Goal: Information Seeking & Learning: Learn about a topic

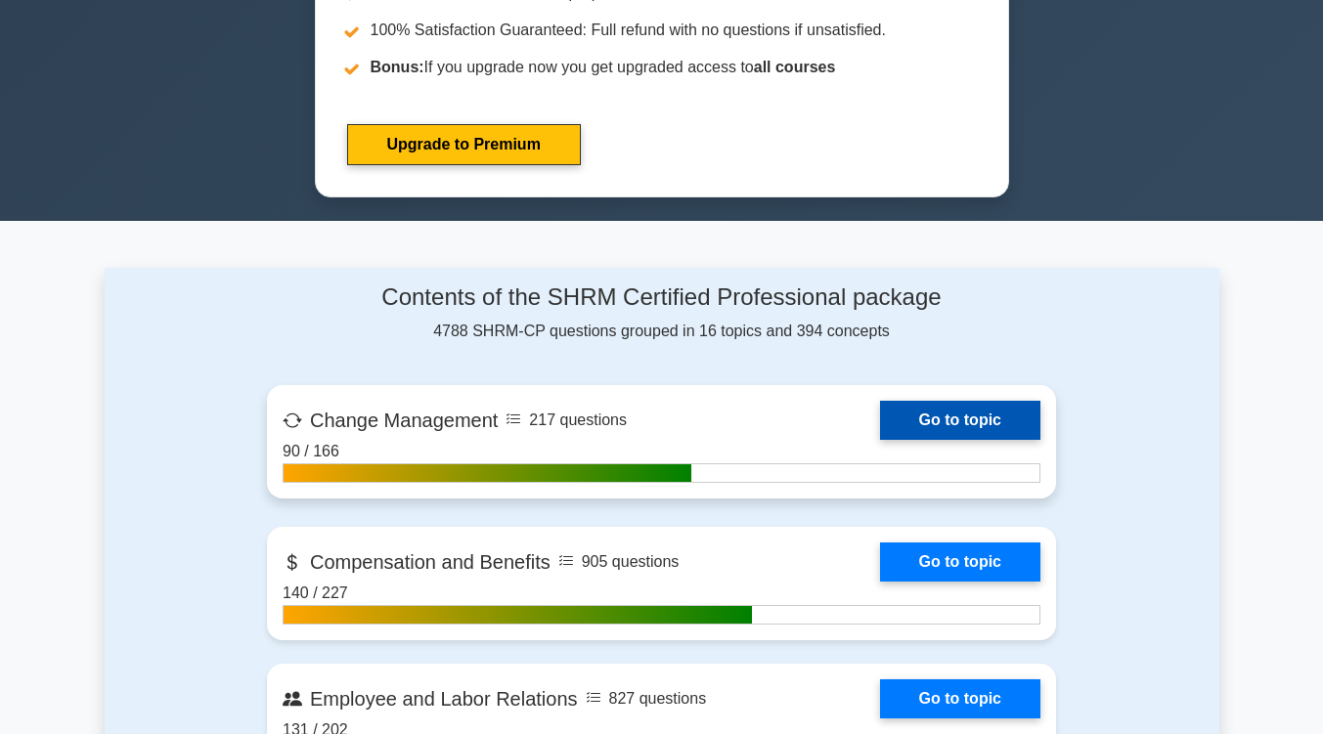
click at [962, 419] on link "Go to topic" at bounding box center [960, 420] width 160 height 39
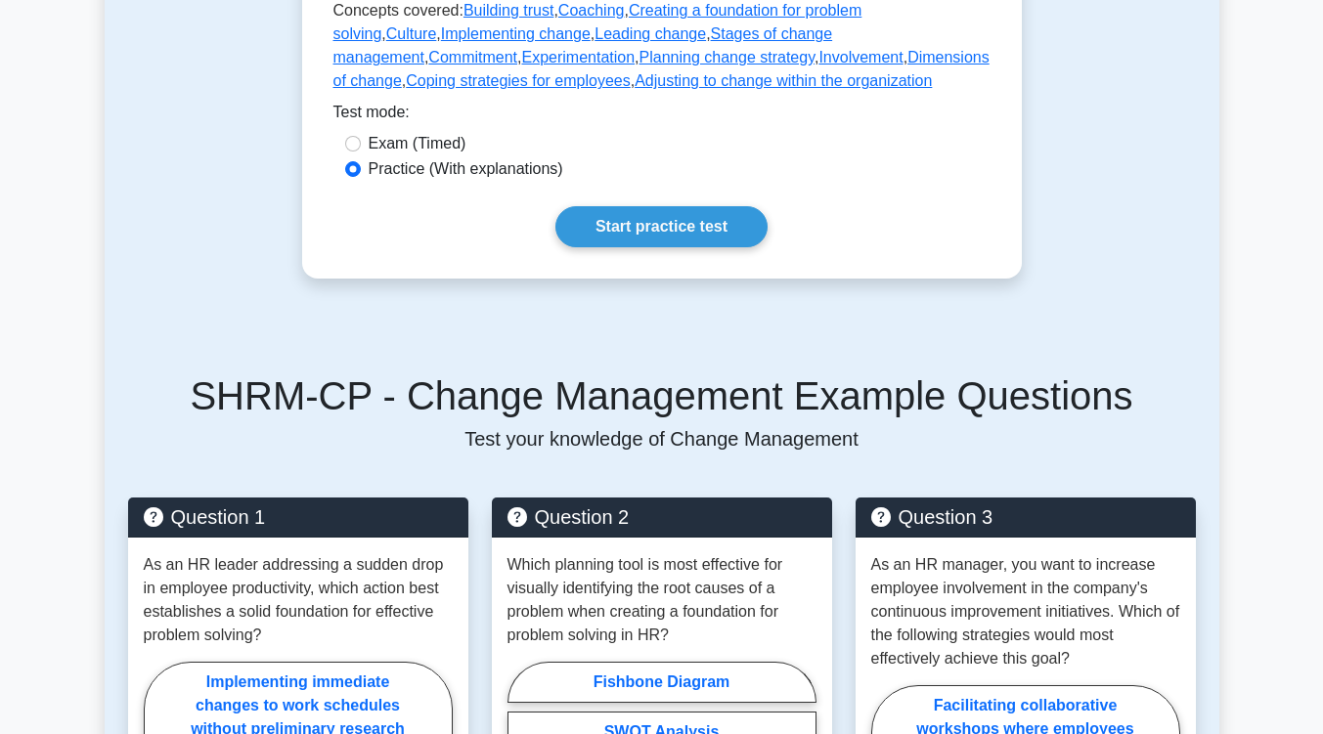
scroll to position [650, 0]
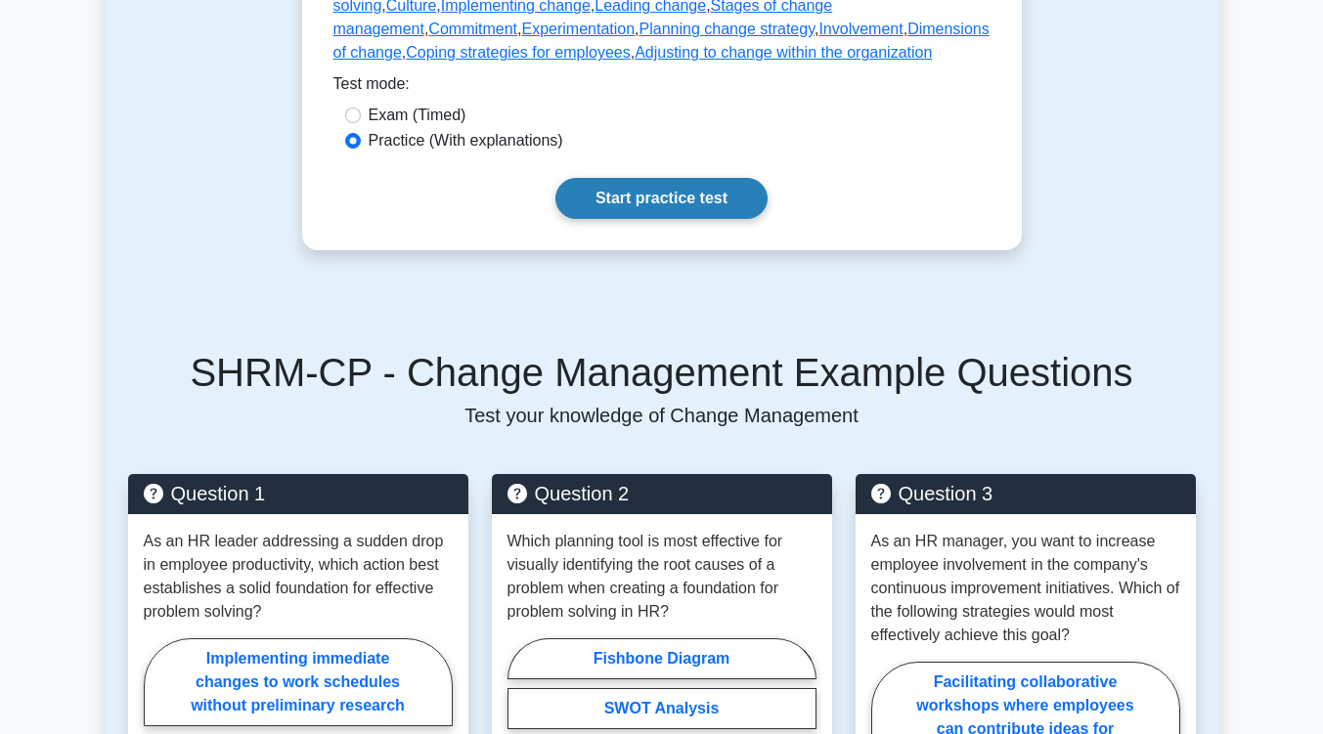
click at [674, 219] on link "Start practice test" at bounding box center [661, 198] width 212 height 41
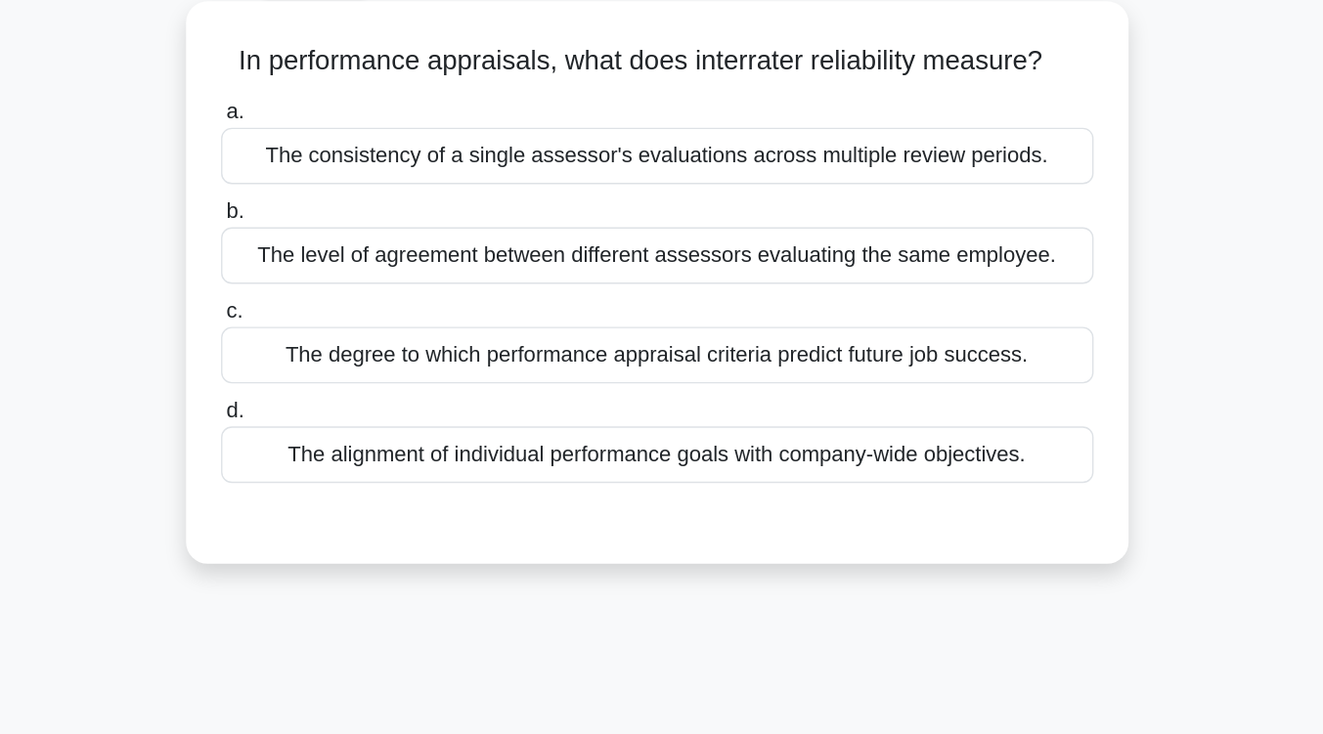
click at [659, 436] on div "The alignment of individual performance goals with company-wide objectives." at bounding box center [662, 439] width 634 height 41
click at [345, 414] on input "d. The alignment of individual performance goals with company-wide objectives." at bounding box center [345, 407] width 0 height 13
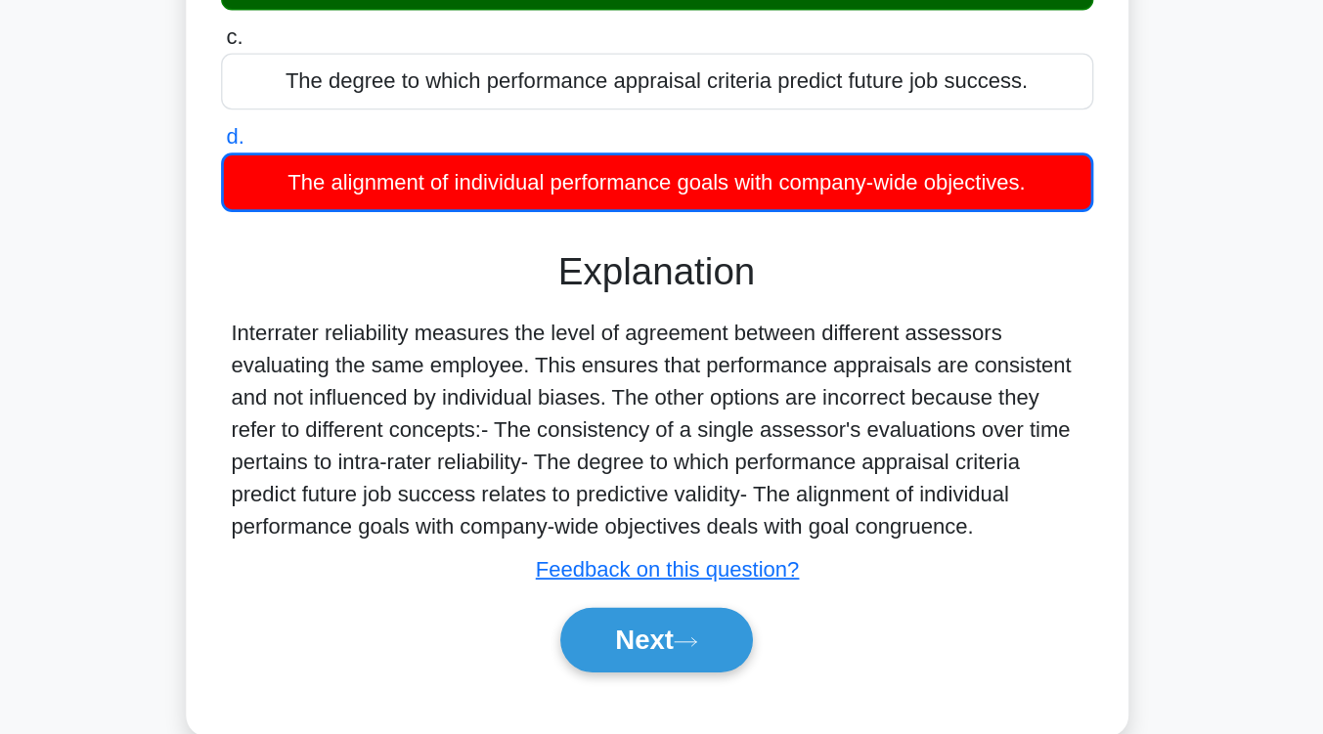
scroll to position [108, 0]
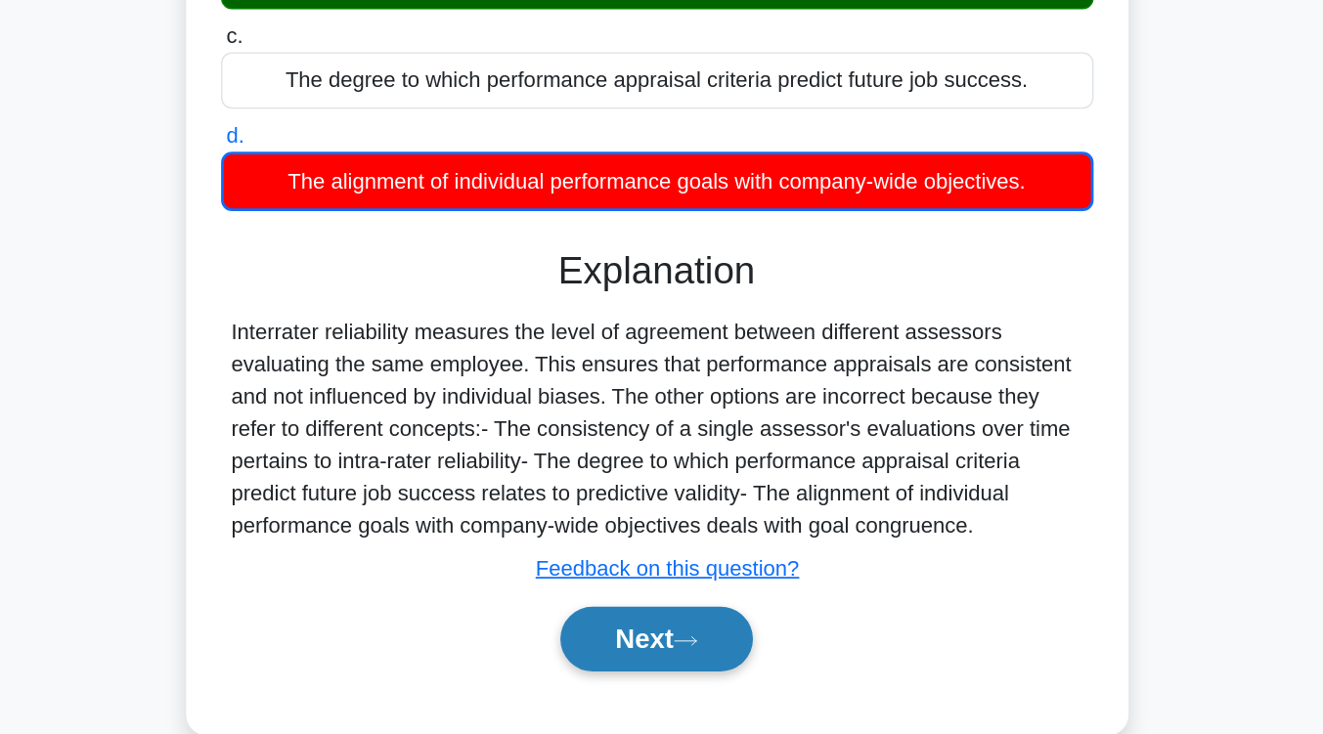
click at [677, 659] on button "Next" at bounding box center [662, 665] width 140 height 47
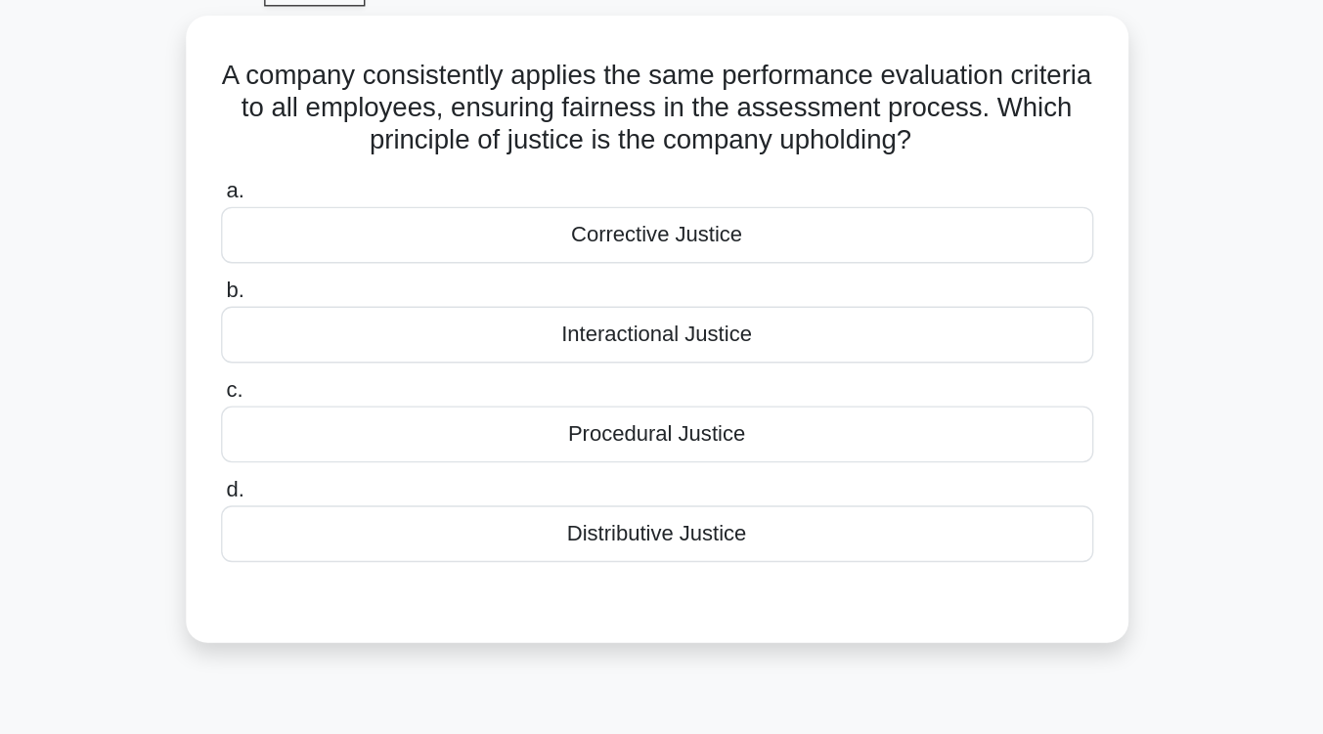
scroll to position [102, 0]
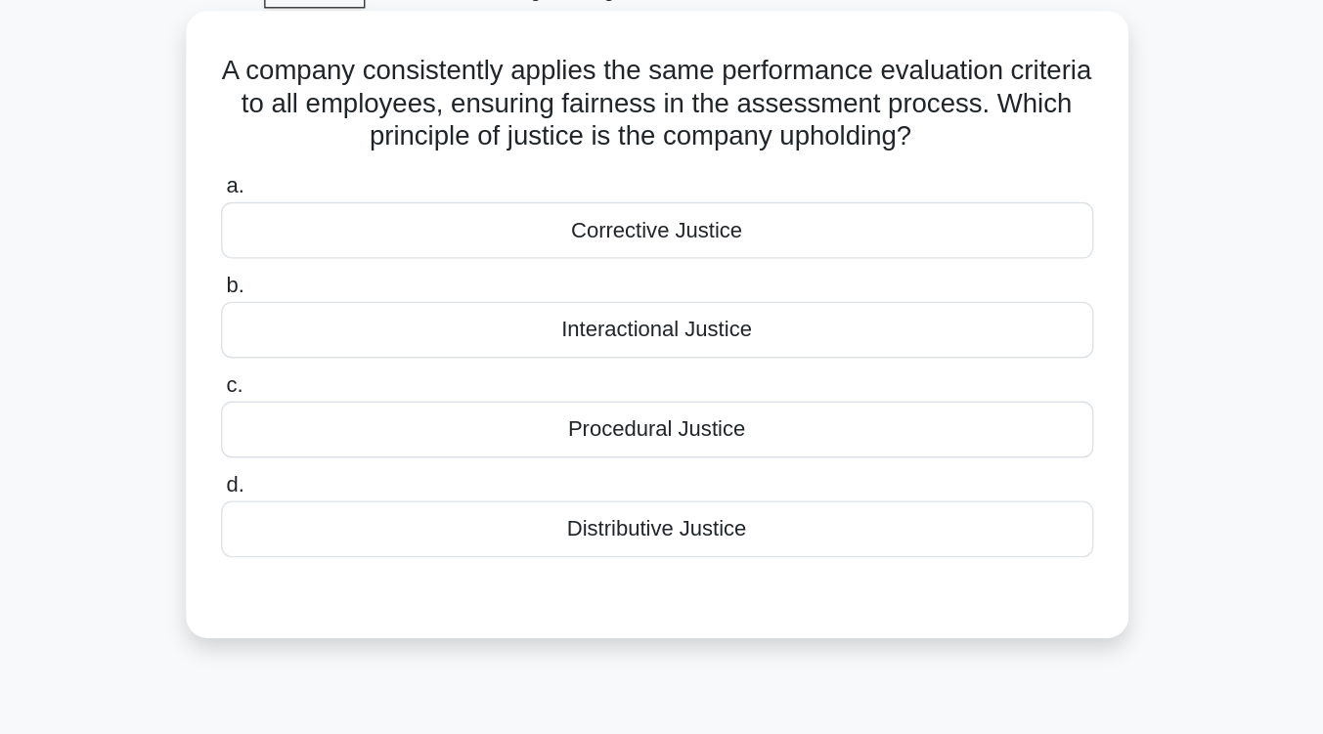
click at [679, 159] on div "Corrective Justice" at bounding box center [662, 167] width 634 height 41
click at [345, 142] on input "a. Corrective Justice" at bounding box center [345, 135] width 0 height 13
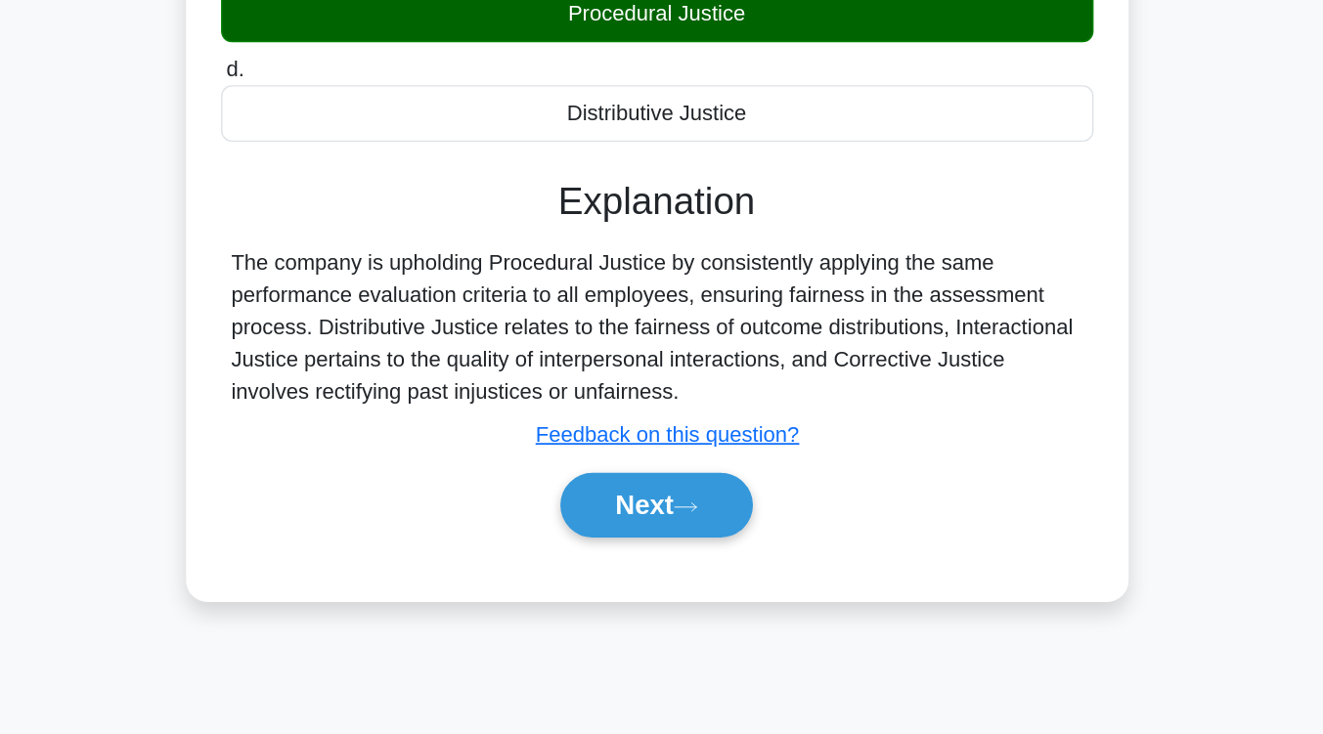
scroll to position [228, 0]
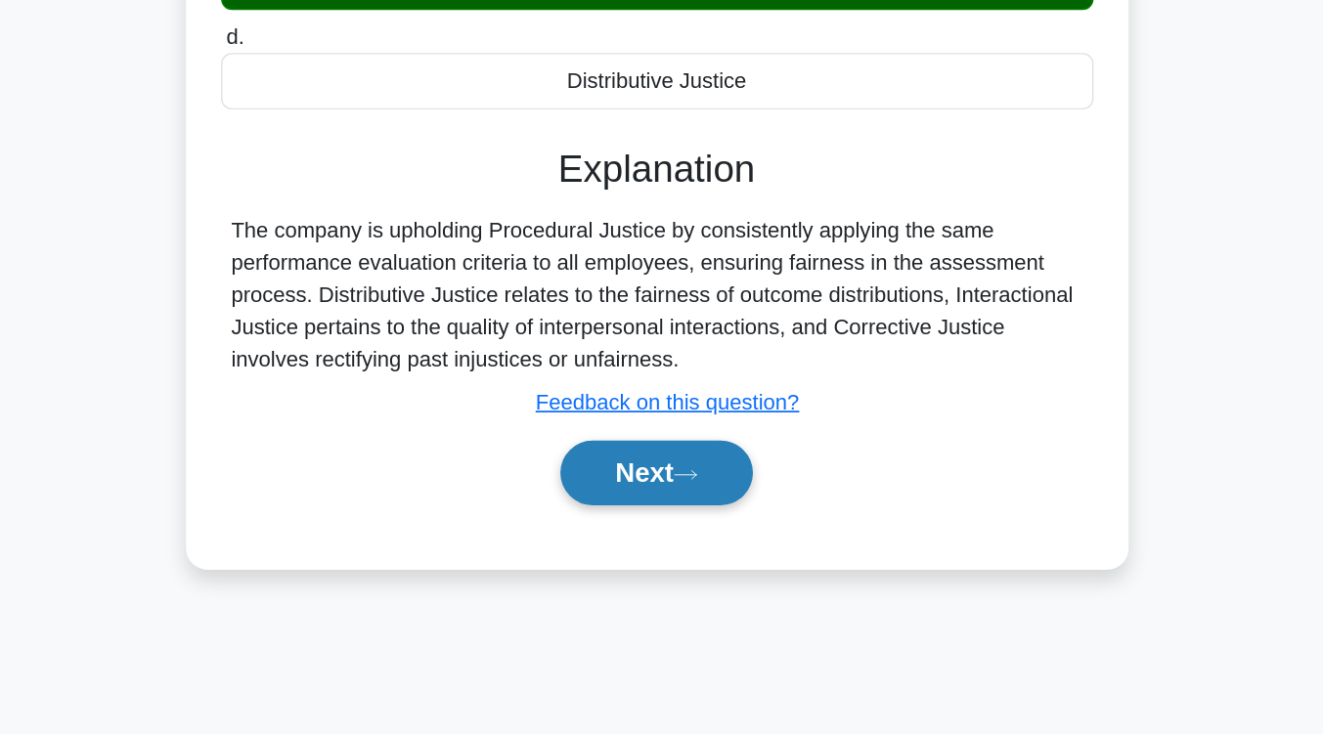
click at [687, 548] on icon at bounding box center [683, 546] width 18 height 11
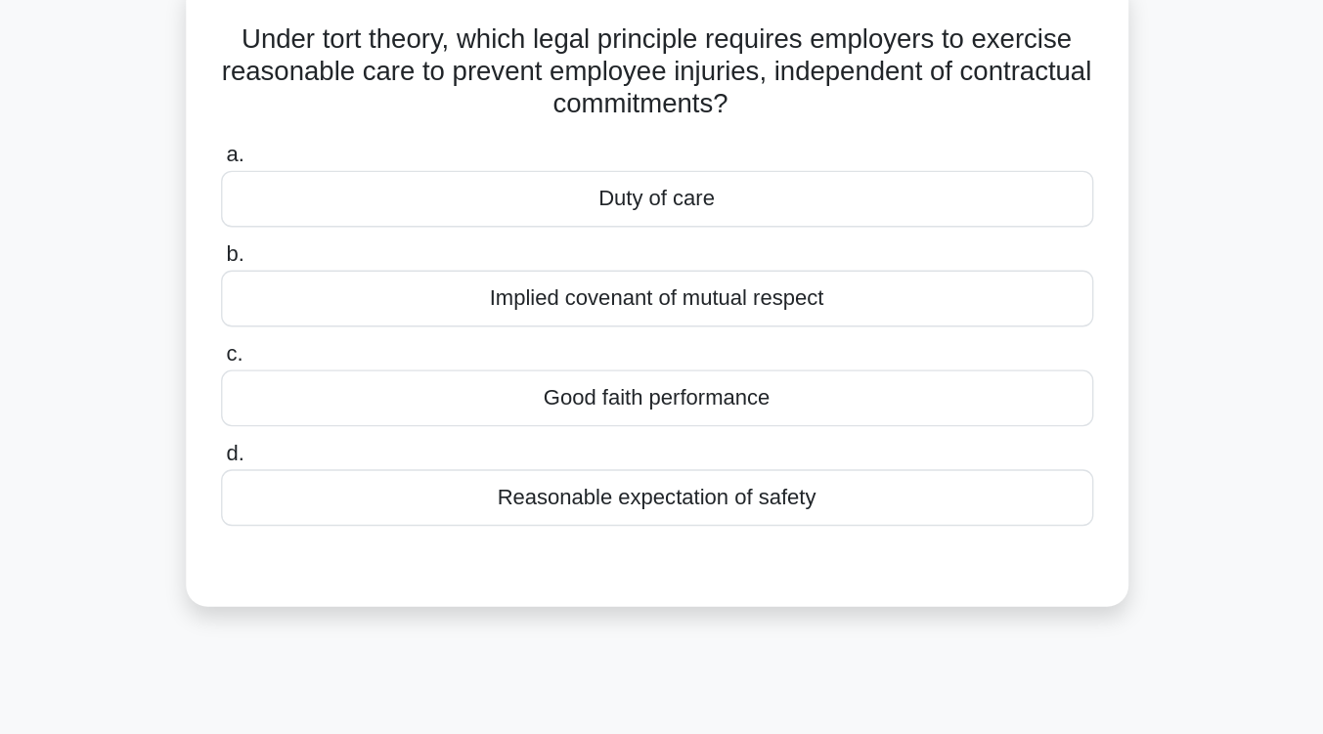
scroll to position [128, 0]
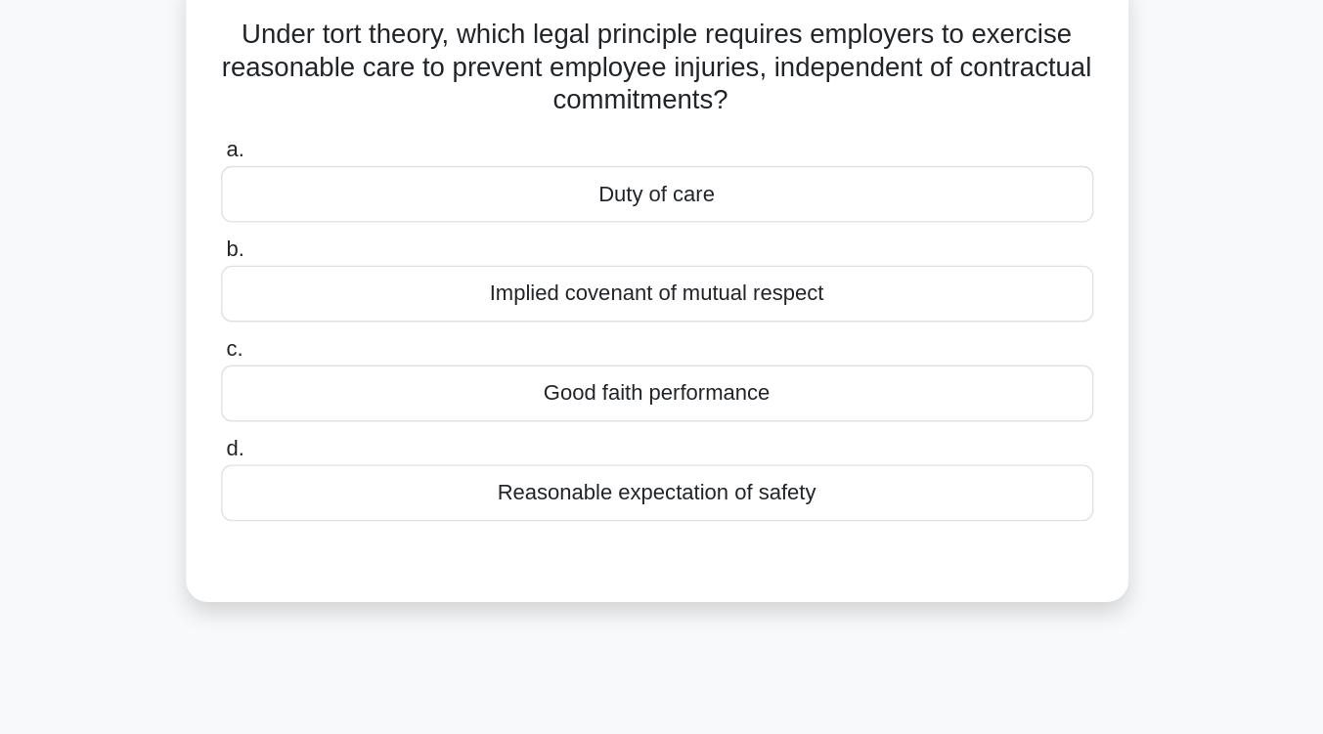
click at [689, 369] on div "Reasonable expectation of safety" at bounding box center [662, 357] width 634 height 41
click at [345, 332] on input "d. Reasonable expectation of safety" at bounding box center [345, 326] width 0 height 13
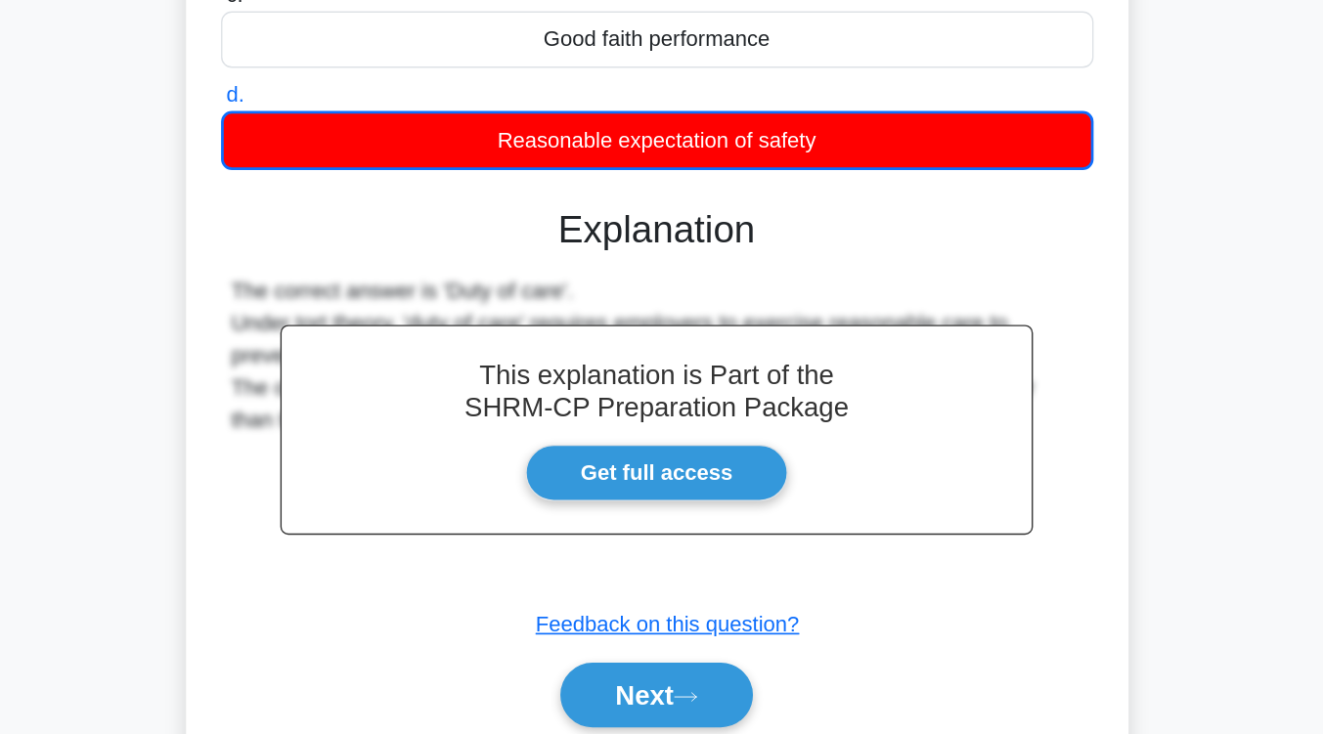
scroll to position [250, 0]
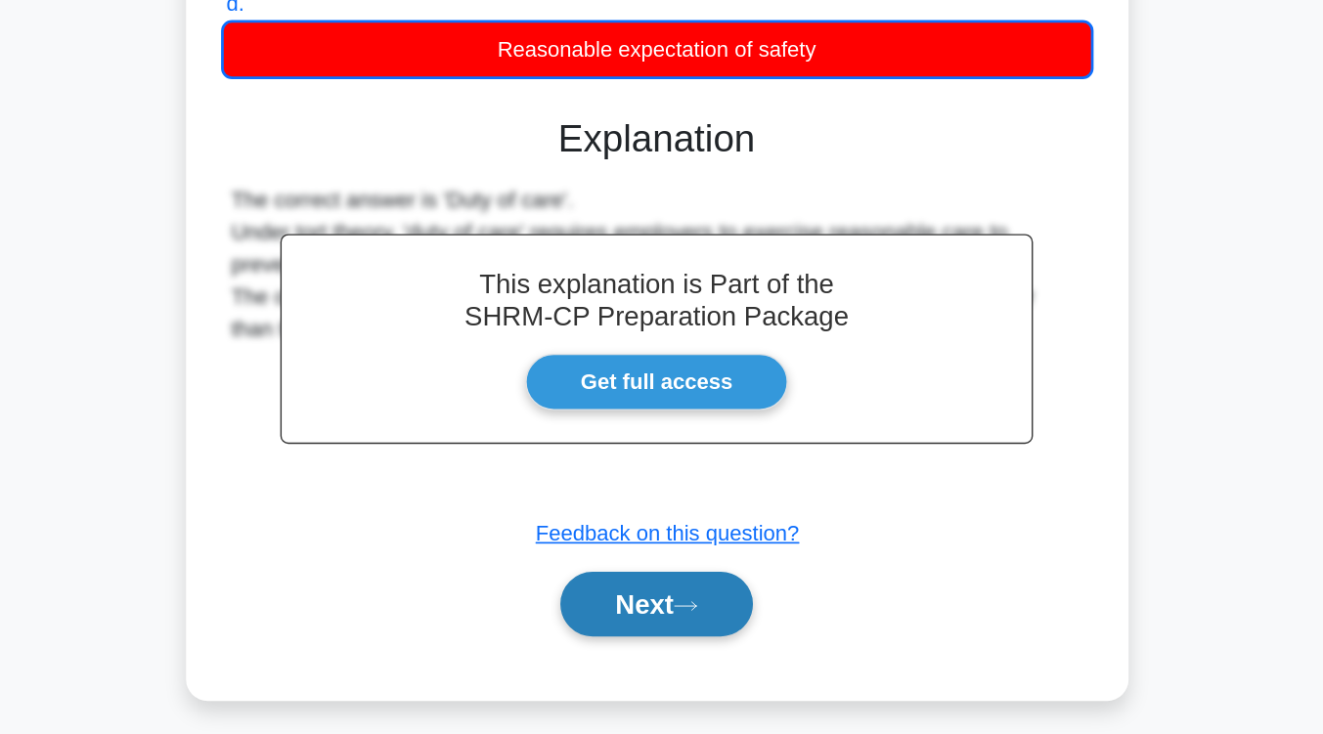
click at [687, 649] on button "Next" at bounding box center [662, 639] width 140 height 47
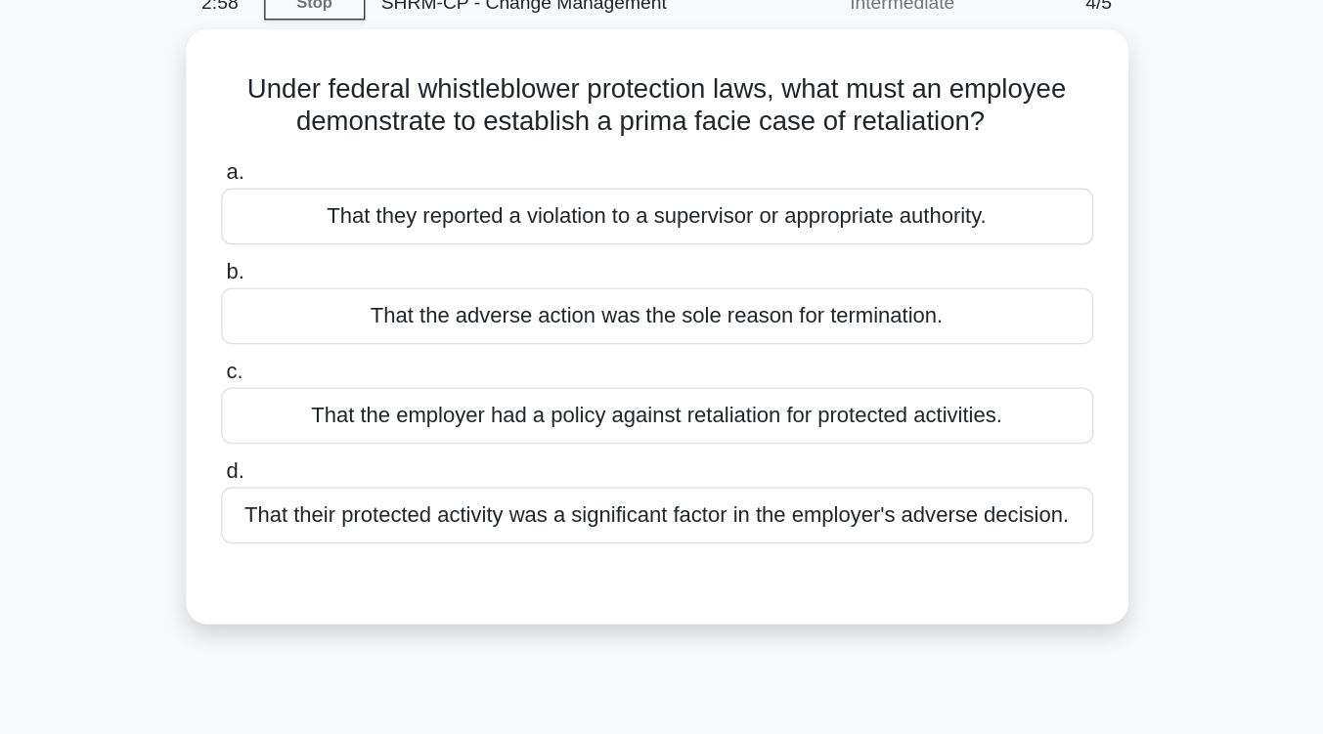
scroll to position [92, 0]
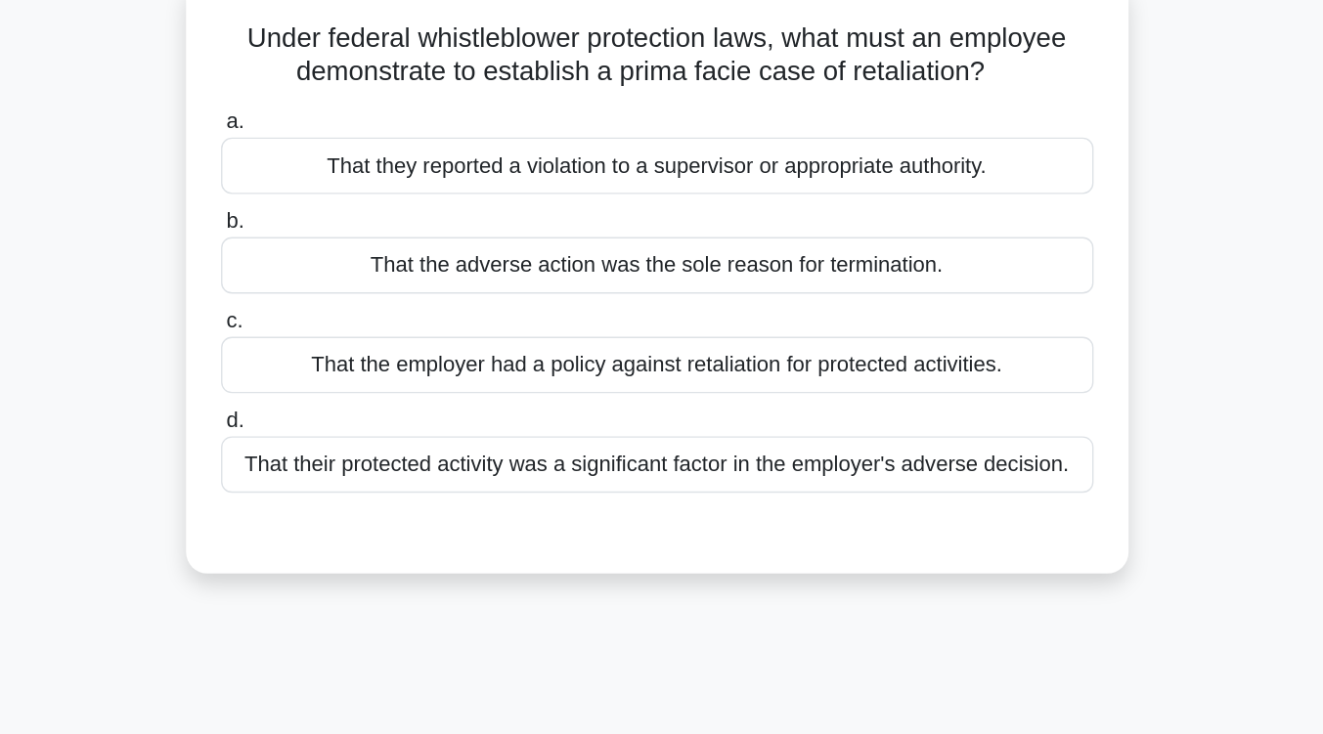
click at [730, 383] on div "That their protected activity was a significant factor in the employer's advers…" at bounding box center [662, 370] width 634 height 41
click at [345, 345] on input "d. That their protected activity was a significant factor in the employer's adv…" at bounding box center [345, 338] width 0 height 13
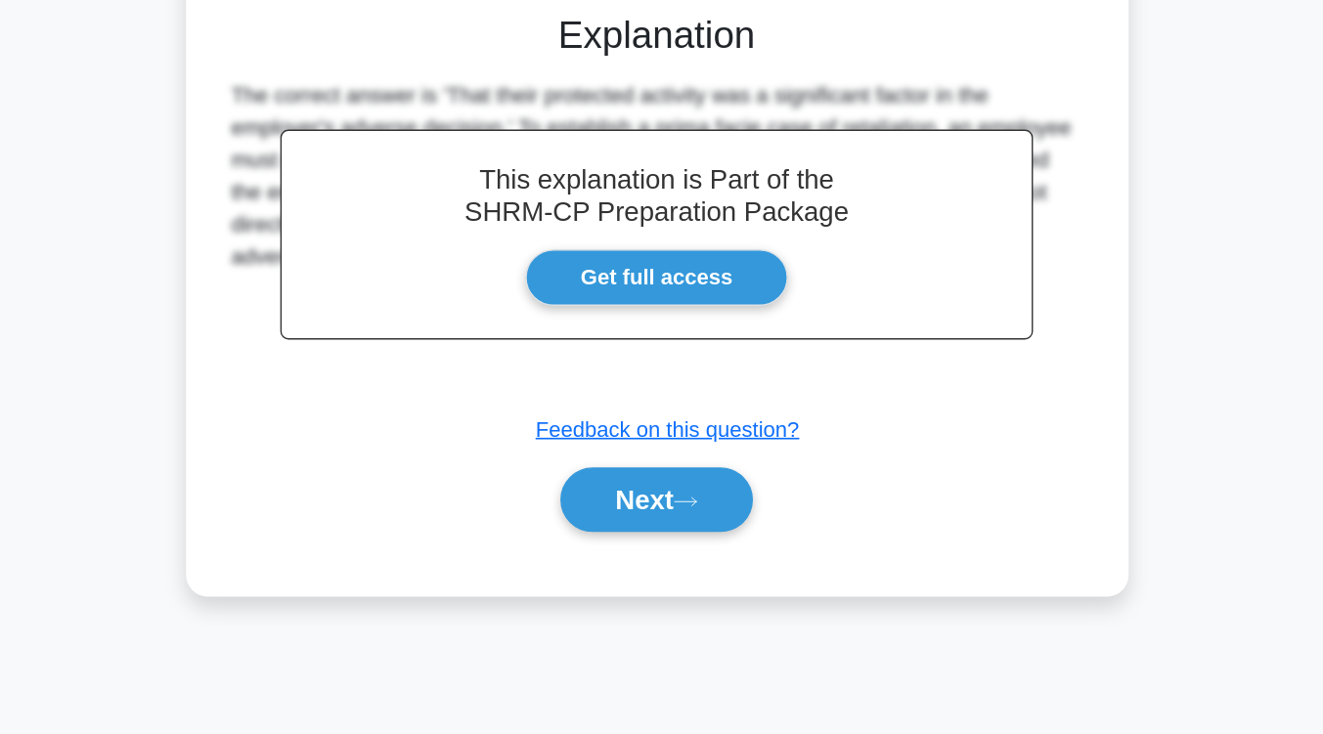
scroll to position [322, 0]
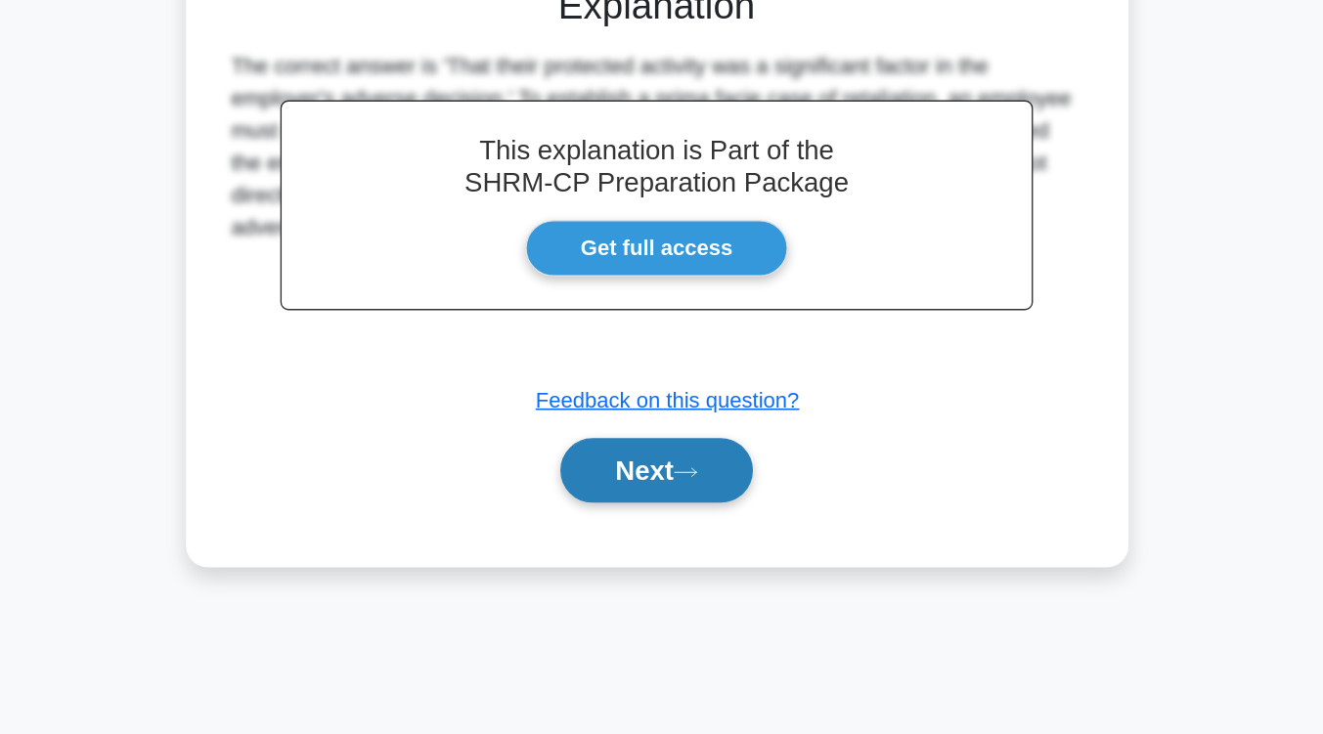
click at [691, 550] on icon at bounding box center [683, 544] width 18 height 11
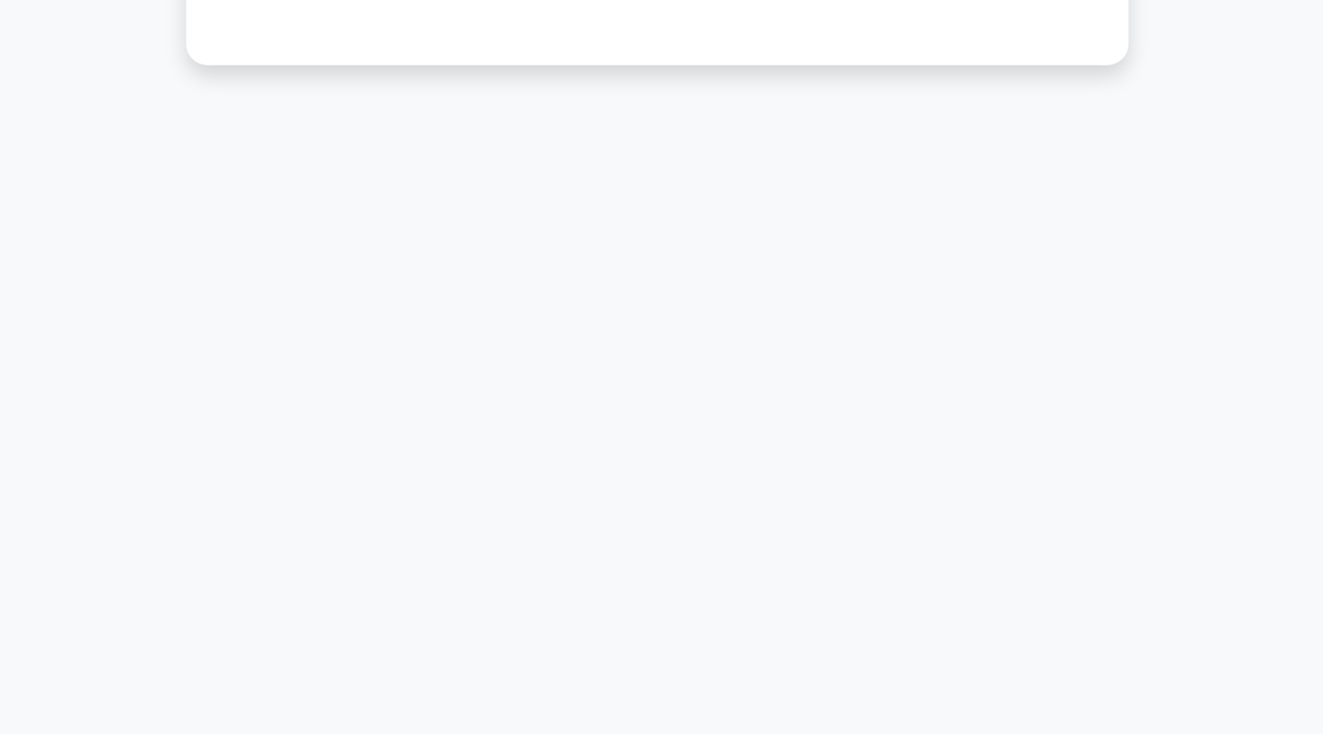
click at [698, 563] on div "2:23 Stop SHRM-CP - Change Management Intermediate 5/5 Which human resource dev…" at bounding box center [662, 238] width 1115 height 978
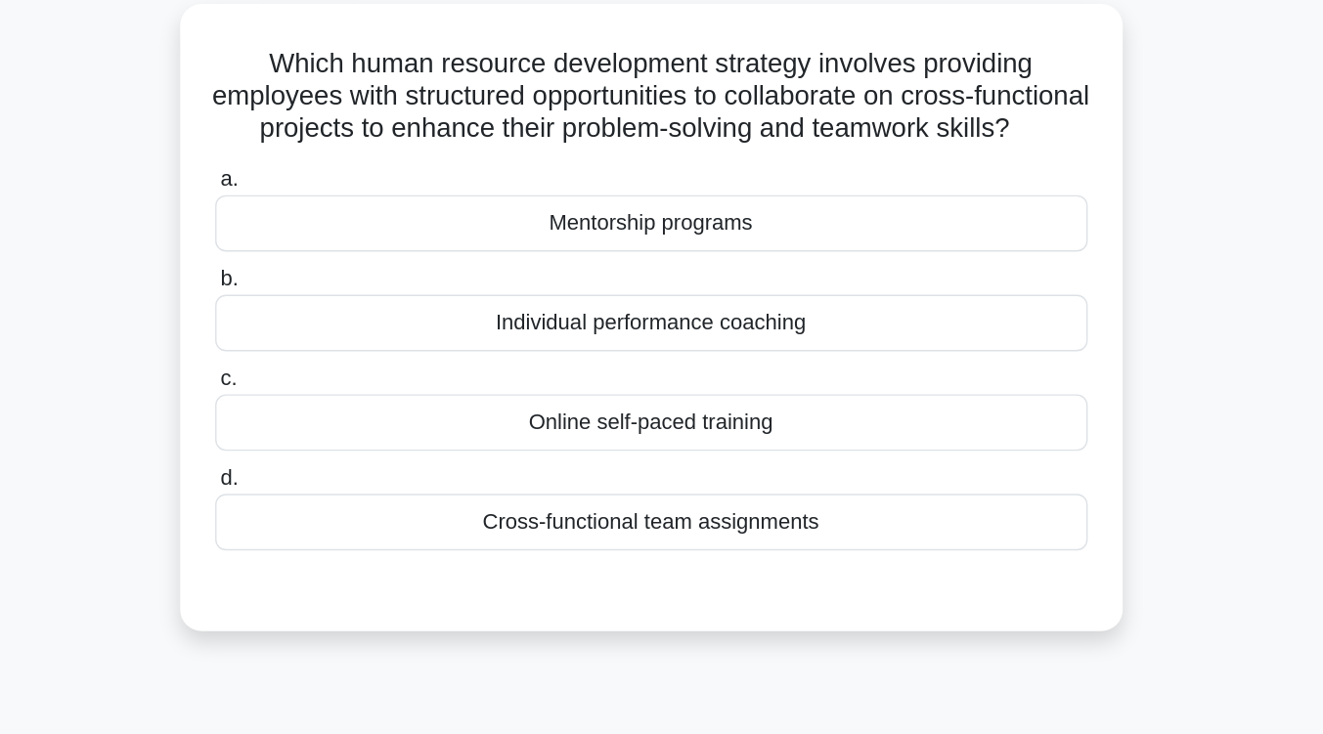
scroll to position [111, 0]
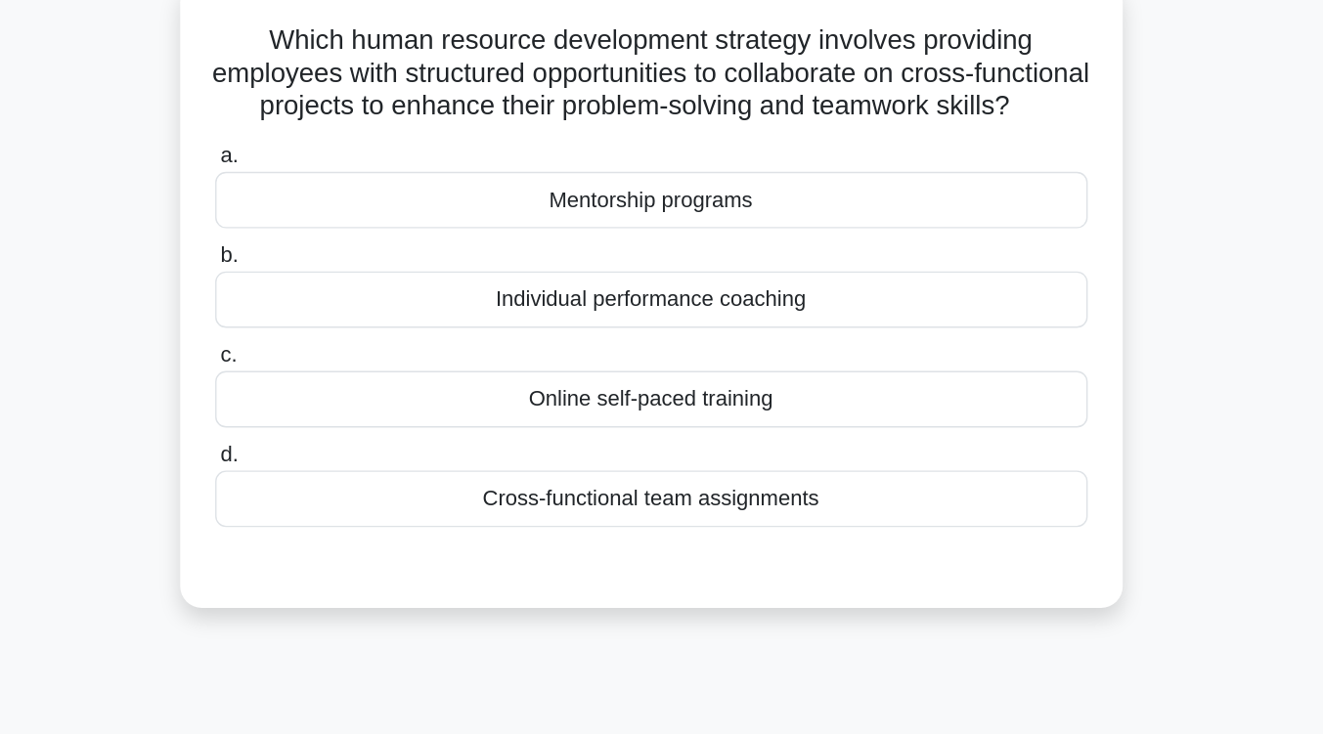
click at [707, 395] on div "Cross-functional team assignments" at bounding box center [662, 374] width 634 height 41
click at [345, 349] on input "d. Cross-functional team assignments" at bounding box center [345, 342] width 0 height 13
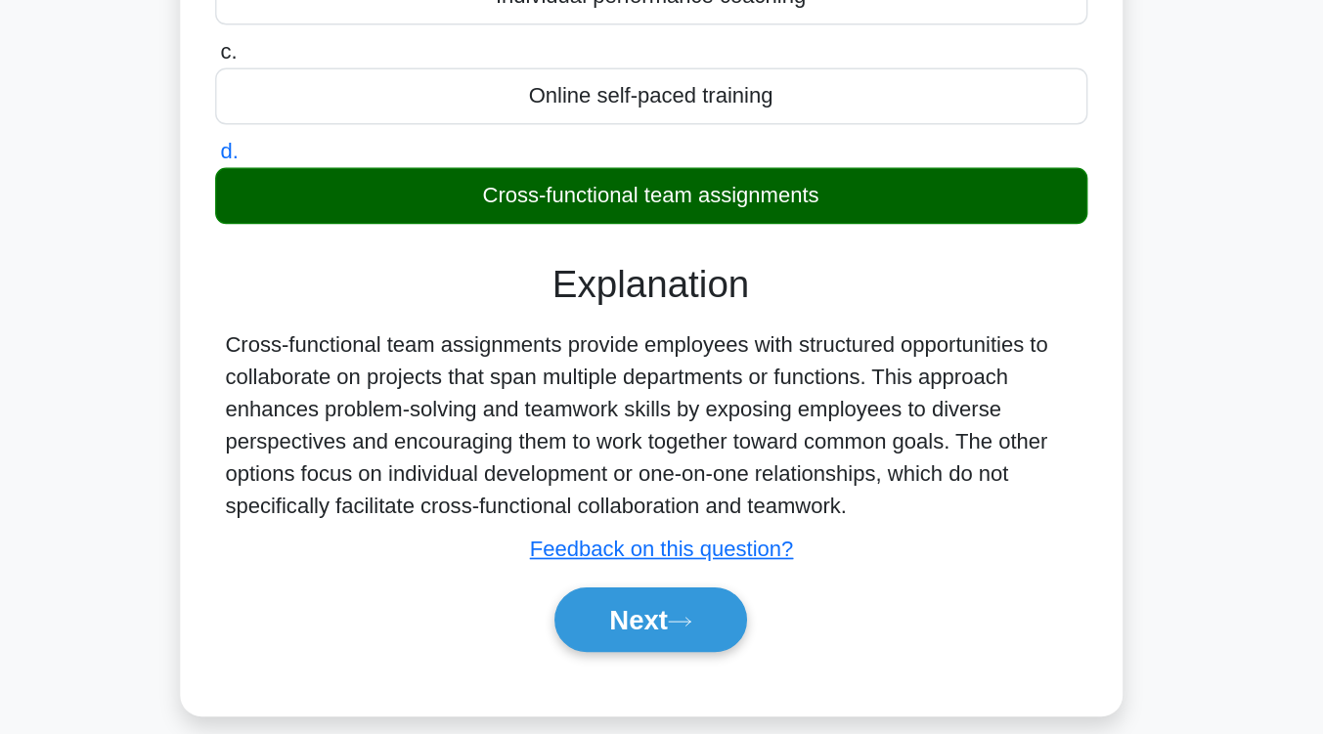
scroll to position [244, 0]
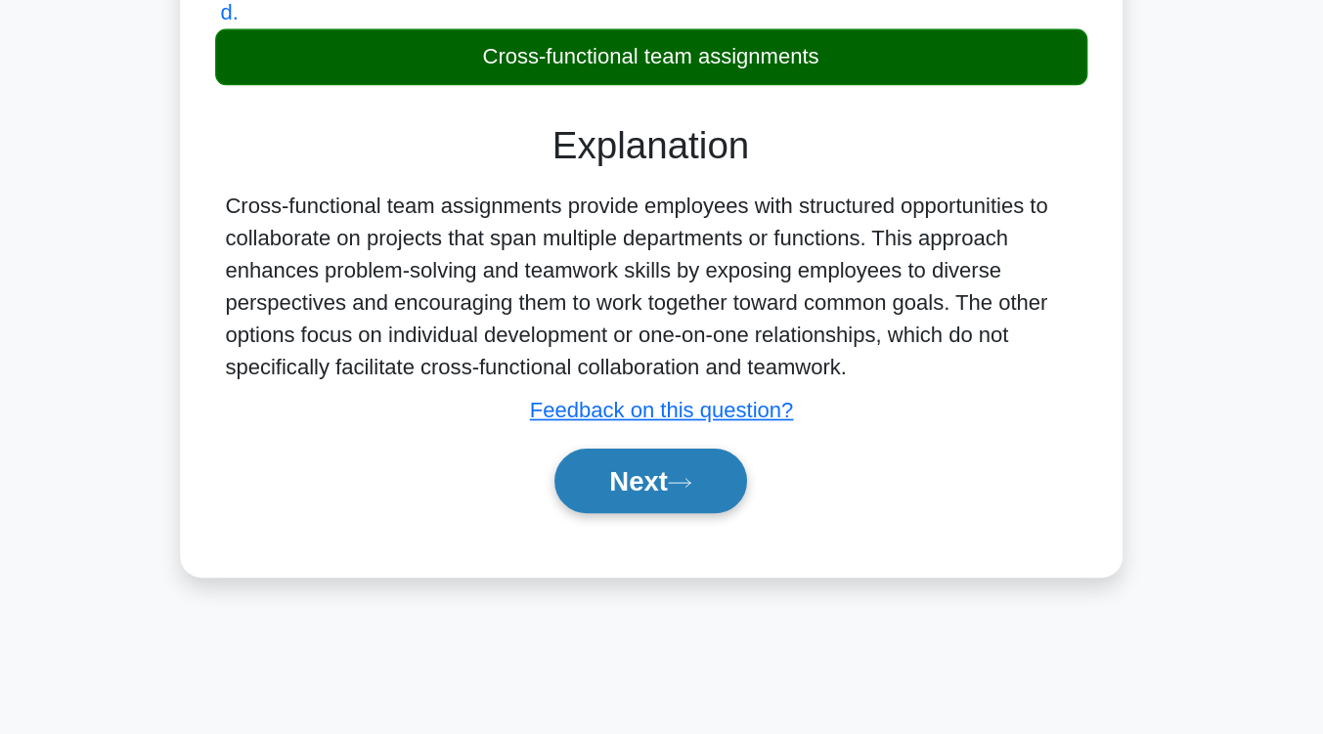
click at [694, 574] on button "Next" at bounding box center [662, 550] width 140 height 47
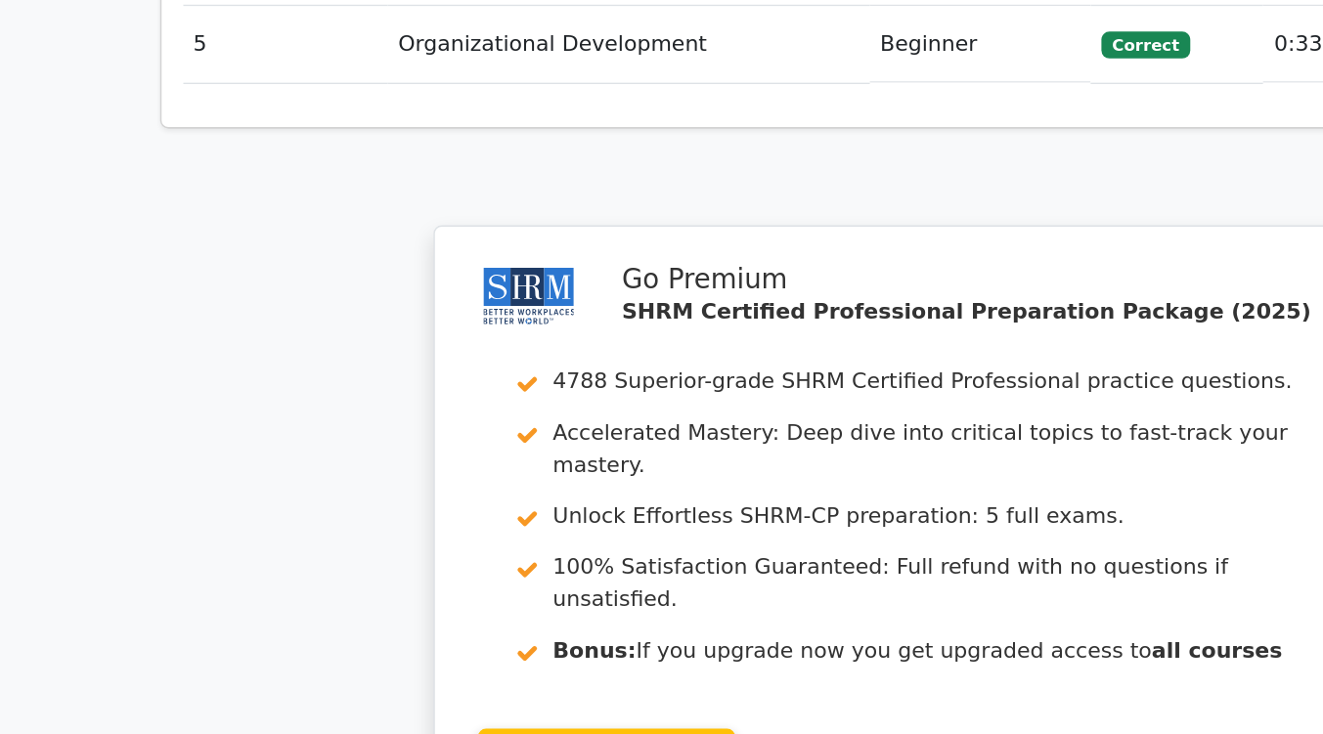
scroll to position [2299, 0]
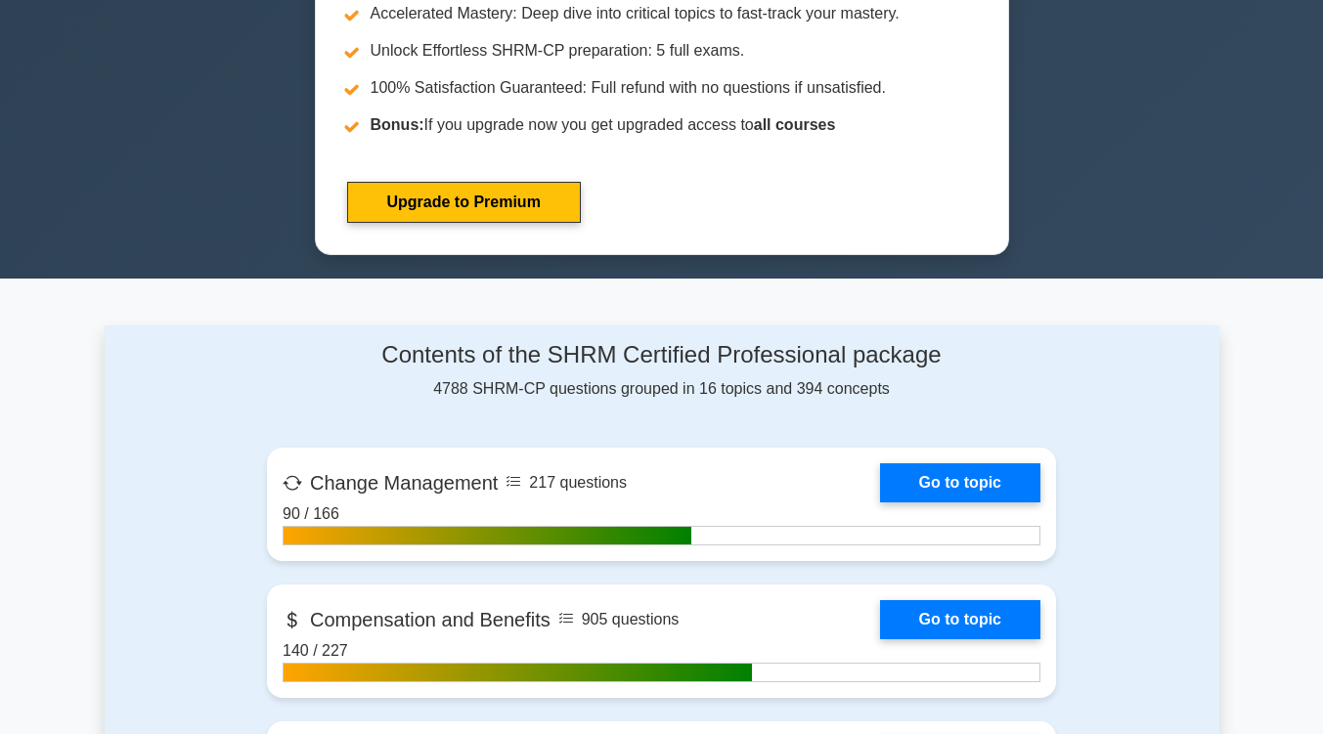
scroll to position [922, 0]
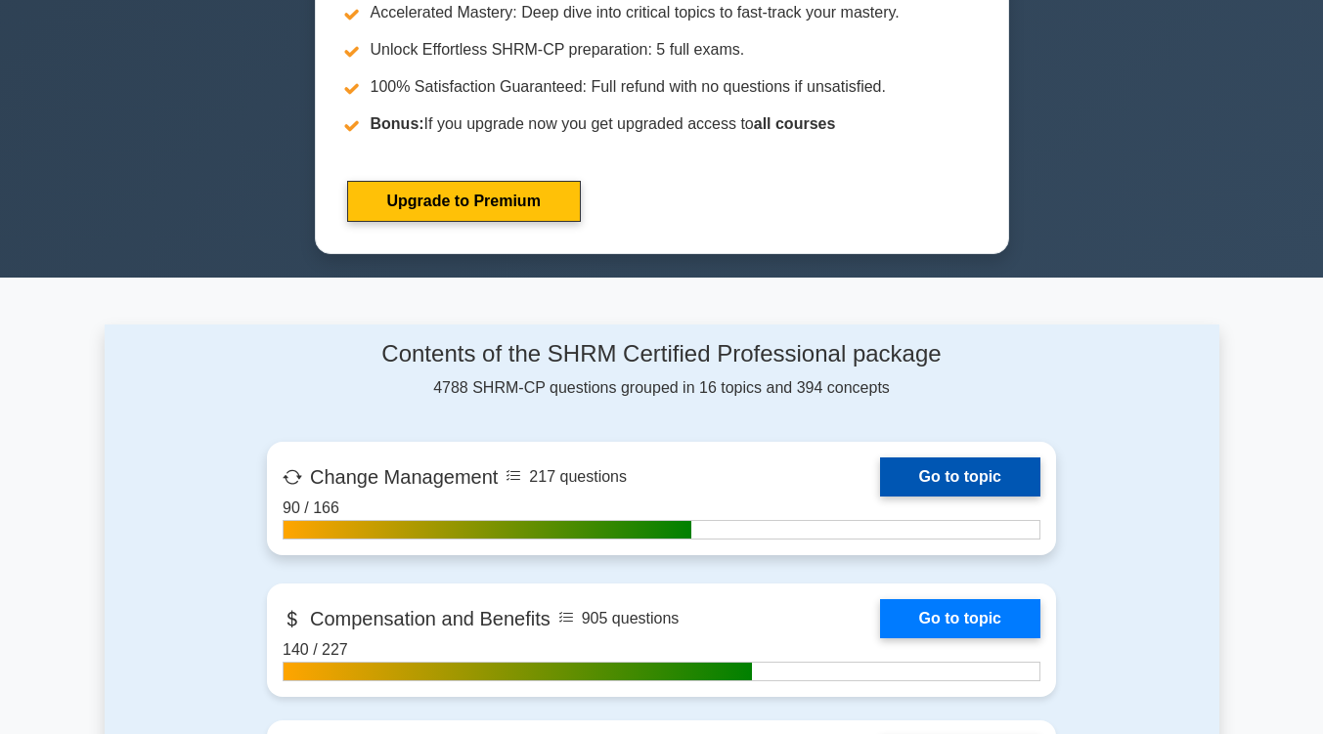
click at [958, 472] on link "Go to topic" at bounding box center [960, 477] width 160 height 39
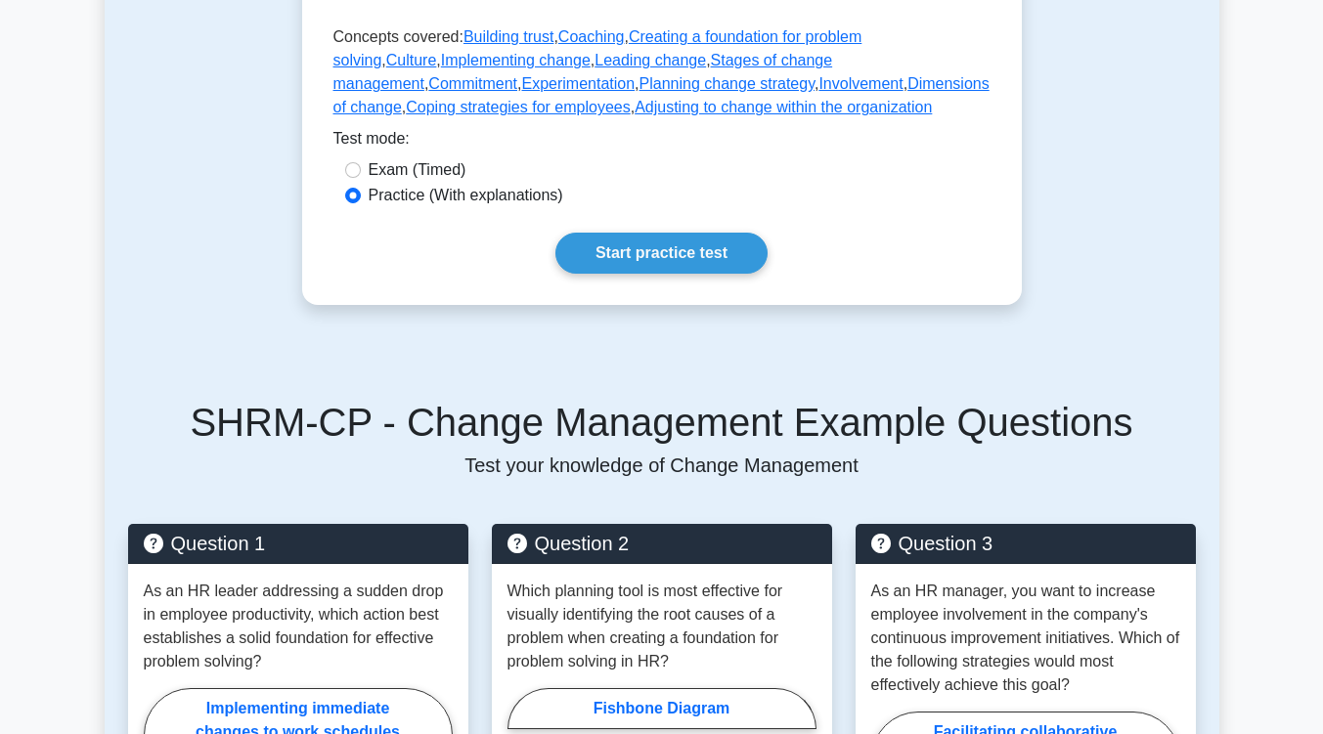
scroll to position [601, 0]
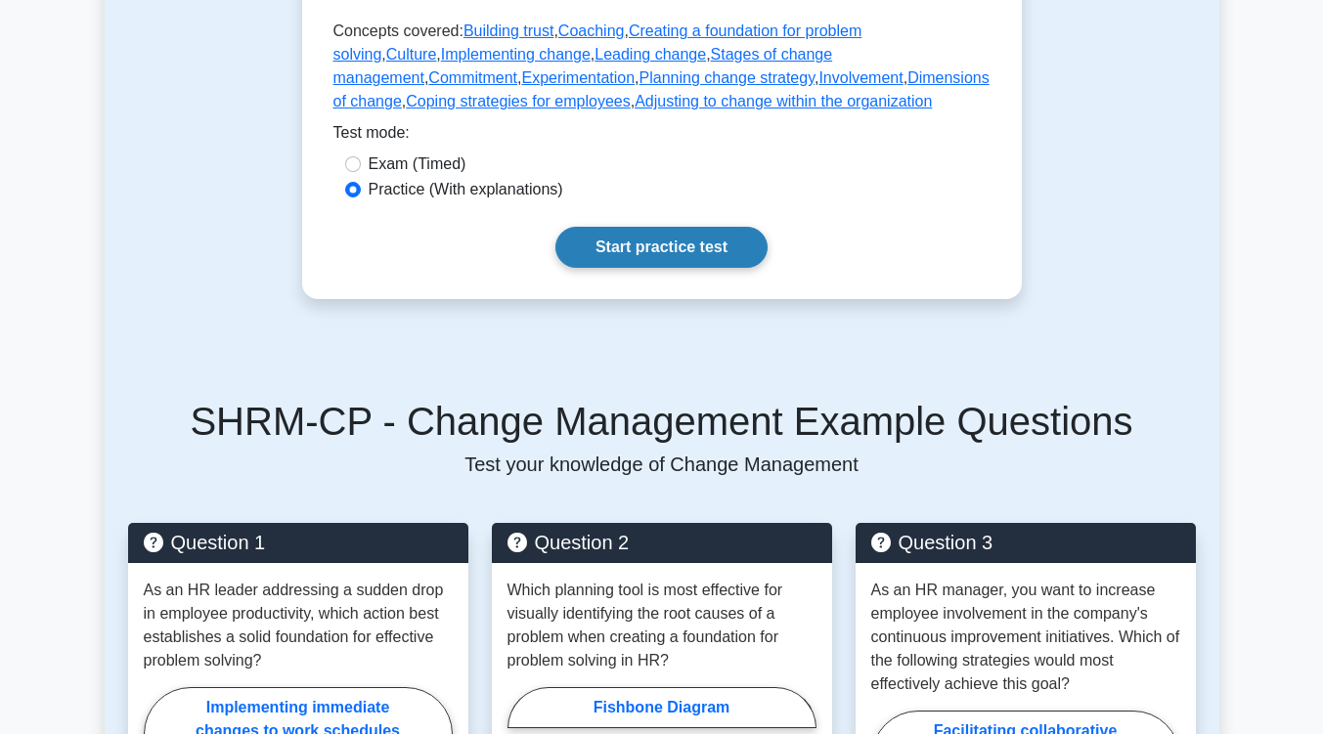
click at [629, 268] on link "Start practice test" at bounding box center [661, 247] width 212 height 41
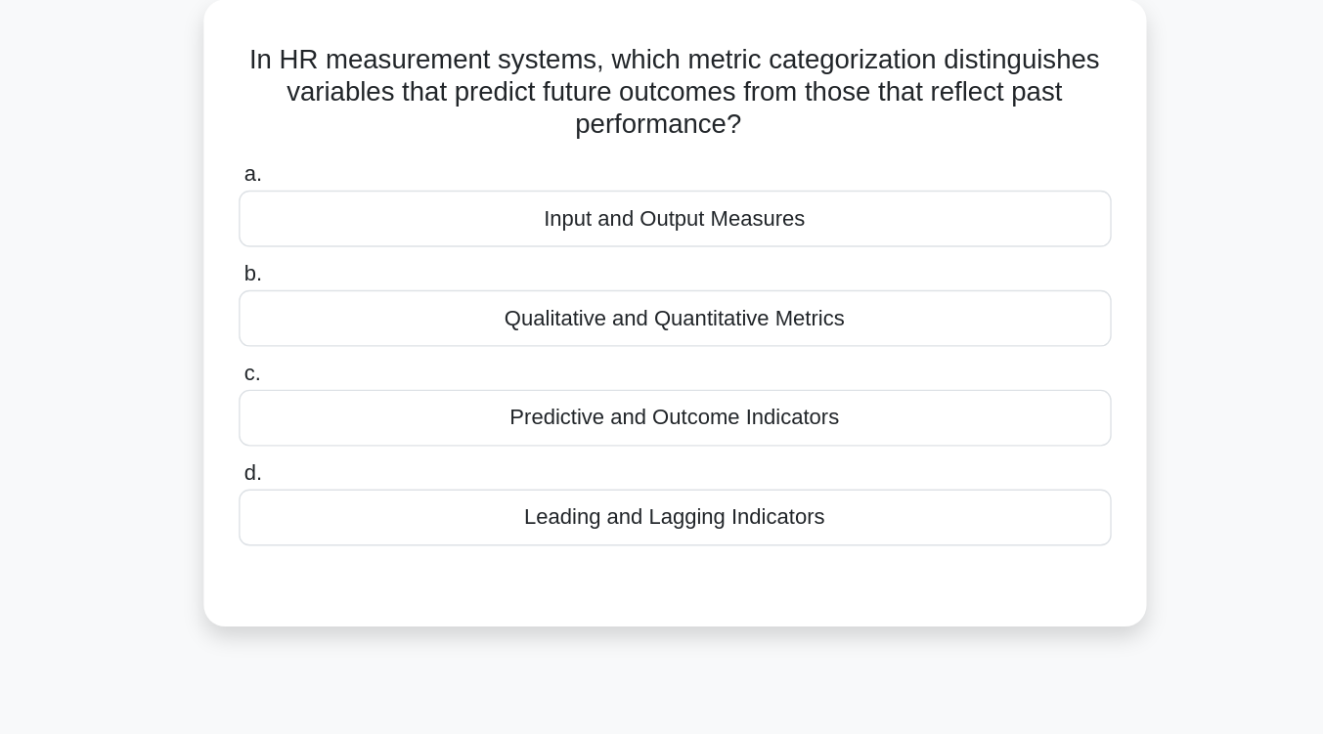
click at [630, 485] on div "Leading and Lagging Indicators" at bounding box center [662, 485] width 634 height 41
click at [345, 461] on input "d. Leading and Lagging Indicators" at bounding box center [345, 454] width 0 height 13
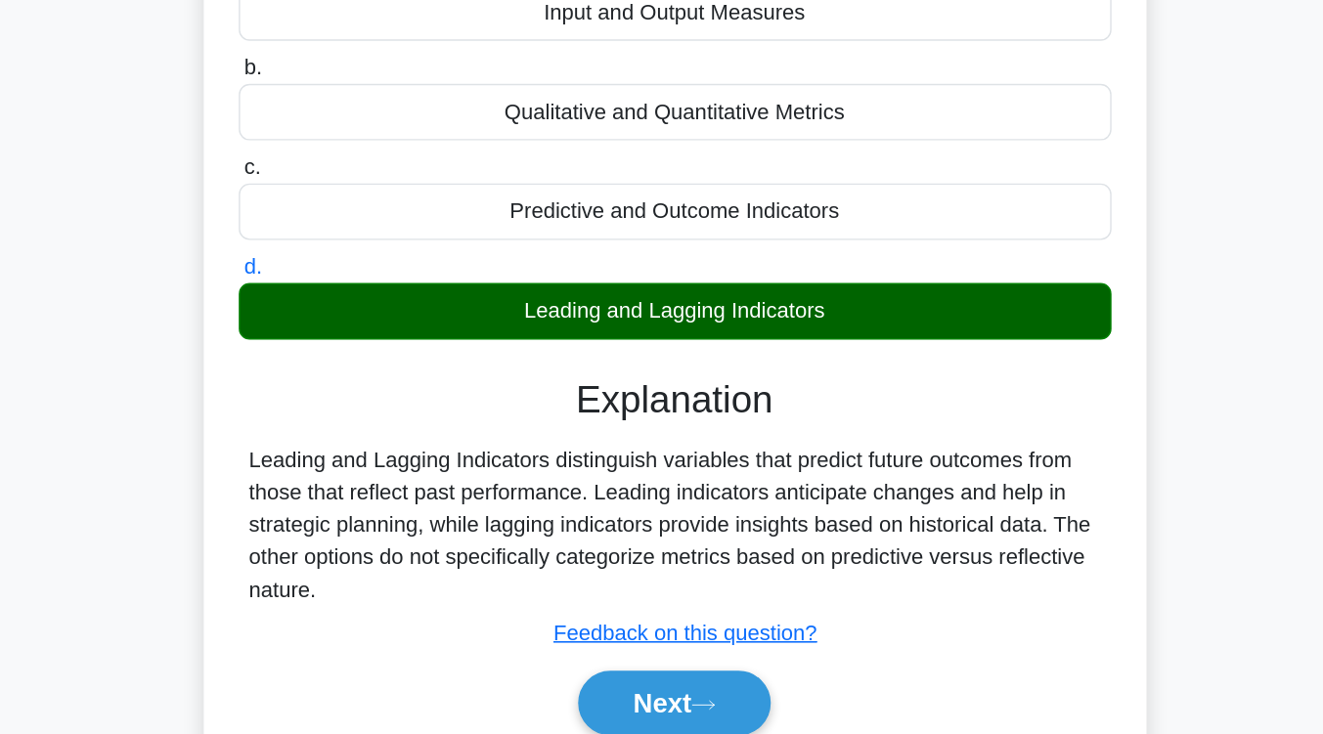
scroll to position [198, 0]
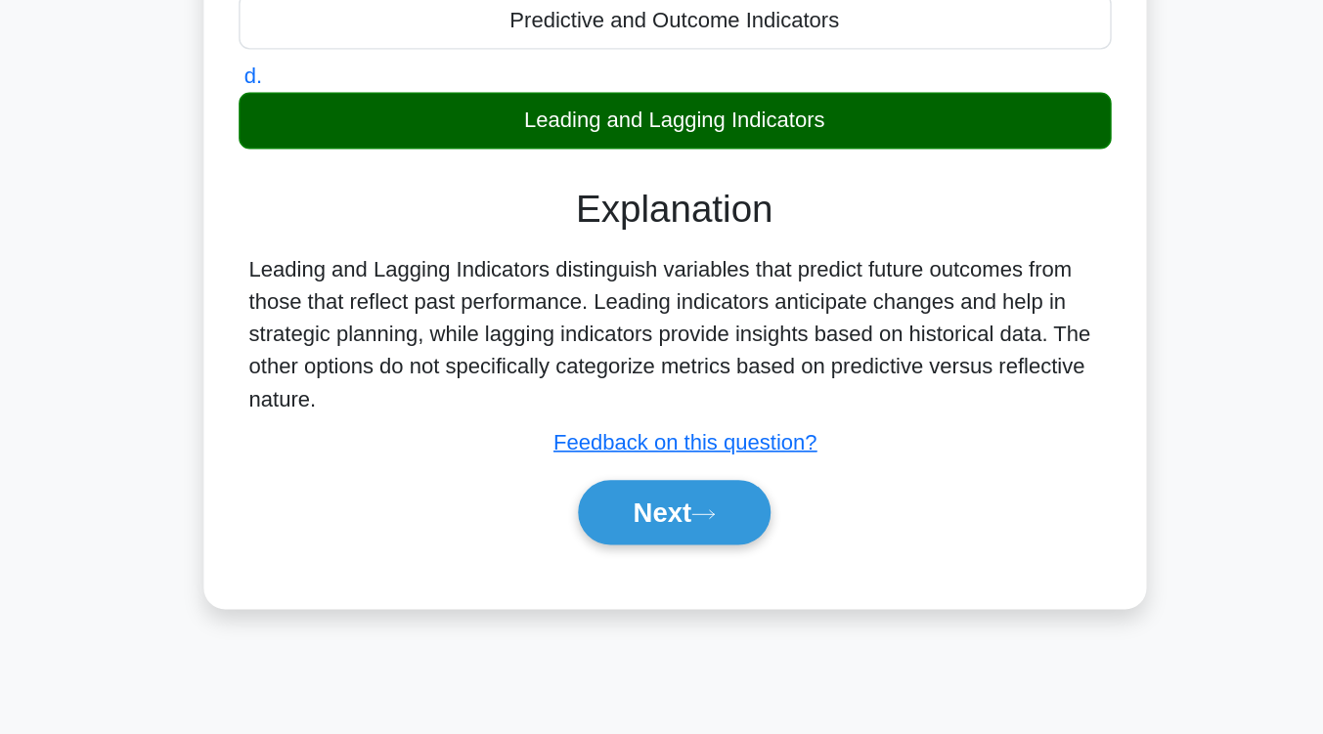
click at [630, 576] on button "Next" at bounding box center [662, 573] width 140 height 47
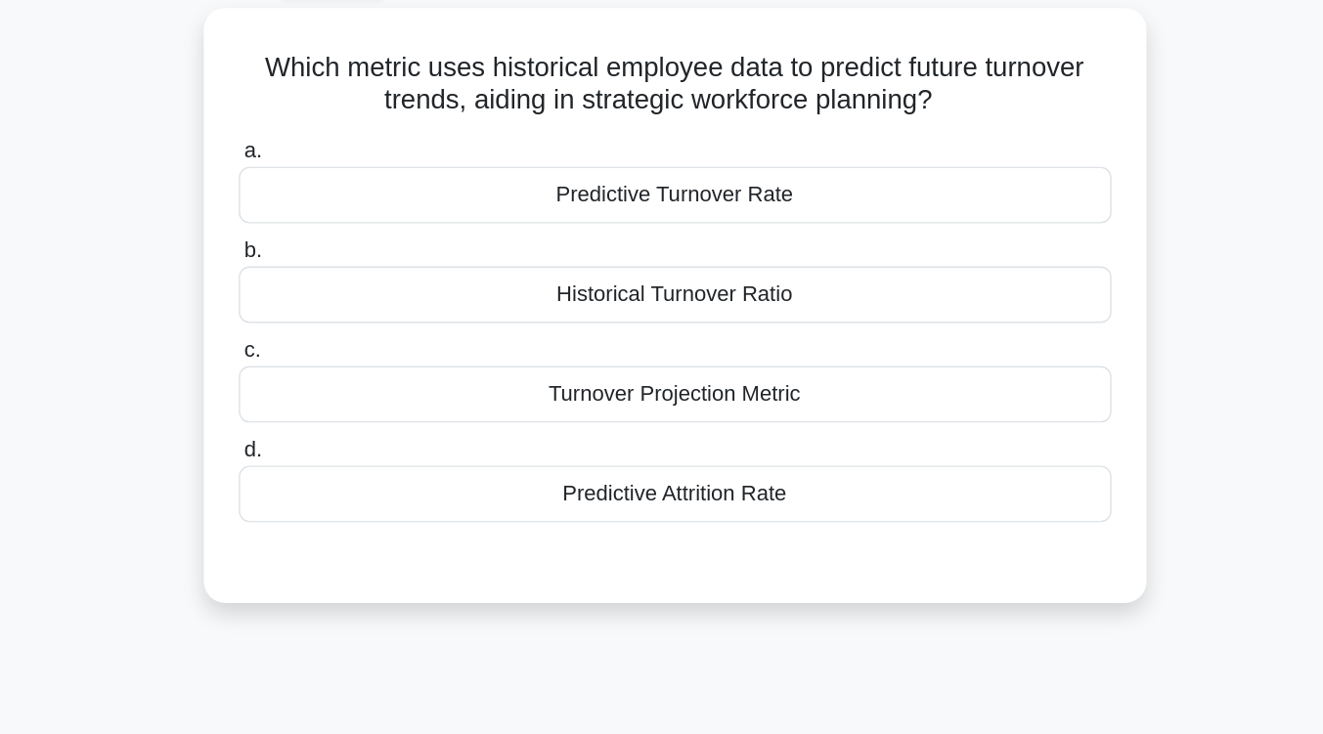
scroll to position [106, 0]
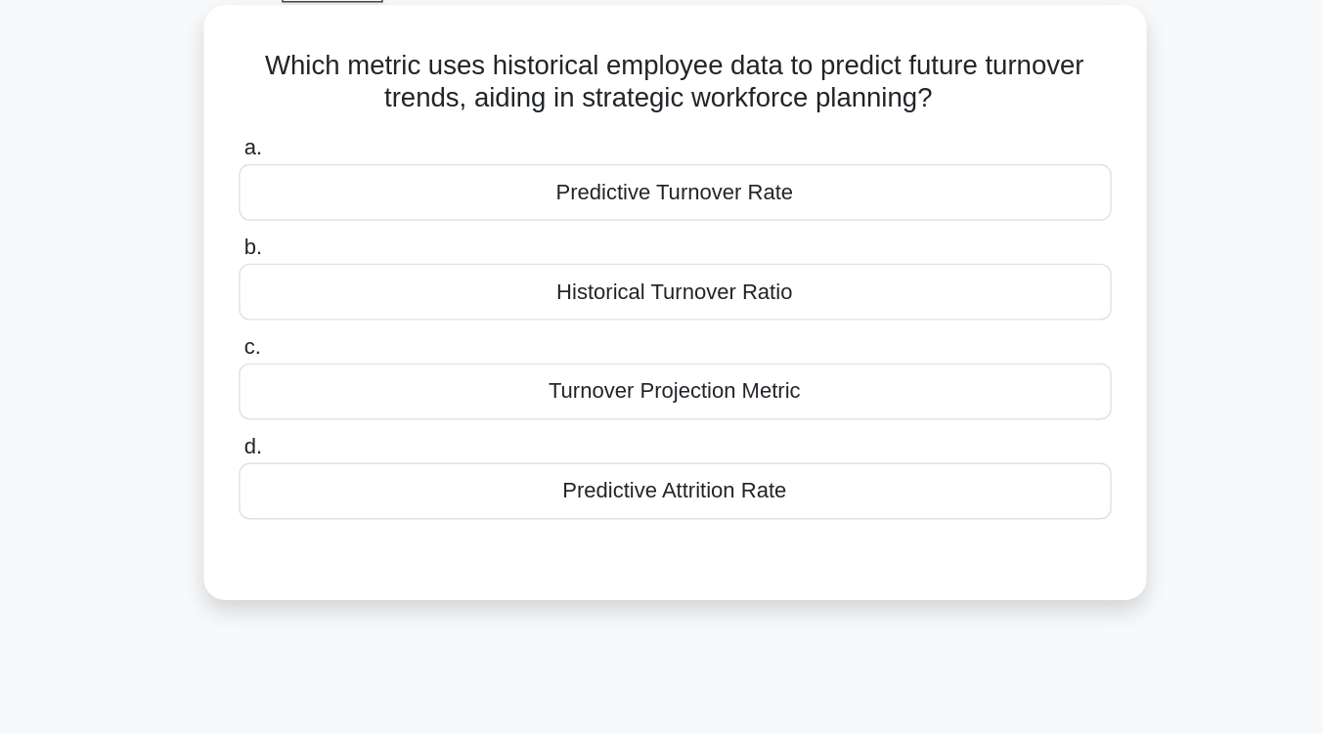
click at [701, 140] on div "Predictive Turnover Rate" at bounding box center [662, 139] width 634 height 41
click at [345, 114] on input "a. Predictive Turnover Rate" at bounding box center [345, 108] width 0 height 13
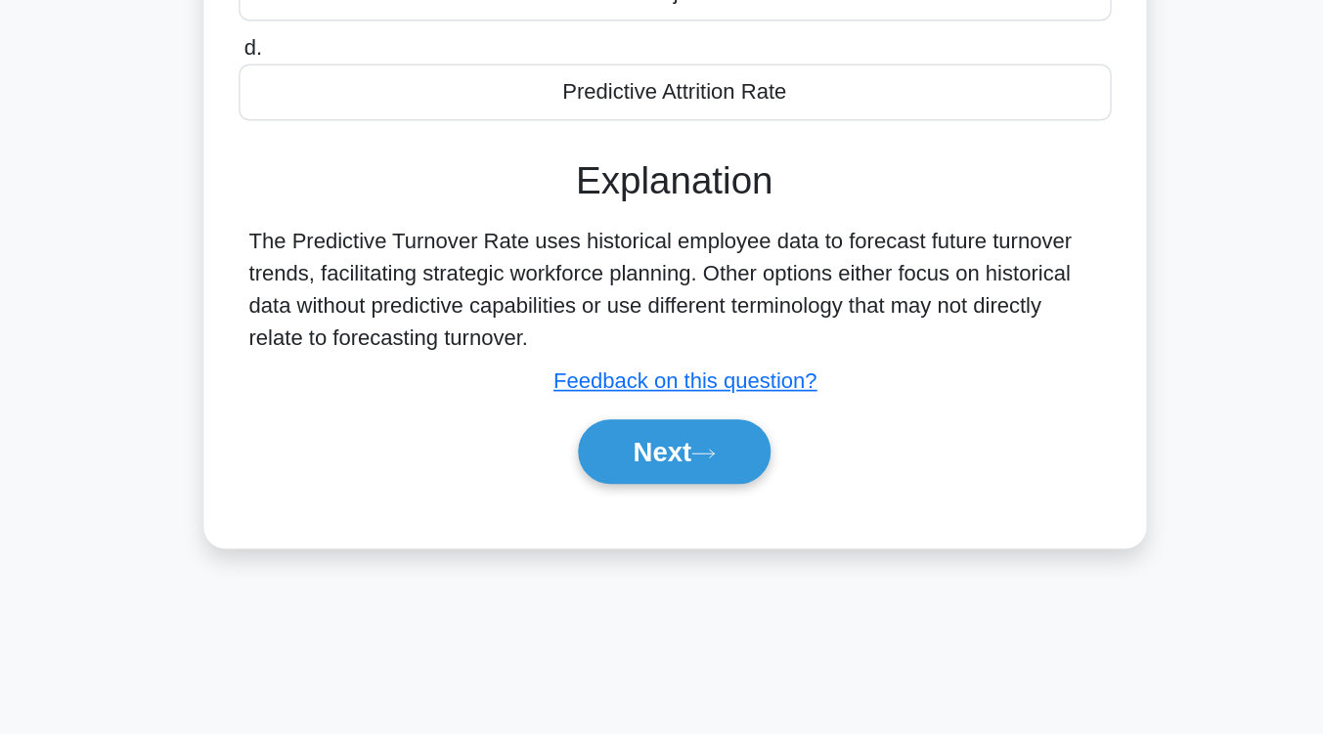
scroll to position [194, 0]
click at [687, 545] on button "Next" at bounding box center [662, 530] width 140 height 47
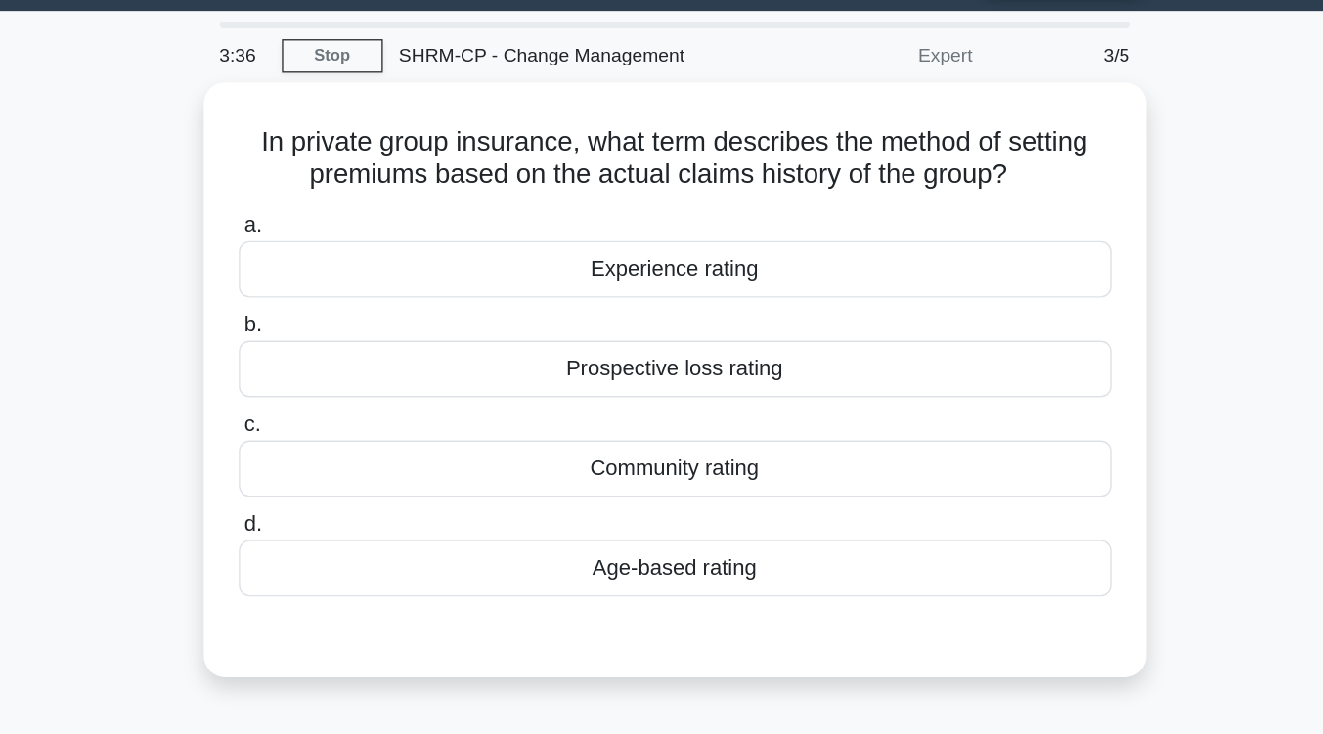
scroll to position [51, 0]
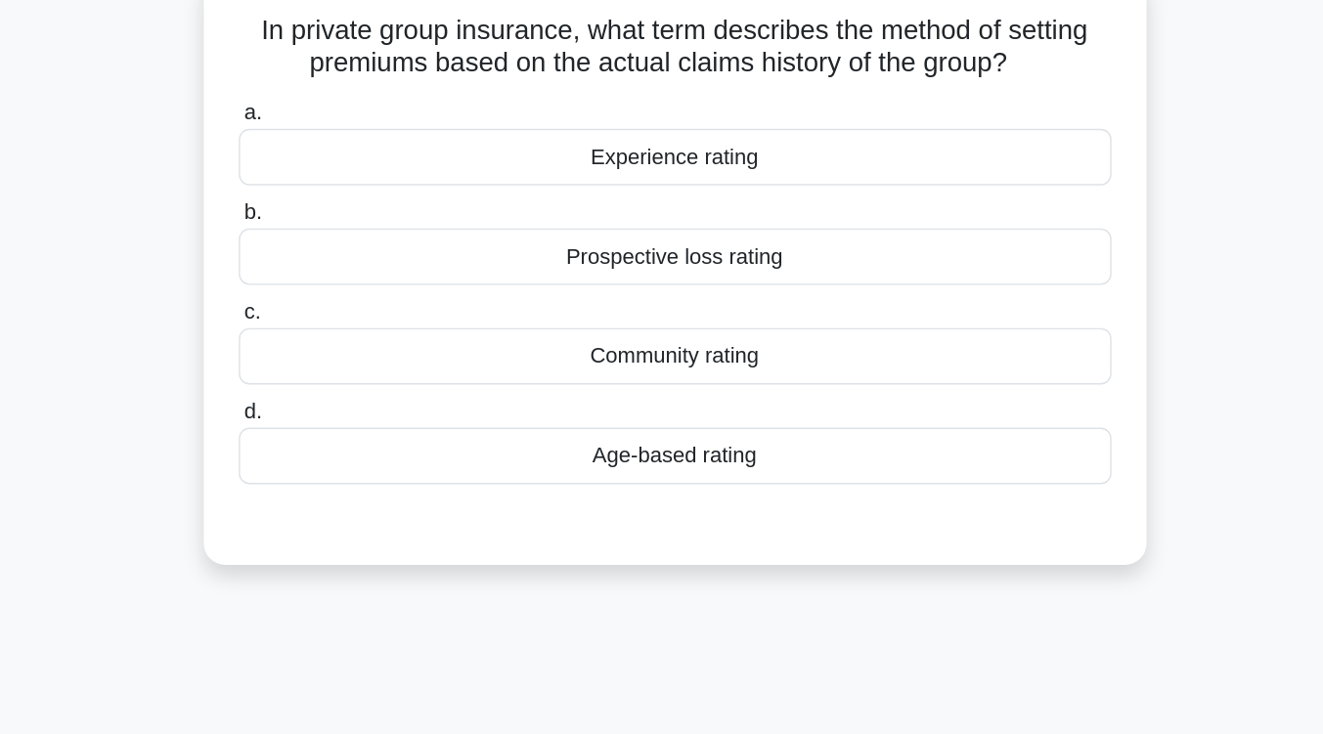
click at [701, 268] on div "Prospective loss rating" at bounding box center [662, 266] width 634 height 41
click at [345, 242] on input "b. Prospective loss rating" at bounding box center [345, 235] width 0 height 13
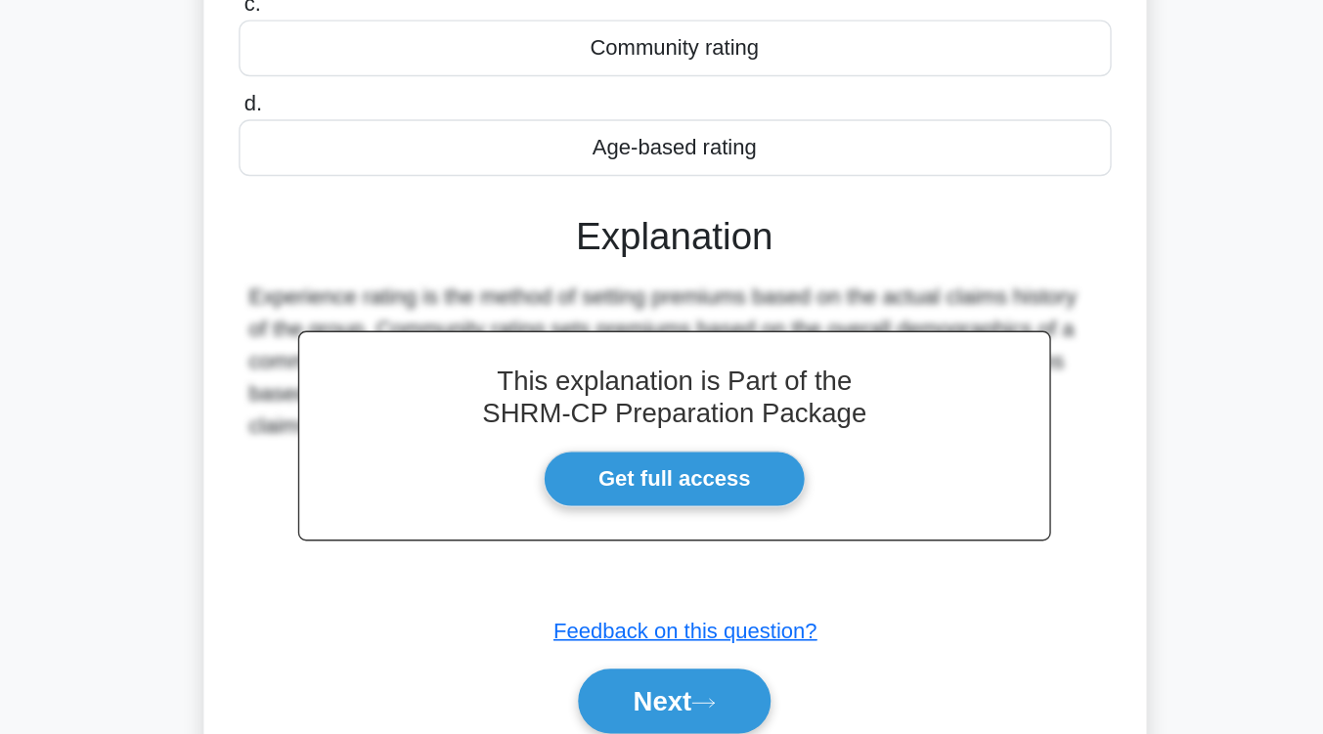
scroll to position [306, 0]
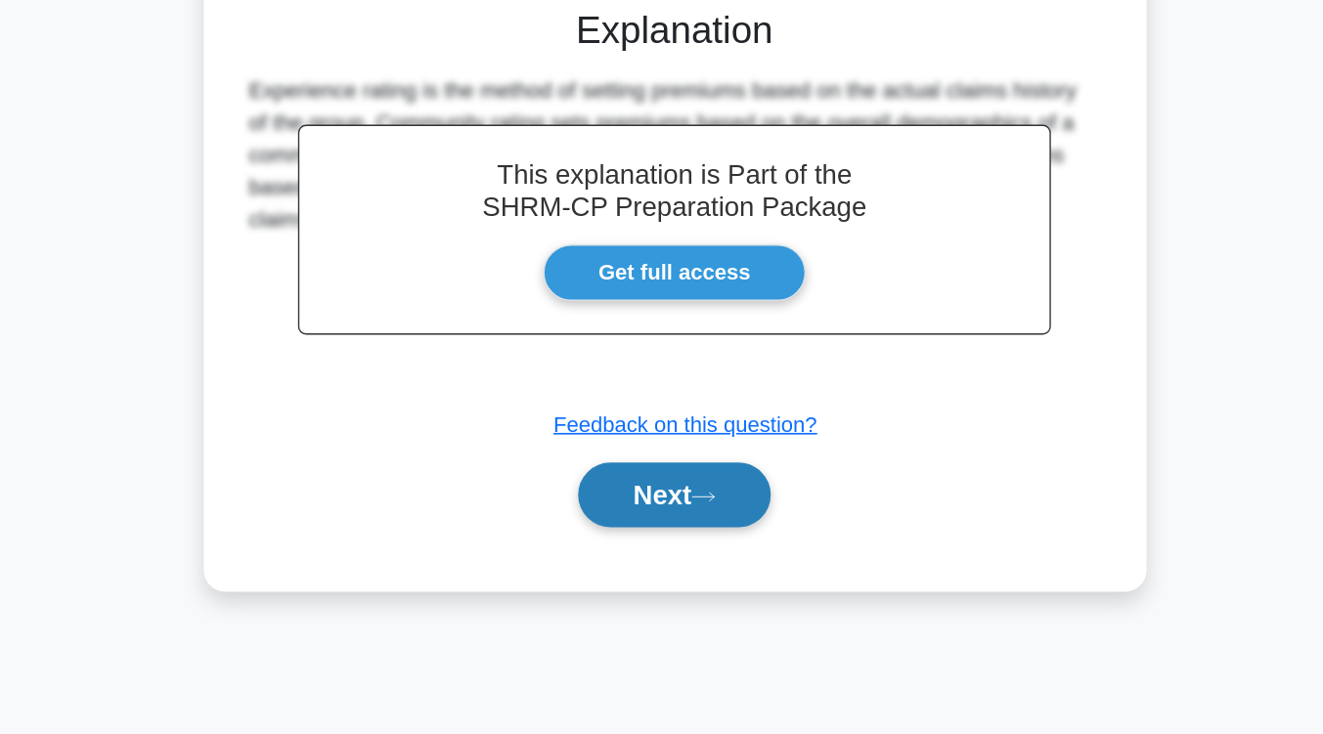
click at [673, 561] on button "Next" at bounding box center [662, 560] width 140 height 47
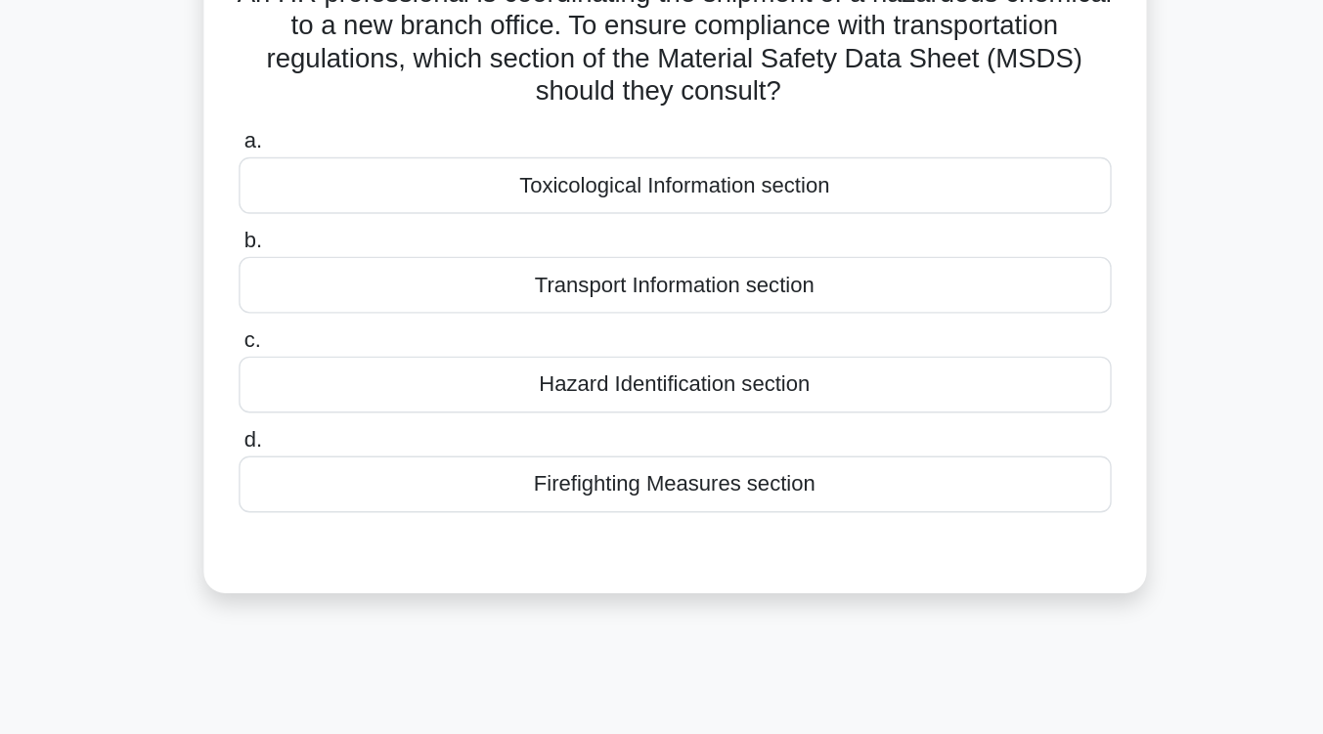
scroll to position [161, 0]
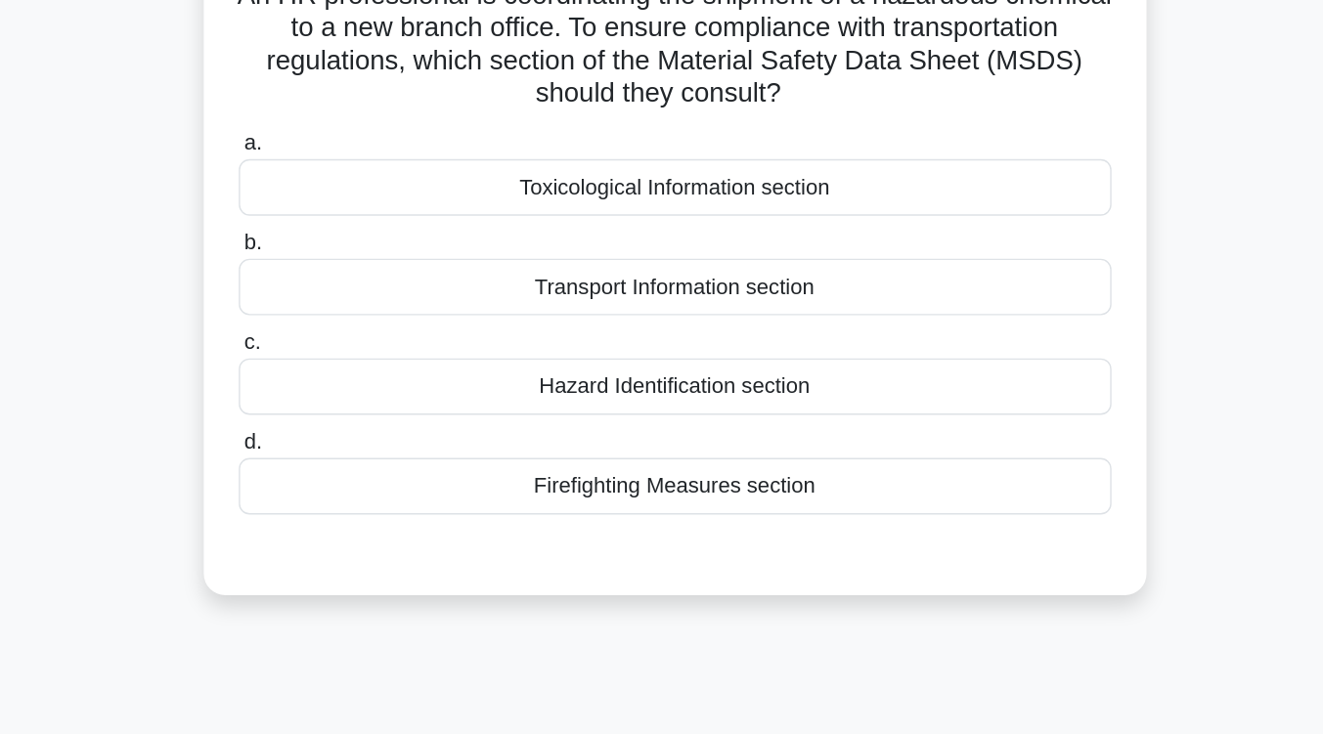
drag, startPoint x: 673, startPoint y: 561, endPoint x: 589, endPoint y: 493, distance: 108.4
click at [589, 493] on div "3:05 Stop SHRM-CP - Change Management Expert 4/5 An HR professional is coordina…" at bounding box center [662, 398] width 1115 height 978
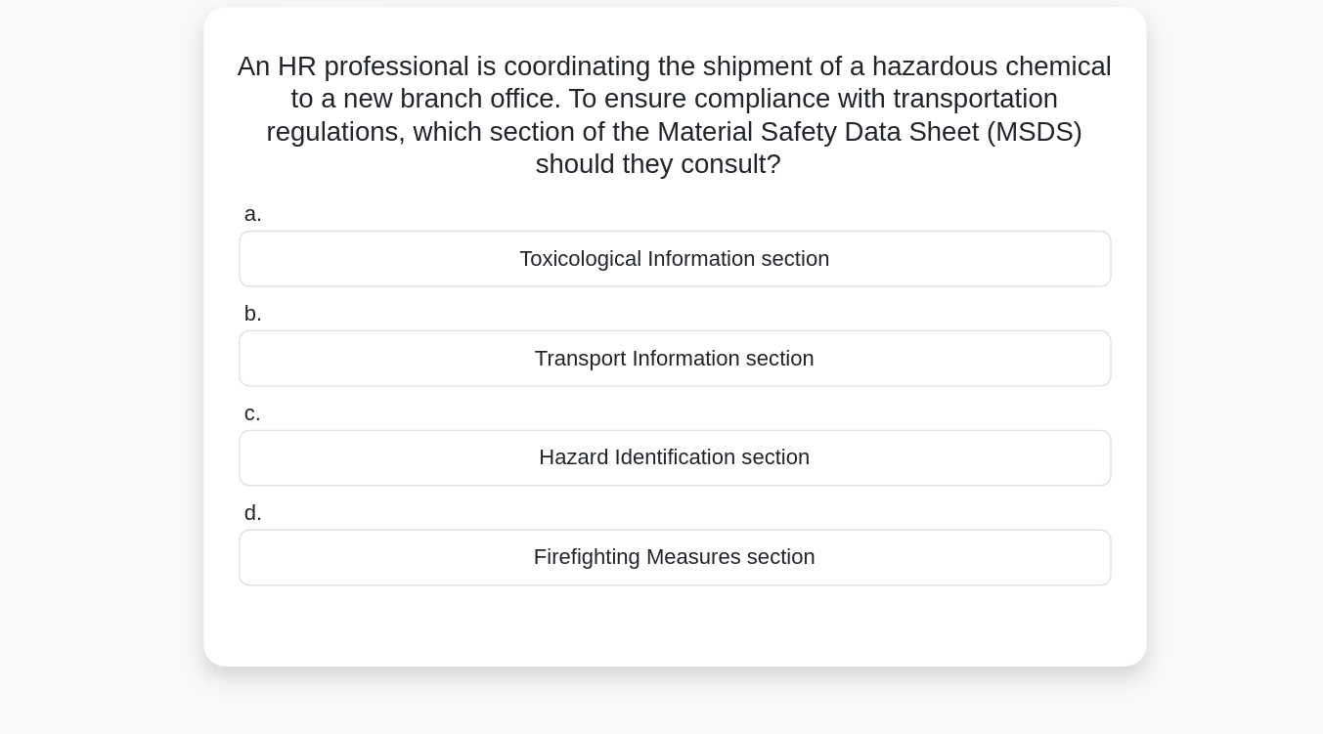
scroll to position [109, 0]
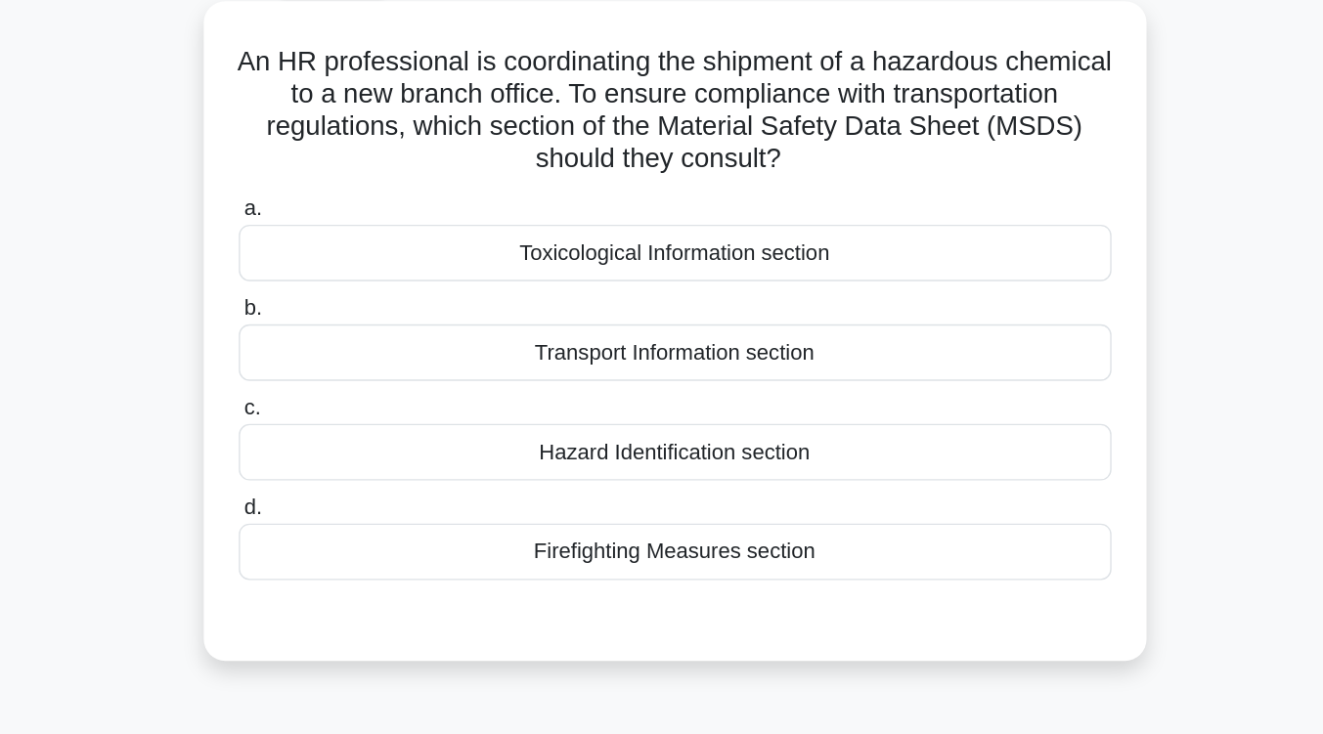
click at [641, 340] on div "Hazard Identification section" at bounding box center [662, 328] width 634 height 41
click at [345, 303] on input "c. Hazard Identification section" at bounding box center [345, 296] width 0 height 13
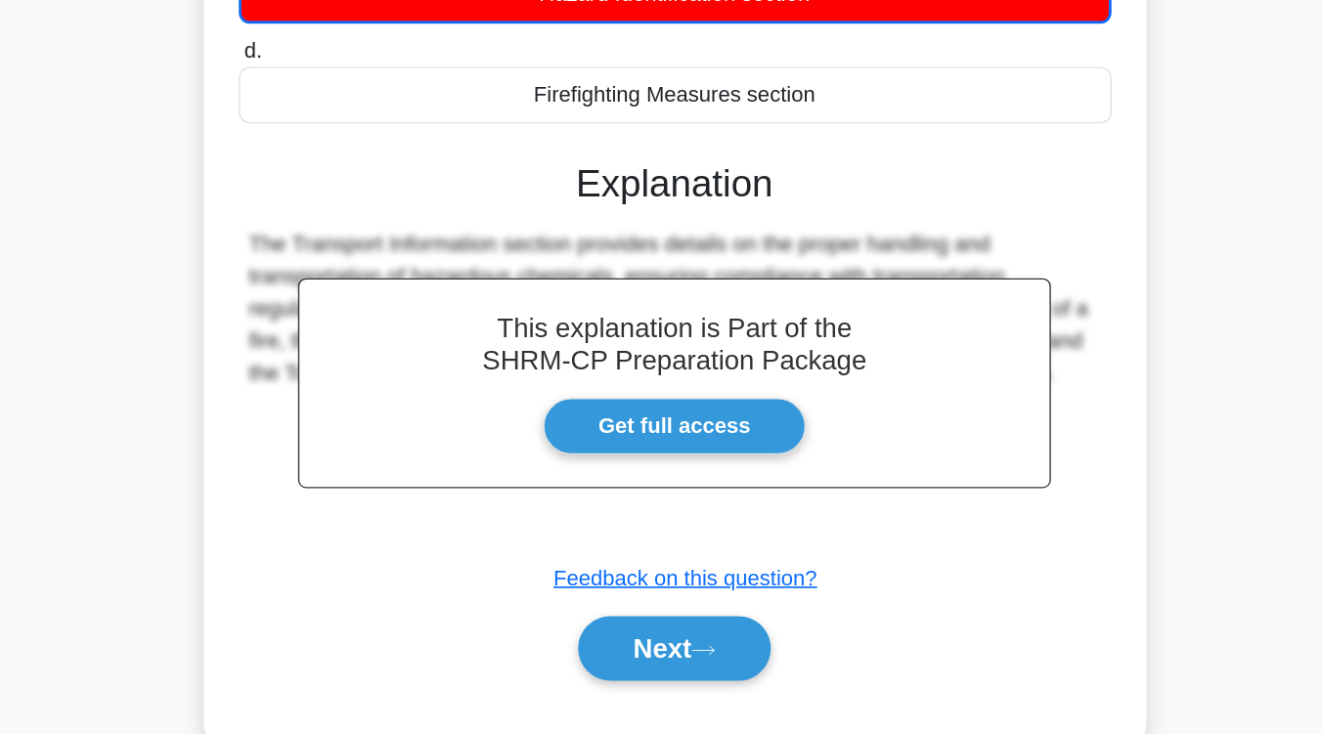
scroll to position [242, 0]
click at [641, 664] on button "Next" at bounding box center [662, 671] width 140 height 47
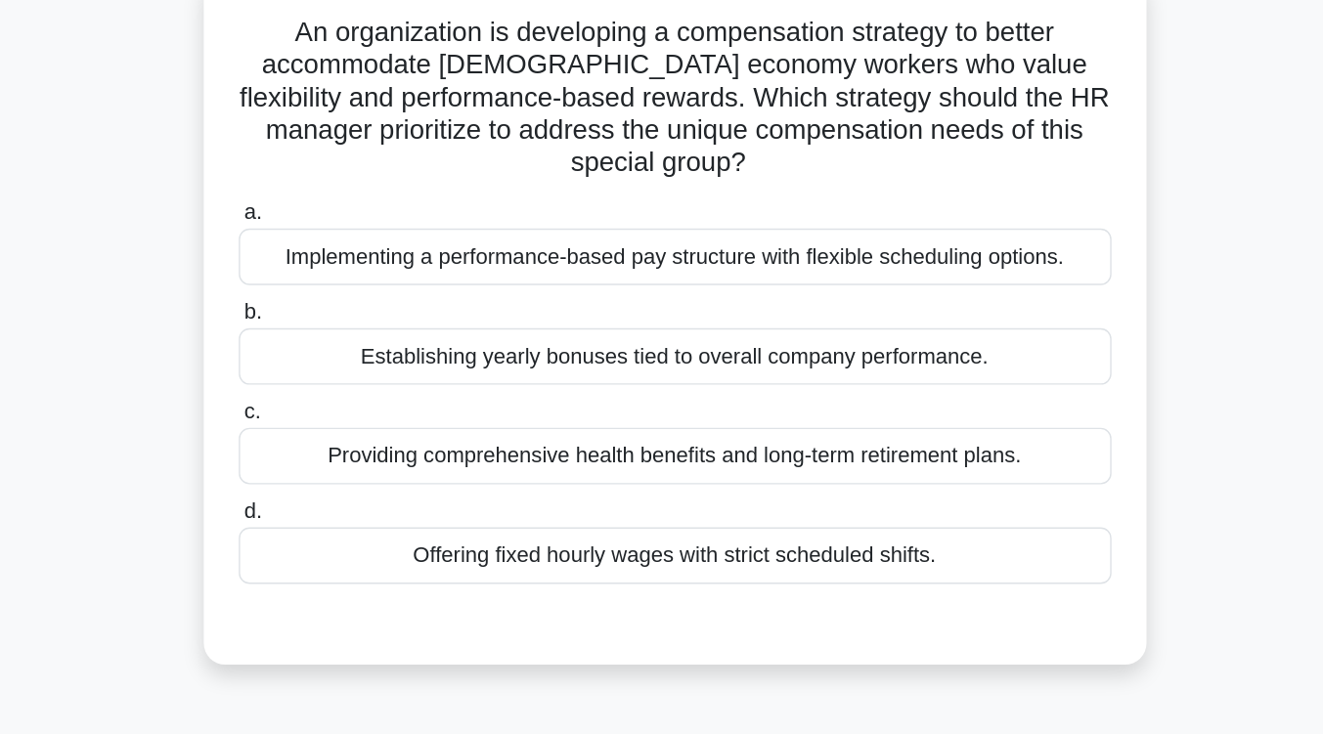
scroll to position [133, 0]
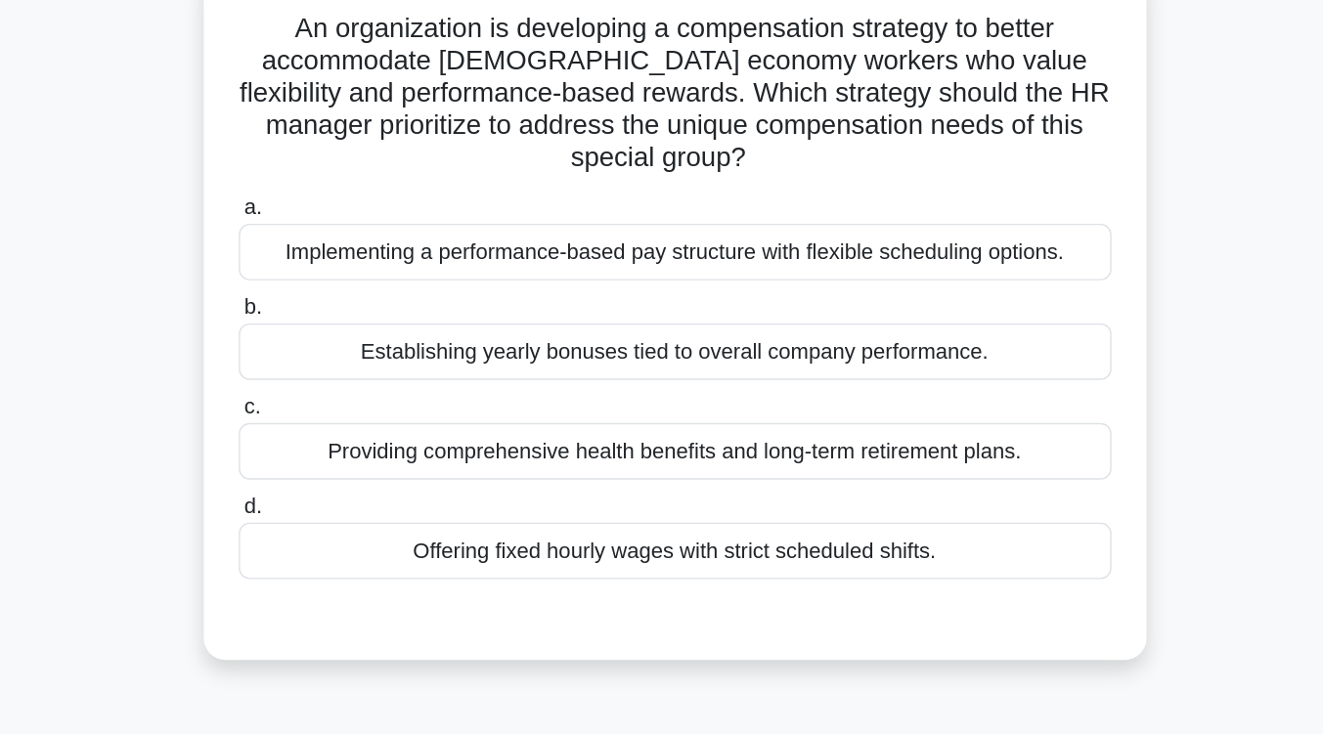
click at [654, 196] on div "Implementing a performance-based pay structure with flexible scheduling options." at bounding box center [662, 182] width 634 height 41
click at [345, 157] on input "a. Implementing a performance-based pay structure with flexible scheduling opti…" at bounding box center [345, 151] width 0 height 13
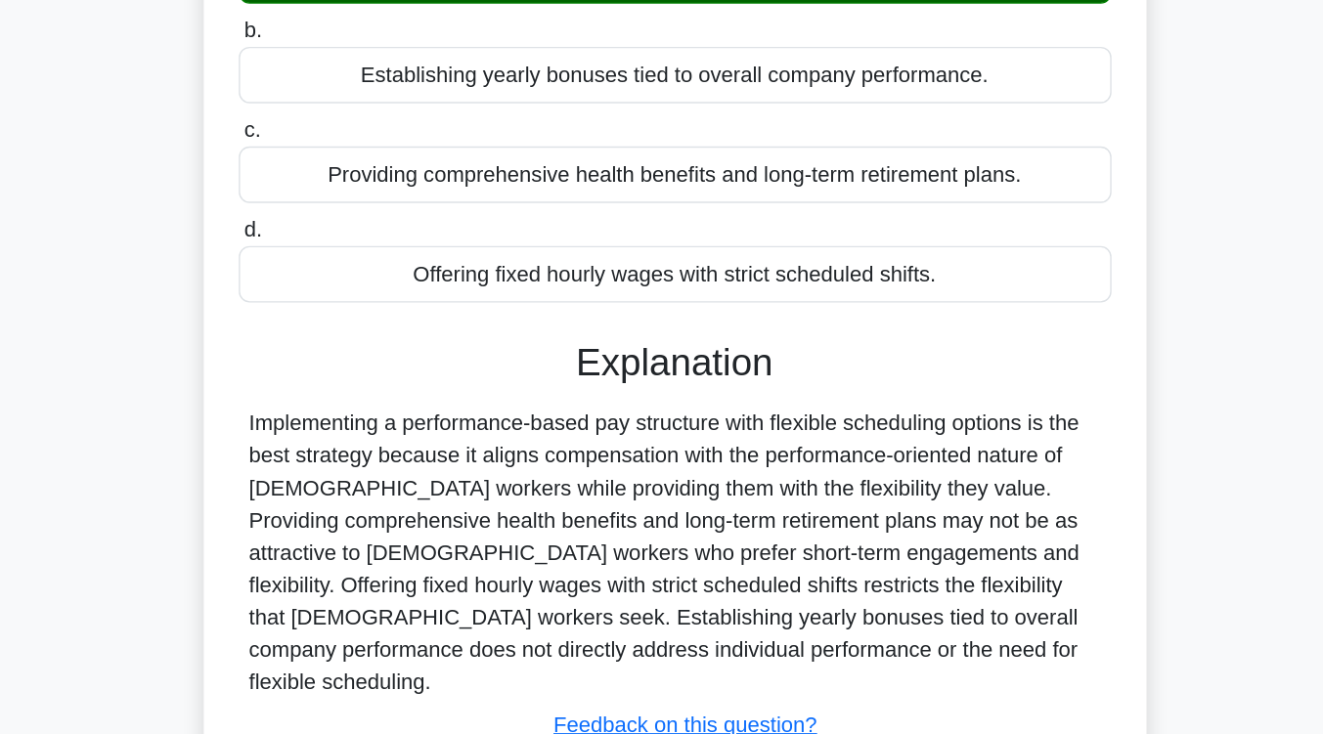
scroll to position [322, 0]
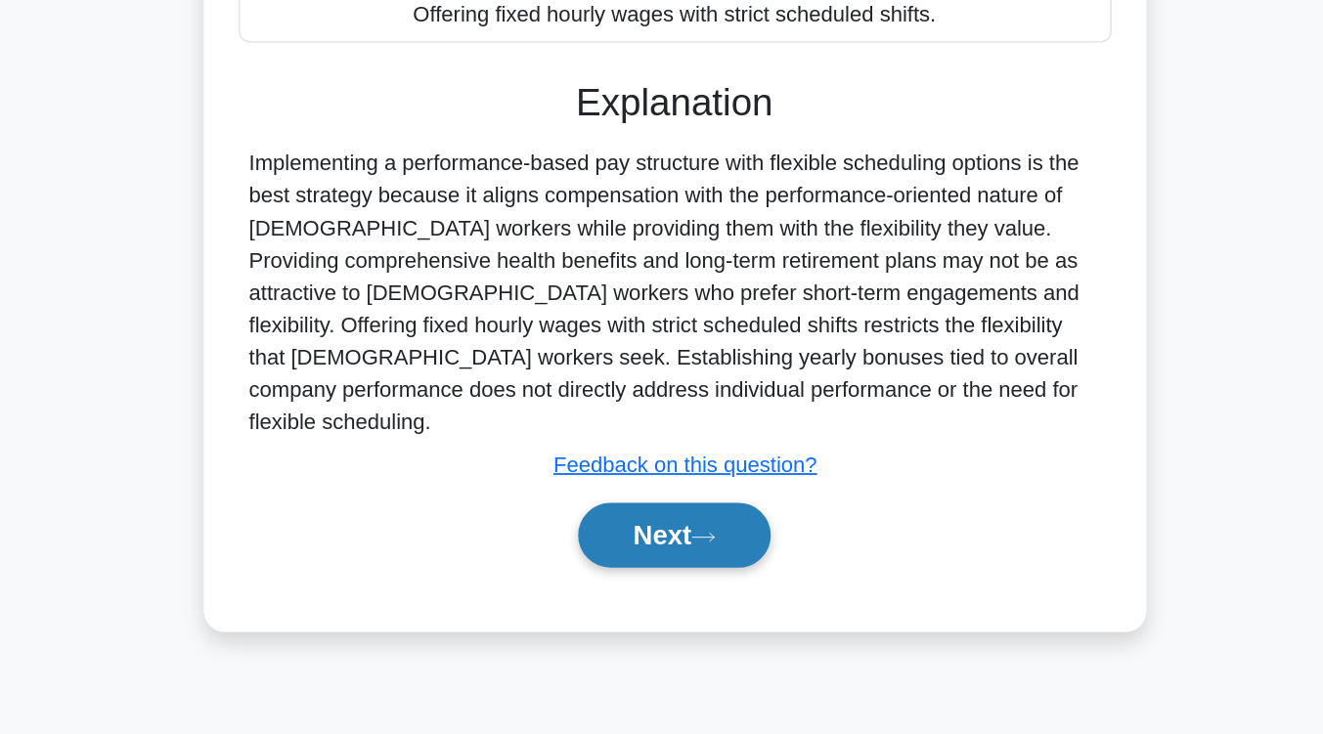
click at [664, 566] on button "Next" at bounding box center [662, 589] width 140 height 47
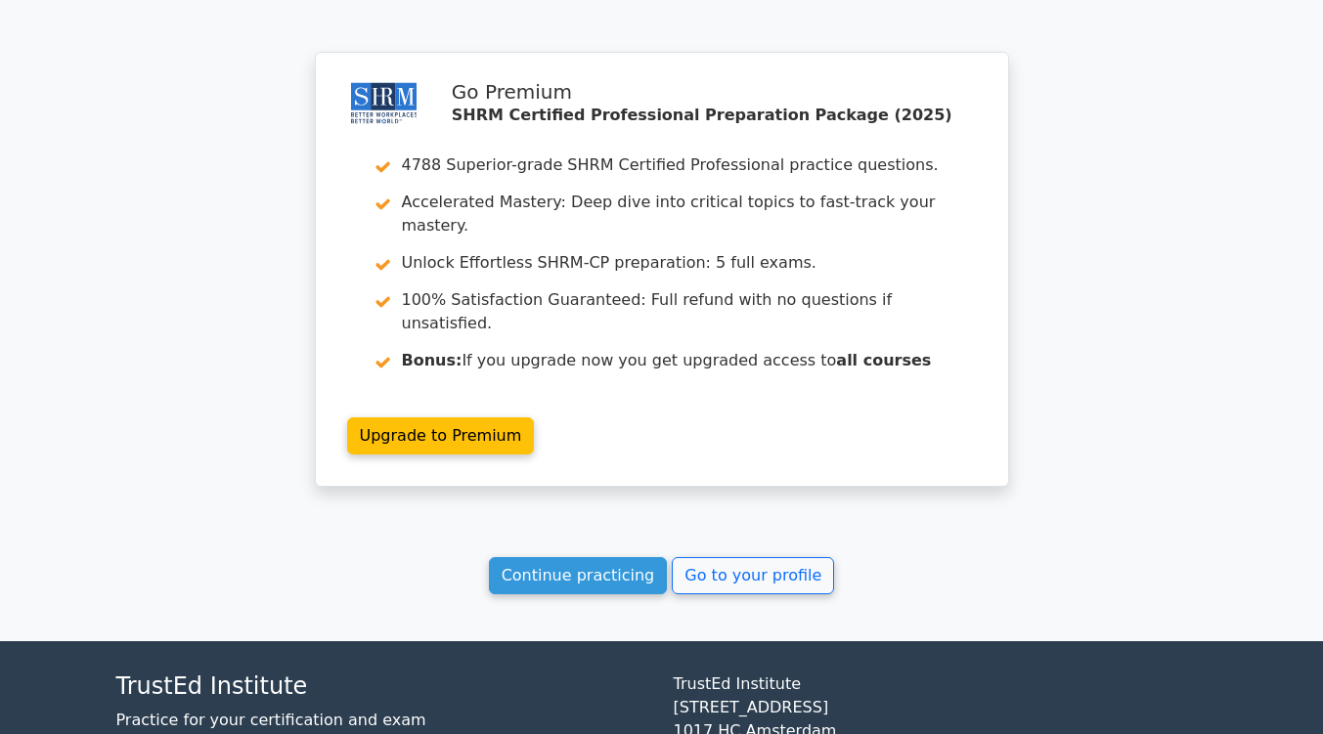
scroll to position [2551, 0]
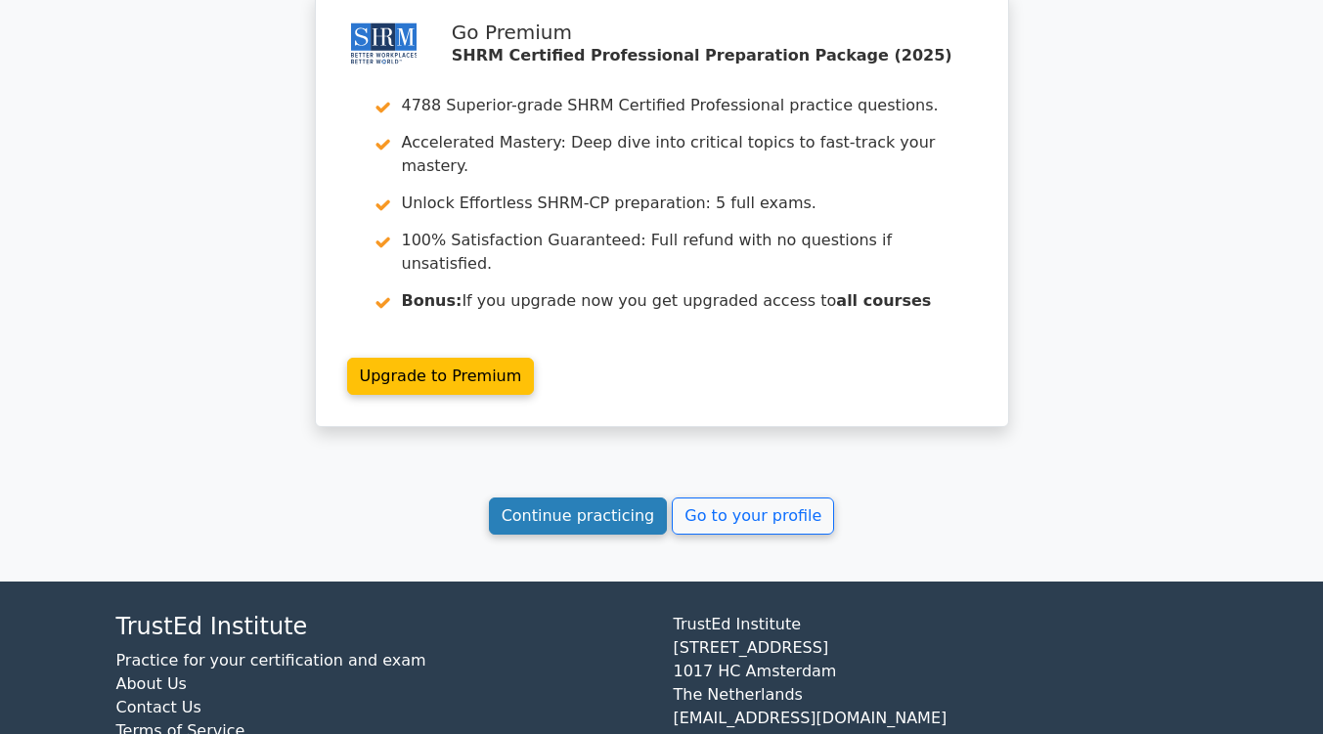
click at [555, 498] on link "Continue practicing" at bounding box center [578, 516] width 179 height 37
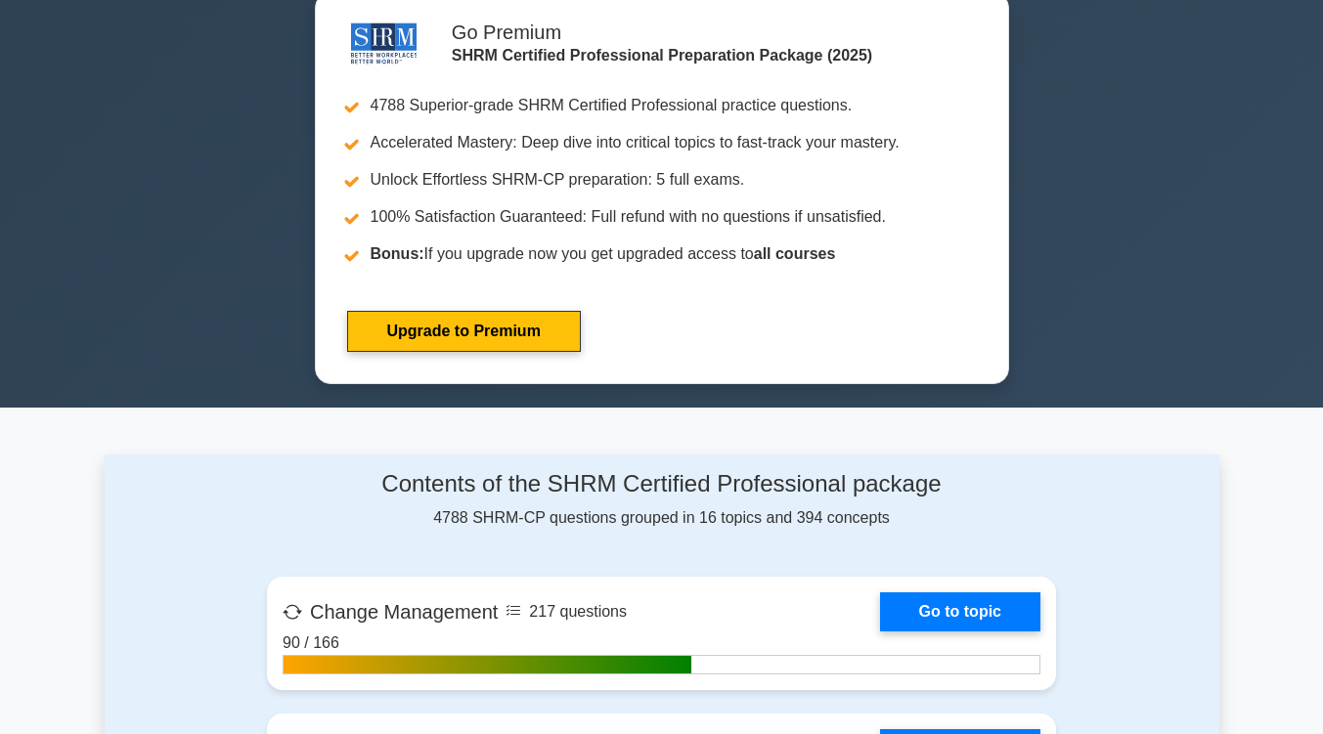
scroll to position [994, 0]
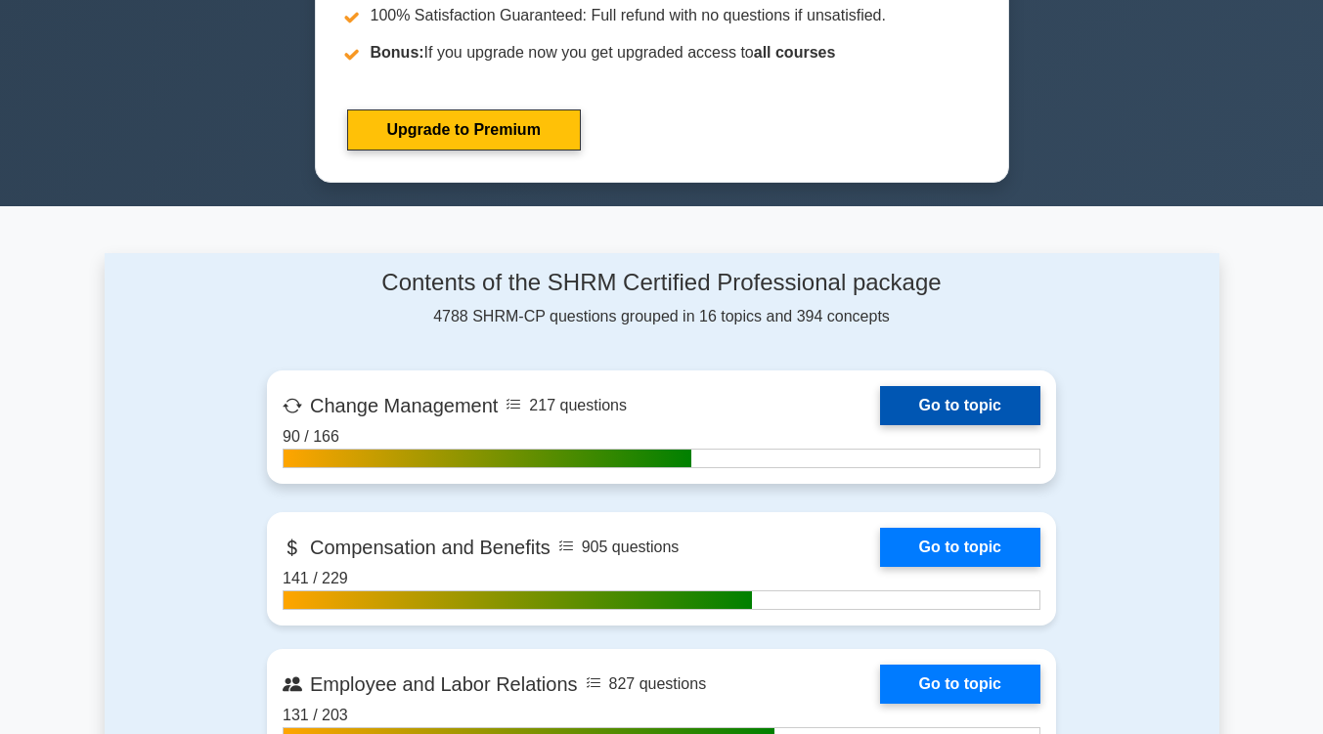
click at [1009, 407] on link "Go to topic" at bounding box center [960, 405] width 160 height 39
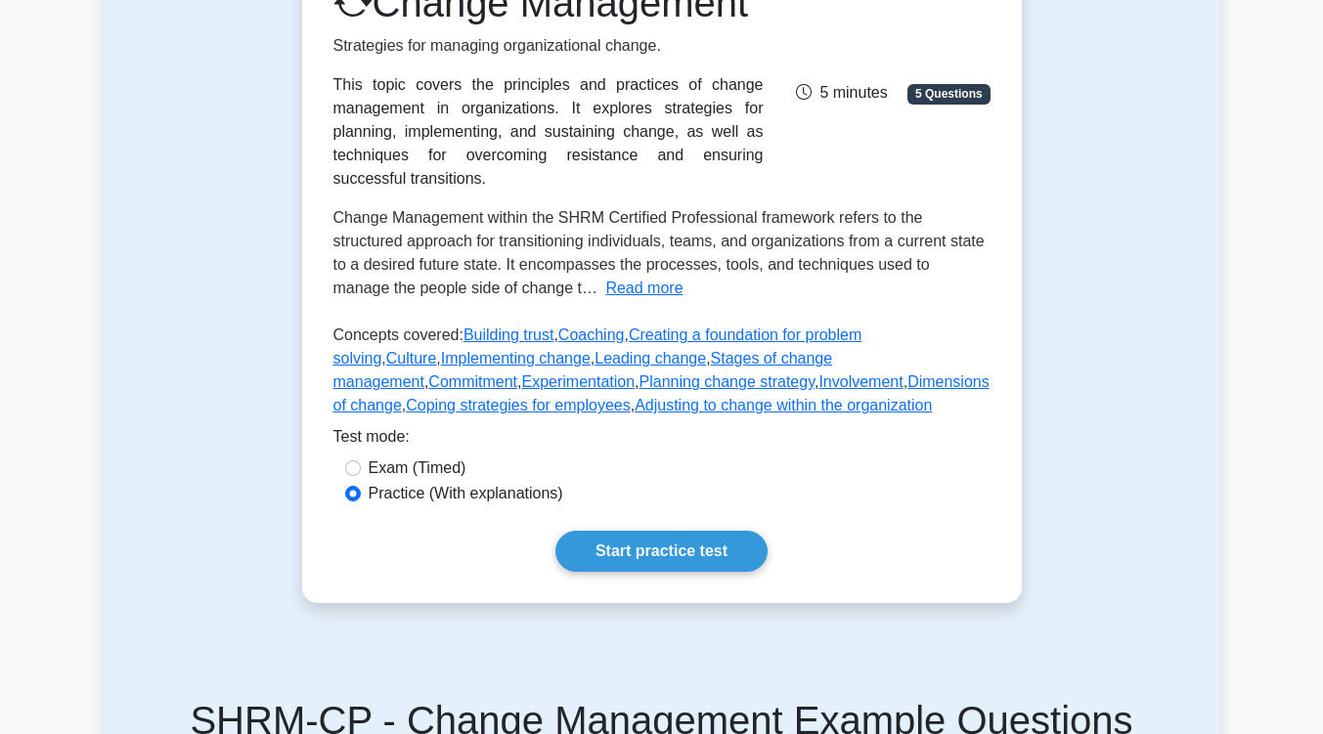
scroll to position [478, 0]
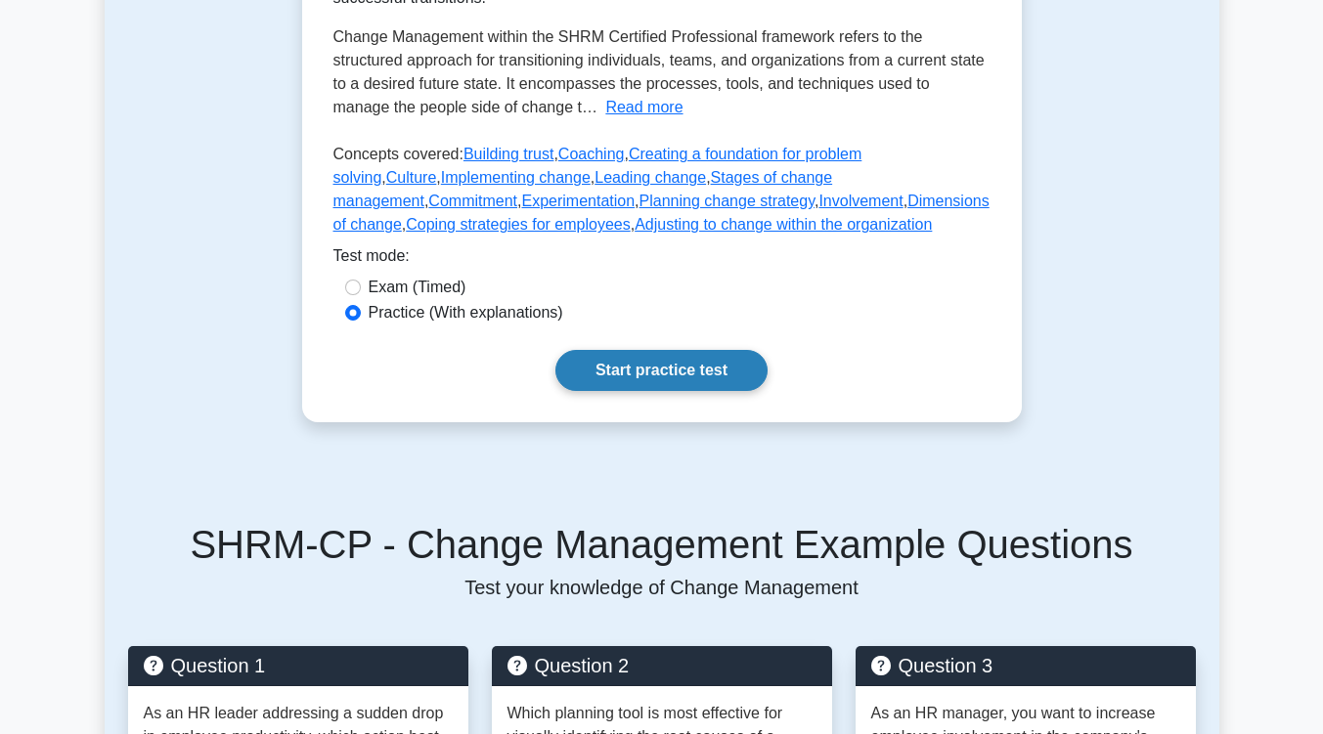
click at [684, 391] on link "Start practice test" at bounding box center [661, 370] width 212 height 41
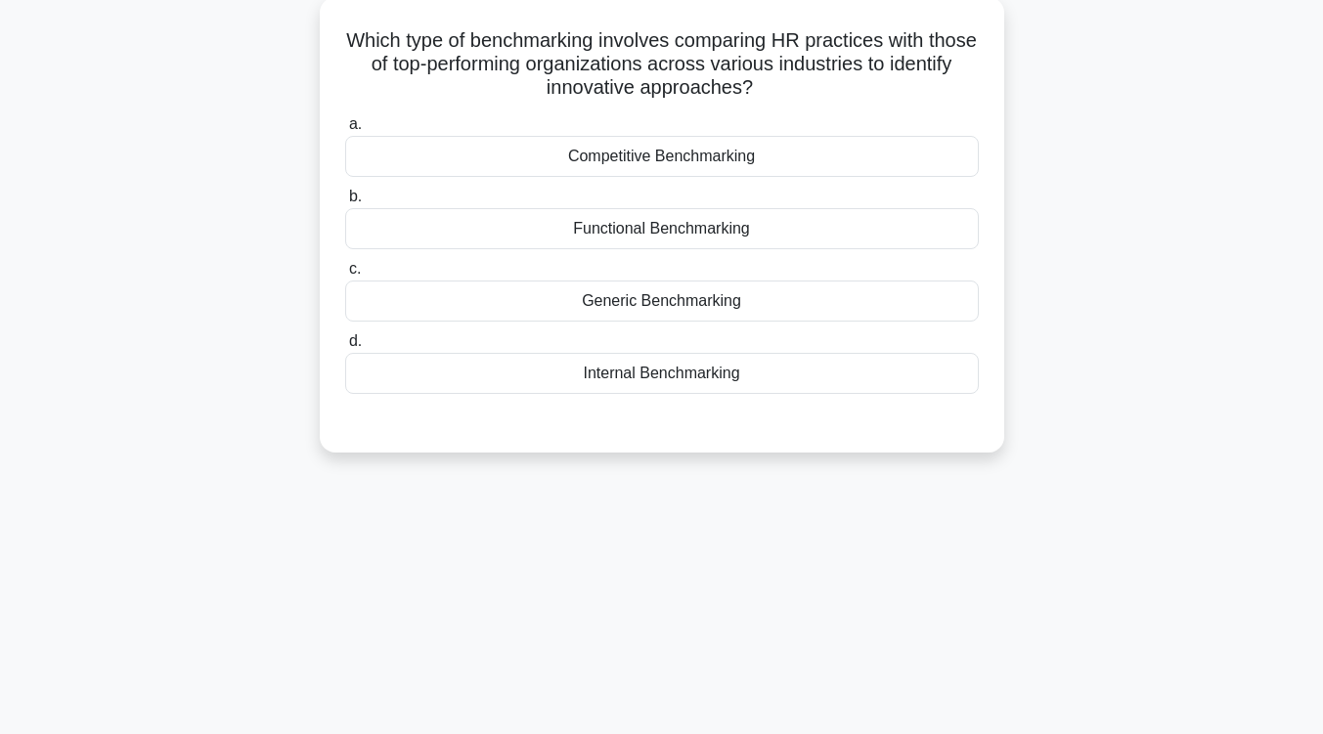
scroll to position [122, 0]
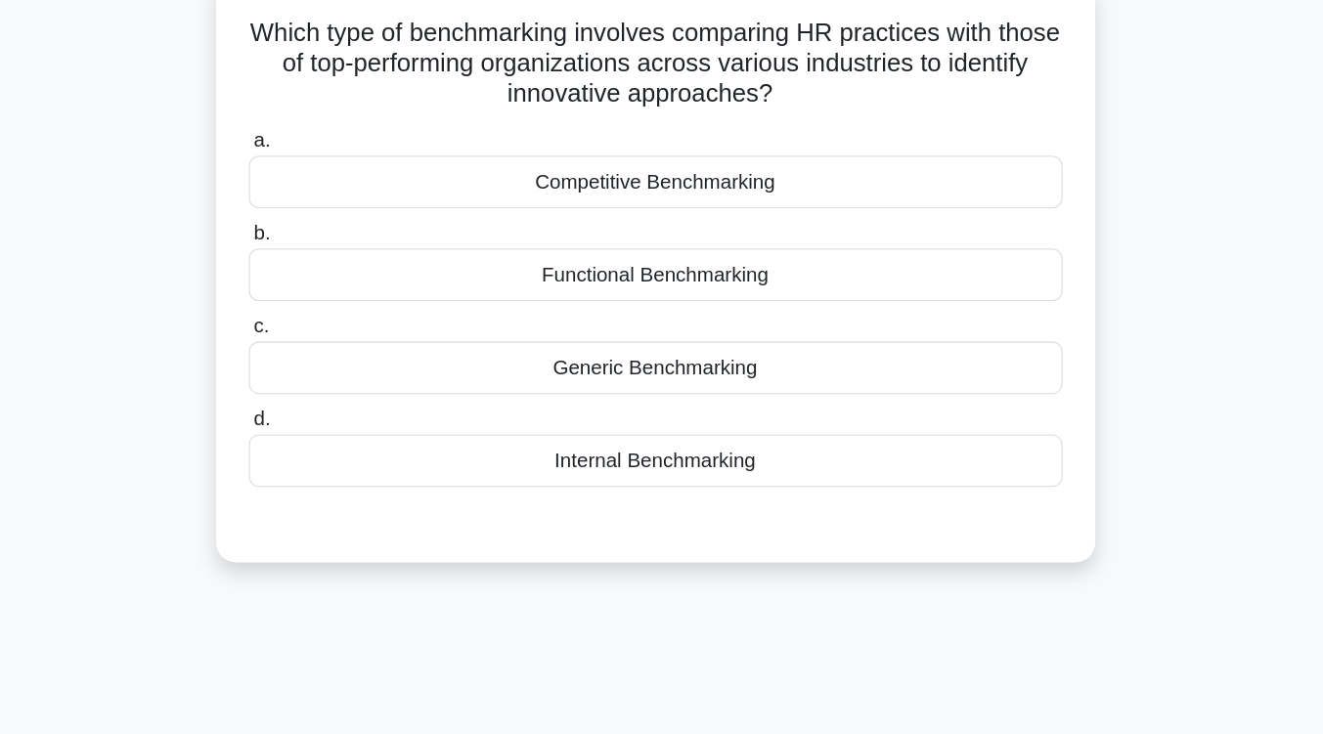
click at [687, 296] on div "Generic Benchmarking" at bounding box center [662, 291] width 634 height 41
click at [345, 266] on input "c. Generic Benchmarking" at bounding box center [345, 259] width 0 height 13
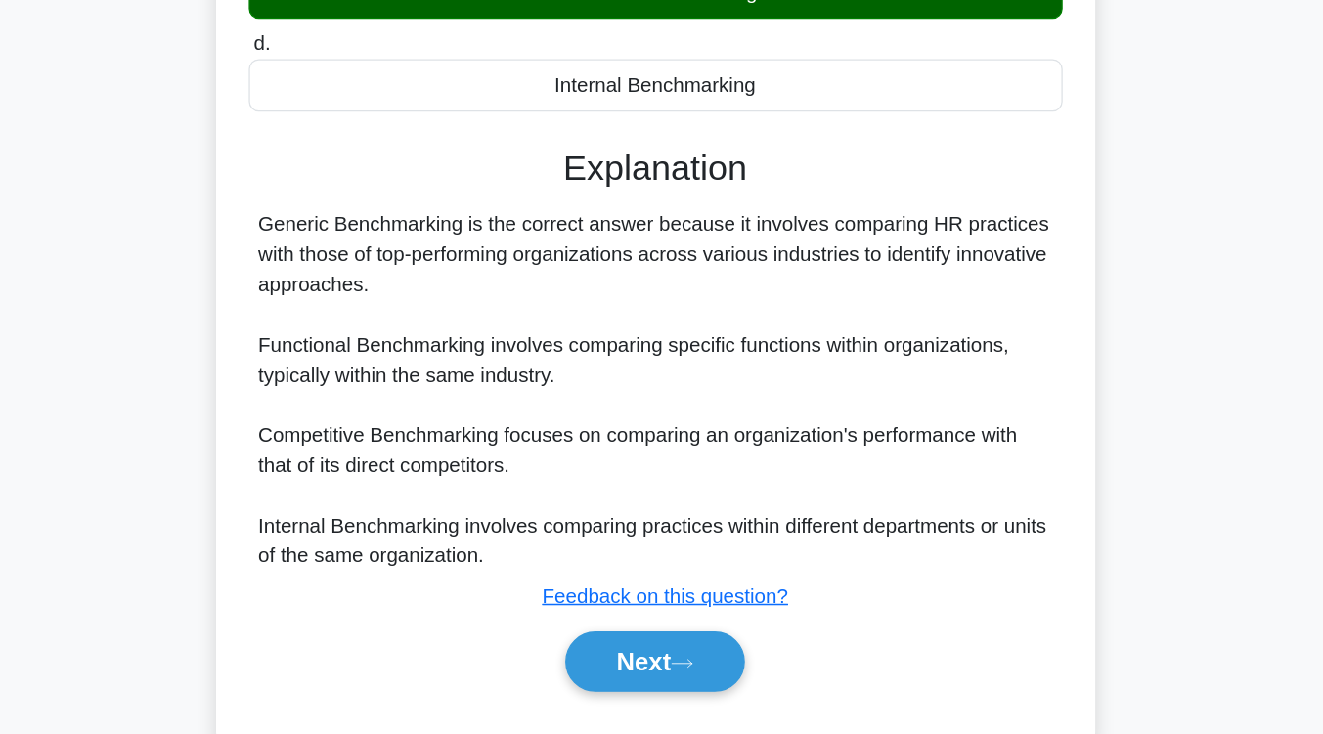
scroll to position [322, 0]
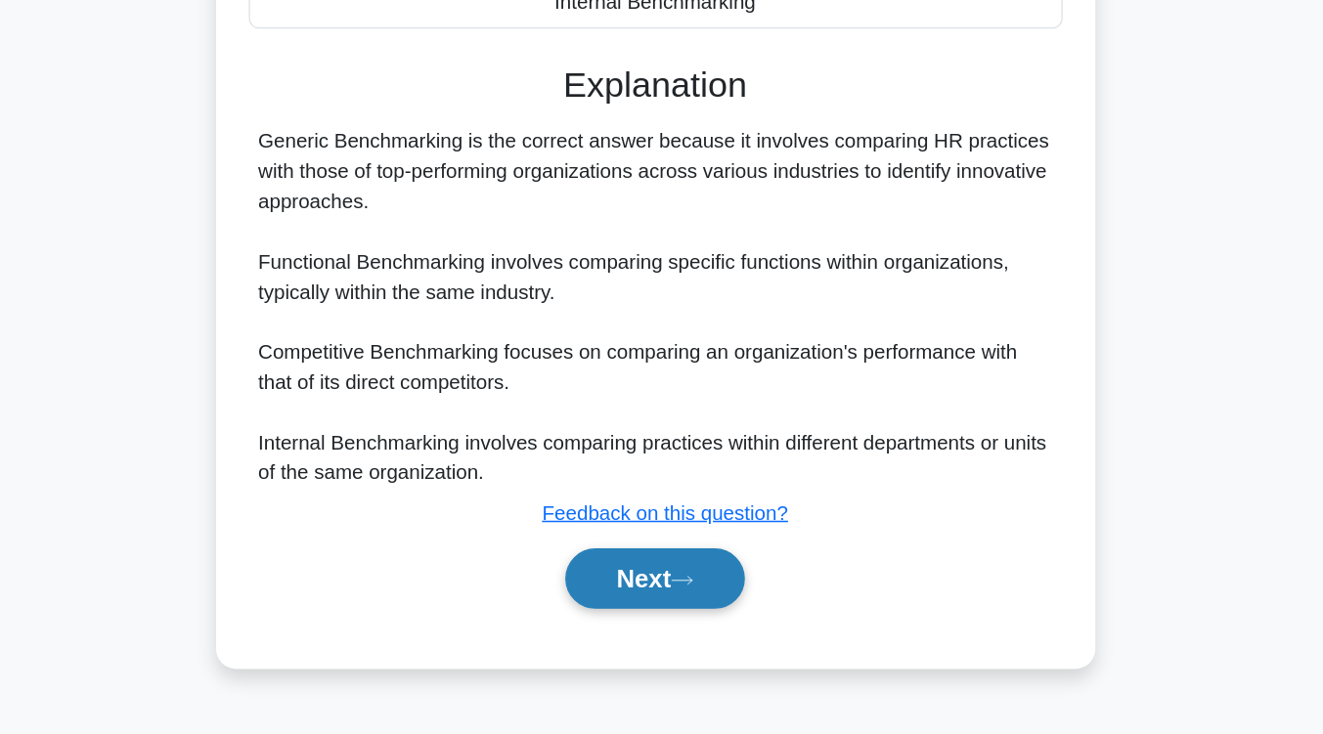
click at [656, 598] on button "Next" at bounding box center [662, 613] width 140 height 47
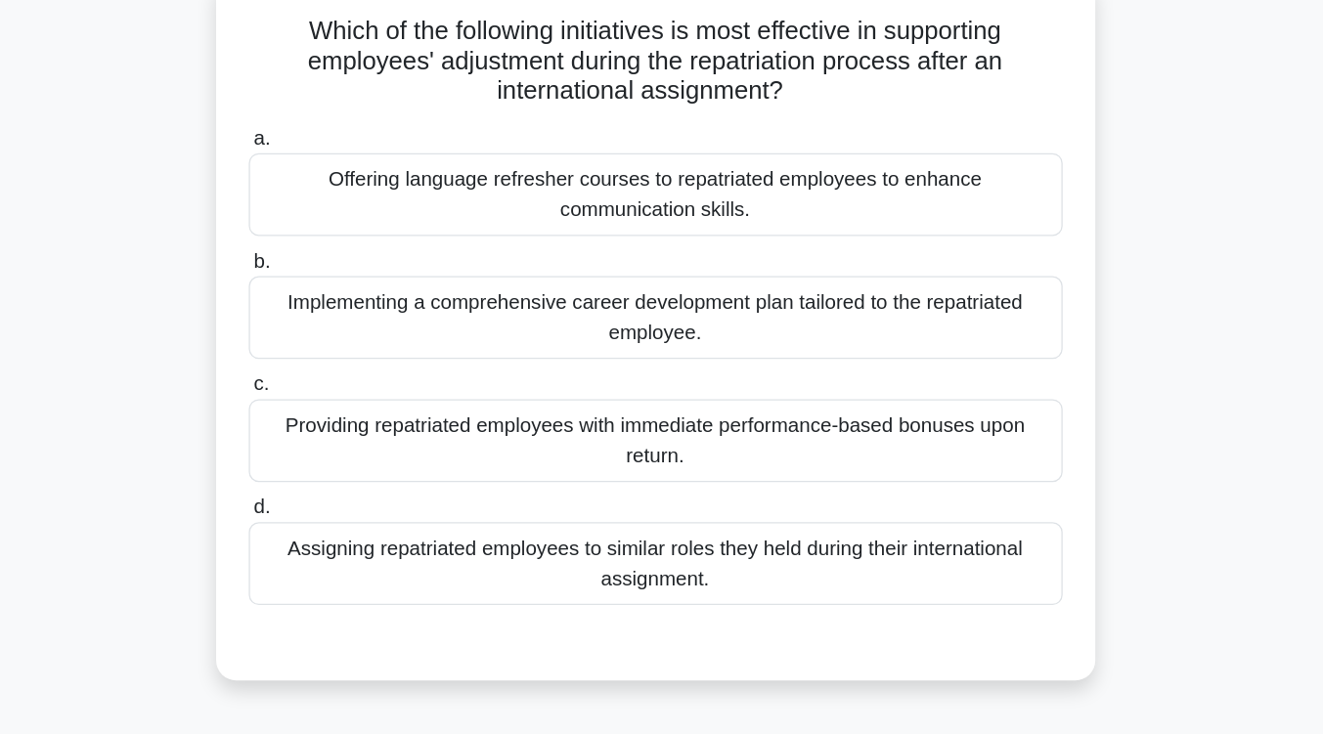
scroll to position [134, 0]
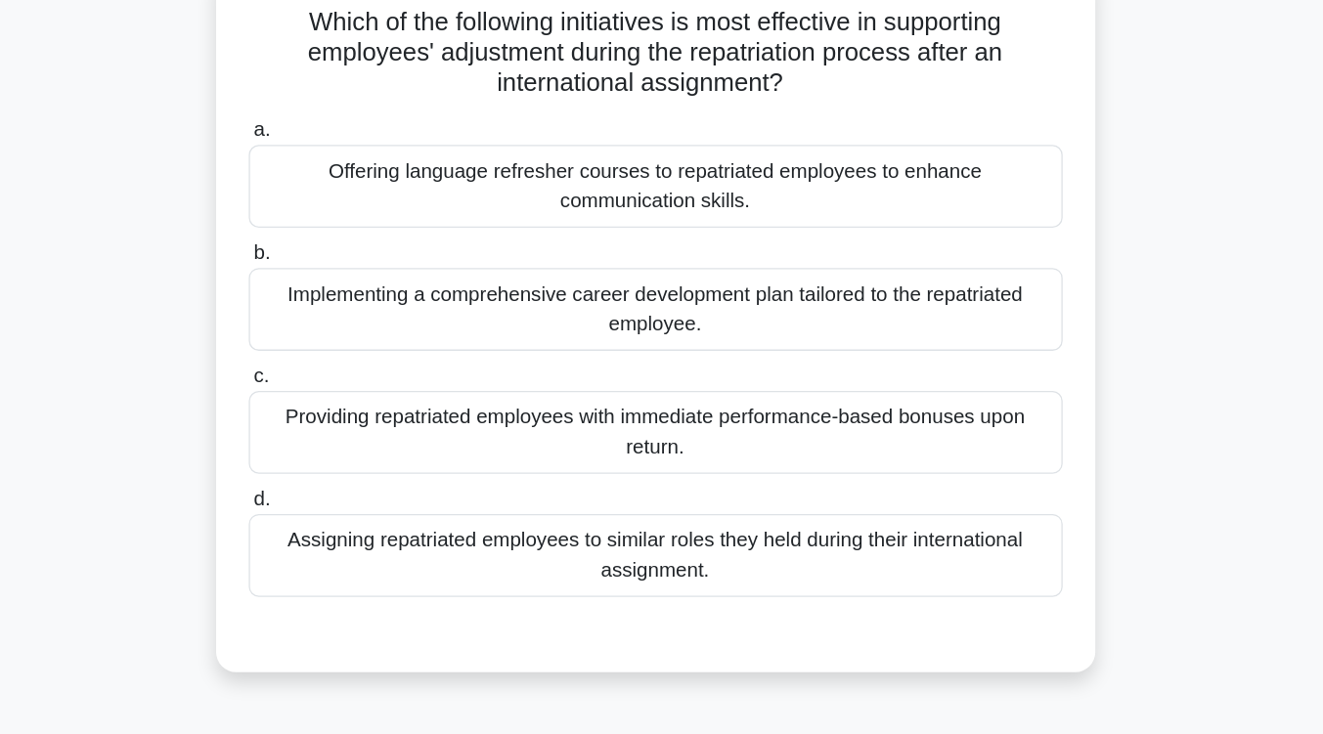
click at [696, 266] on div "Implementing a comprehensive career development plan tailored to the repatriate…" at bounding box center [662, 242] width 634 height 65
click at [345, 205] on input "b. Implementing a comprehensive career development plan tailored to the repatri…" at bounding box center [345, 199] width 0 height 13
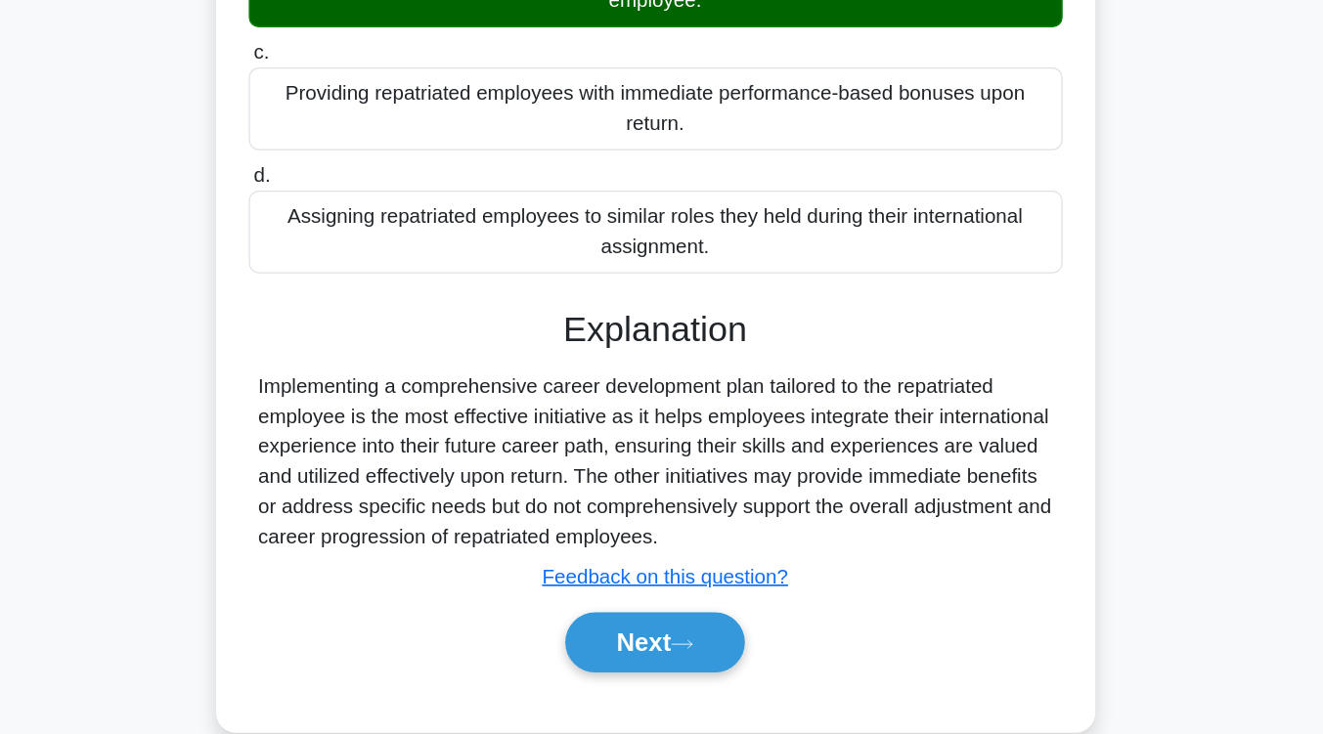
scroll to position [322, 0]
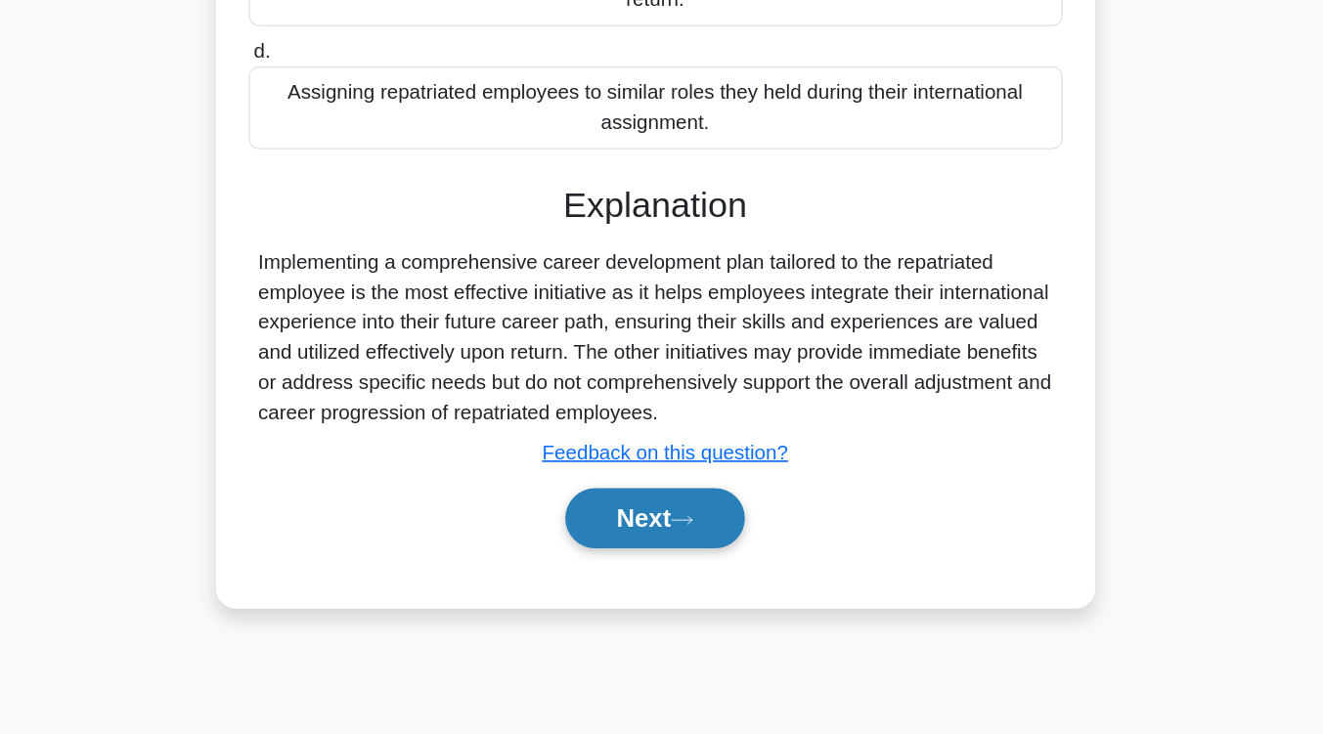
click at [683, 578] on button "Next" at bounding box center [662, 566] width 140 height 47
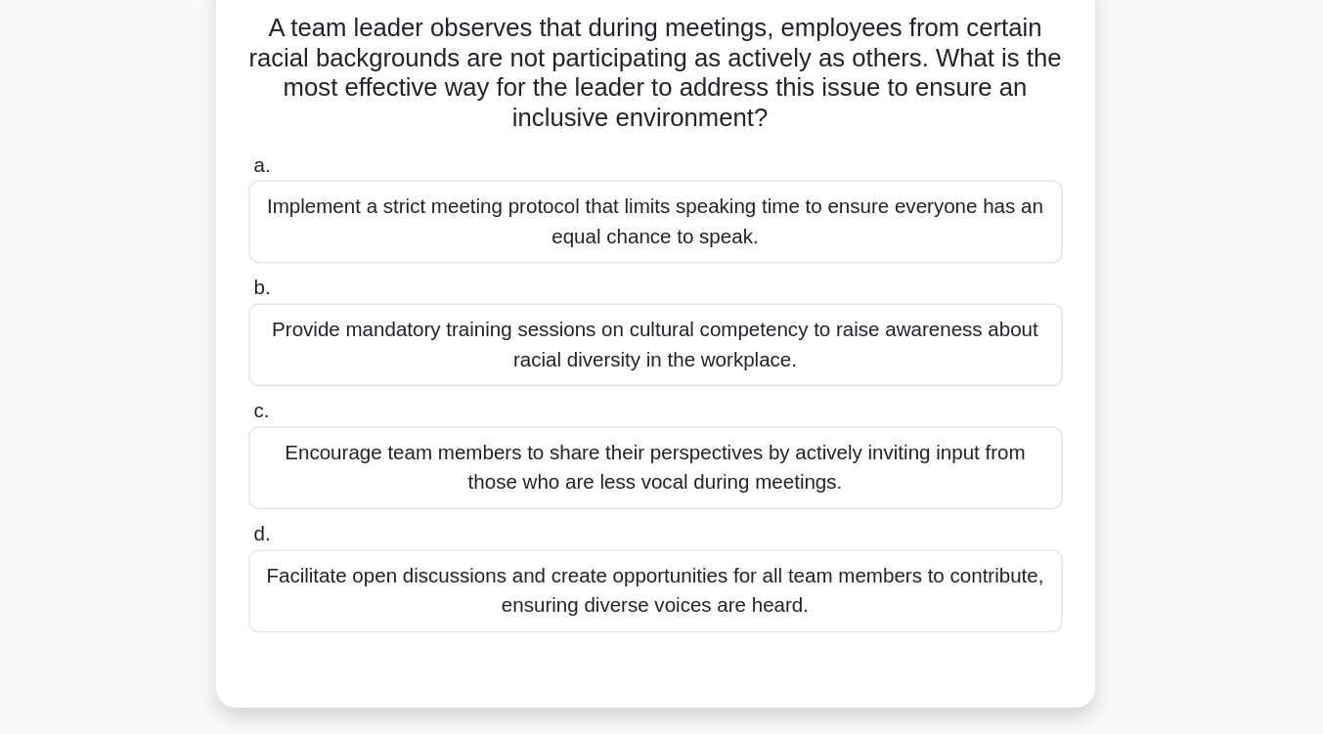
scroll to position [134, 0]
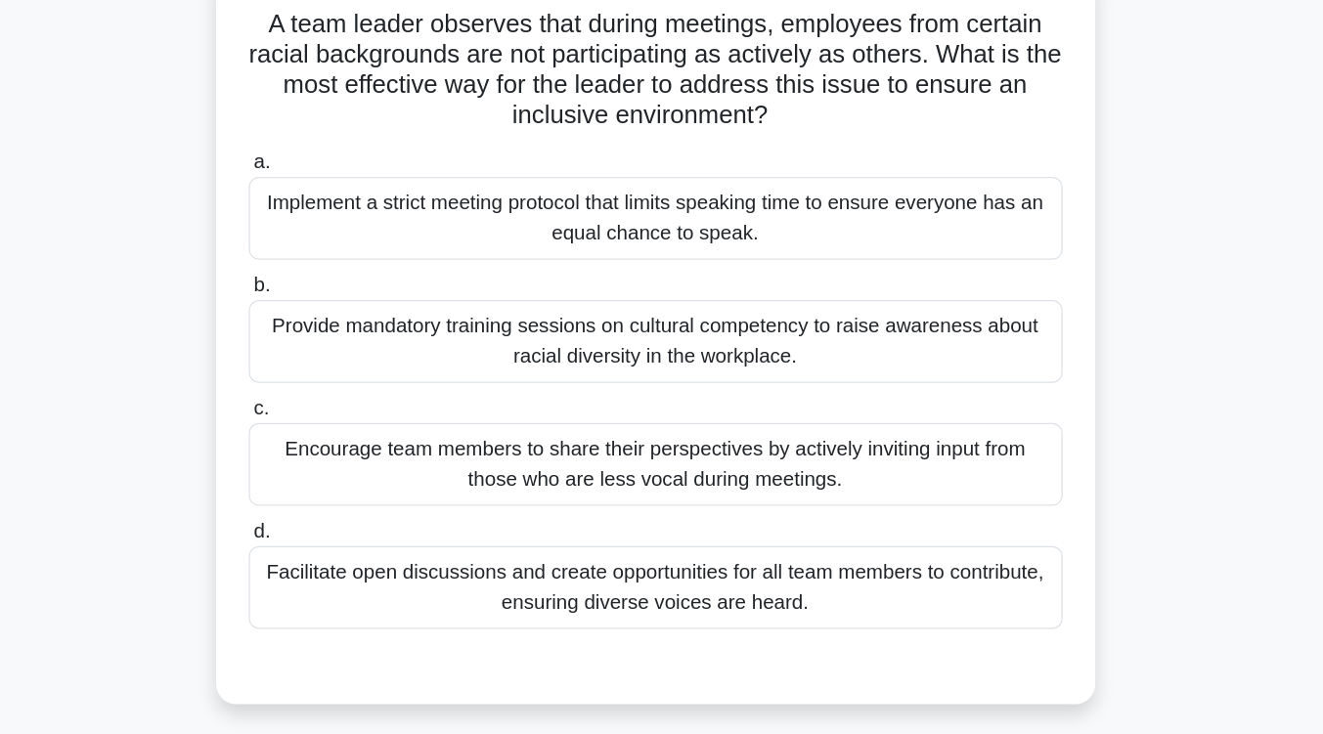
click at [680, 459] on div "Facilitate open discussions and create opportunities for all team members to co…" at bounding box center [662, 457] width 634 height 65
click at [345, 421] on input "d. Facilitate open discussions and create opportunities for all team members to…" at bounding box center [345, 414] width 0 height 13
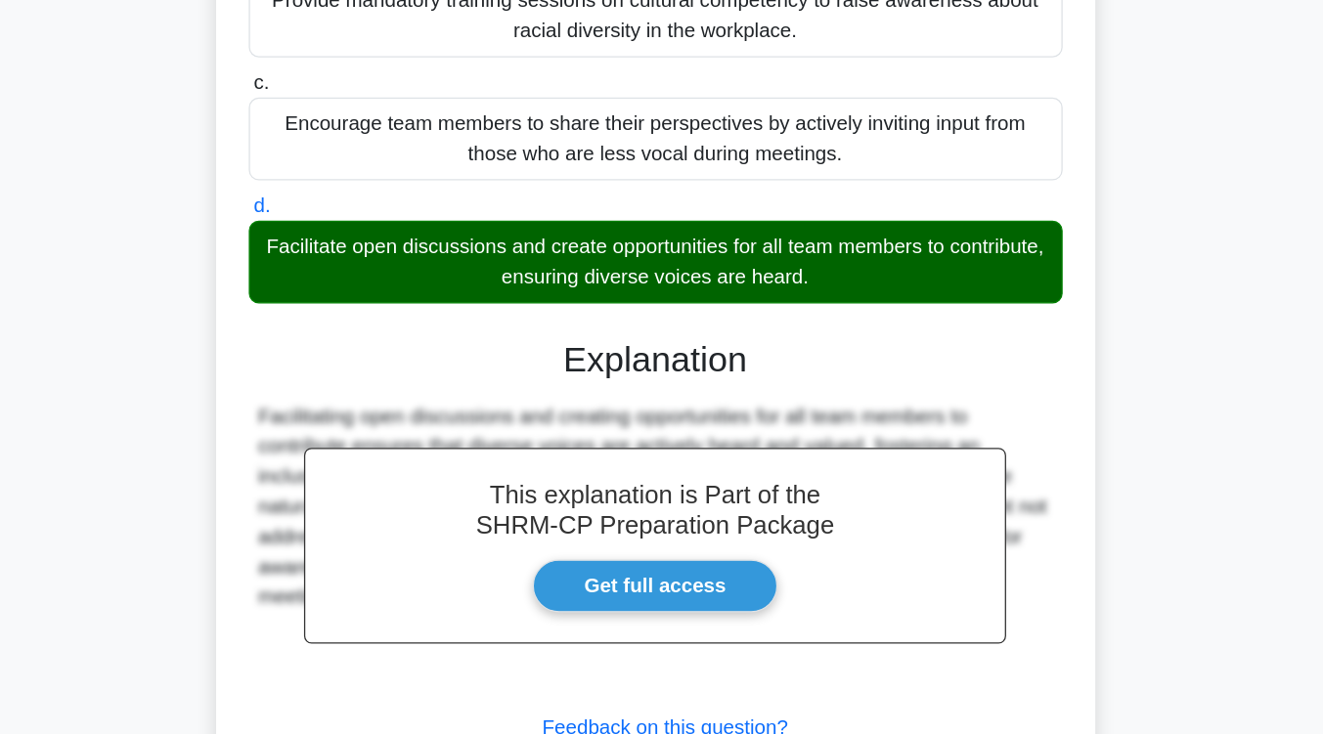
scroll to position [378, 0]
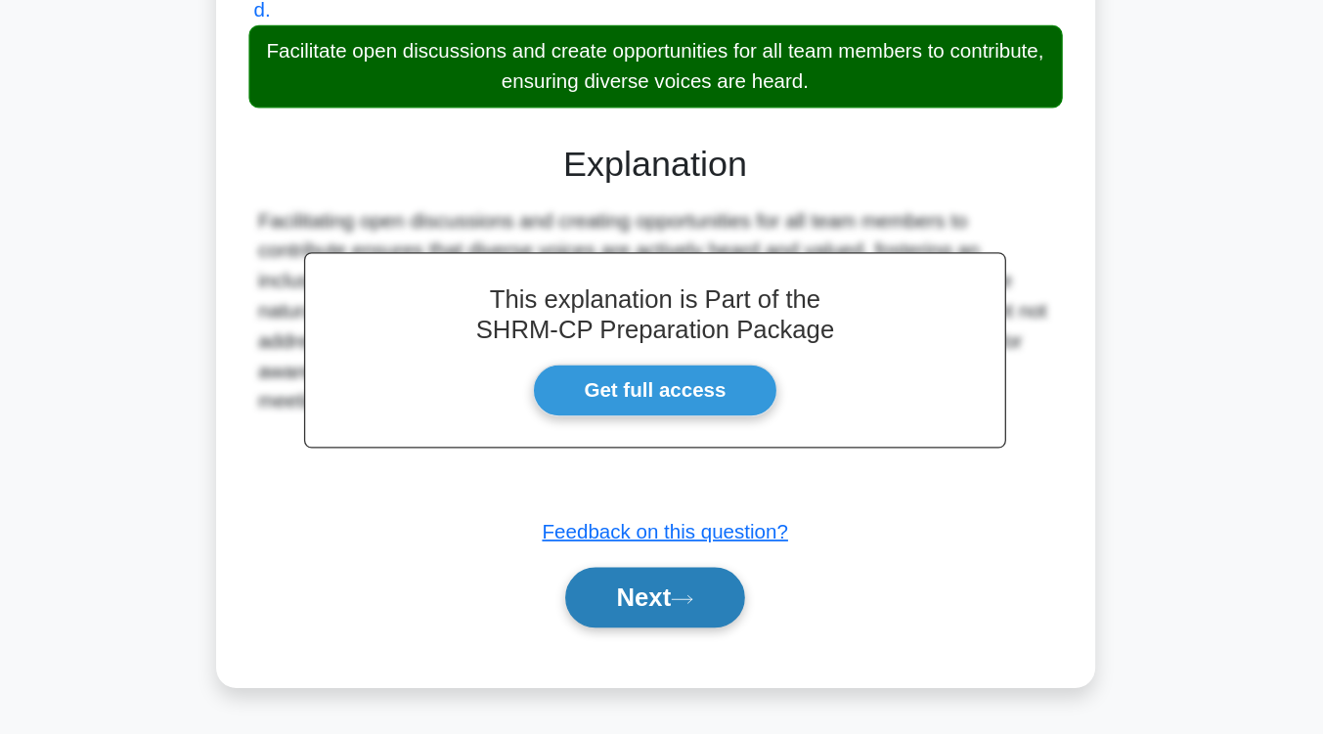
click at [676, 635] on button "Next" at bounding box center [662, 627] width 140 height 47
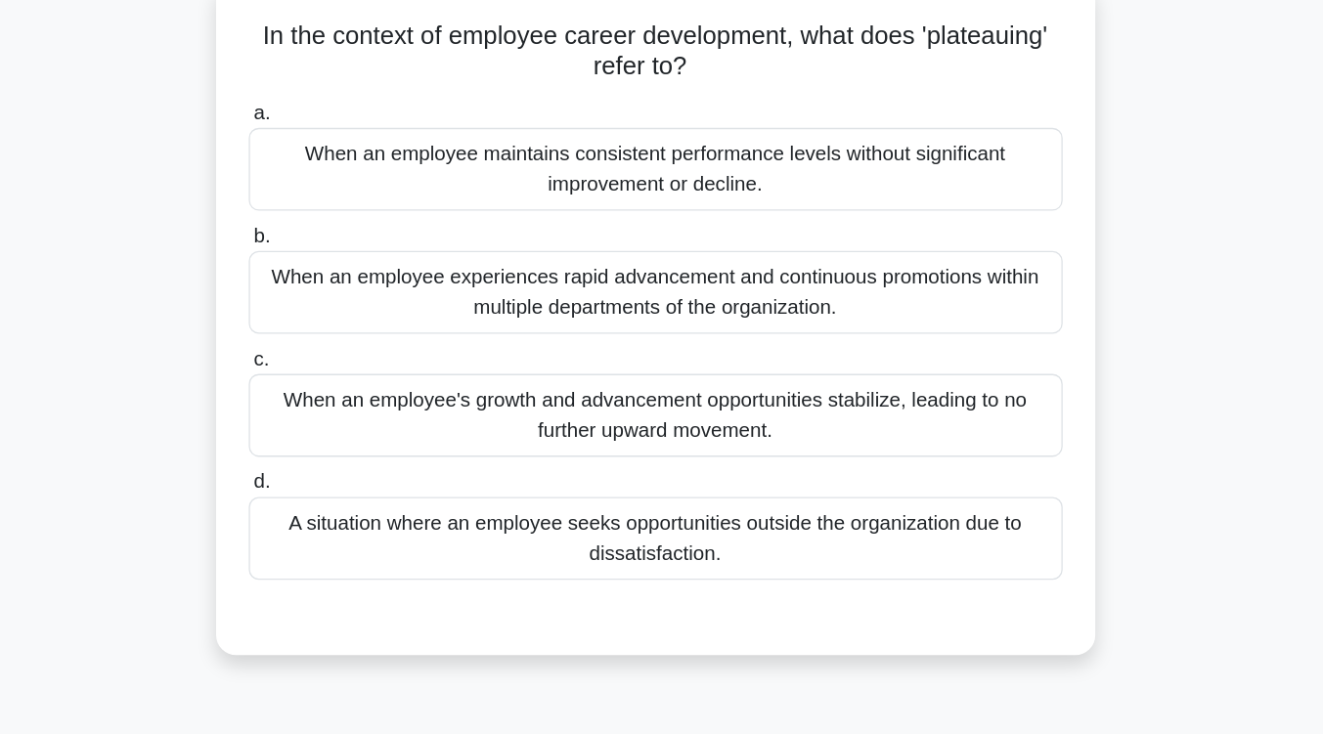
scroll to position [130, 0]
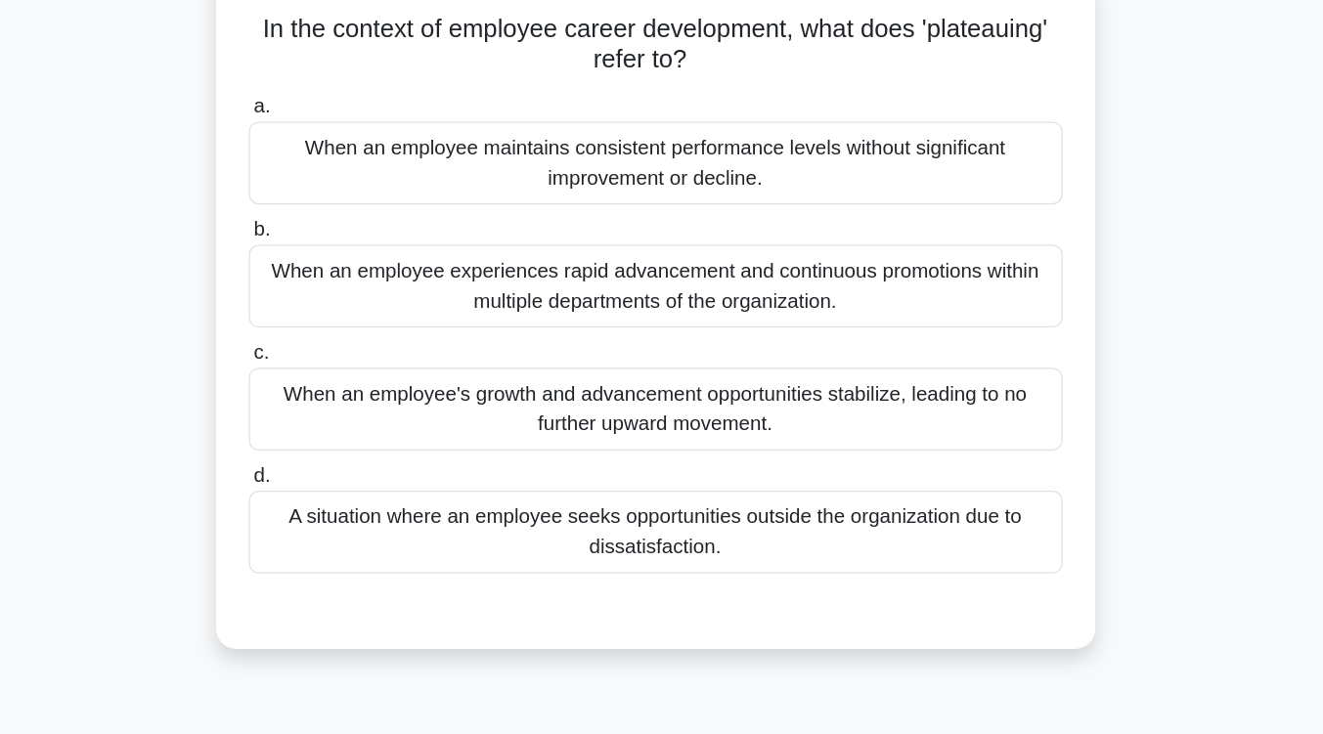
click at [676, 348] on div "When an employee's growth and advancement opportunities stabilize, leading to n…" at bounding box center [662, 319] width 634 height 65
click at [345, 282] on input "c. When an employee's growth and advancement opportunities stabilize, leading t…" at bounding box center [345, 275] width 0 height 13
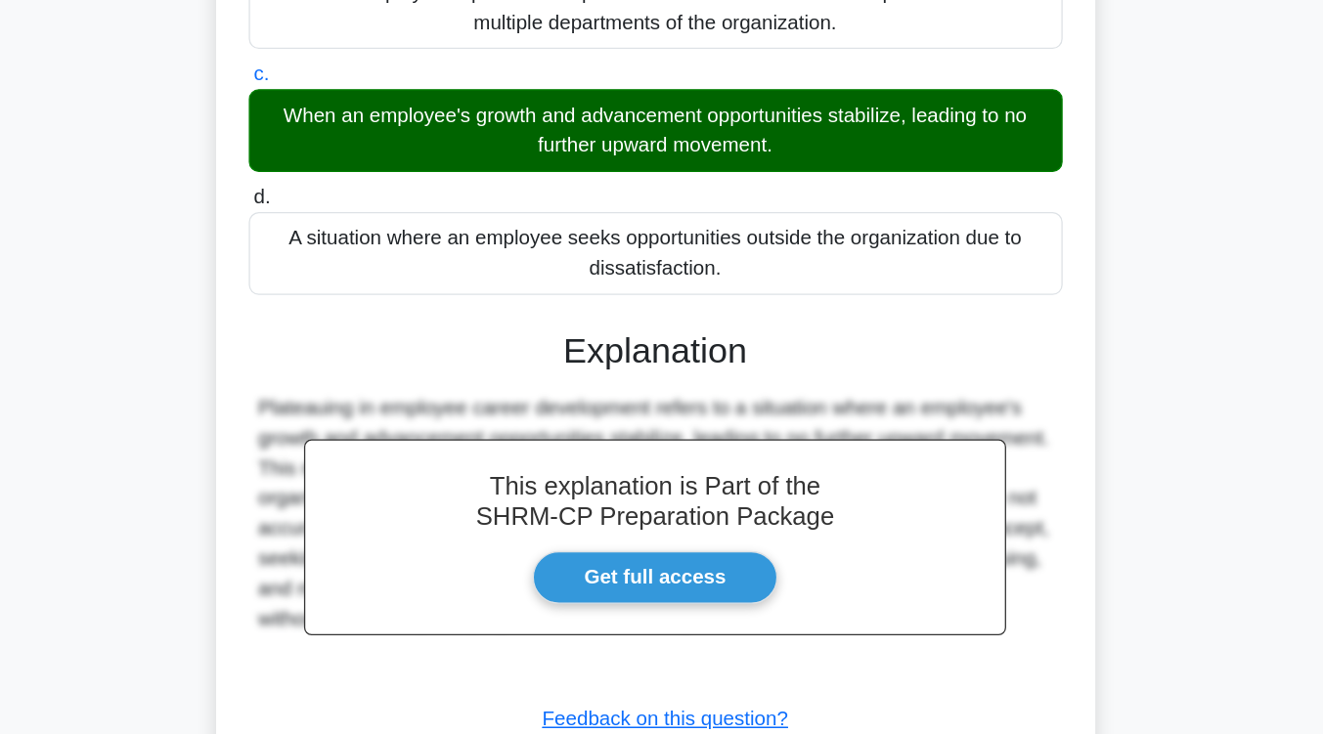
scroll to position [279, 0]
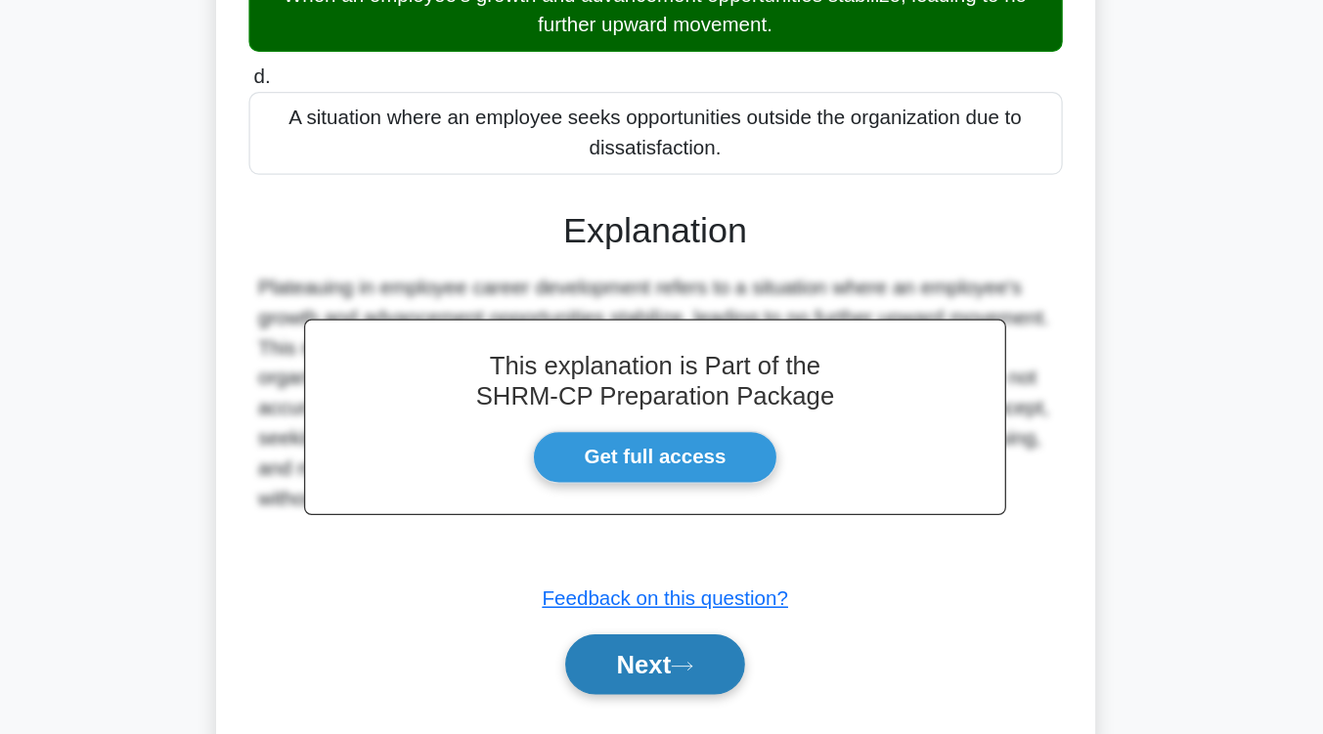
click at [649, 677] on button "Next" at bounding box center [662, 679] width 140 height 47
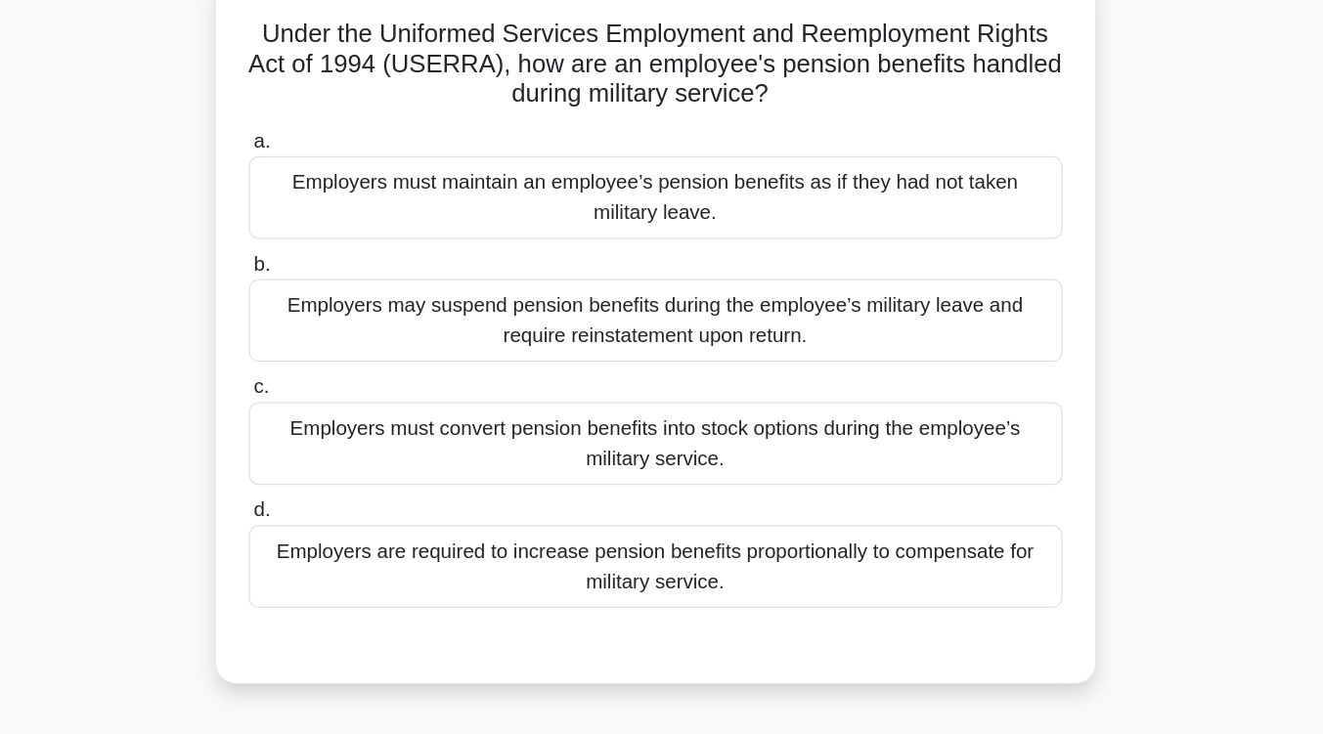
scroll to position [128, 0]
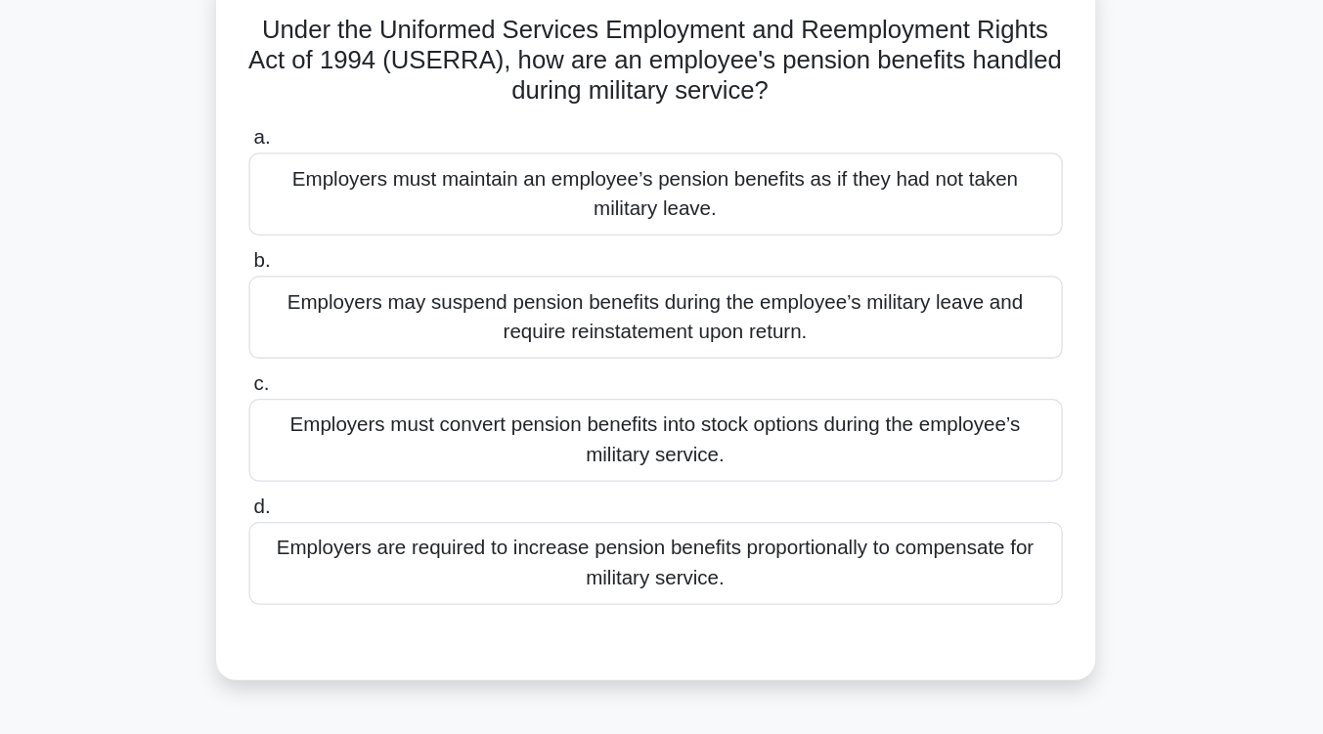
click at [699, 161] on div "Employers must maintain an employee’s pension benefits as if they had not taken…" at bounding box center [662, 152] width 634 height 65
click at [345, 115] on input "a. Employers must maintain an employee’s pension benefits as if they had not ta…" at bounding box center [345, 109] width 0 height 13
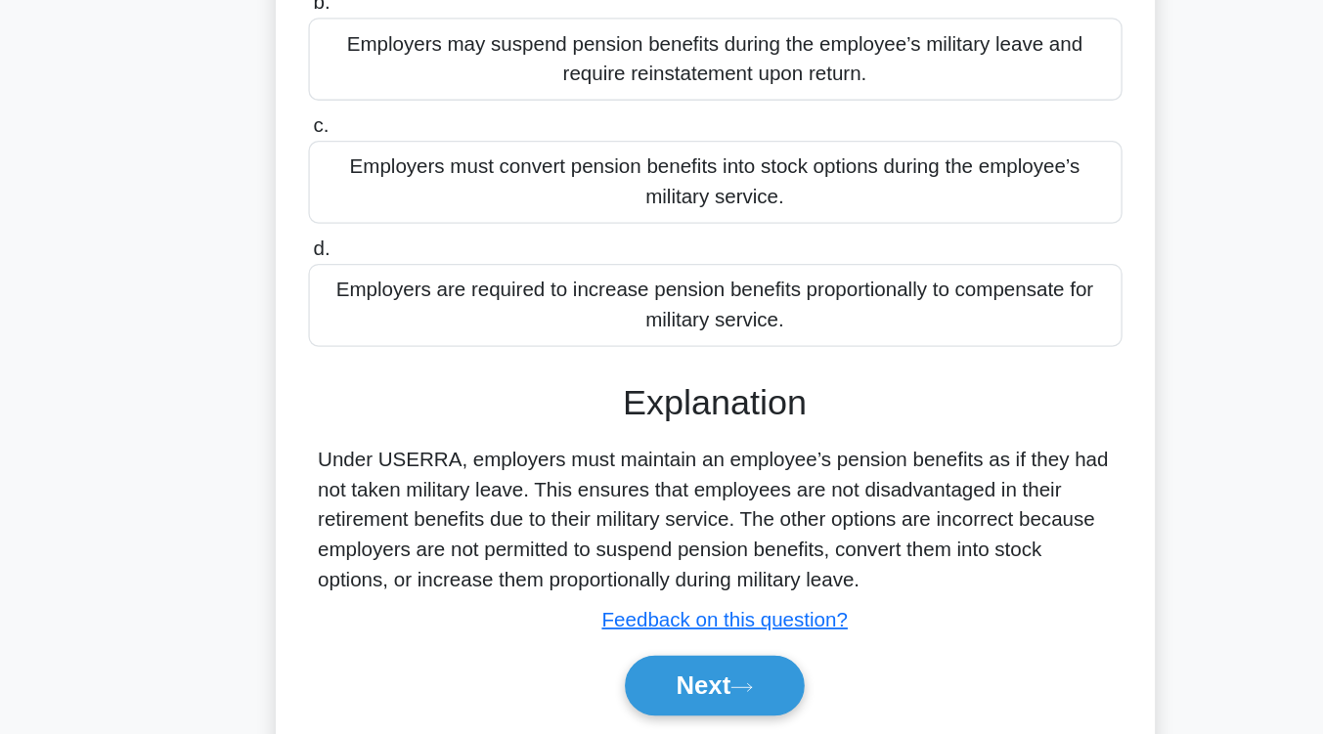
scroll to position [304, 0]
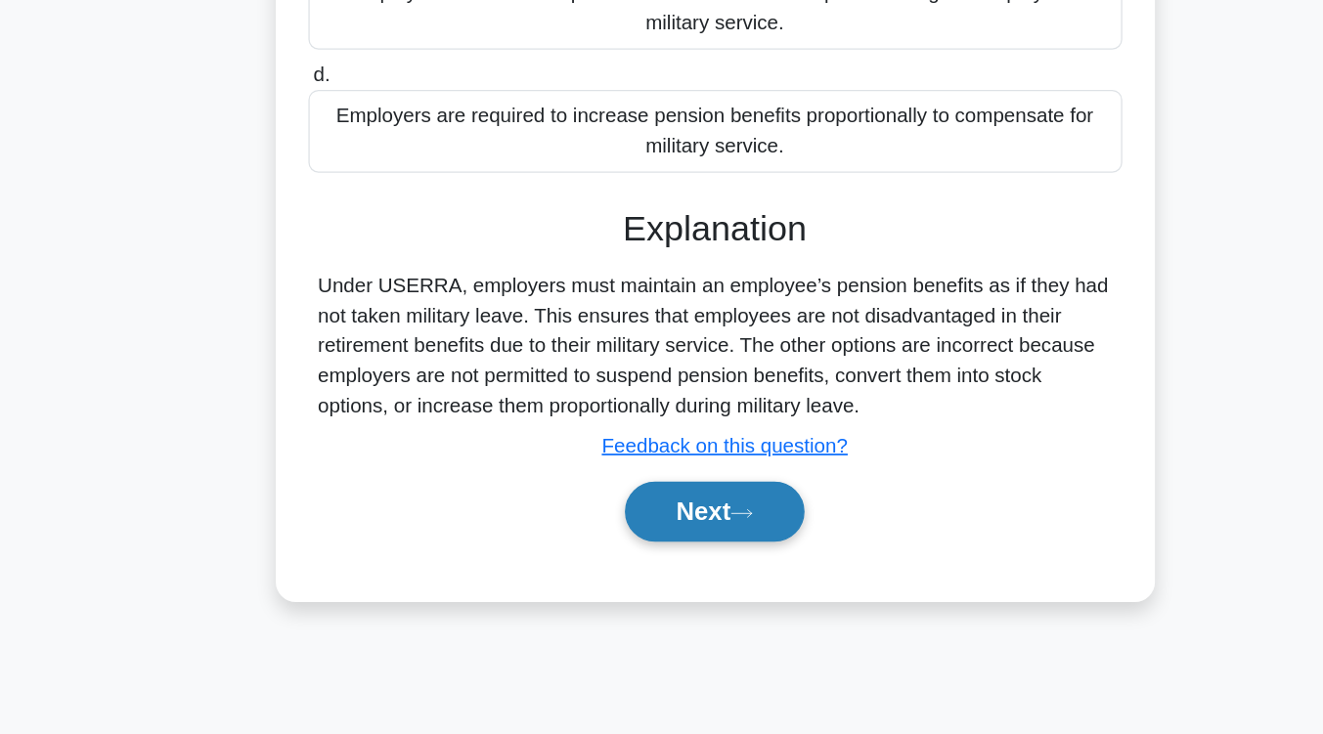
click at [658, 543] on button "Next" at bounding box center [662, 560] width 140 height 47
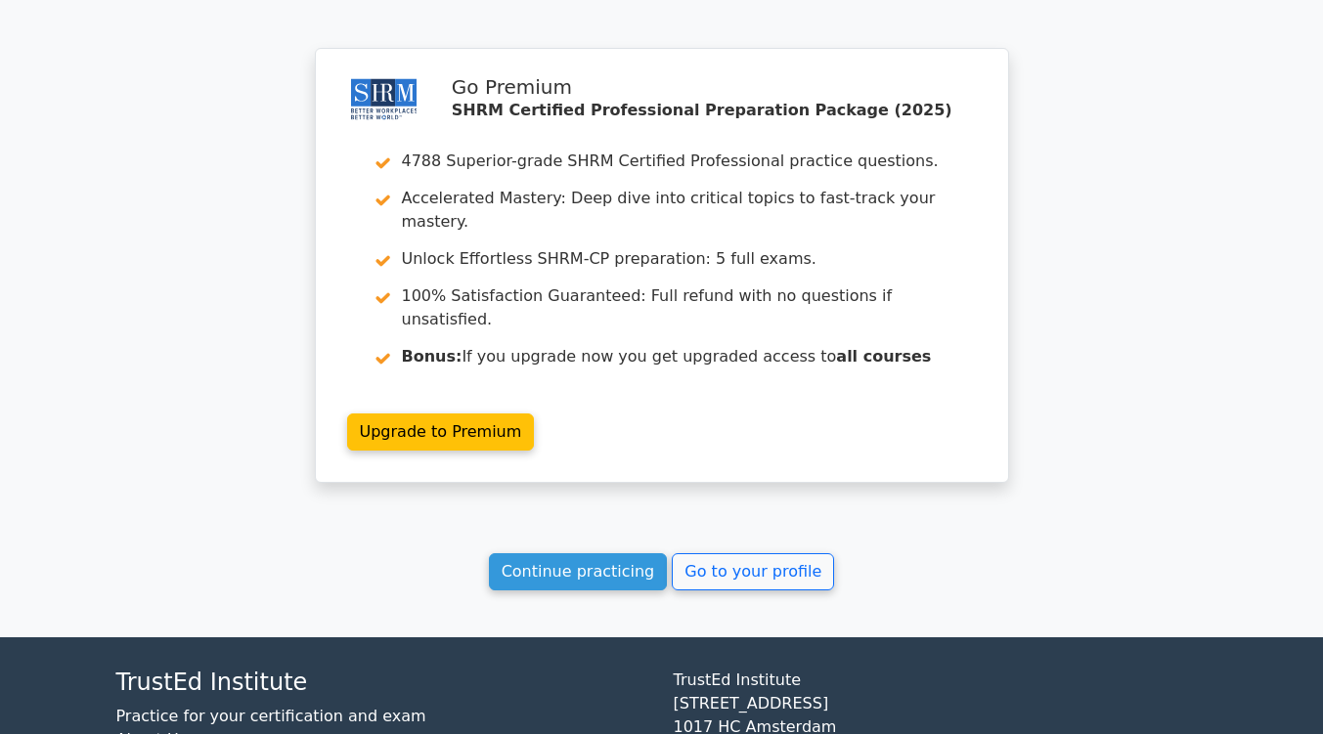
scroll to position [2693, 0]
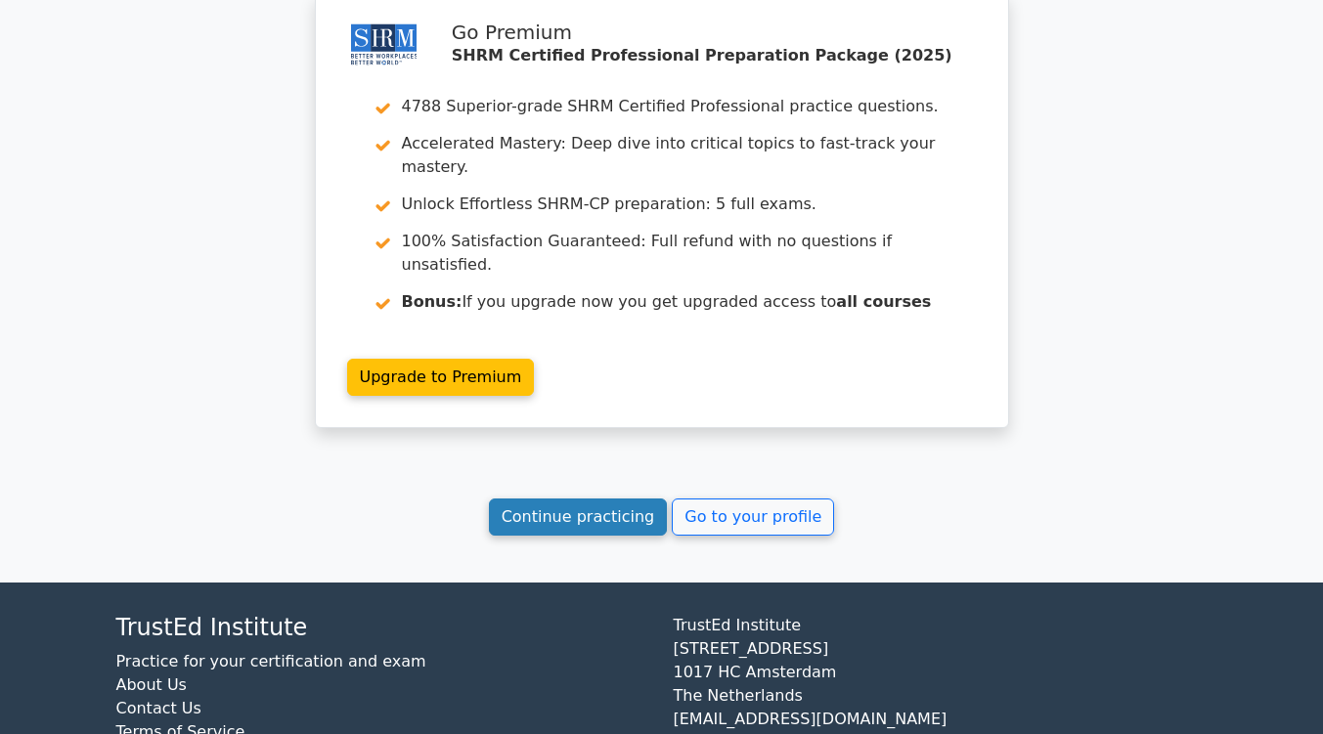
click at [608, 499] on link "Continue practicing" at bounding box center [578, 517] width 179 height 37
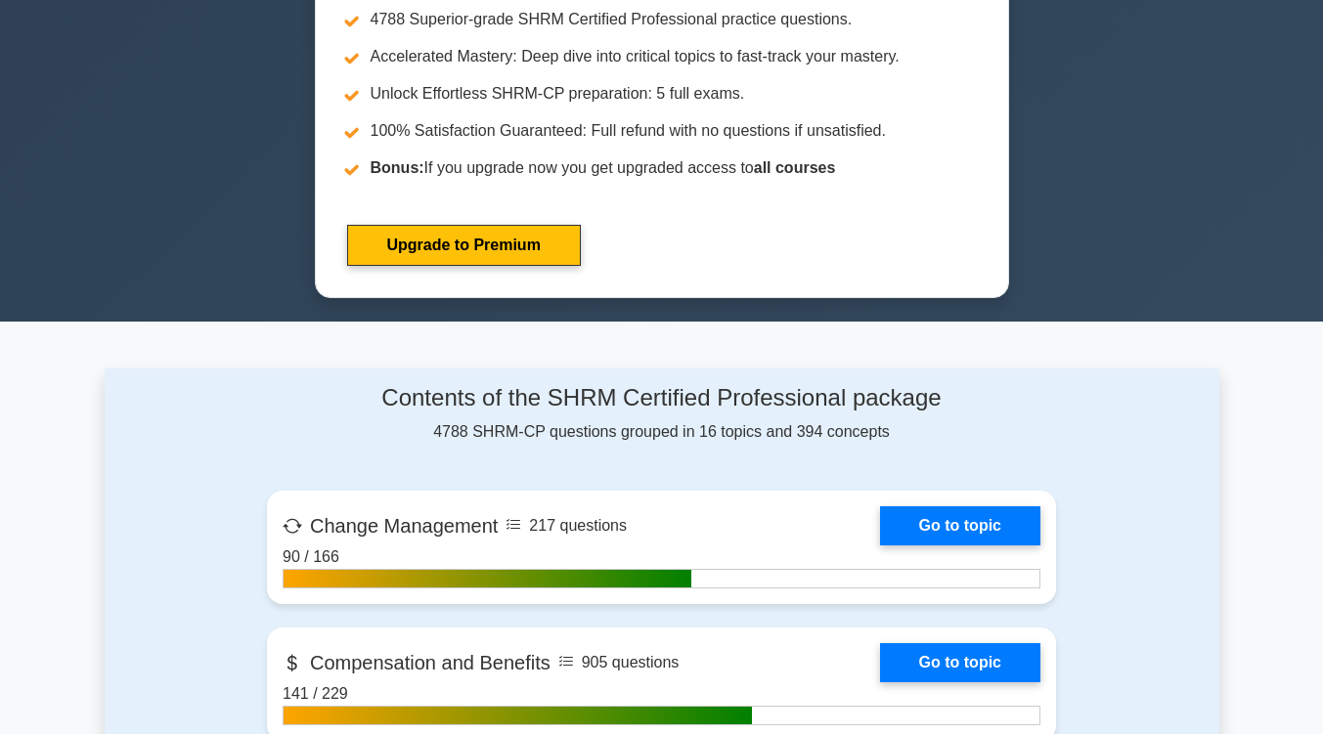
scroll to position [1122, 0]
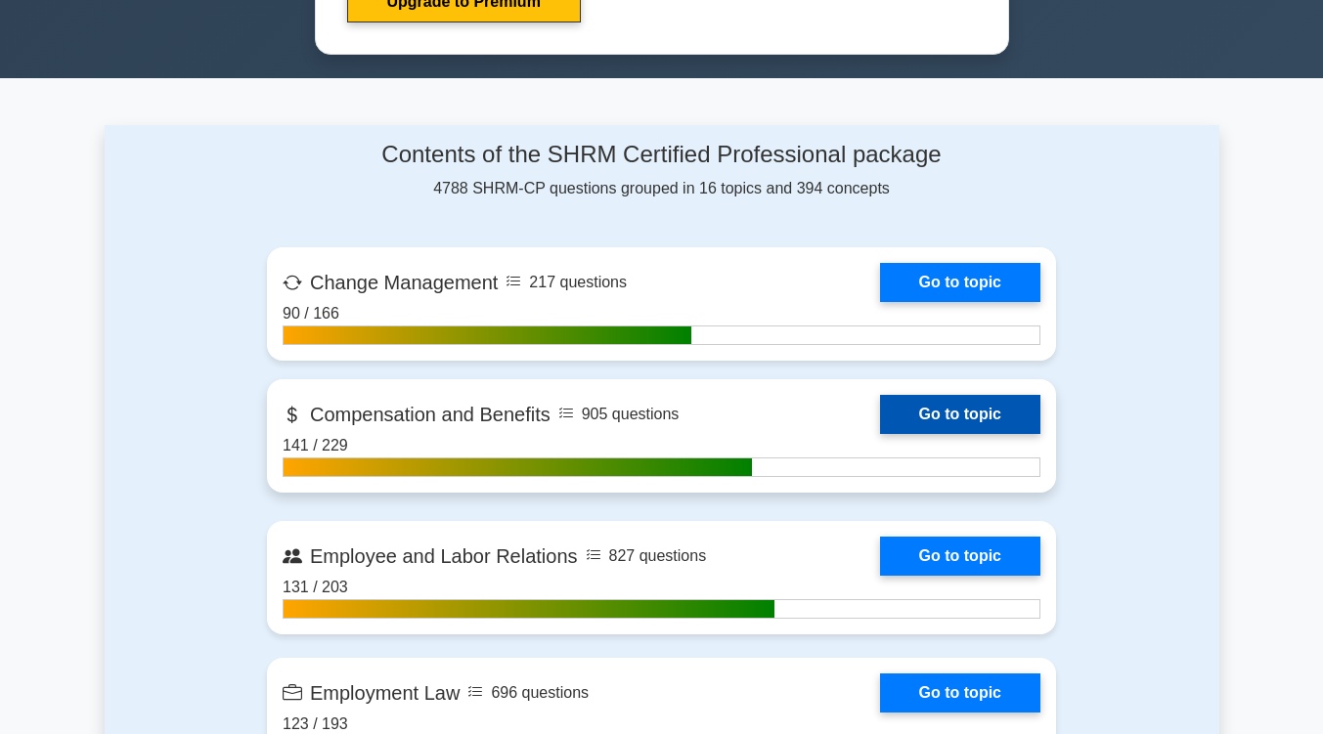
click at [967, 395] on link "Go to topic" at bounding box center [960, 414] width 160 height 39
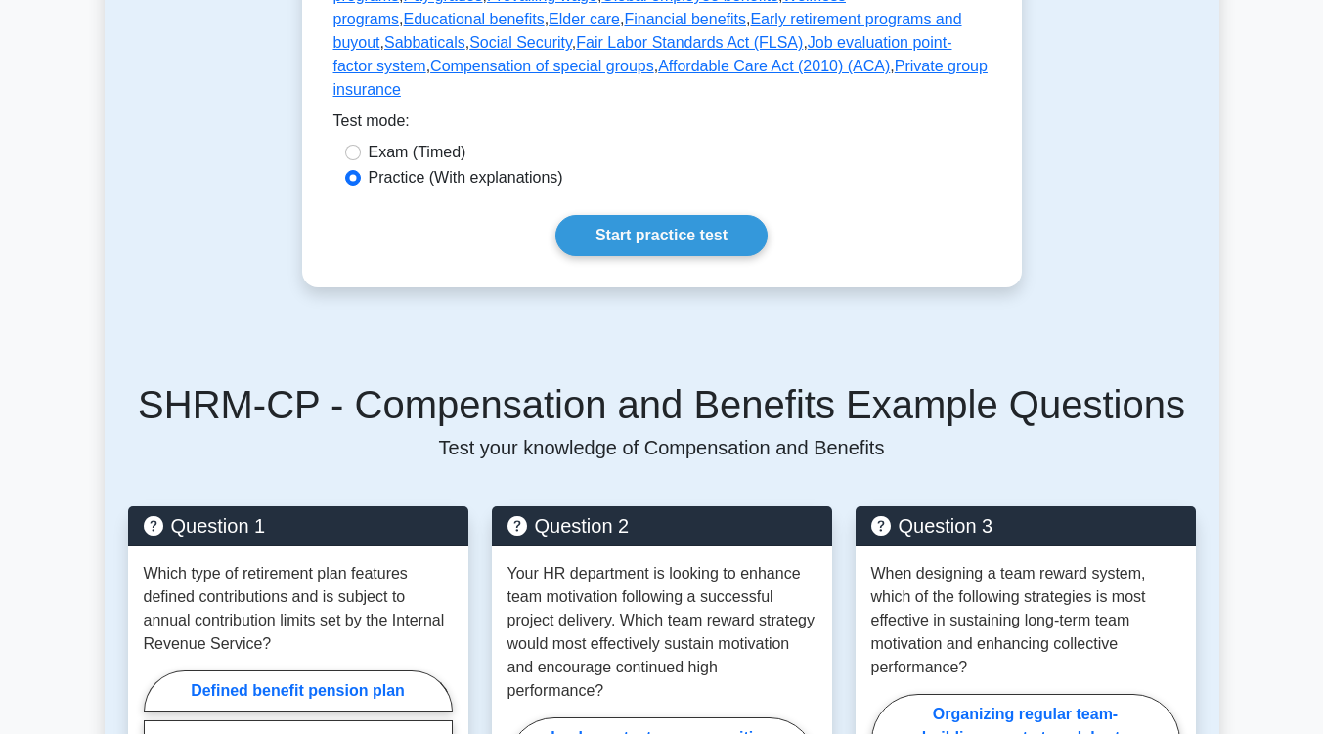
scroll to position [1018, 0]
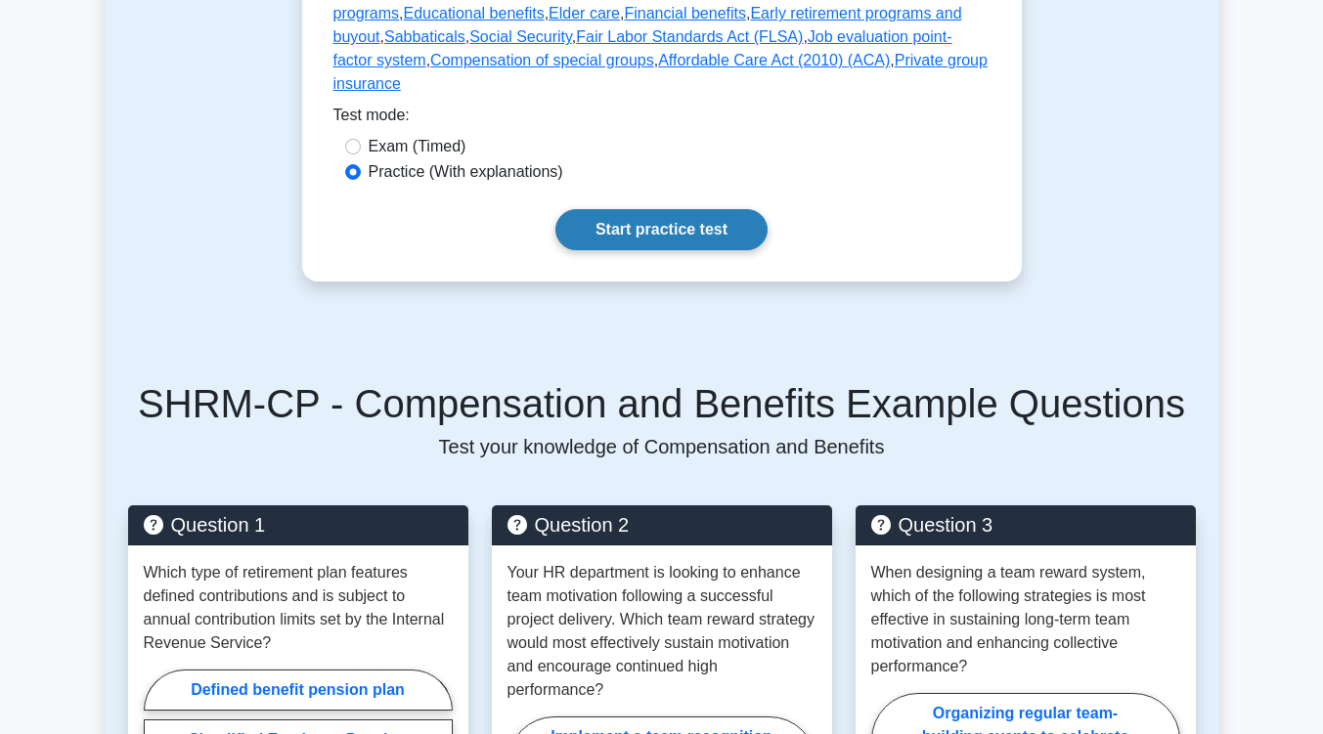
click at [663, 209] on link "Start practice test" at bounding box center [661, 229] width 212 height 41
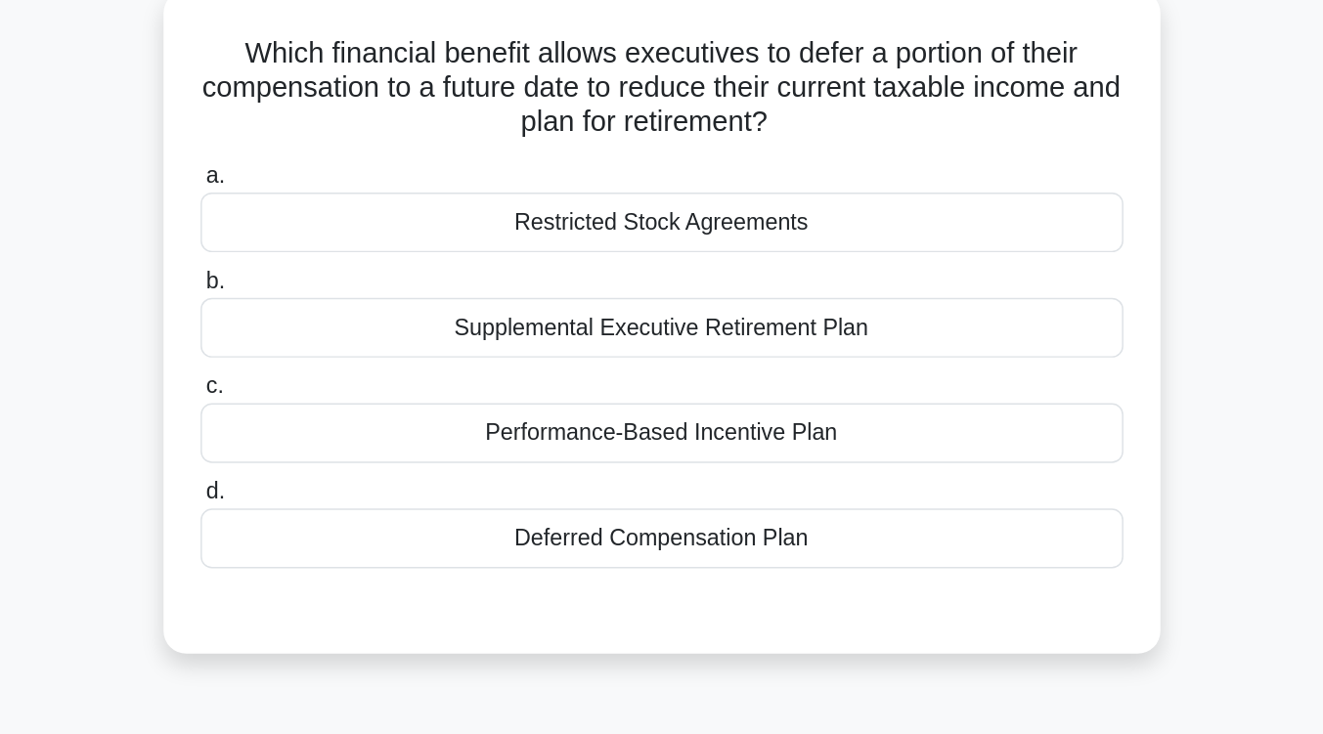
click at [642, 486] on div "Deferred Compensation Plan" at bounding box center [662, 485] width 634 height 41
click at [345, 461] on input "d. Deferred Compensation Plan" at bounding box center [345, 454] width 0 height 13
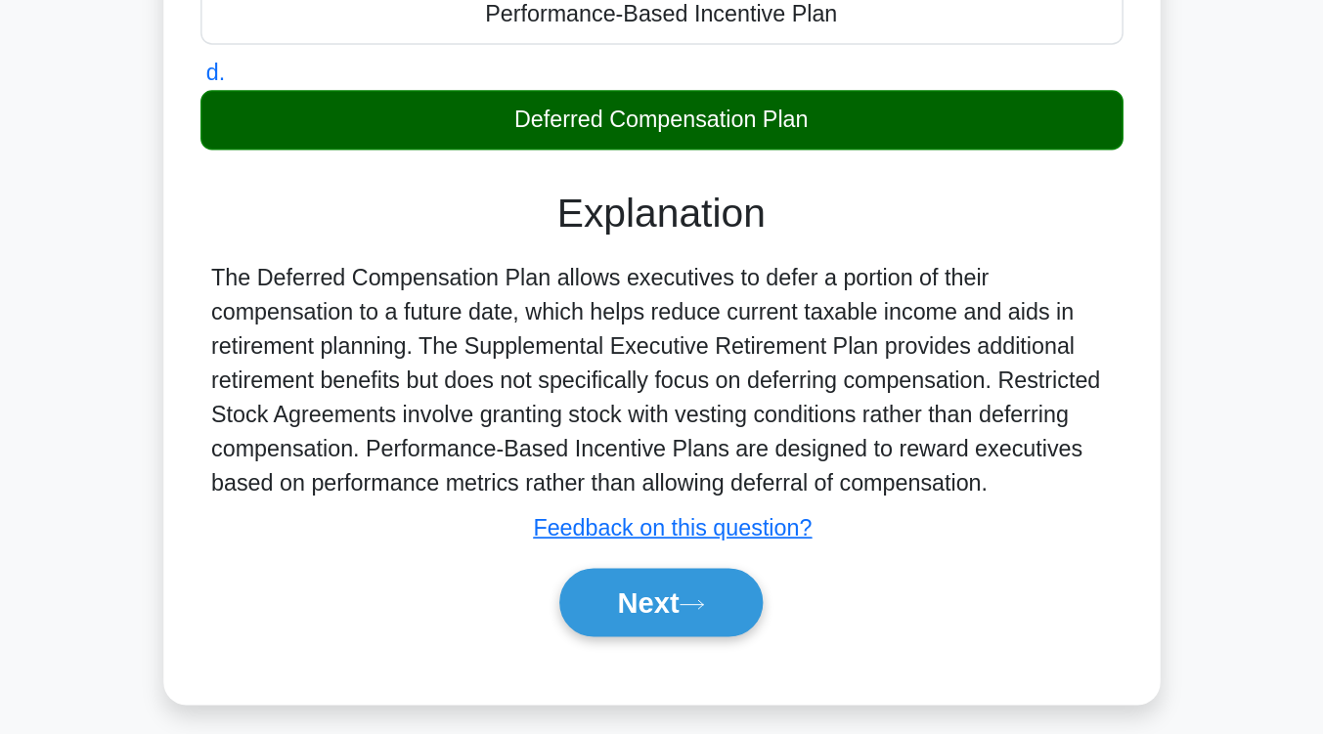
scroll to position [233, 0]
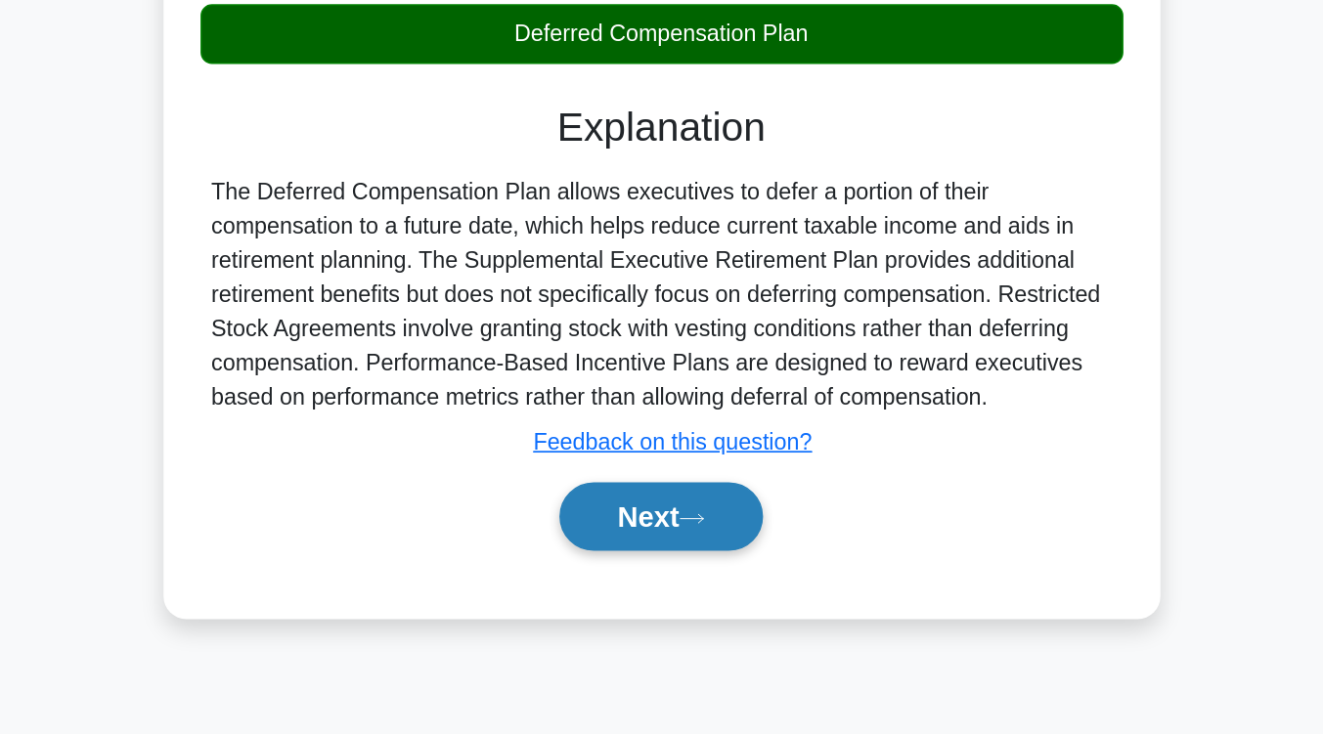
click at [639, 592] on button "Next" at bounding box center [662, 584] width 140 height 47
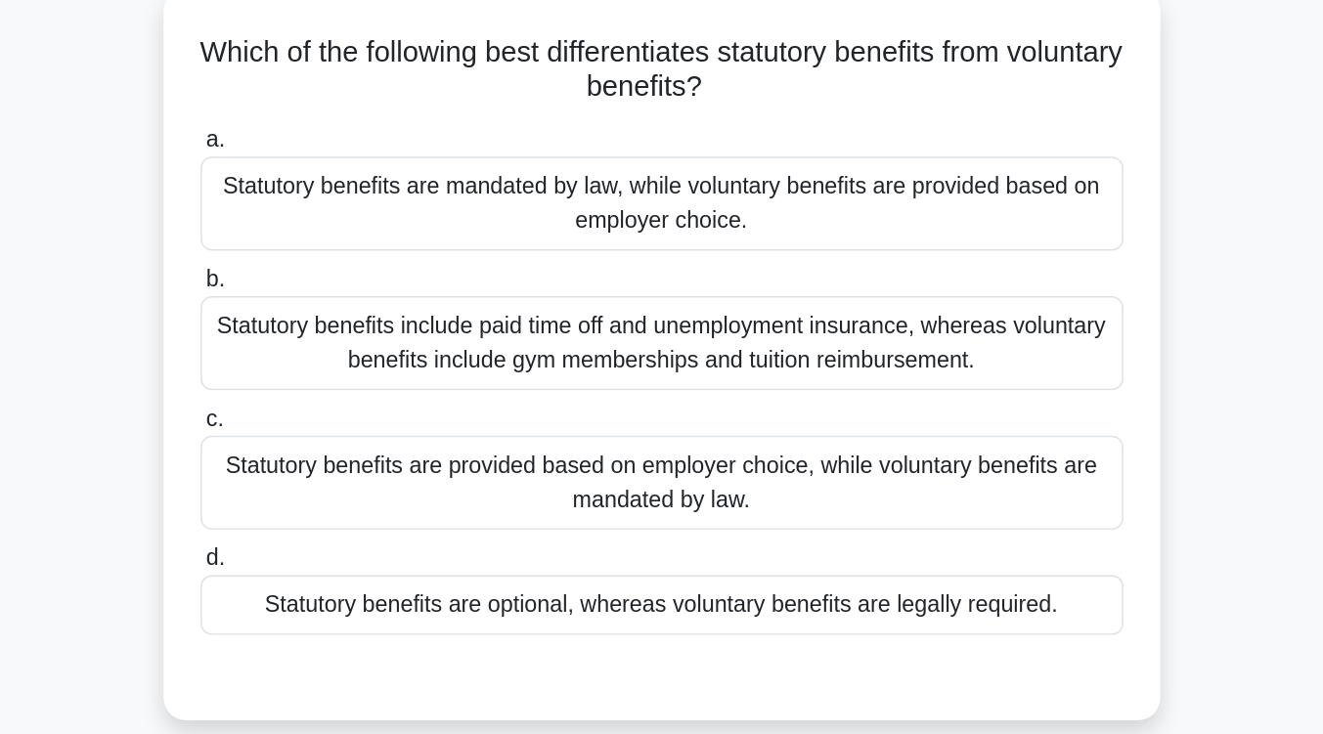
scroll to position [122, 0]
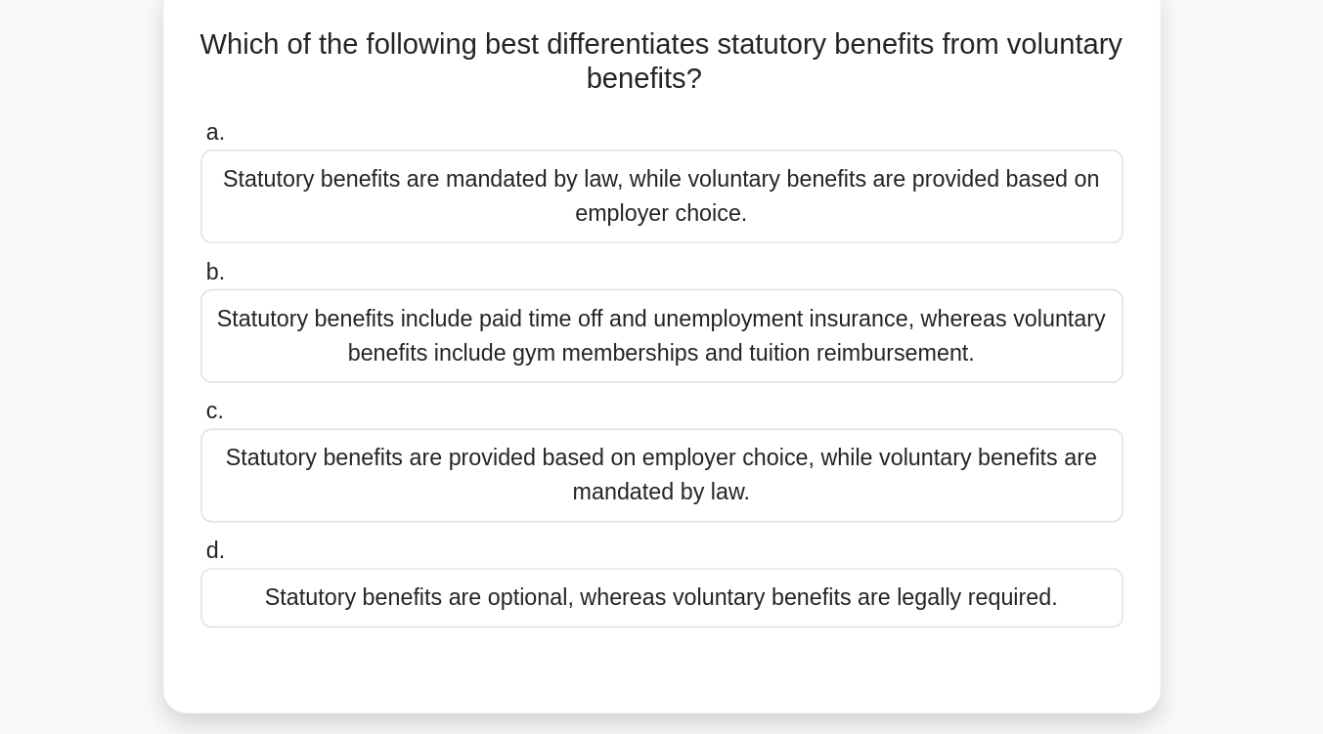
click at [684, 142] on div "Statutory benefits are mandated by law, while voluntary benefits are provided b…" at bounding box center [662, 135] width 634 height 65
click at [345, 98] on input "a. Statutory benefits are mandated by law, while voluntary benefits are provide…" at bounding box center [345, 91] width 0 height 13
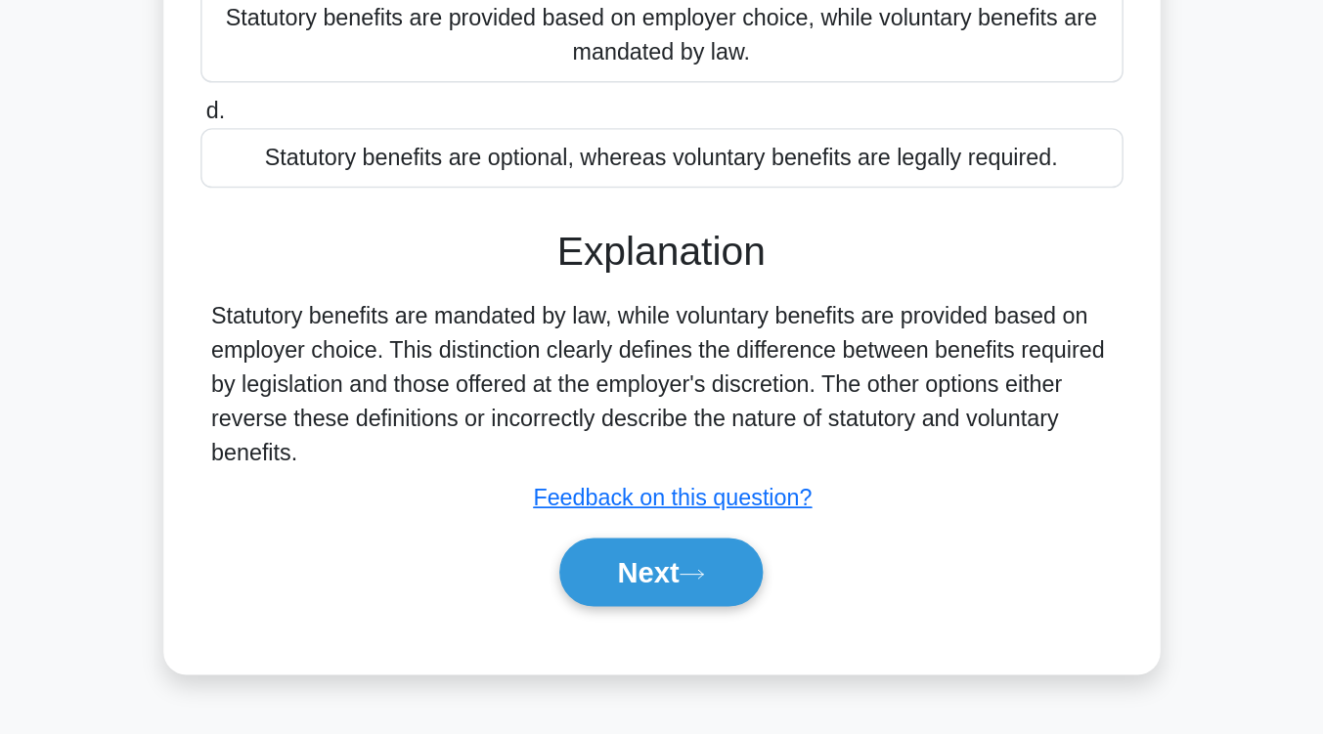
scroll to position [196, 0]
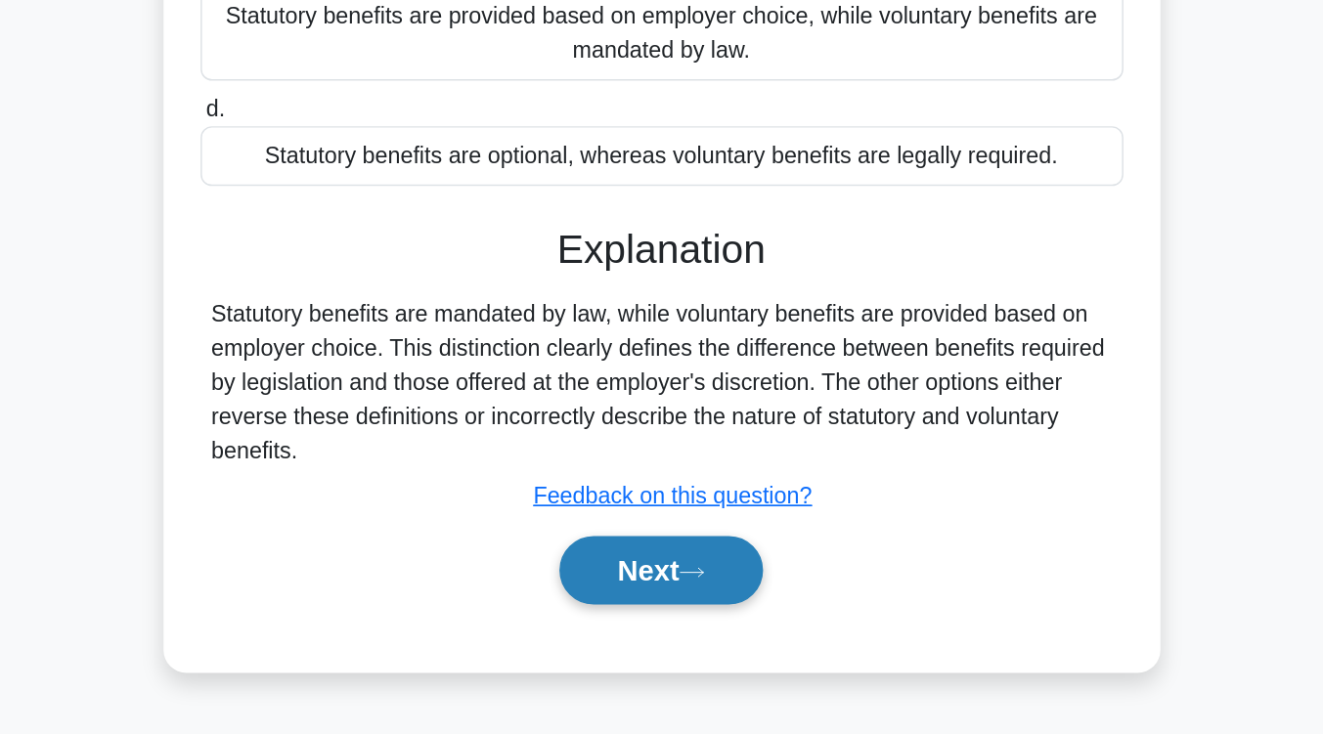
click at [648, 628] on button "Next" at bounding box center [662, 621] width 140 height 47
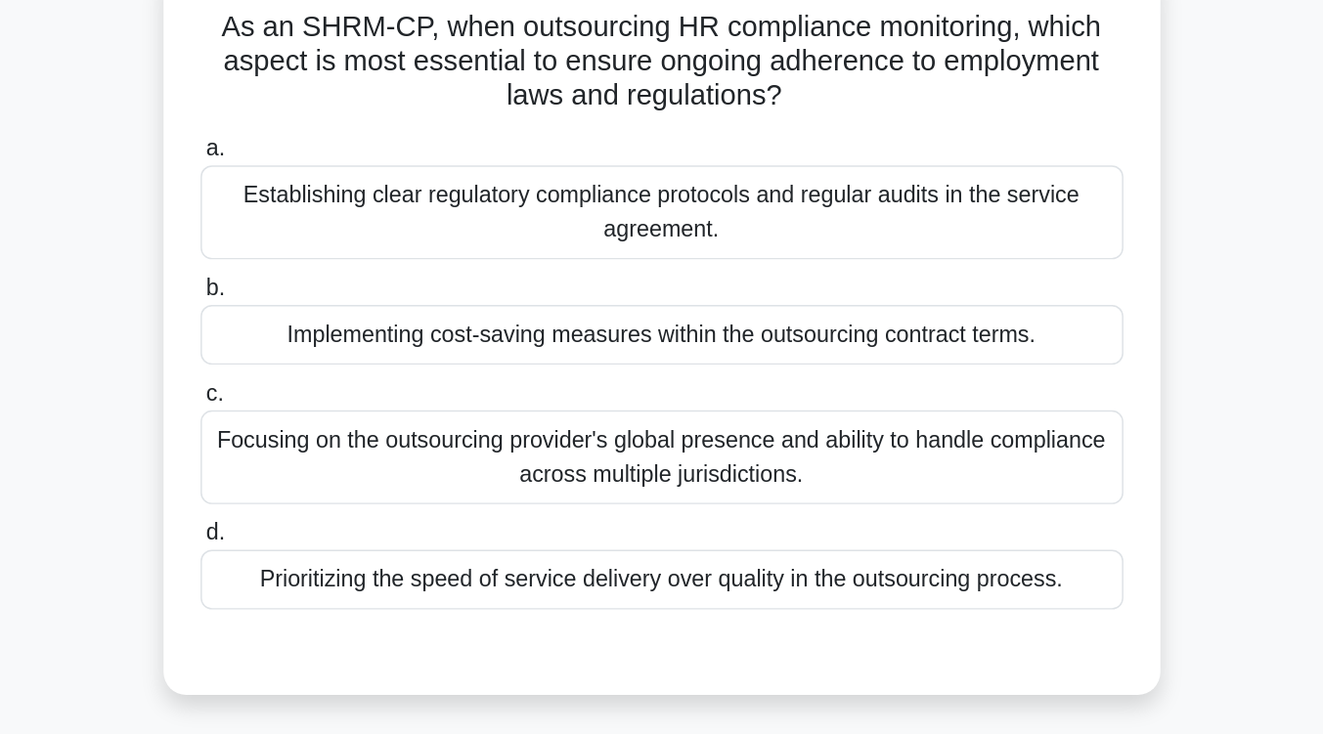
scroll to position [136, 0]
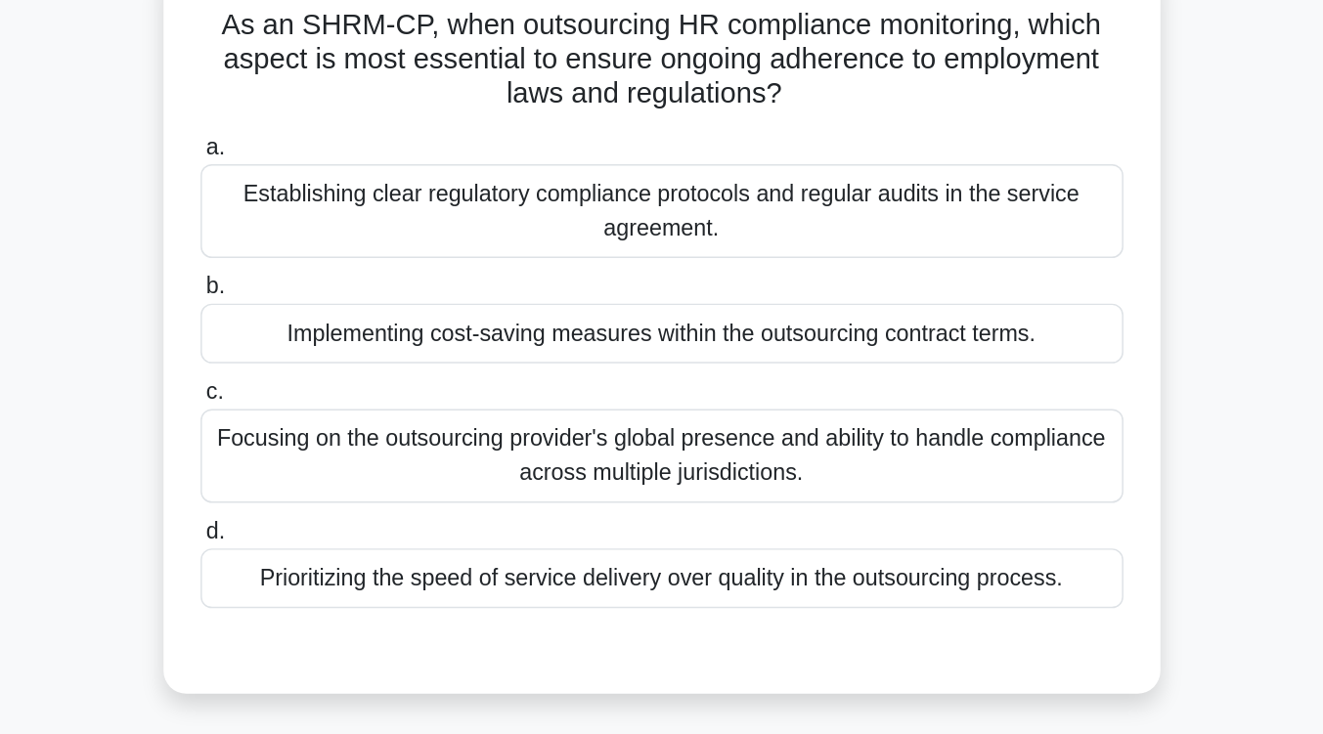
click at [673, 160] on div "Establishing clear regulatory compliance protocols and regular audits in the se…" at bounding box center [662, 144] width 634 height 65
click at [345, 108] on input "a. Establishing clear regulatory compliance protocols and regular audits in the…" at bounding box center [345, 101] width 0 height 13
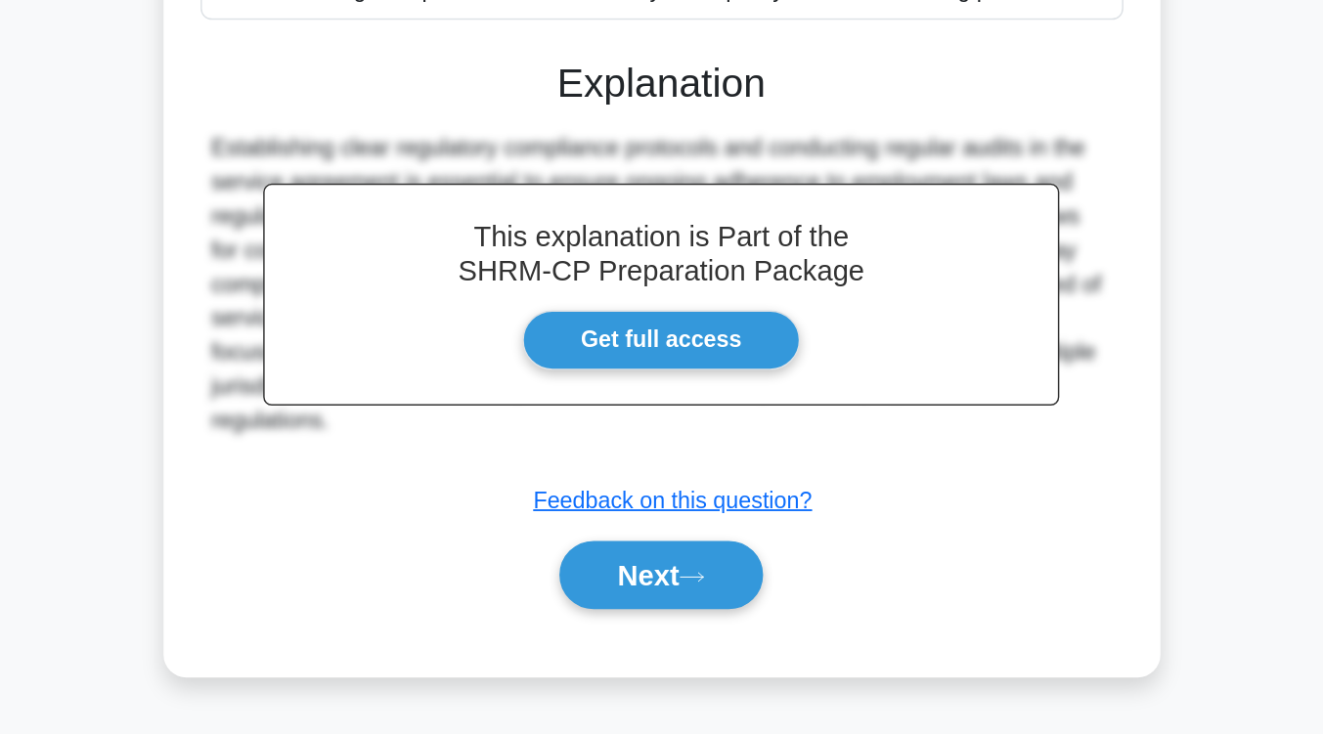
scroll to position [310, 0]
click at [639, 613] on button "Next" at bounding box center [662, 624] width 140 height 47
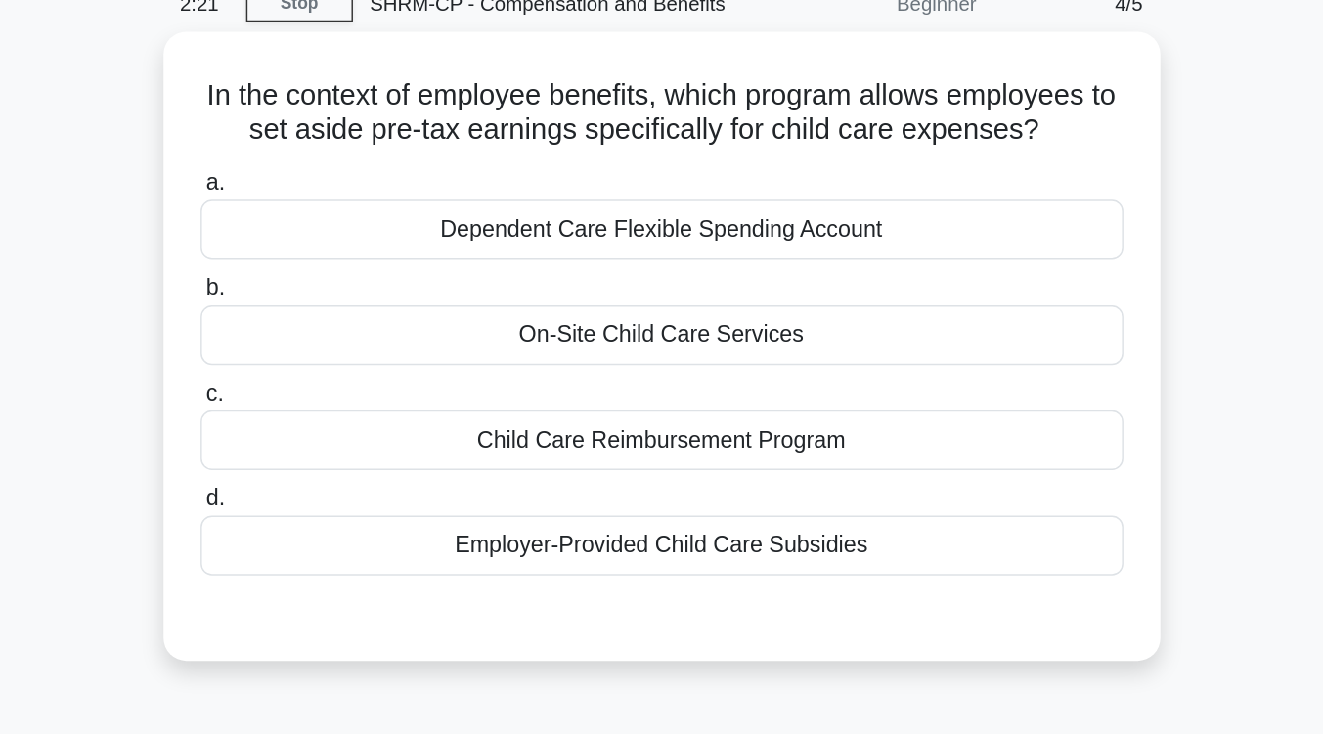
scroll to position [86, 0]
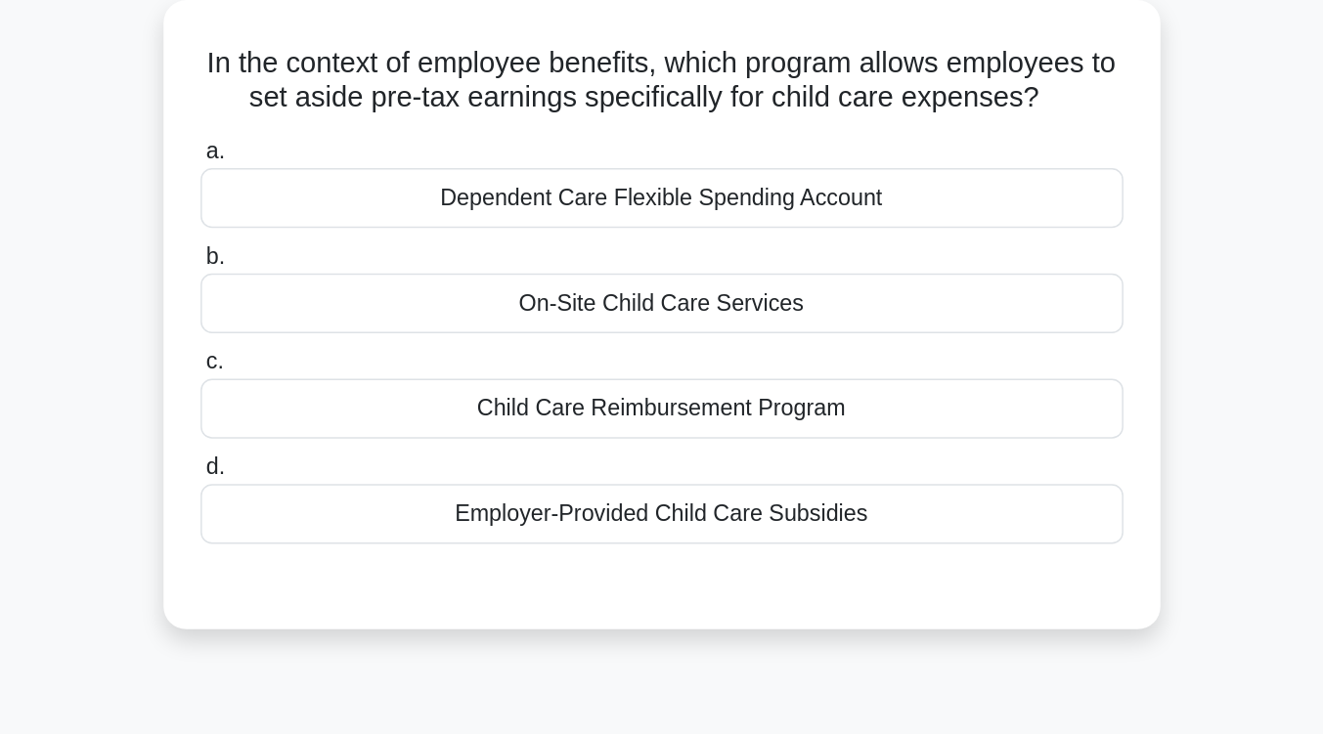
click at [732, 172] on div "Dependent Care Flexible Spending Account" at bounding box center [662, 159] width 634 height 41
click at [345, 134] on input "a. Dependent Care Flexible Spending Account" at bounding box center [345, 127] width 0 height 13
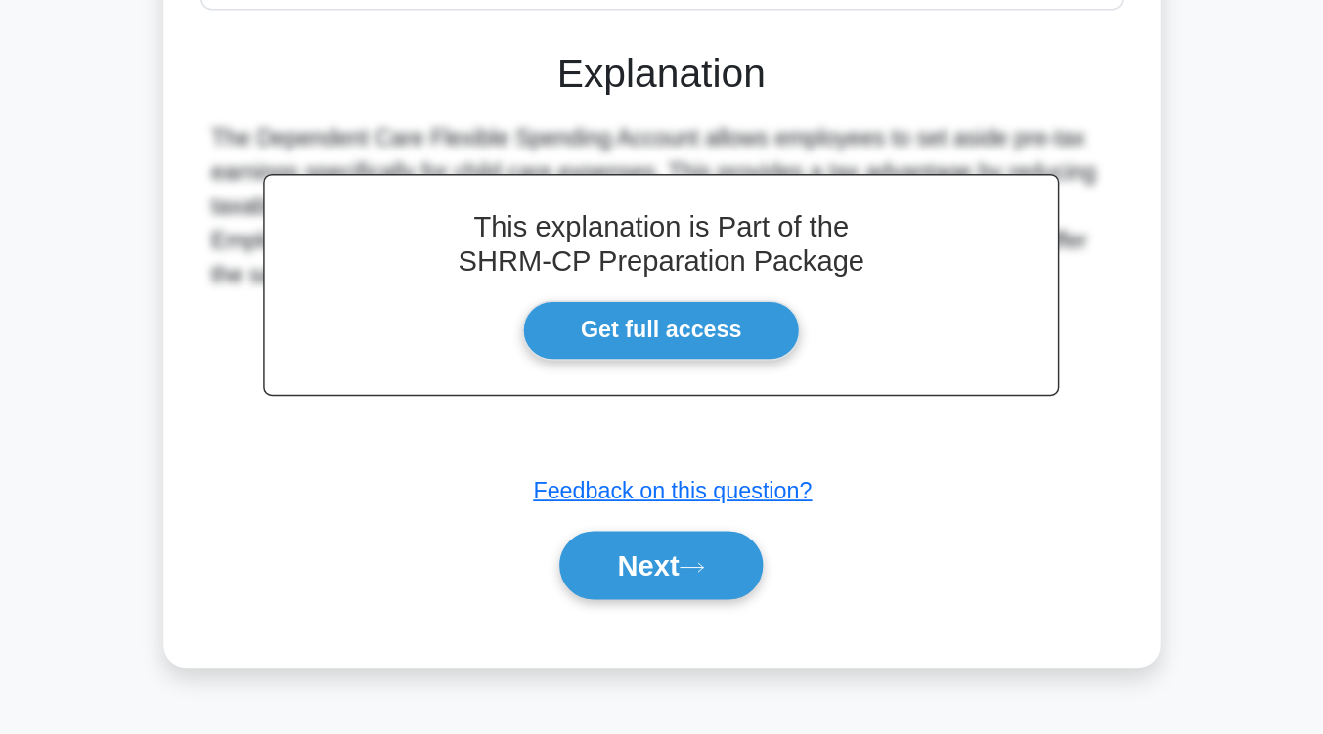
scroll to position [287, 0]
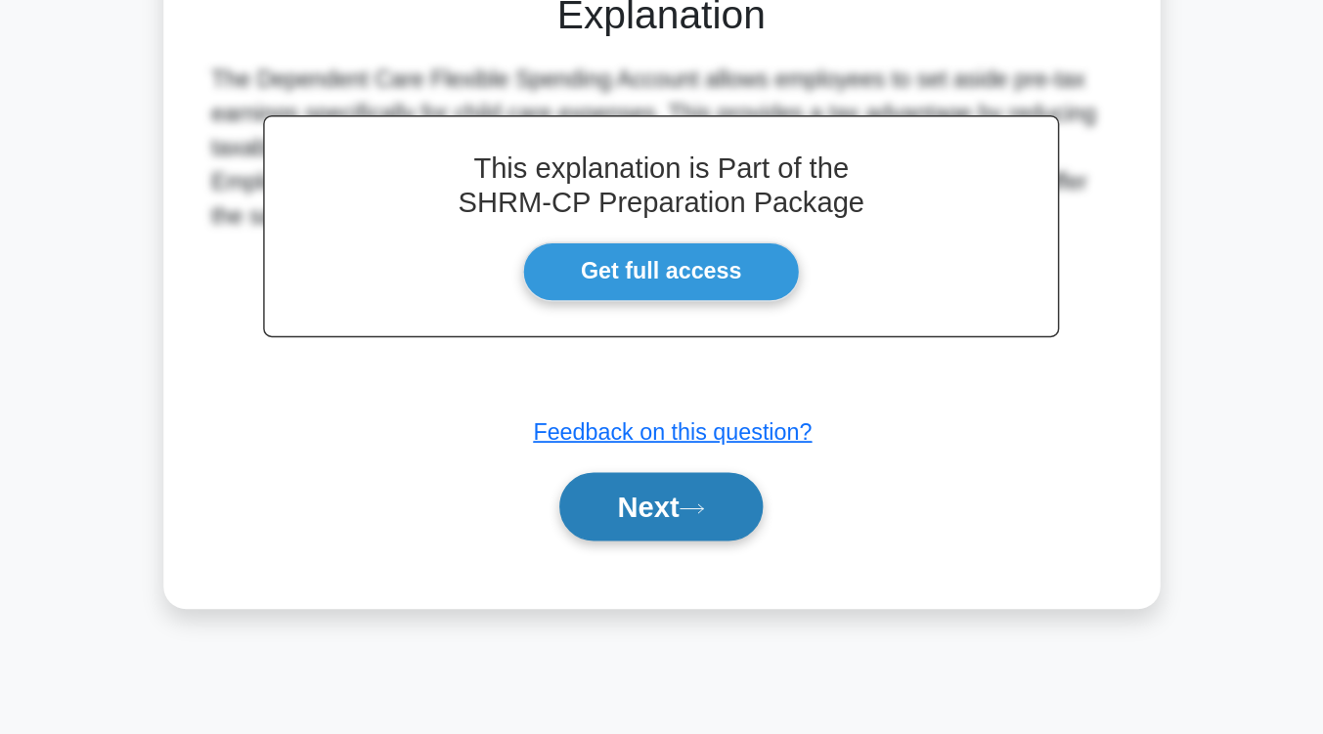
click at [662, 565] on button "Next" at bounding box center [662, 577] width 140 height 47
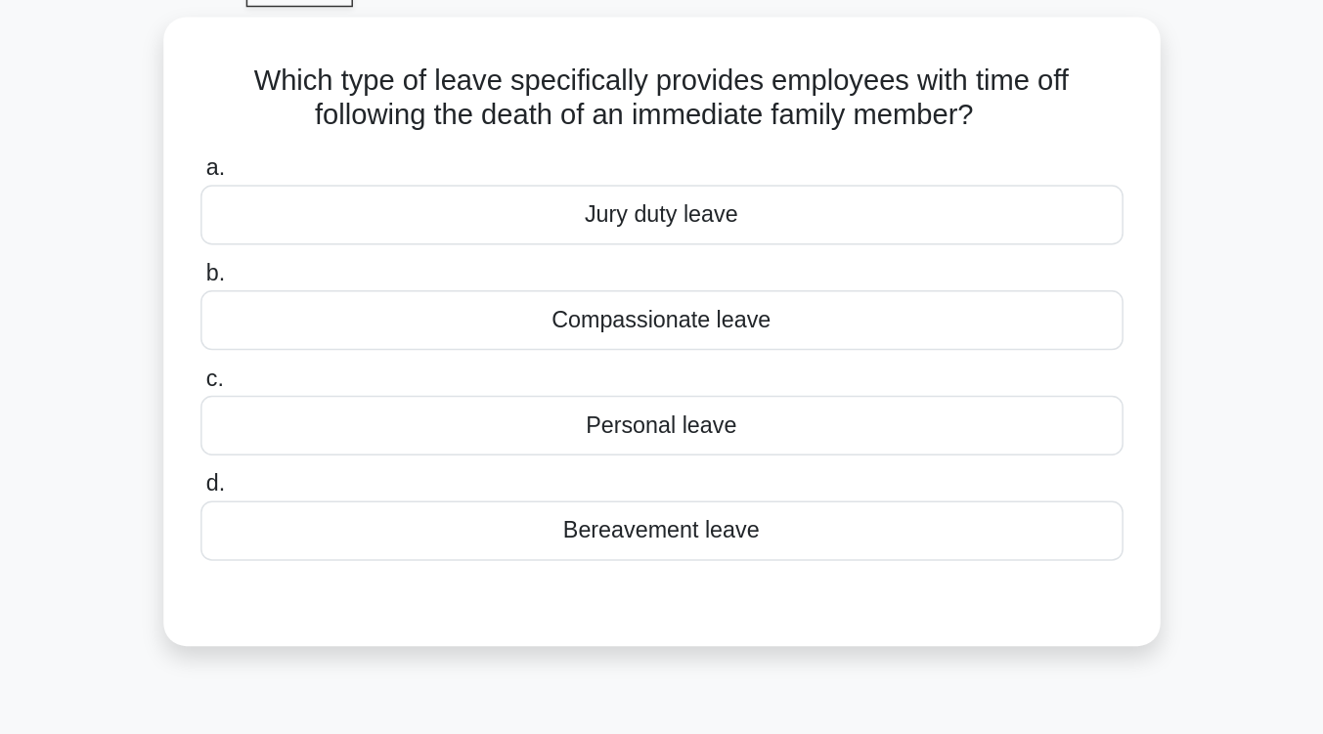
scroll to position [101, 0]
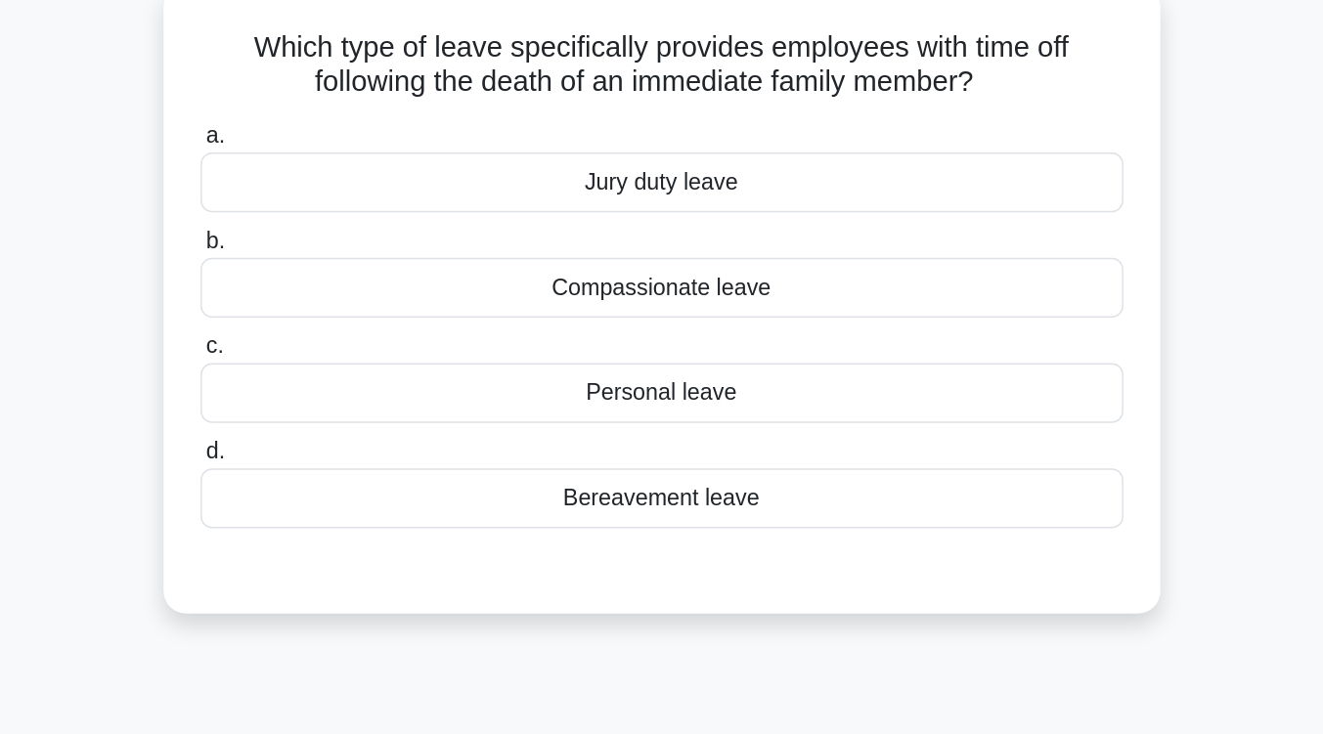
click at [674, 377] on div "Bereavement leave" at bounding box center [662, 361] width 634 height 41
click at [345, 336] on input "d. Bereavement leave" at bounding box center [345, 330] width 0 height 13
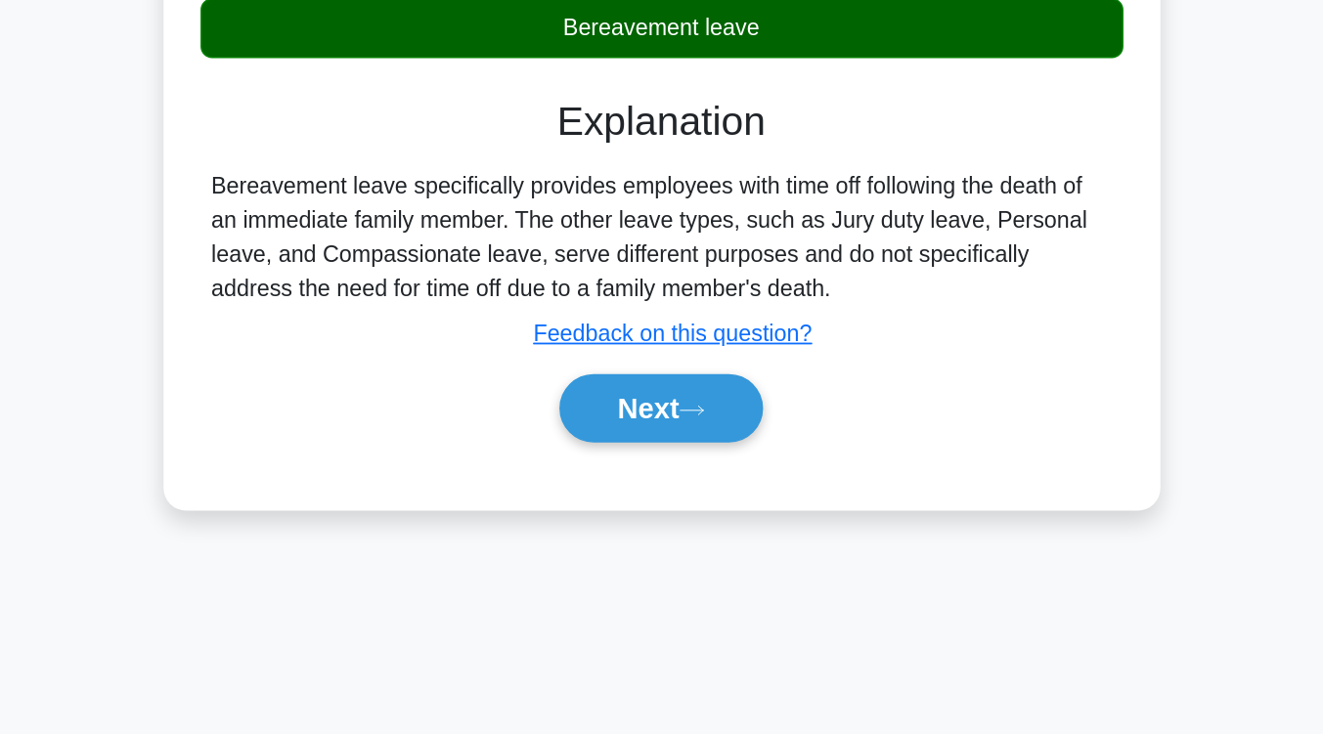
scroll to position [263, 0]
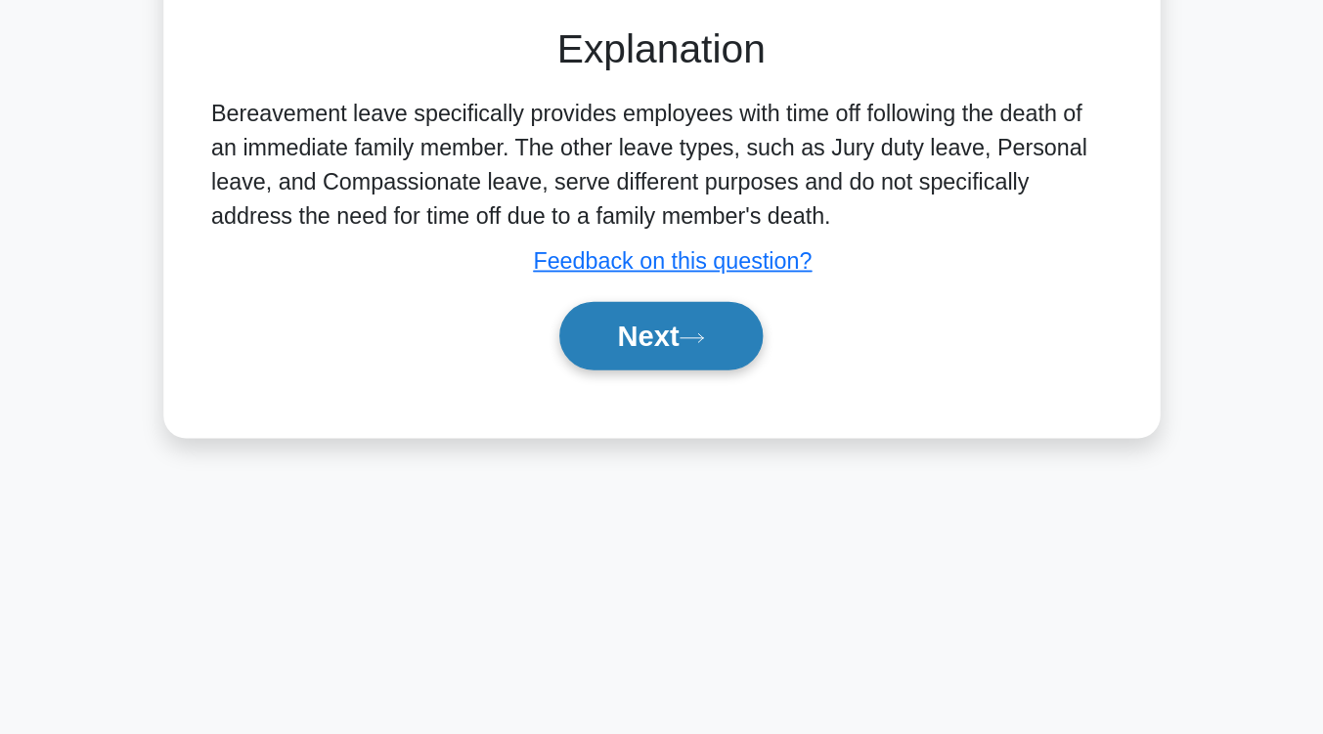
click at [649, 460] on button "Next" at bounding box center [662, 460] width 140 height 47
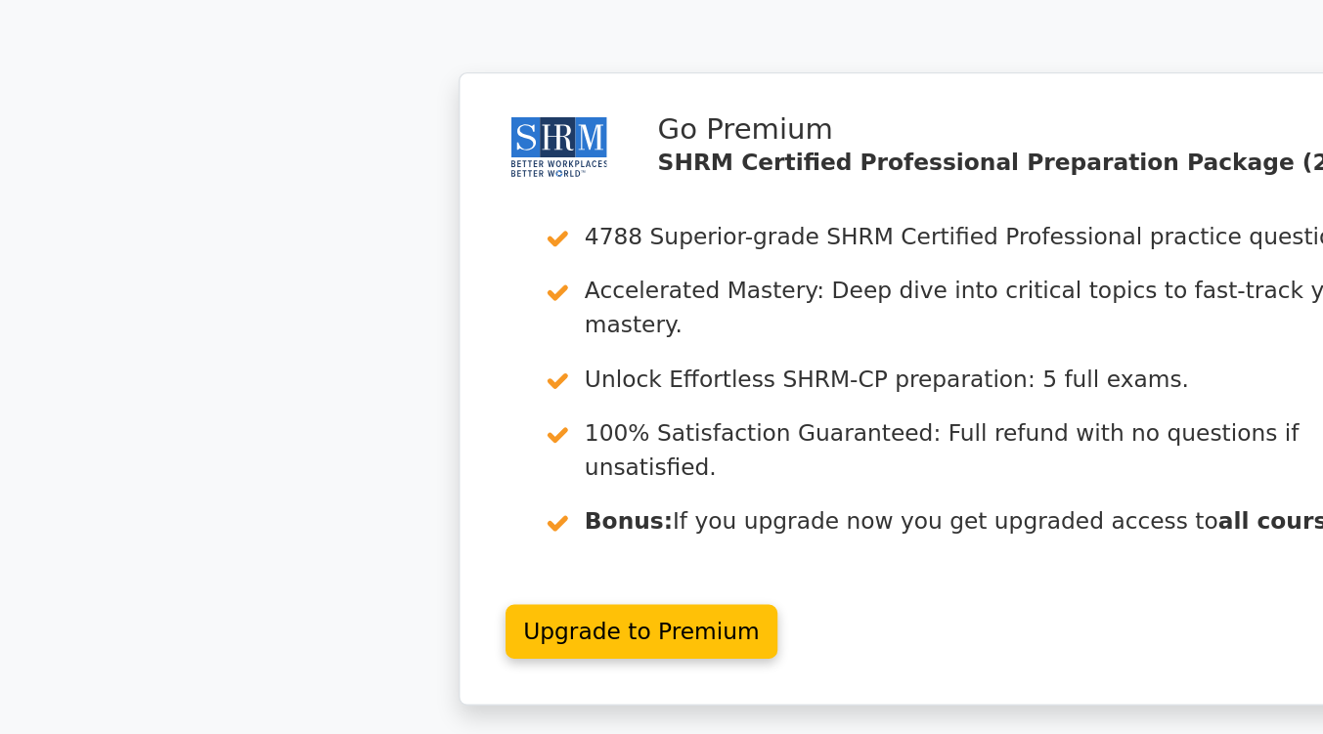
scroll to position [2612, 0]
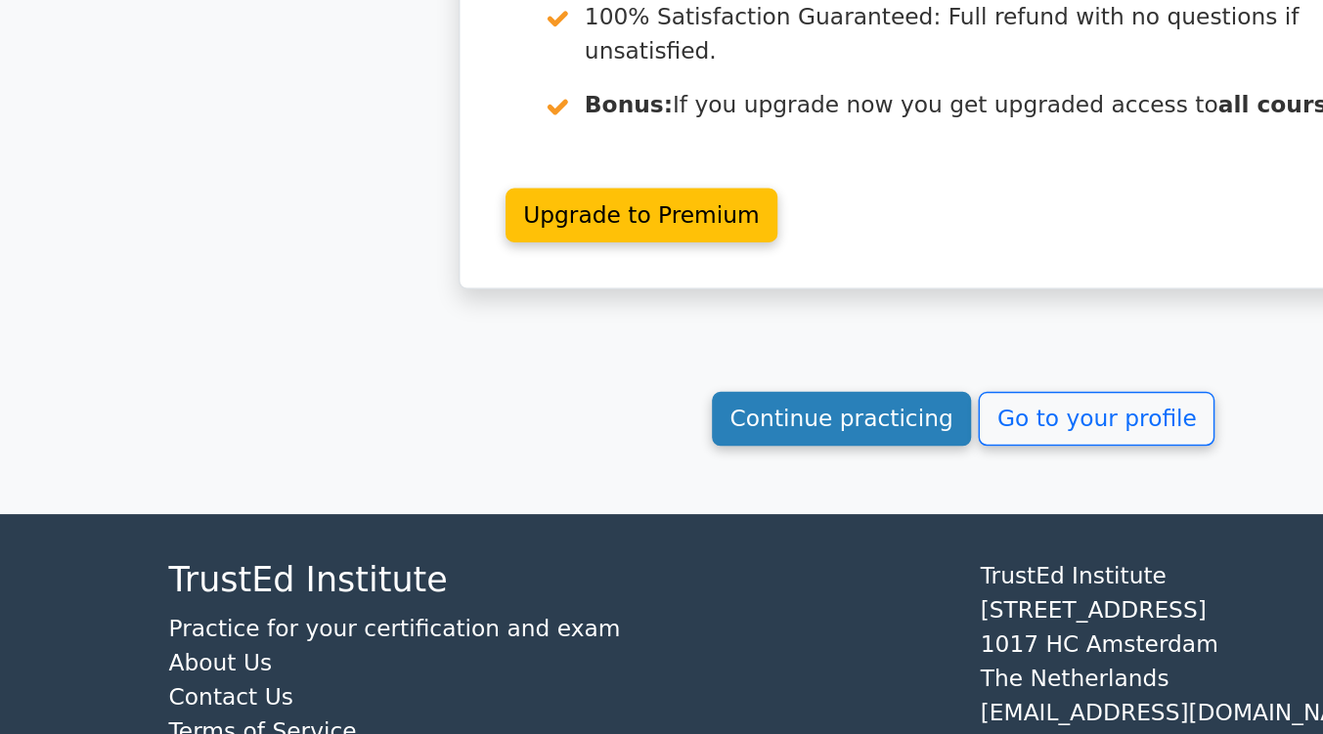
click at [594, 499] on link "Continue practicing" at bounding box center [578, 517] width 179 height 37
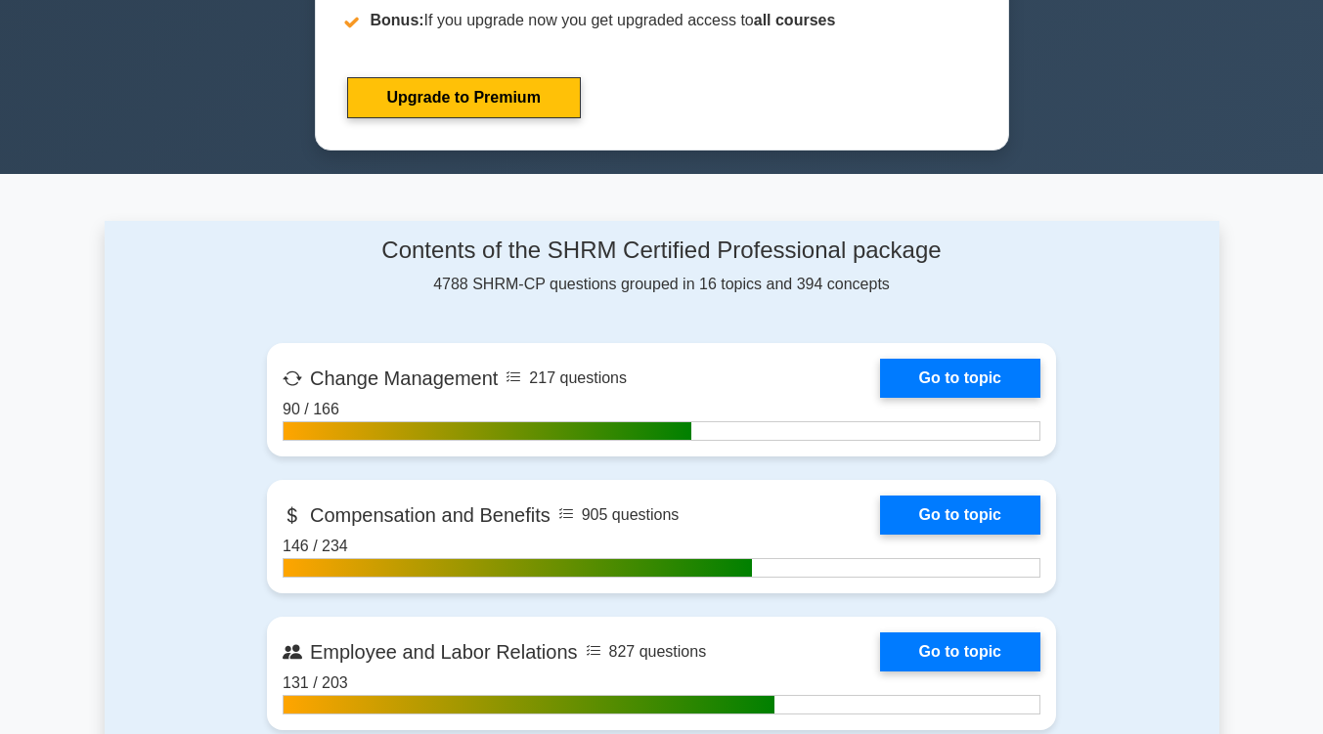
scroll to position [1153, 0]
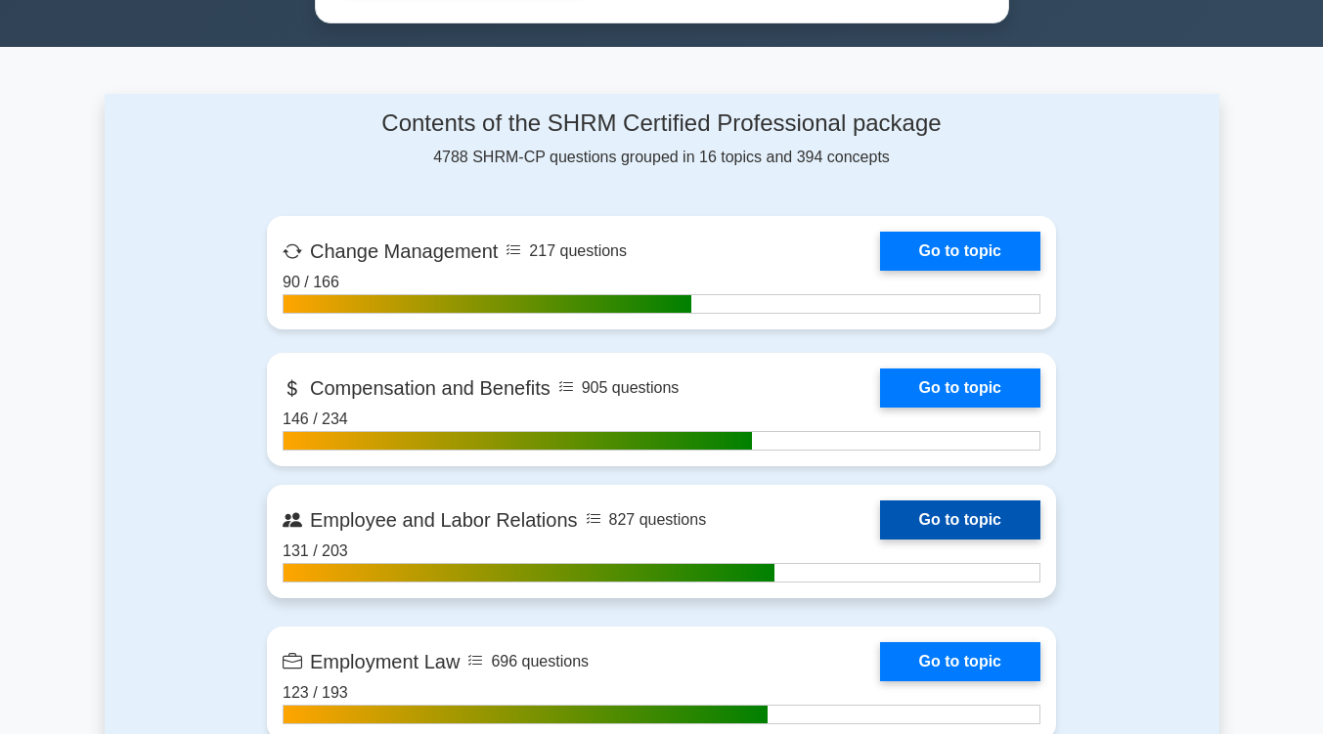
click at [919, 515] on link "Go to topic" at bounding box center [960, 520] width 160 height 39
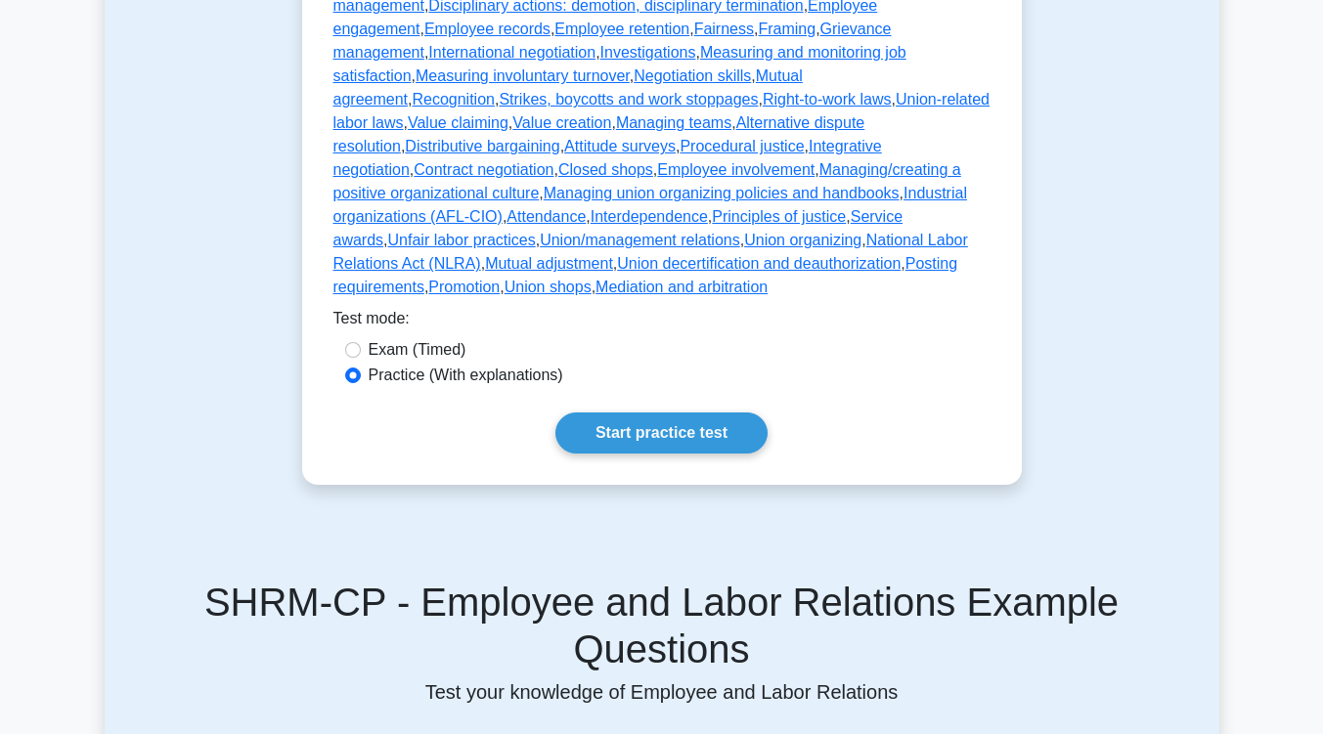
scroll to position [750, 0]
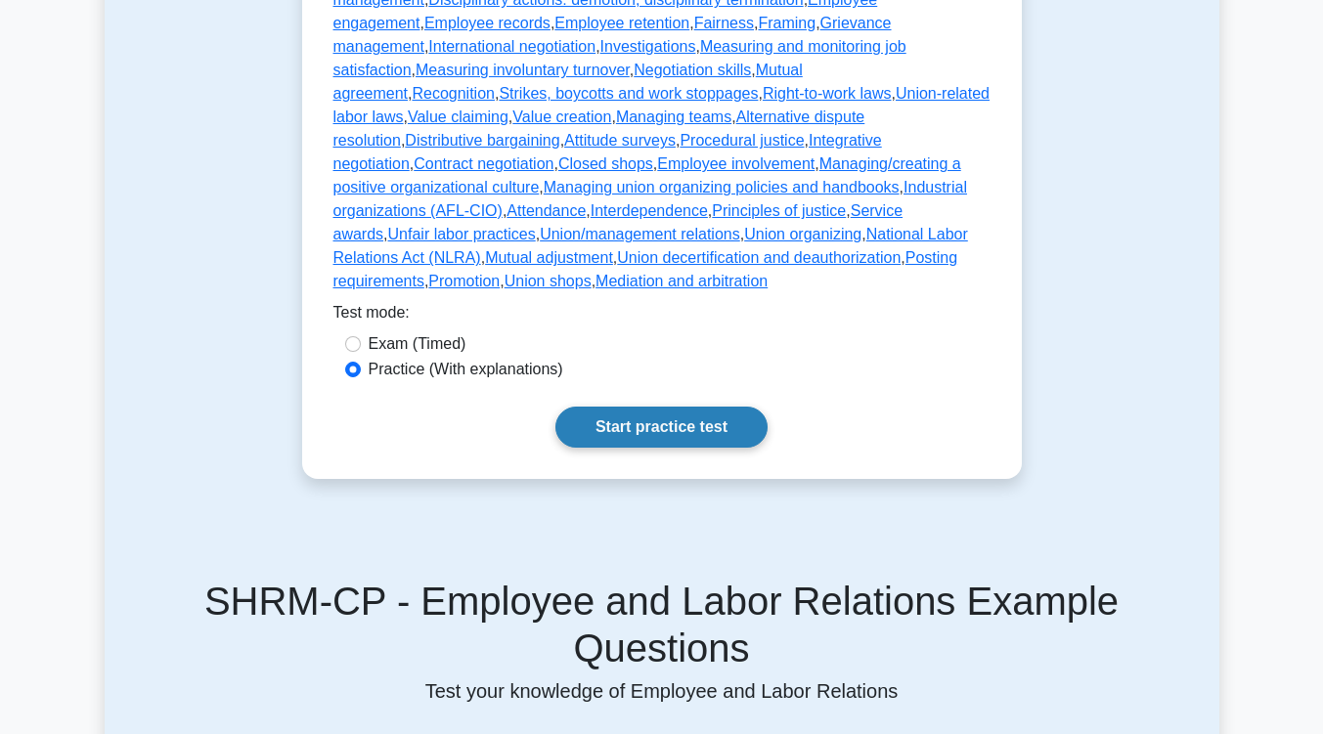
click at [637, 407] on link "Start practice test" at bounding box center [661, 427] width 212 height 41
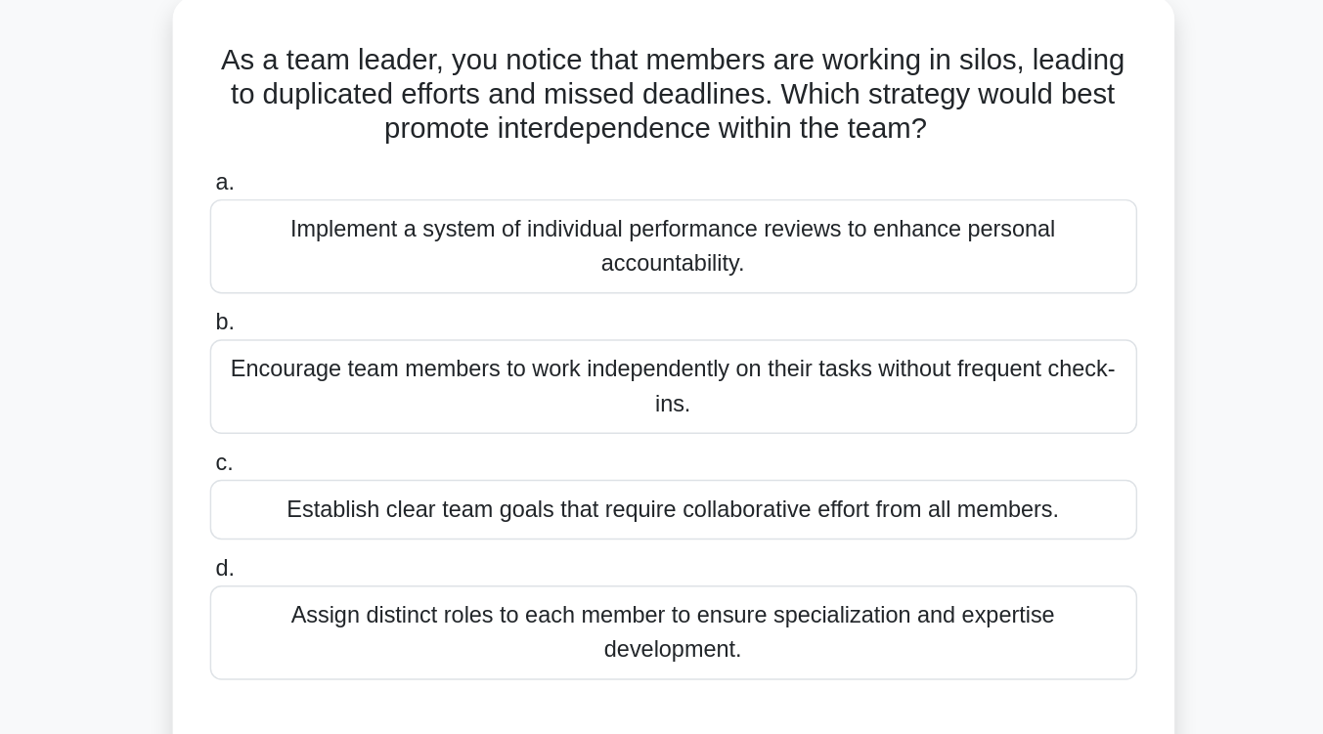
click at [640, 486] on div "Establish clear team goals that require collaborative effort from all members." at bounding box center [662, 484] width 634 height 41
click at [345, 459] on input "c. Establish clear team goals that require collaborative effort from all member…" at bounding box center [345, 452] width 0 height 13
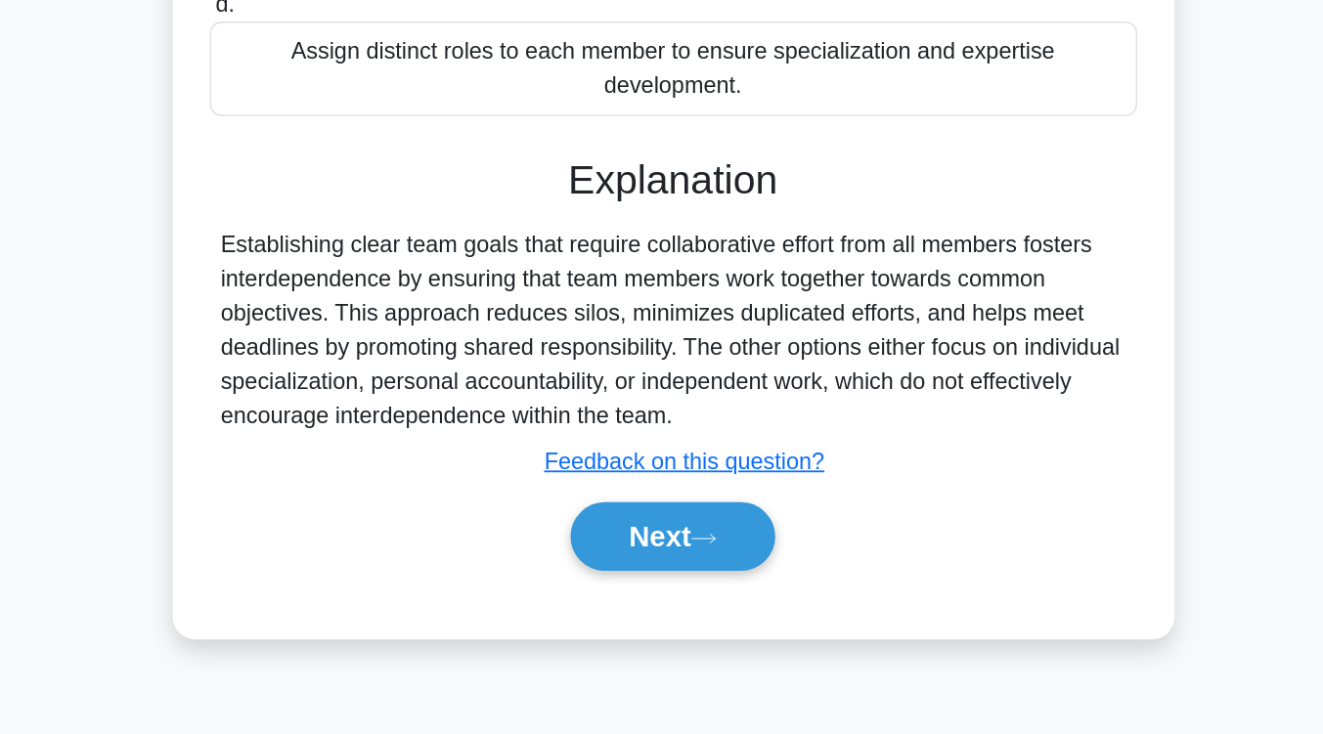
scroll to position [290, 0]
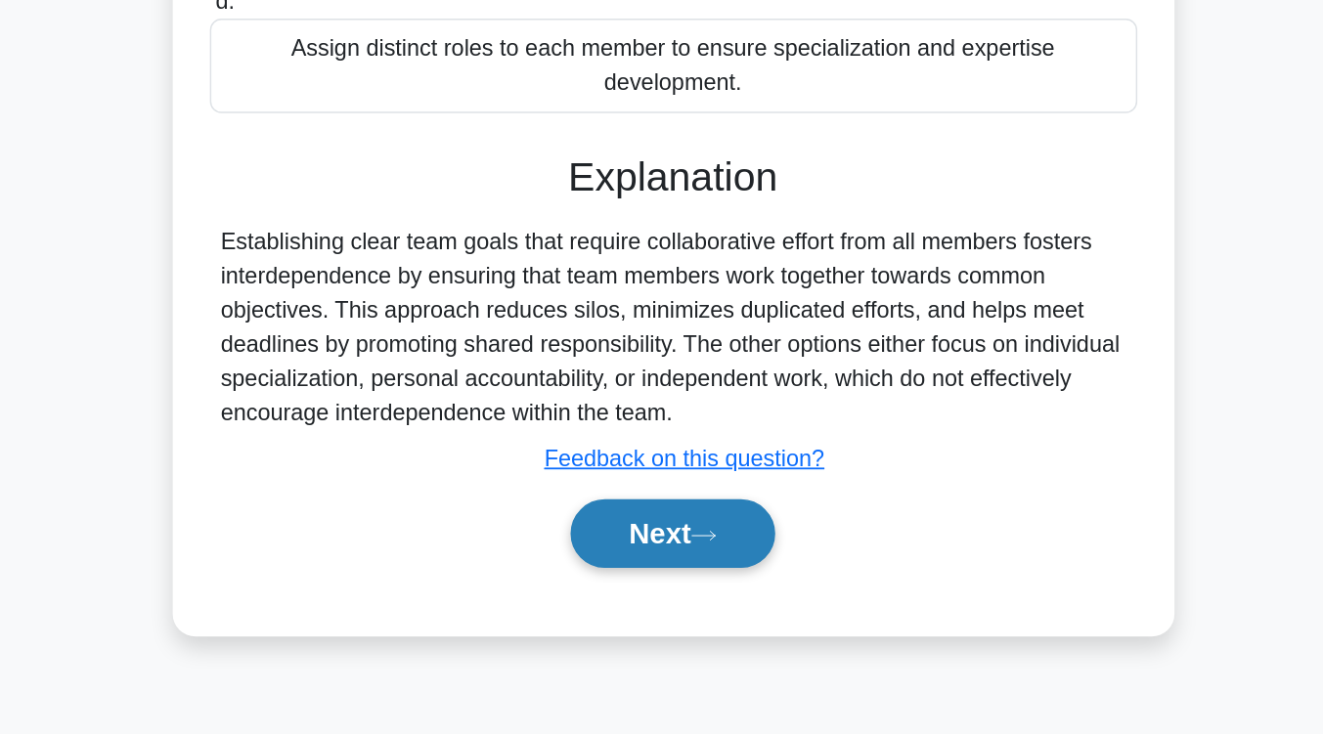
click at [642, 597] on button "Next" at bounding box center [662, 597] width 140 height 47
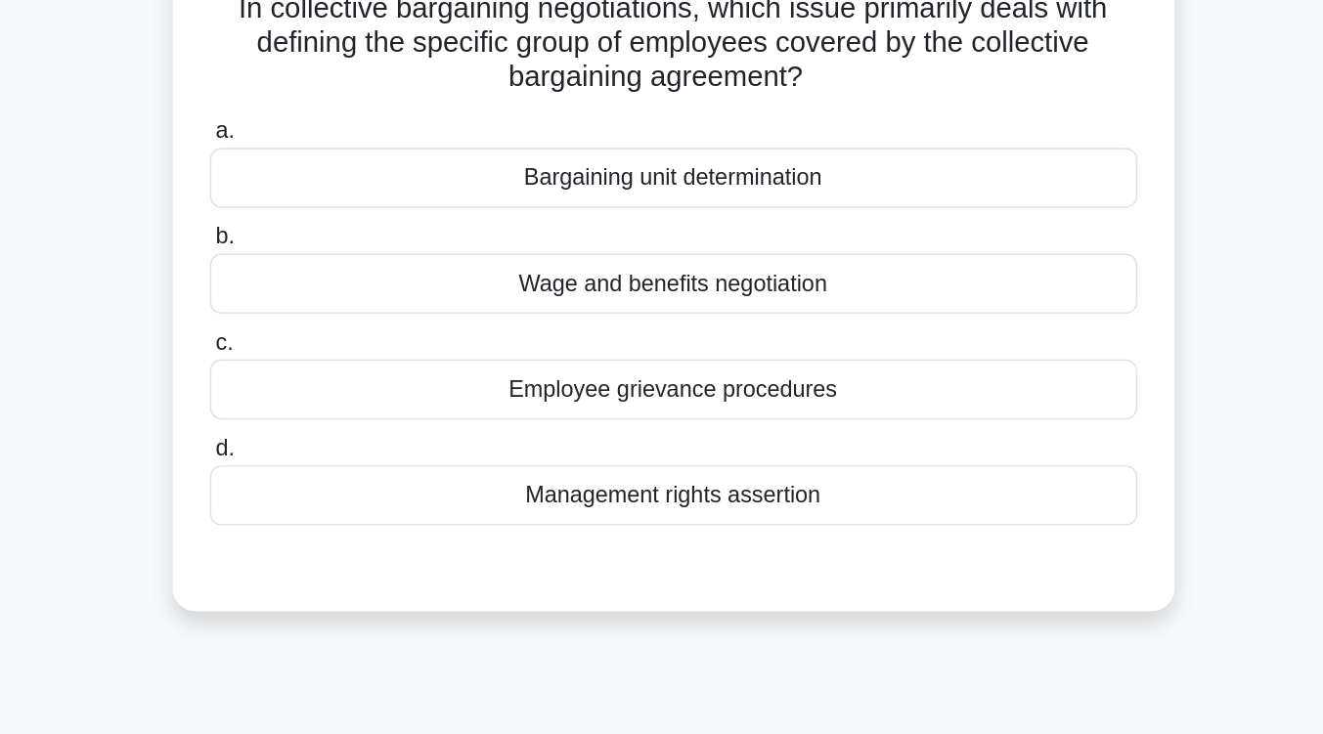
scroll to position [148, 0]
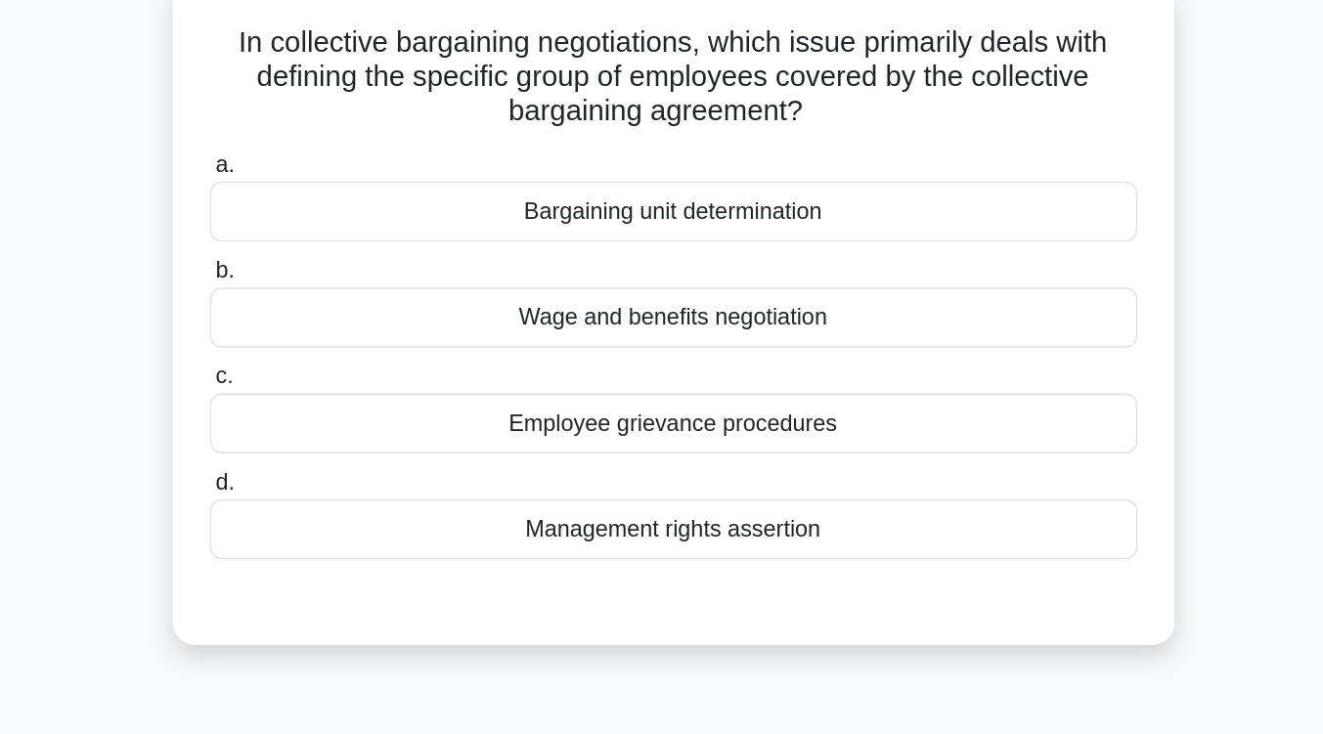
click at [646, 290] on div "Employee grievance procedures" at bounding box center [662, 289] width 634 height 41
click at [345, 264] on input "c. Employee grievance procedures" at bounding box center [345, 257] width 0 height 13
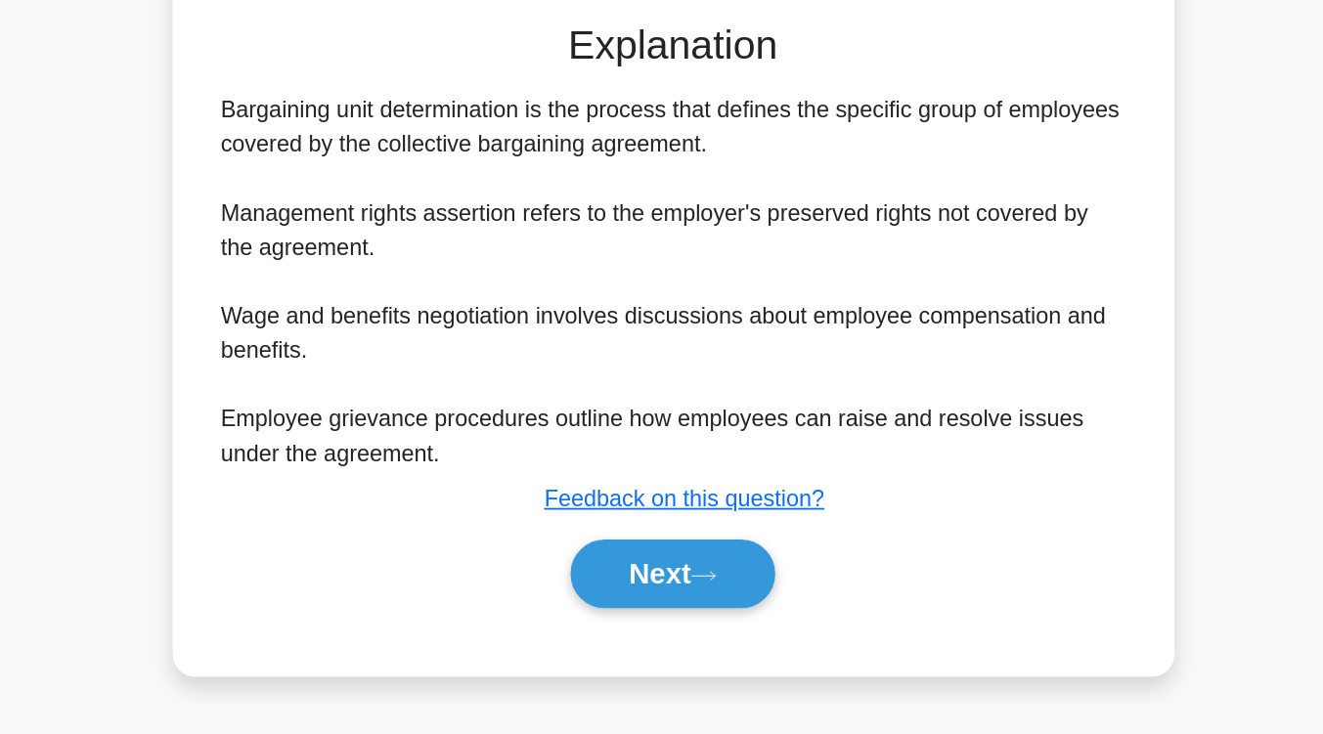
scroll to position [314, 0]
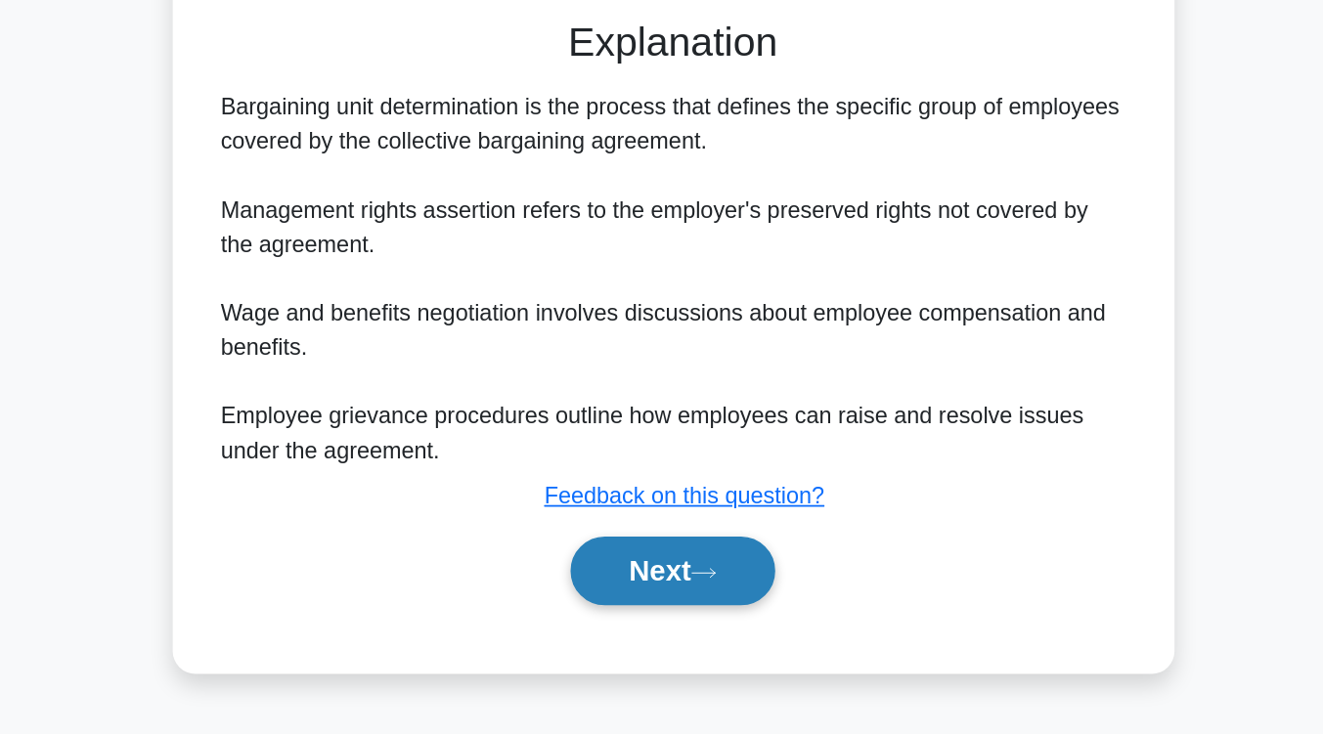
click at [648, 603] on button "Next" at bounding box center [662, 622] width 140 height 47
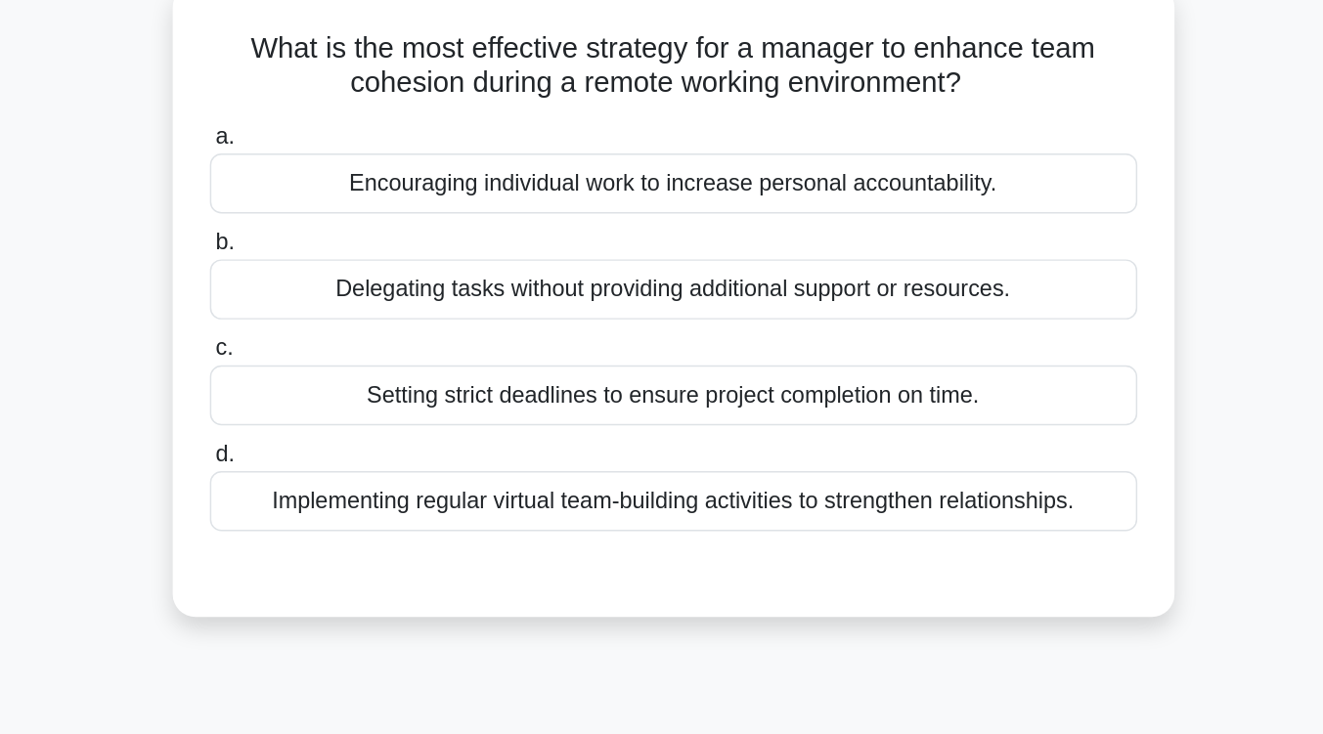
scroll to position [144, 0]
click at [655, 350] on div "Implementing regular virtual team-building activities to strengthen relationshi…" at bounding box center [662, 342] width 634 height 41
click at [345, 317] on input "d. Implementing regular virtual team-building activities to strengthen relation…" at bounding box center [345, 310] width 0 height 13
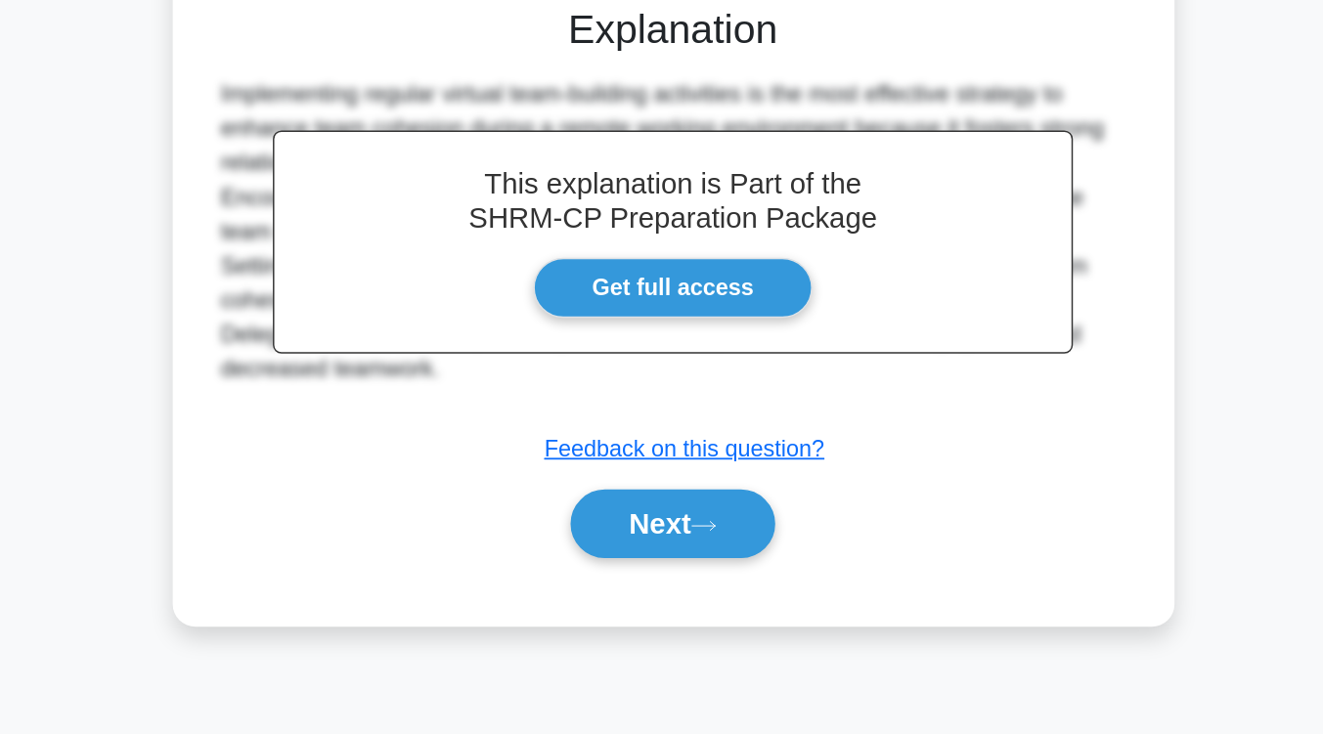
scroll to position [301, 0]
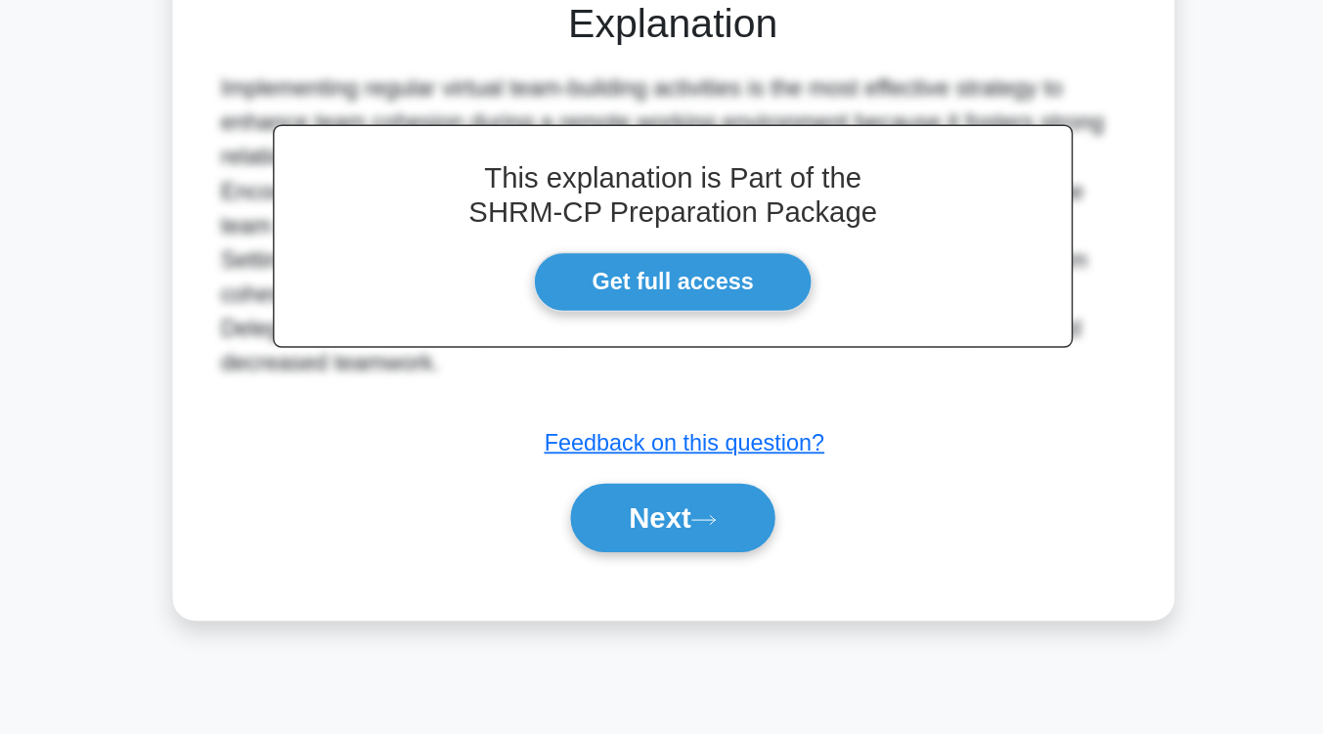
click at [655, 582] on button "Next" at bounding box center [662, 586] width 140 height 47
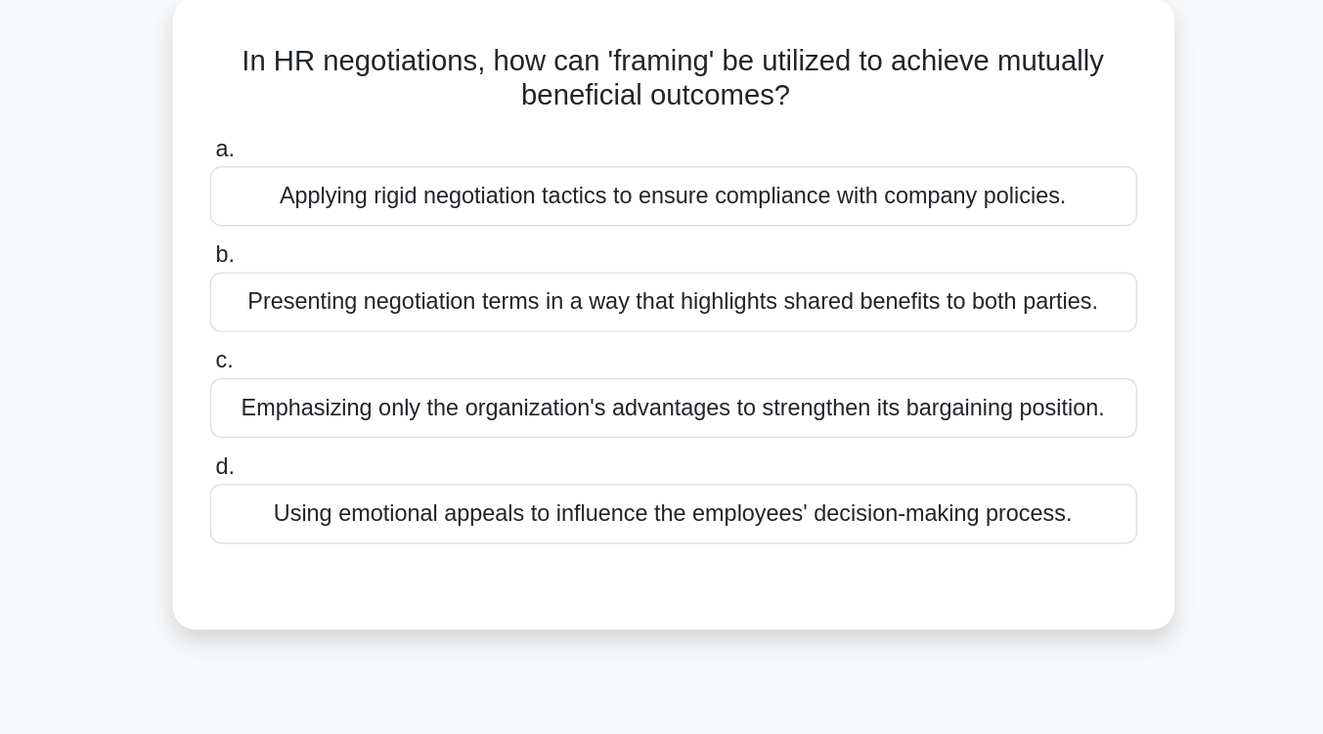
scroll to position [137, 0]
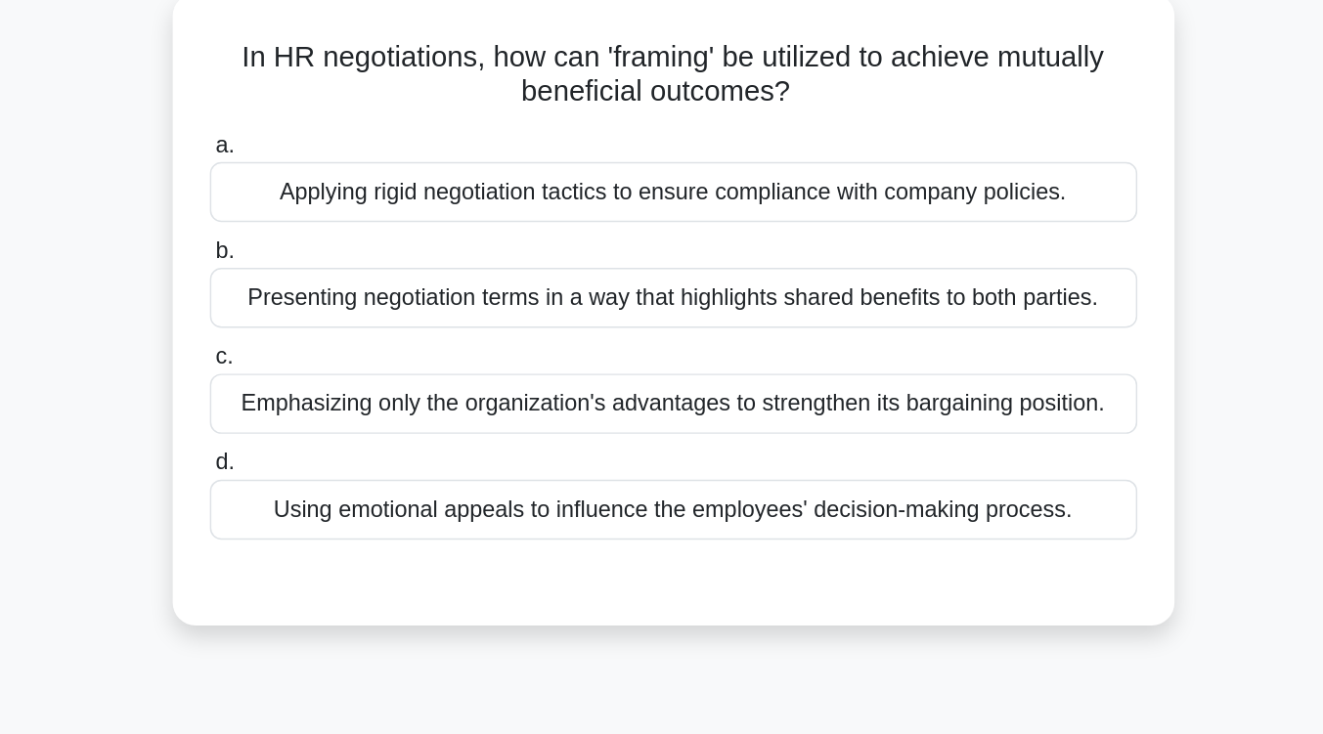
click at [712, 213] on div "Presenting negotiation terms in a way that highlights shared benefits to both p…" at bounding box center [662, 204] width 634 height 41
click at [345, 179] on input "b. Presenting negotiation terms in a way that highlights shared benefits to bot…" at bounding box center [345, 172] width 0 height 13
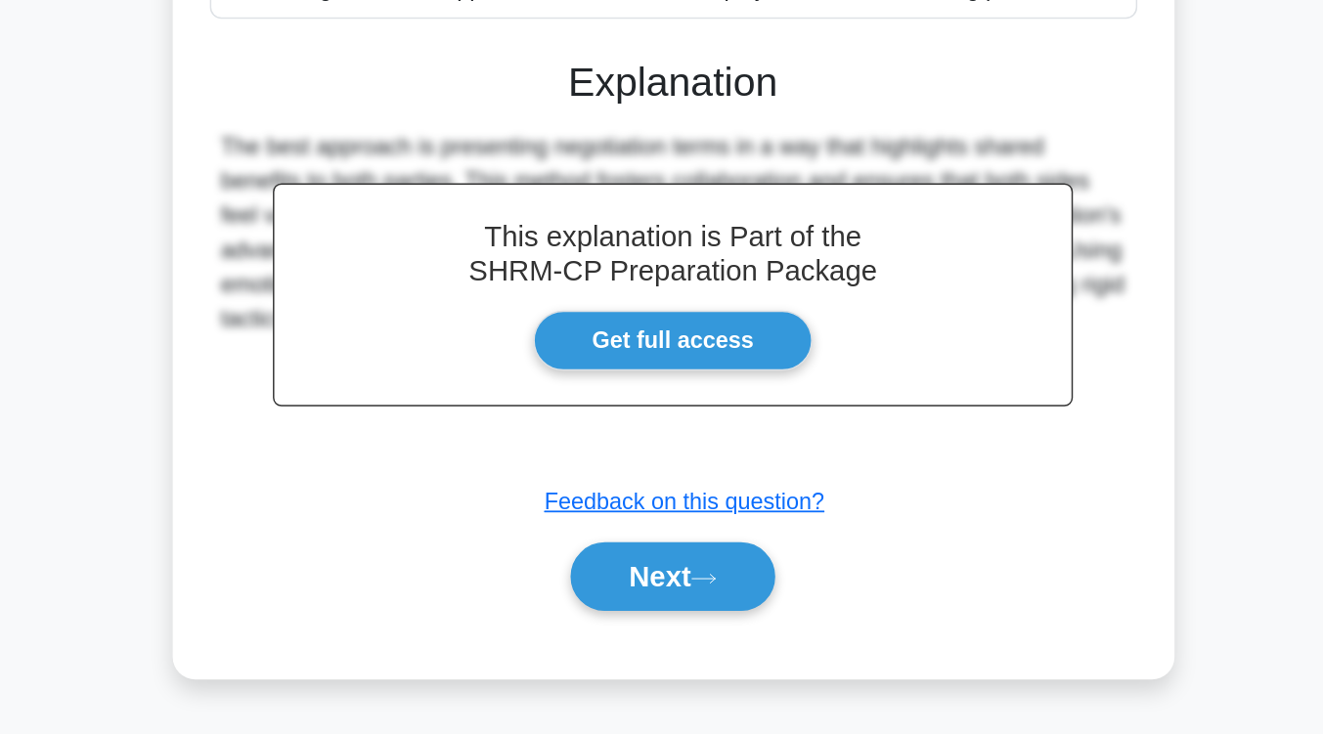
scroll to position [322, 0]
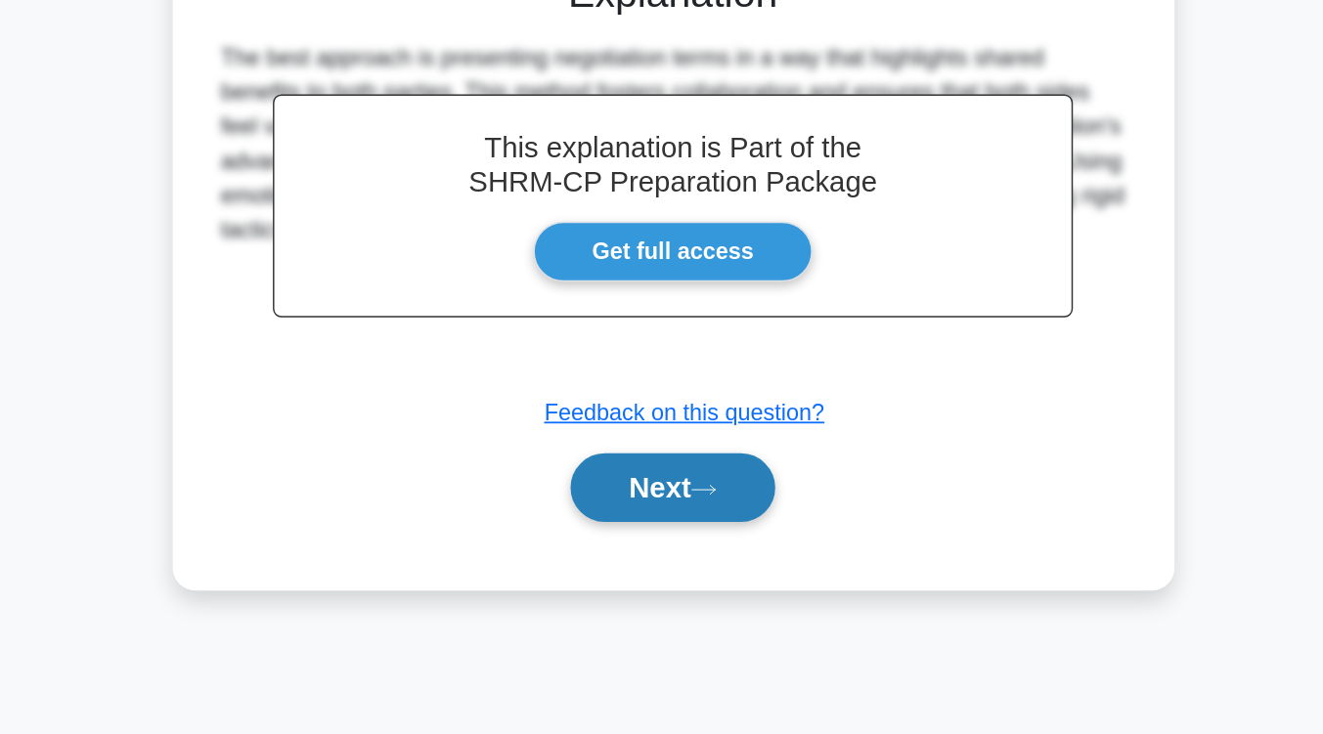
click at [682, 560] on button "Next" at bounding box center [662, 566] width 140 height 47
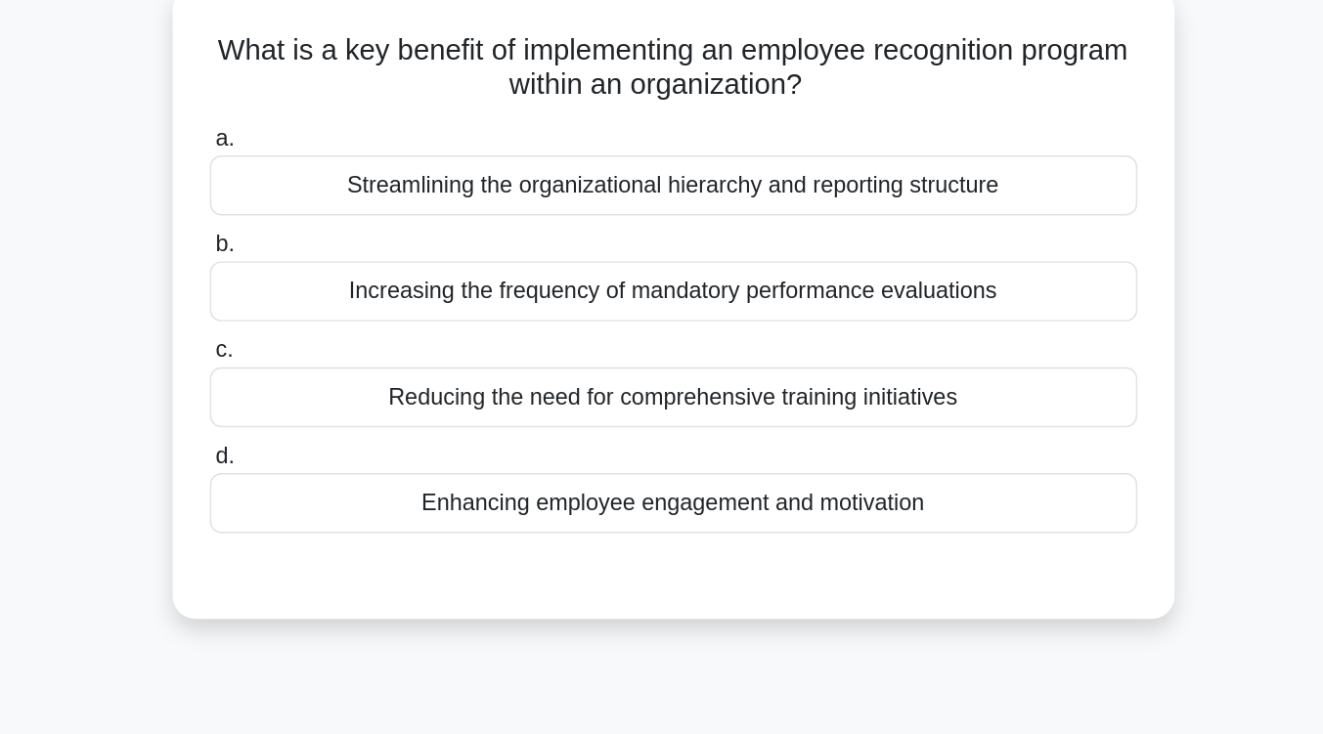
scroll to position [146, 0]
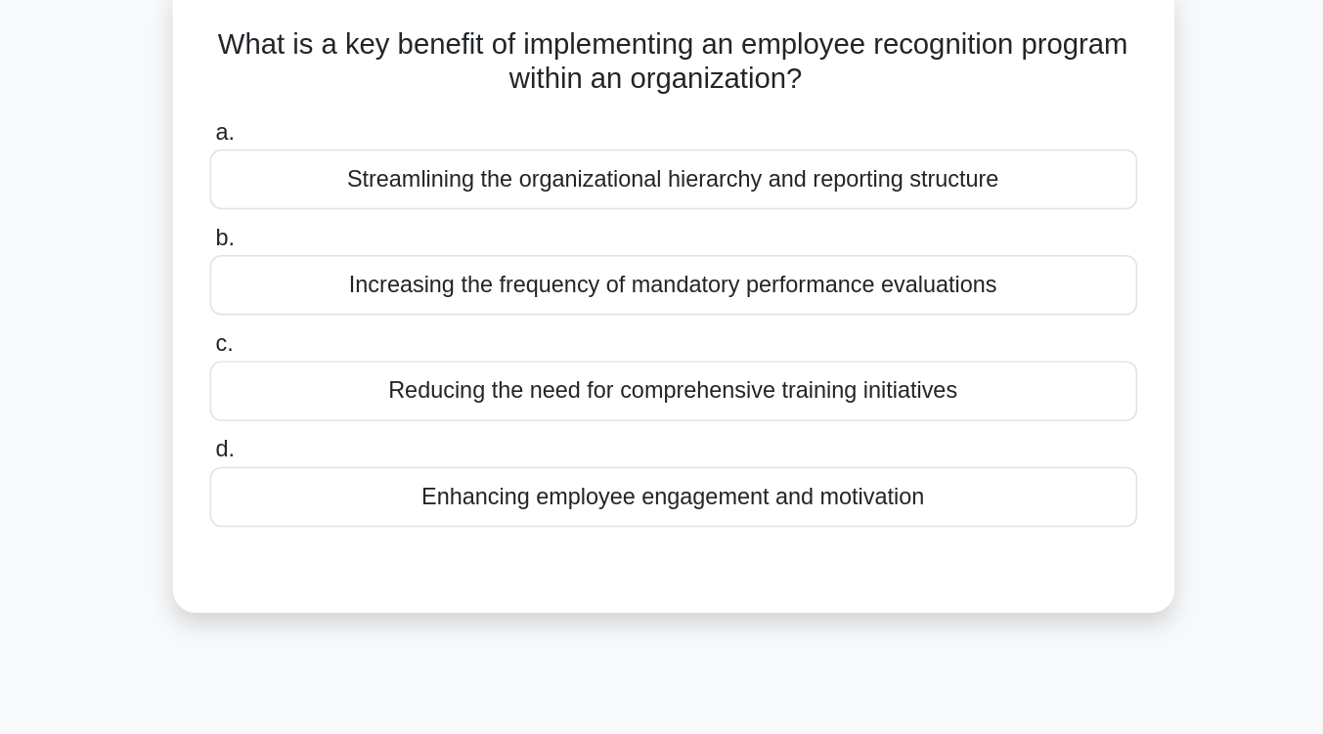
click at [686, 343] on div "Enhancing employee engagement and motivation" at bounding box center [662, 340] width 634 height 41
click at [345, 315] on input "d. Enhancing employee engagement and motivation" at bounding box center [345, 308] width 0 height 13
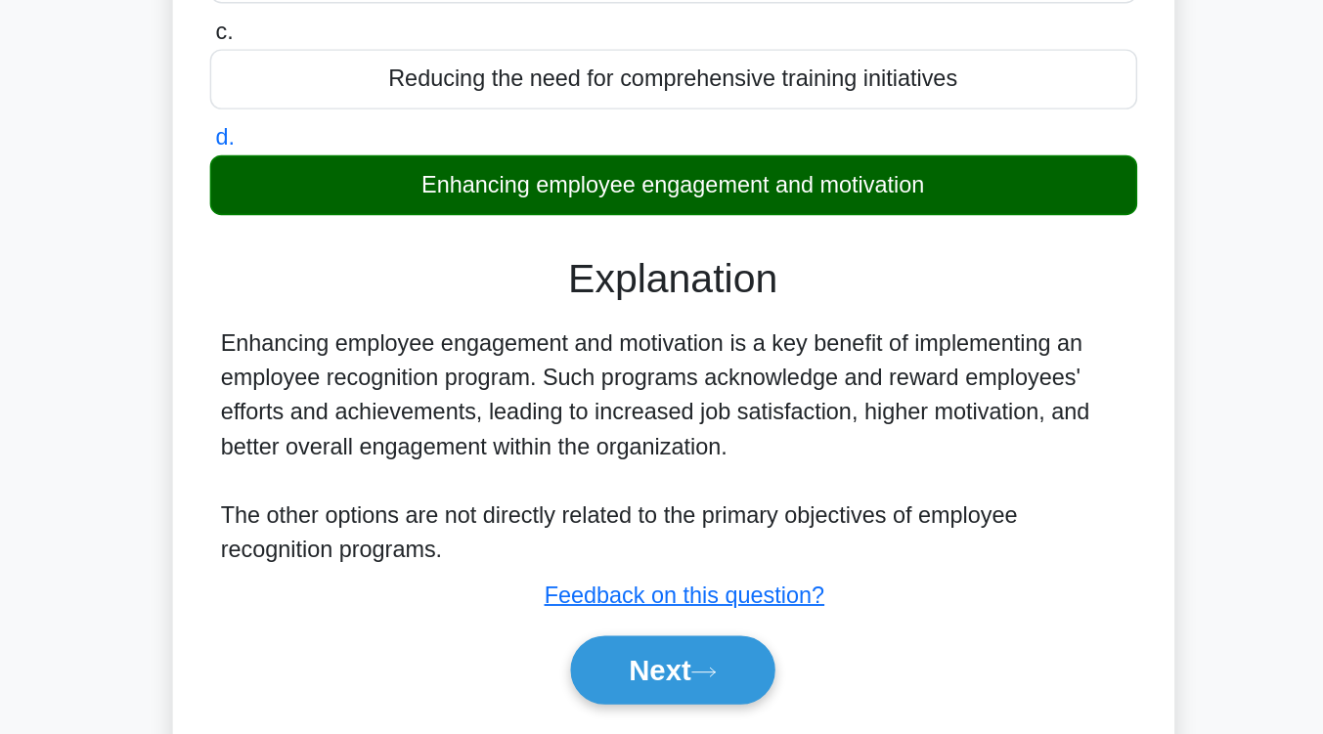
scroll to position [292, 0]
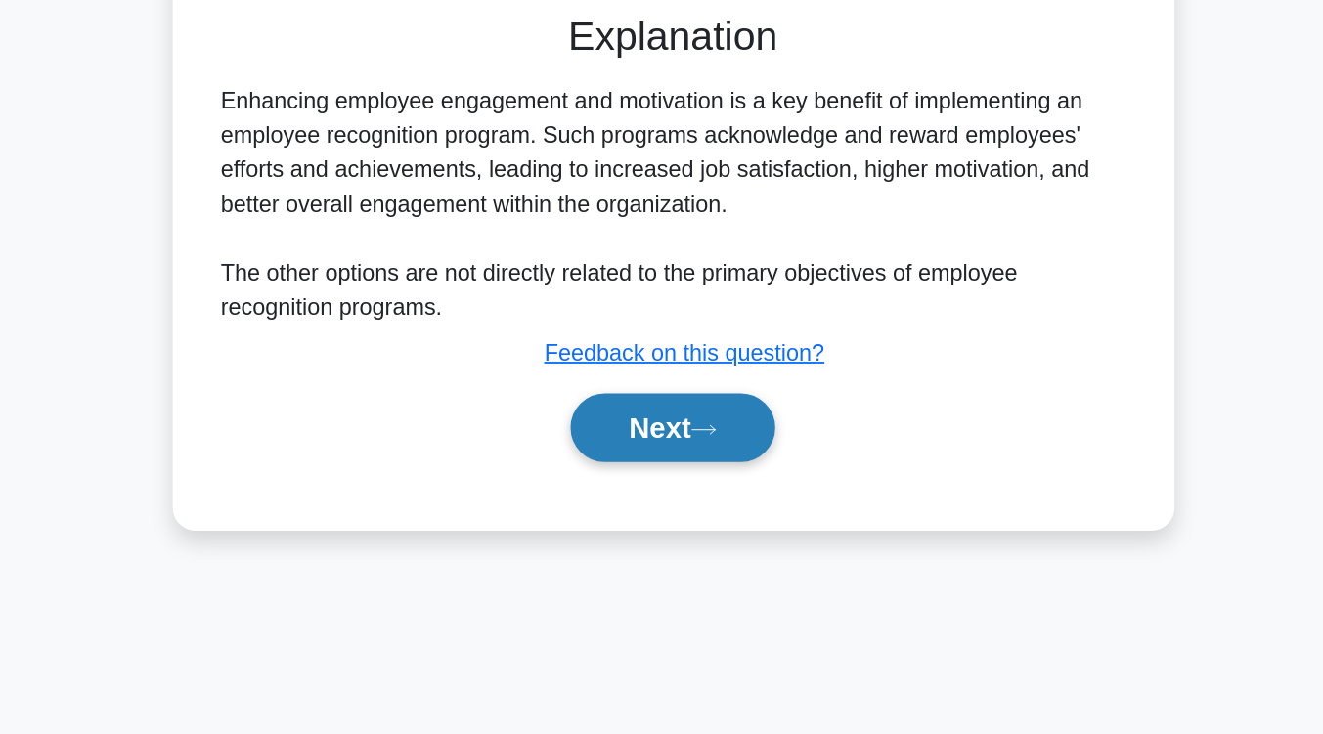
click at [652, 540] on button "Next" at bounding box center [662, 525] width 140 height 47
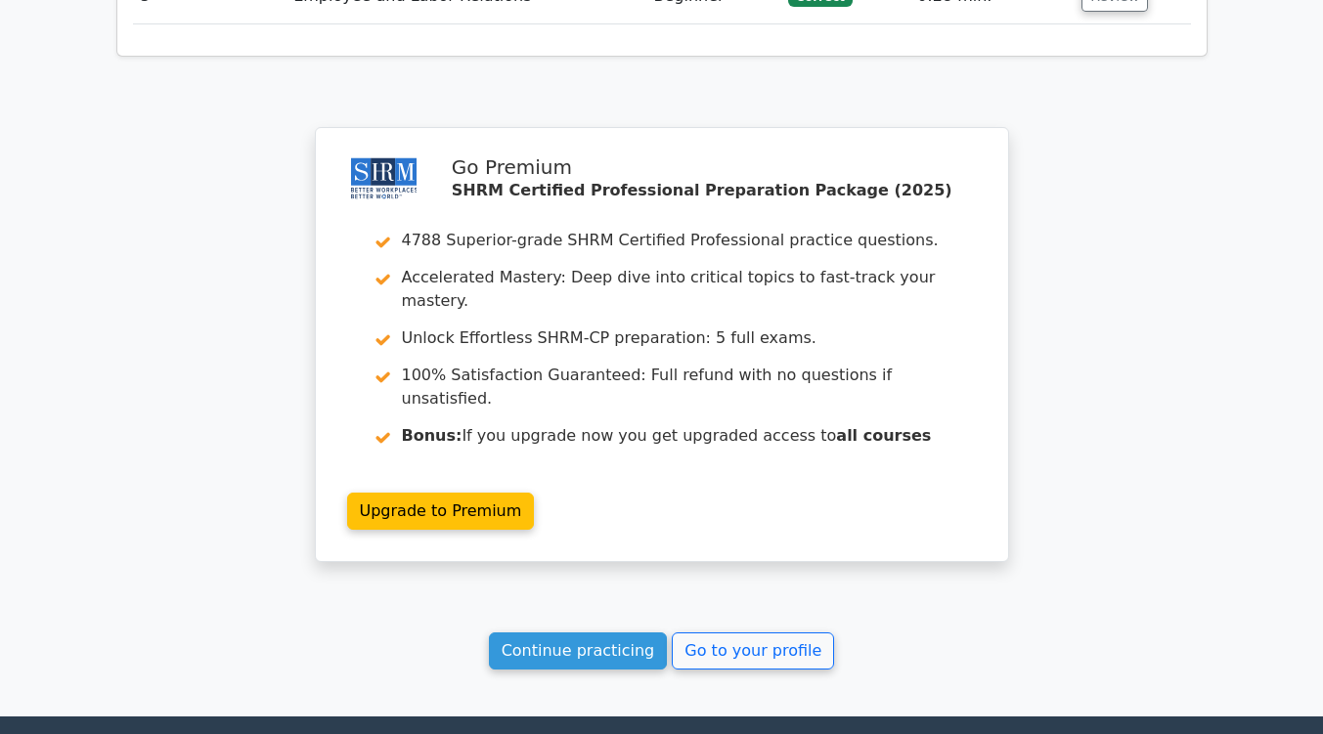
scroll to position [2524, 0]
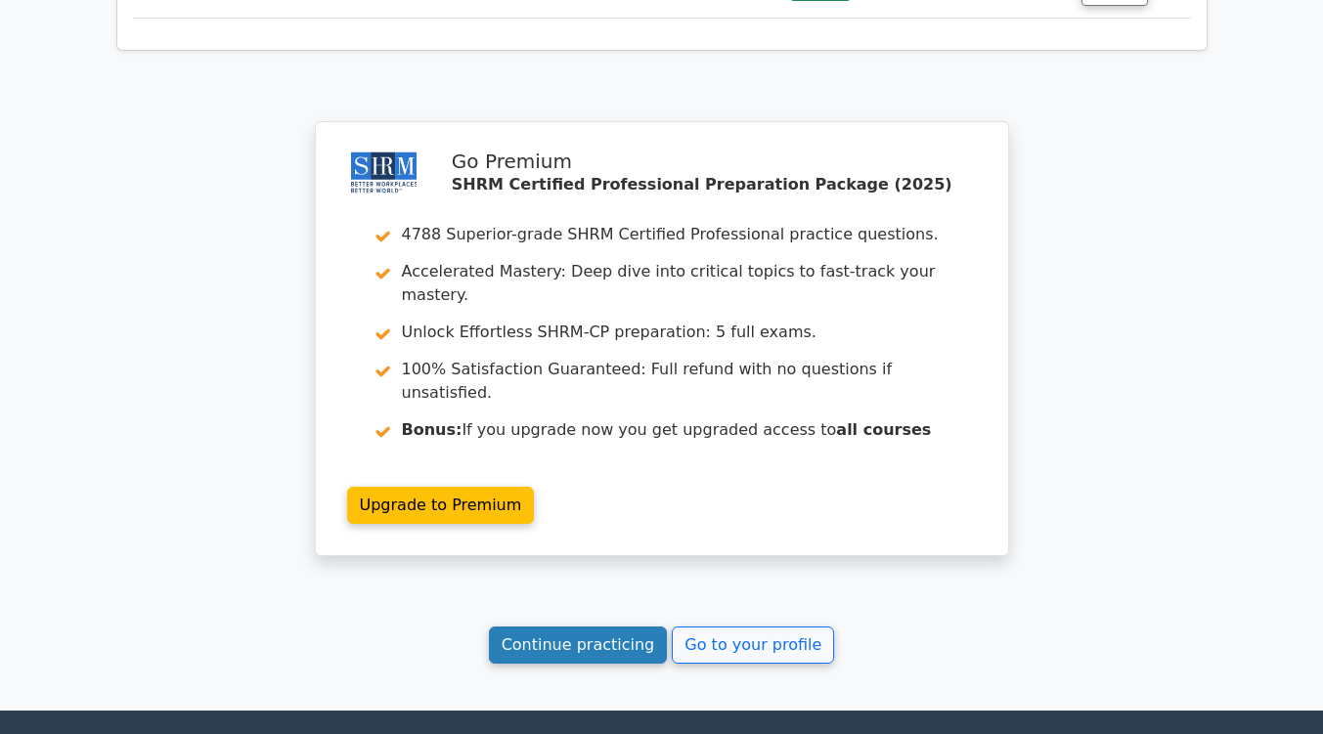
click at [626, 627] on link "Continue practicing" at bounding box center [578, 645] width 179 height 37
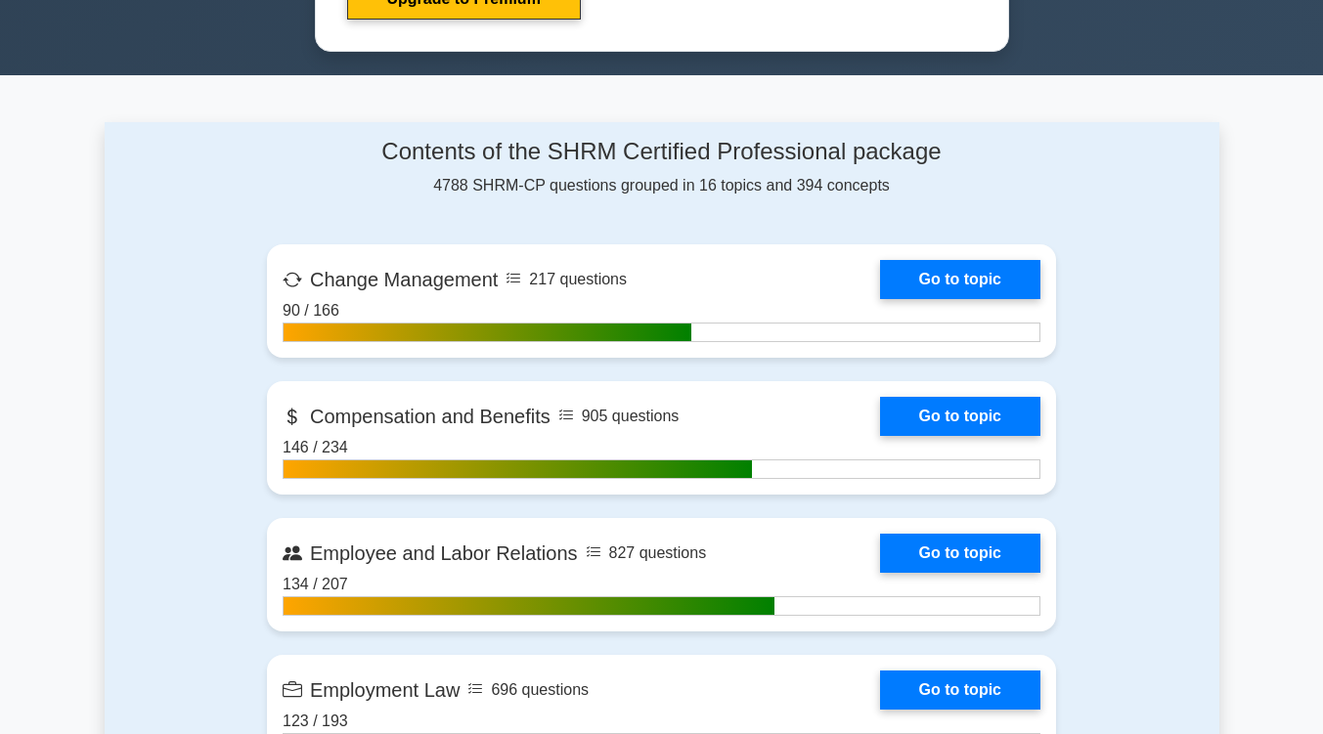
scroll to position [1126, 0]
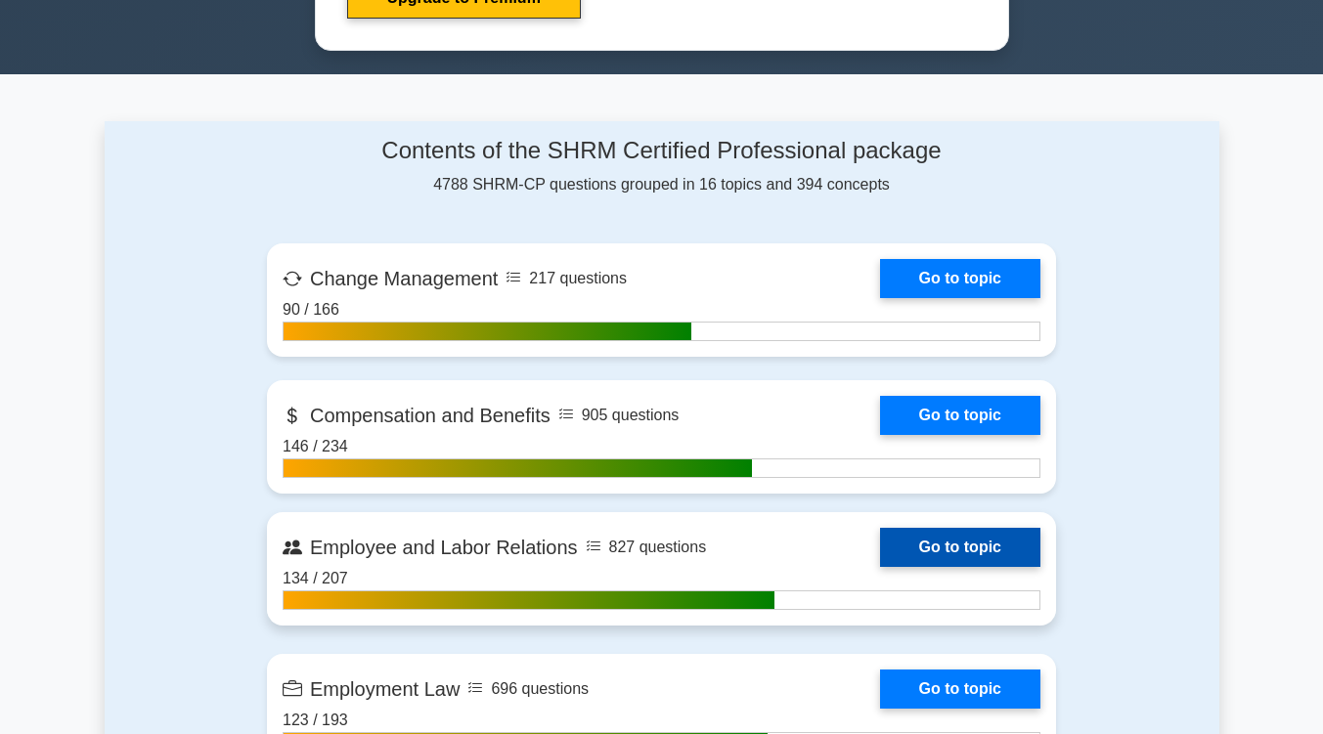
click at [927, 540] on link "Go to topic" at bounding box center [960, 547] width 160 height 39
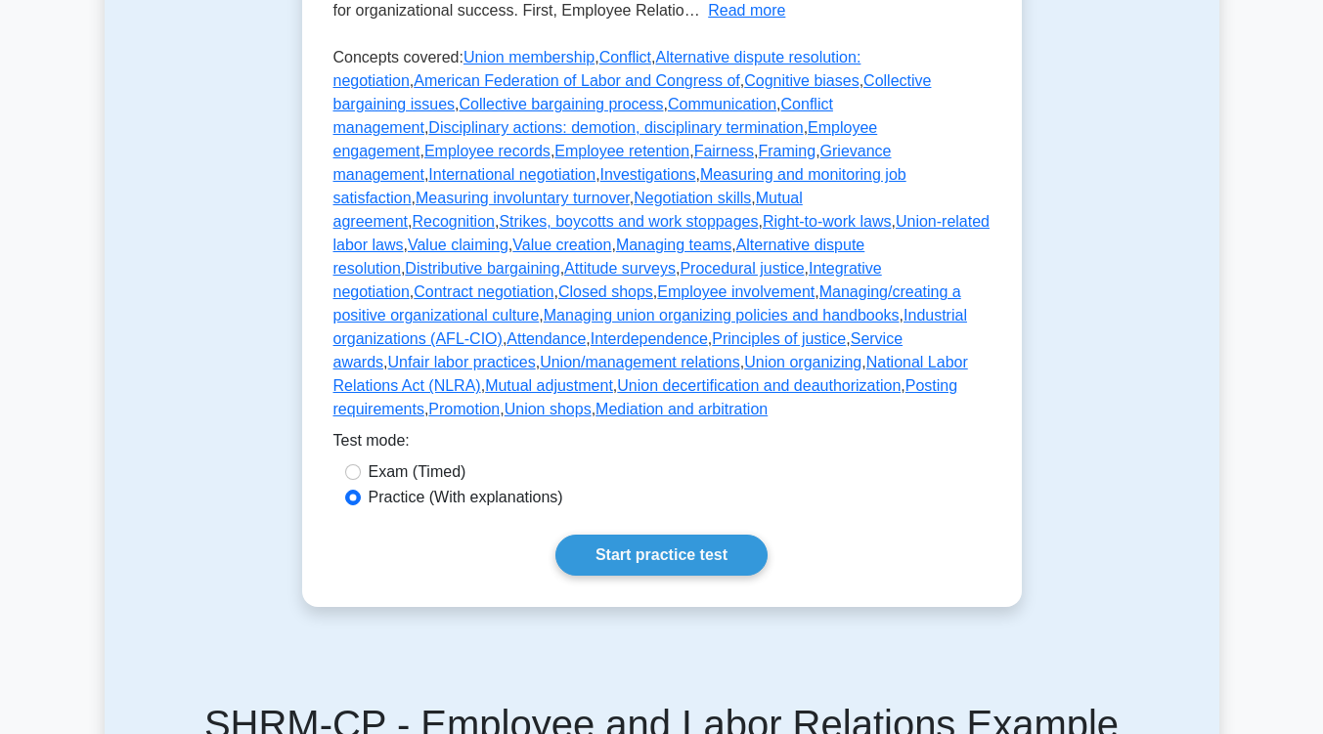
scroll to position [863, 0]
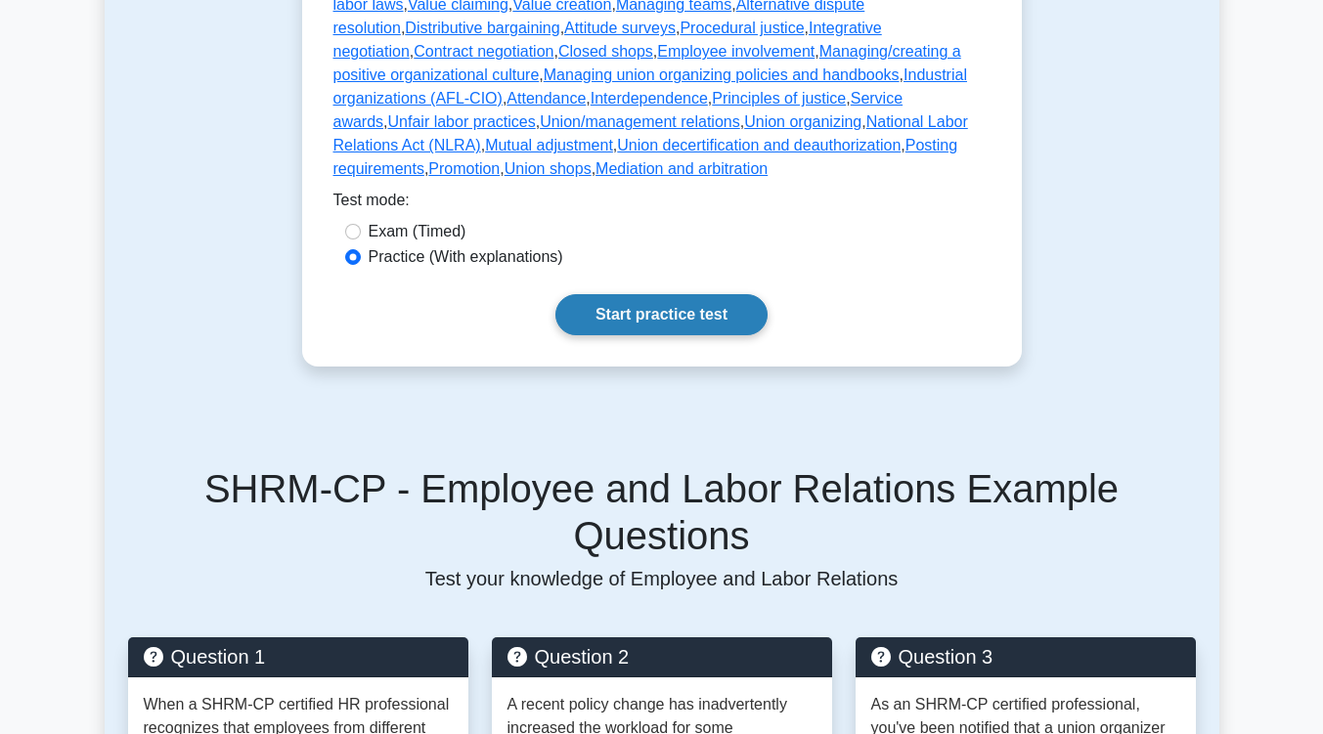
click at [678, 294] on link "Start practice test" at bounding box center [661, 314] width 212 height 41
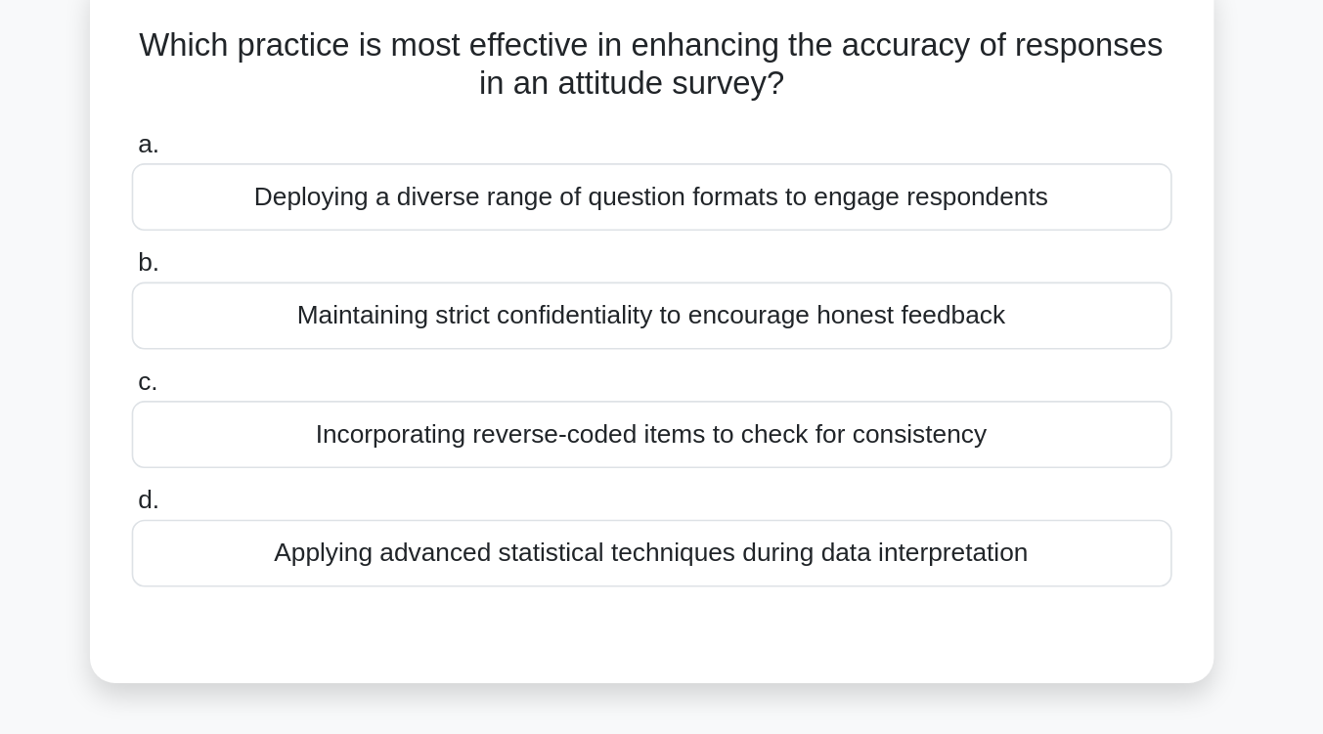
click at [683, 484] on div "Applying advanced statistical techniques during data interpretation" at bounding box center [662, 485] width 634 height 41
click at [345, 461] on input "d. Applying advanced statistical techniques during data interpretation" at bounding box center [345, 454] width 0 height 13
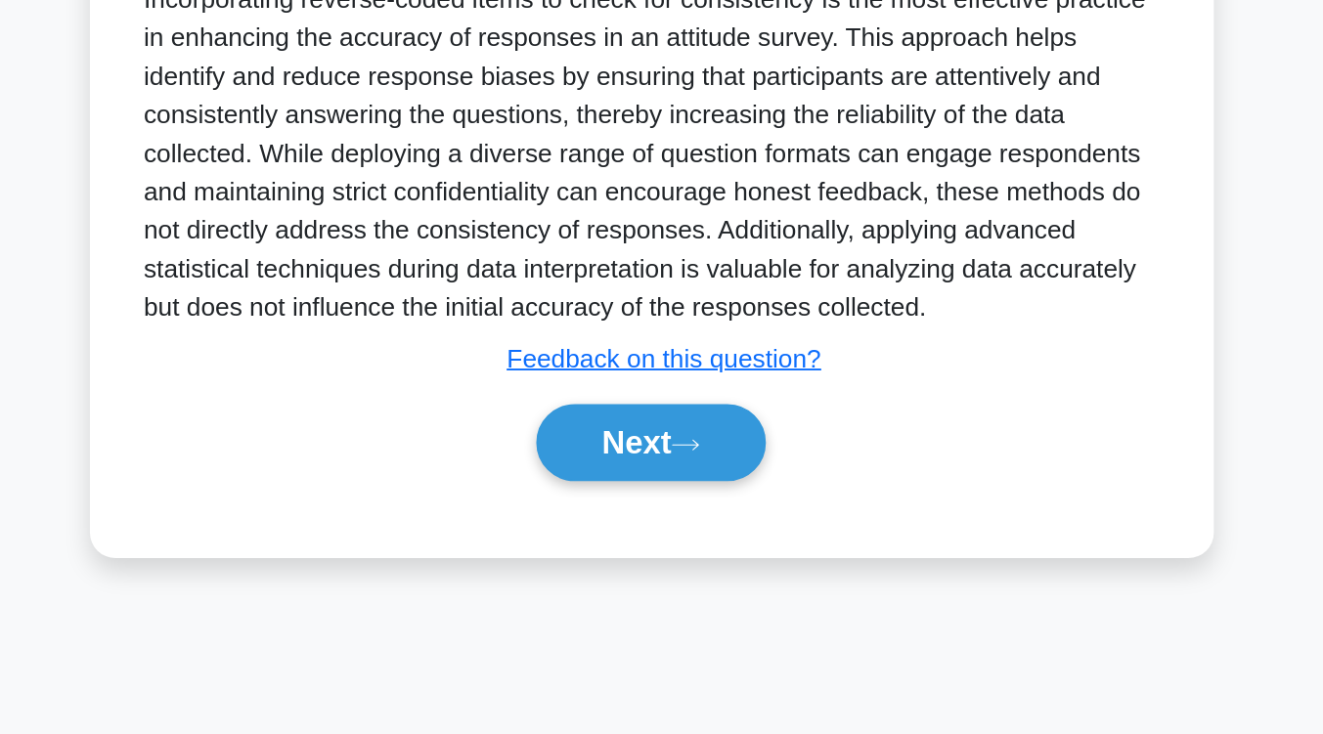
scroll to position [310, 0]
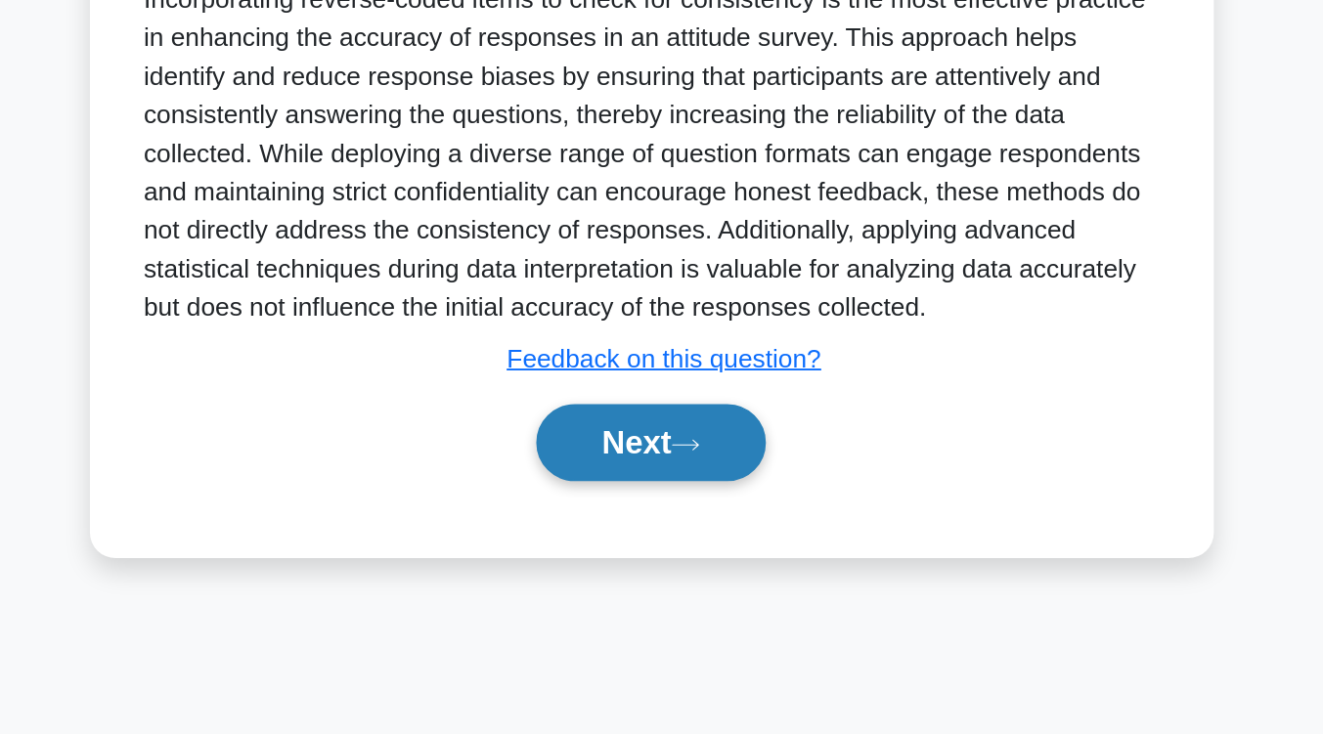
click at [658, 567] on button "Next" at bounding box center [662, 556] width 140 height 47
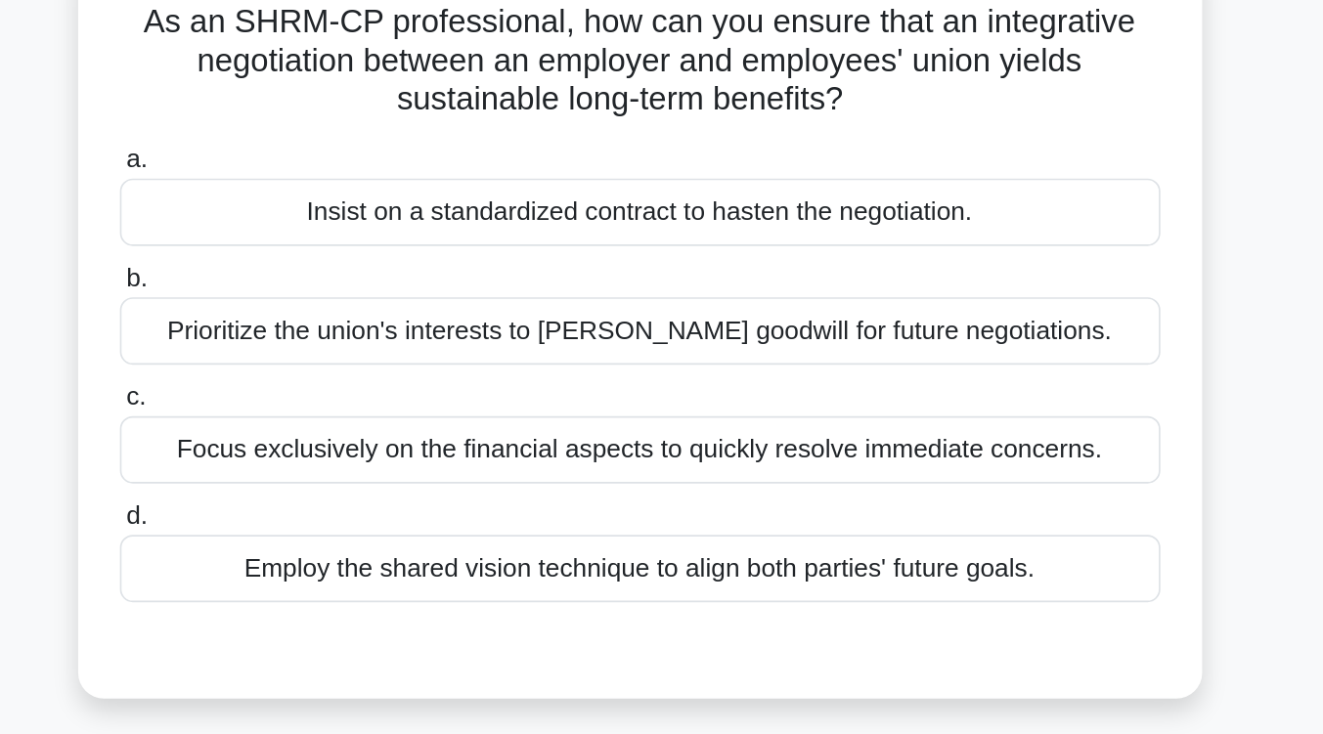
scroll to position [164, 0]
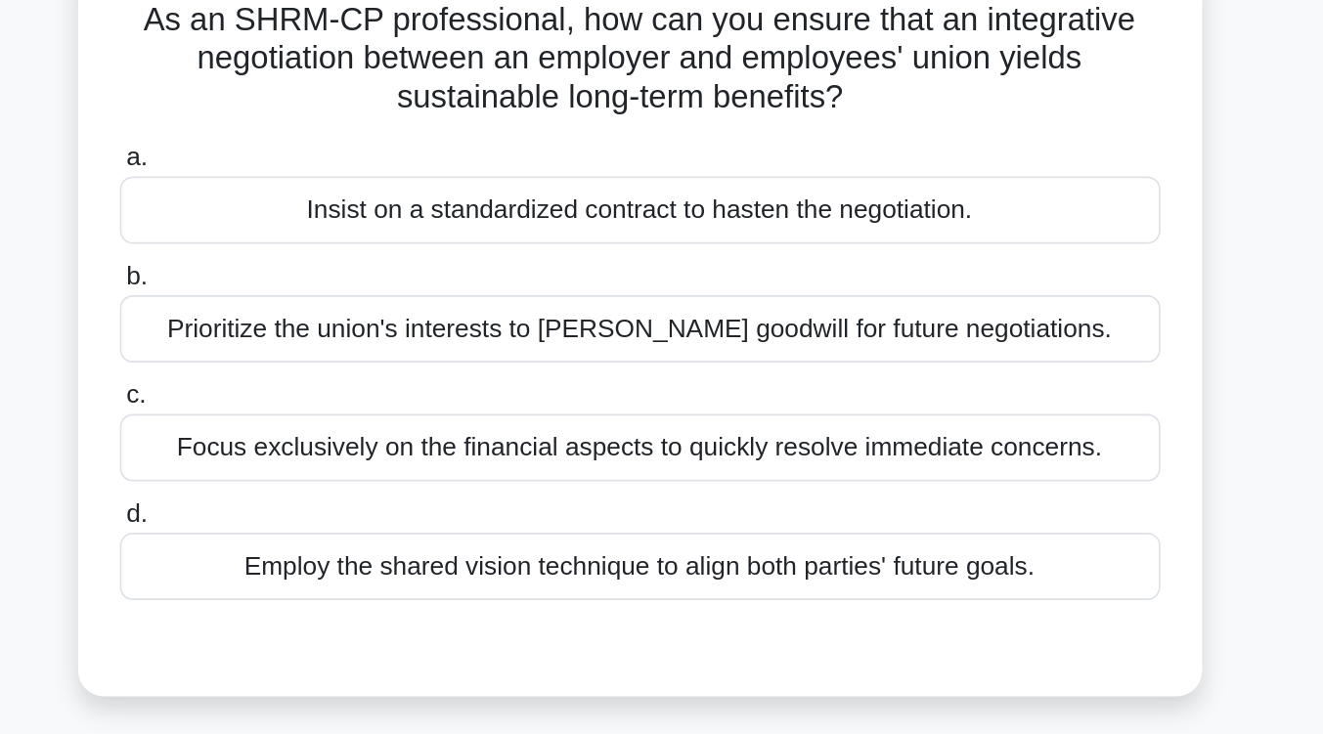
click at [738, 360] on div "Employ the shared vision technique to align both parties' future goals." at bounding box center [662, 345] width 634 height 41
click at [345, 320] on input "d. Employ the shared vision technique to align both parties' future goals." at bounding box center [345, 313] width 0 height 13
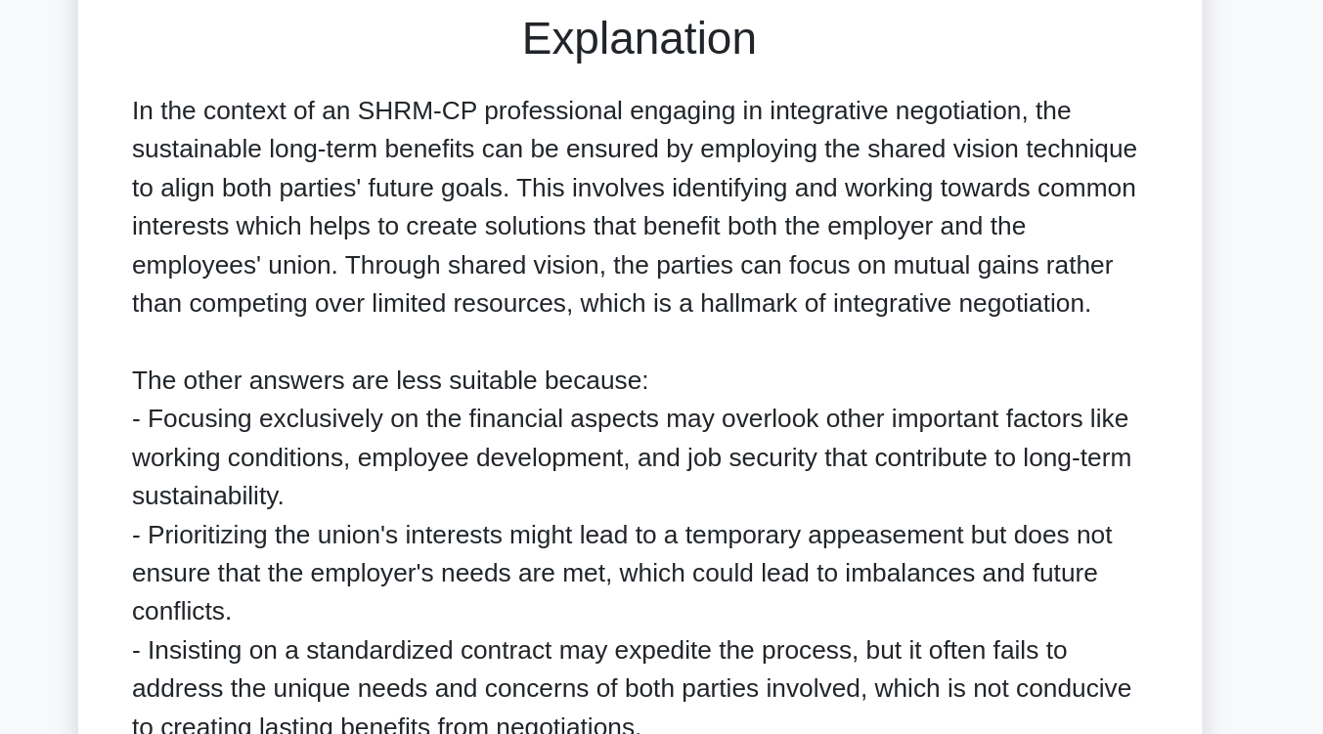
scroll to position [449, 0]
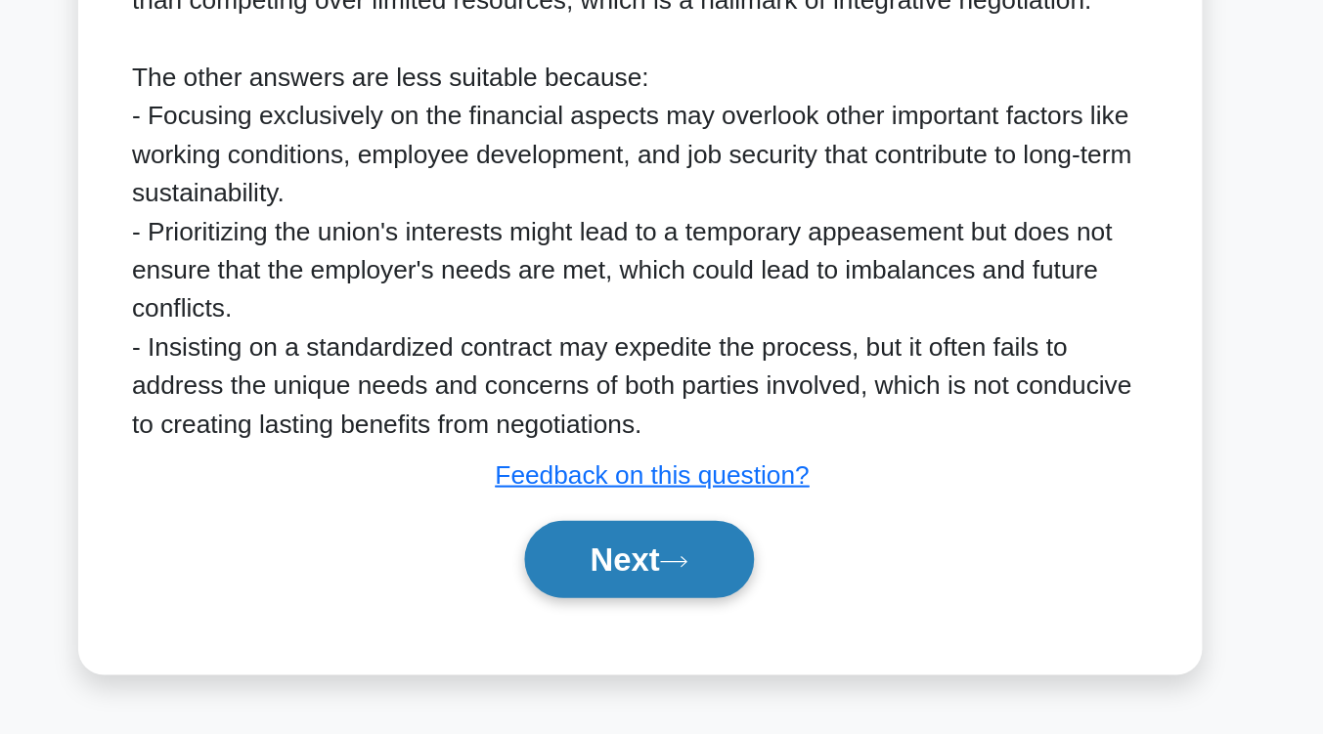
click at [683, 633] on icon at bounding box center [683, 629] width 18 height 11
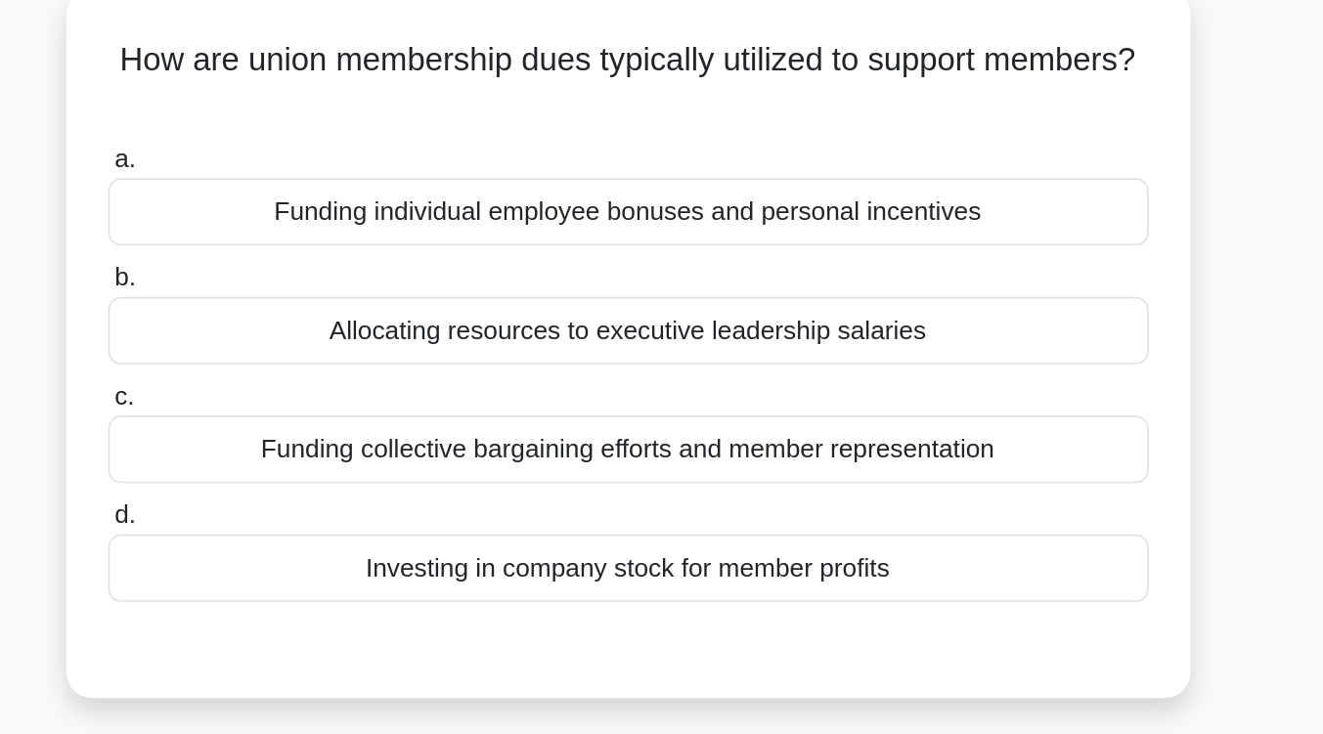
scroll to position [141, 0]
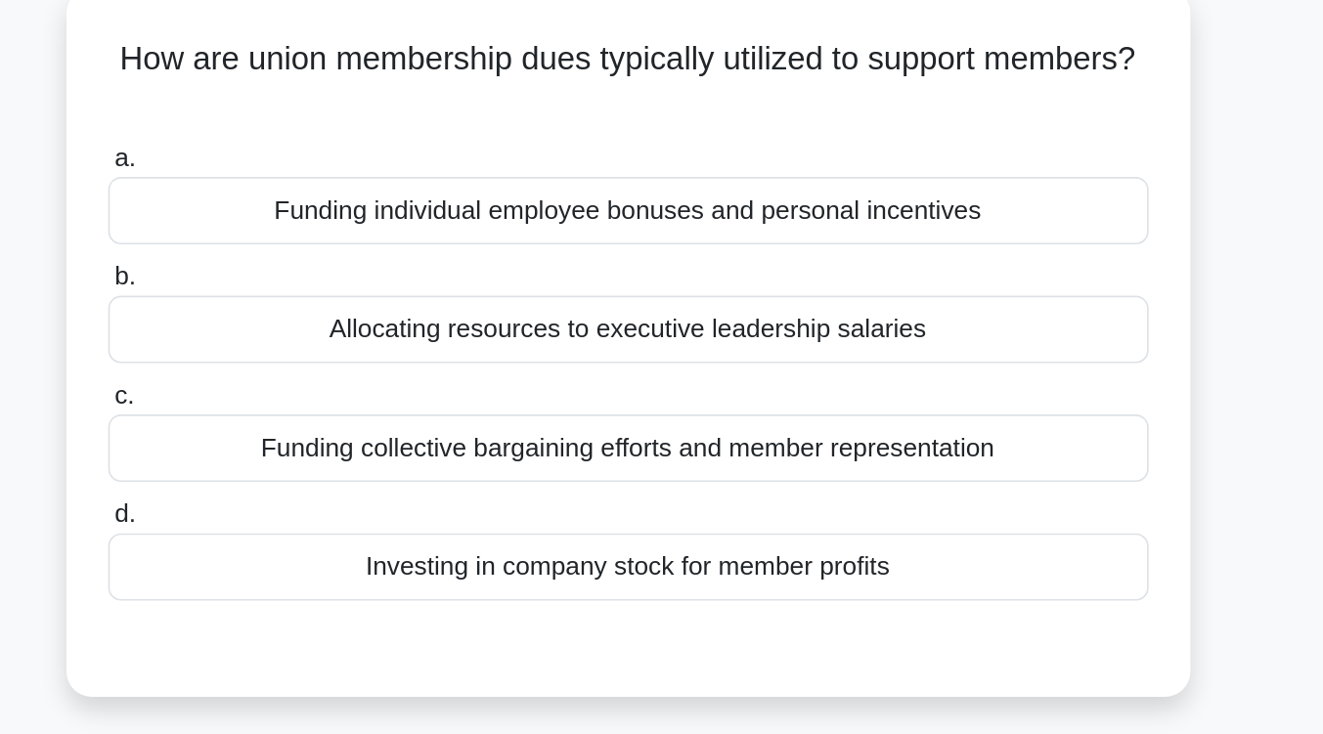
click at [698, 280] on div "Funding collective bargaining efforts and member representation" at bounding box center [662, 272] width 634 height 41
click at [345, 247] on input "c. Funding collective bargaining efforts and member representation" at bounding box center [345, 241] width 0 height 13
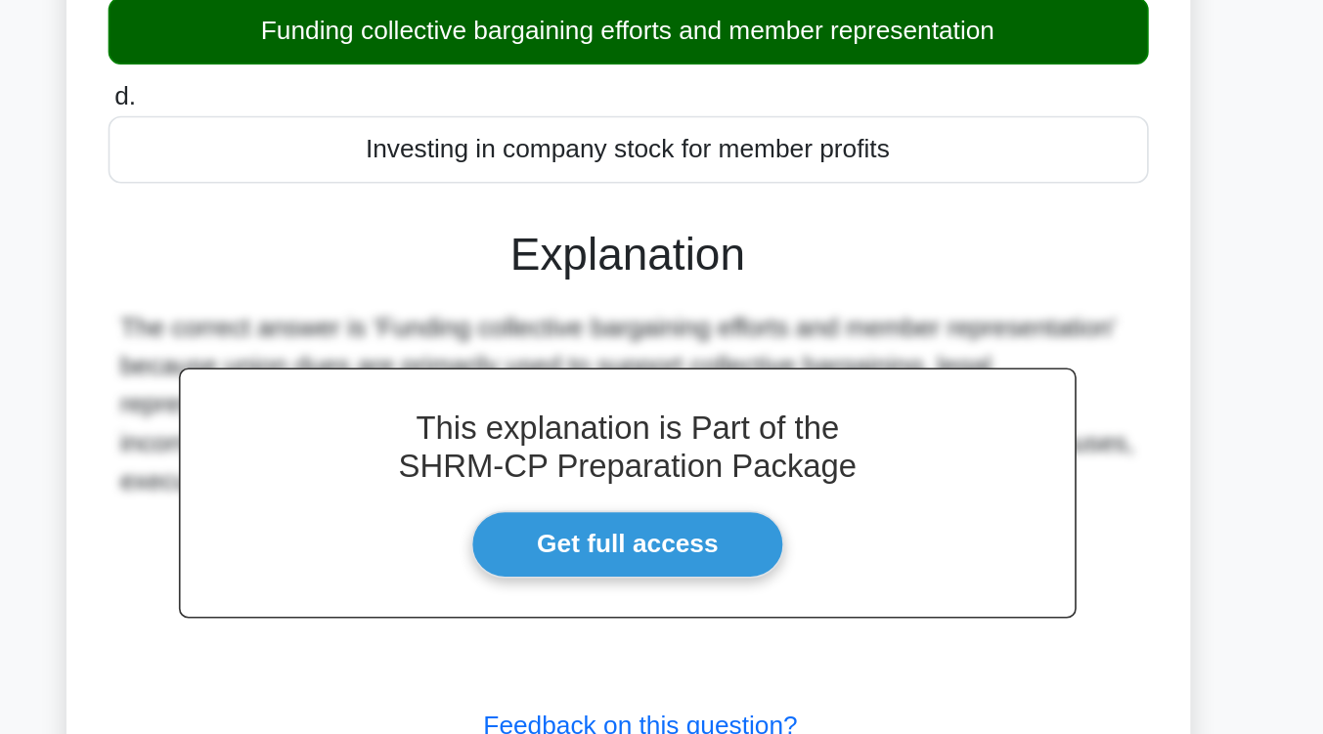
scroll to position [171, 0]
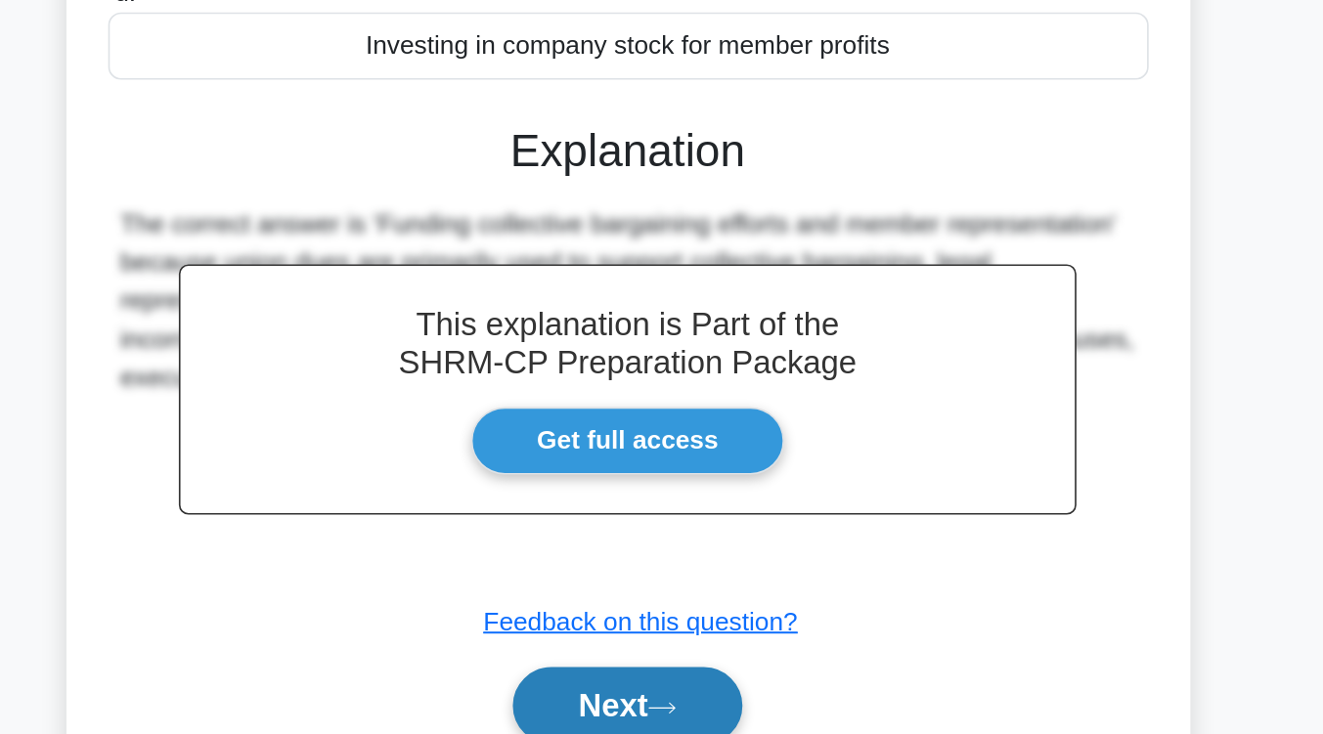
click at [677, 708] on button "Next" at bounding box center [662, 716] width 140 height 47
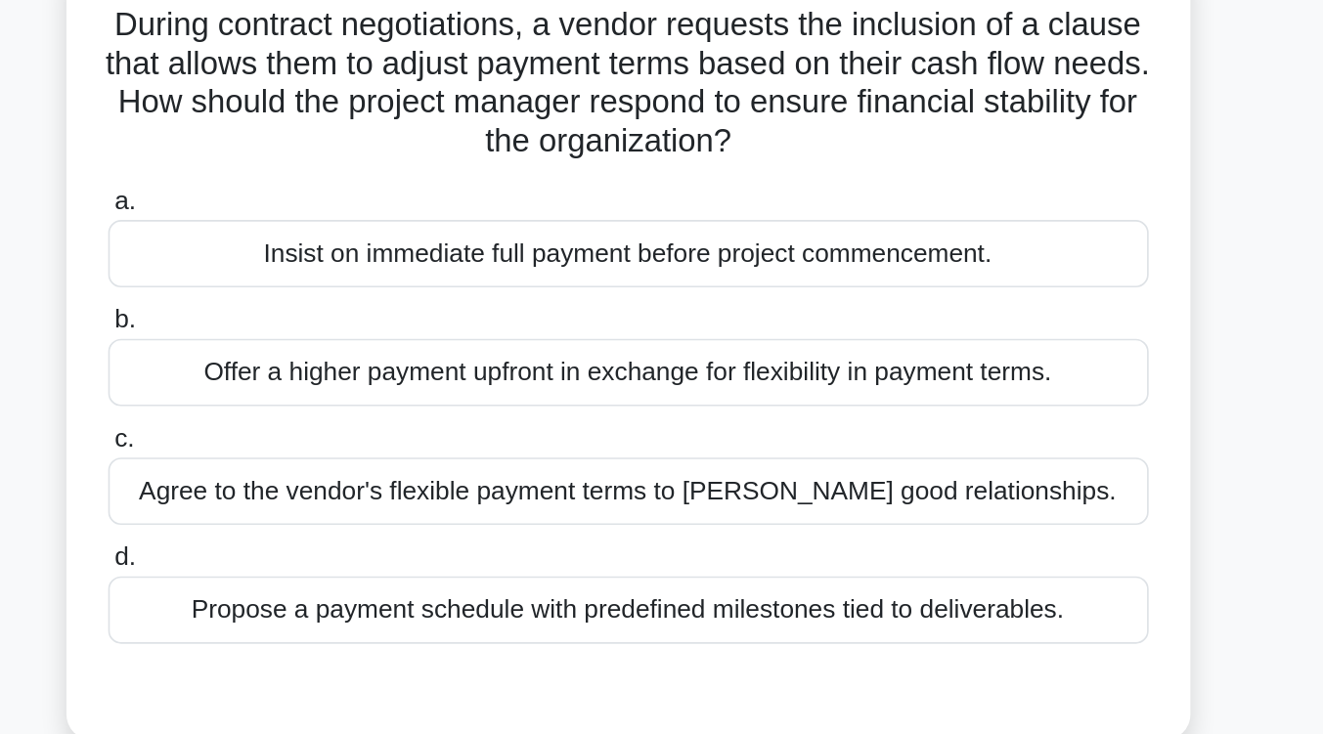
scroll to position [166, 0]
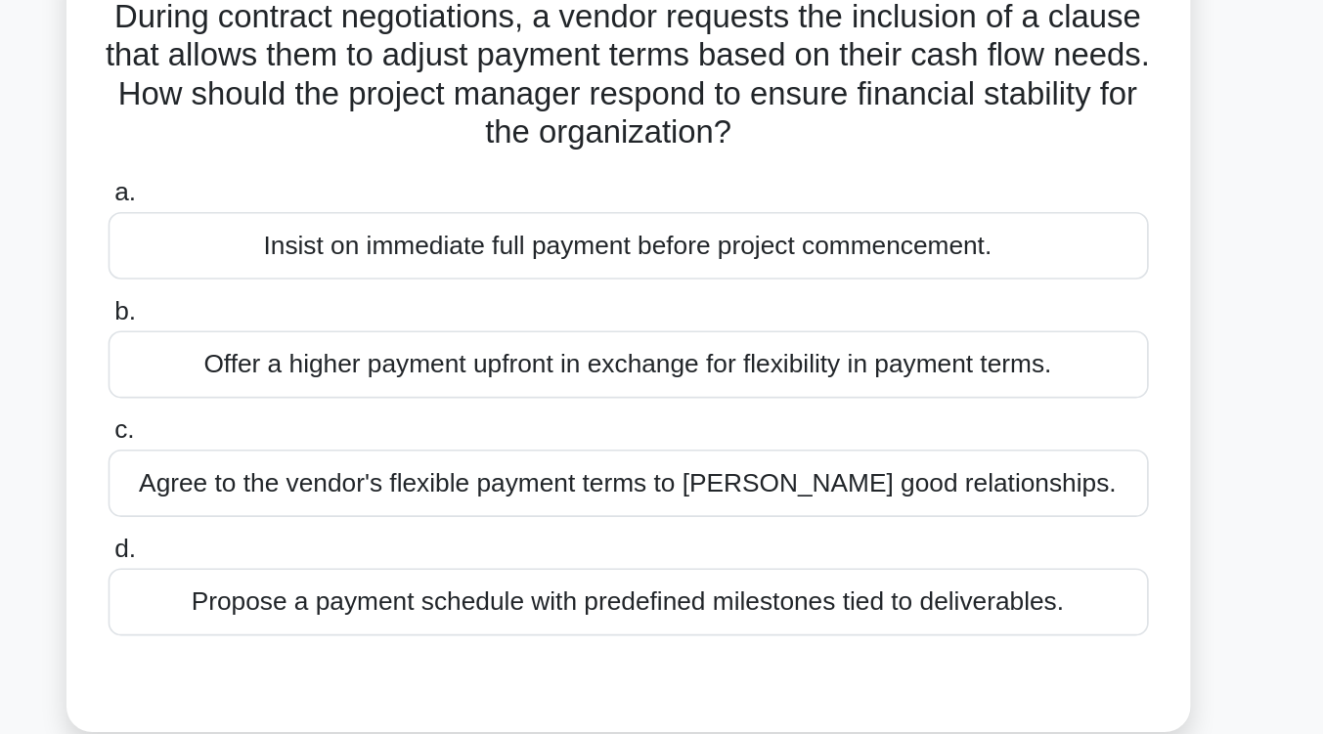
click at [739, 373] on div "Propose a payment schedule with predefined milestones tied to deliverables." at bounding box center [662, 366] width 634 height 41
click at [345, 341] on input "d. Propose a payment schedule with predefined milestones tied to deliverables." at bounding box center [345, 335] width 0 height 13
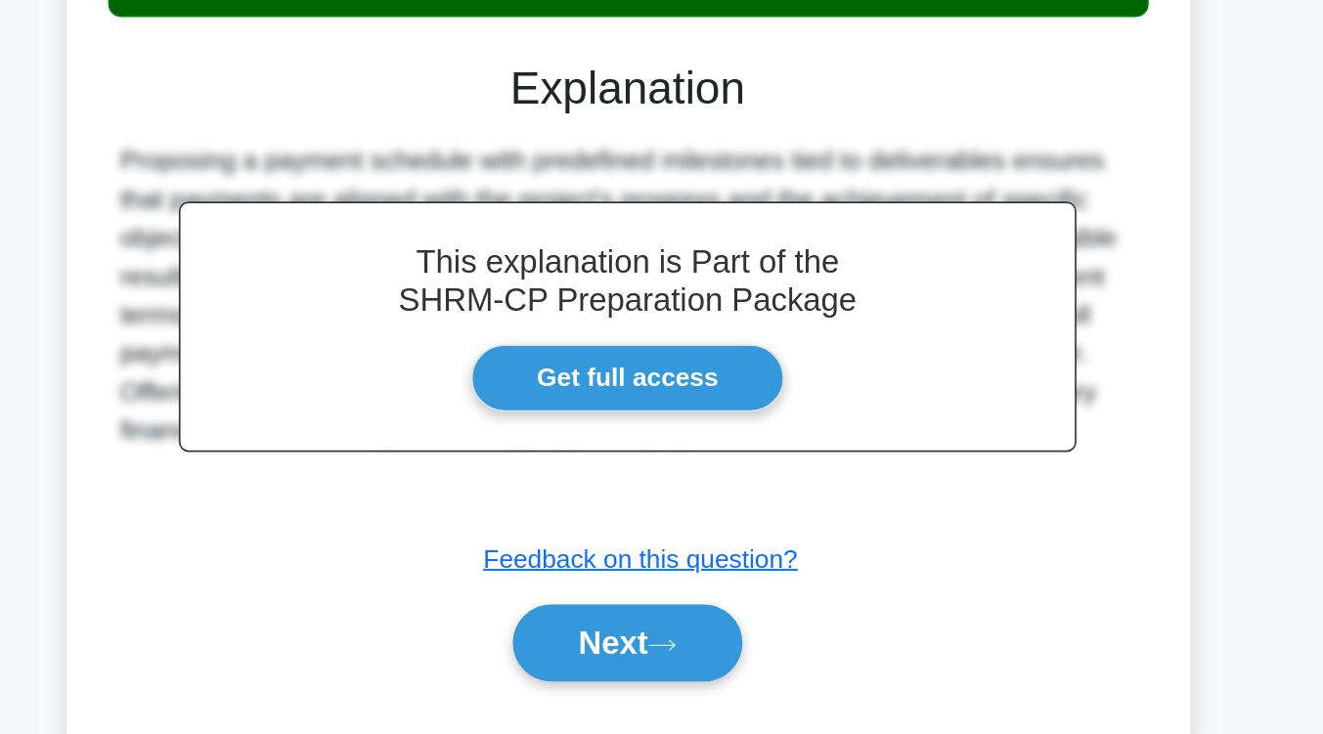
scroll to position [258, 0]
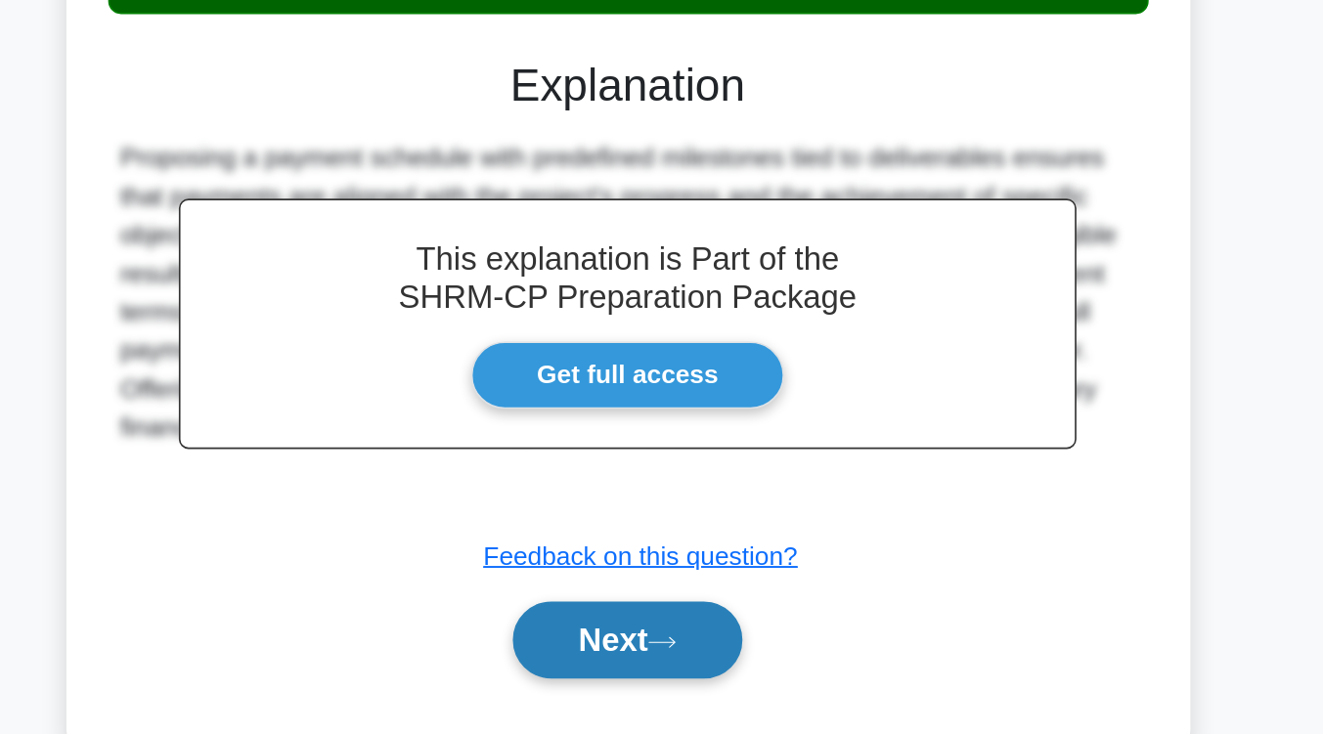
click at [690, 681] on icon at bounding box center [683, 678] width 16 height 6
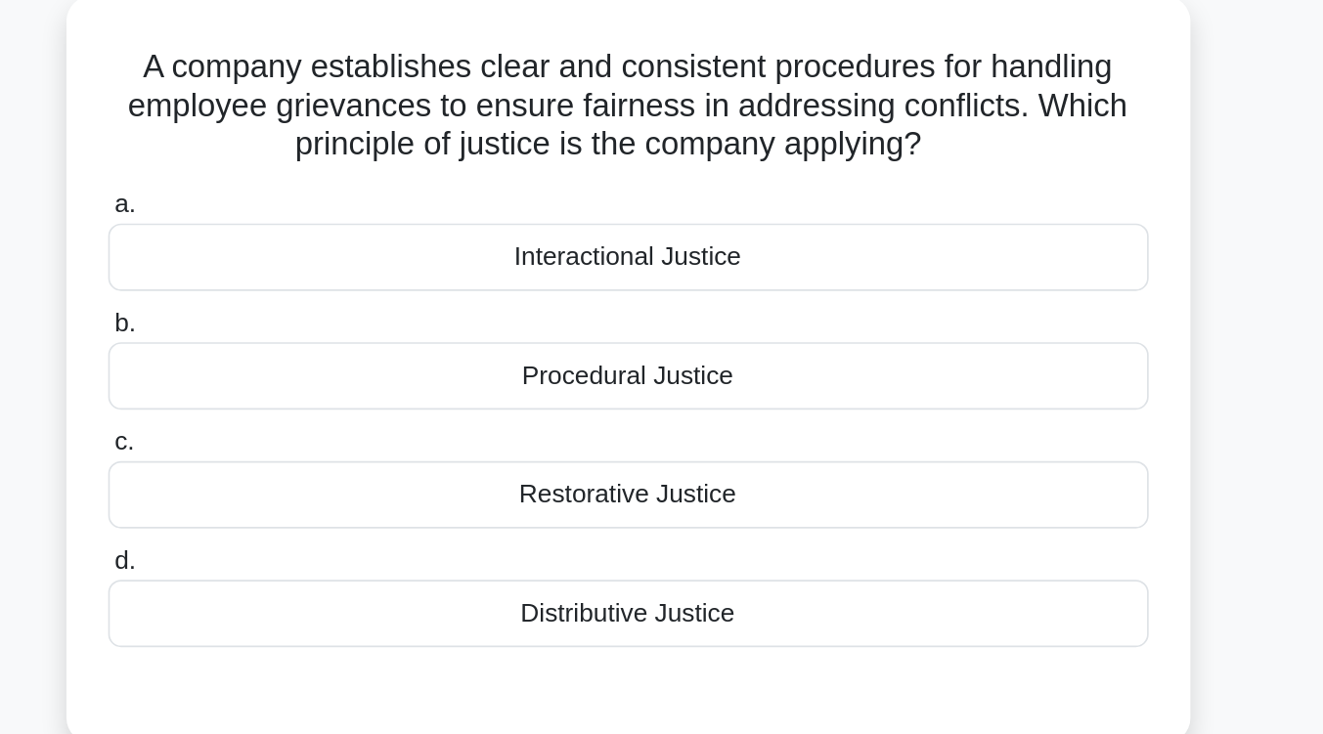
scroll to position [133, 0]
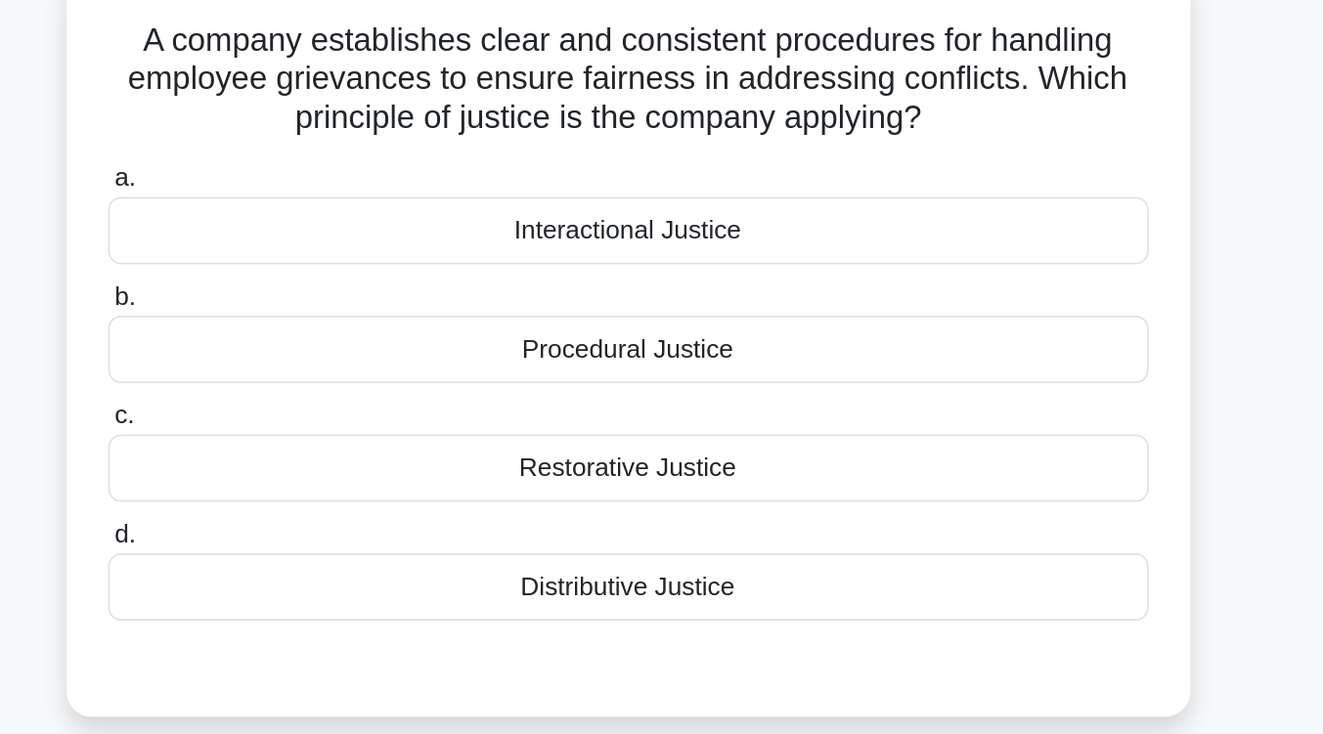
click at [722, 234] on div "Procedural Justice" at bounding box center [662, 231] width 634 height 41
click at [345, 206] on input "b. Procedural Justice" at bounding box center [345, 200] width 0 height 13
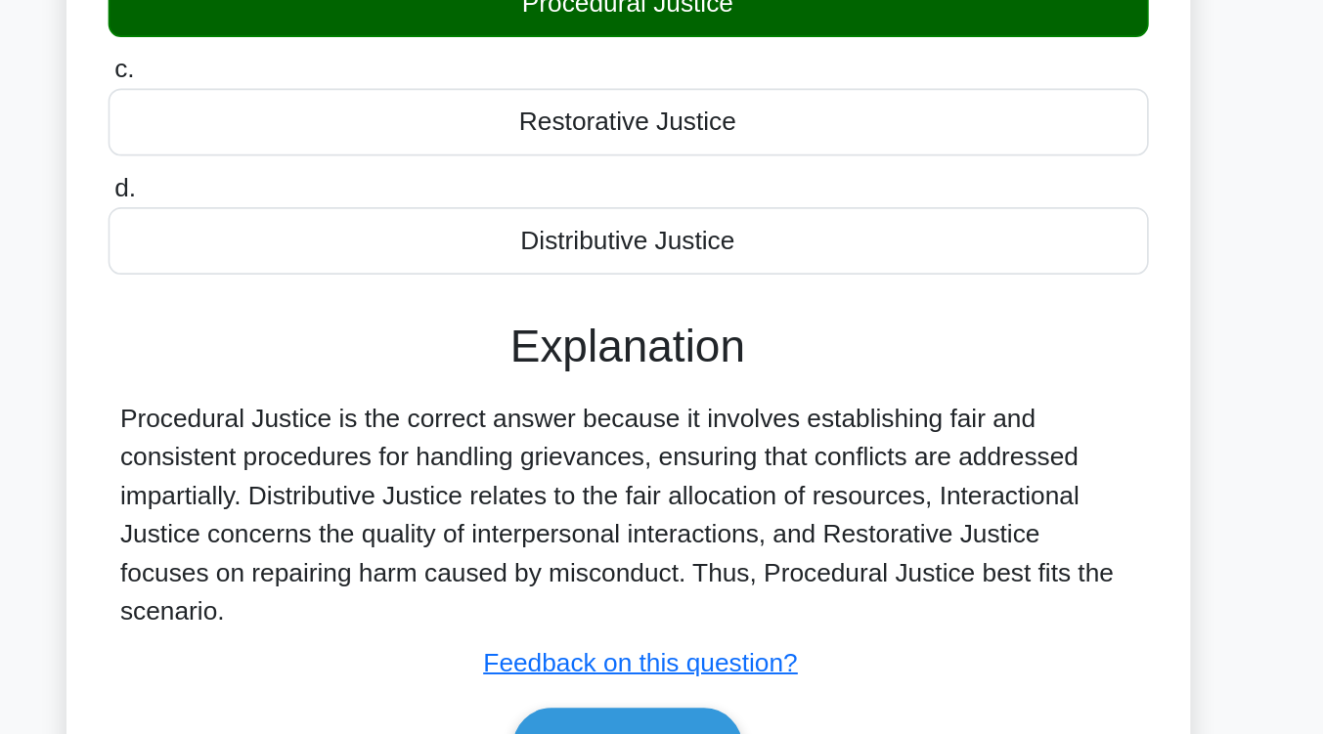
scroll to position [196, 0]
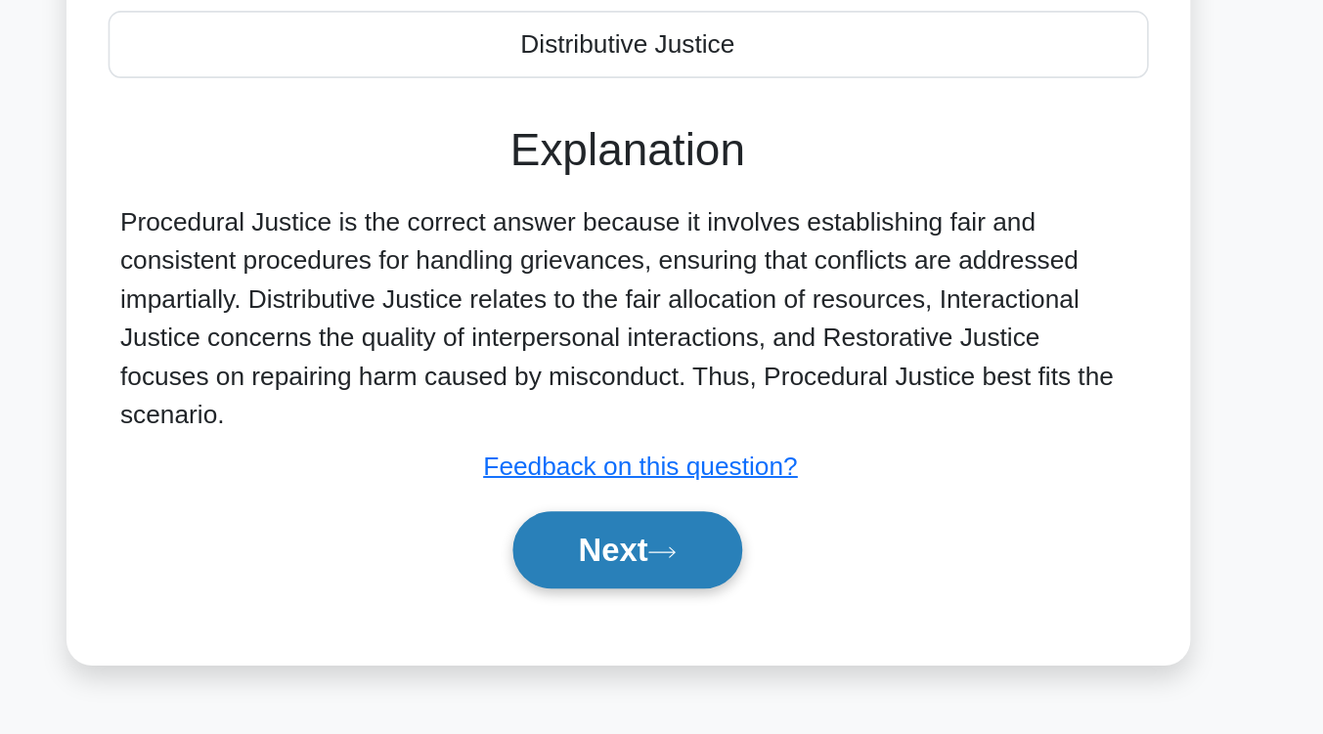
click at [705, 603] on button "Next" at bounding box center [662, 621] width 140 height 47
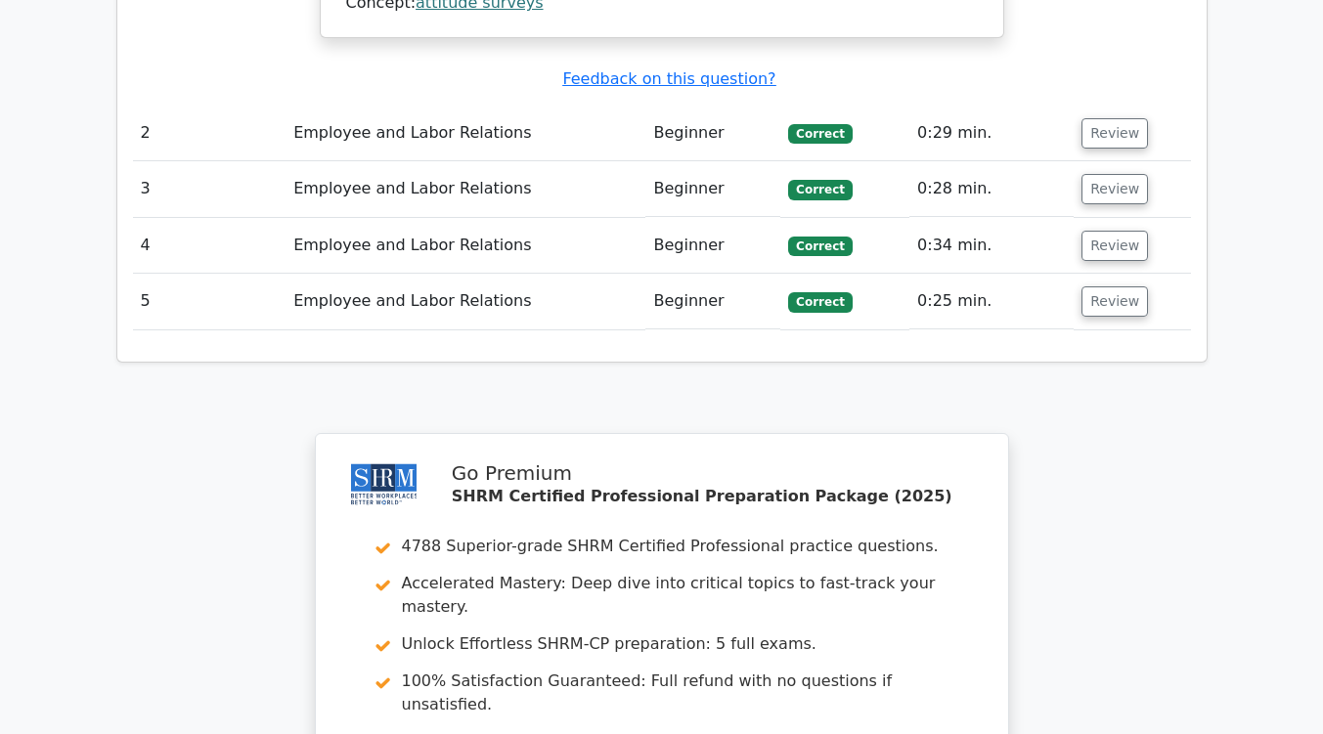
scroll to position [2208, 0]
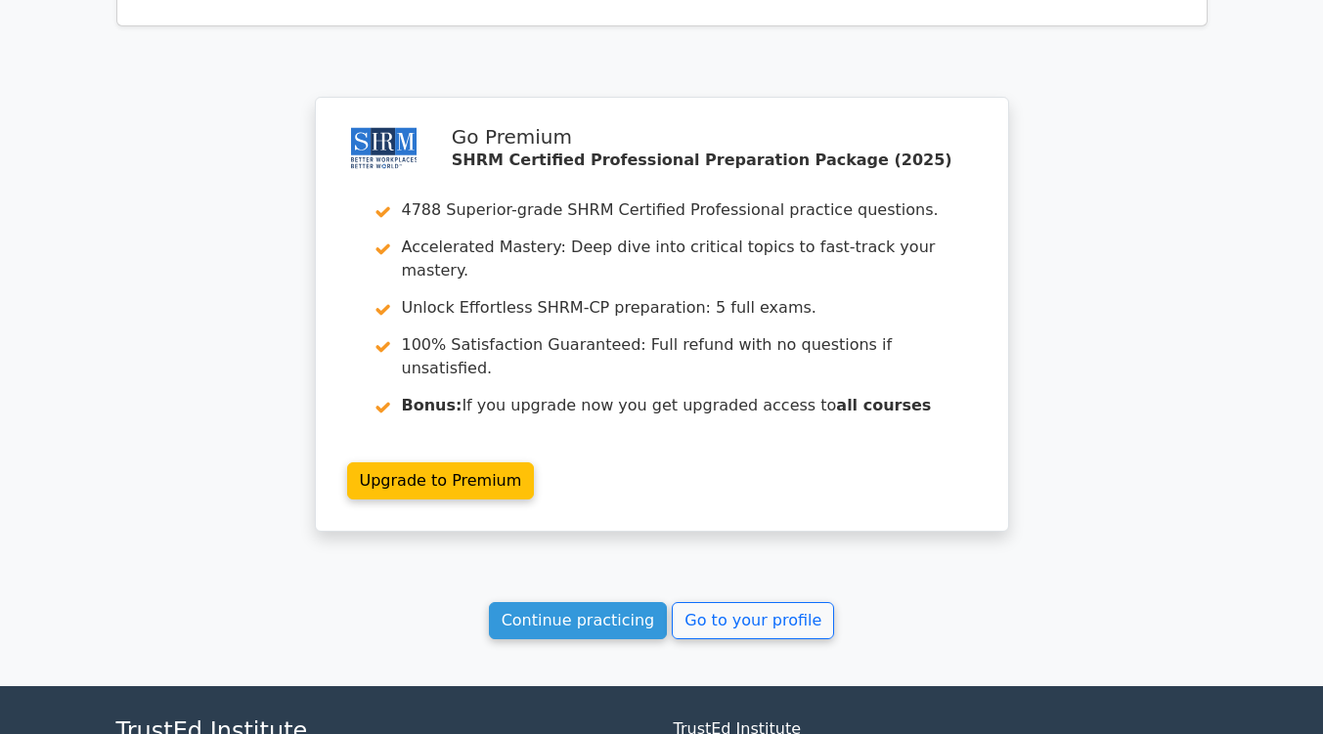
scroll to position [2609, 0]
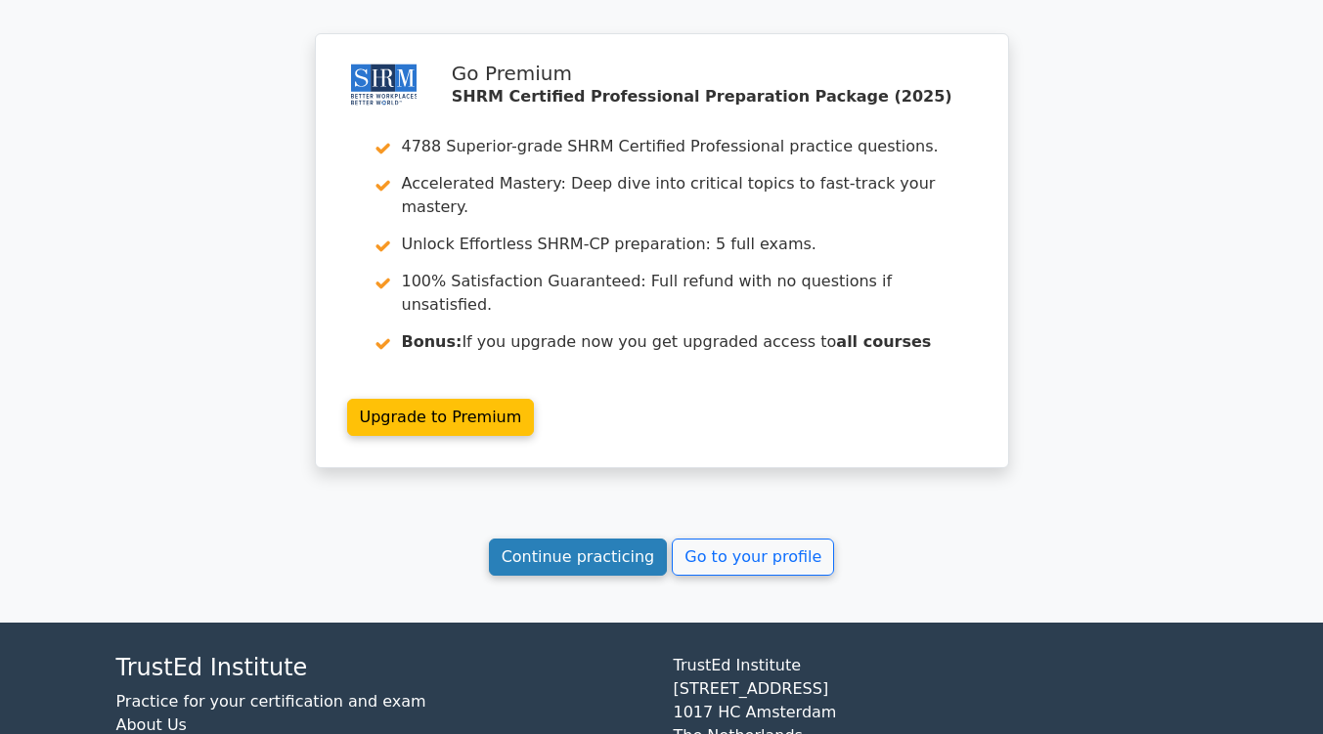
click at [594, 539] on link "Continue practicing" at bounding box center [578, 557] width 179 height 37
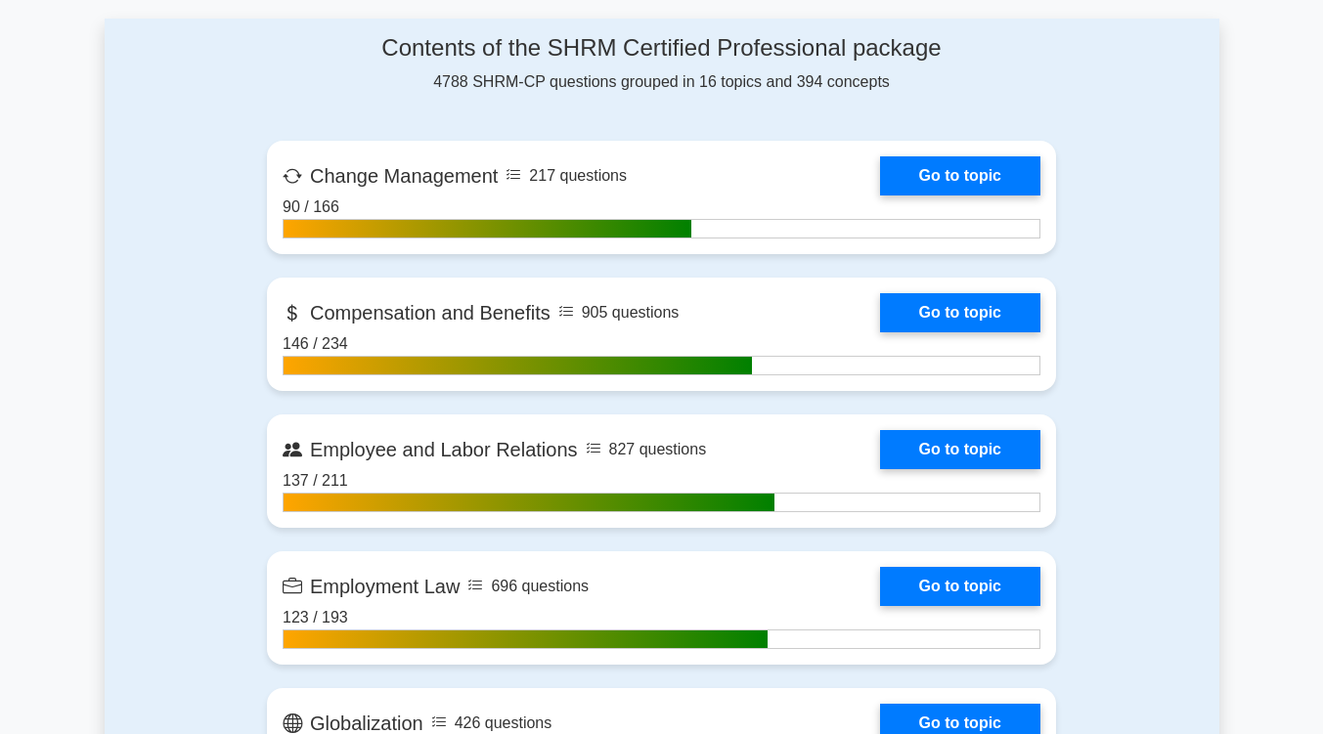
scroll to position [1231, 0]
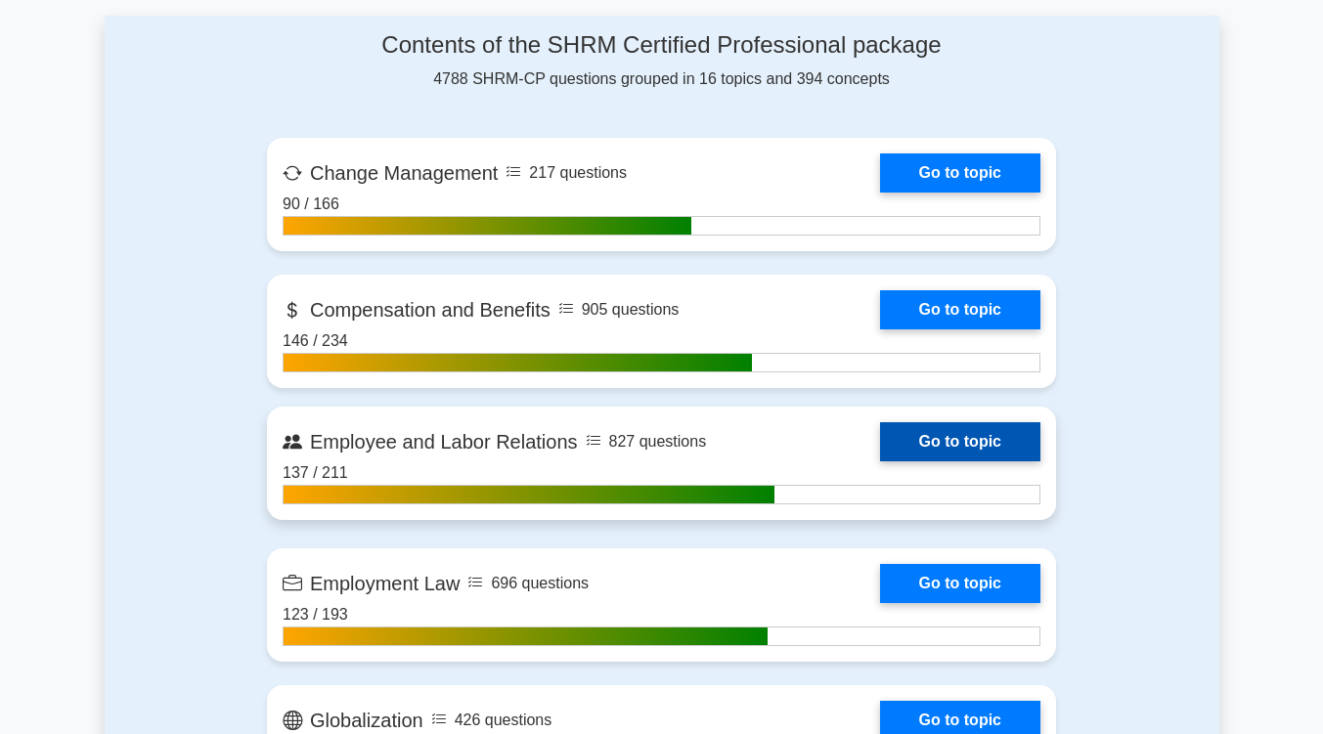
click at [973, 446] on link "Go to topic" at bounding box center [960, 441] width 160 height 39
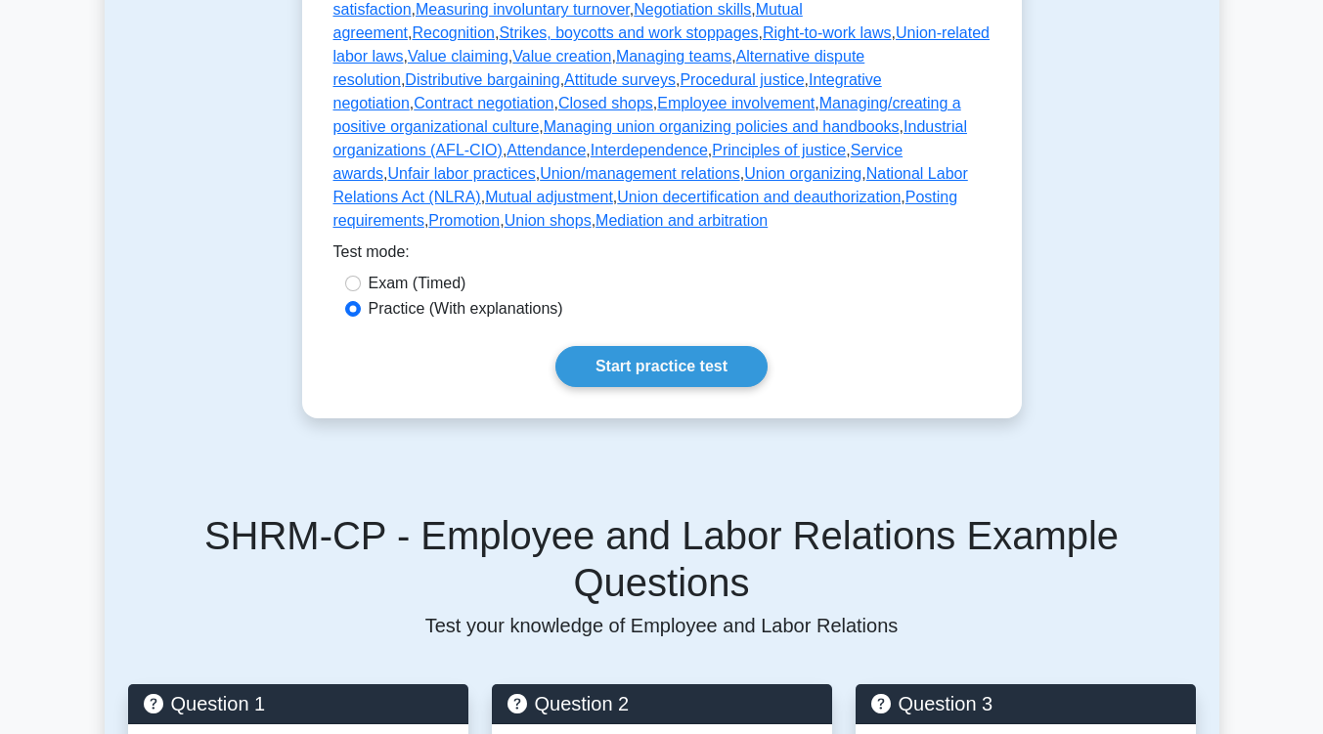
scroll to position [815, 0]
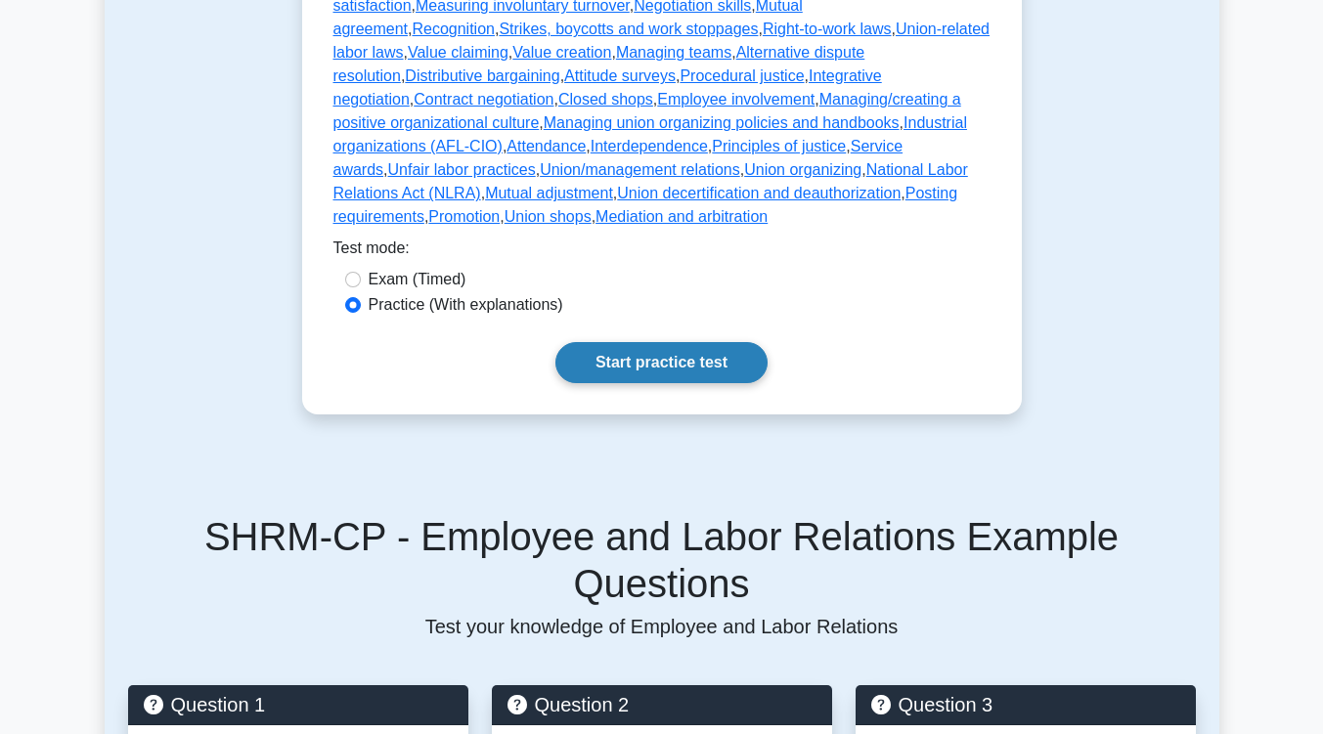
click at [651, 342] on link "Start practice test" at bounding box center [661, 362] width 212 height 41
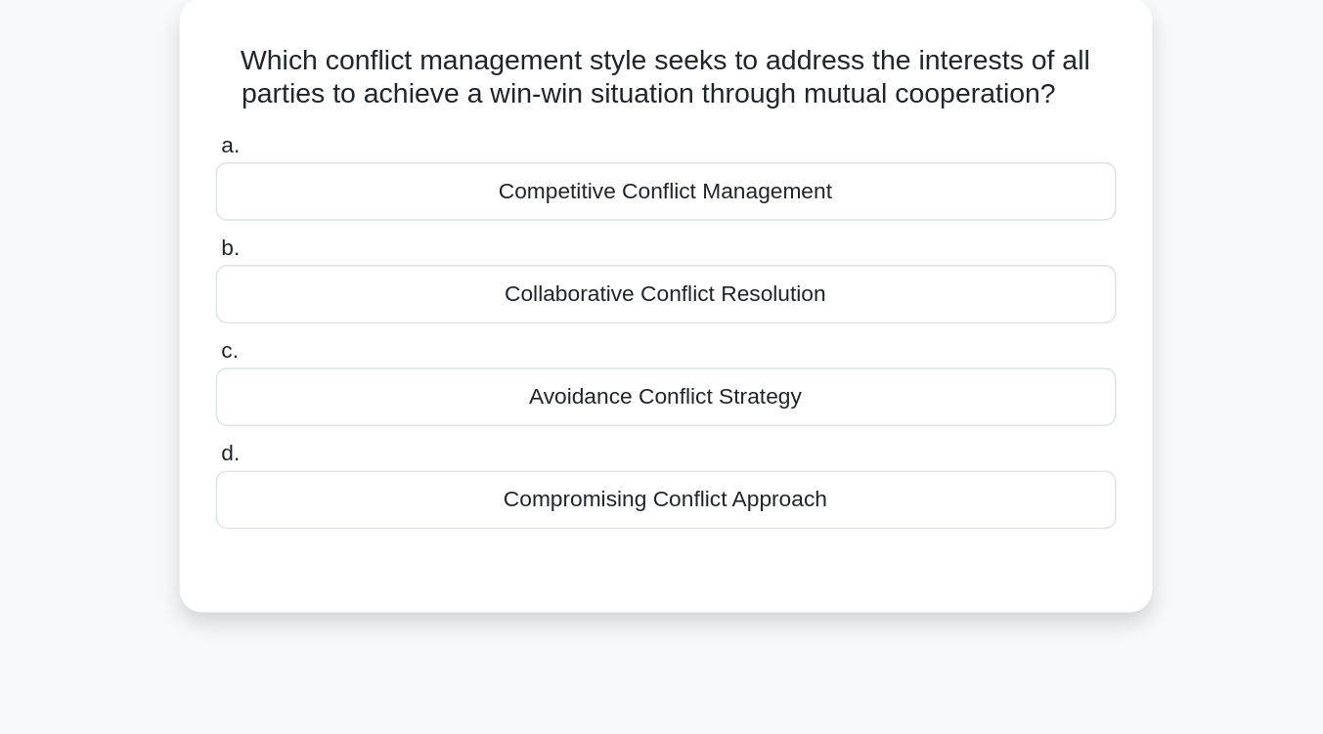
click at [651, 348] on div "Collaborative Conflict Resolution" at bounding box center [662, 341] width 634 height 41
click at [345, 316] on input "b. Collaborative Conflict Resolution" at bounding box center [345, 309] width 0 height 13
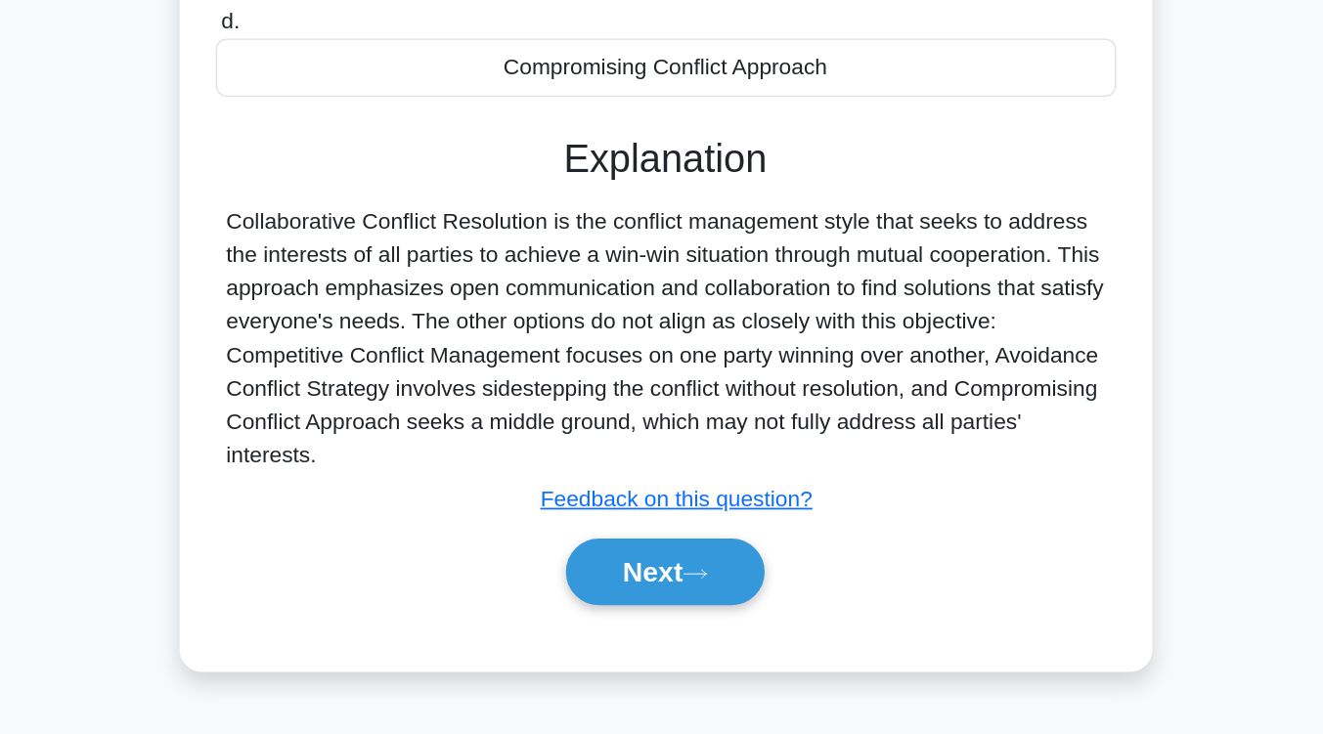
scroll to position [233, 0]
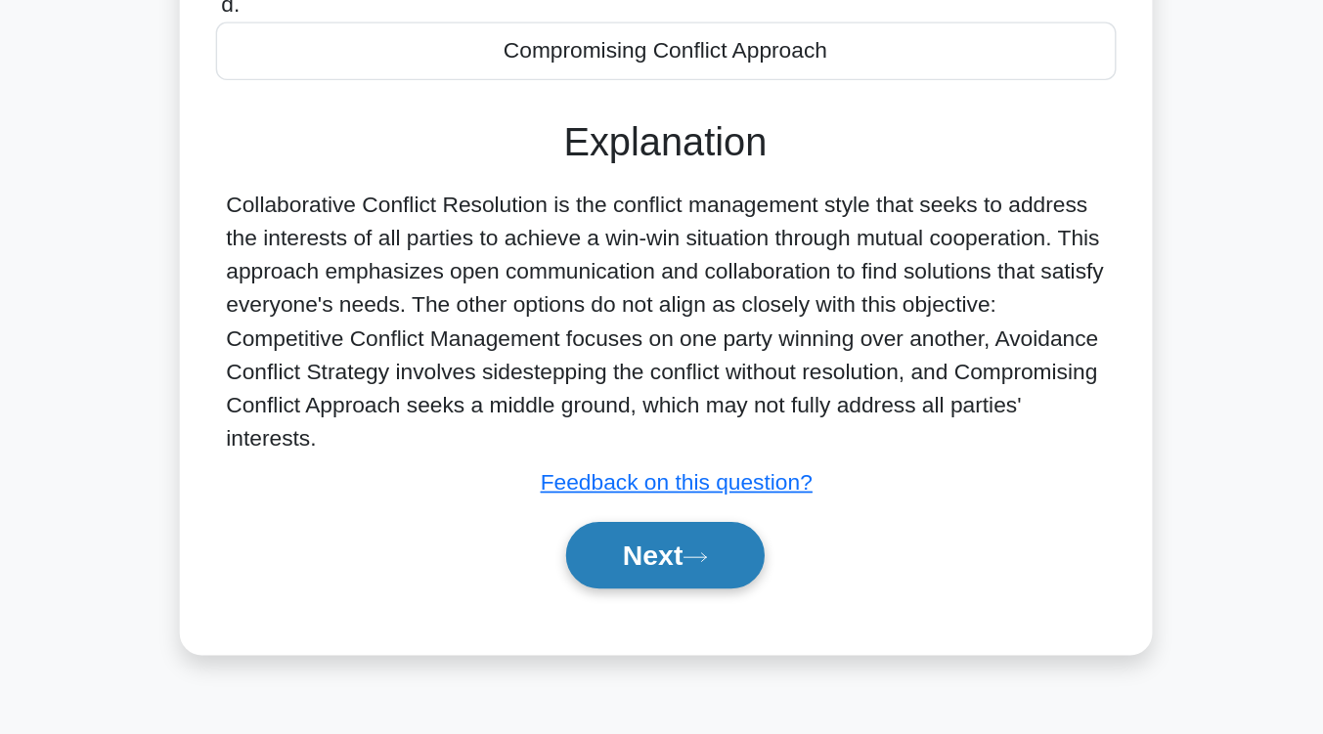
click at [633, 625] on button "Next" at bounding box center [662, 608] width 140 height 47
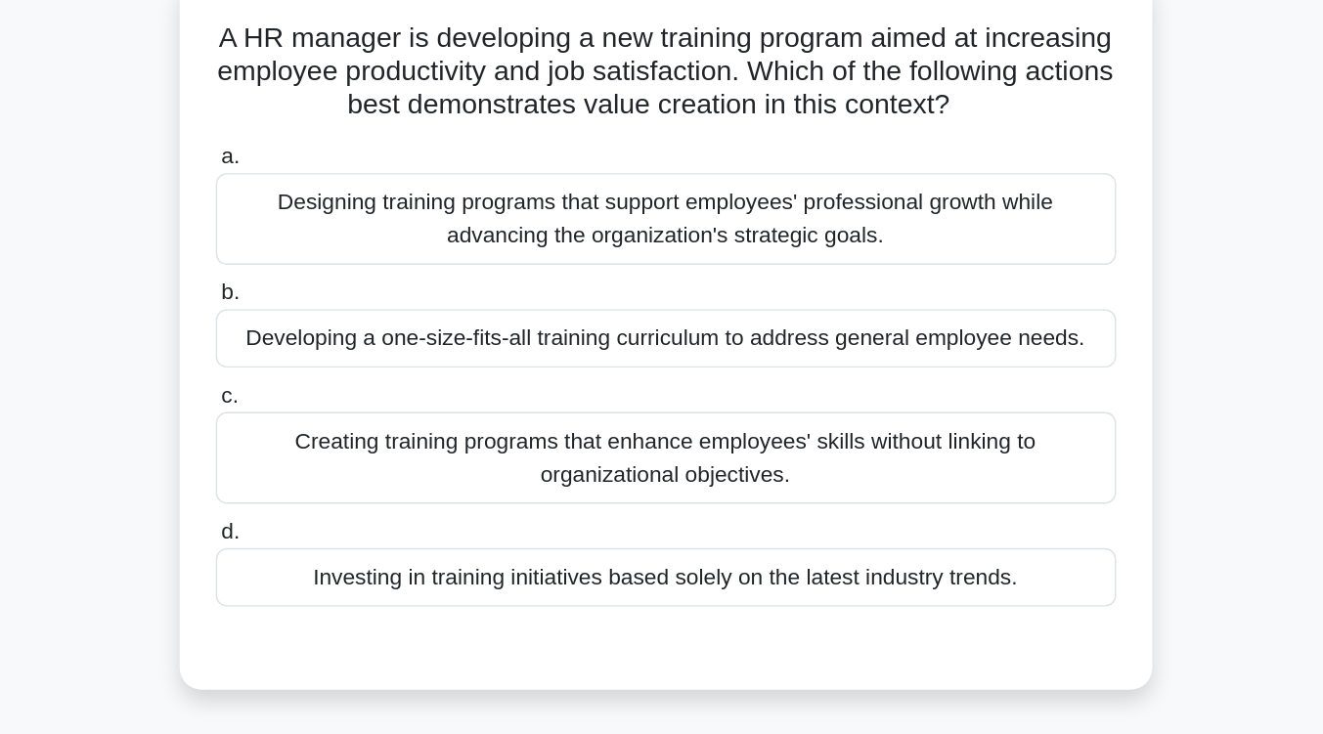
scroll to position [152, 0]
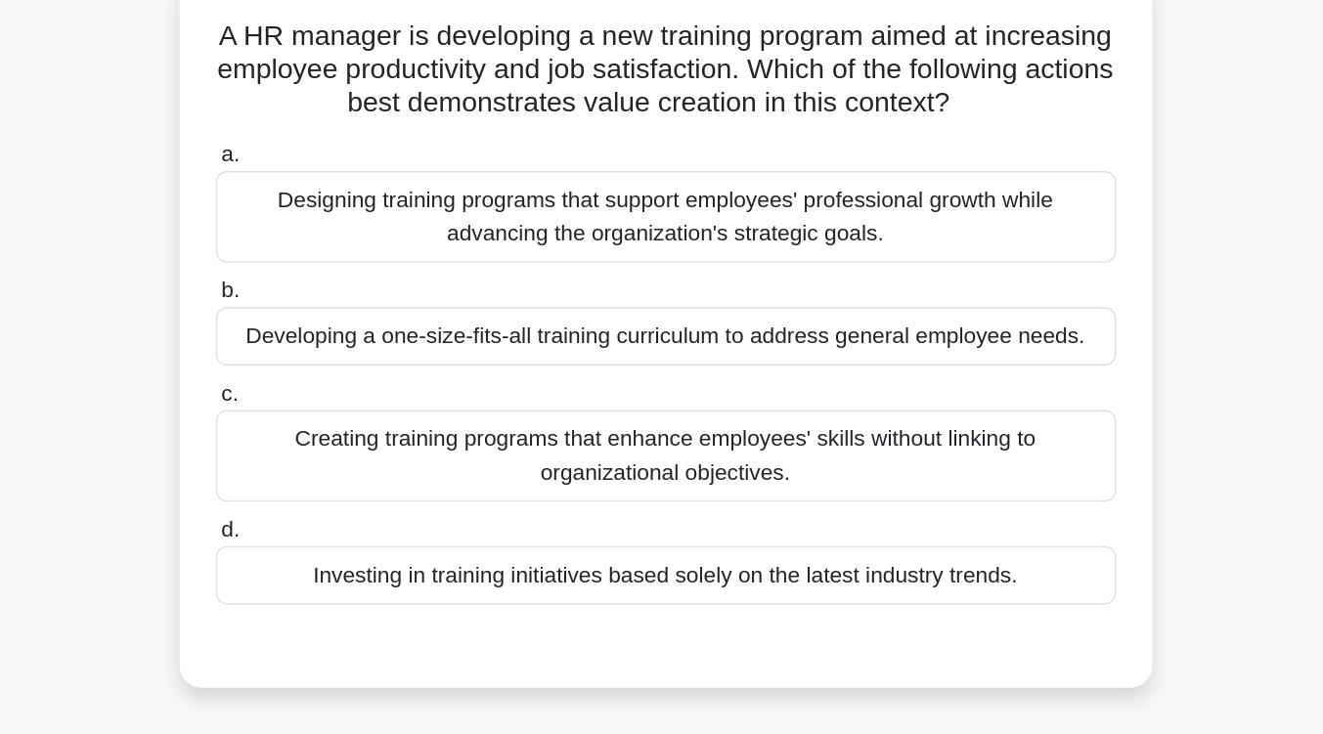
click at [701, 156] on div "Designing training programs that support employees' professional growth while a…" at bounding box center [662, 152] width 634 height 65
click at [345, 115] on input "a. Designing training programs that support employees' professional growth whil…" at bounding box center [345, 109] width 0 height 13
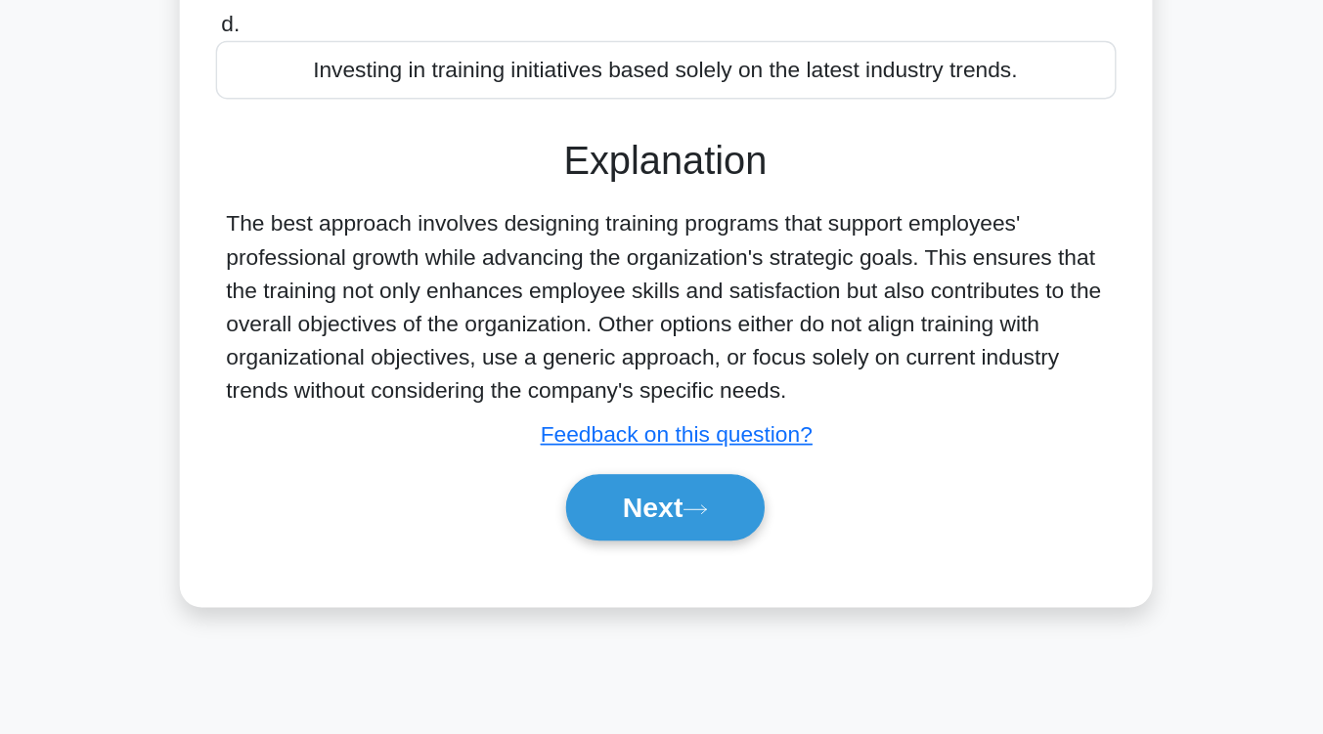
scroll to position [290, 0]
click at [671, 580] on button "Next" at bounding box center [662, 574] width 140 height 47
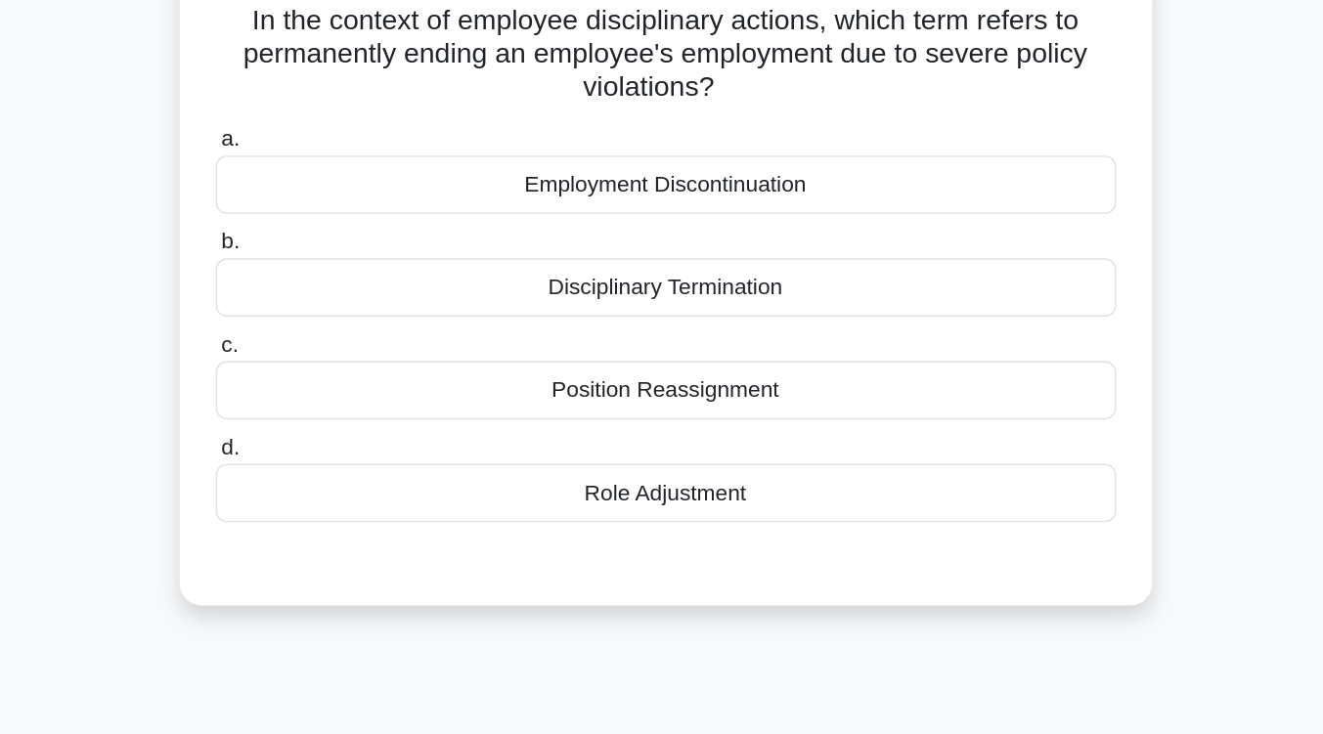
scroll to position [163, 0]
click at [708, 203] on div "Disciplinary Termination" at bounding box center [662, 201] width 634 height 41
click at [345, 176] on input "b. Disciplinary Termination" at bounding box center [345, 169] width 0 height 13
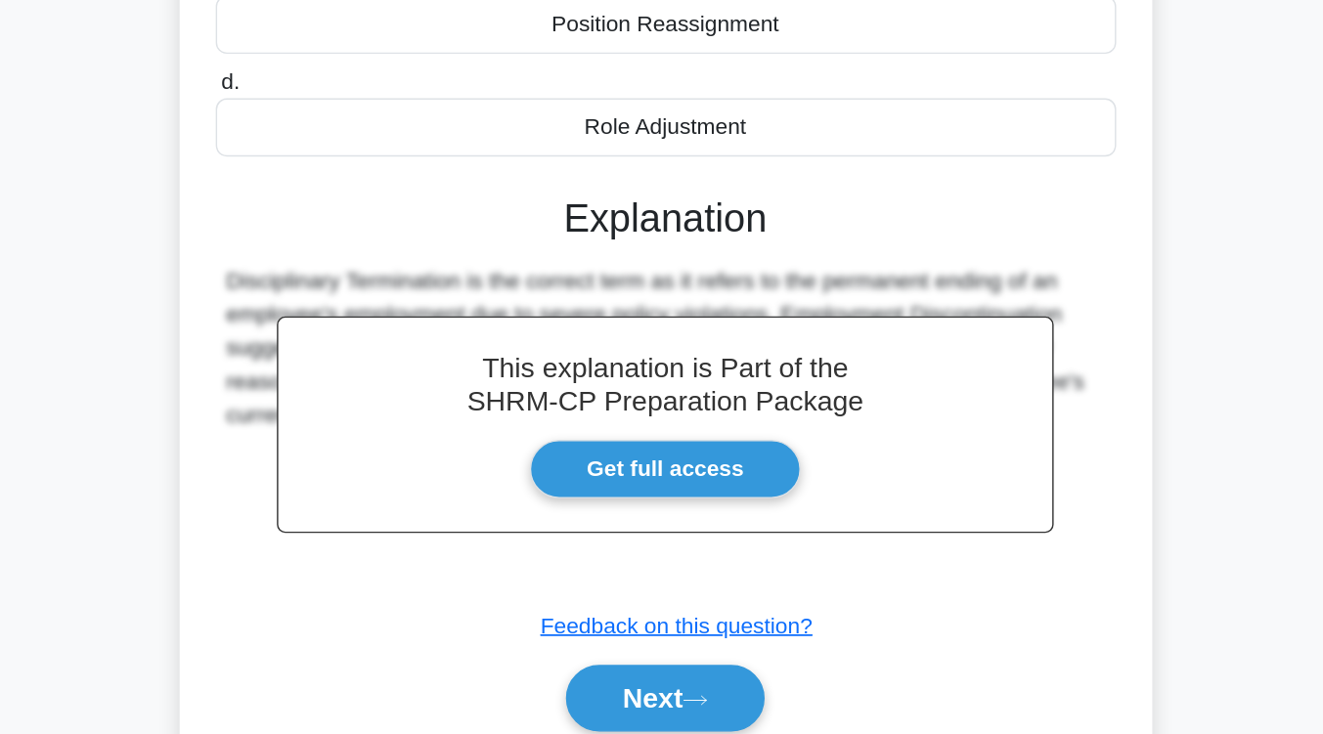
scroll to position [322, 0]
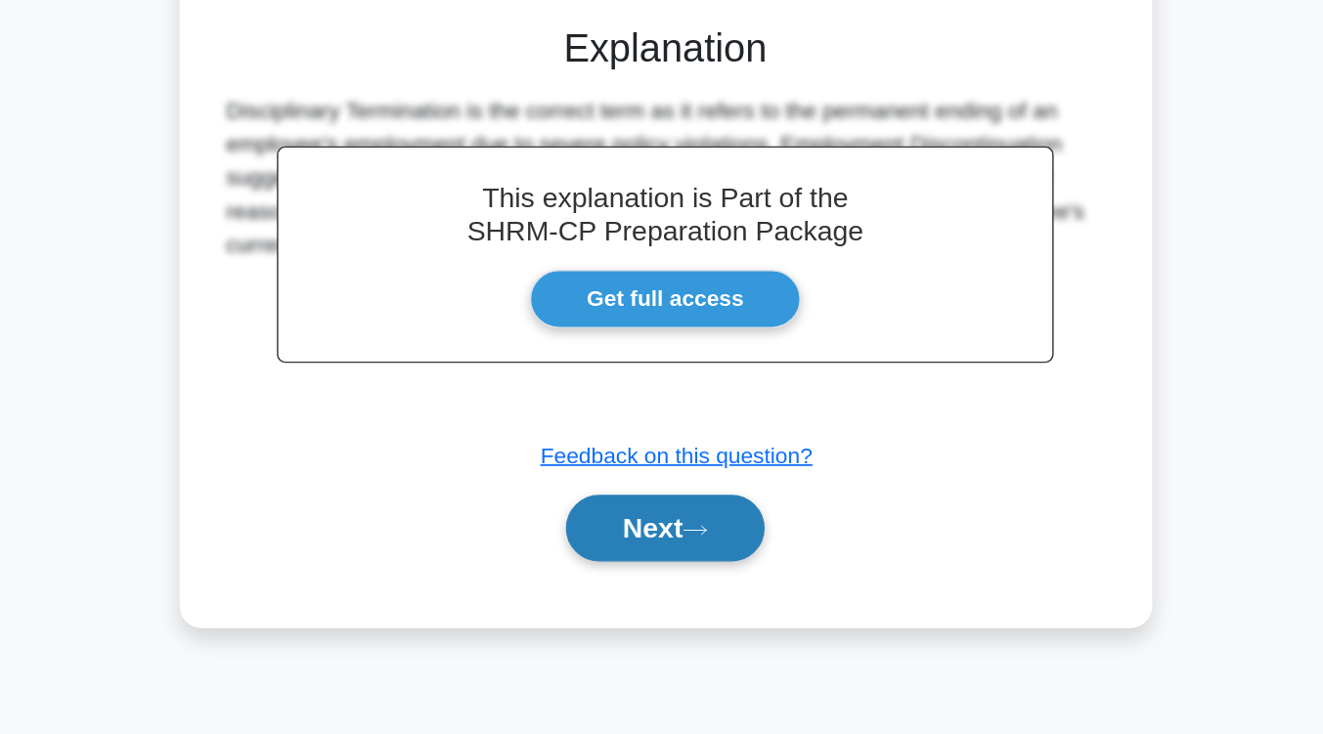
click at [641, 606] on button "Next" at bounding box center [662, 589] width 140 height 47
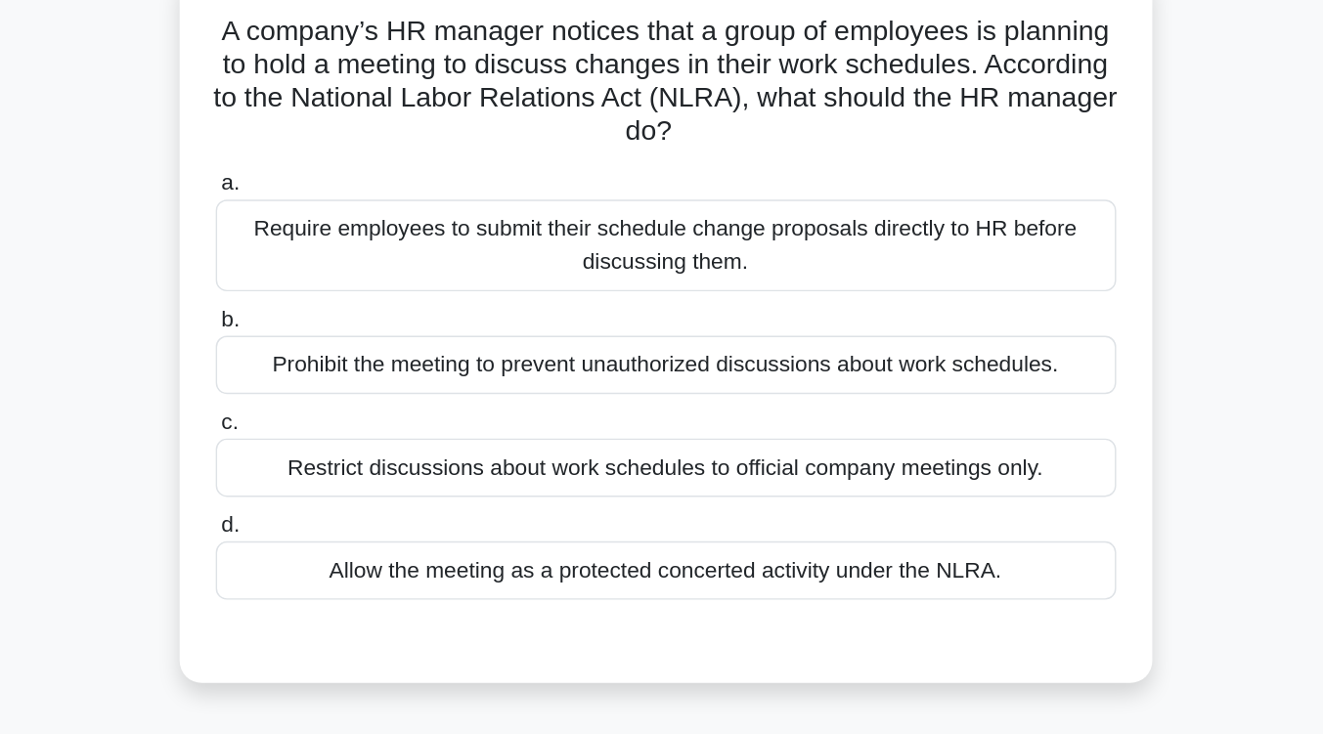
scroll to position [157, 0]
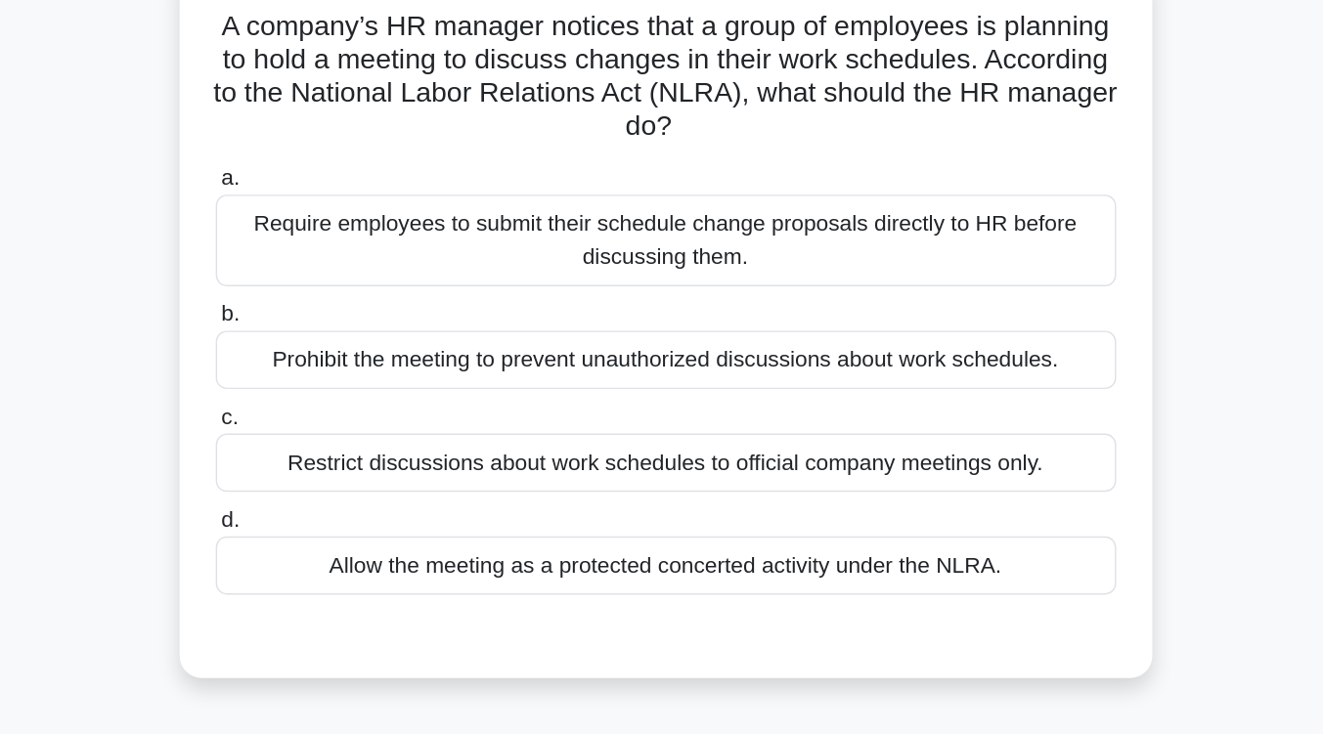
click at [687, 408] on div "Allow the meeting as a protected concerted activity under the NLRA." at bounding box center [662, 398] width 634 height 41
click at [345, 374] on input "d. Allow the meeting as a protected concerted activity under the NLRA." at bounding box center [345, 367] width 0 height 13
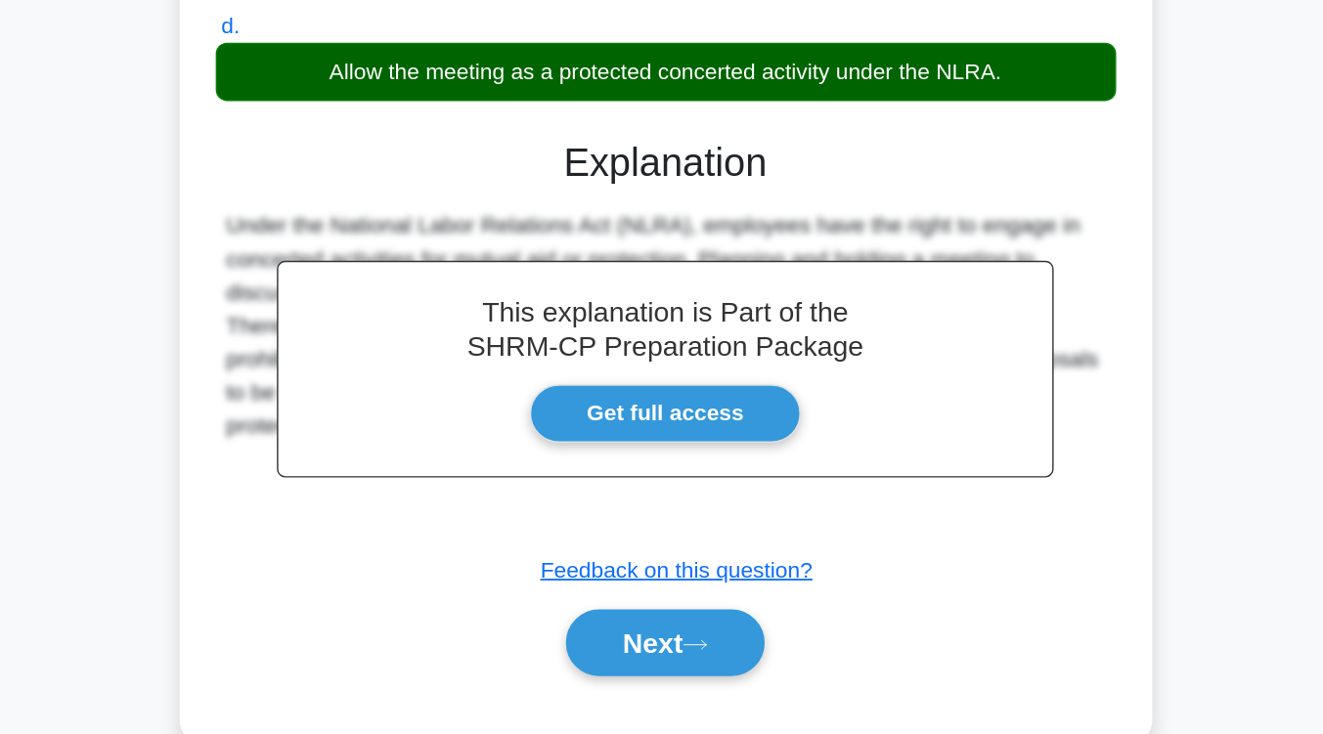
scroll to position [312, 0]
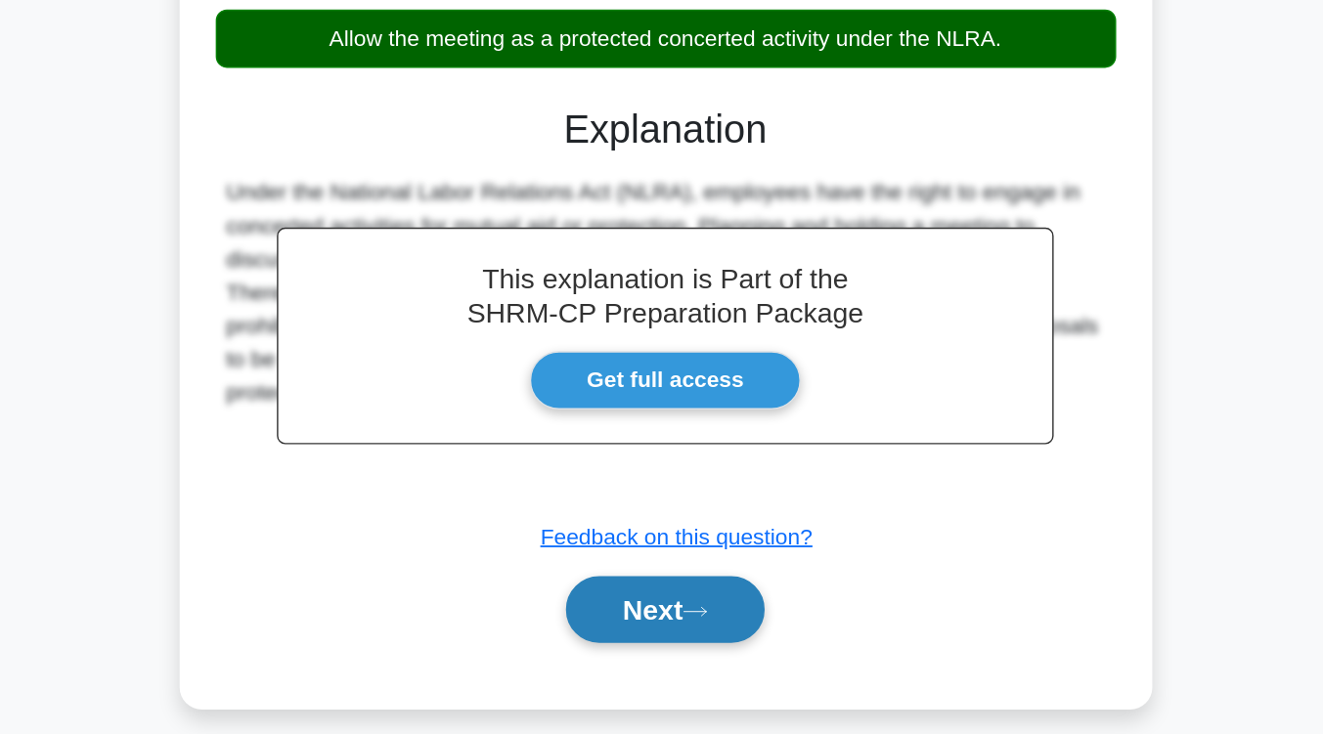
click at [685, 651] on icon at bounding box center [683, 647] width 18 height 11
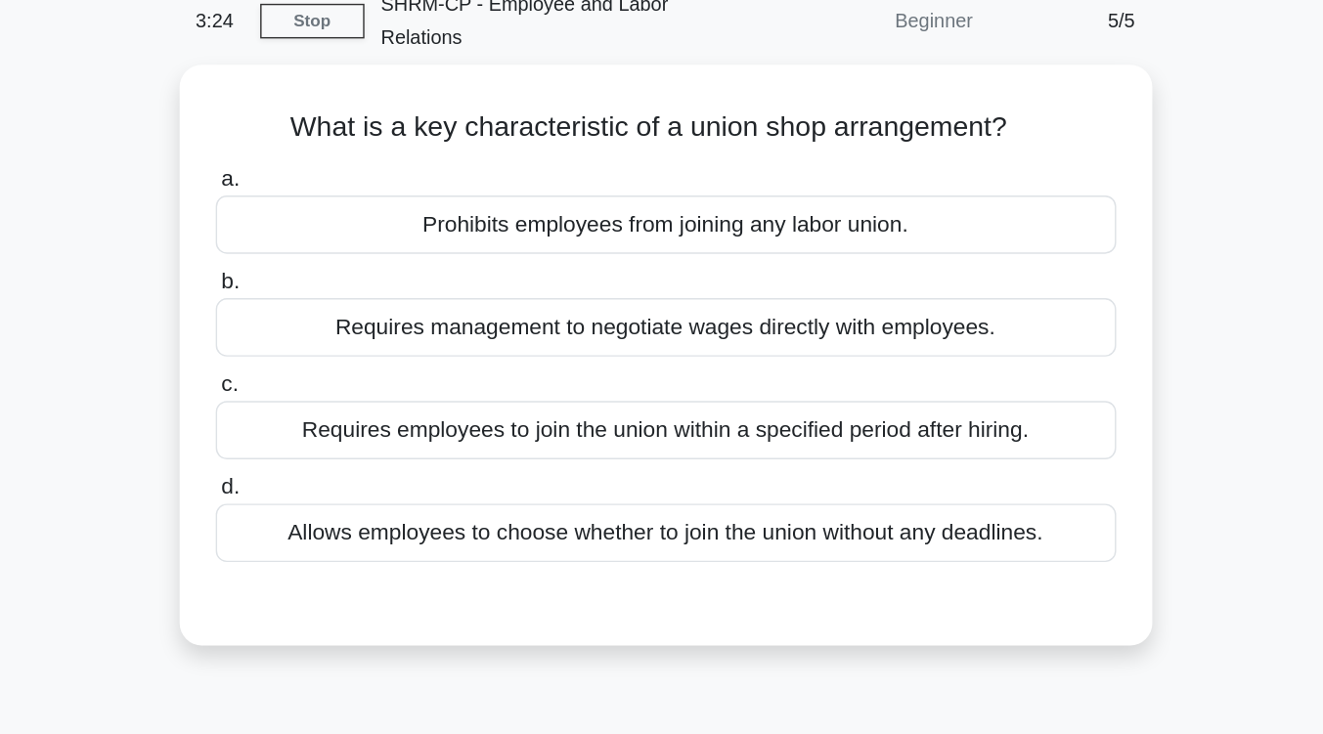
scroll to position [73, 0]
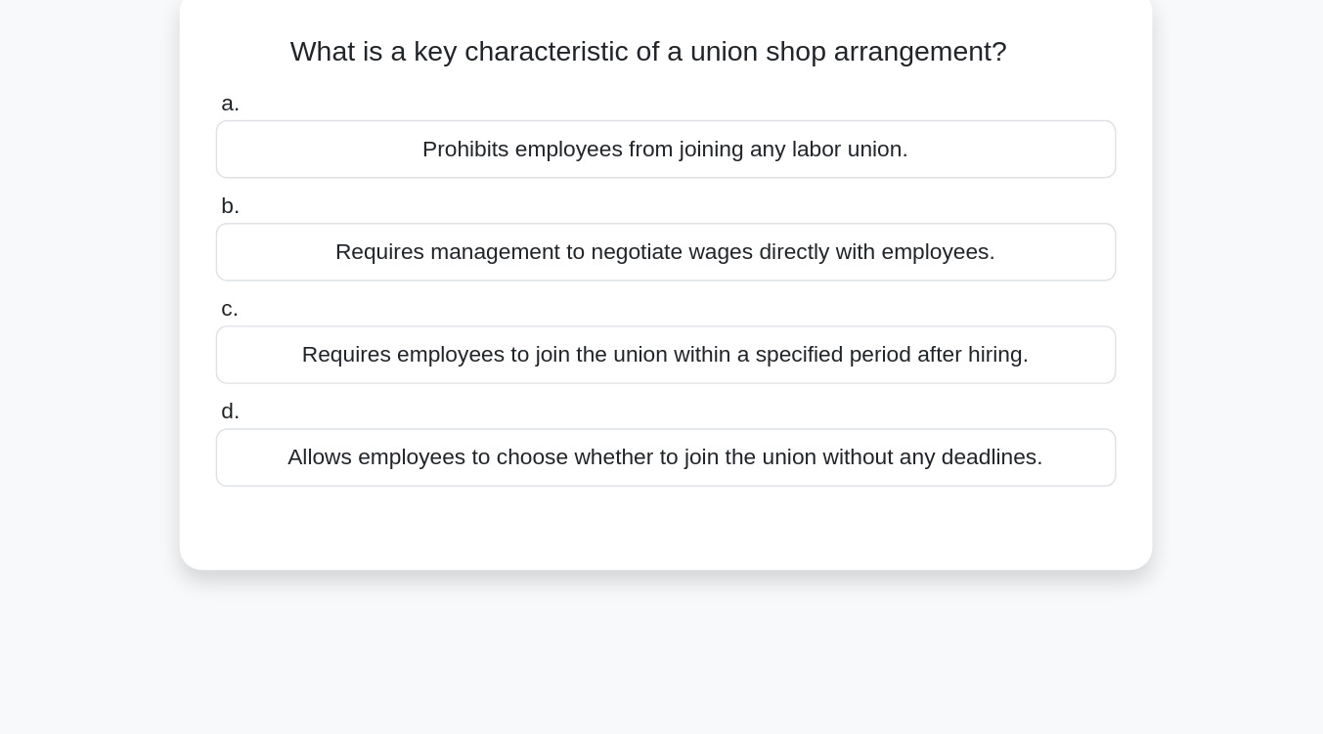
click at [815, 325] on div "Requires employees to join the union within a specified period after hiring." at bounding box center [662, 316] width 634 height 41
click at [345, 291] on input "c. Requires employees to join the union within a specified period after hiring." at bounding box center [345, 285] width 0 height 13
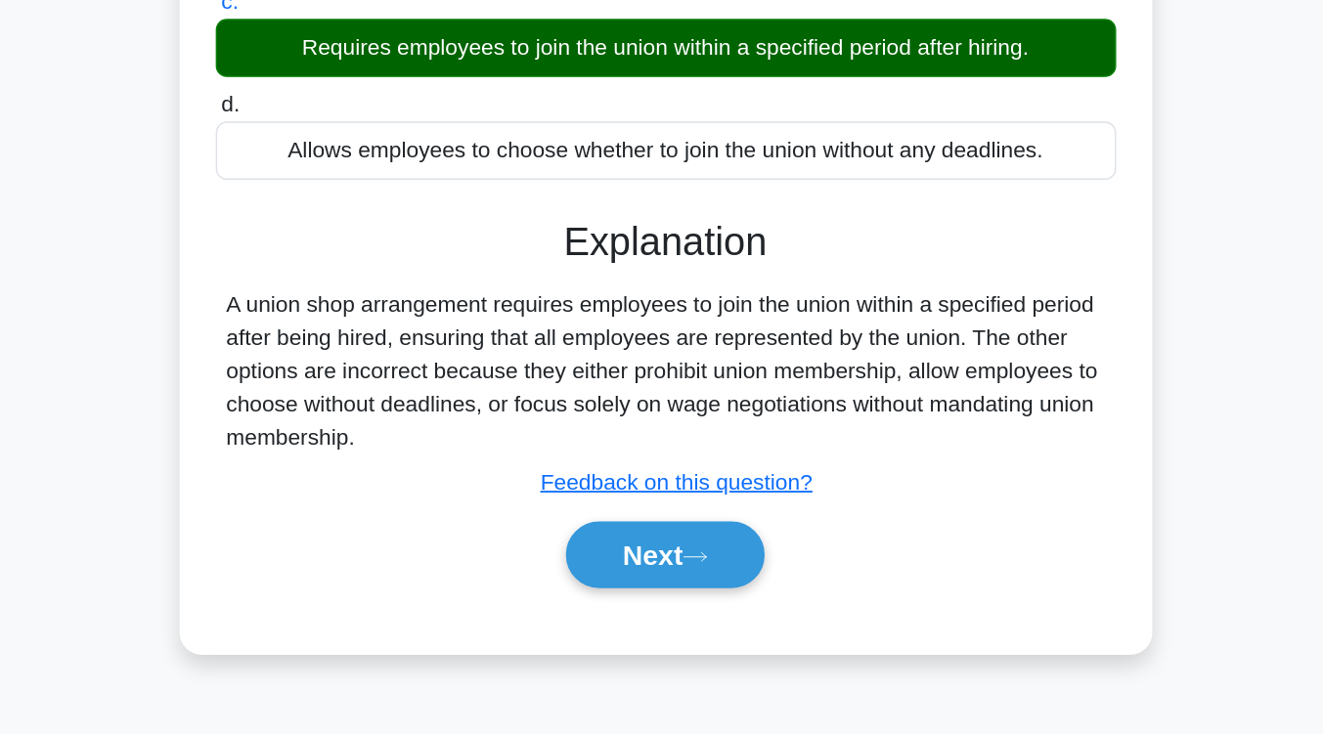
scroll to position [322, 0]
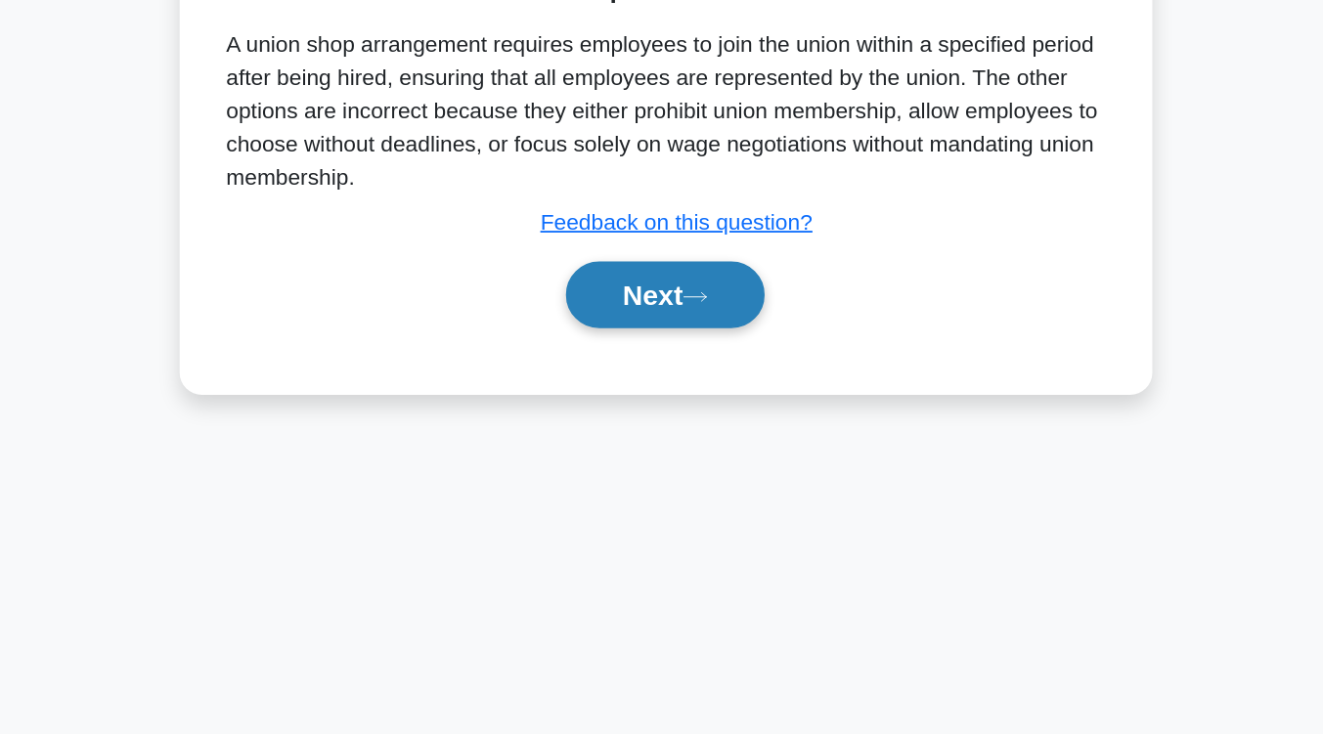
click at [671, 430] on button "Next" at bounding box center [662, 425] width 140 height 47
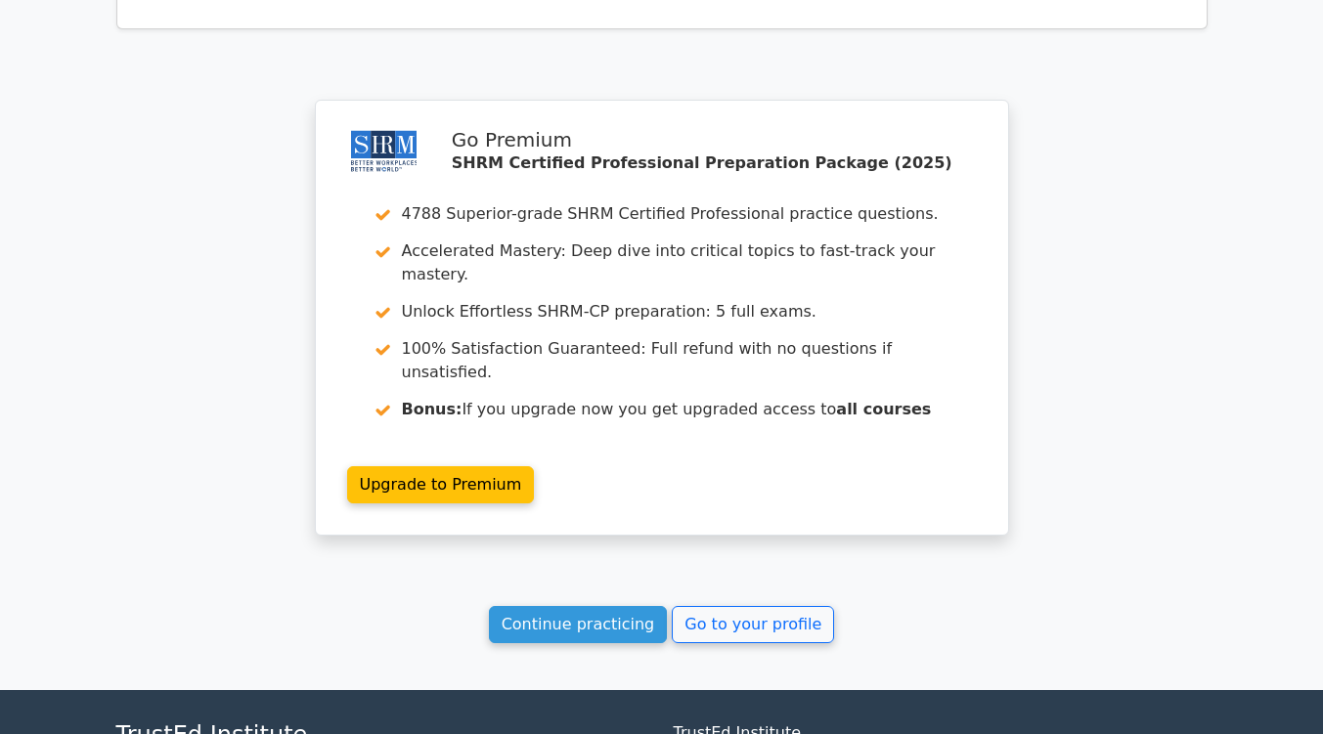
scroll to position [2589, 0]
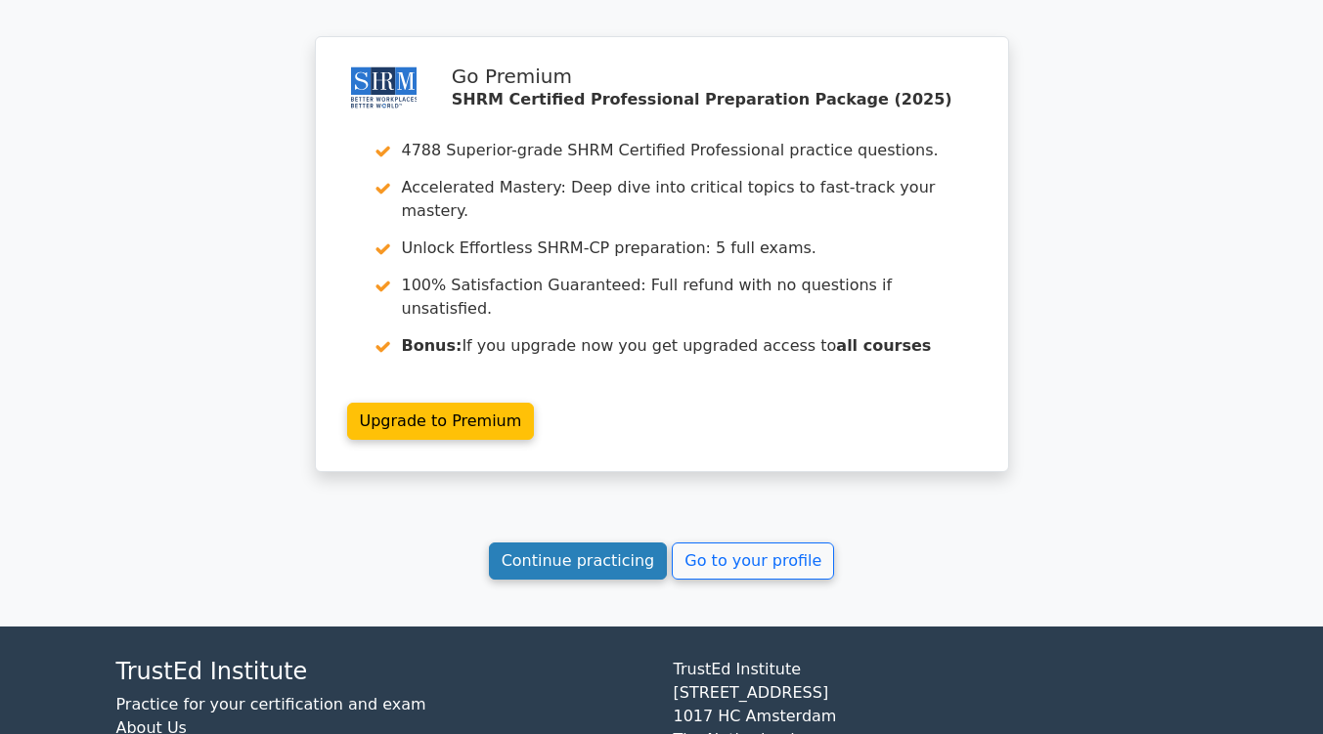
click at [622, 543] on link "Continue practicing" at bounding box center [578, 561] width 179 height 37
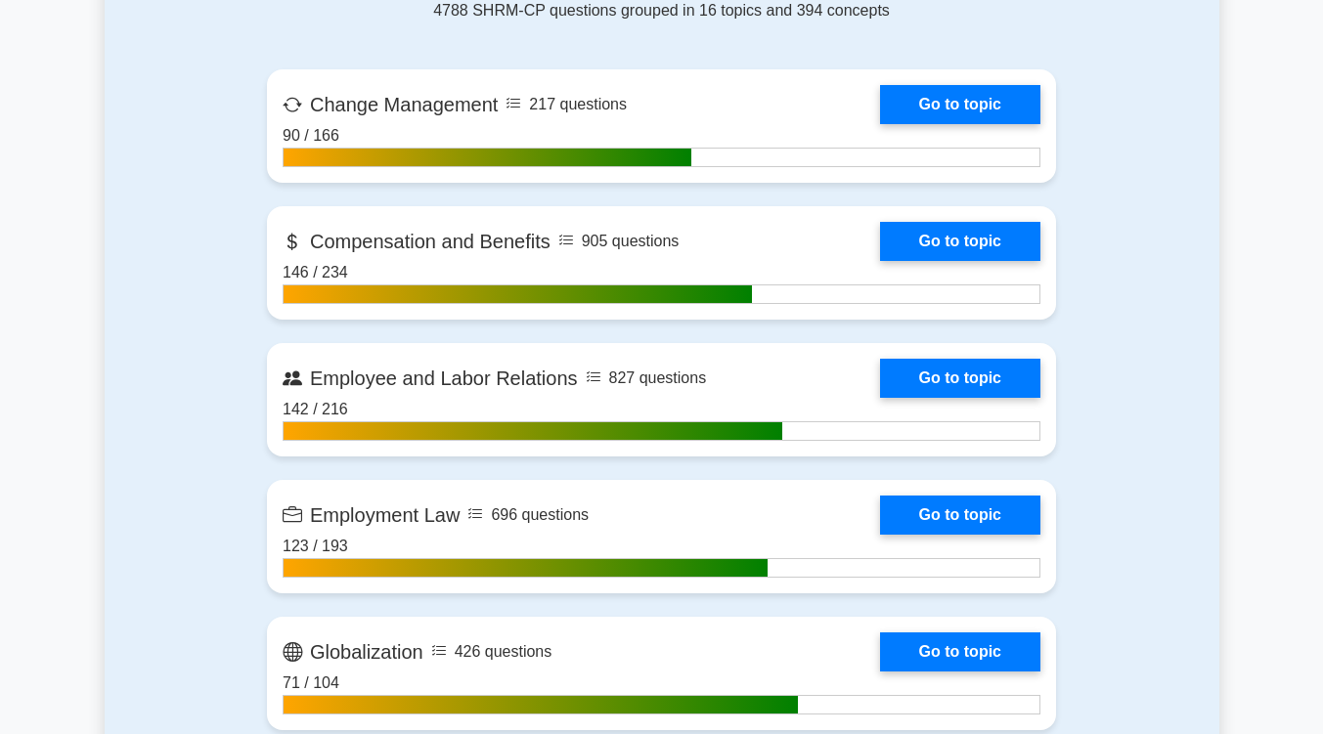
scroll to position [1301, 0]
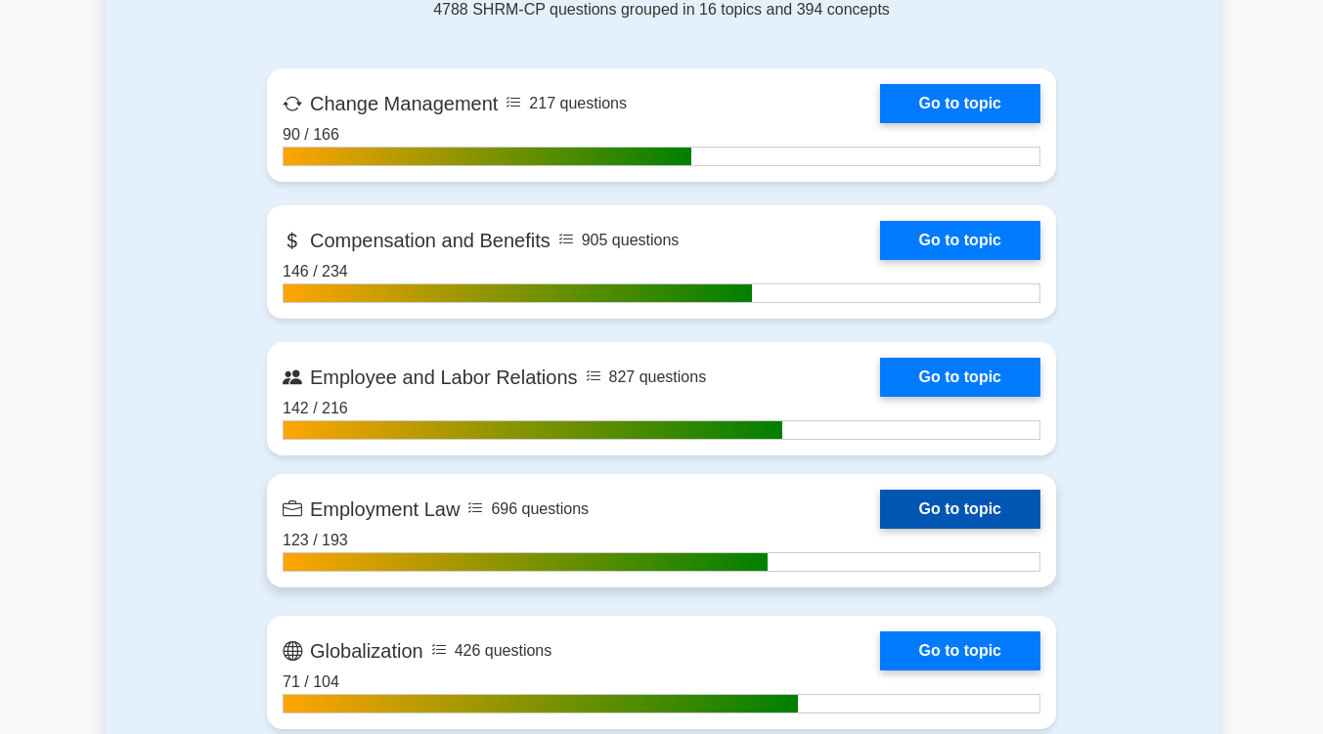
click at [912, 500] on link "Go to topic" at bounding box center [960, 509] width 160 height 39
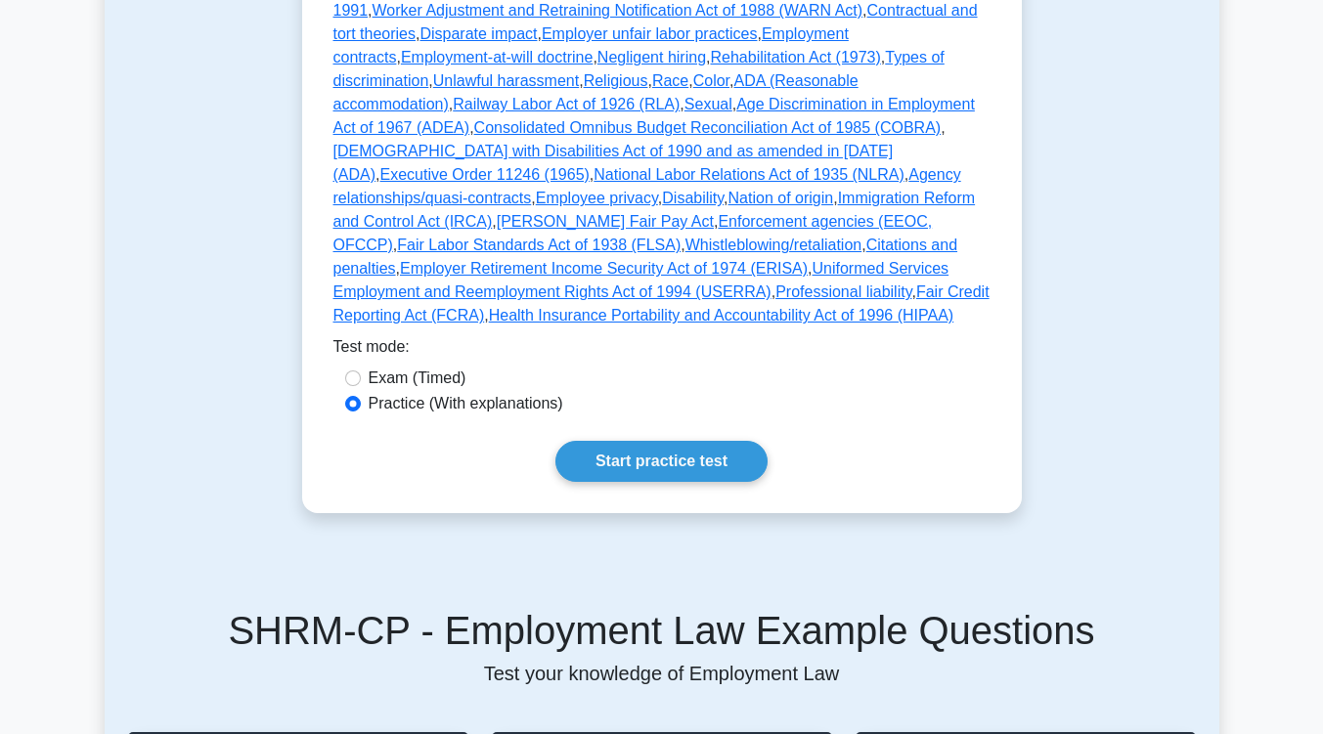
scroll to position [758, 0]
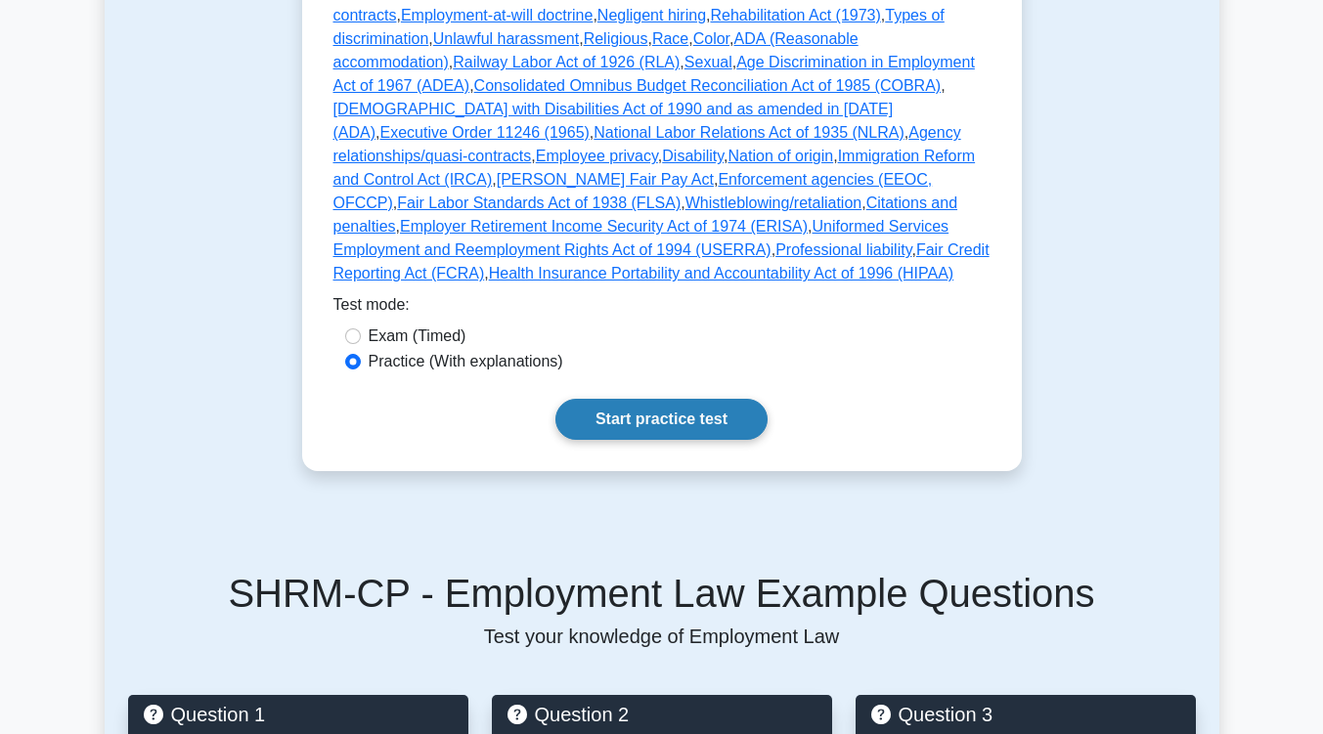
click at [703, 399] on link "Start practice test" at bounding box center [661, 419] width 212 height 41
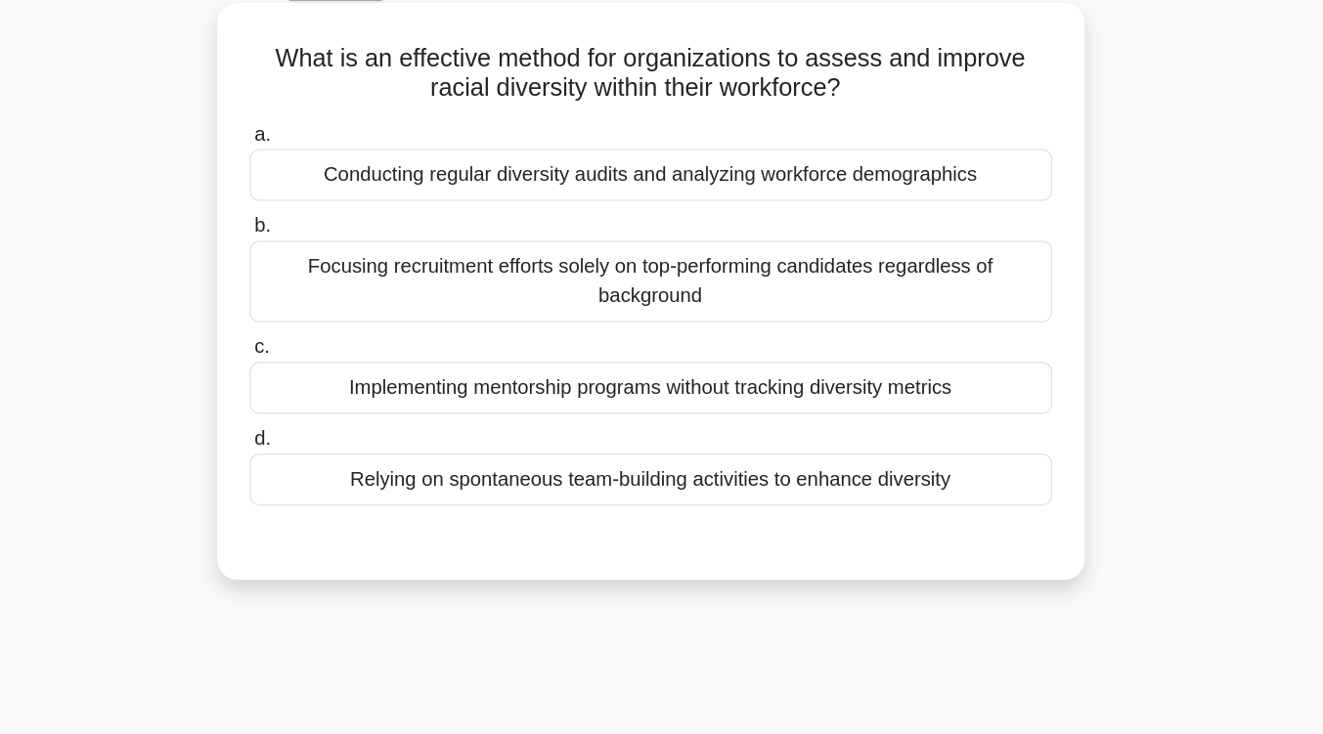
click at [733, 263] on div "Conducting regular diversity audits and analyzing workforce demographics" at bounding box center [662, 245] width 634 height 41
click at [345, 220] on input "a. Conducting regular diversity audits and analyzing workforce demographics" at bounding box center [345, 213] width 0 height 13
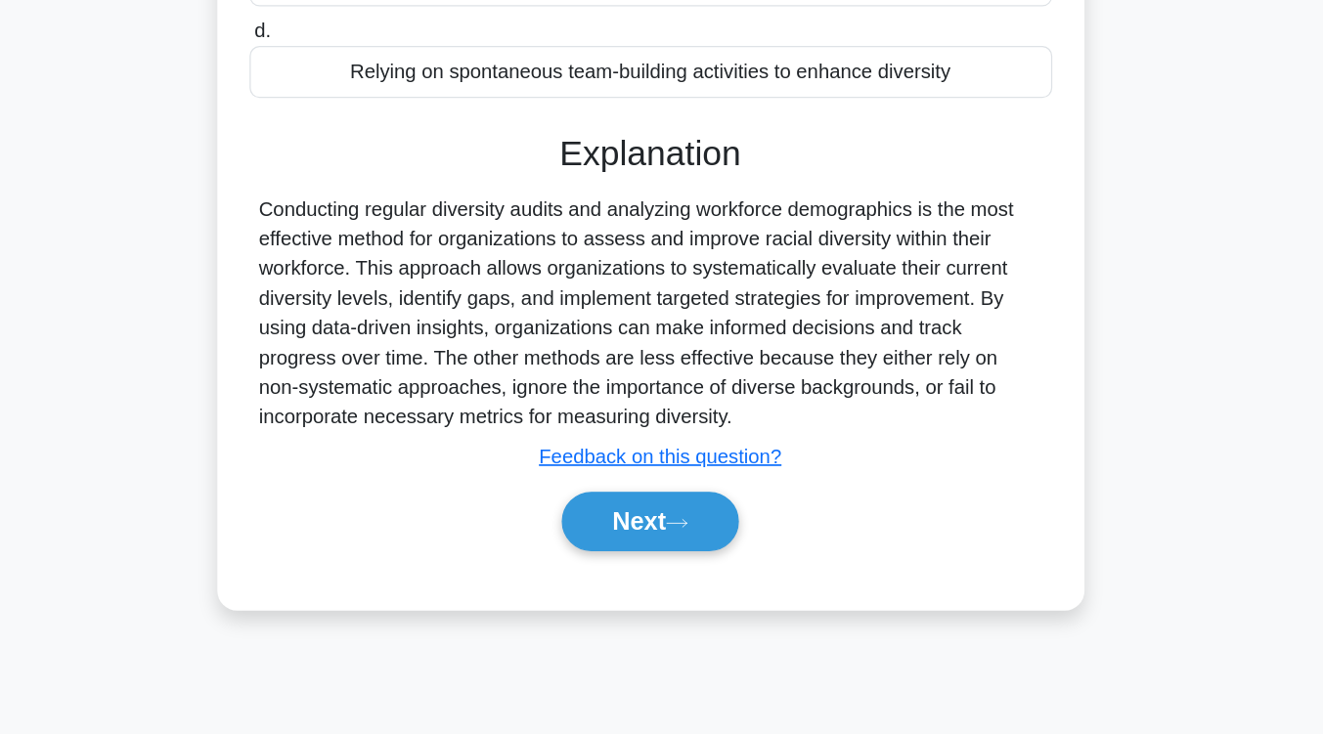
scroll to position [322, 0]
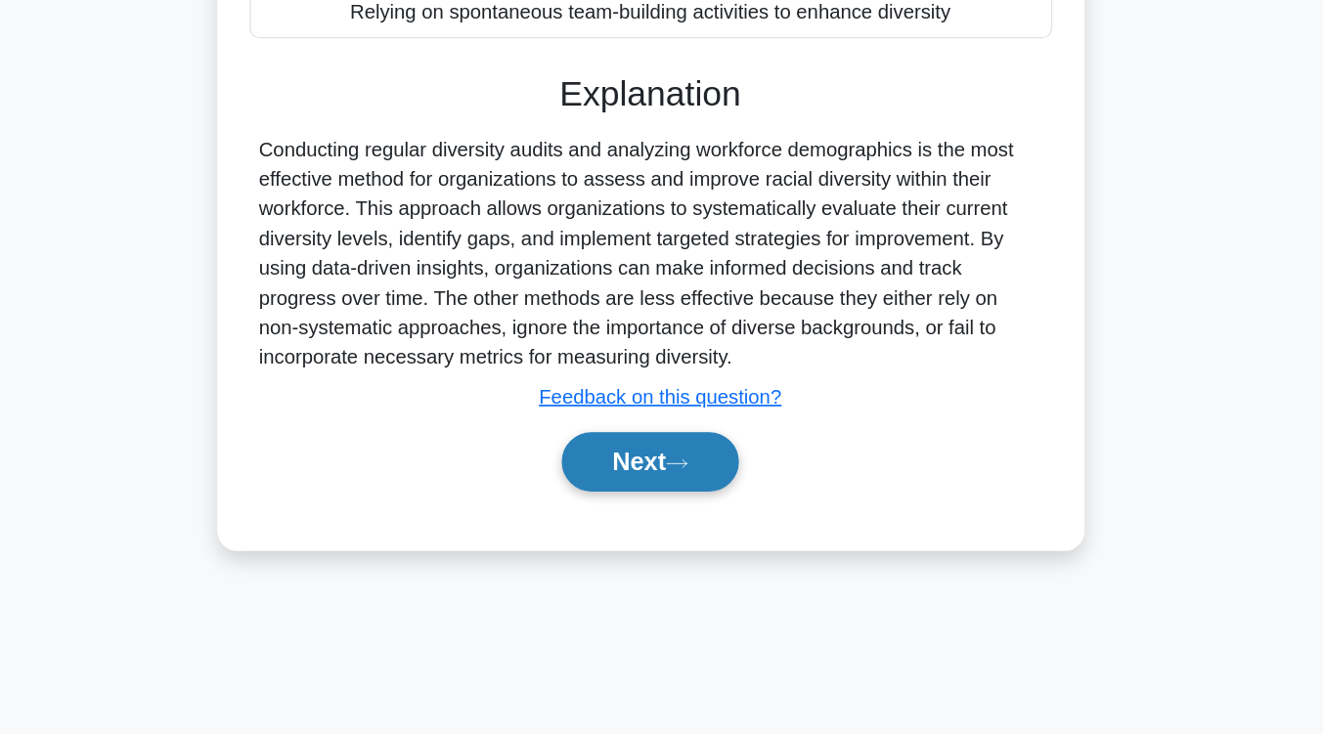
click at [654, 528] on button "Next" at bounding box center [662, 519] width 140 height 47
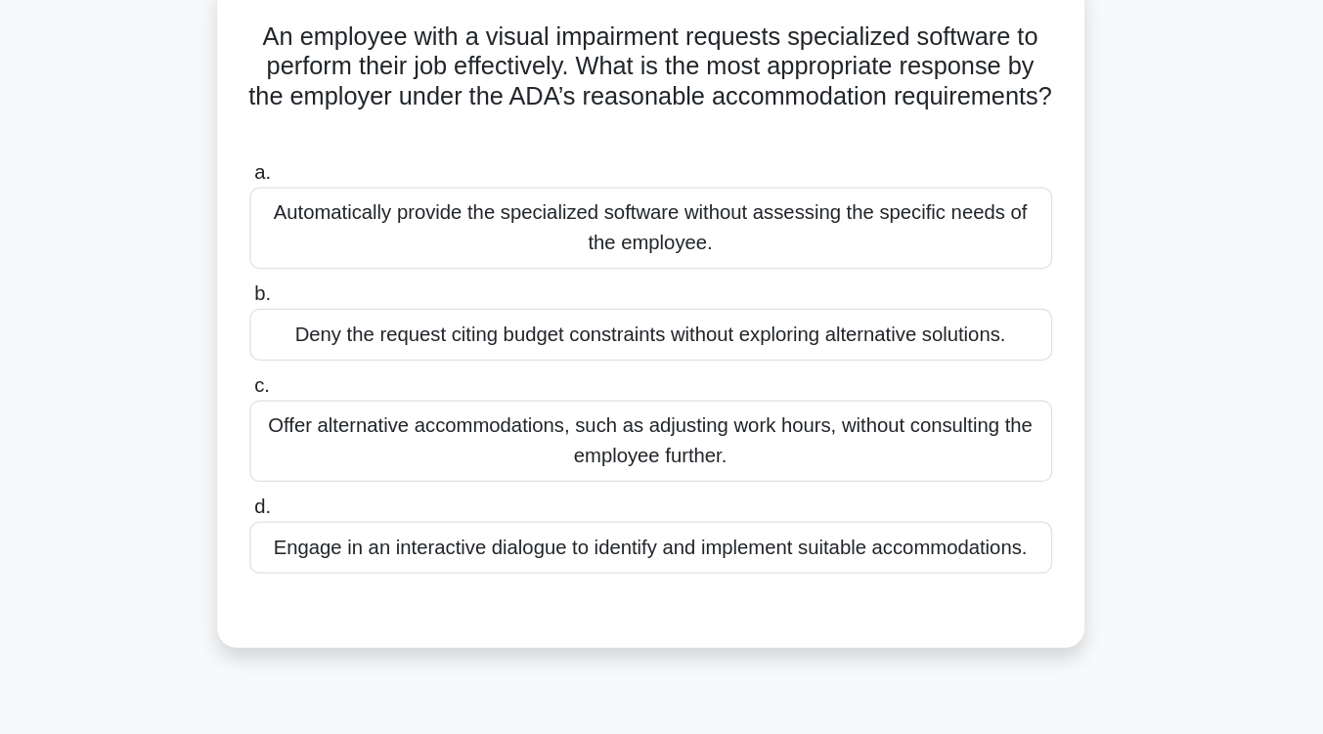
scroll to position [121, 0]
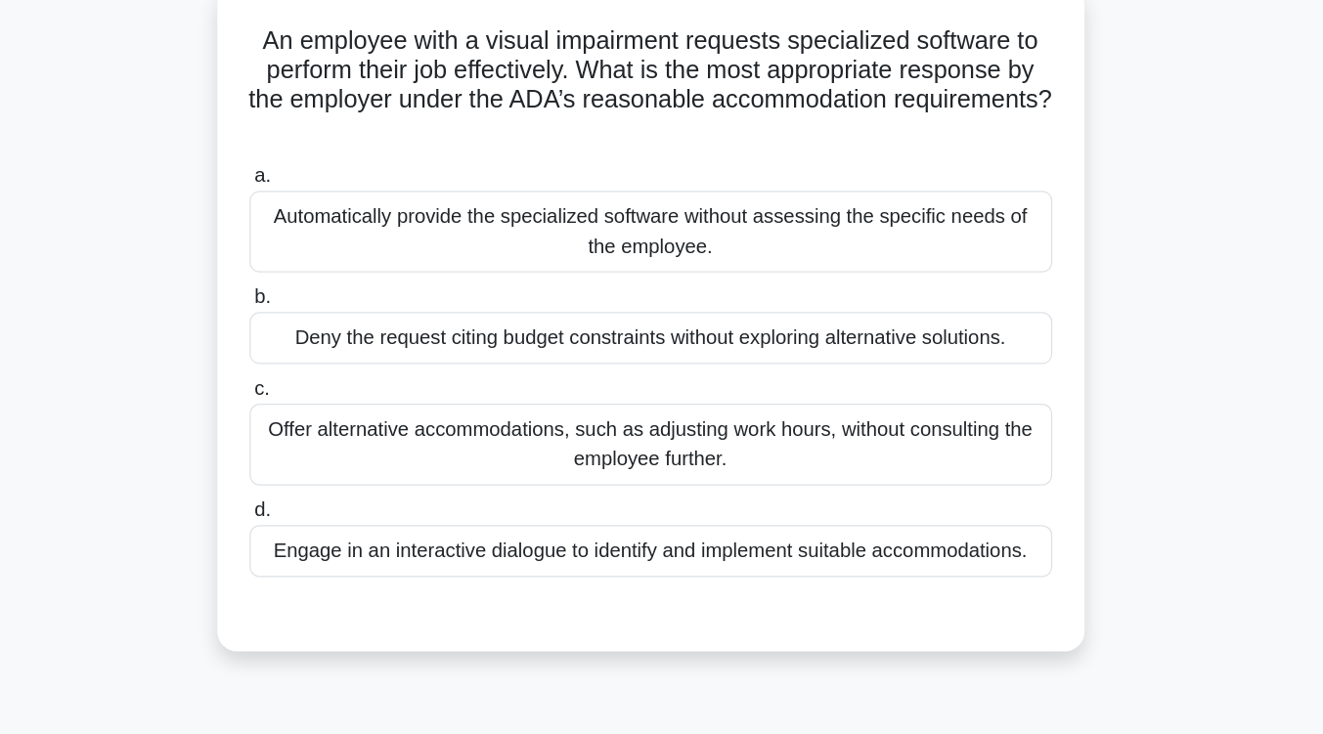
click at [657, 437] on div "Engage in an interactive dialogue to identify and implement suitable accommodat…" at bounding box center [662, 435] width 634 height 41
click at [345, 410] on input "d. Engage in an interactive dialogue to identify and implement suitable accommo…" at bounding box center [345, 403] width 0 height 13
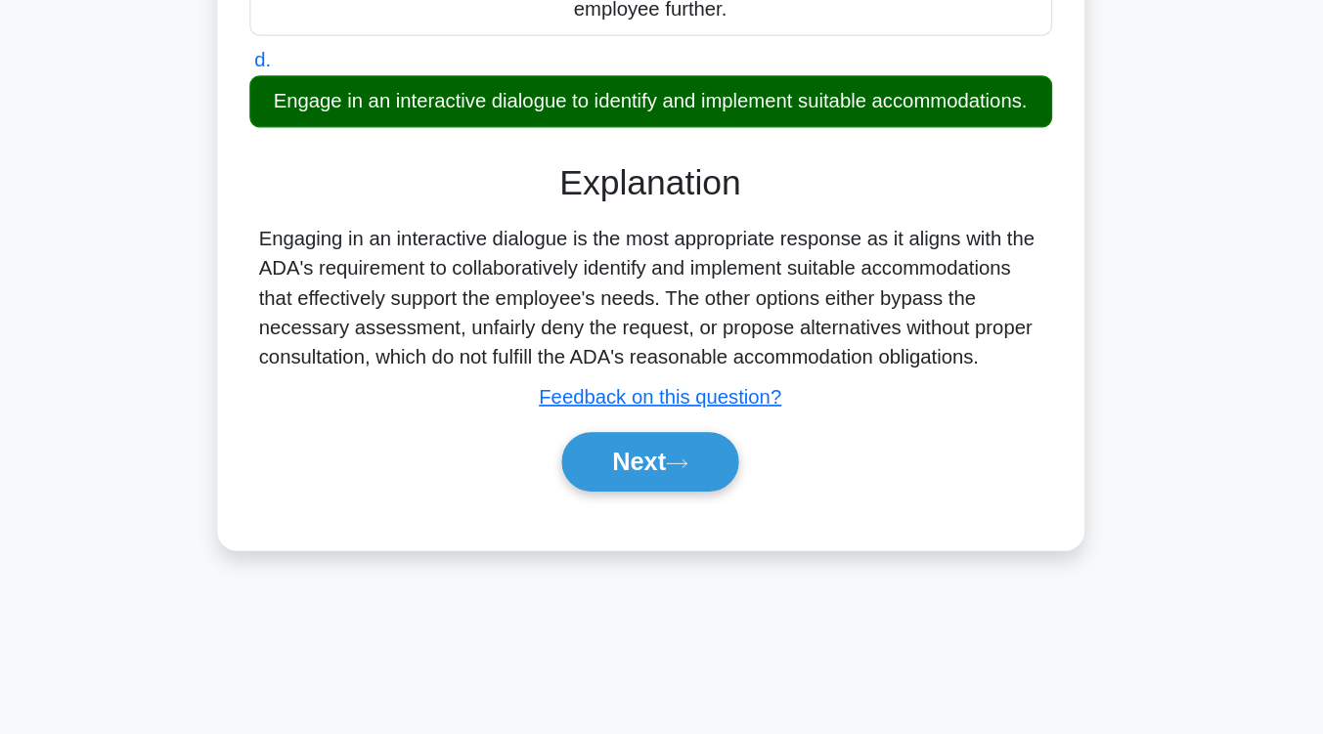
scroll to position [322, 0]
click at [645, 543] on button "Next" at bounding box center [662, 519] width 140 height 47
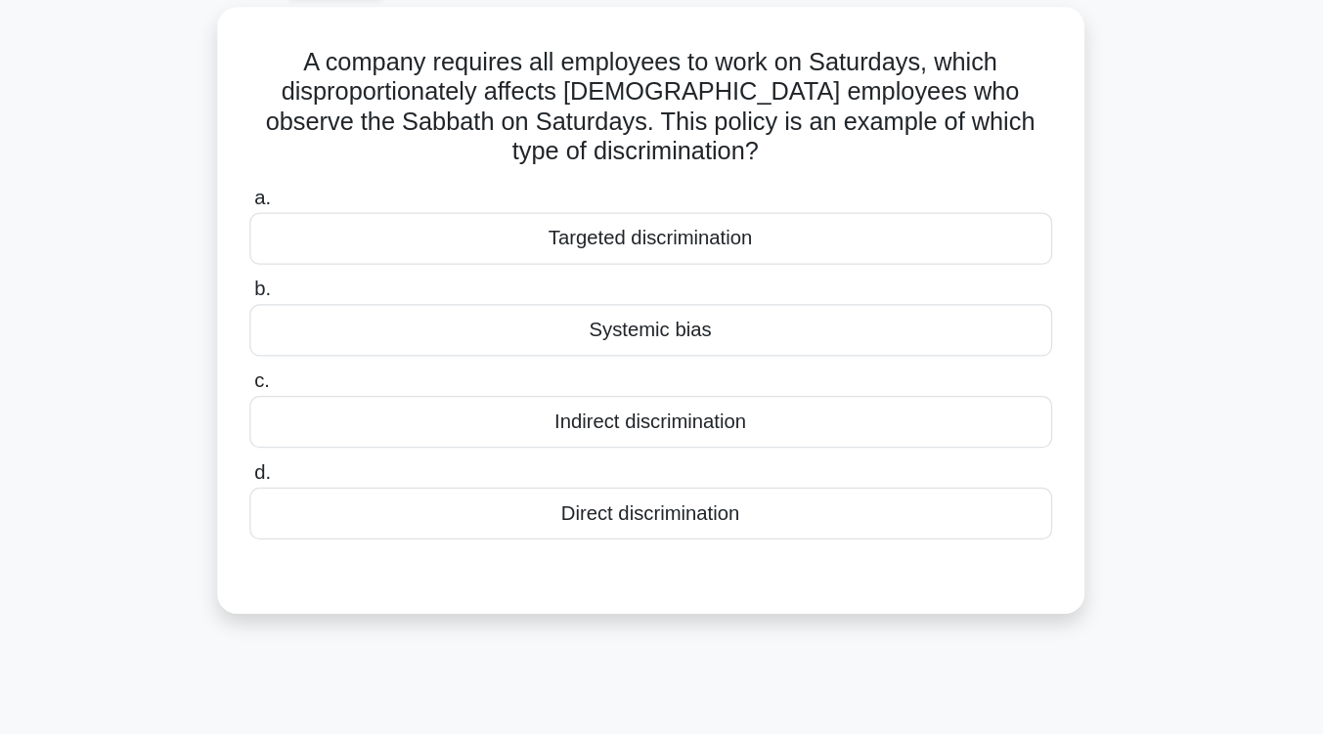
scroll to position [108, 0]
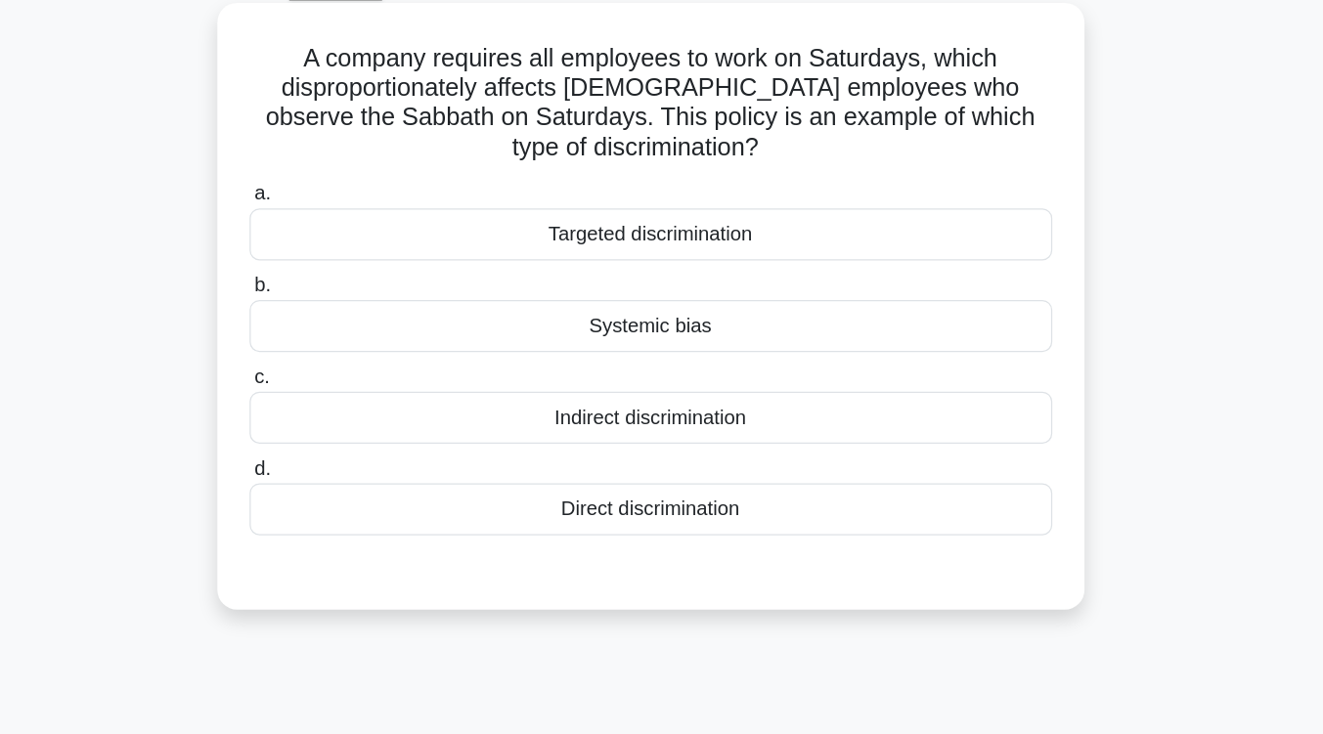
click at [690, 329] on div "Indirect discrimination" at bounding box center [662, 329] width 634 height 41
click at [345, 304] on input "c. Indirect discrimination" at bounding box center [345, 297] width 0 height 13
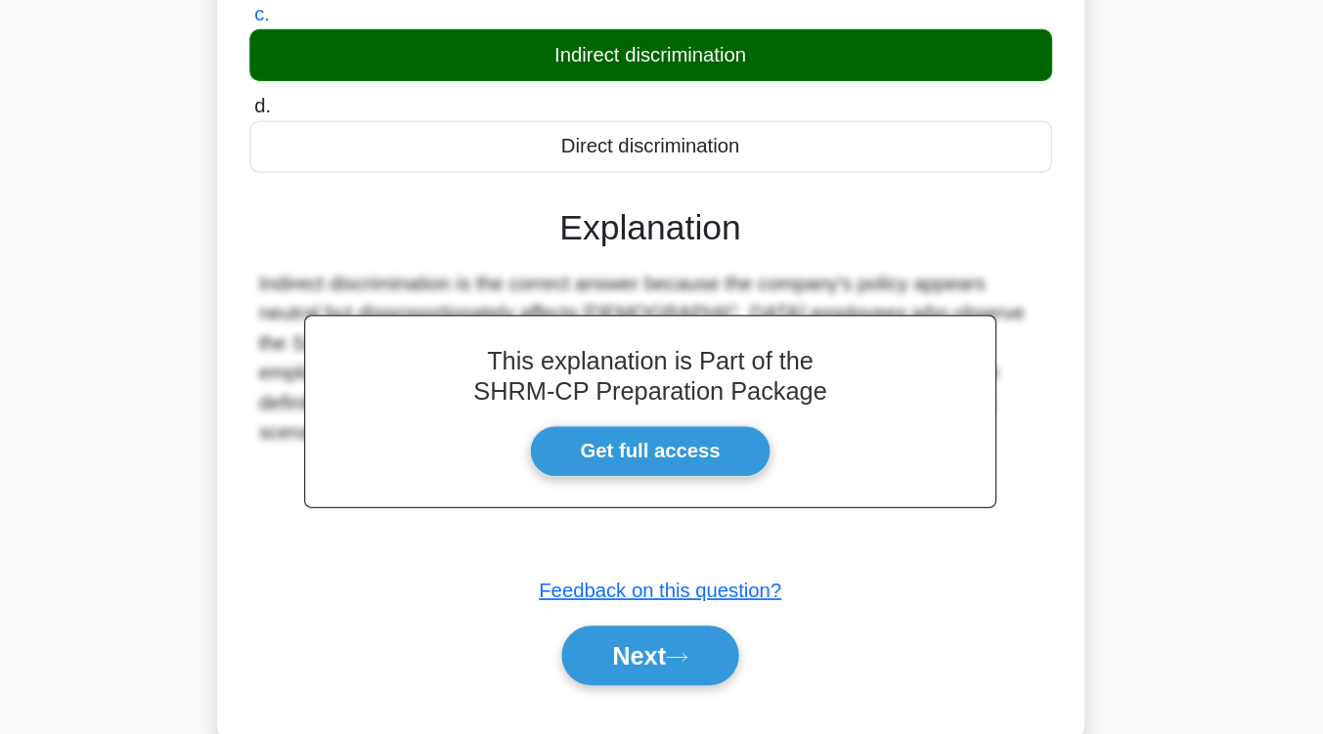
scroll to position [314, 0]
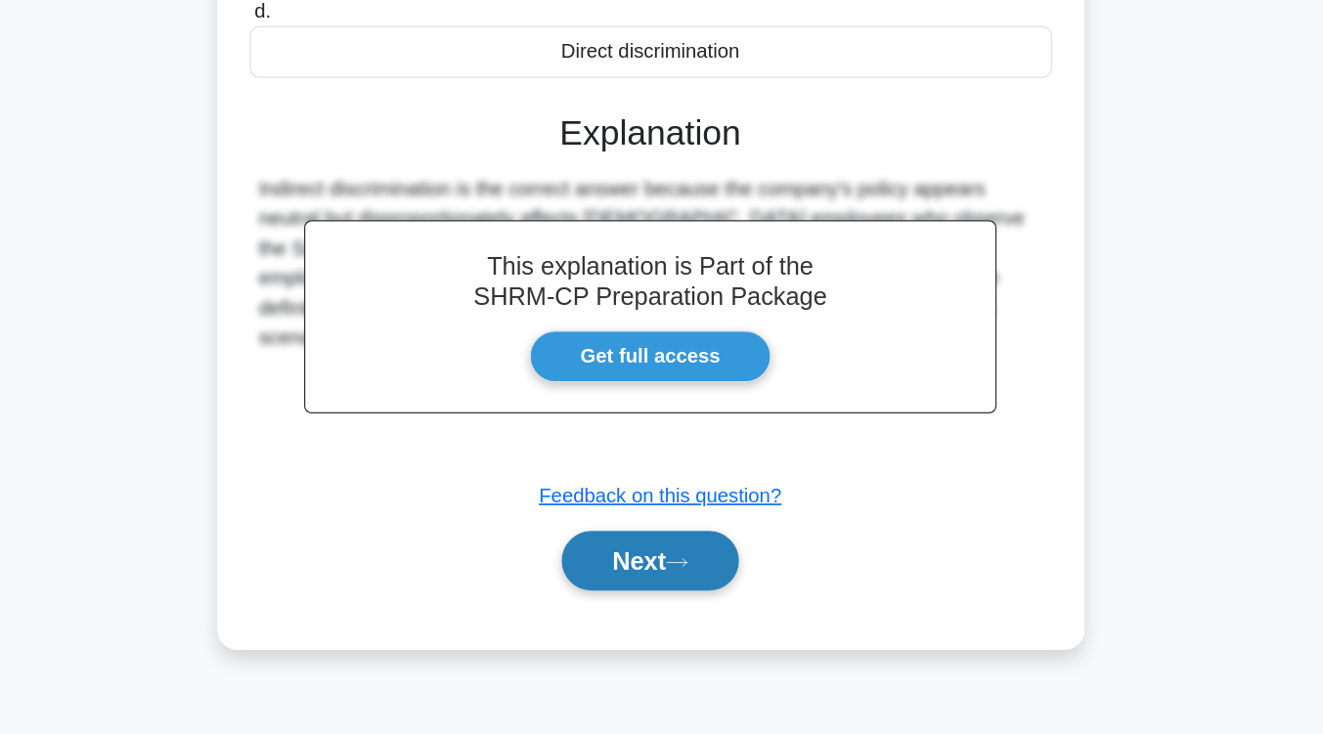
click at [657, 595] on button "Next" at bounding box center [662, 597] width 140 height 47
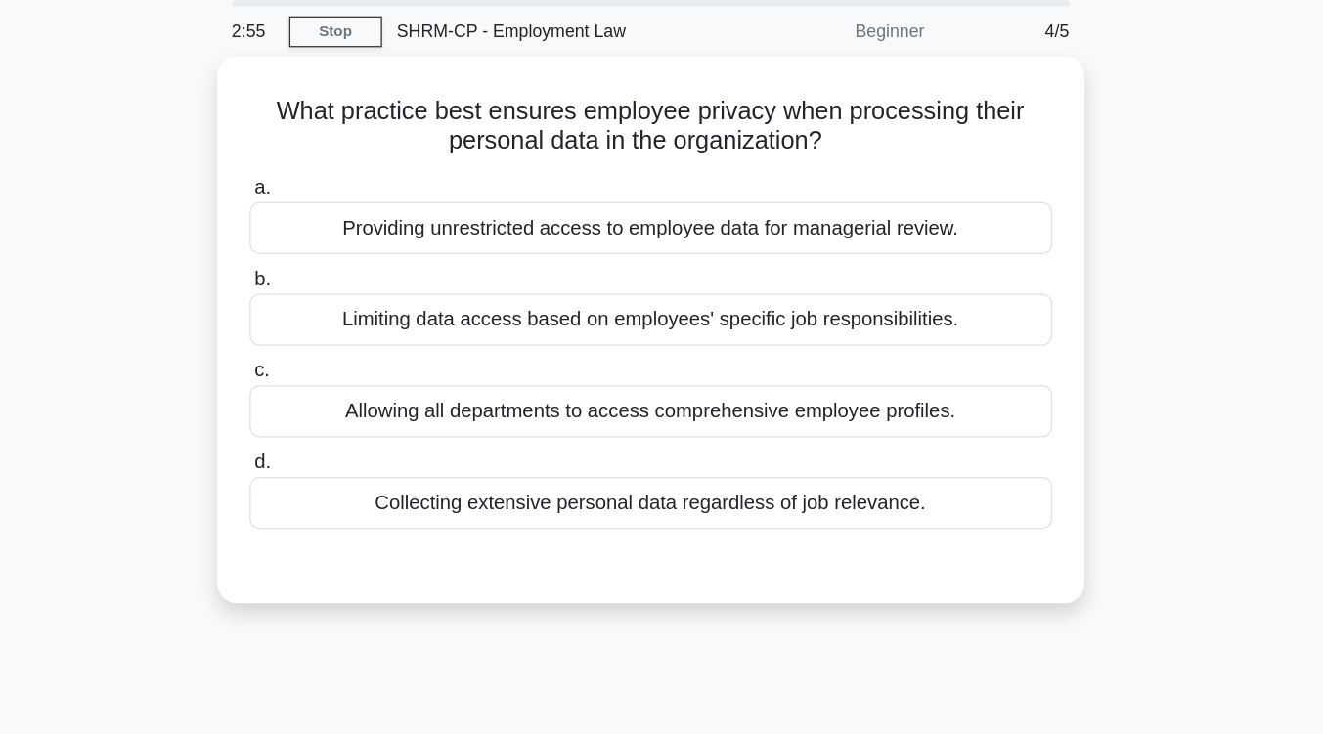
scroll to position [69, 0]
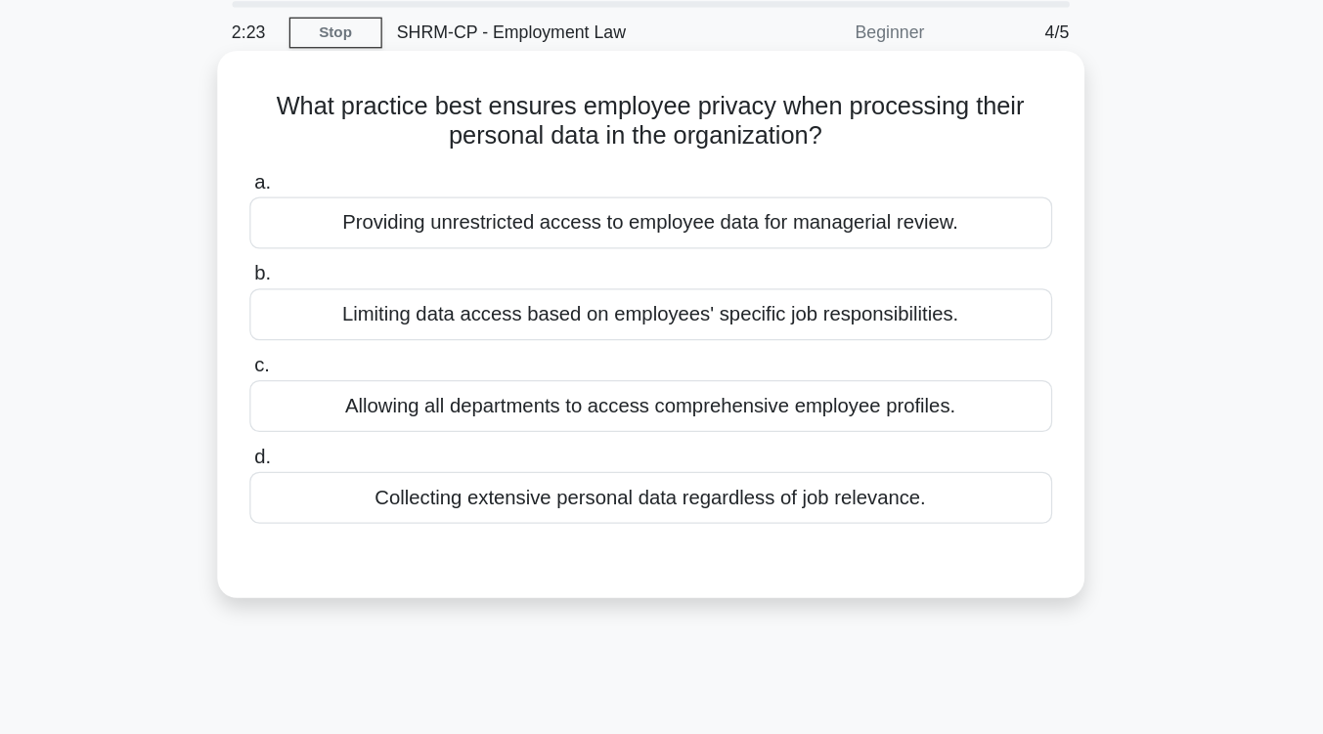
click at [709, 183] on div "Providing unrestricted access to employee data for managerial review." at bounding box center [662, 175] width 634 height 41
click at [345, 151] on input "a. Providing unrestricted access to employee data for managerial review." at bounding box center [345, 144] width 0 height 13
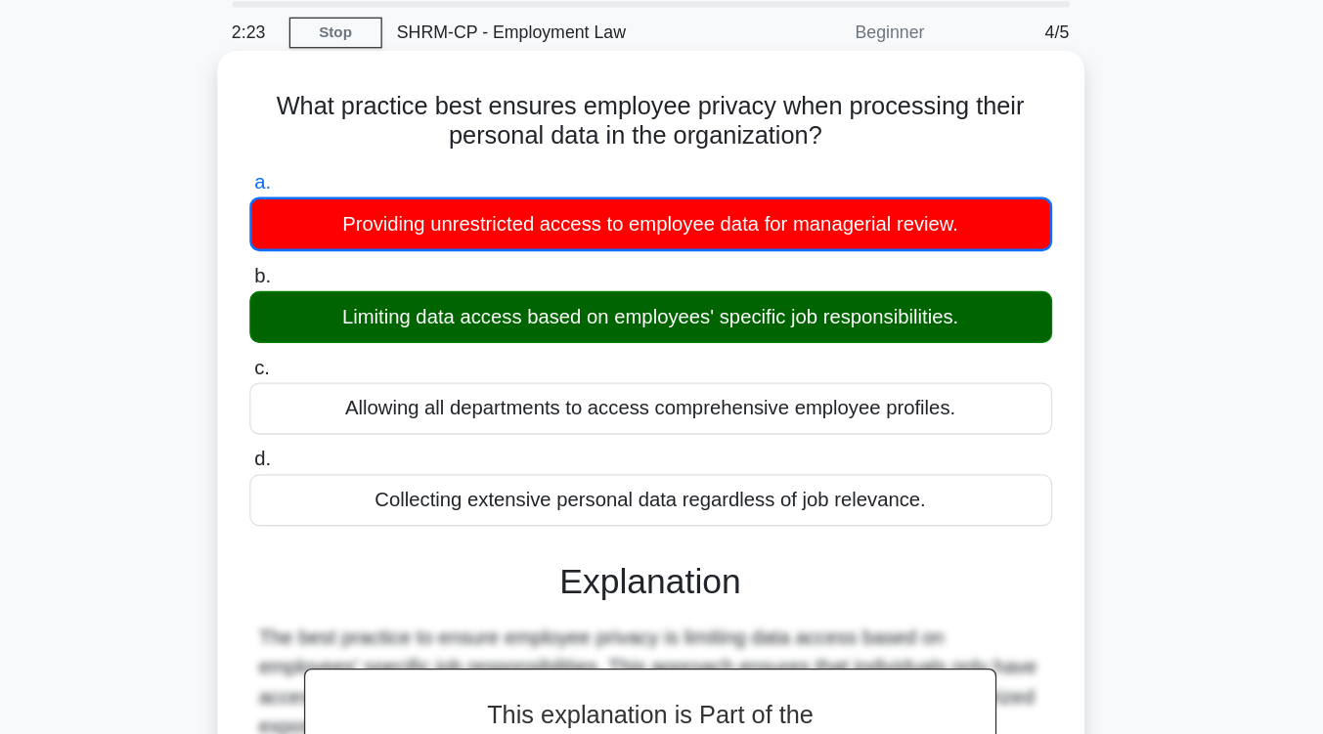
click at [709, 183] on div "Providing unrestricted access to employee data for managerial review." at bounding box center [662, 176] width 634 height 43
click at [345, 151] on input "a. Providing unrestricted access to employee data for managerial review." at bounding box center [345, 144] width 0 height 13
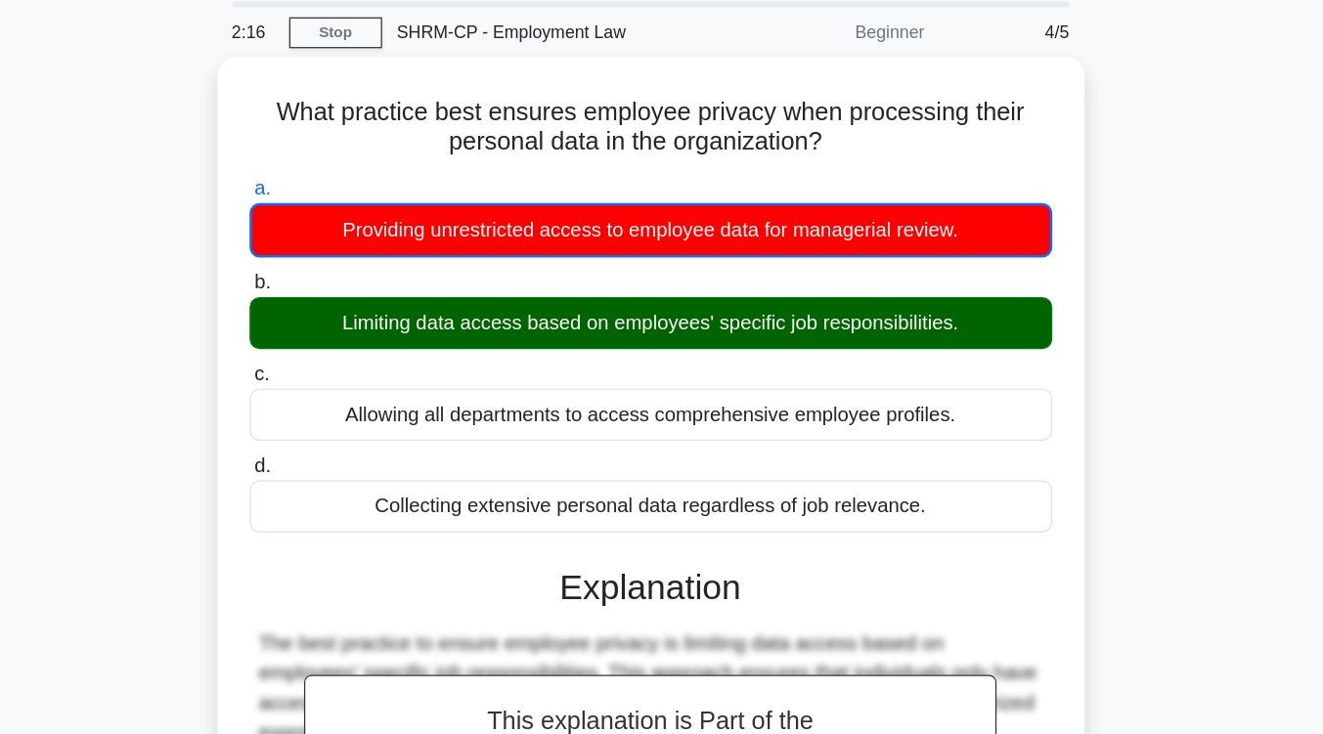
click at [1077, 267] on div "What practice best ensures employee privacy when processing their personal data…" at bounding box center [662, 470] width 1115 height 850
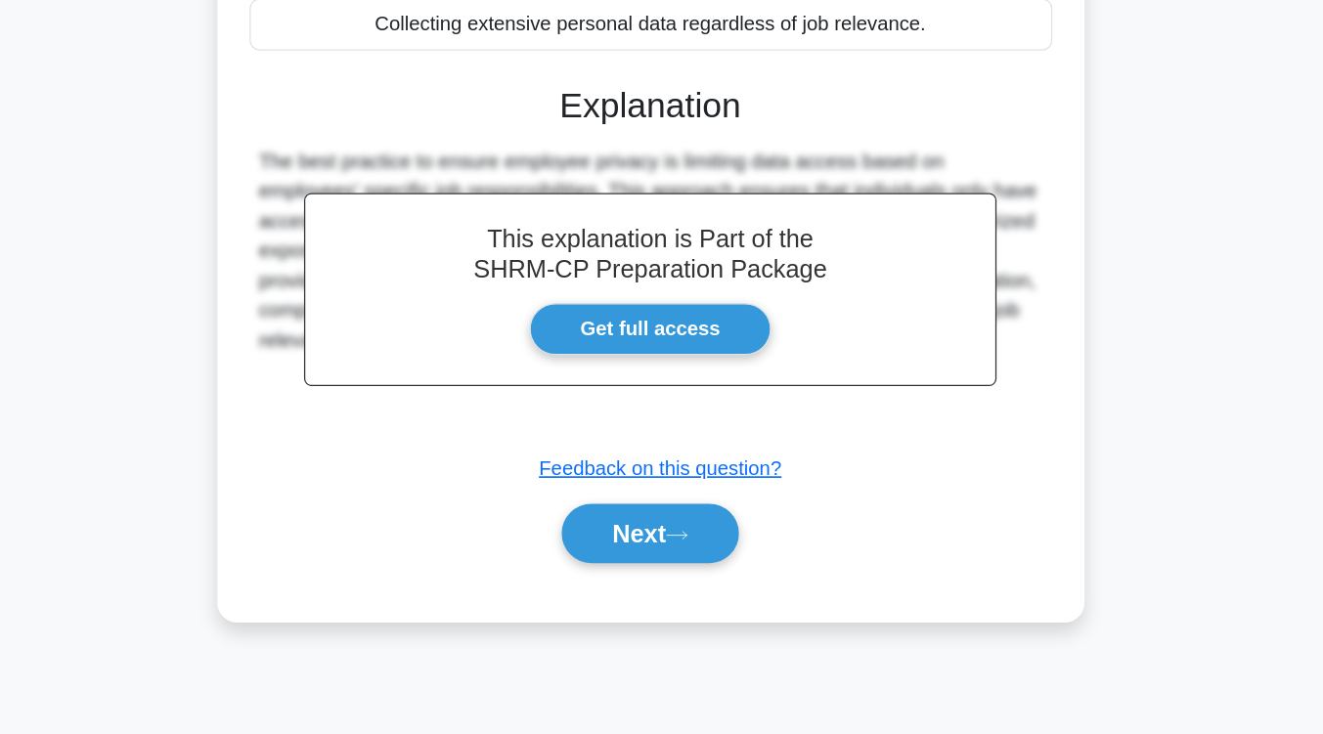
scroll to position [322, 0]
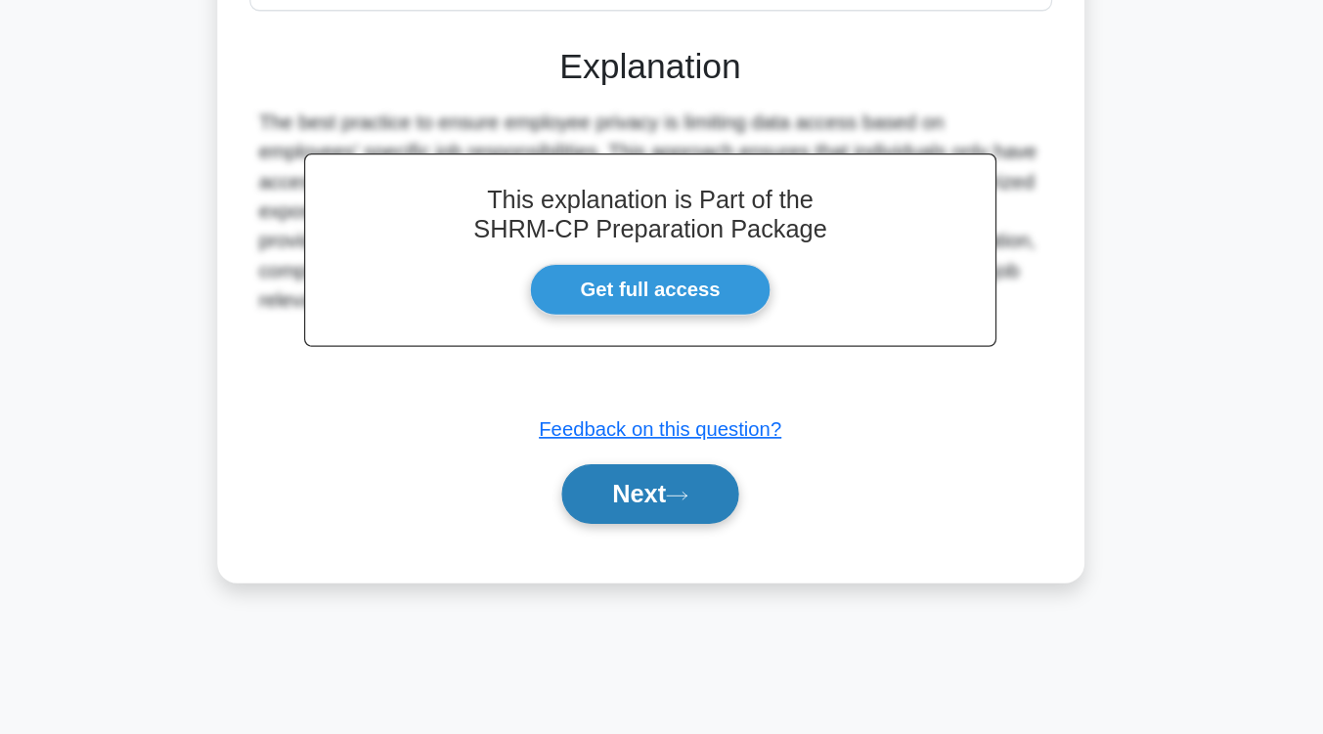
click at [710, 542] on button "Next" at bounding box center [662, 544] width 140 height 47
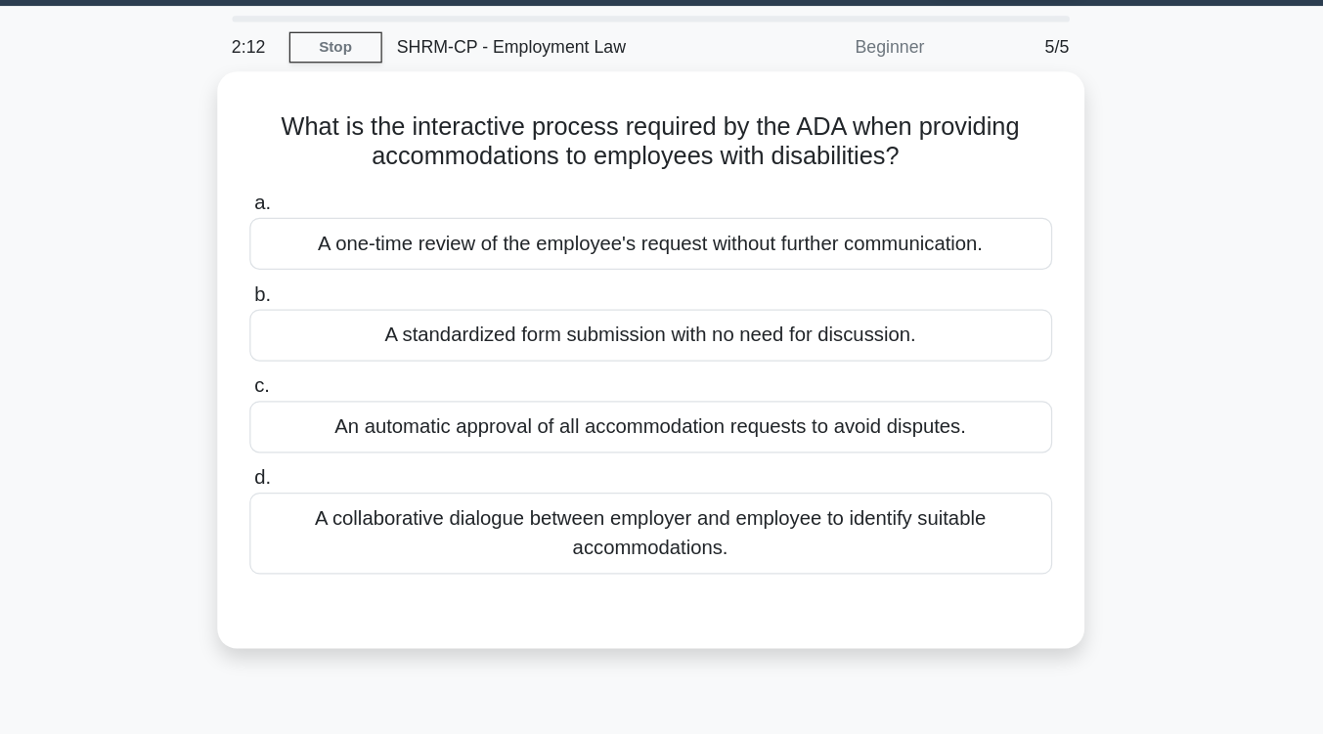
scroll to position [57, 0]
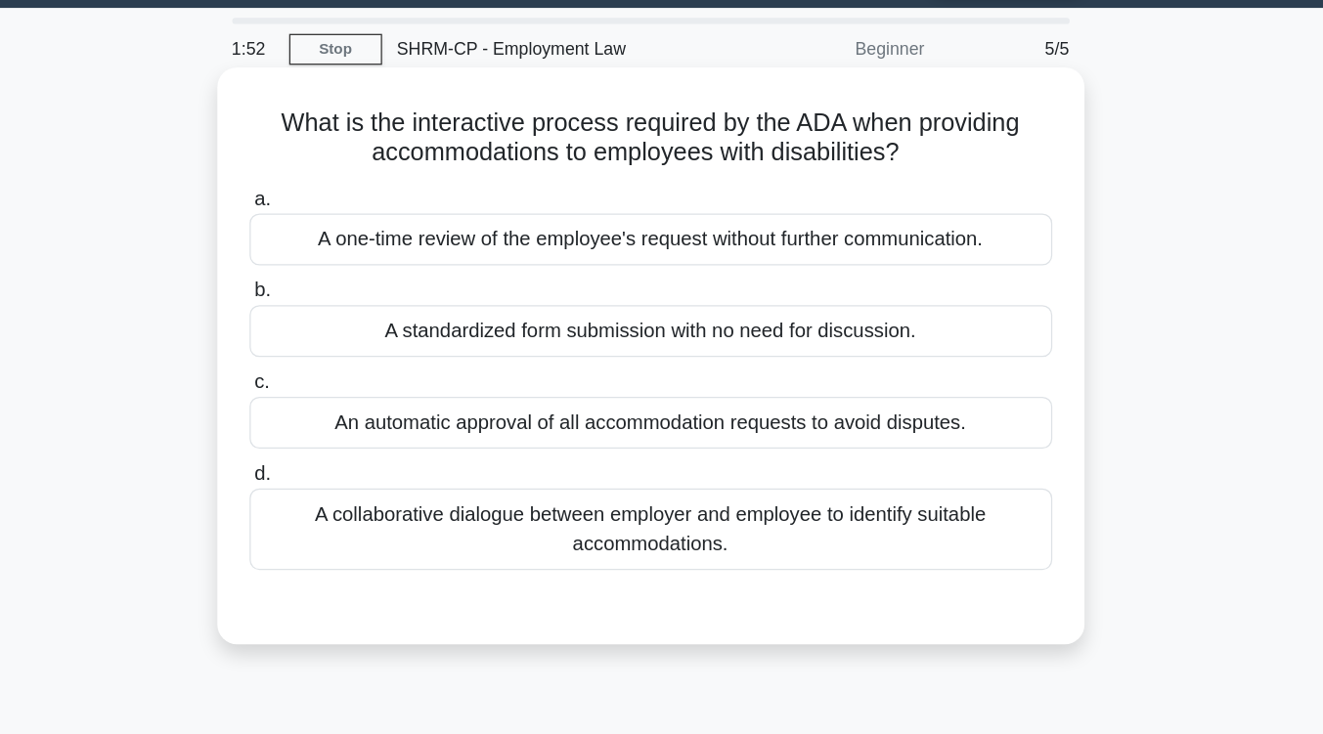
click at [710, 429] on div "A collaborative dialogue between employer and employee to identify suitable acc…" at bounding box center [662, 417] width 634 height 65
click at [345, 380] on input "d. A collaborative dialogue between employer and employee to identify suitable …" at bounding box center [345, 374] width 0 height 13
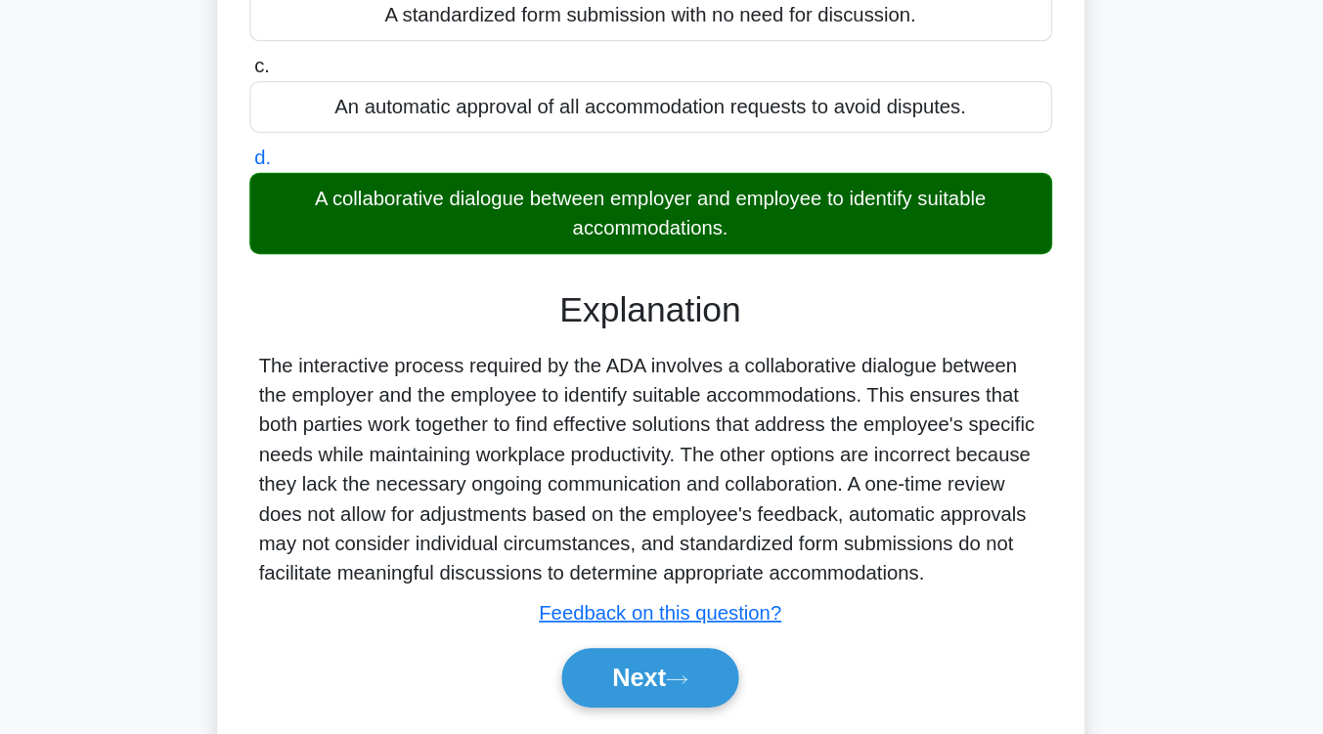
scroll to position [322, 0]
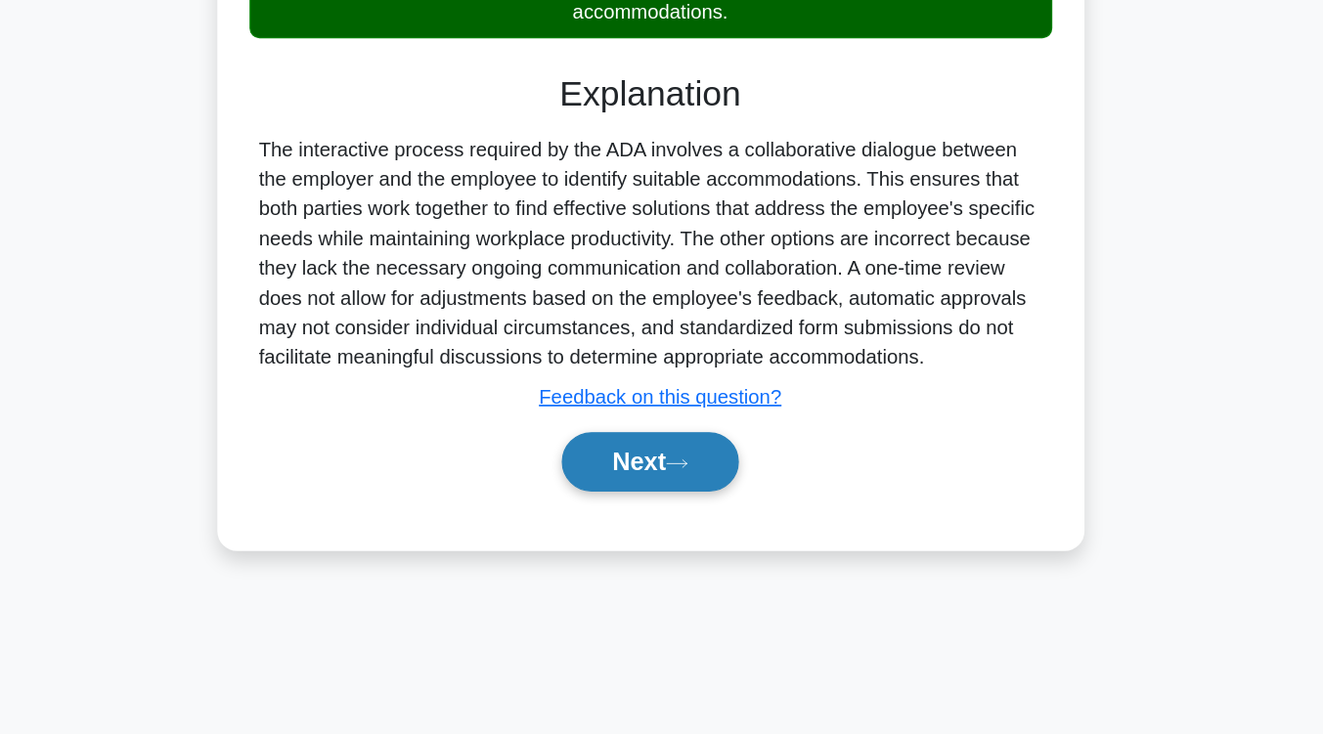
click at [658, 531] on button "Next" at bounding box center [662, 519] width 140 height 47
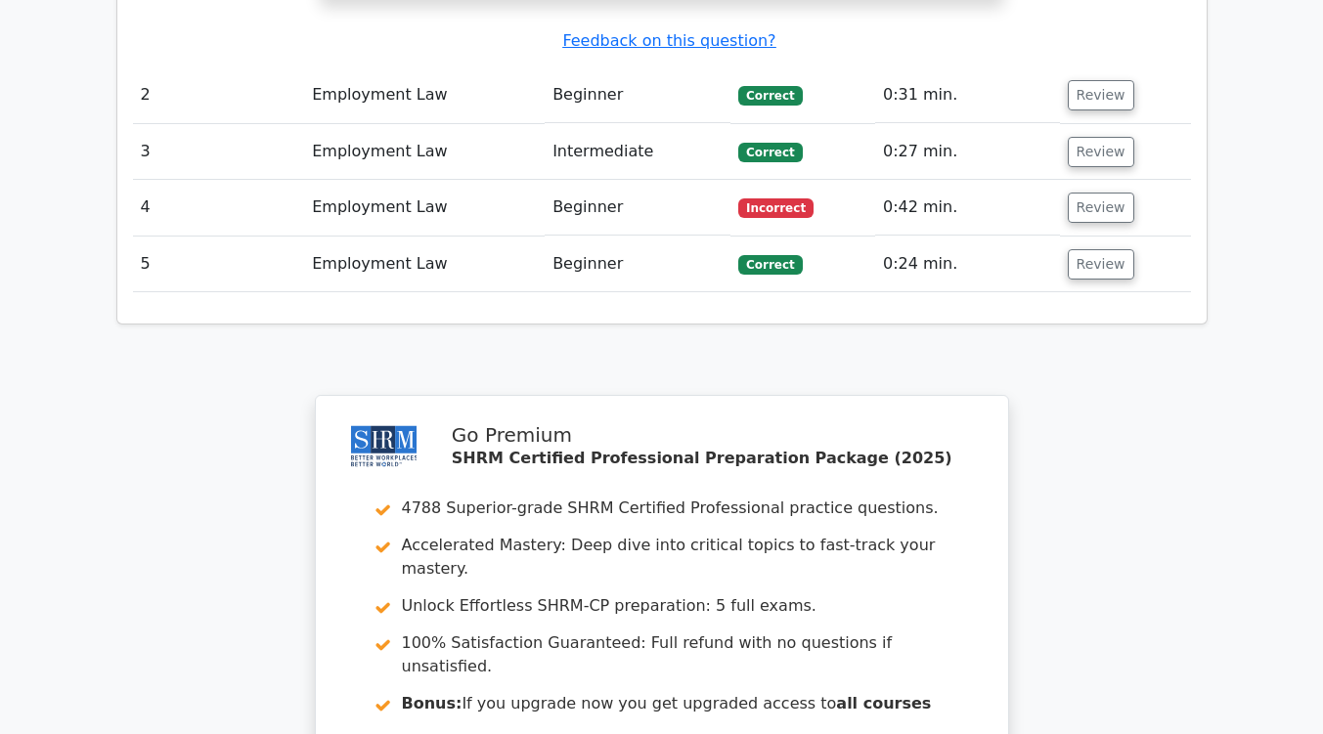
scroll to position [2443, 0]
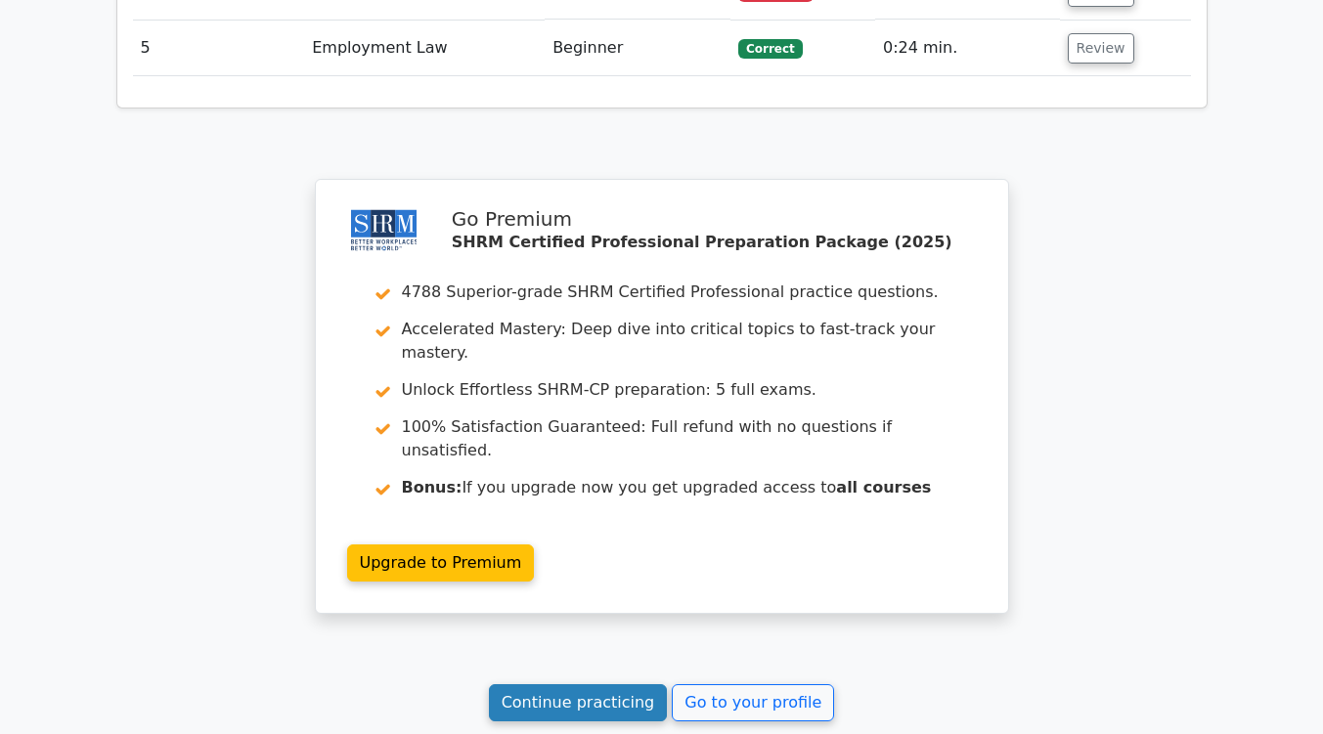
click at [561, 685] on link "Continue practicing" at bounding box center [578, 703] width 179 height 37
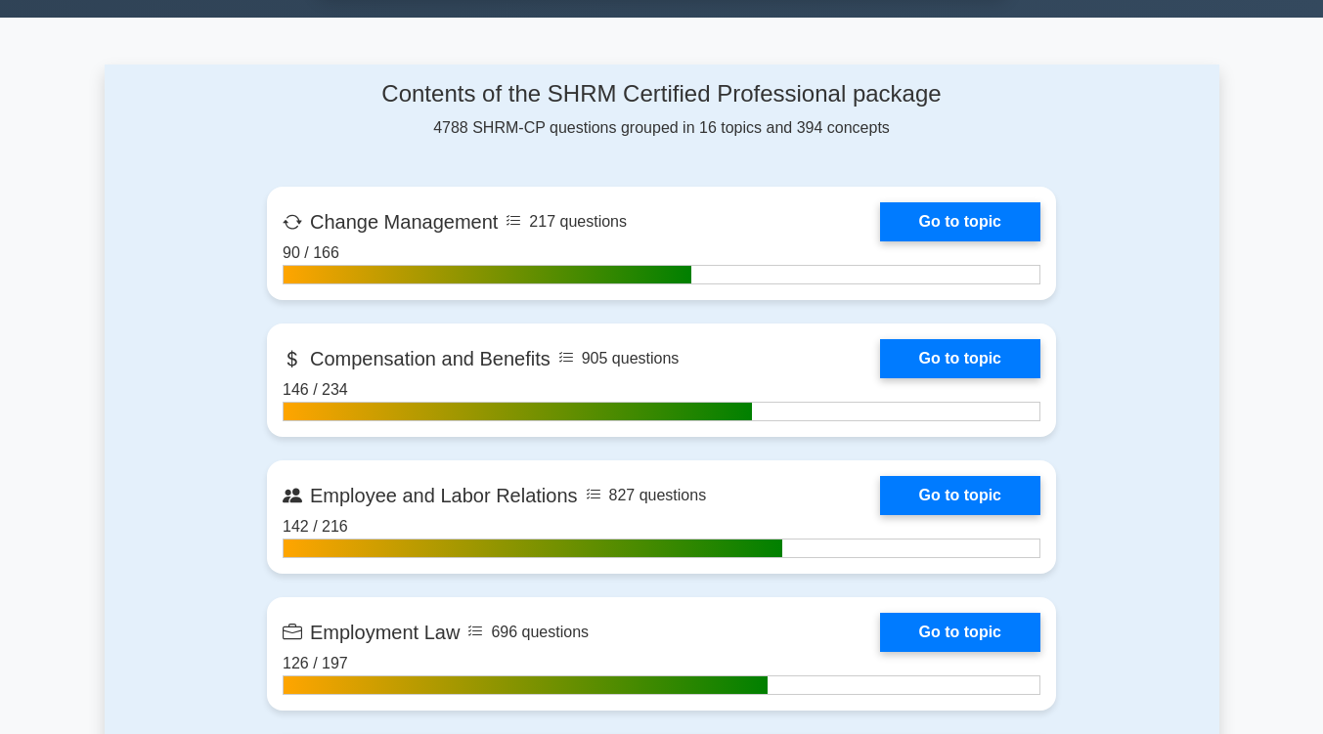
scroll to position [1261, 0]
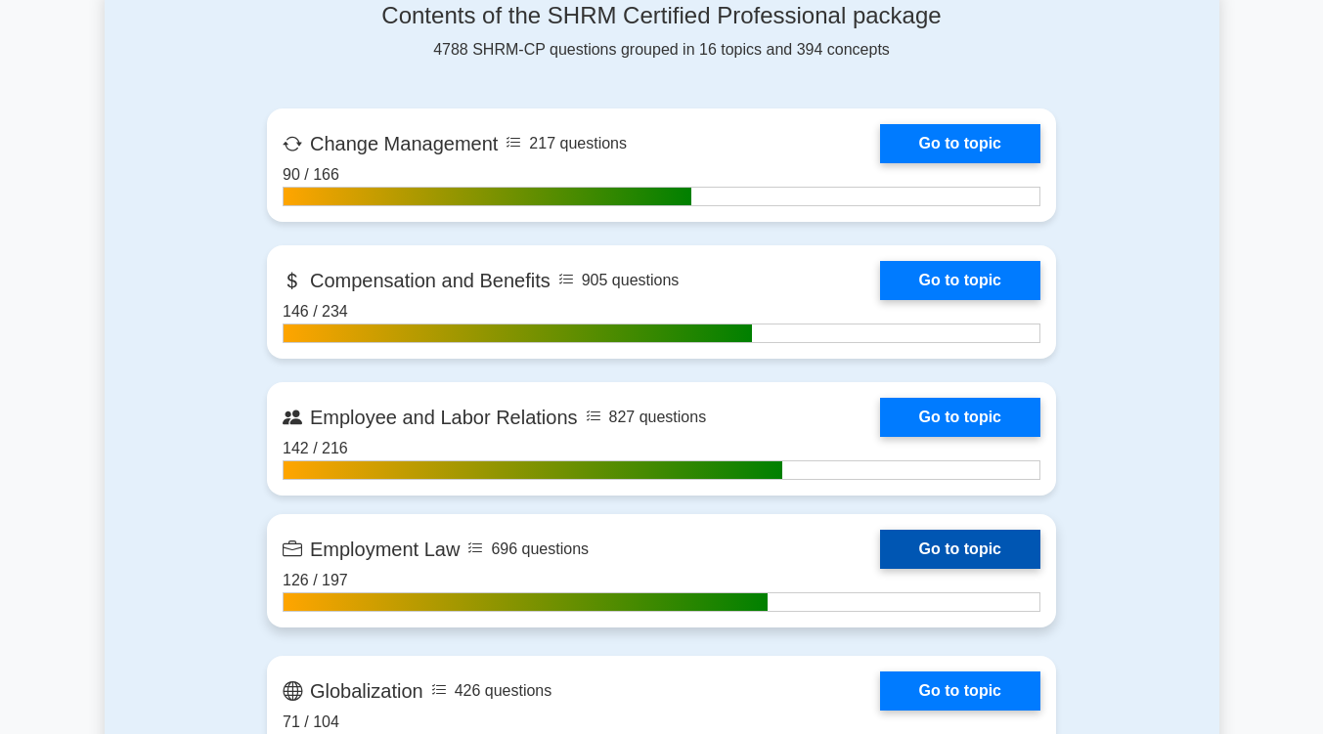
click at [994, 552] on link "Go to topic" at bounding box center [960, 549] width 160 height 39
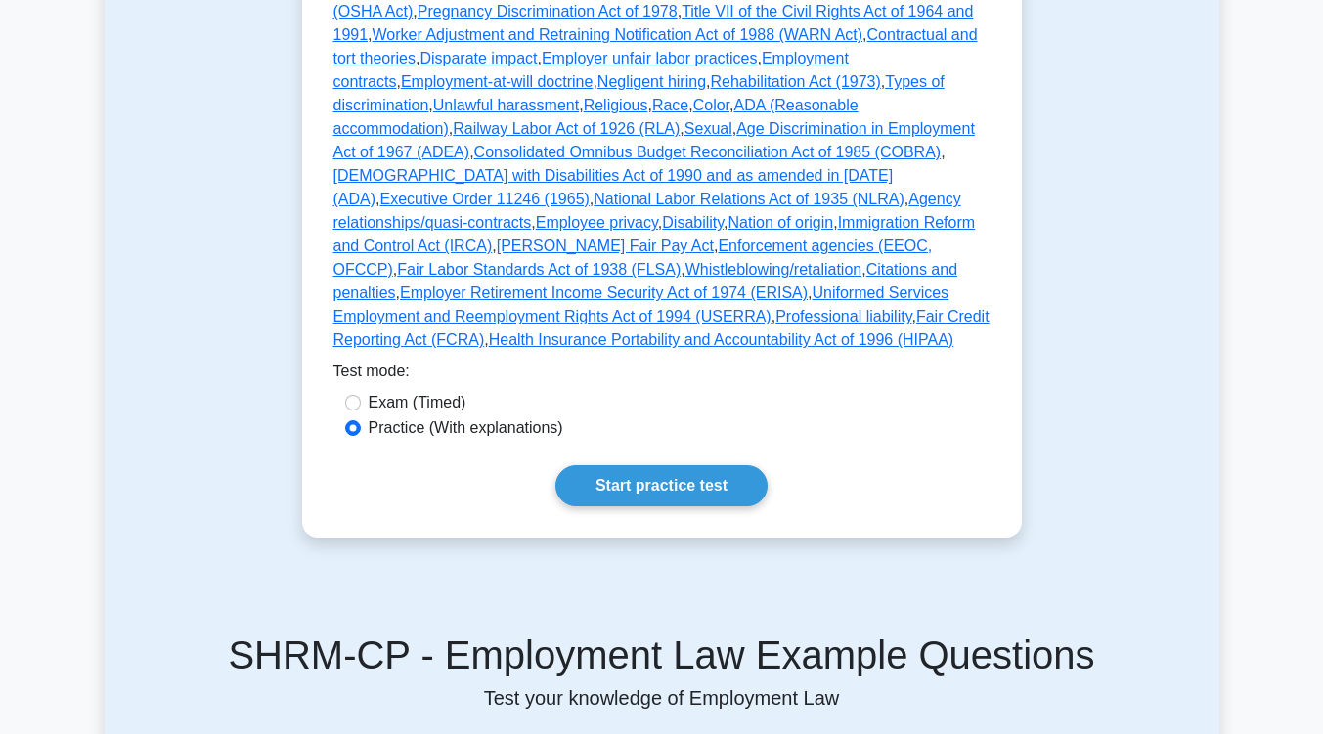
scroll to position [697, 0]
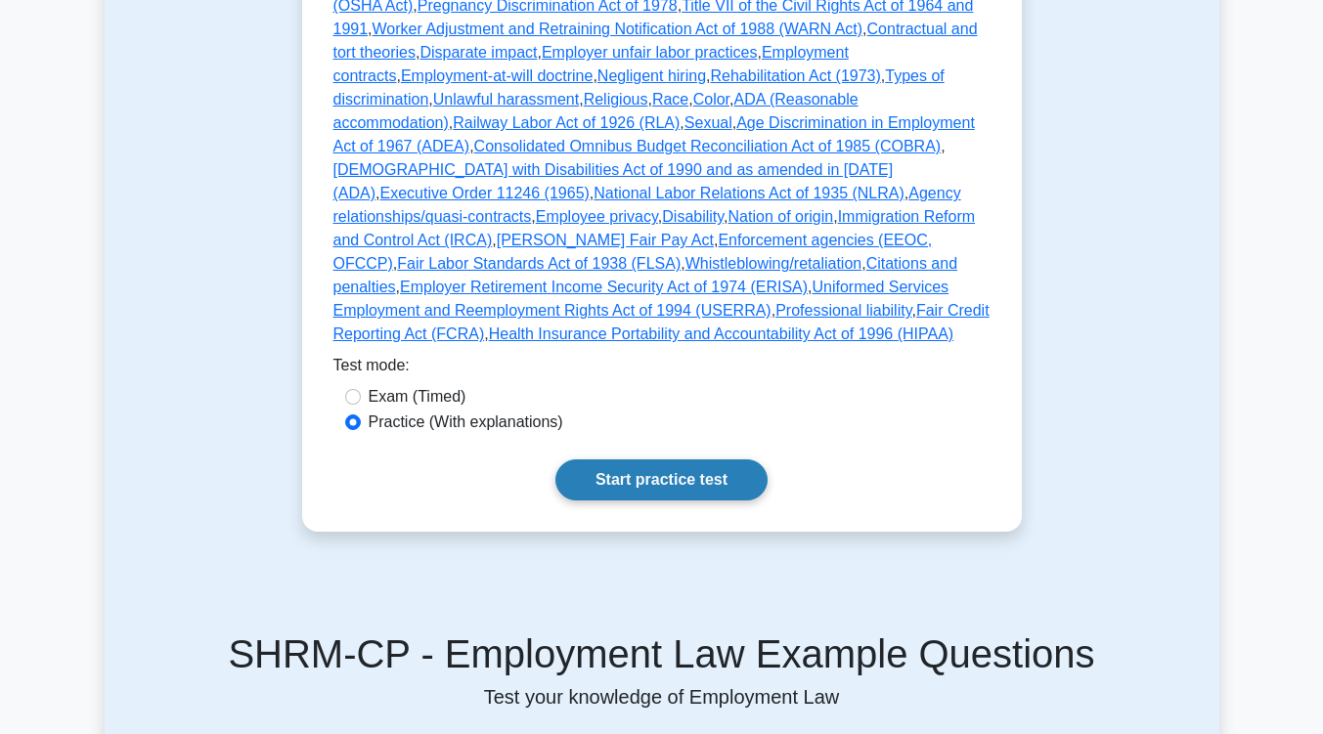
click at [643, 461] on link "Start practice test" at bounding box center [661, 480] width 212 height 41
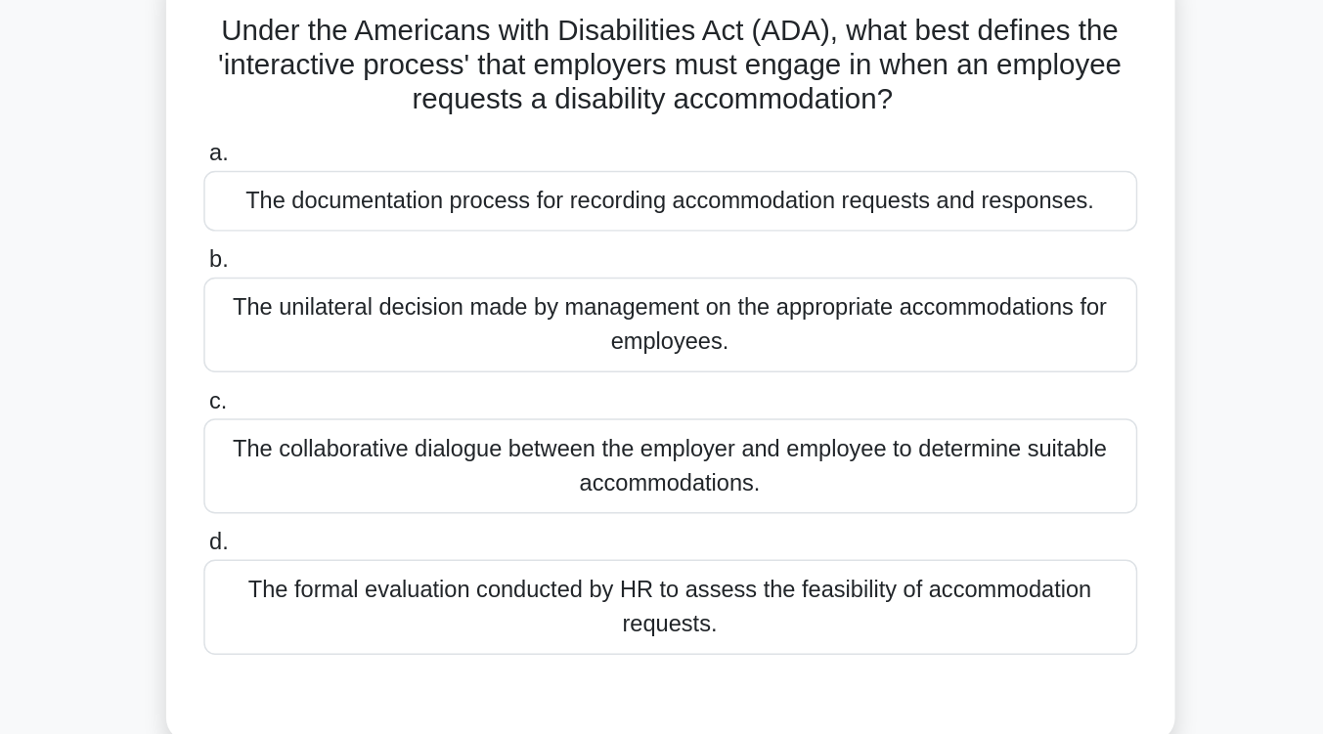
click at [643, 450] on div "The collaborative dialogue between the employer and employee to determine suita…" at bounding box center [662, 453] width 634 height 65
click at [345, 417] on input "c. The collaborative dialogue between the employer and employee to determine su…" at bounding box center [345, 410] width 0 height 13
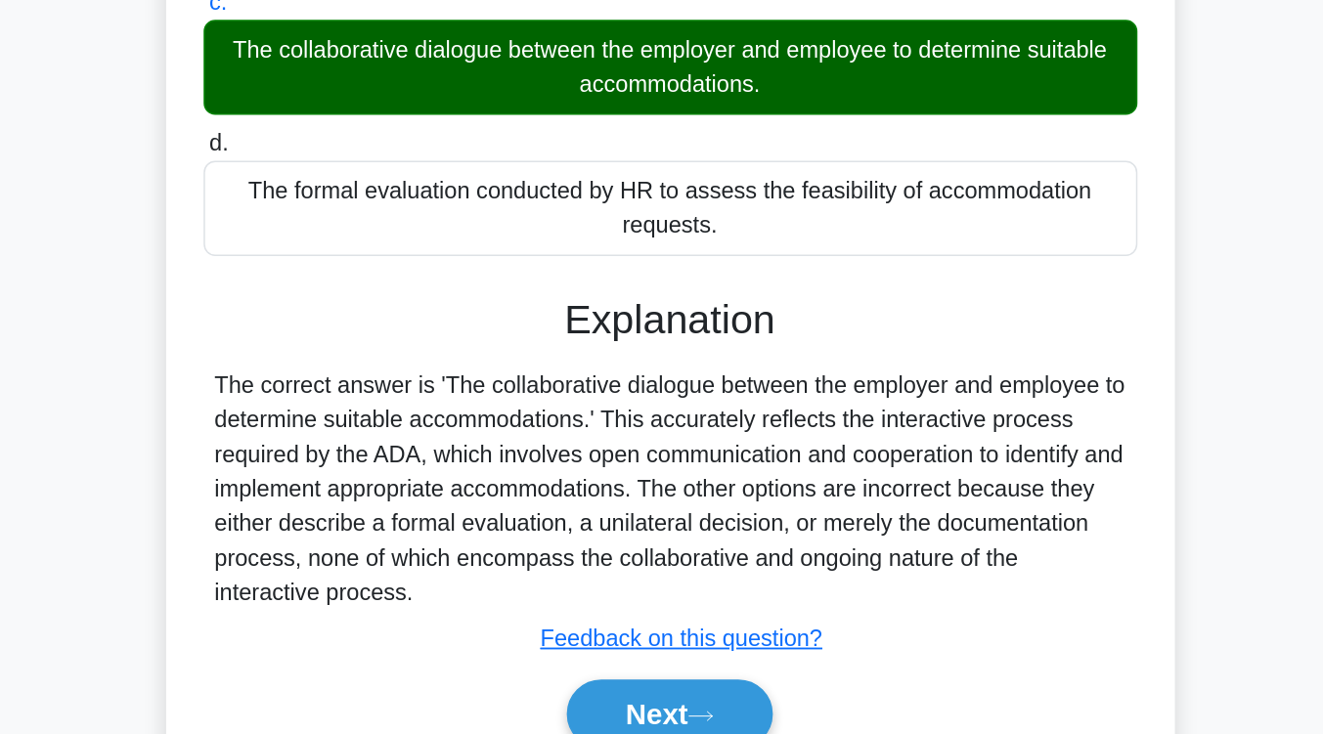
scroll to position [237, 0]
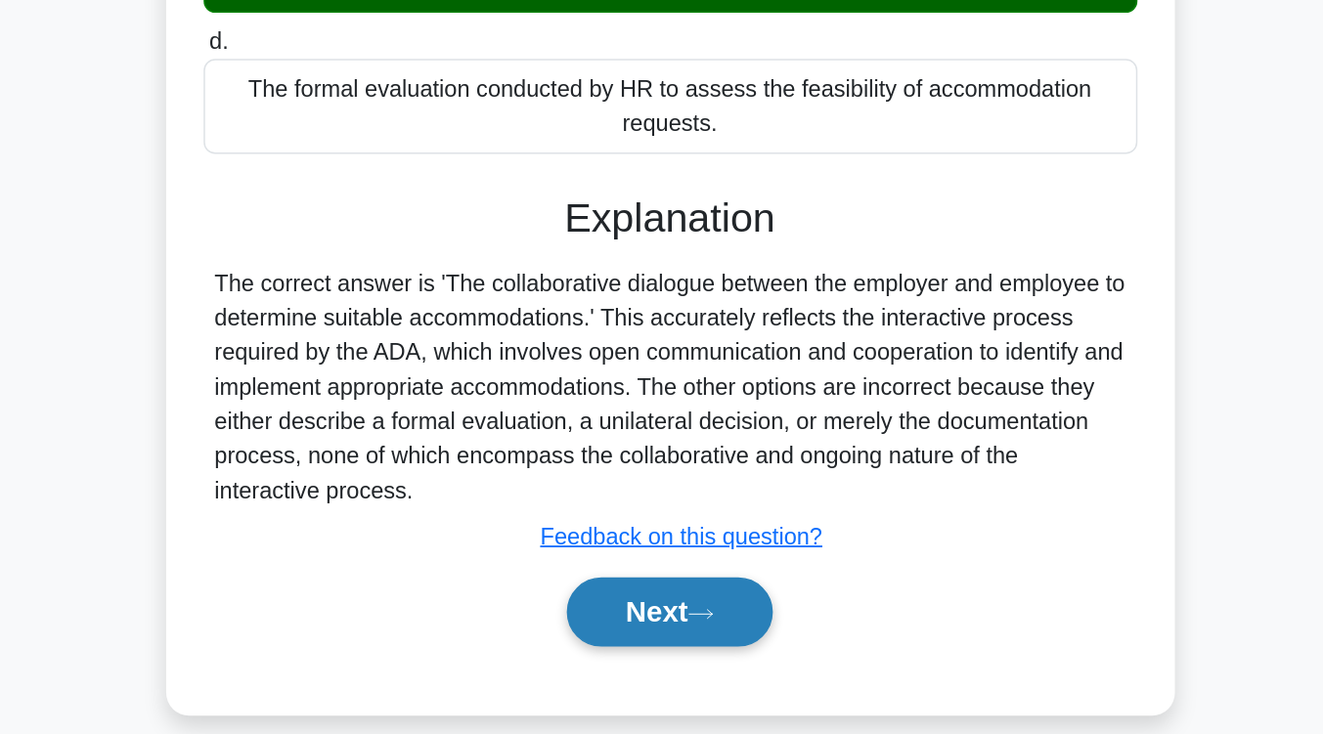
click at [639, 646] on button "Next" at bounding box center [662, 651] width 140 height 47
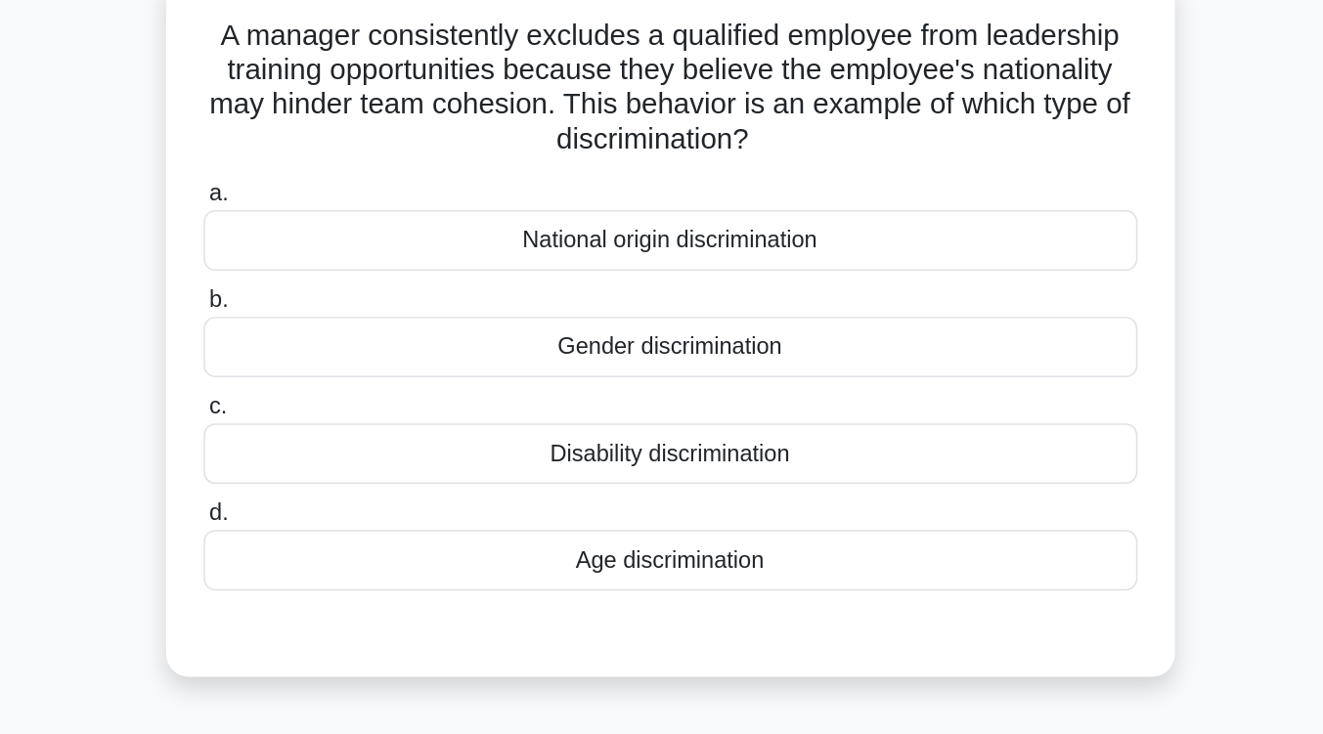
scroll to position [130, 0]
click at [639, 169] on div "National origin discrimination" at bounding box center [662, 162] width 634 height 41
click at [345, 137] on input "a. National origin discrimination" at bounding box center [345, 130] width 0 height 13
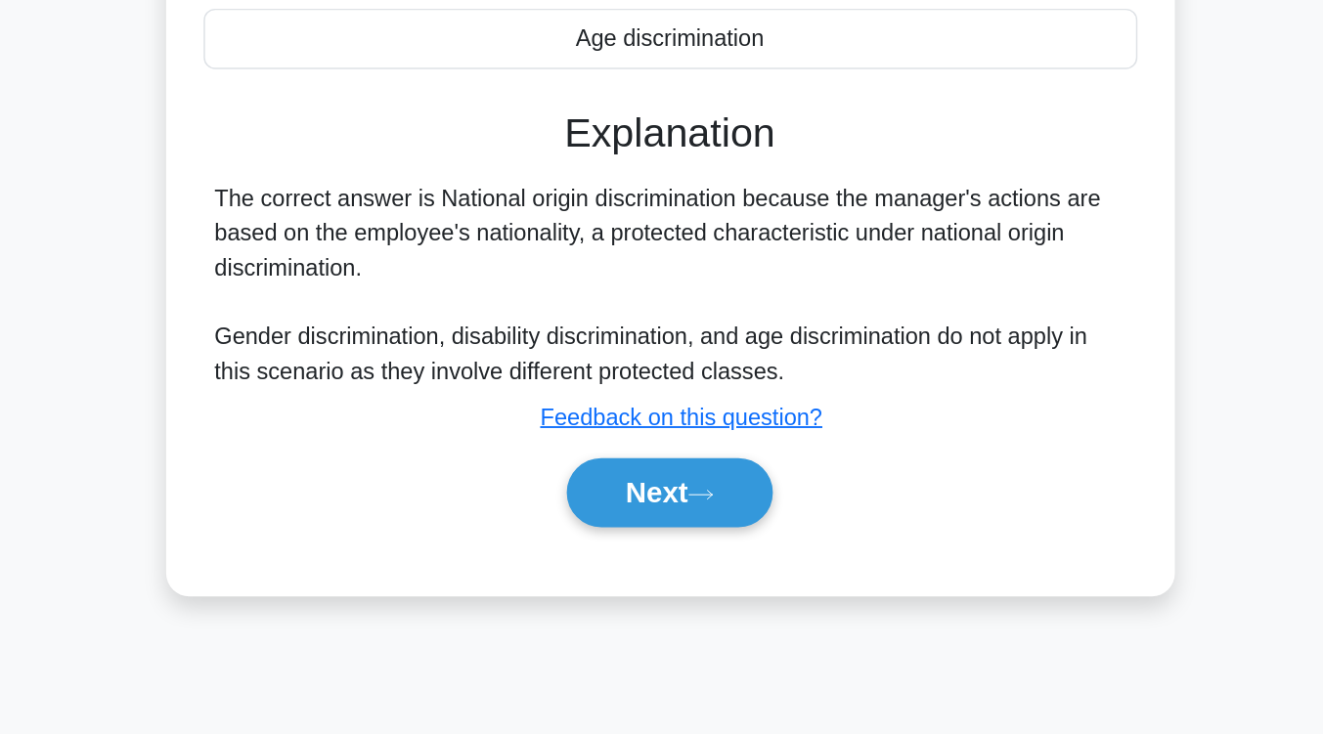
scroll to position [262, 0]
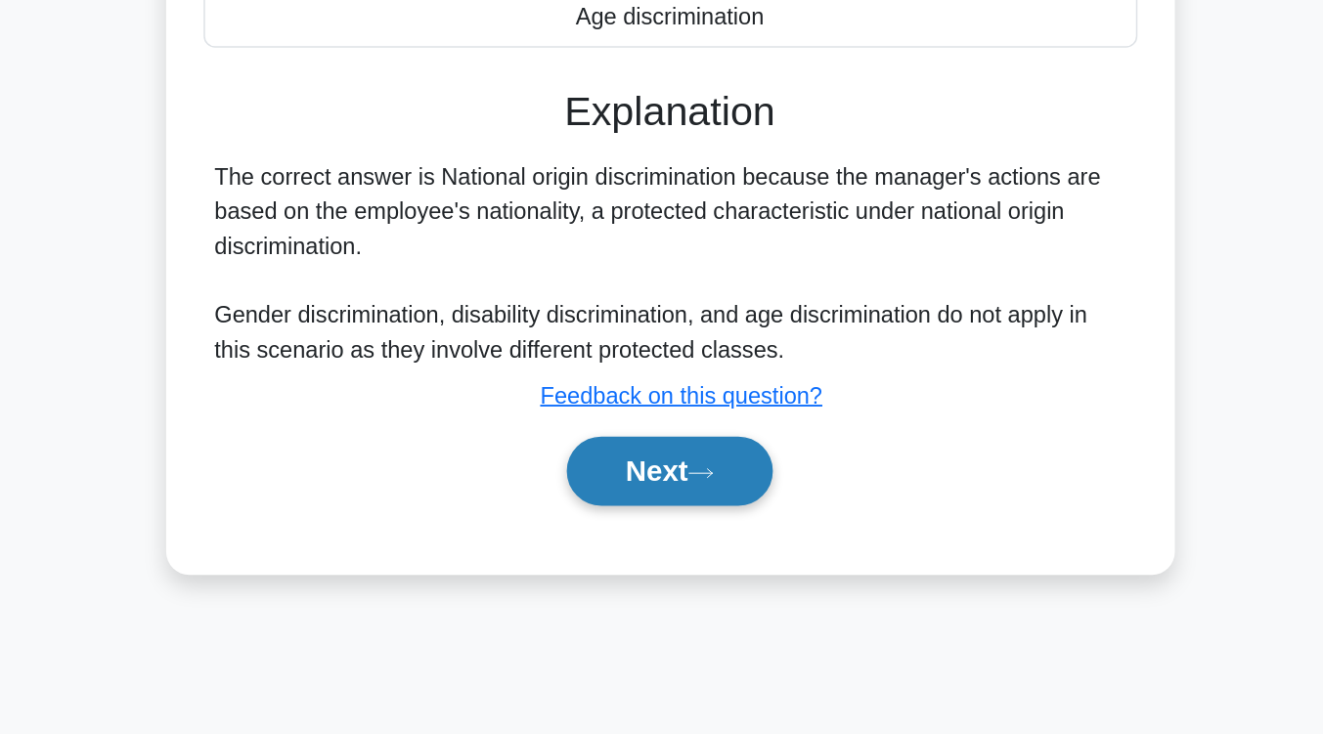
click at [643, 550] on button "Next" at bounding box center [662, 555] width 140 height 47
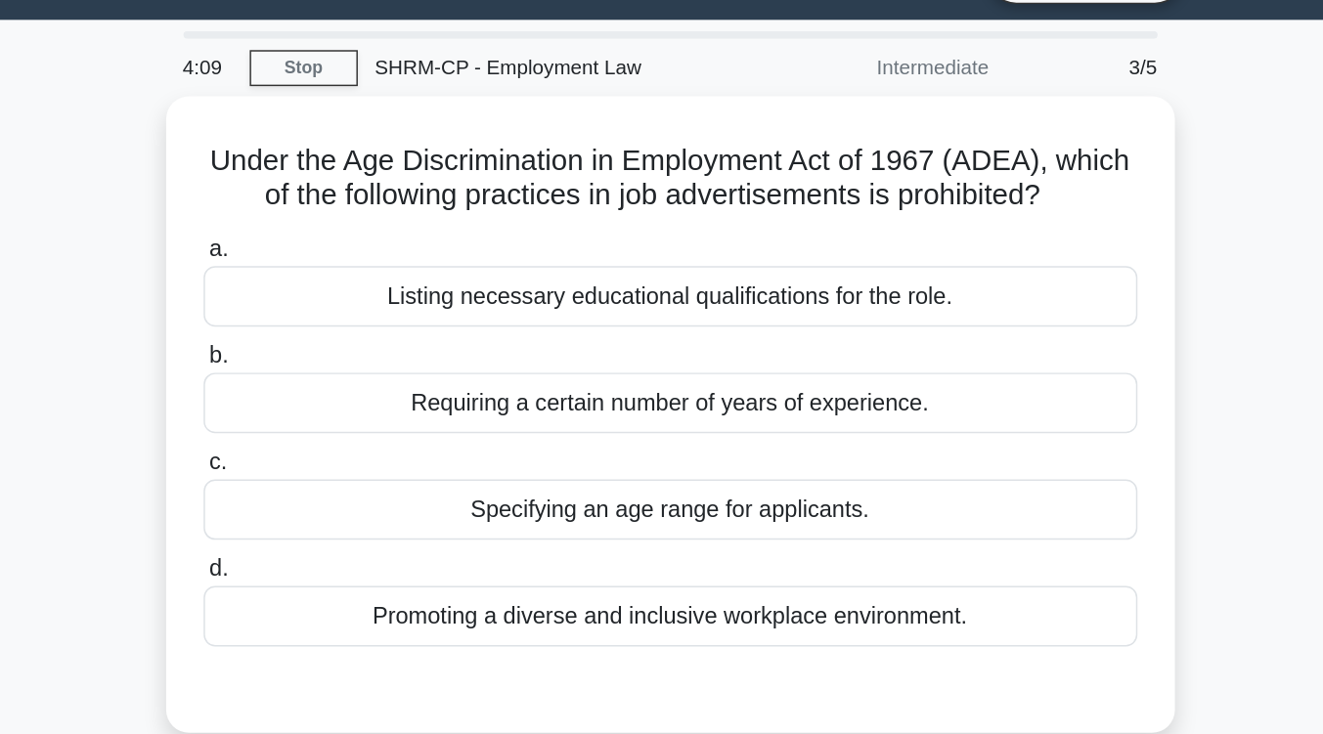
scroll to position [48, 0]
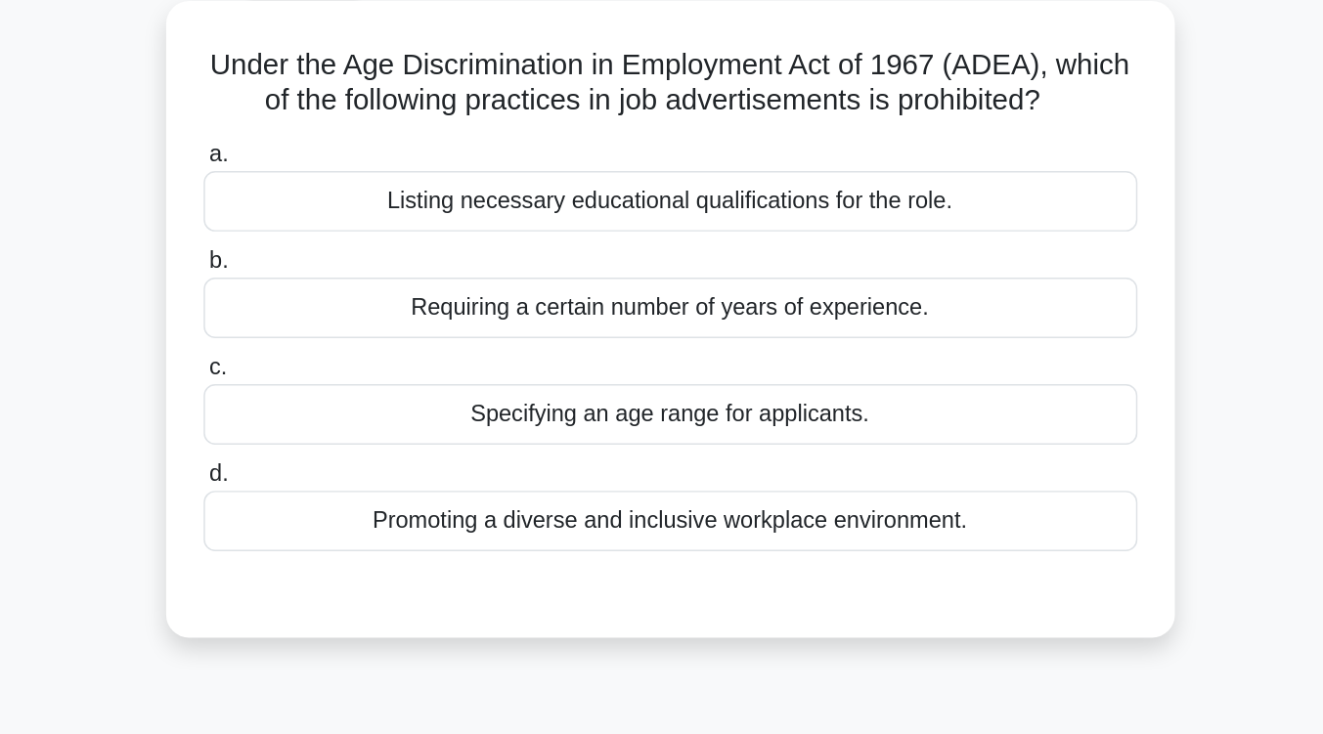
click at [644, 343] on div "Specifying an age range for applicants." at bounding box center [662, 342] width 634 height 41
click at [345, 317] on input "c. Specifying an age range for applicants." at bounding box center [345, 310] width 0 height 13
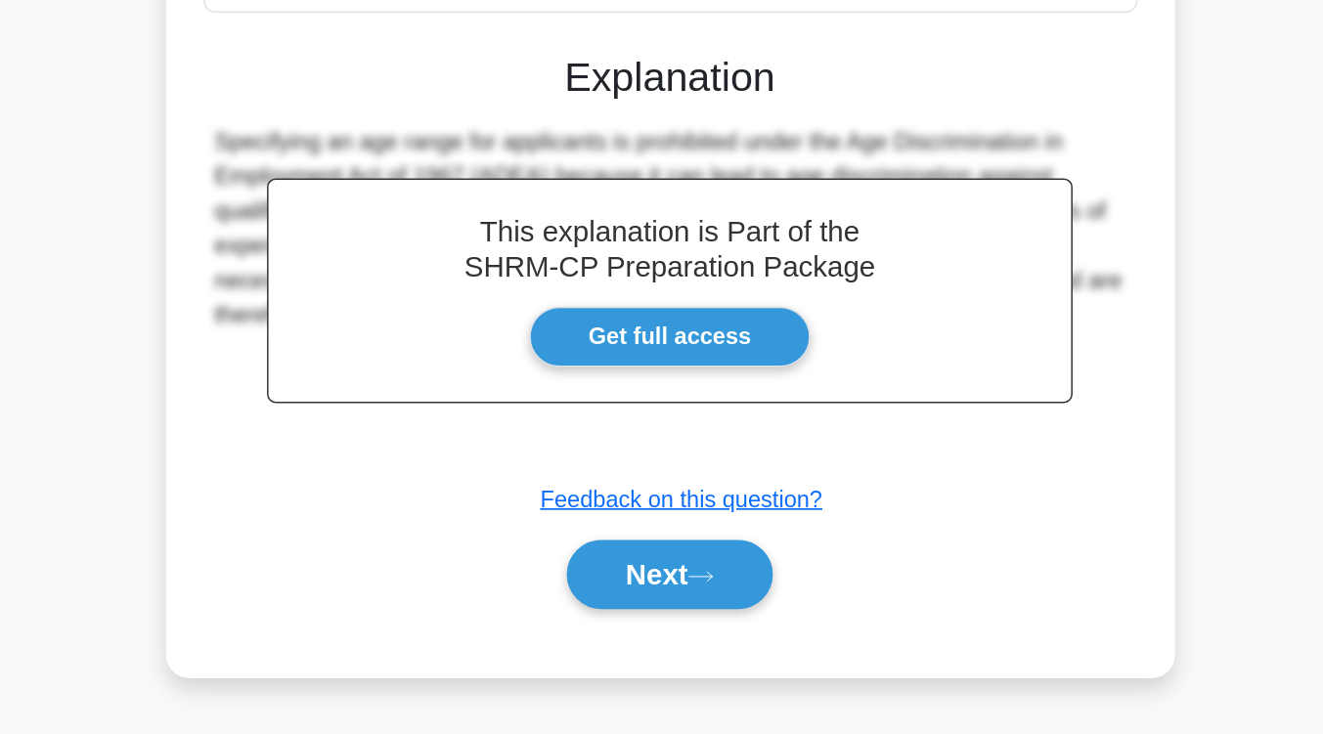
scroll to position [250, 0]
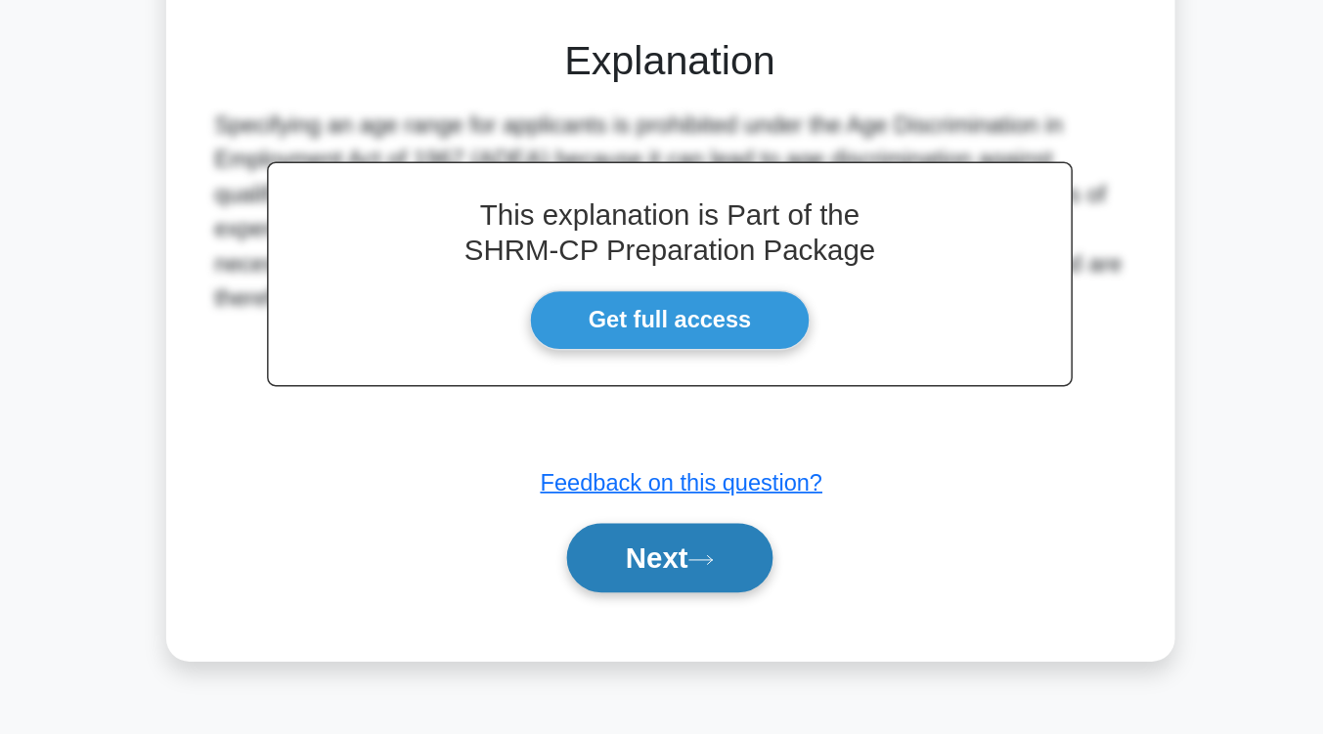
click at [641, 612] on button "Next" at bounding box center [662, 614] width 140 height 47
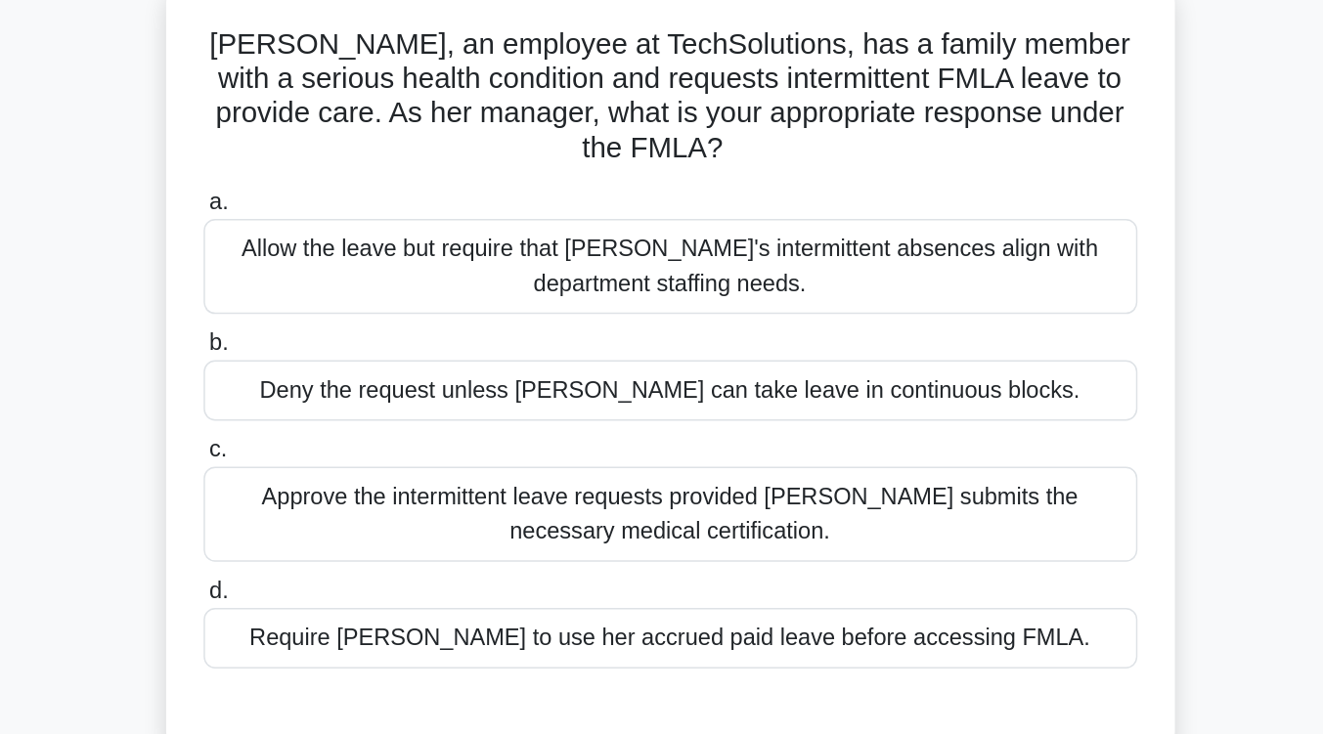
scroll to position [128, 0]
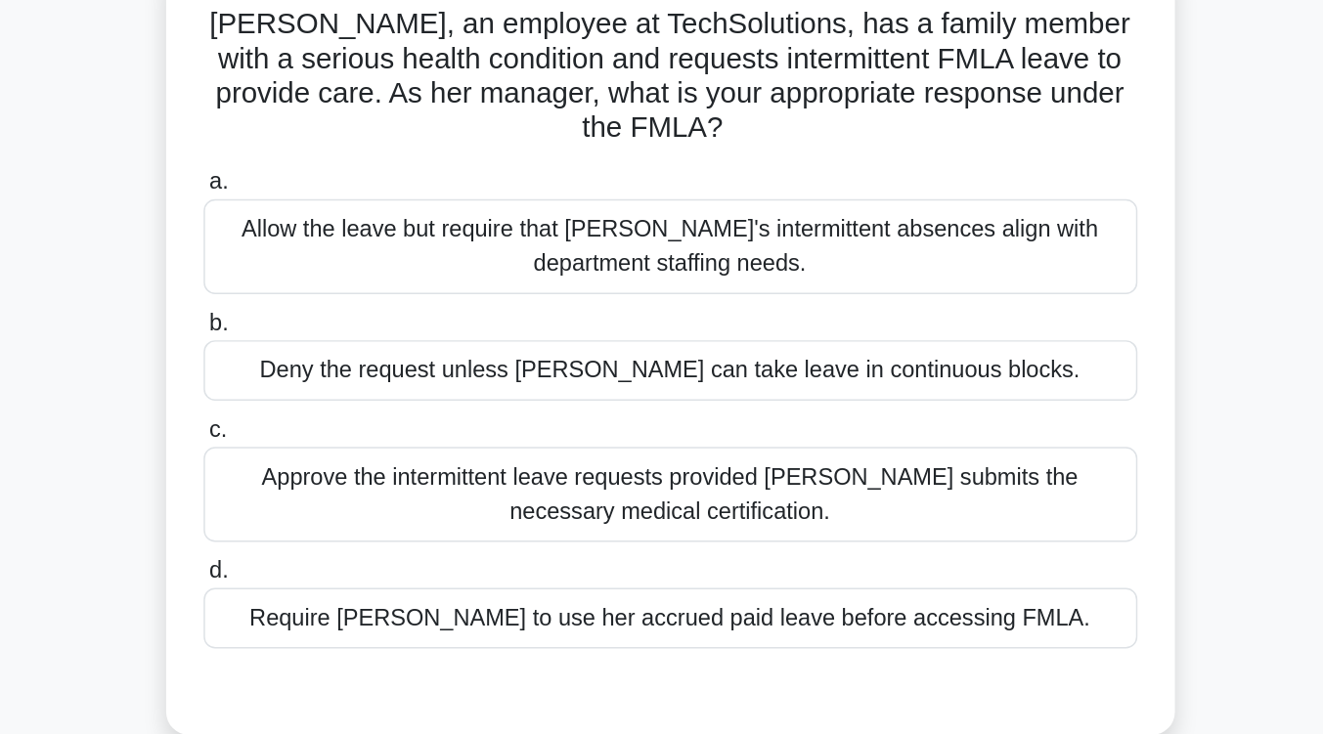
click at [649, 359] on div "Approve the intermittent leave requests provided Maria submits the necessary me…" at bounding box center [662, 344] width 634 height 65
click at [345, 307] on input "c. Approve the intermittent leave requests provided Maria submits the necessary…" at bounding box center [345, 300] width 0 height 13
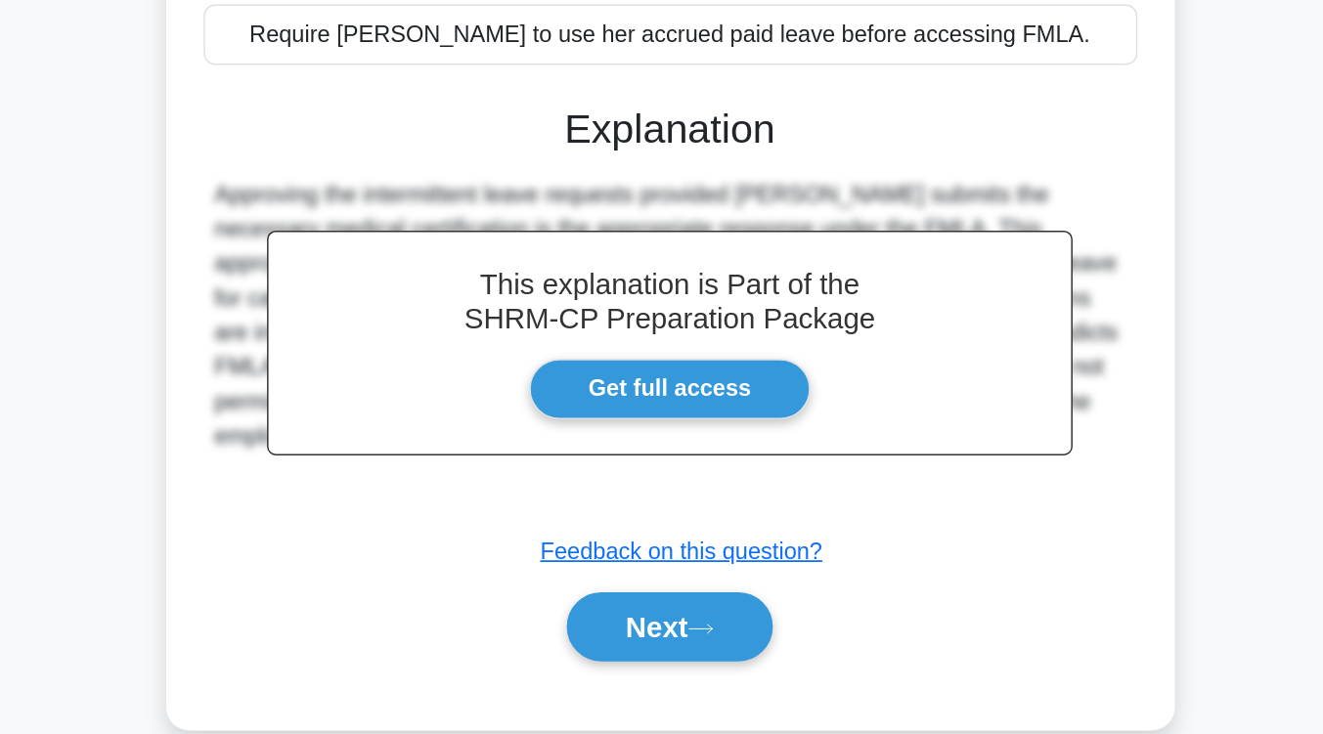
scroll to position [298, 0]
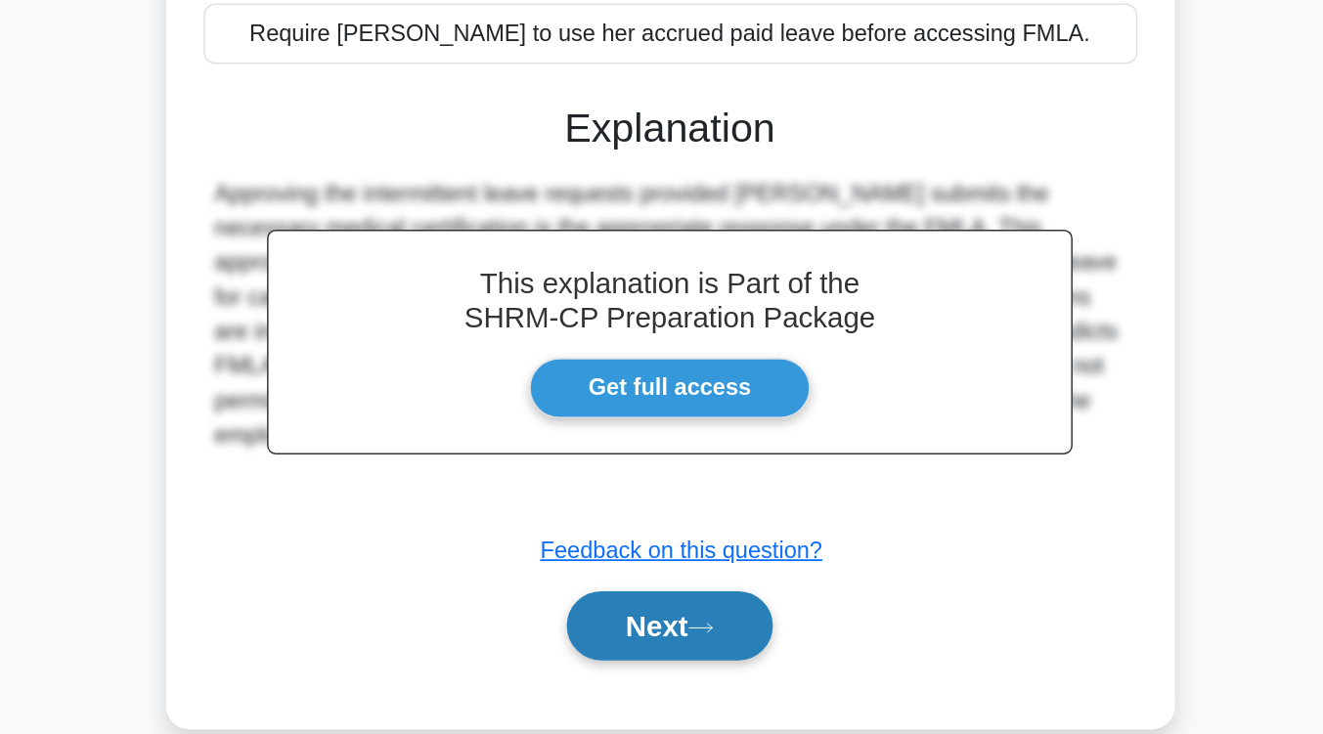
click at [643, 669] on button "Next" at bounding box center [662, 660] width 140 height 47
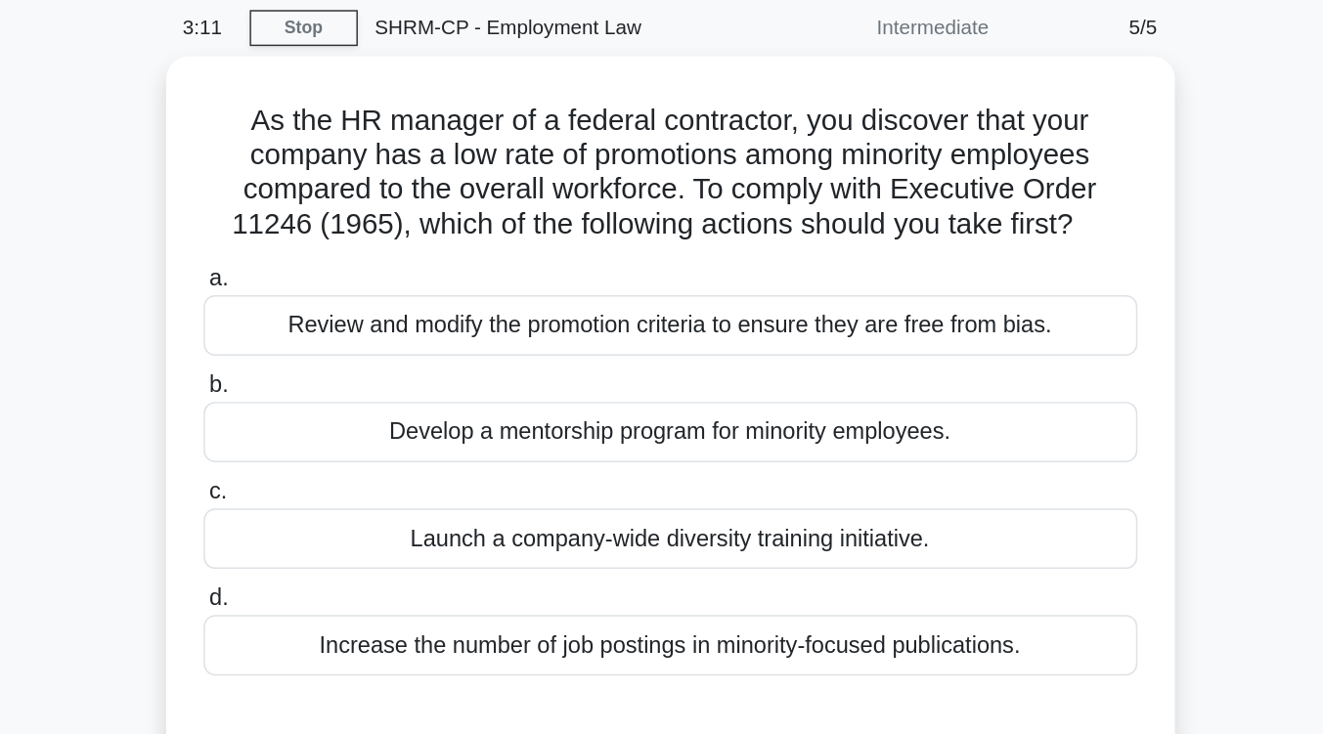
scroll to position [75, 0]
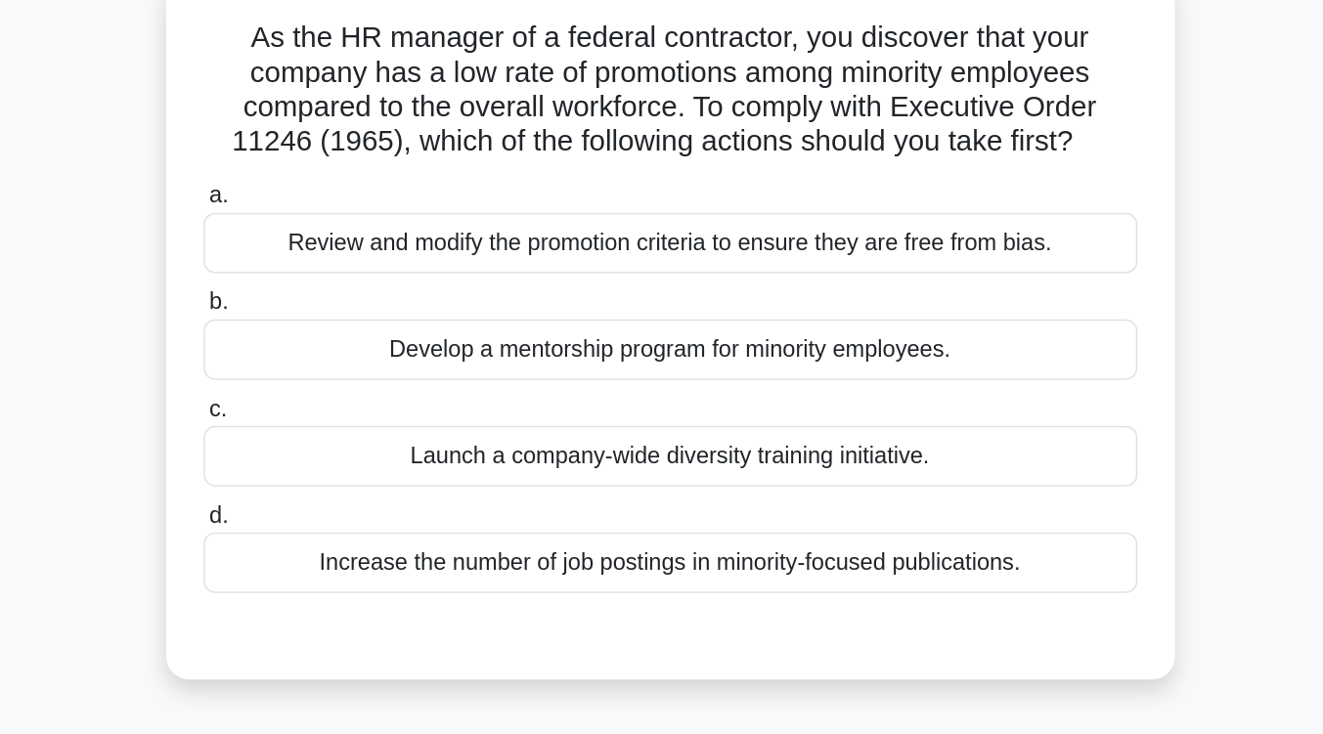
click at [742, 226] on div "Review and modify the promotion criteria to ensure they are free from bias." at bounding box center [662, 217] width 634 height 41
click at [345, 192] on input "a. Review and modify the promotion criteria to ensure they are free from bias." at bounding box center [345, 185] width 0 height 13
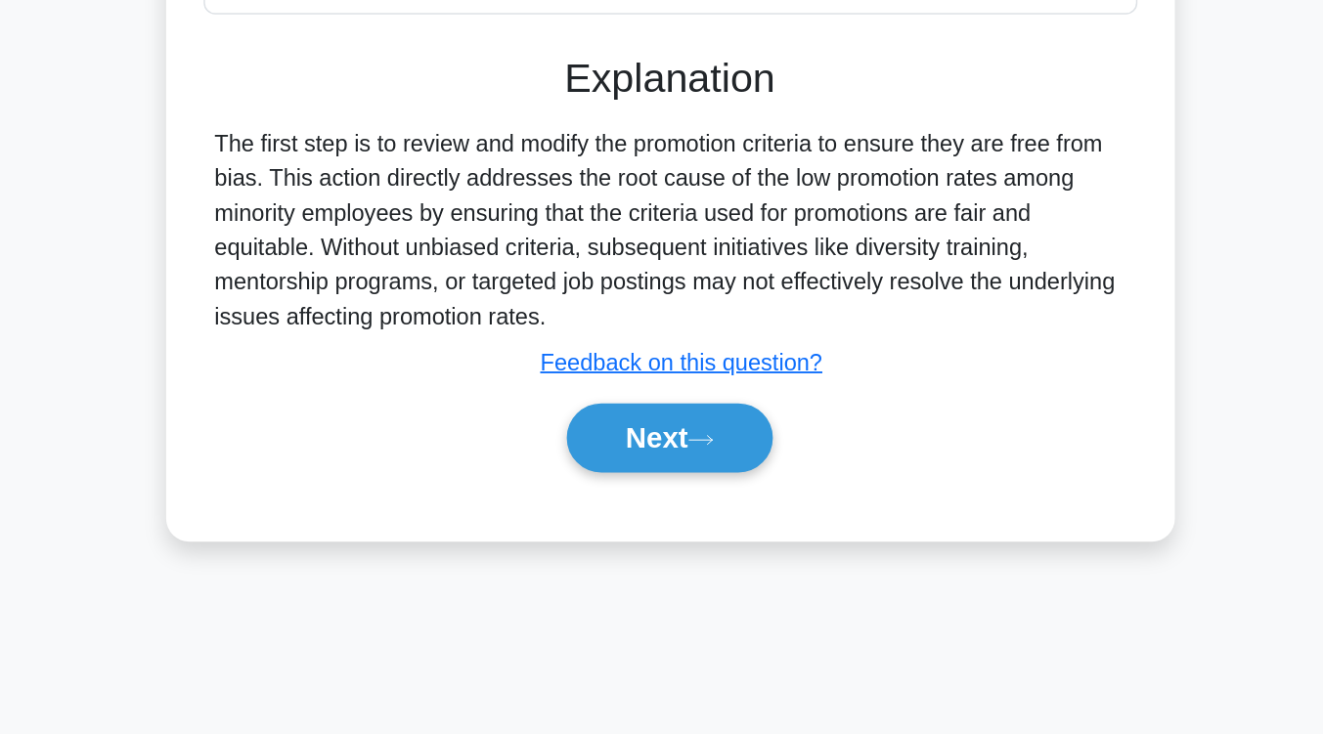
scroll to position [288, 0]
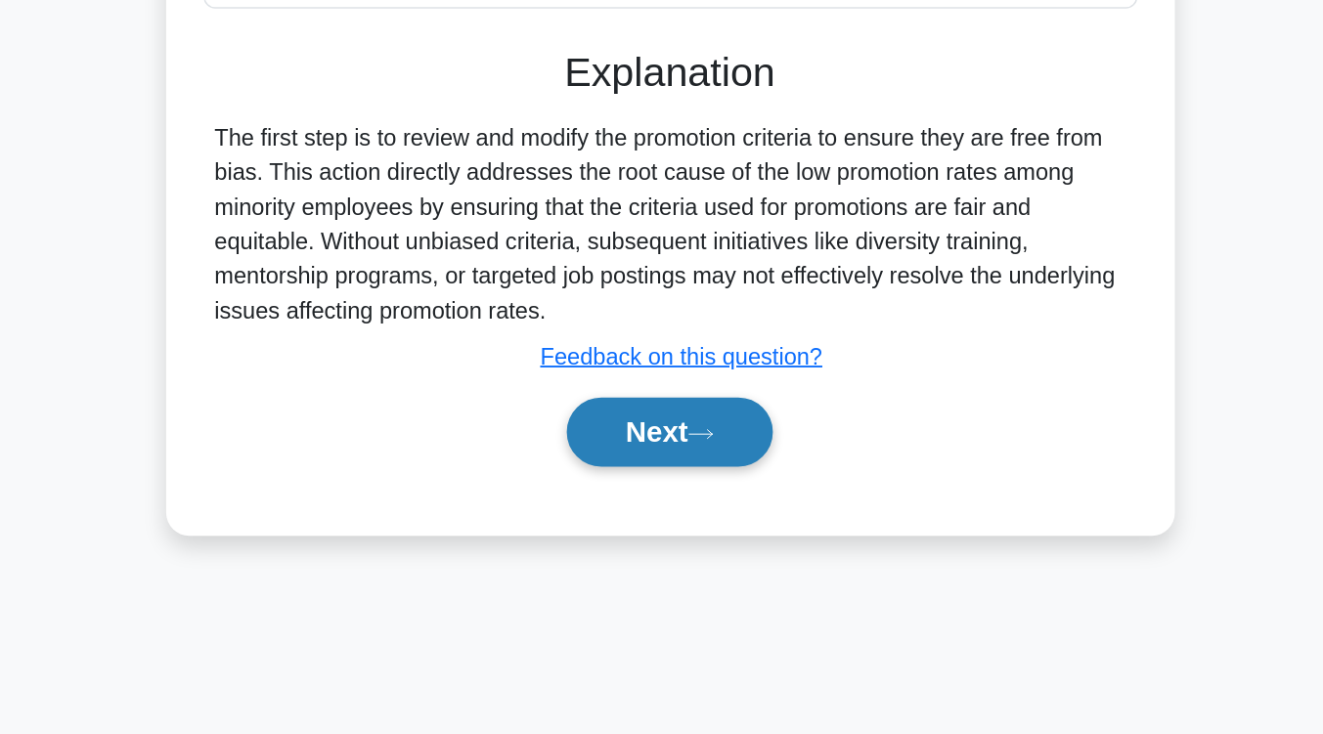
click at [670, 527] on button "Next" at bounding box center [662, 529] width 140 height 47
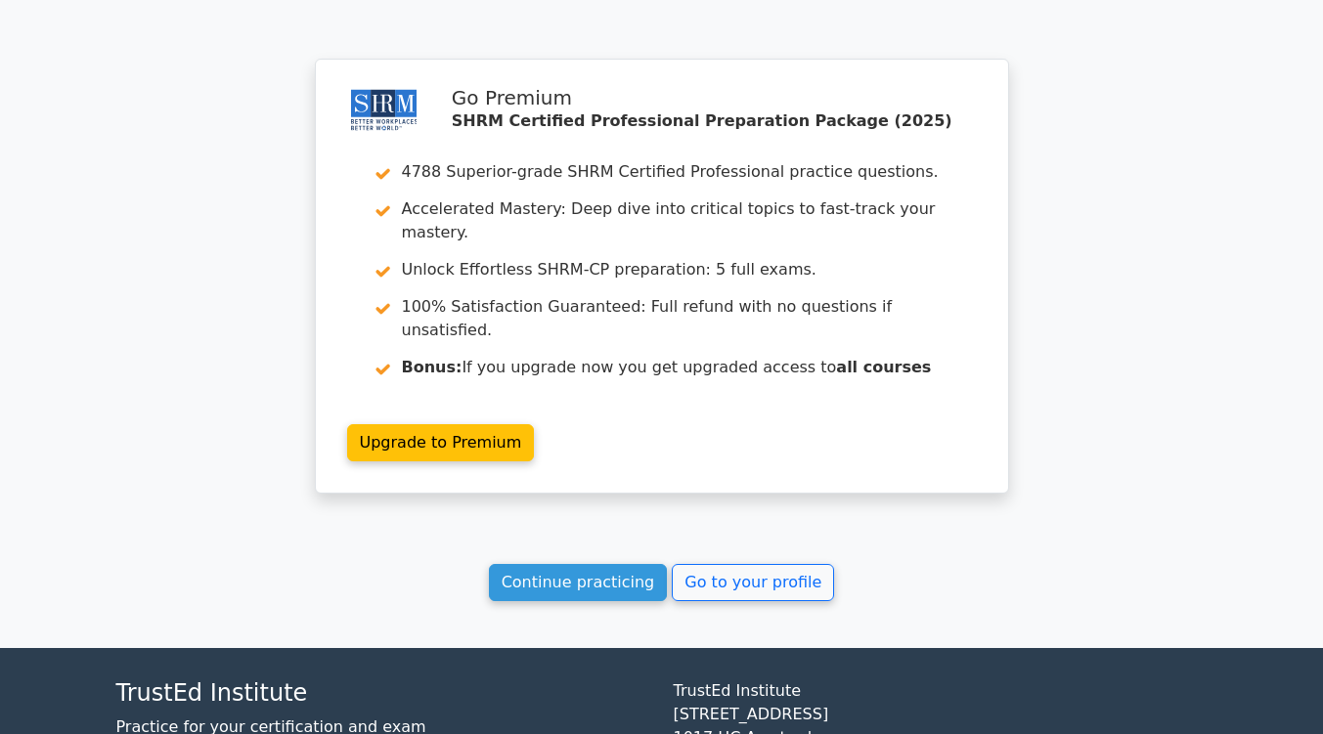
scroll to position [2629, 0]
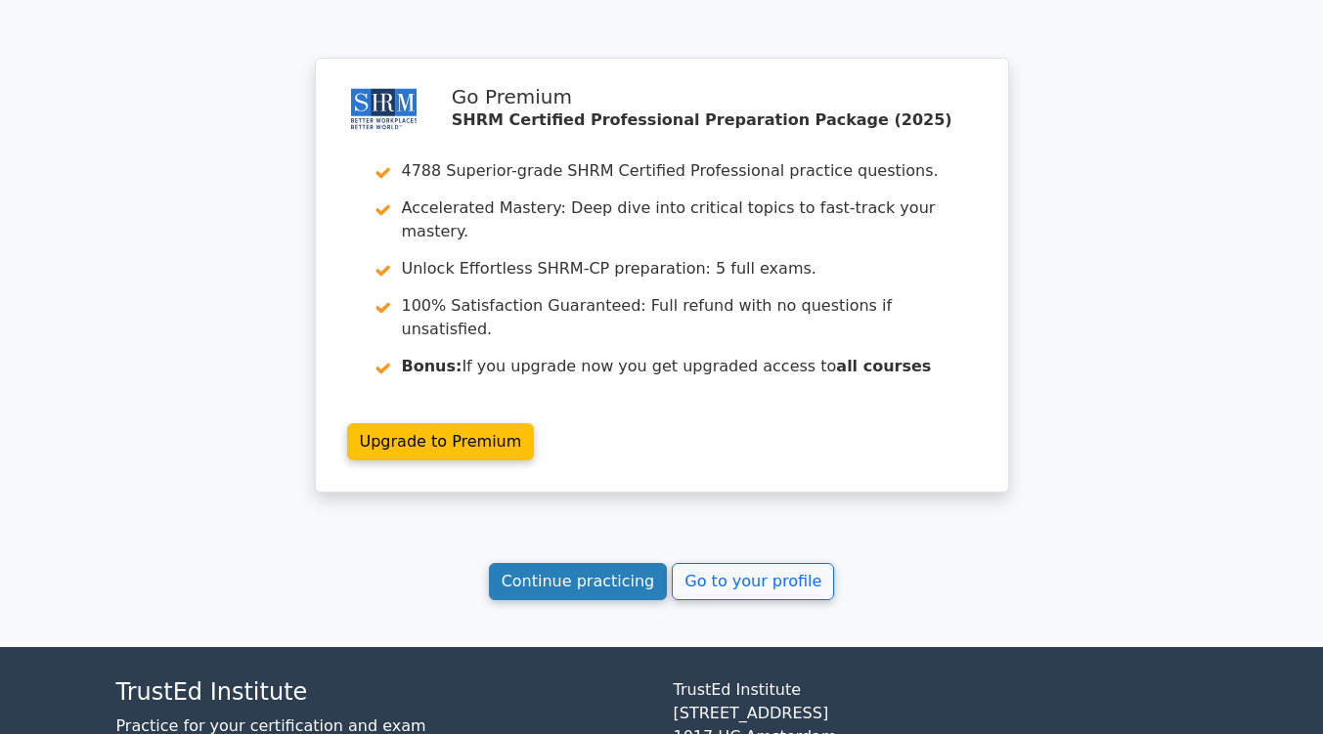
click at [616, 563] on link "Continue practicing" at bounding box center [578, 581] width 179 height 37
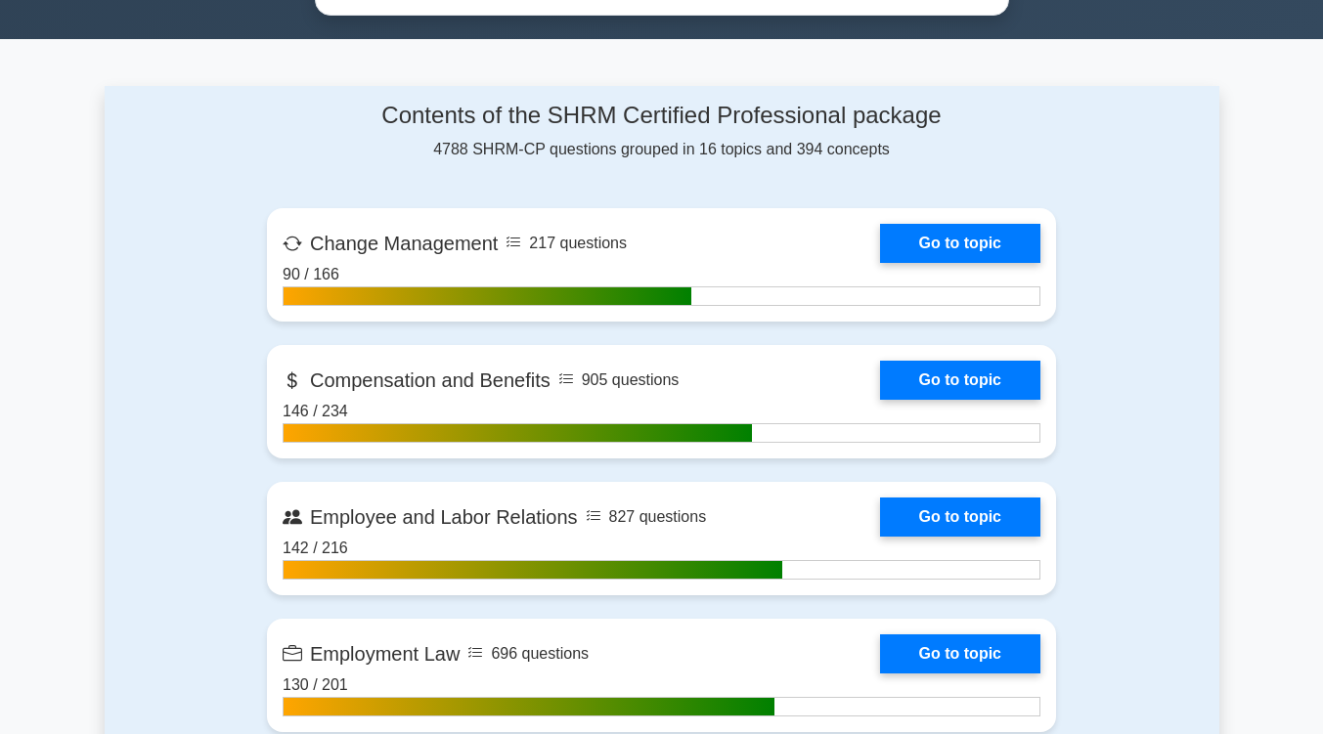
scroll to position [1279, 0]
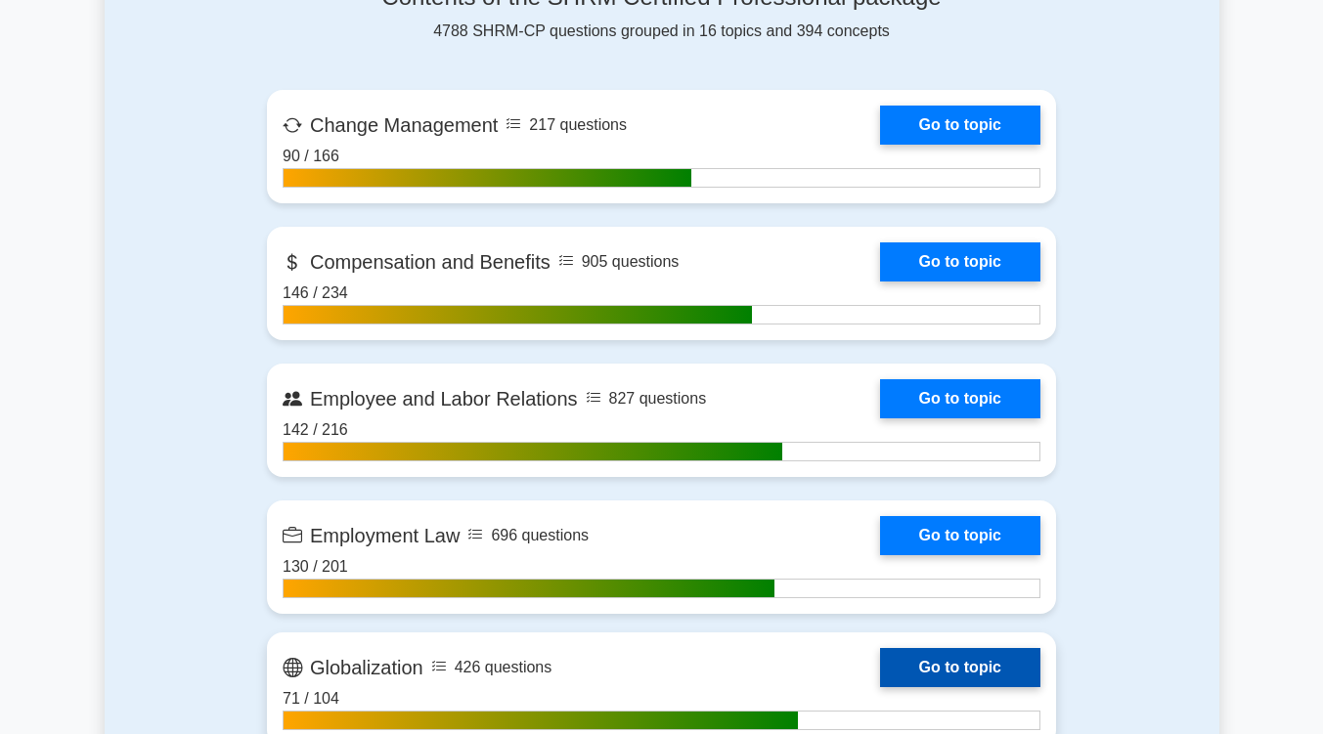
click at [925, 668] on link "Go to topic" at bounding box center [960, 667] width 160 height 39
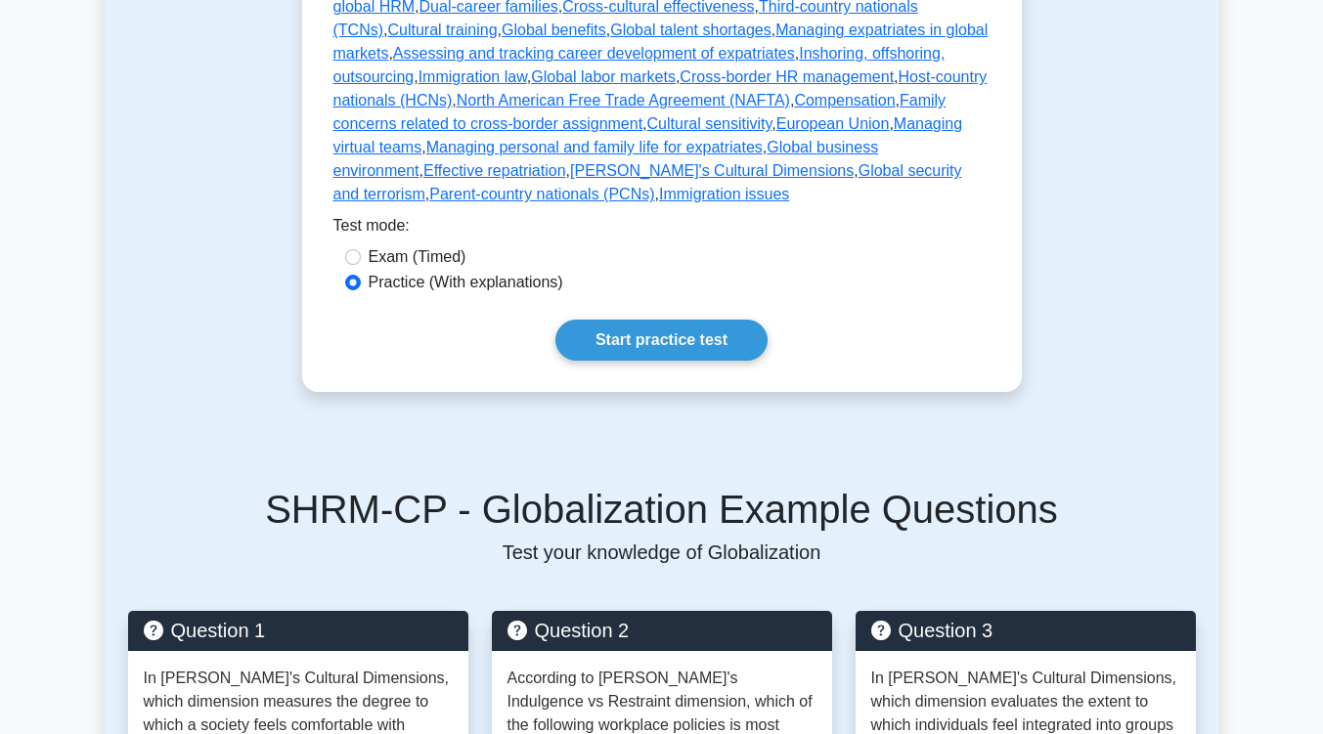
scroll to position [632, 0]
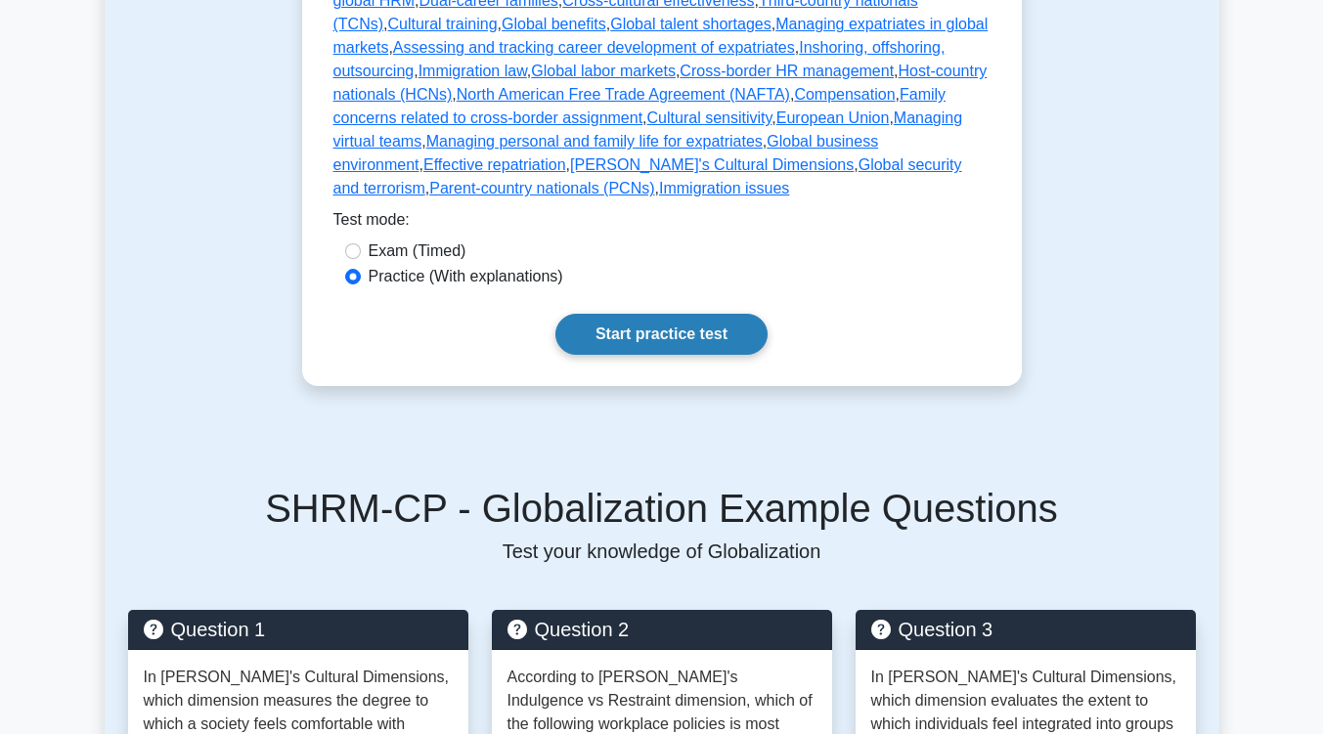
click at [701, 318] on link "Start practice test" at bounding box center [661, 334] width 212 height 41
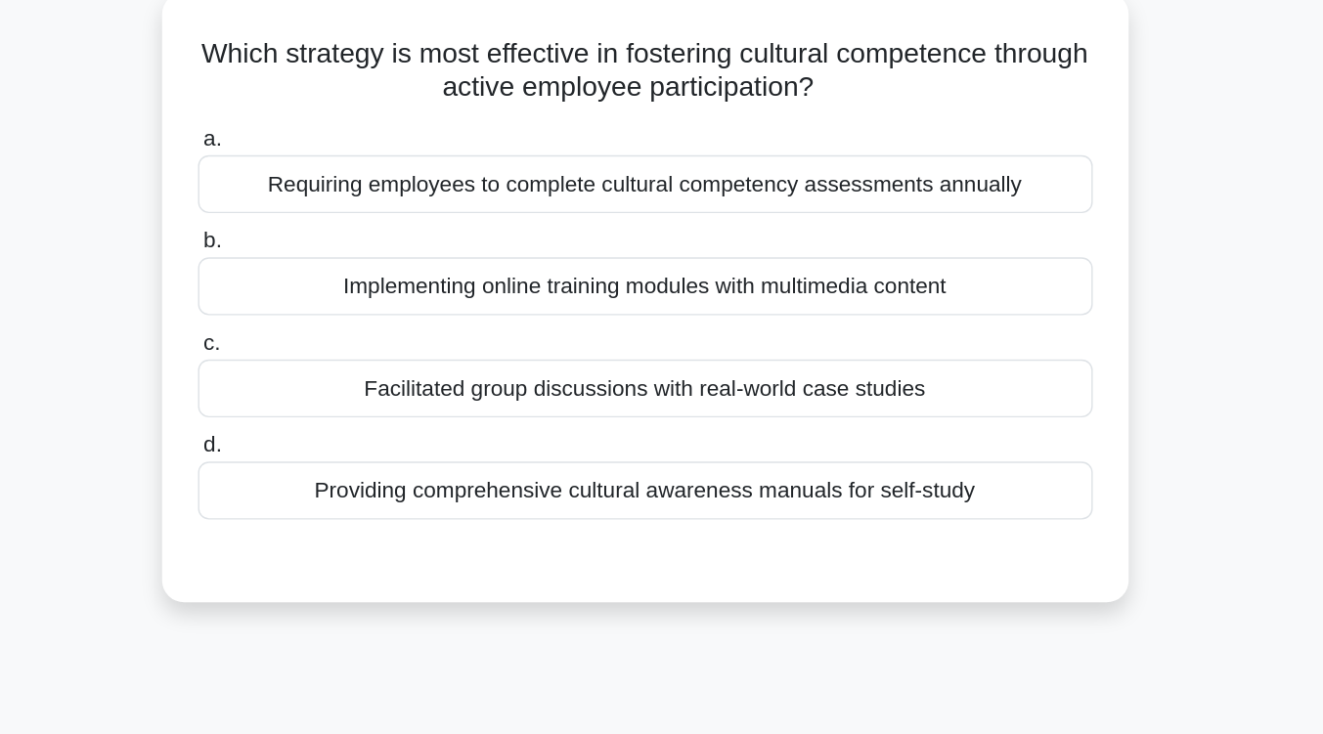
click at [707, 255] on div "Requiring employees to complete cultural competency assessments annually" at bounding box center [662, 245] width 634 height 41
click at [345, 220] on input "a. Requiring employees to complete cultural competency assessments annually" at bounding box center [345, 213] width 0 height 13
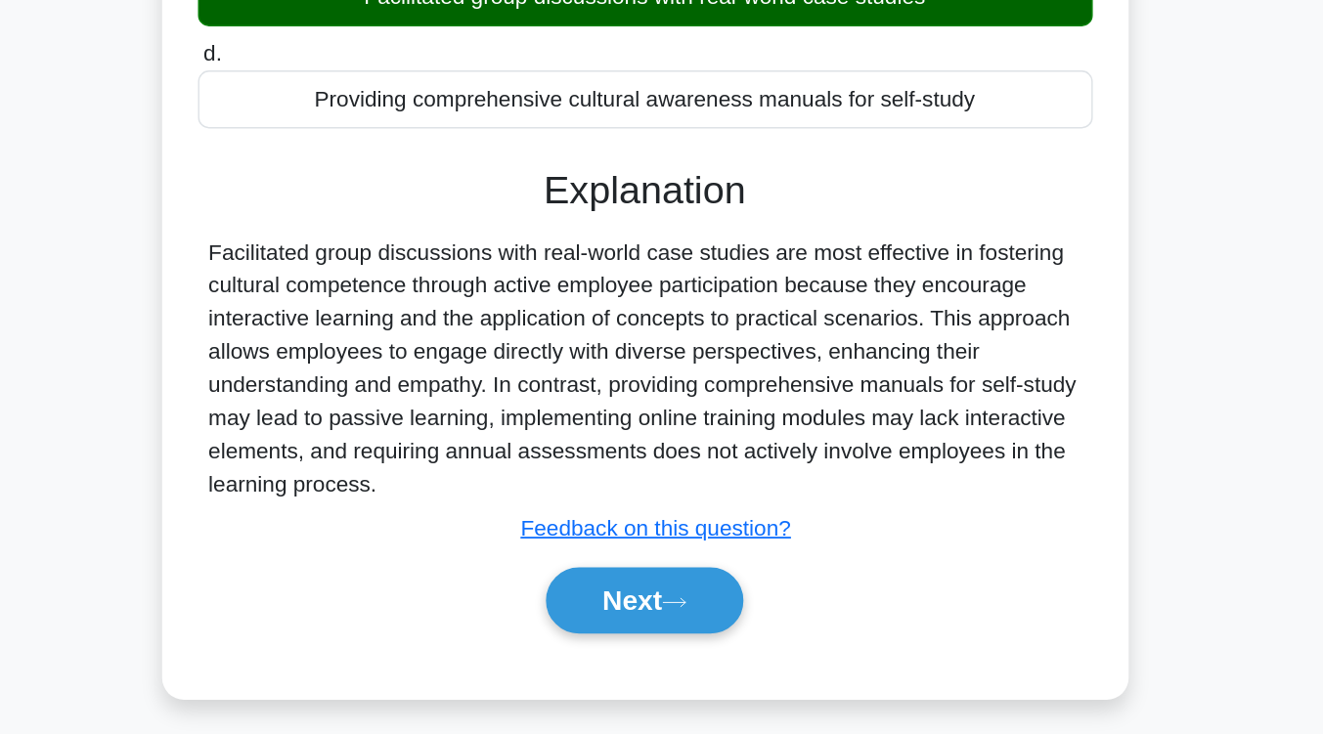
scroll to position [298, 0]
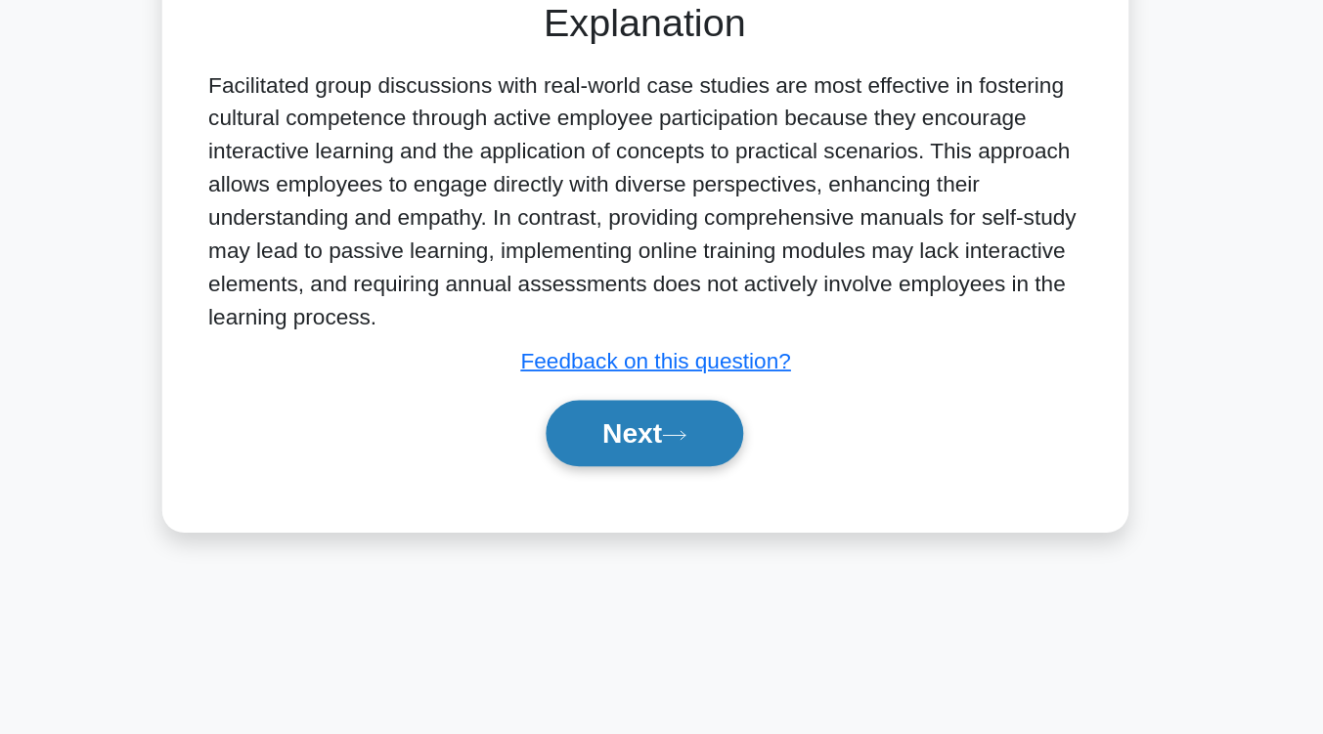
click at [687, 522] on icon at bounding box center [683, 522] width 18 height 11
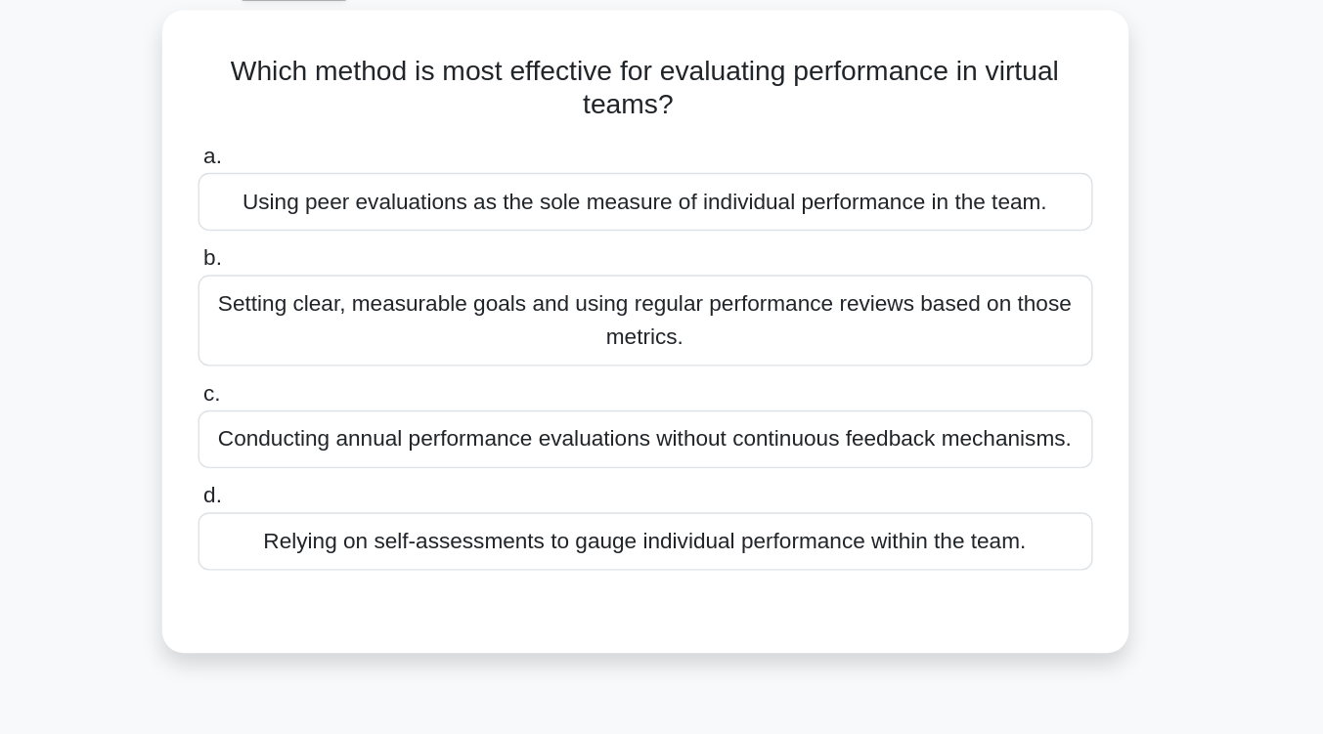
scroll to position [108, 0]
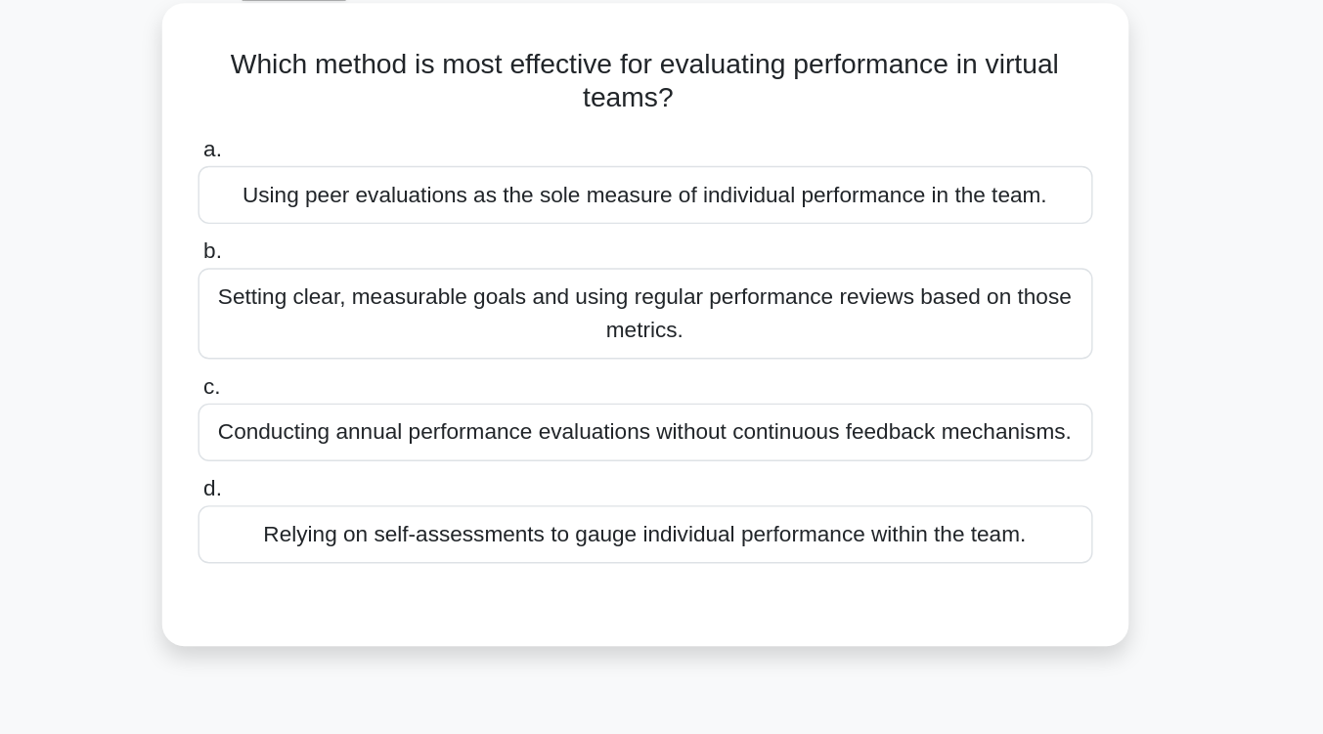
click at [708, 240] on div "Setting clear, measurable goals and using regular performance reviews based on …" at bounding box center [662, 222] width 634 height 65
click at [345, 185] on input "b. Setting clear, measurable goals and using regular performance reviews based …" at bounding box center [345, 178] width 0 height 13
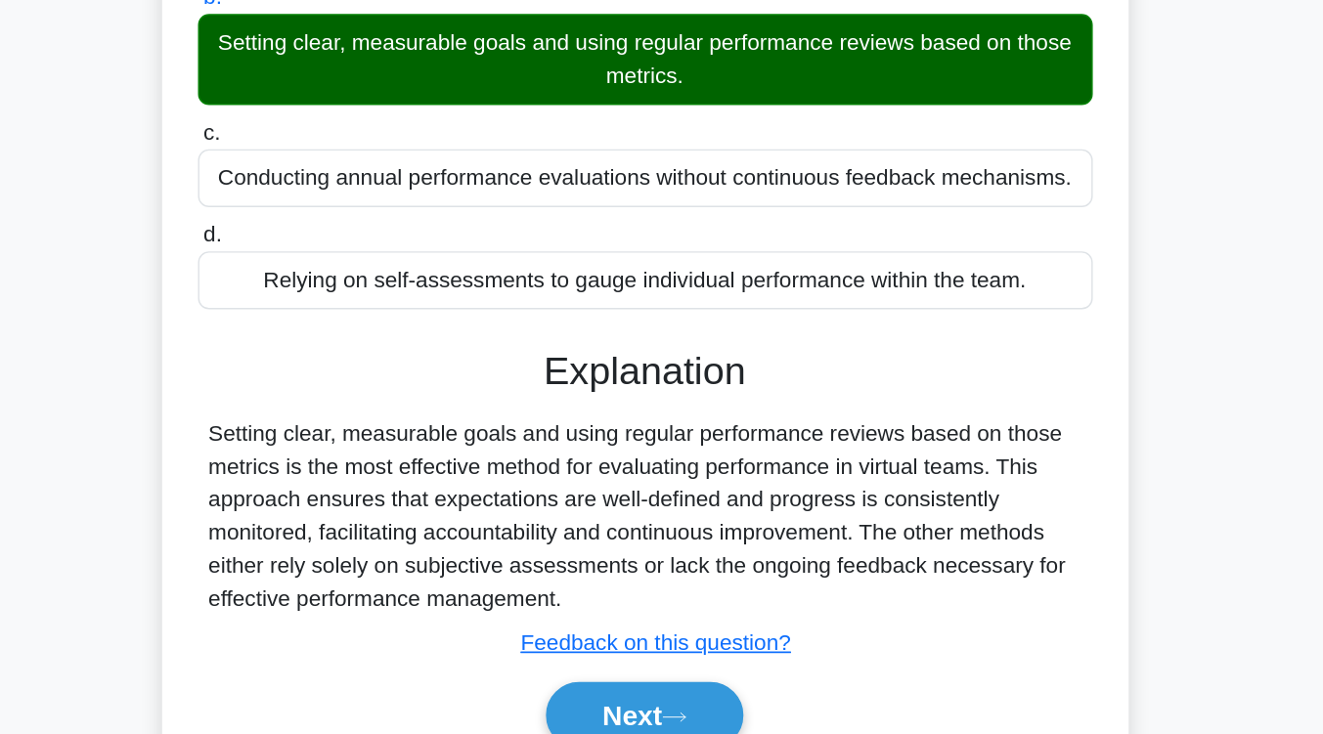
scroll to position [270, 0]
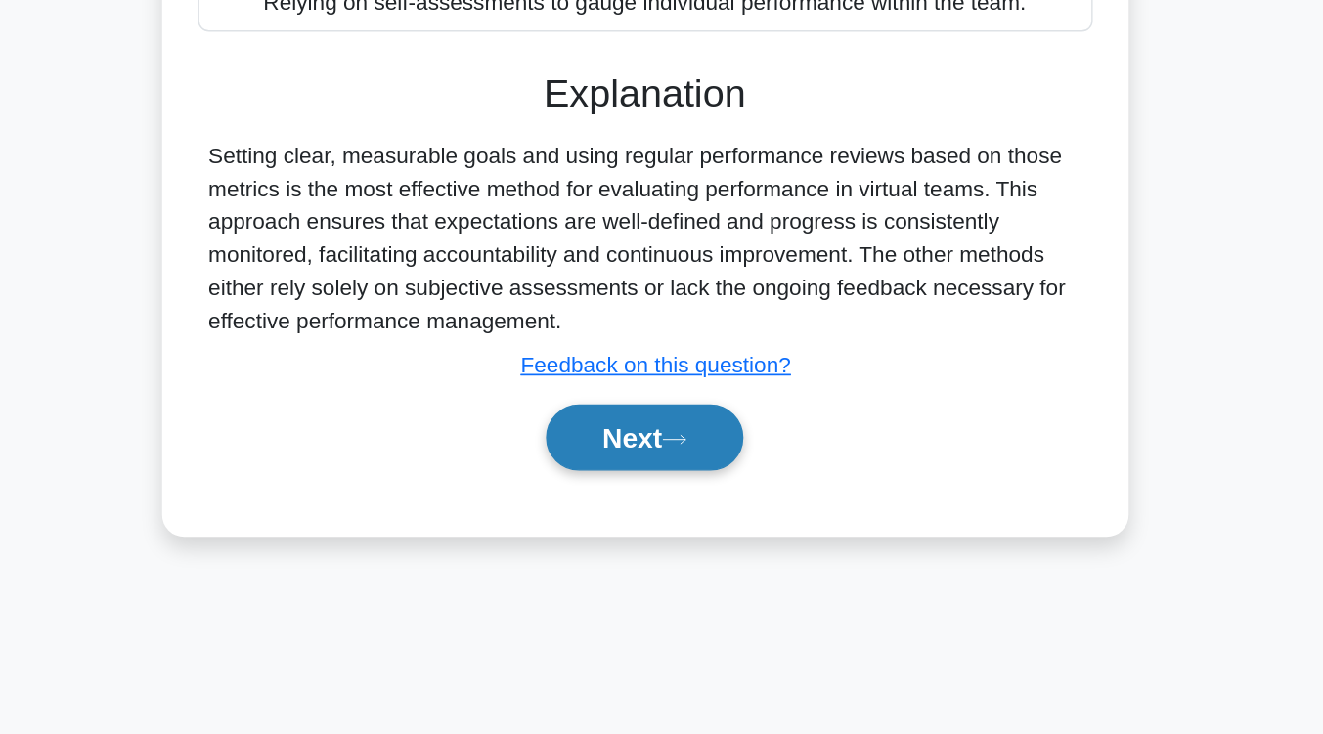
click at [700, 511] on button "Next" at bounding box center [662, 524] width 140 height 47
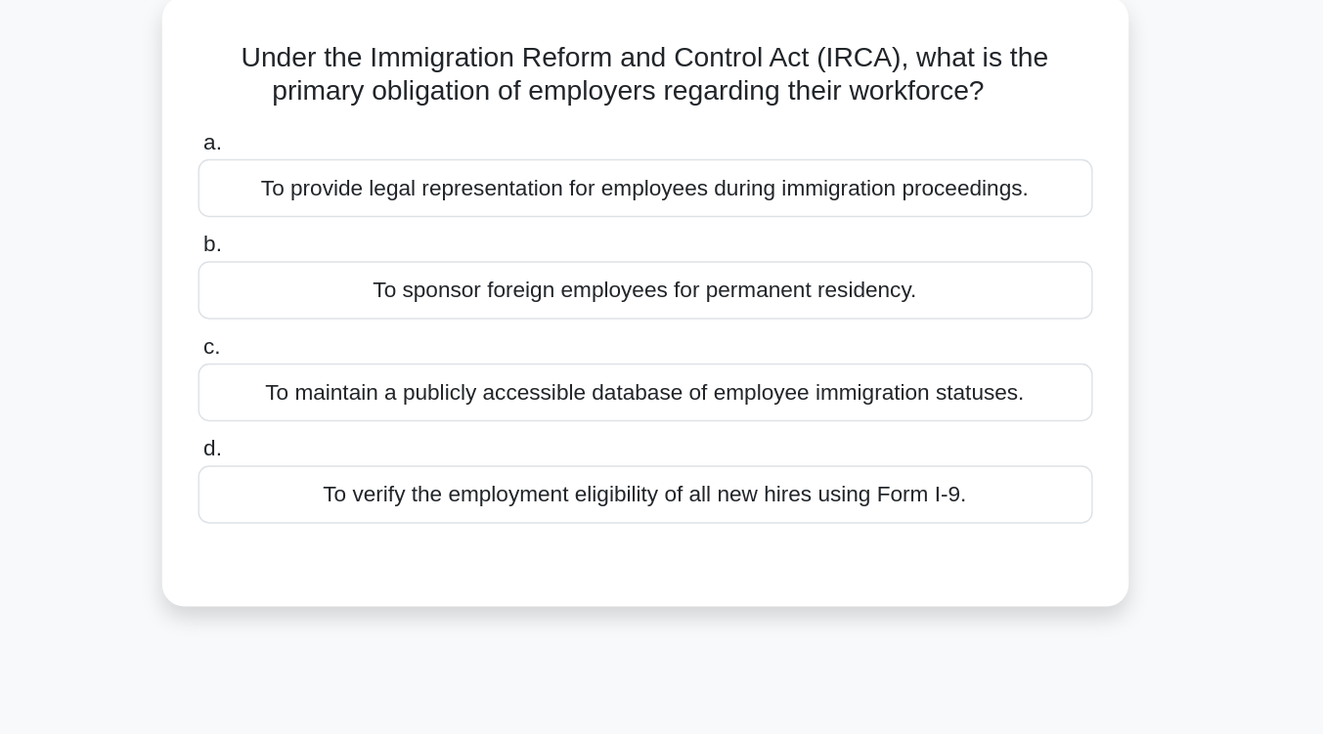
scroll to position [114, 0]
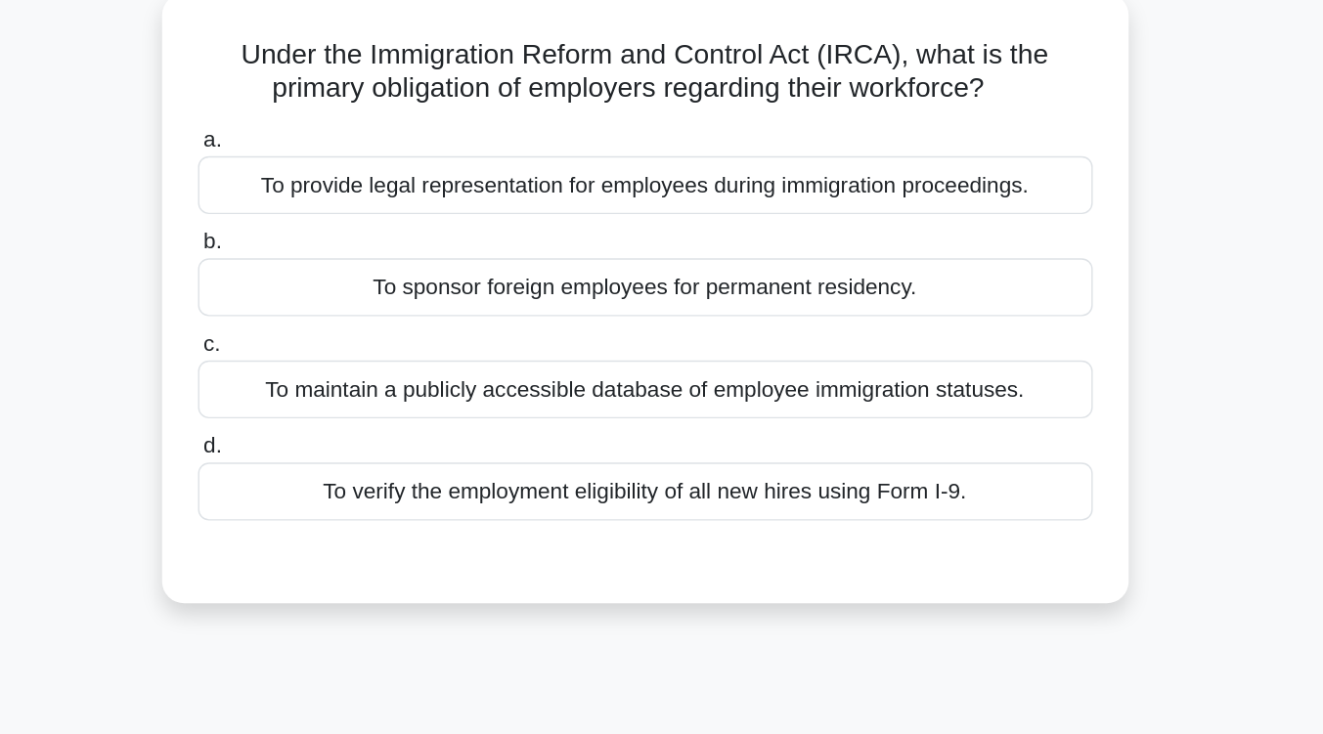
click at [725, 203] on div "To sponsor foreign employees for permanent residency." at bounding box center [662, 203] width 634 height 41
click at [345, 178] on input "b. To sponsor foreign employees for permanent residency." at bounding box center [345, 171] width 0 height 13
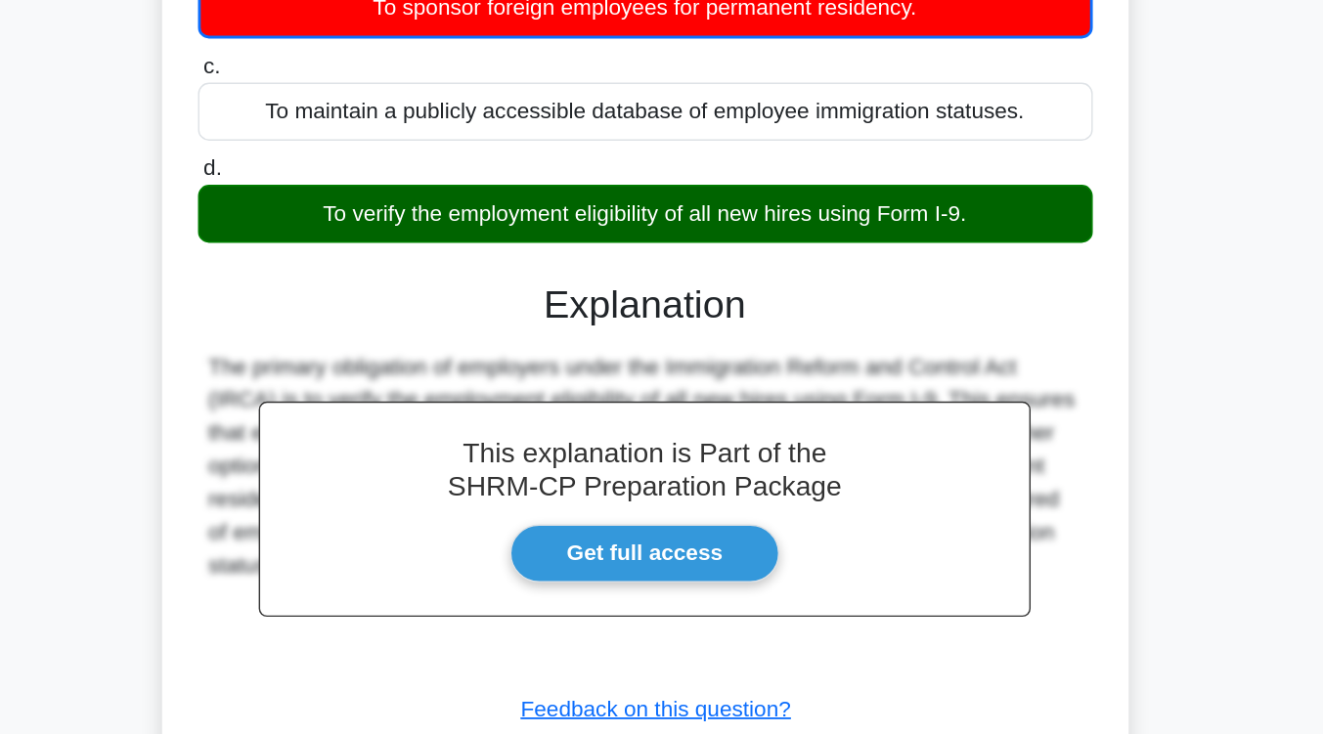
scroll to position [246, 0]
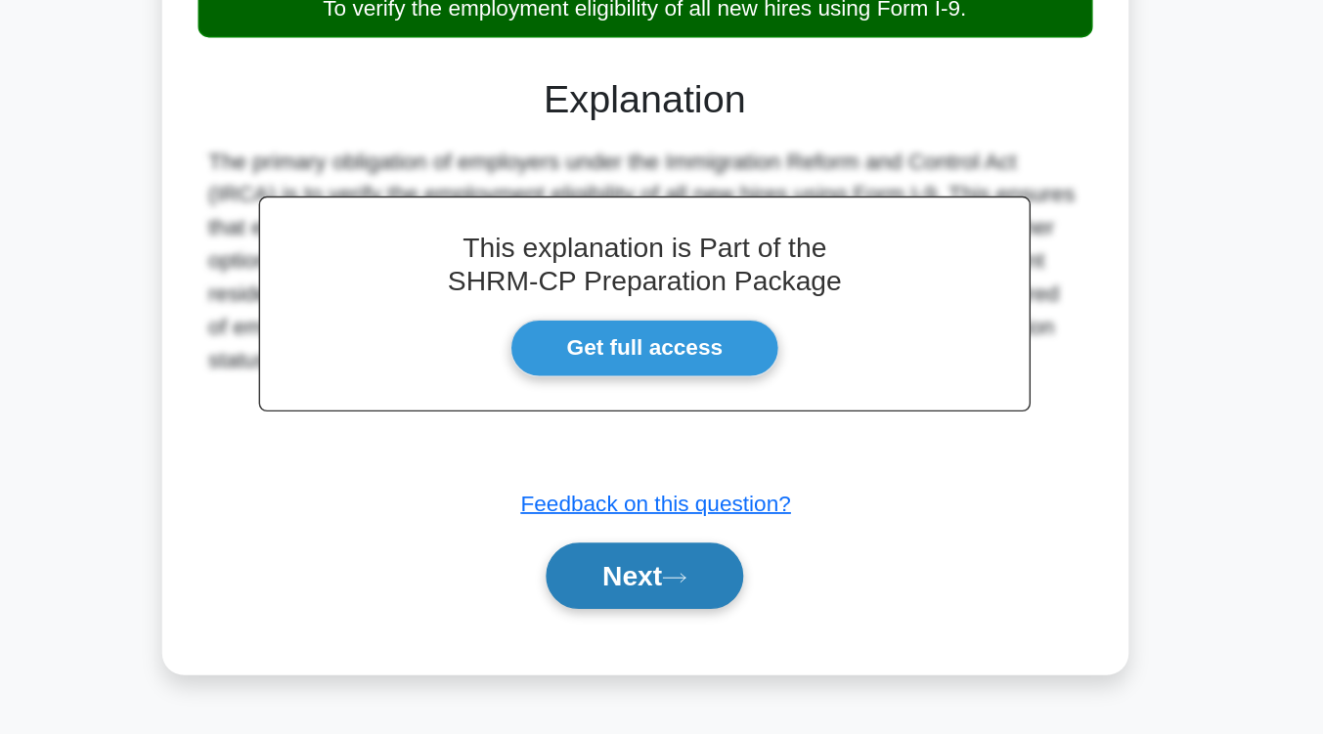
click at [706, 620] on button "Next" at bounding box center [662, 620] width 140 height 47
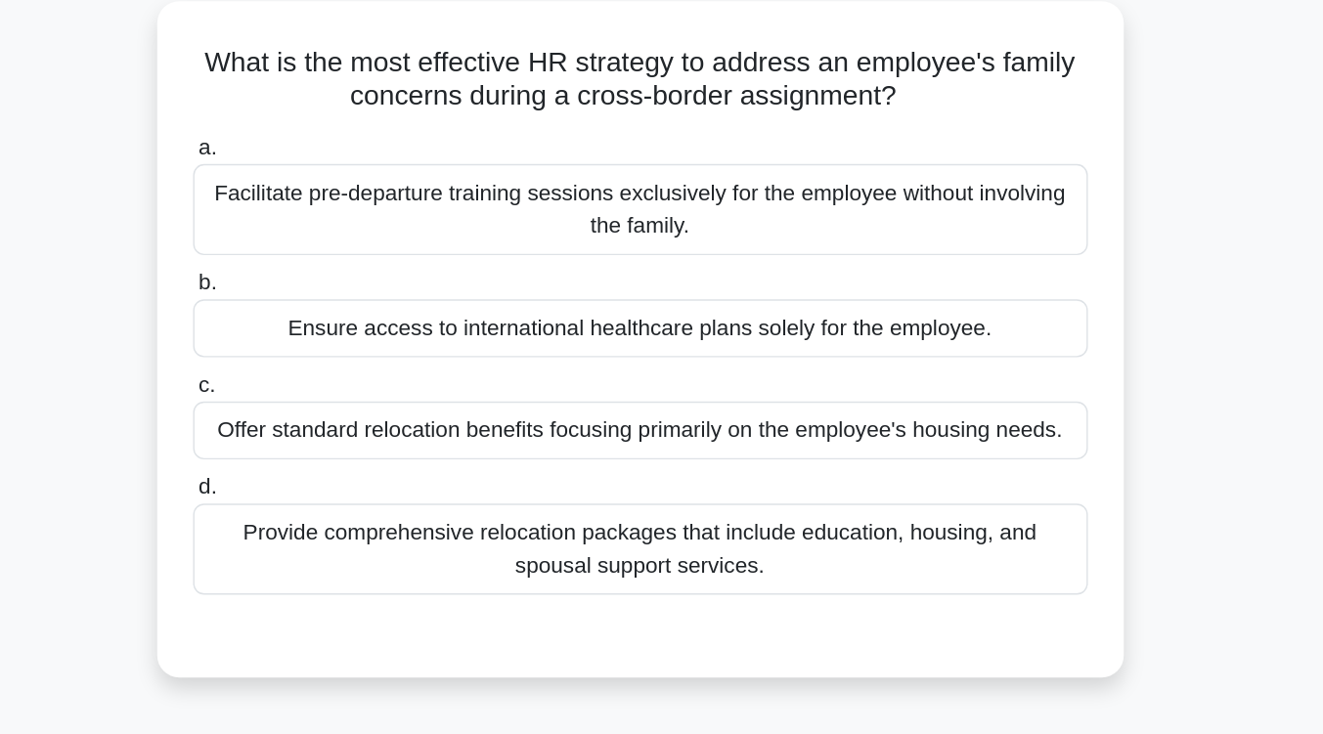
scroll to position [112, 0]
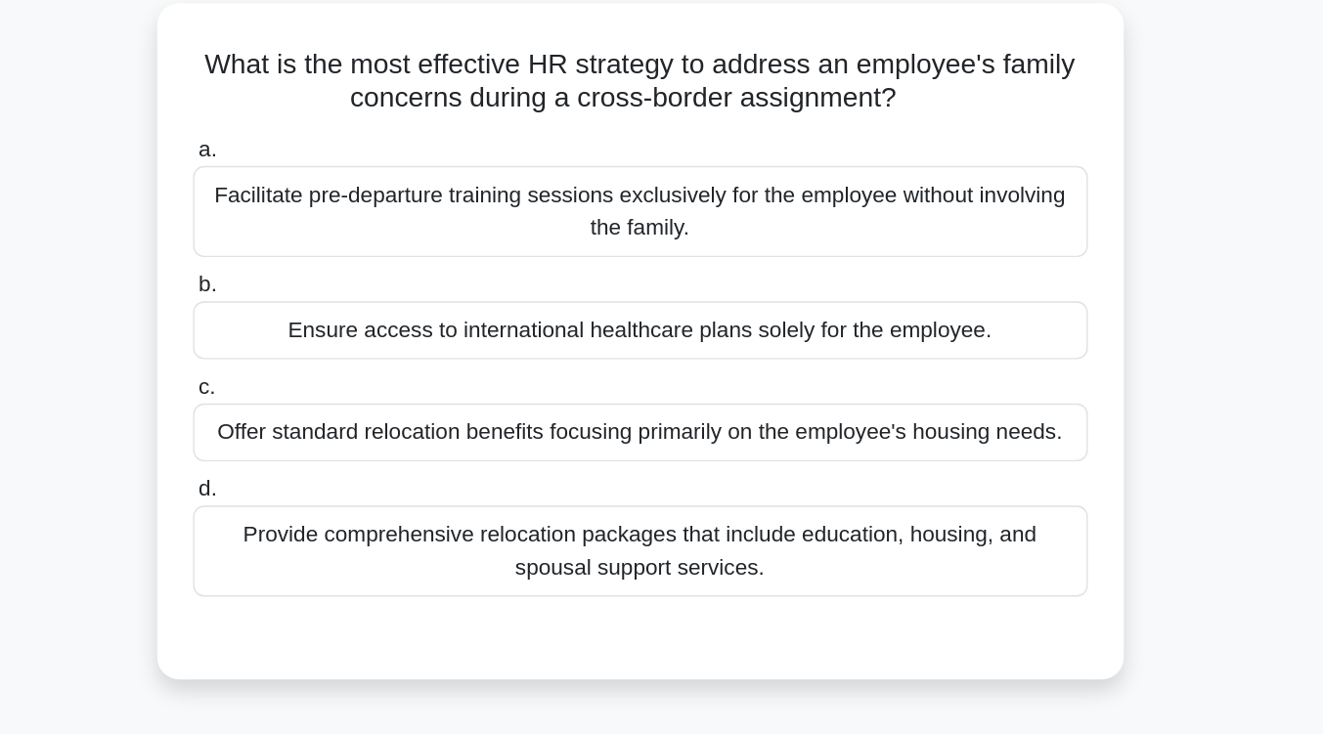
click at [710, 409] on div "Provide comprehensive relocation packages that include education, housing, and …" at bounding box center [662, 390] width 634 height 65
click at [345, 353] on input "d. Provide comprehensive relocation packages that include education, housing, a…" at bounding box center [345, 346] width 0 height 13
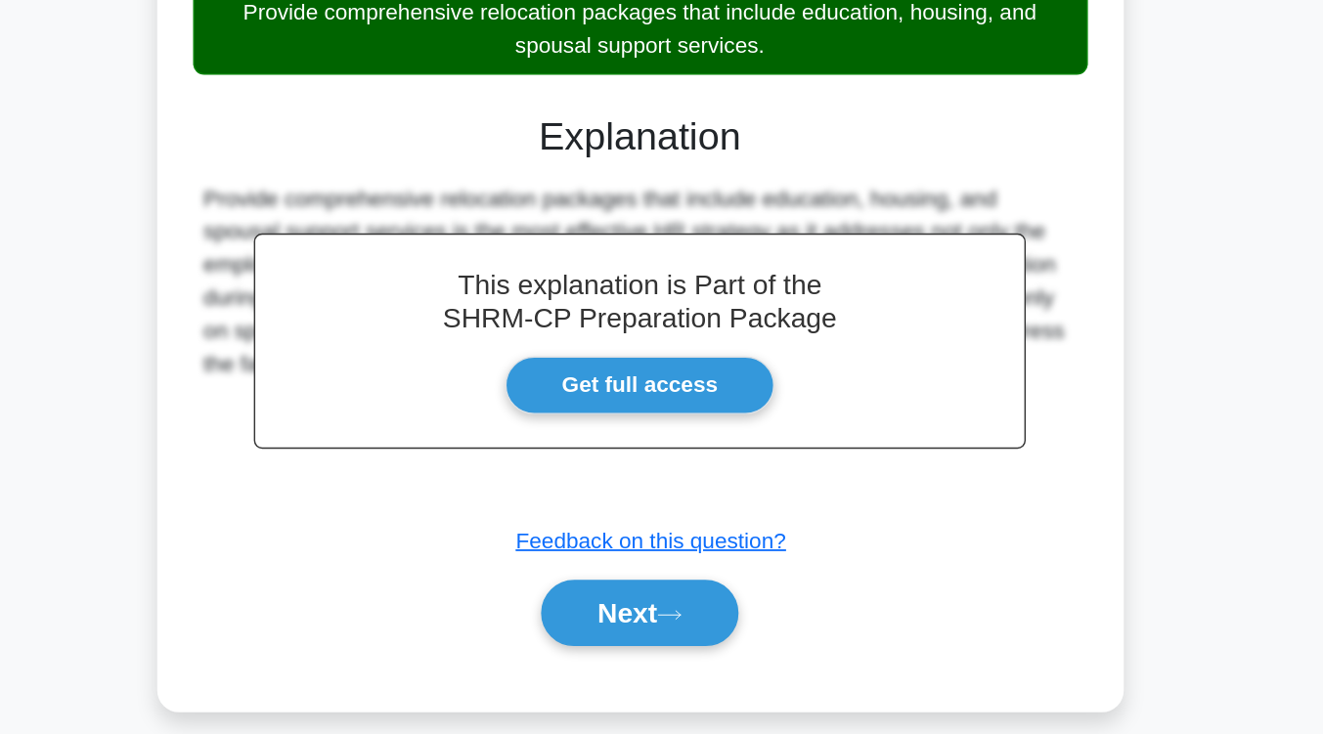
scroll to position [322, 0]
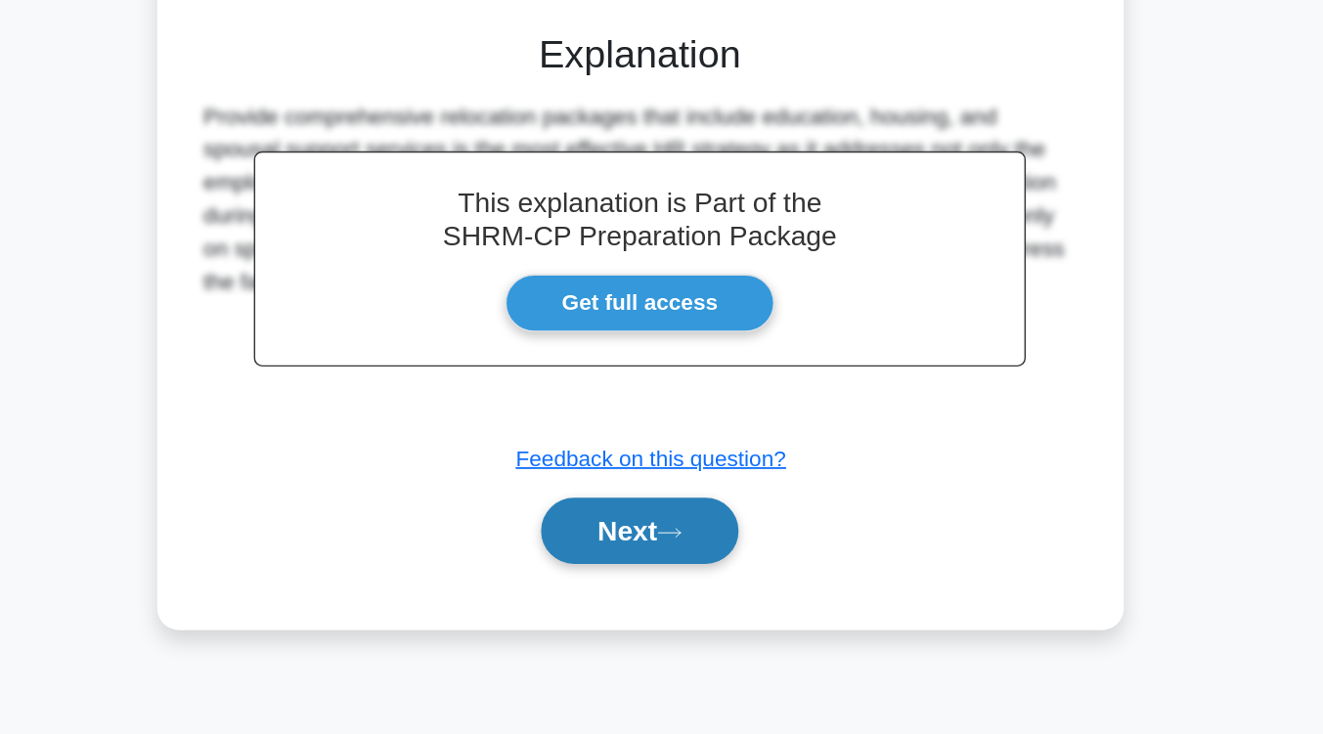
click at [685, 584] on button "Next" at bounding box center [662, 589] width 140 height 47
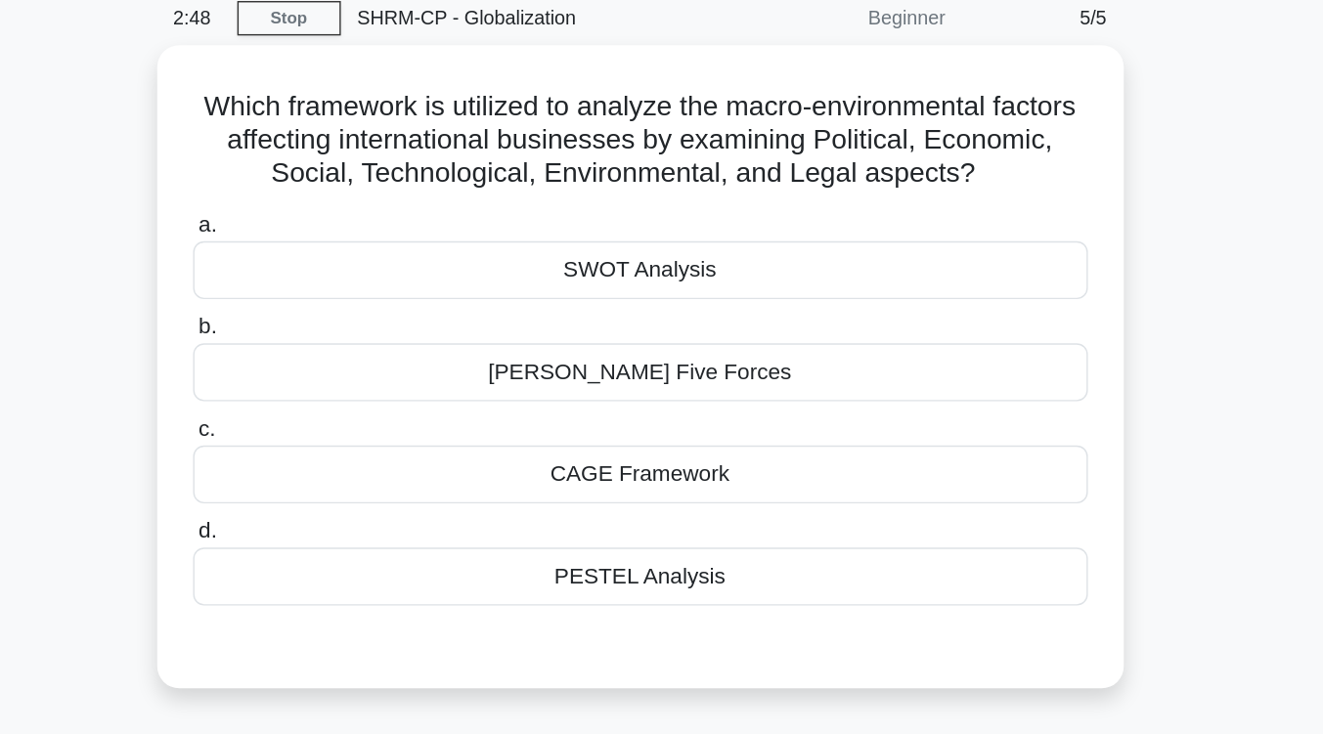
scroll to position [73, 0]
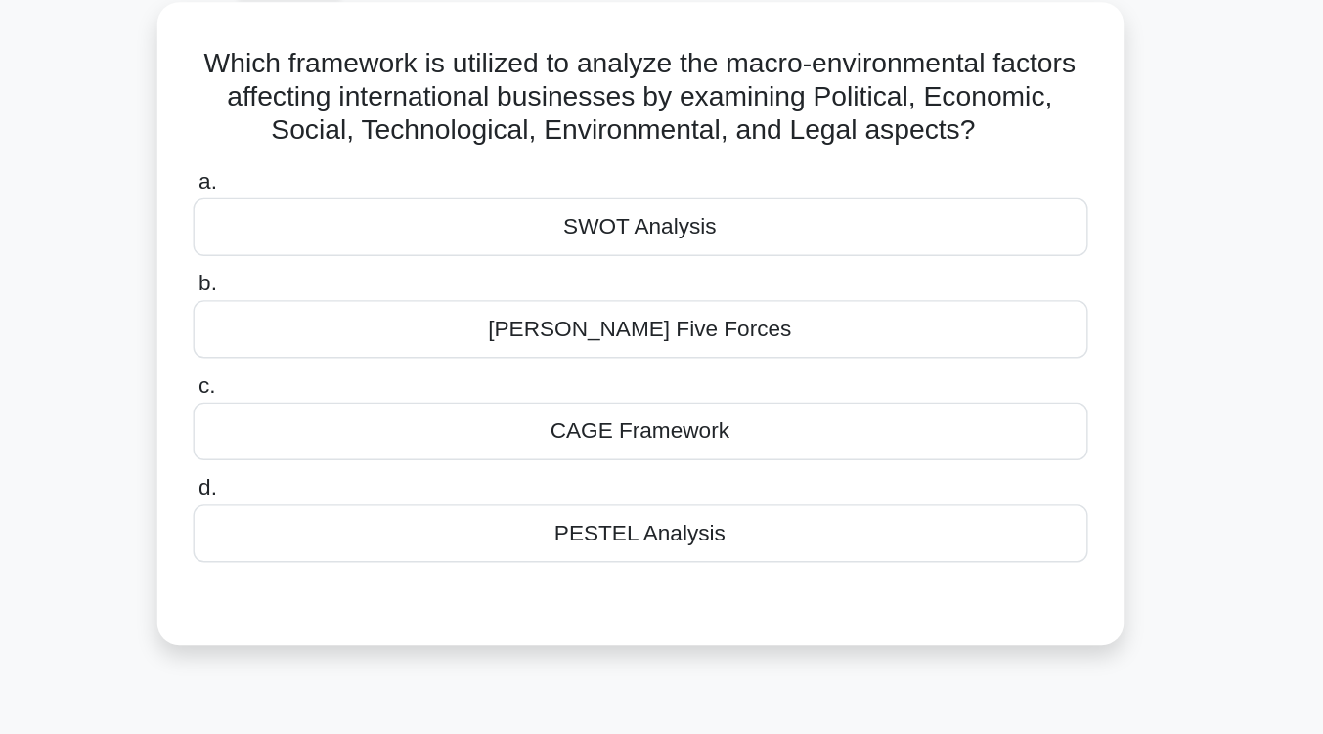
click at [685, 416] on div "PESTEL Analysis" at bounding box center [662, 412] width 634 height 41
click at [345, 387] on input "d. PESTEL Analysis" at bounding box center [345, 381] width 0 height 13
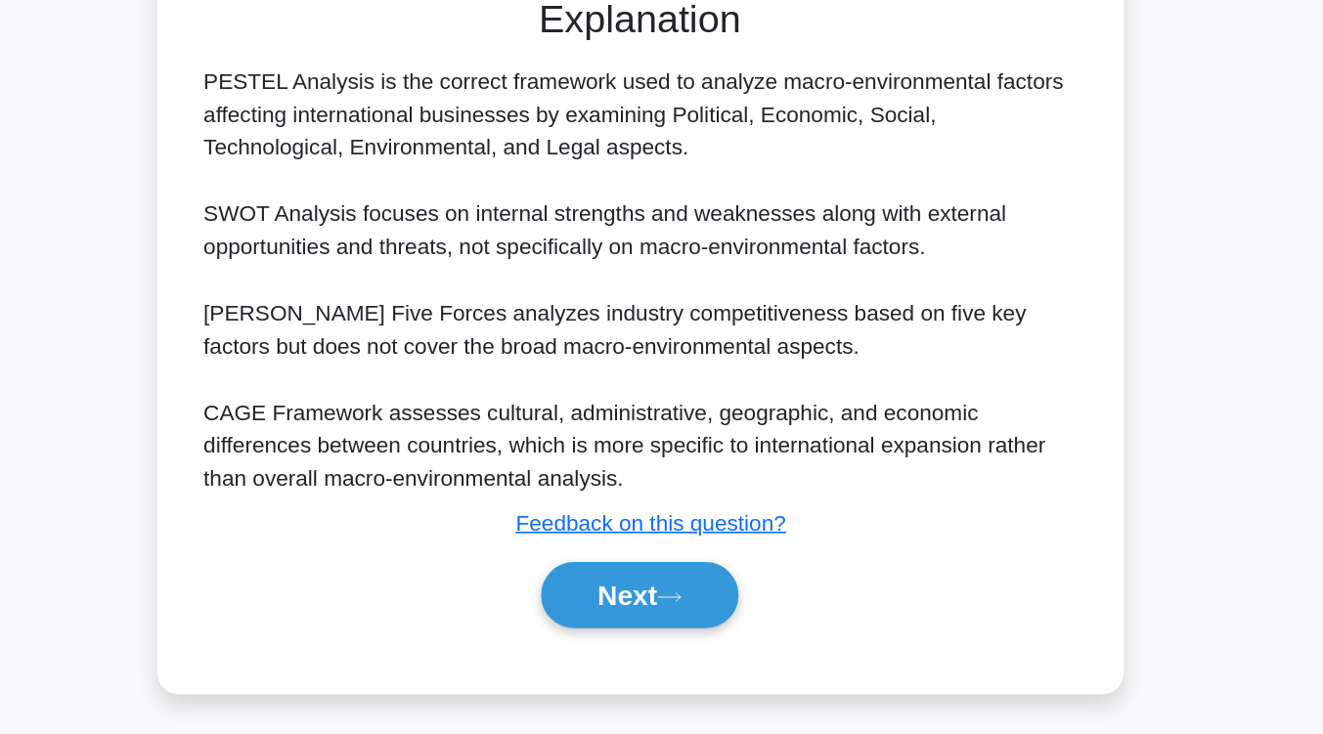
scroll to position [324, 0]
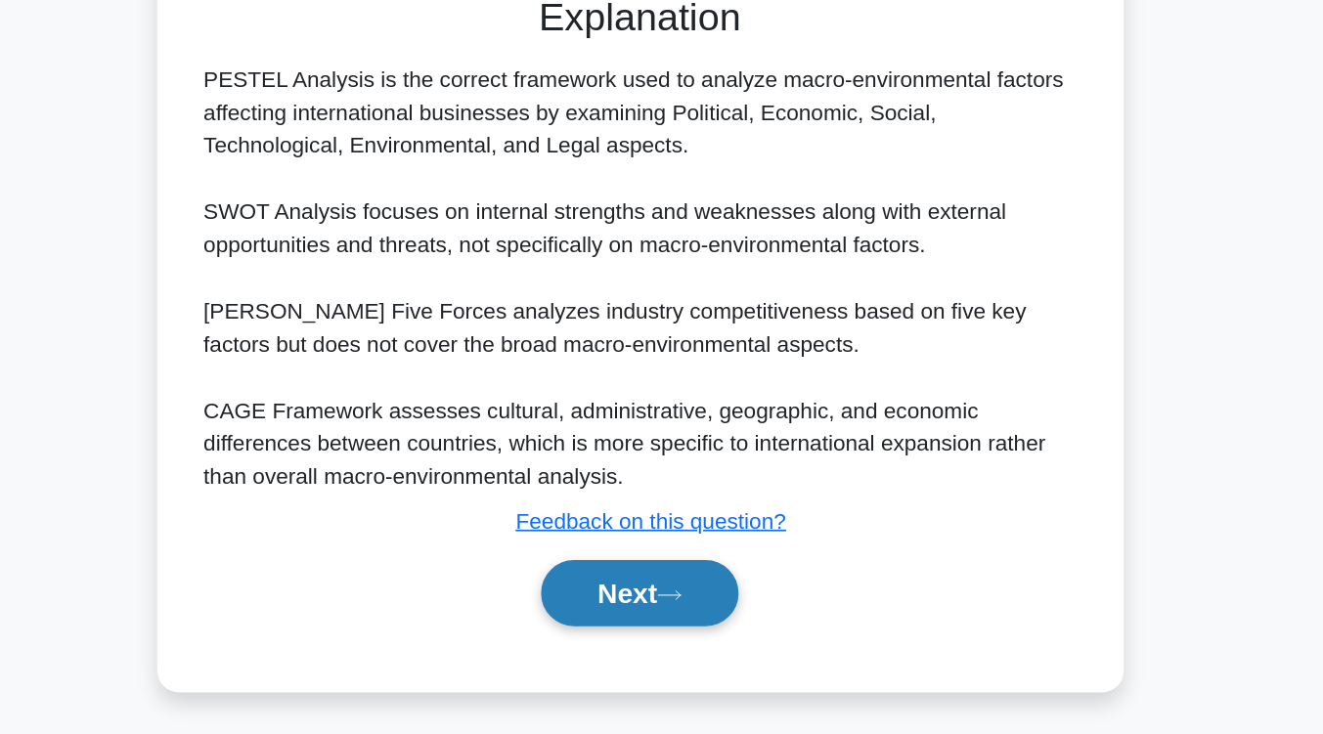
click at [680, 650] on button "Next" at bounding box center [662, 634] width 140 height 47
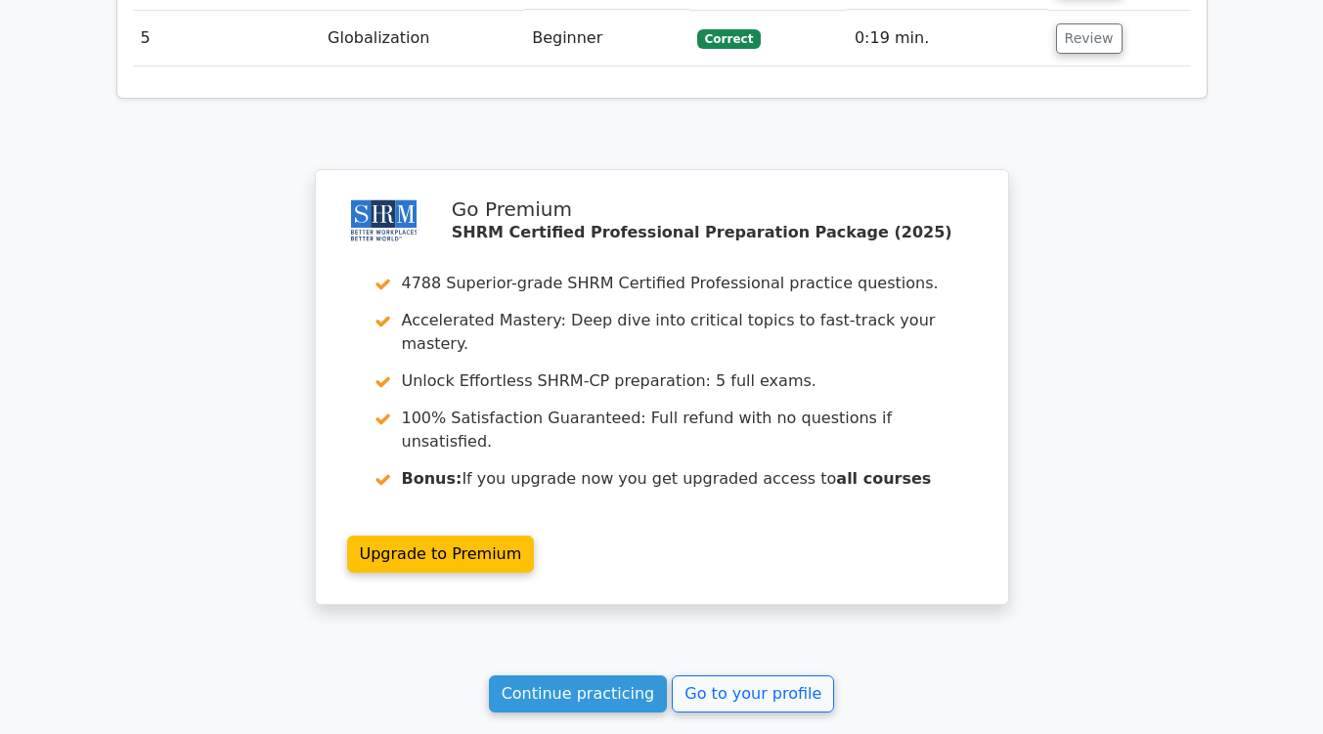
scroll to position [2589, 0]
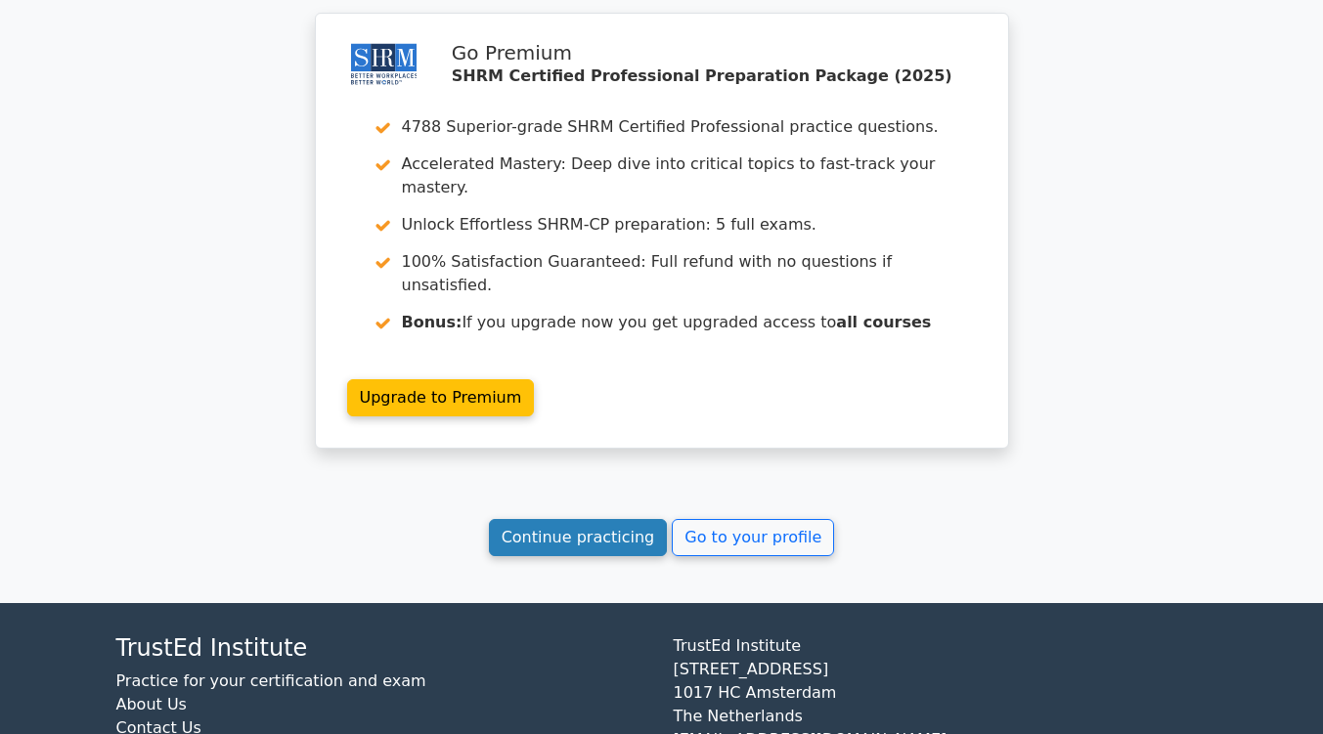
click at [567, 519] on link "Continue practicing" at bounding box center [578, 537] width 179 height 37
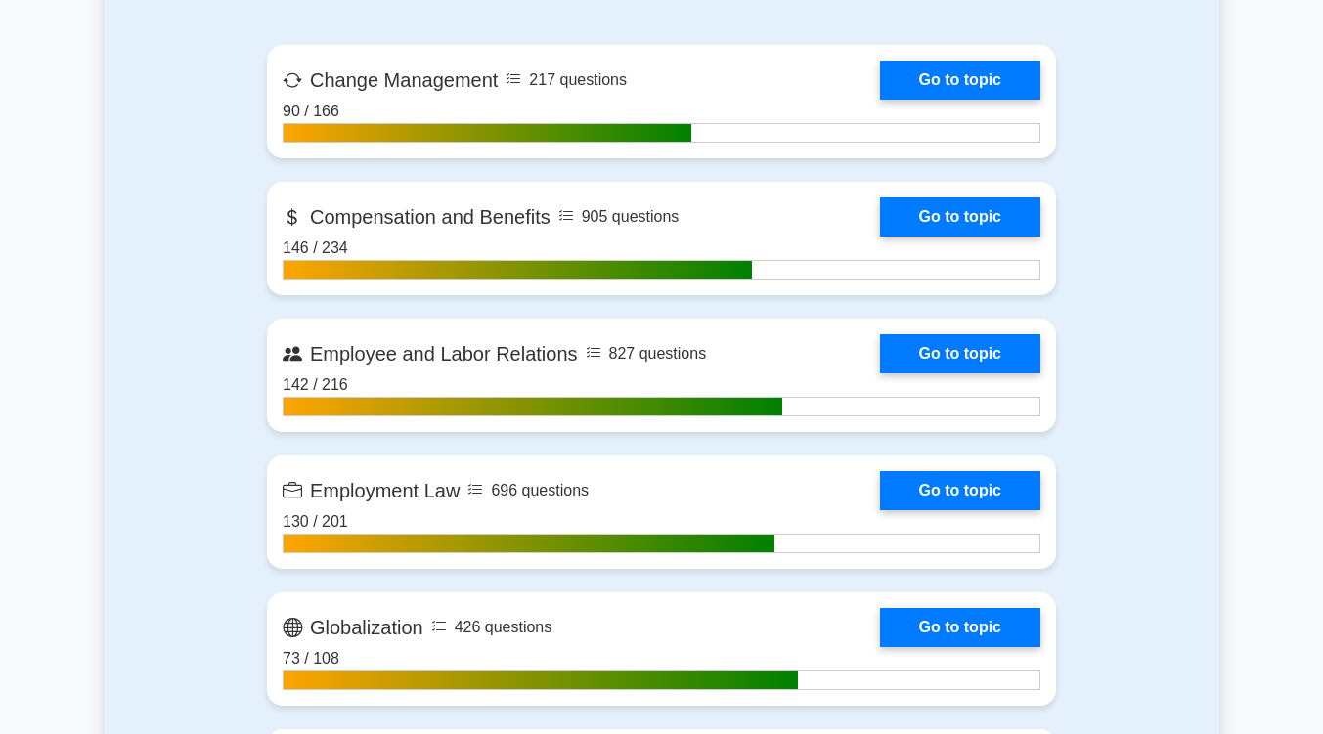
scroll to position [1342, 0]
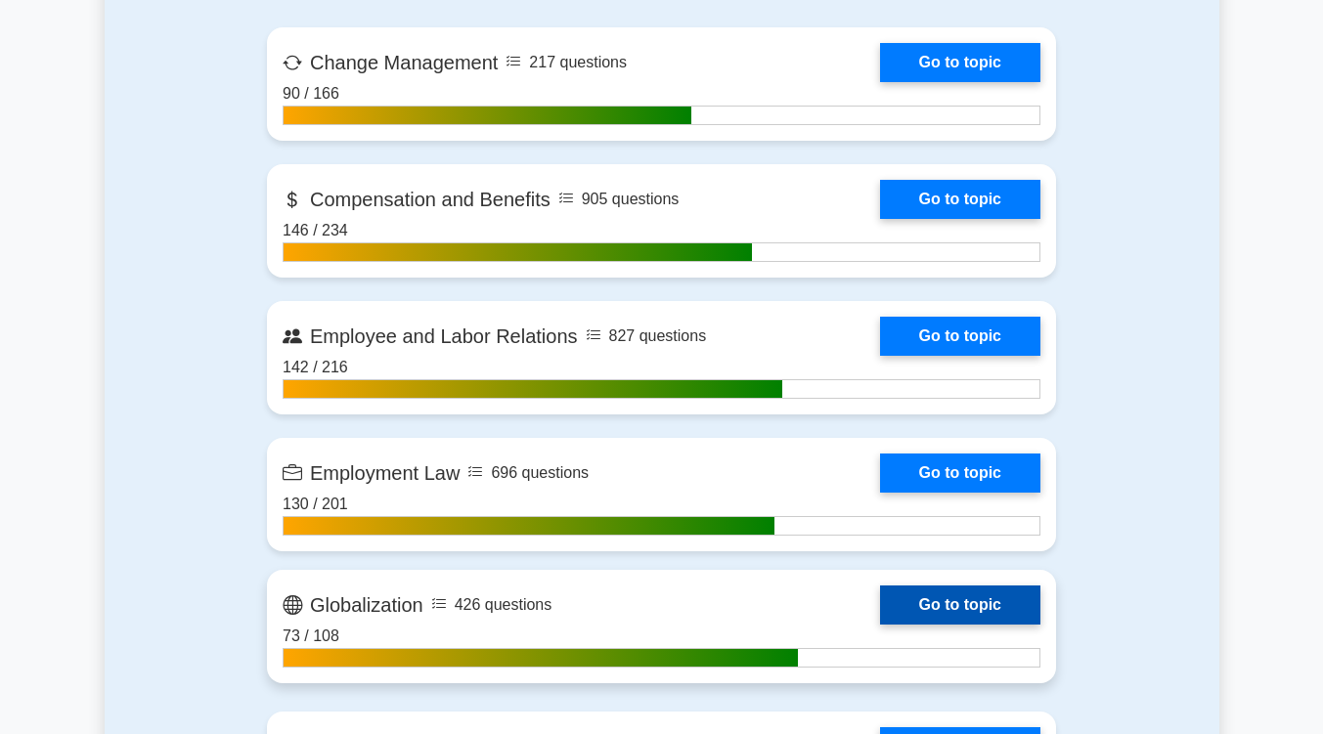
click at [955, 592] on link "Go to topic" at bounding box center [960, 605] width 160 height 39
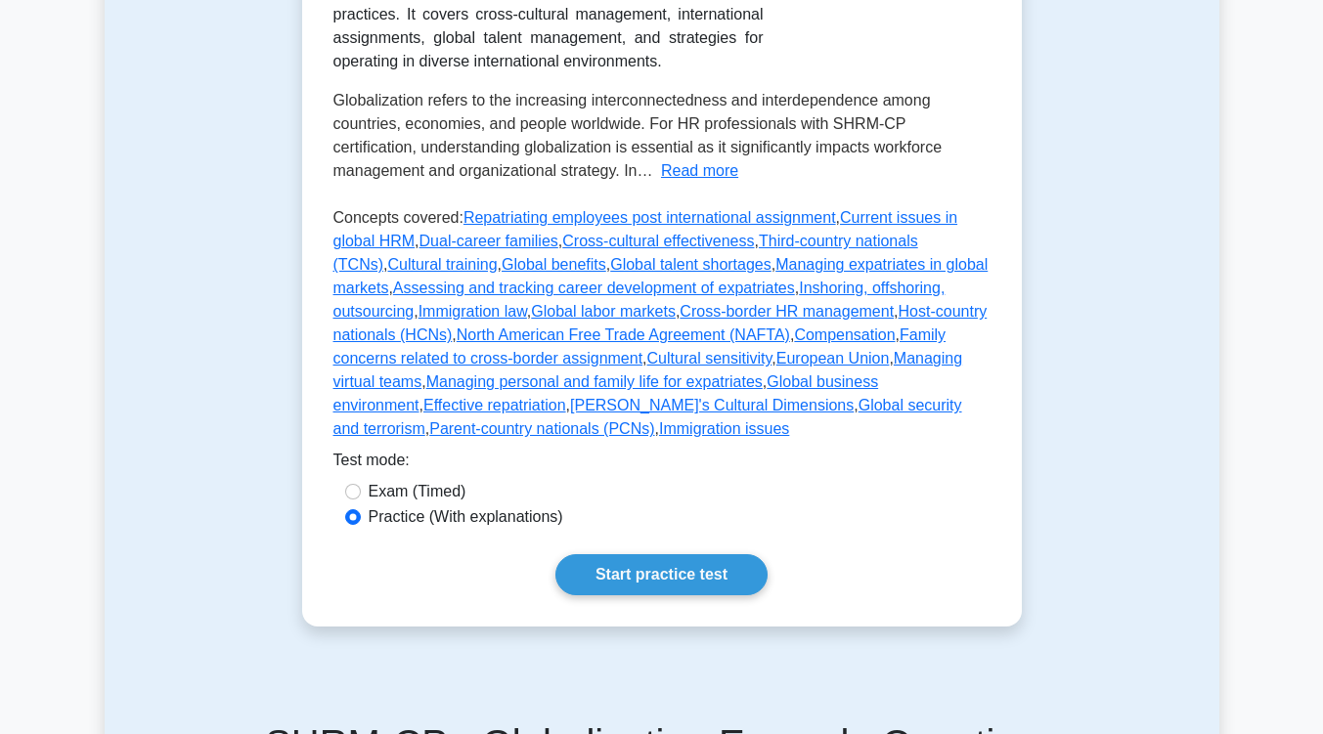
scroll to position [399, 0]
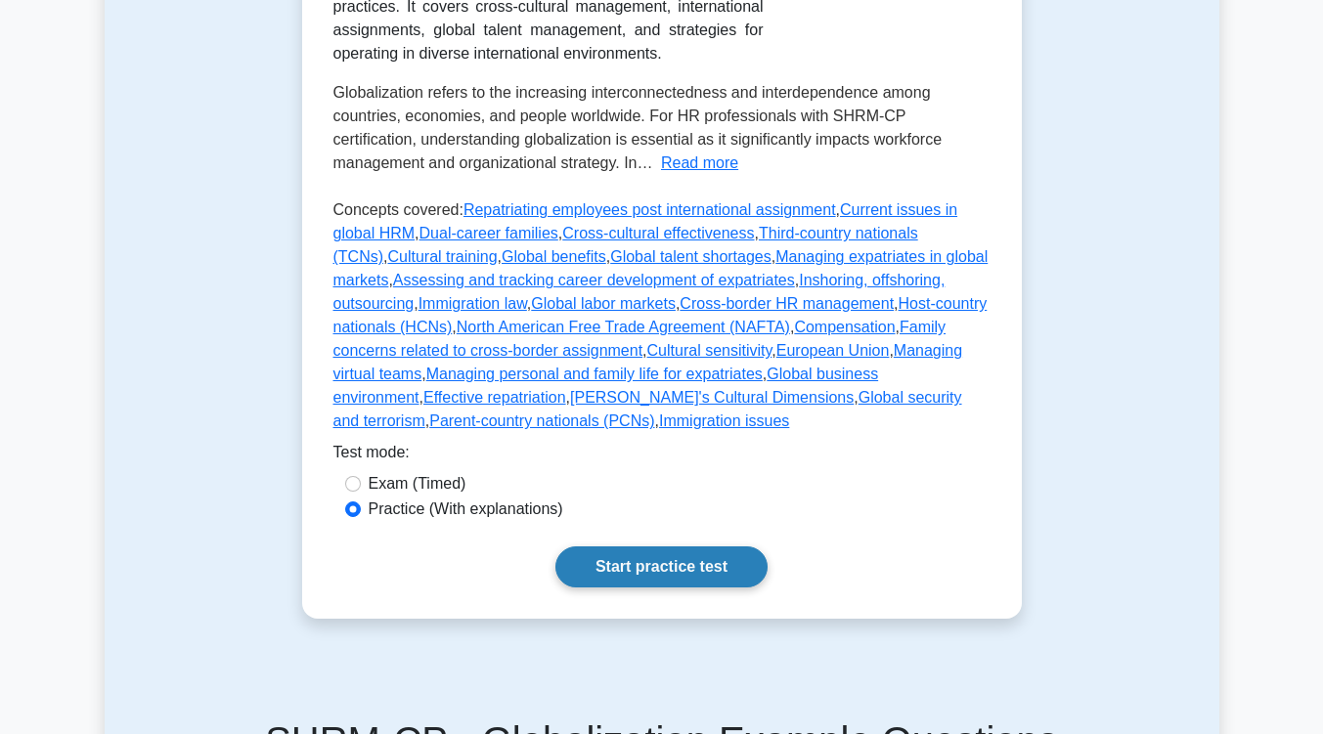
click at [680, 547] on link "Start practice test" at bounding box center [661, 567] width 212 height 41
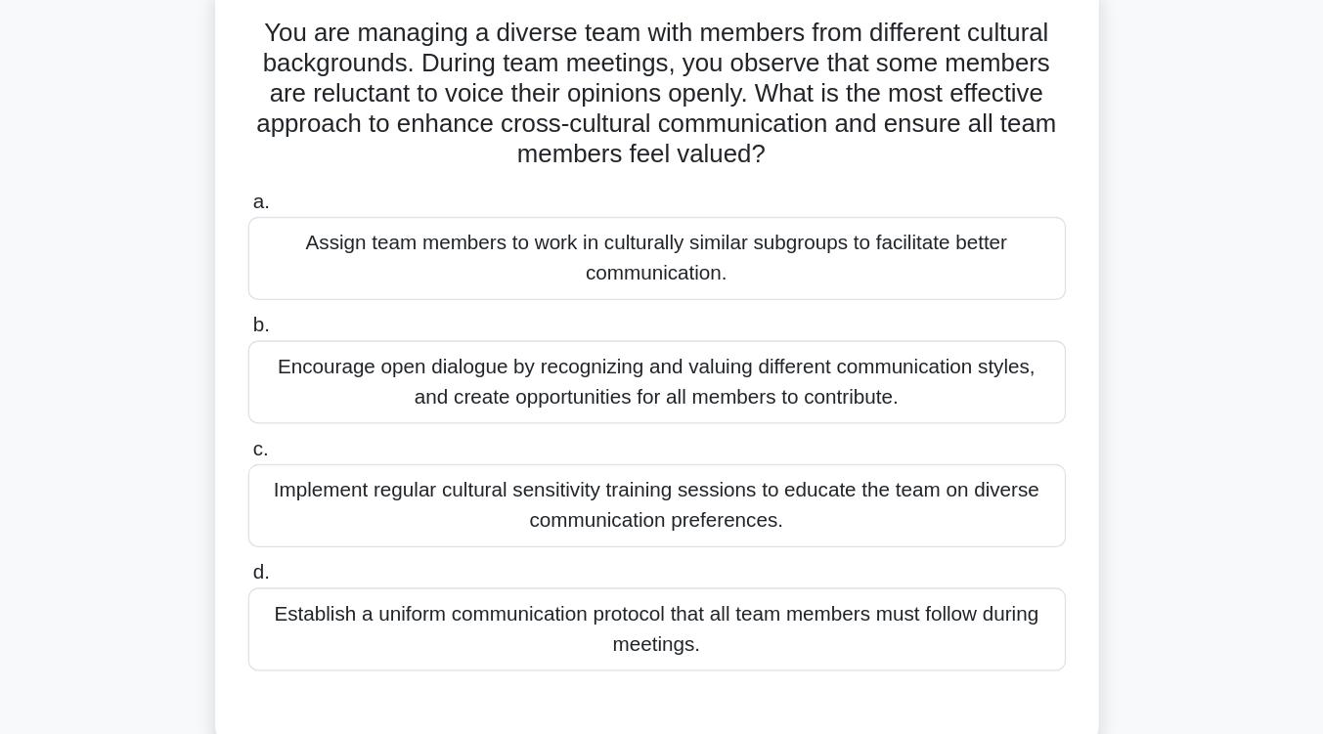
click at [705, 447] on div "Encourage open dialogue by recognizing and valuing different communication styl…" at bounding box center [662, 423] width 634 height 65
click at [345, 386] on input "b. Encourage open dialogue by recognizing and valuing different communication s…" at bounding box center [345, 380] width 0 height 13
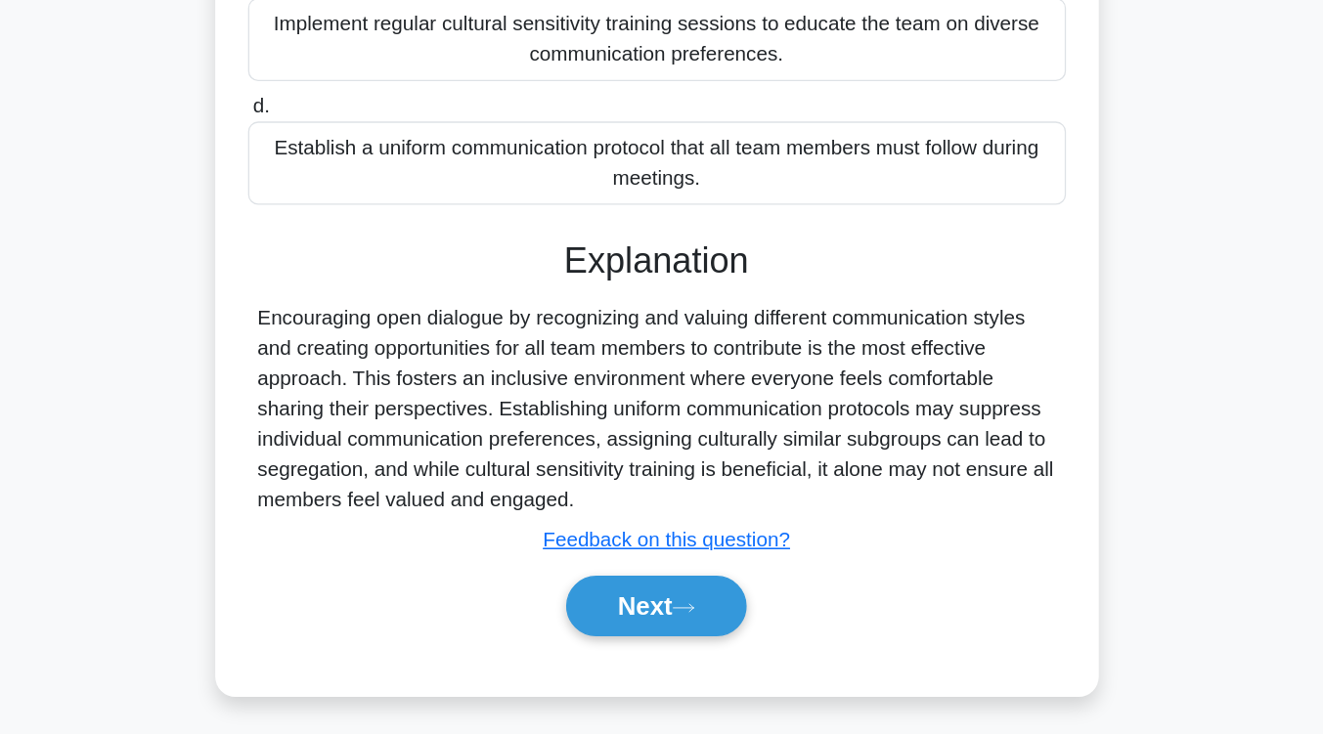
scroll to position [332, 0]
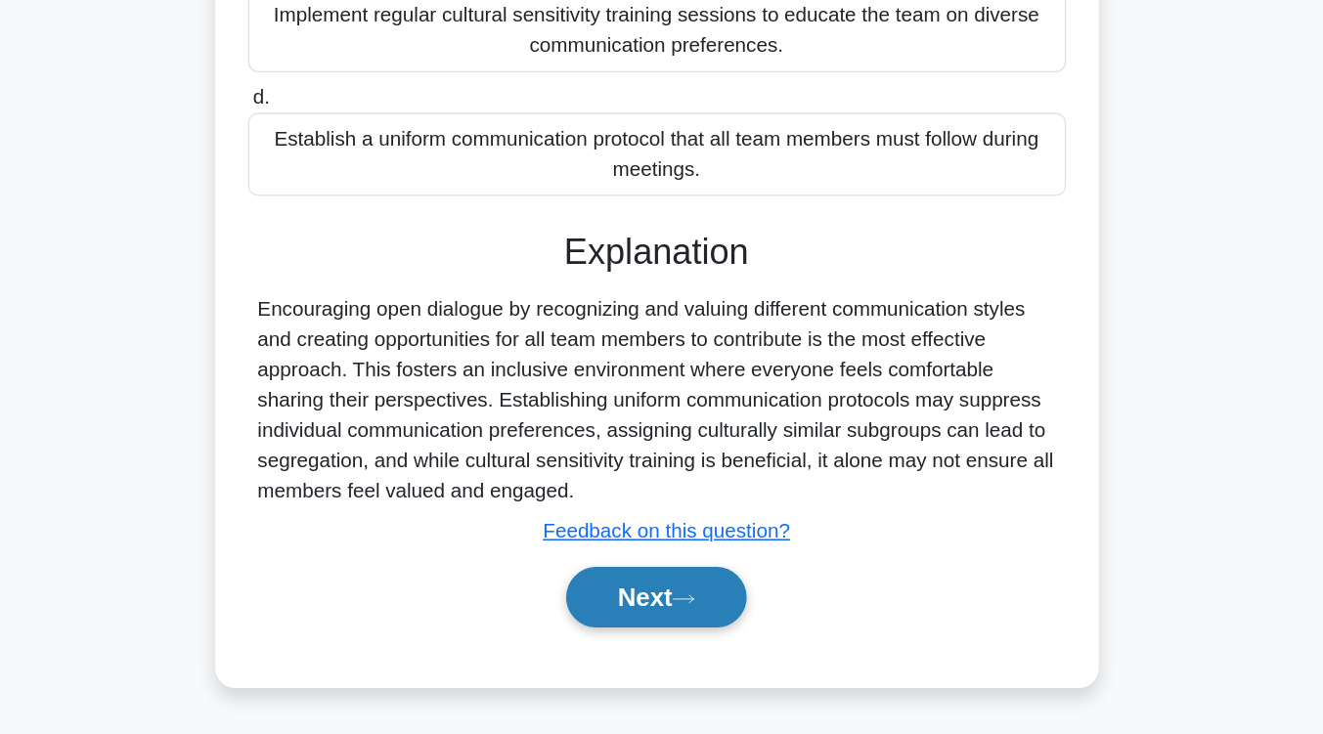
click at [688, 624] on icon at bounding box center [683, 629] width 18 height 11
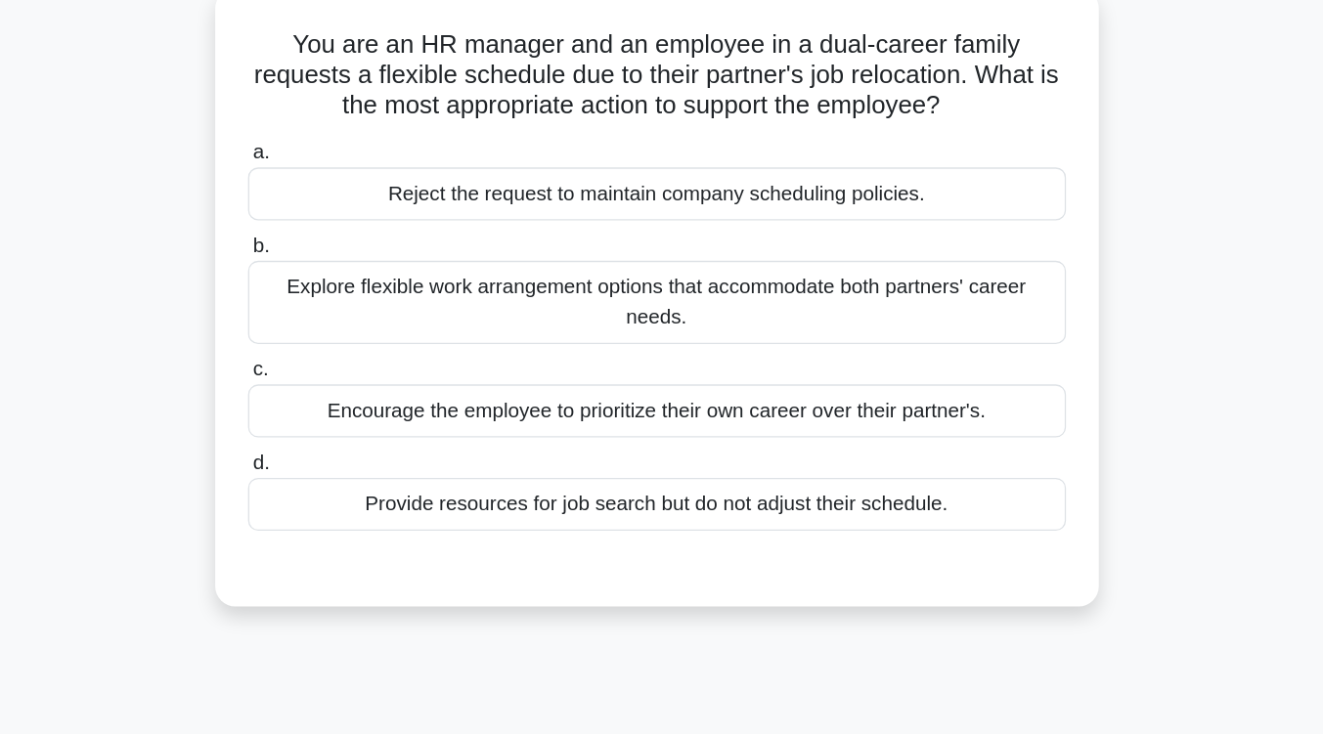
scroll to position [114, 0]
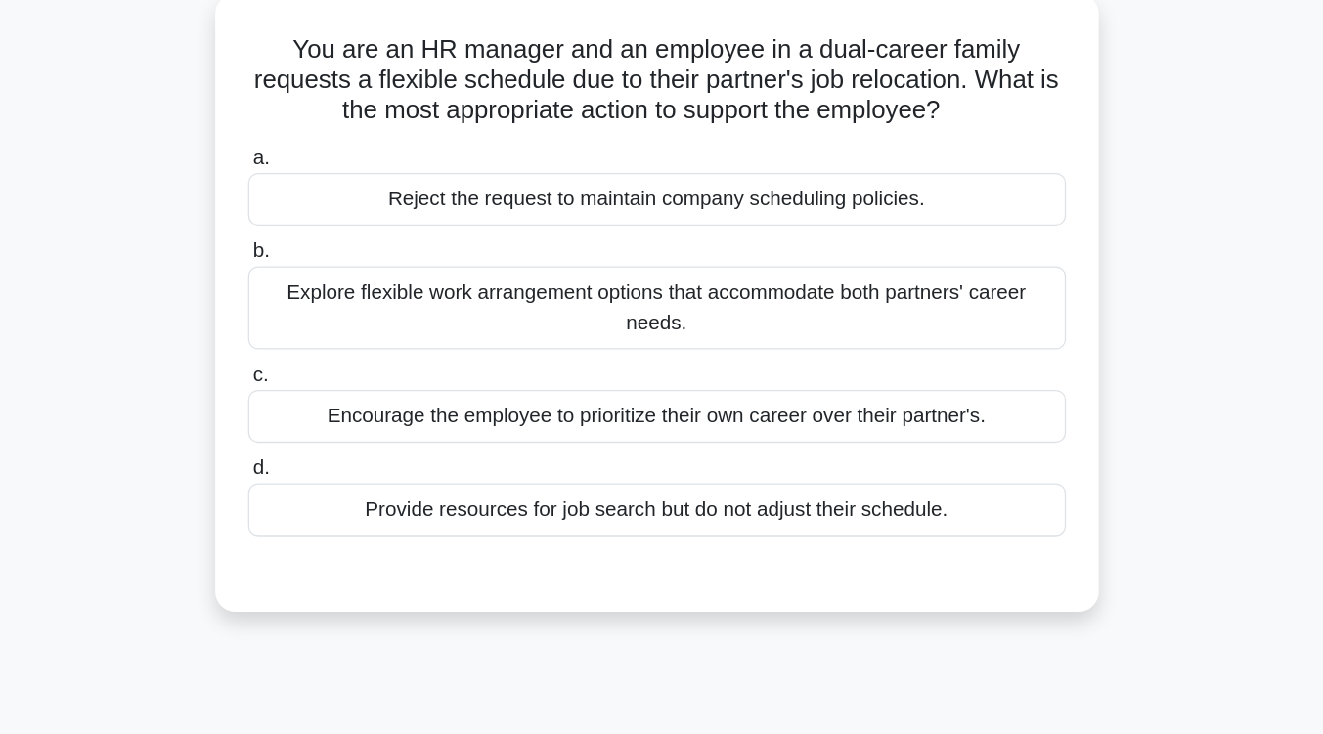
click at [745, 254] on div "Explore flexible work arrangement options that accommodate both partners' caree…" at bounding box center [662, 238] width 634 height 65
click at [345, 201] on input "b. Explore flexible work arrangement options that accommodate both partners' ca…" at bounding box center [345, 195] width 0 height 13
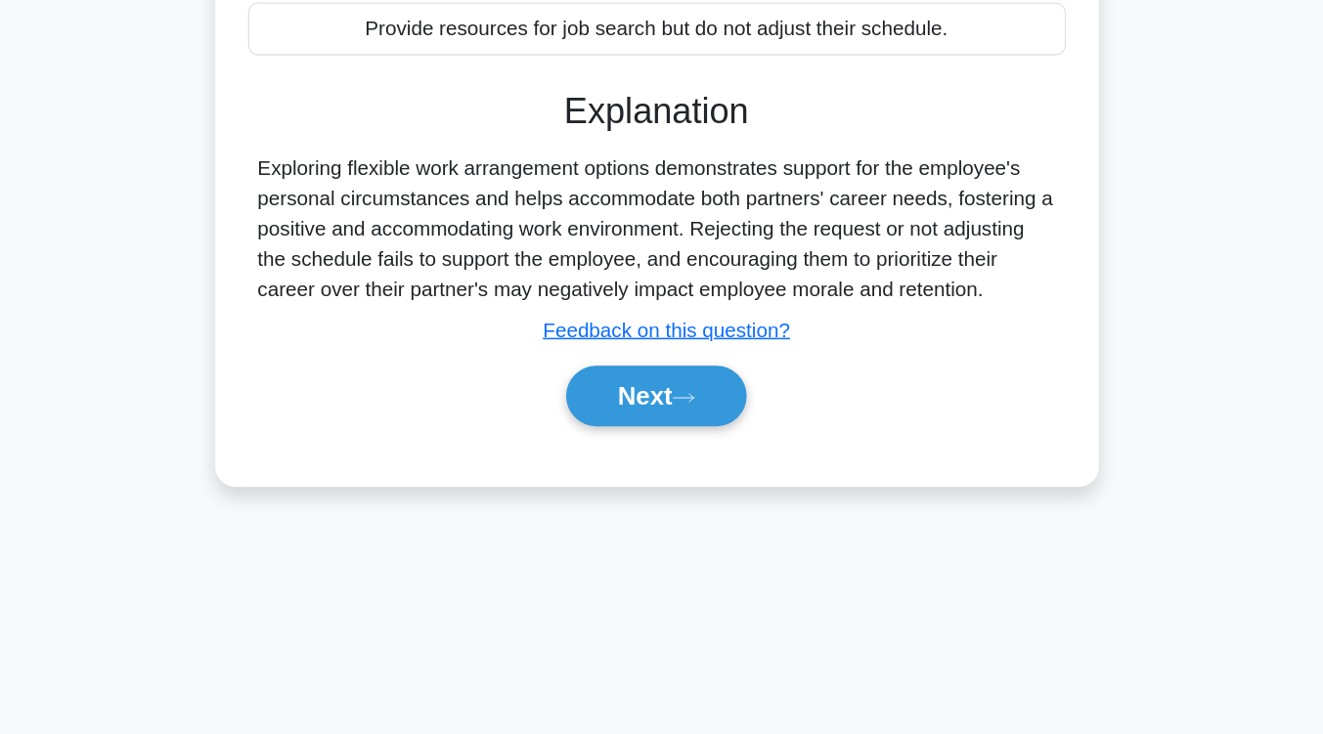
scroll to position [322, 0]
click at [701, 466] on button "Next" at bounding box center [662, 472] width 140 height 47
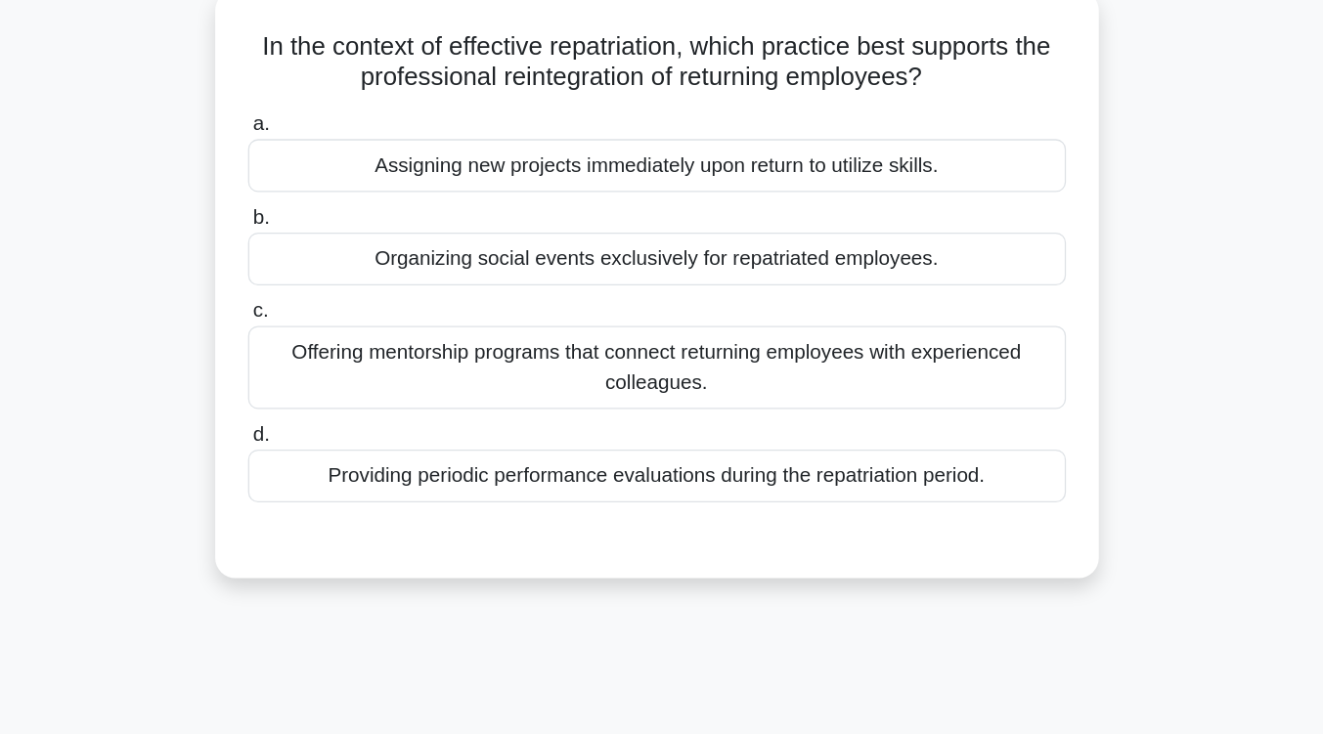
scroll to position [118, 0]
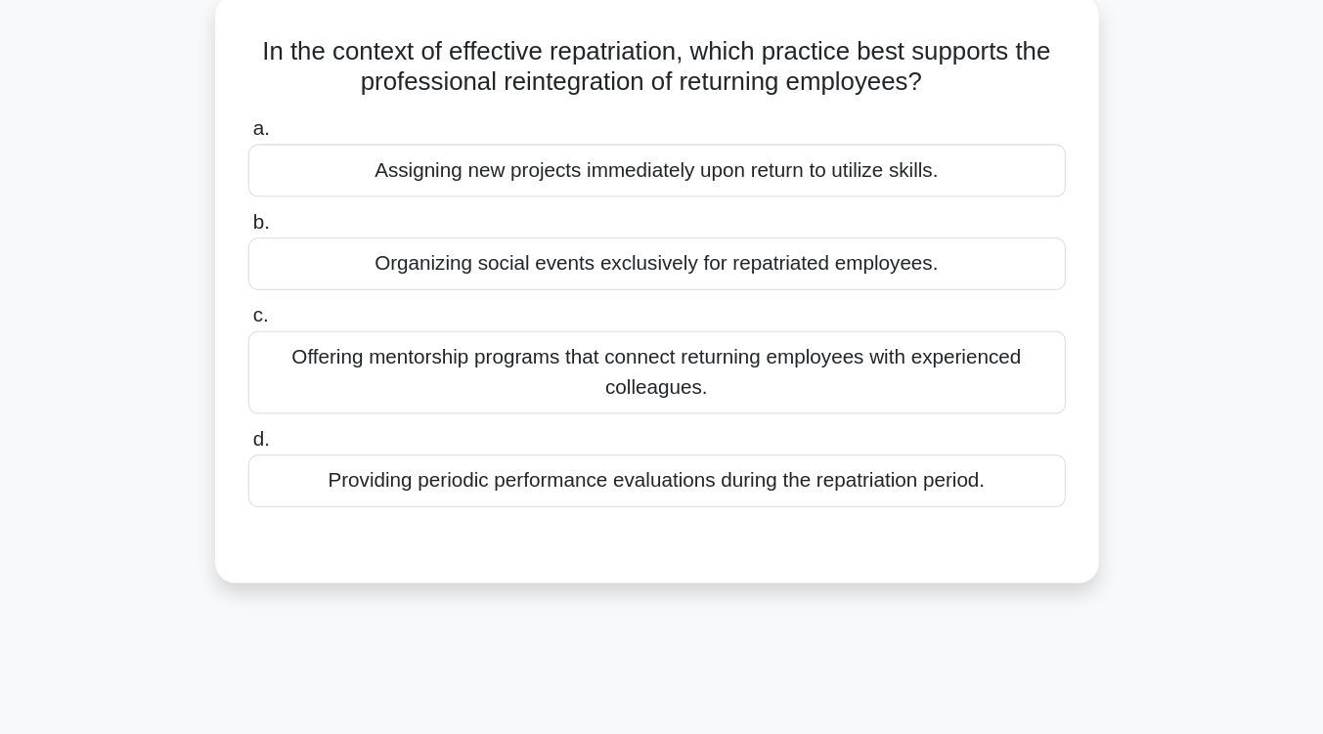
click at [701, 302] on div "Offering mentorship programs that connect returning employees with experienced …" at bounding box center [662, 288] width 634 height 65
click at [345, 251] on input "c. Offering mentorship programs that connect returning employees with experienc…" at bounding box center [345, 245] width 0 height 13
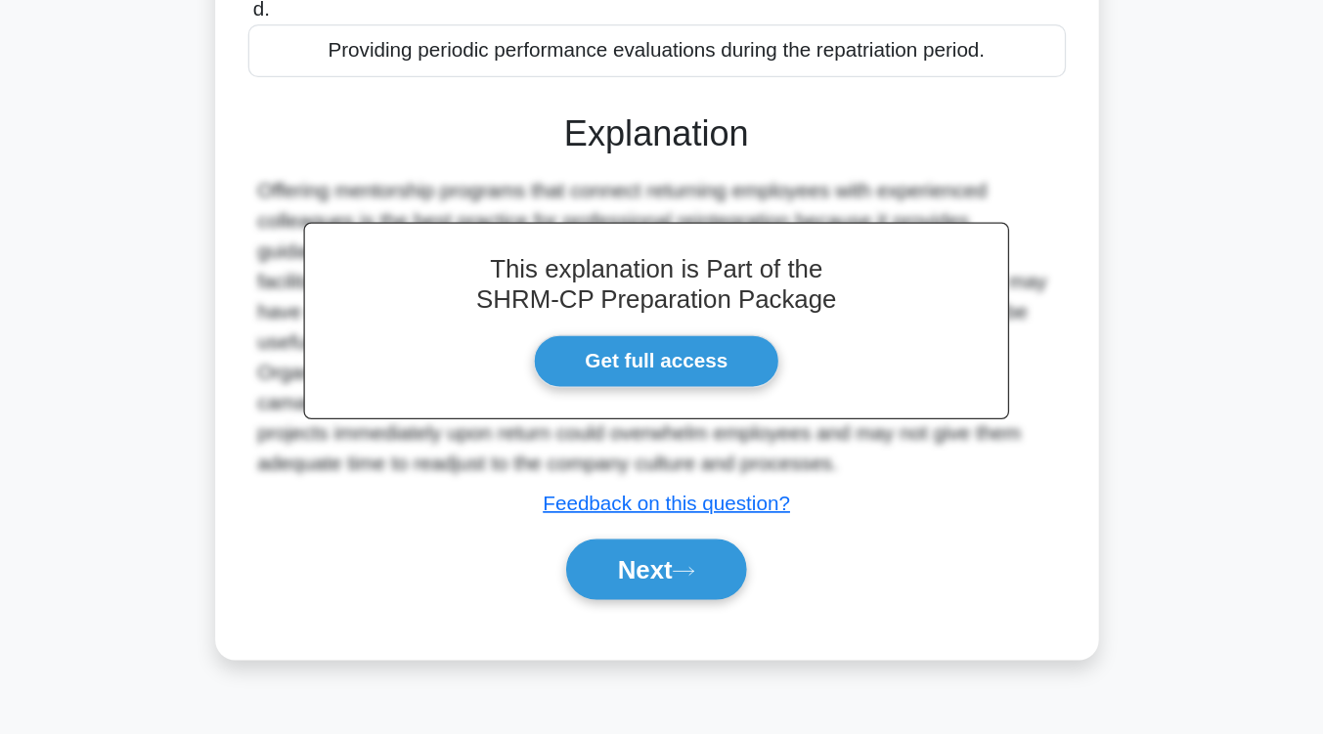
scroll to position [322, 0]
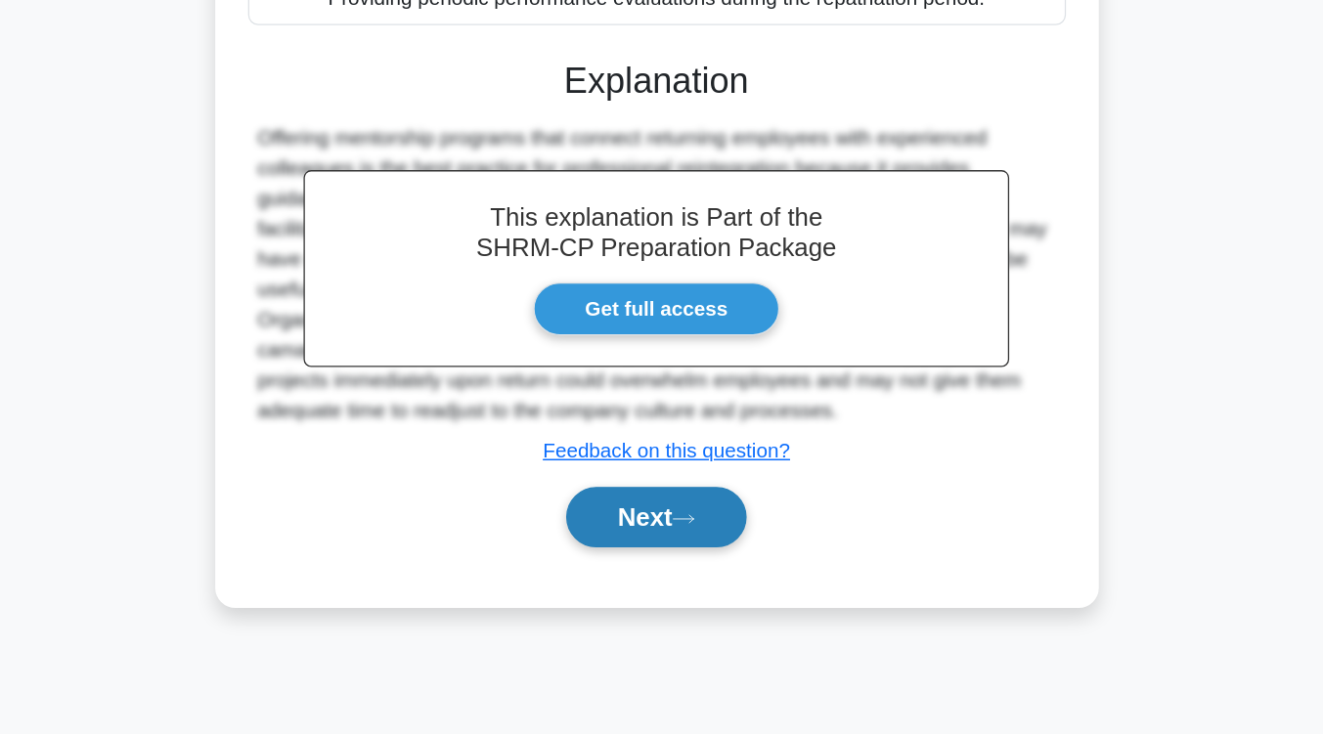
click at [671, 588] on button "Next" at bounding box center [662, 566] width 140 height 47
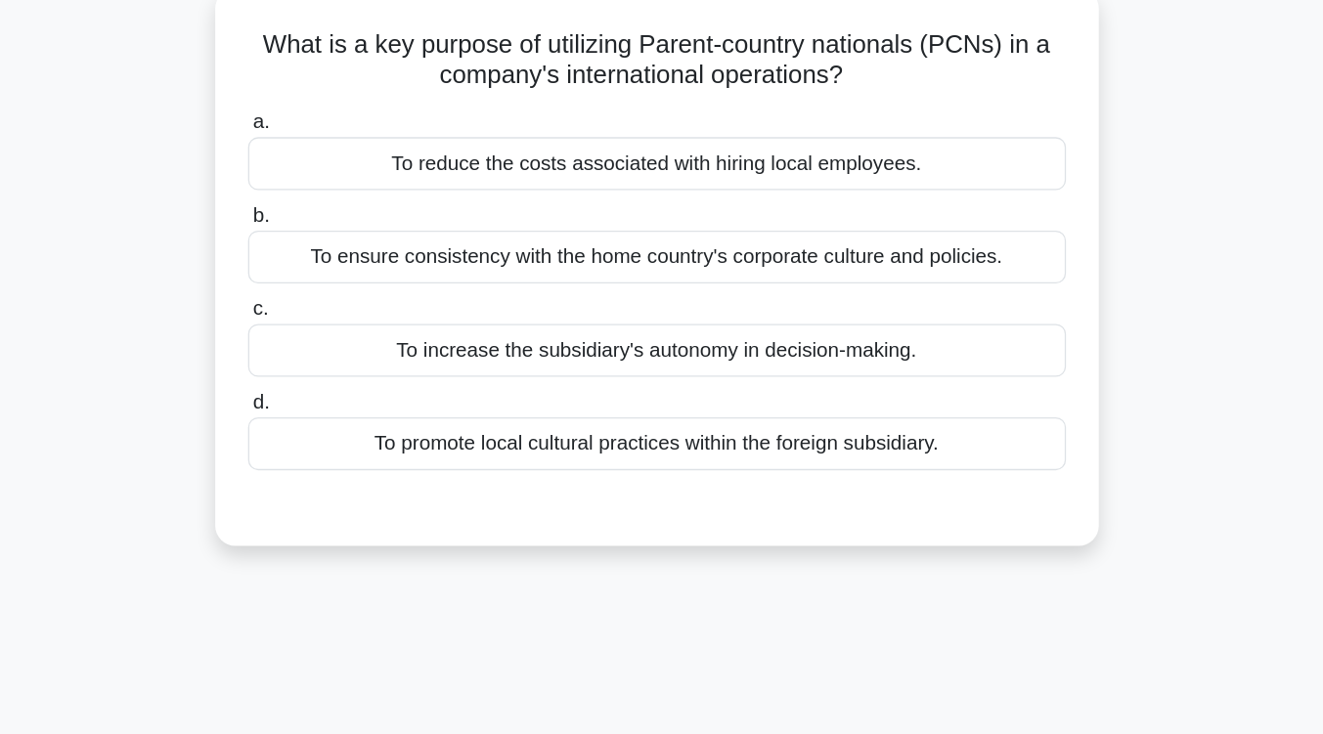
scroll to position [111, 0]
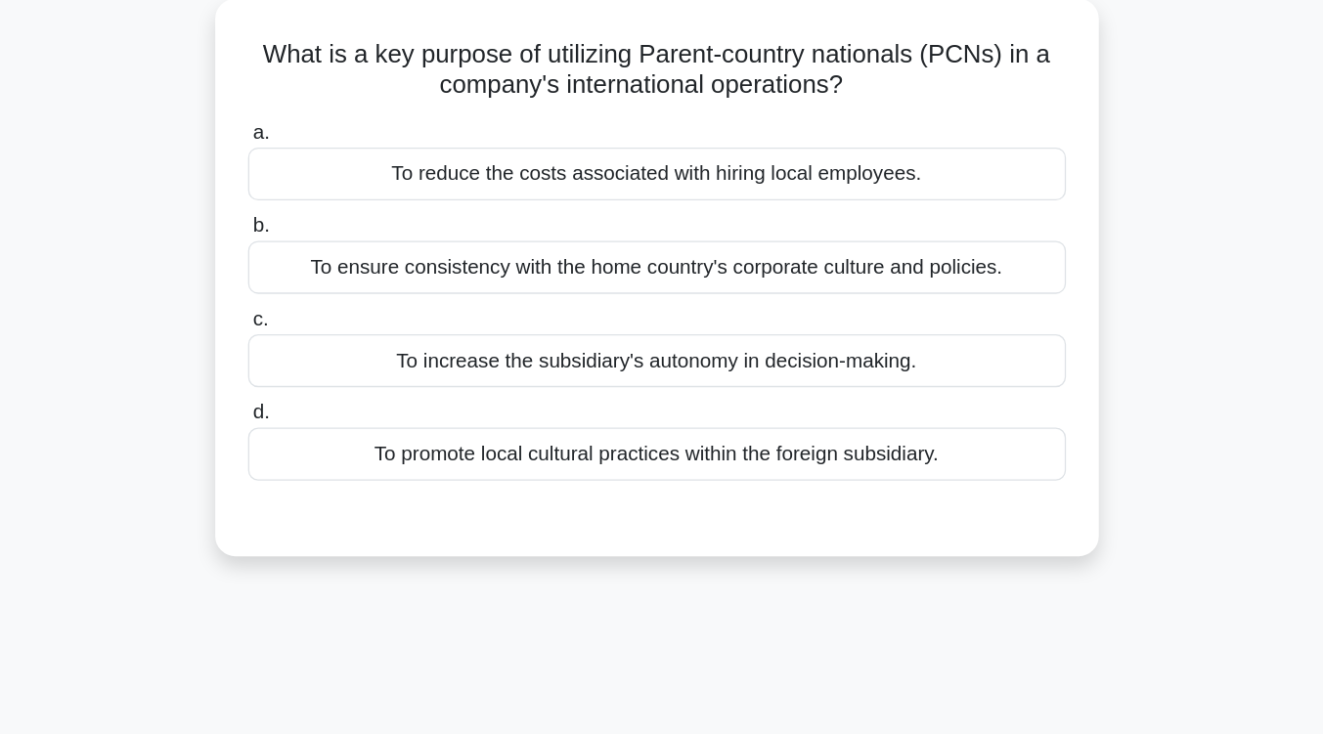
click at [718, 213] on div "To ensure consistency with the home country's corporate culture and policies." at bounding box center [662, 207] width 634 height 41
click at [345, 182] on input "b. To ensure consistency with the home country's corporate culture and policies." at bounding box center [345, 175] width 0 height 13
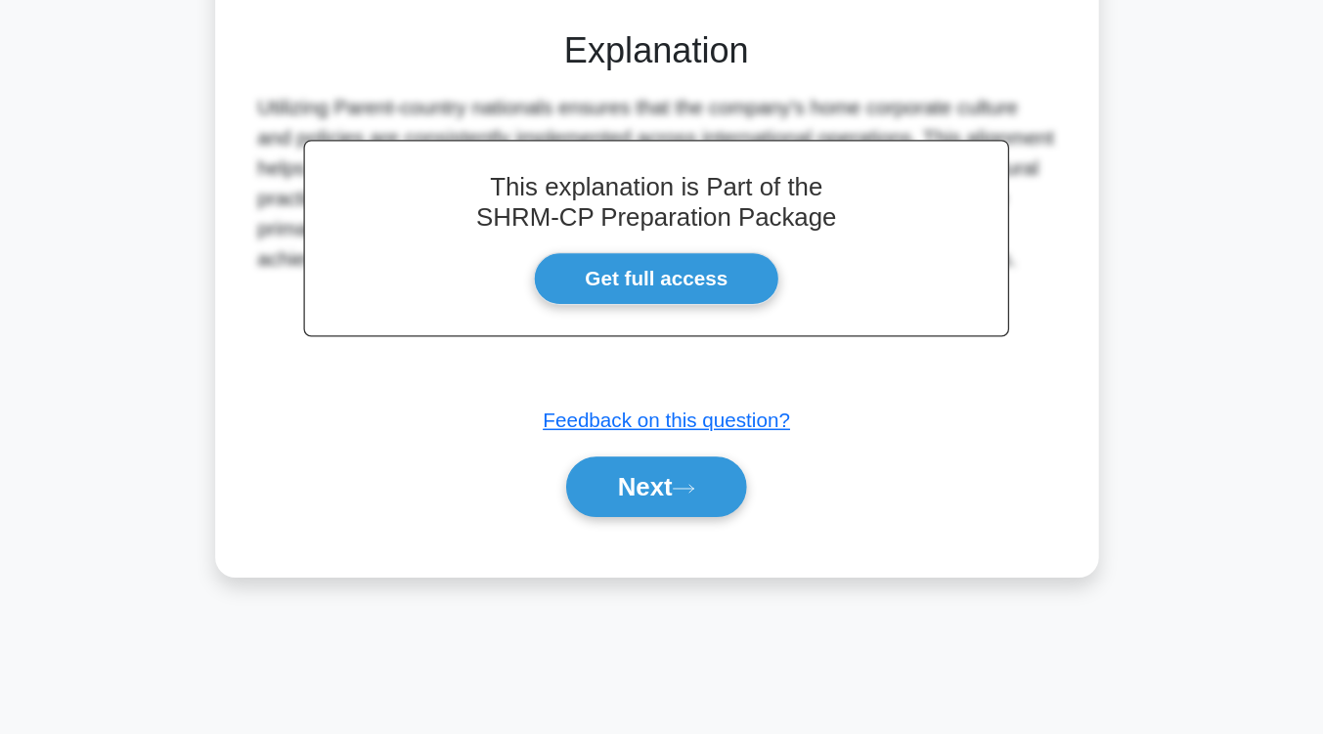
scroll to position [322, 0]
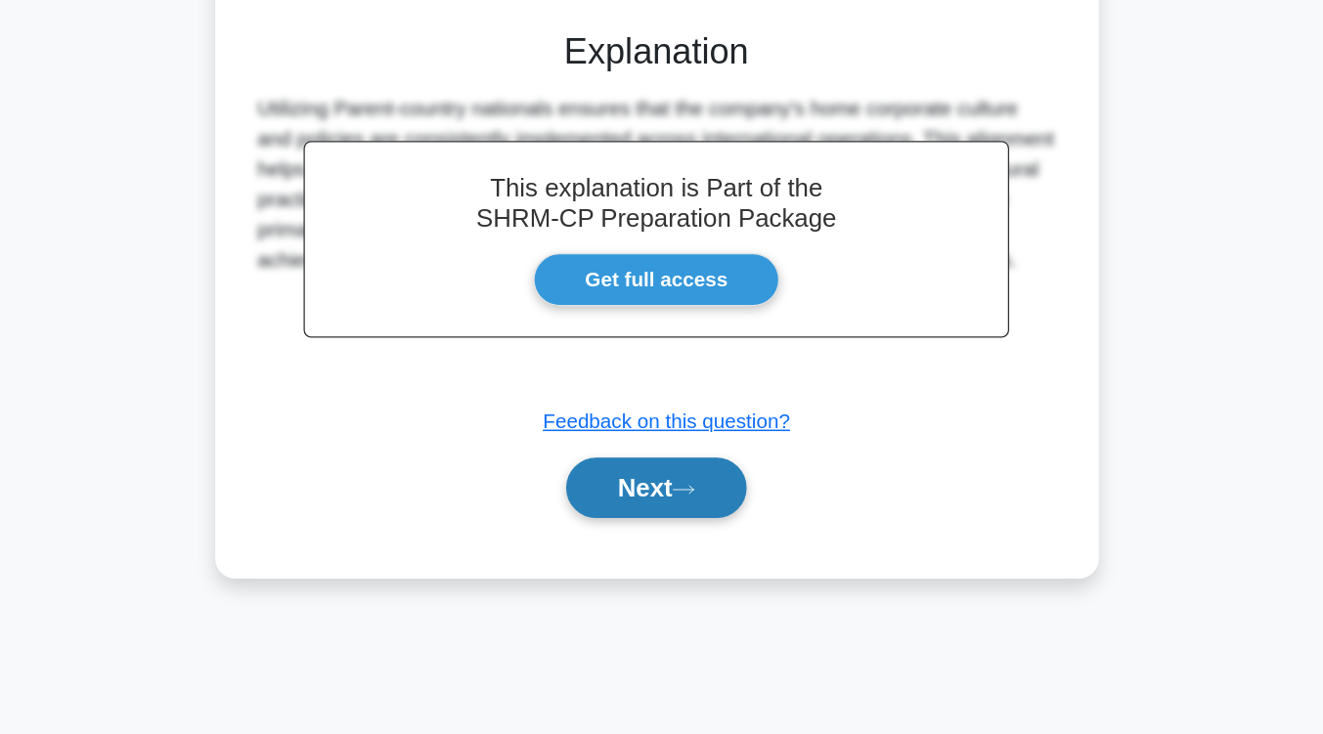
click at [700, 537] on button "Next" at bounding box center [662, 542] width 140 height 47
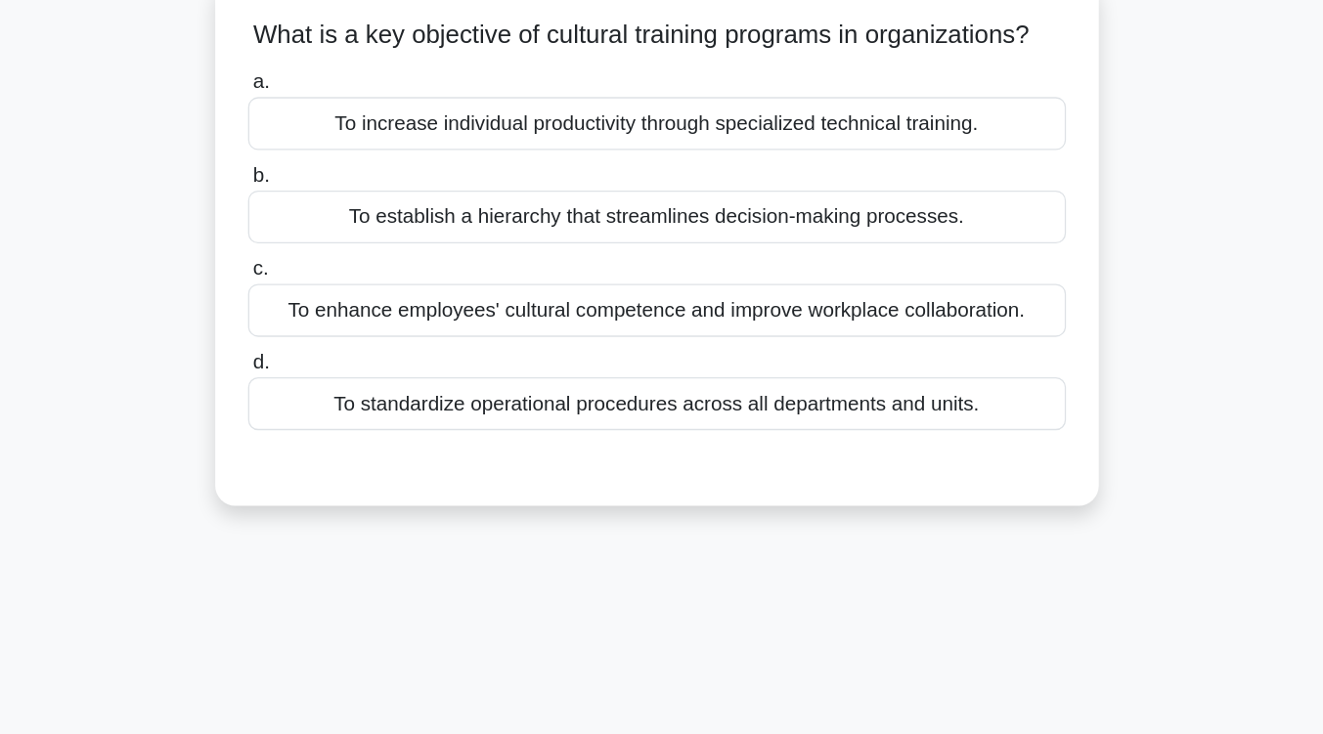
scroll to position [126, 0]
click at [689, 261] on div "To enhance employees' cultural competence and improve workplace collaboration." at bounding box center [662, 240] width 634 height 41
click at [345, 215] on input "c. To enhance employees' cultural competence and improve workplace collaboratio…" at bounding box center [345, 208] width 0 height 13
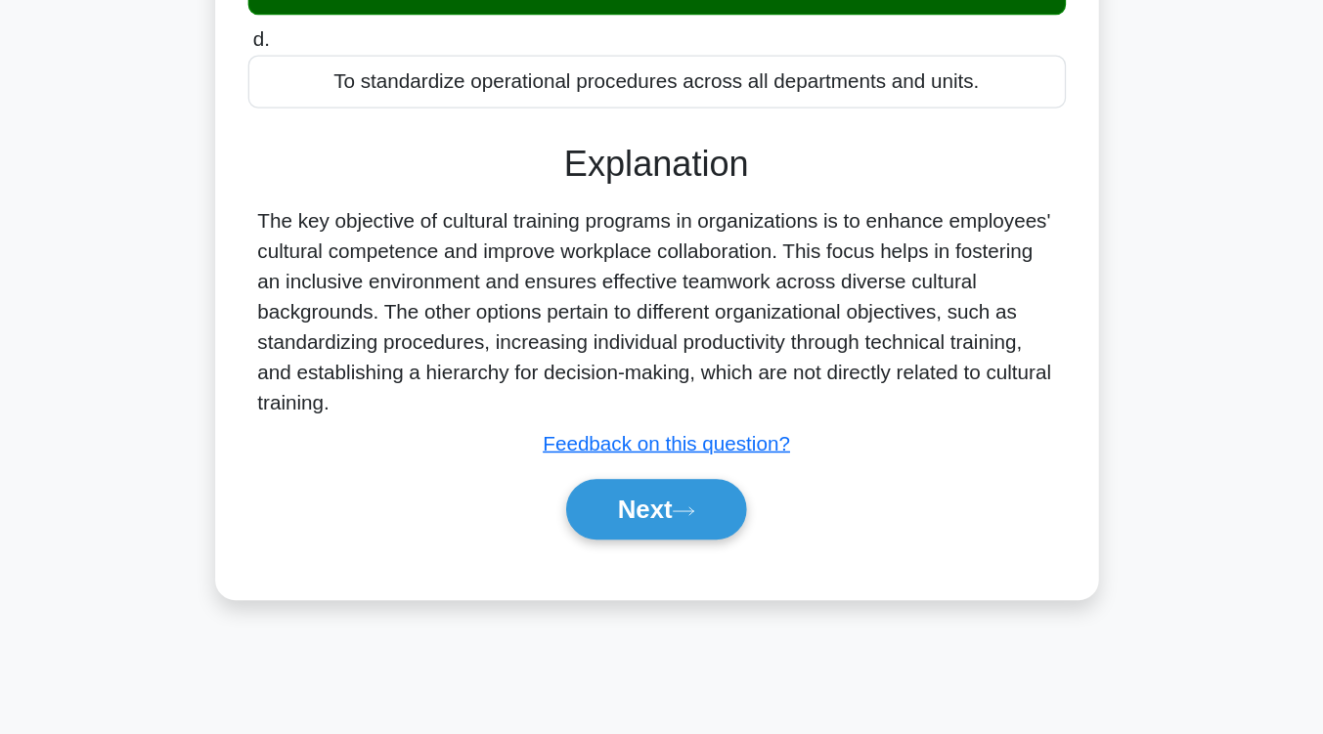
scroll to position [322, 0]
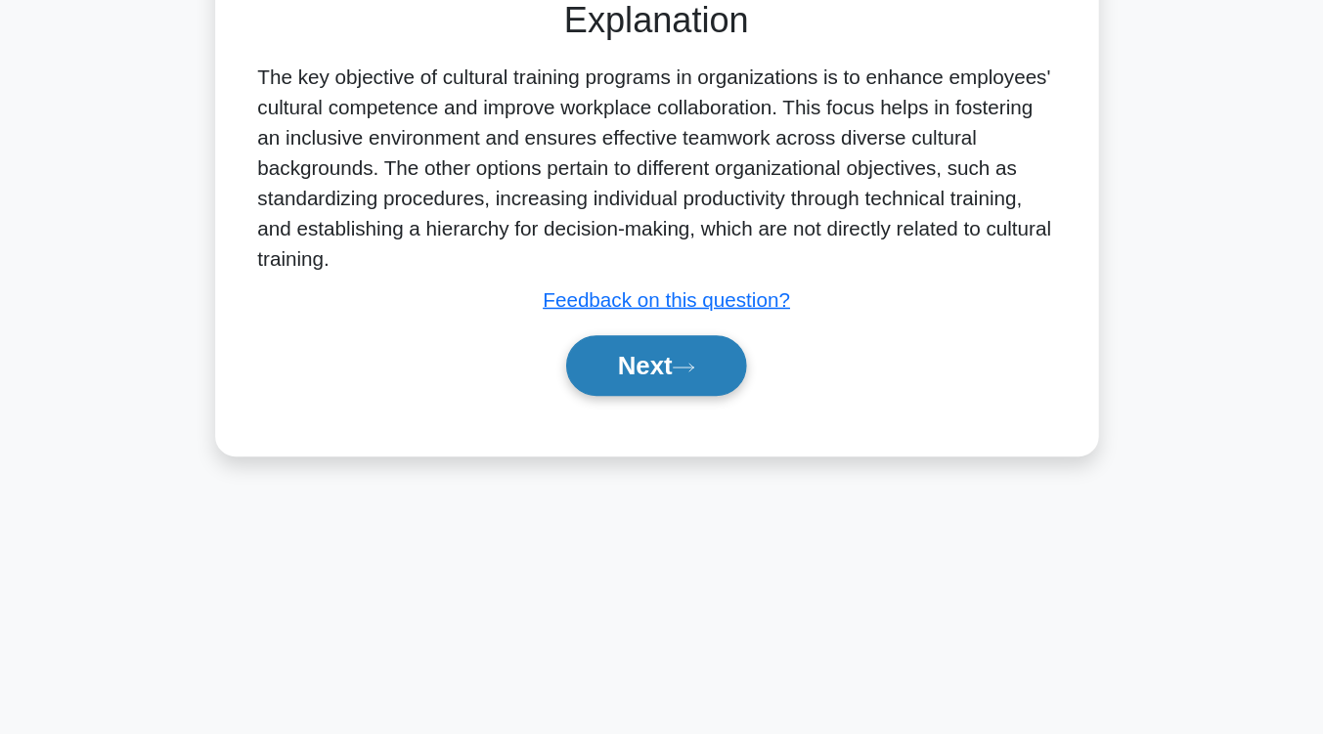
click at [685, 465] on button "Next" at bounding box center [662, 448] width 140 height 47
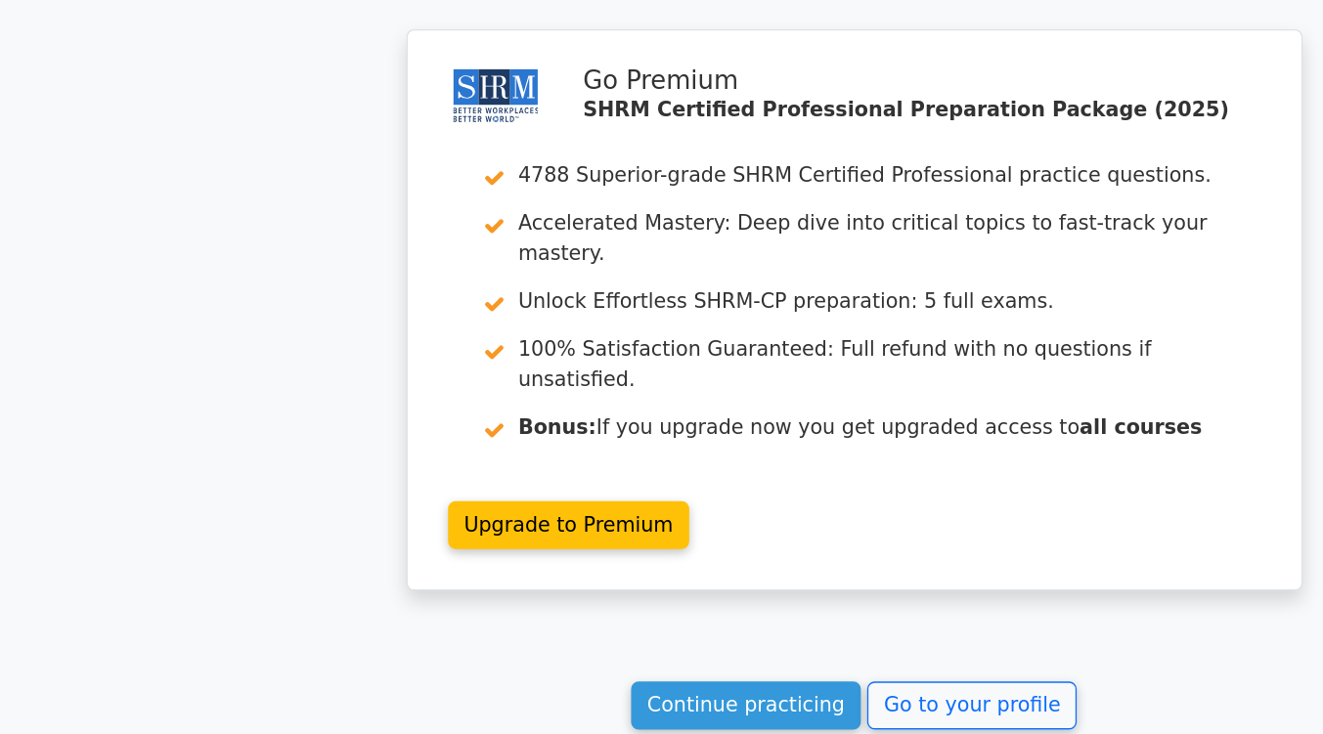
scroll to position [2559, 0]
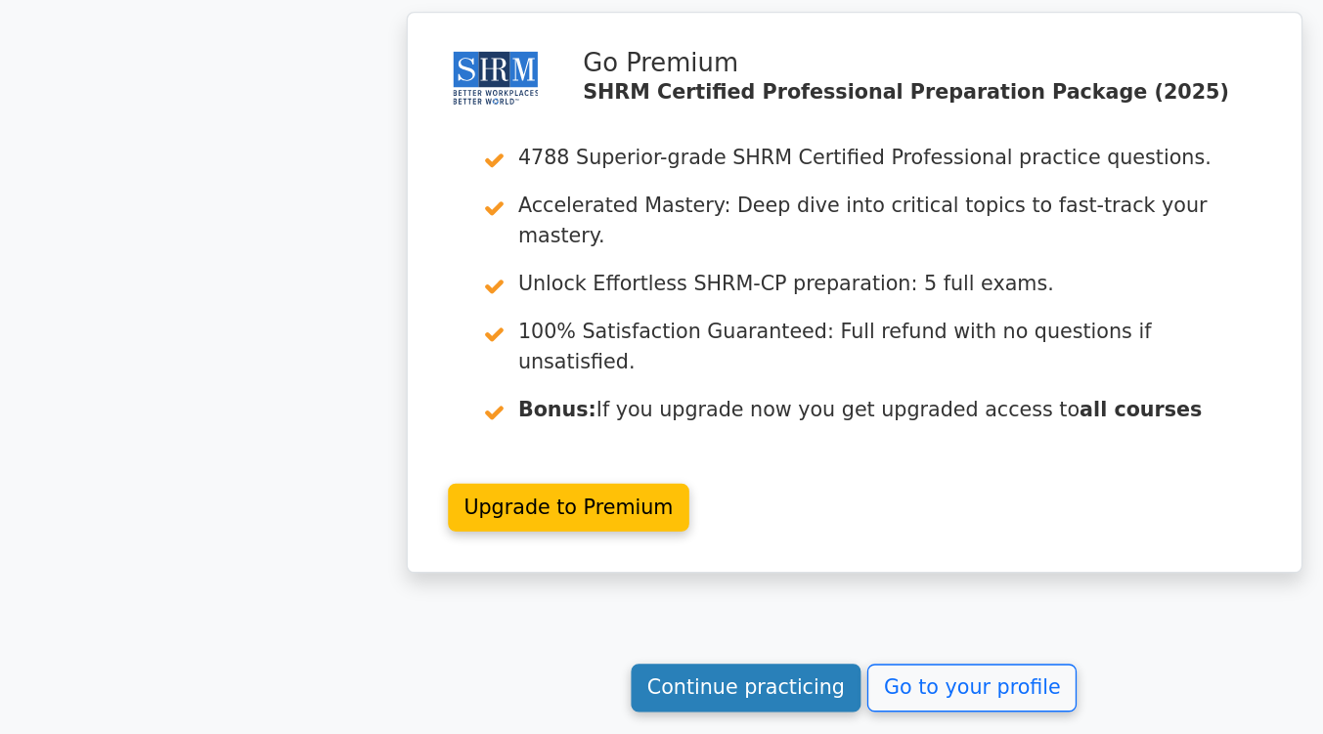
click at [559, 680] on link "Continue practicing" at bounding box center [578, 698] width 179 height 37
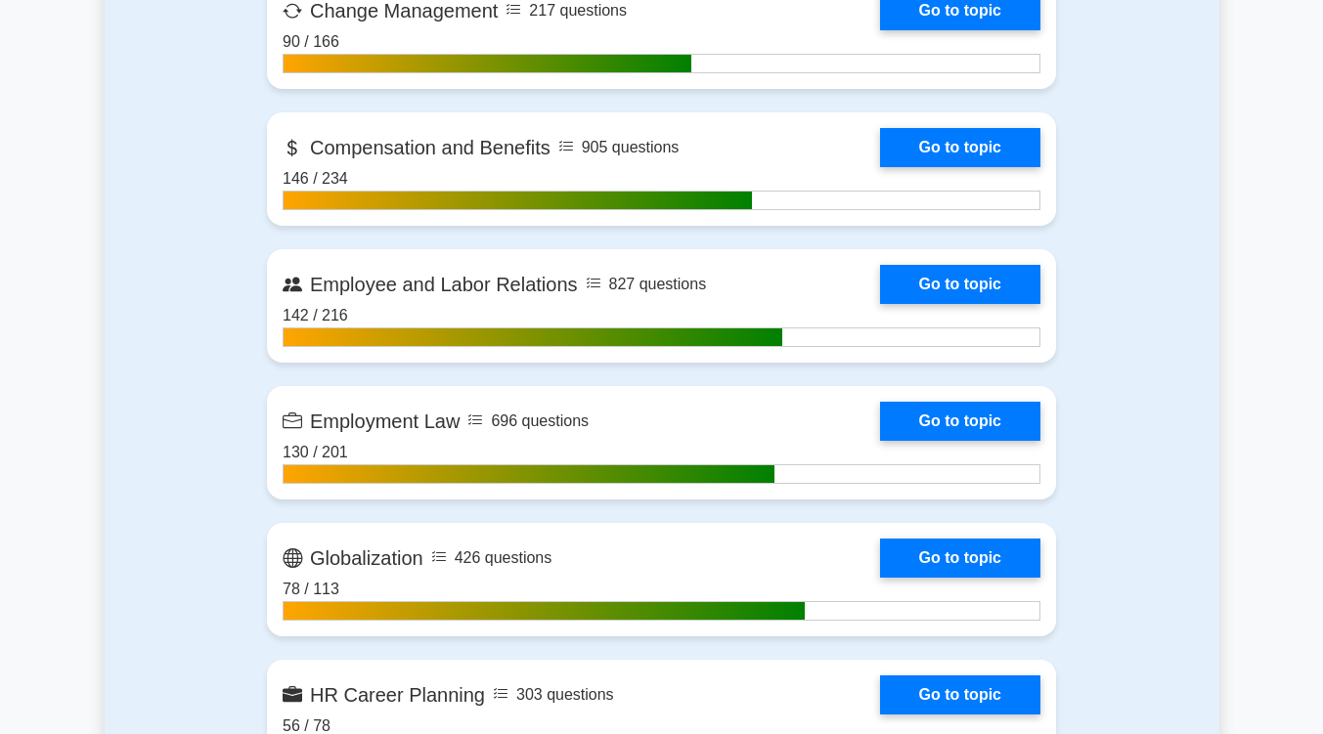
scroll to position [1399, 0]
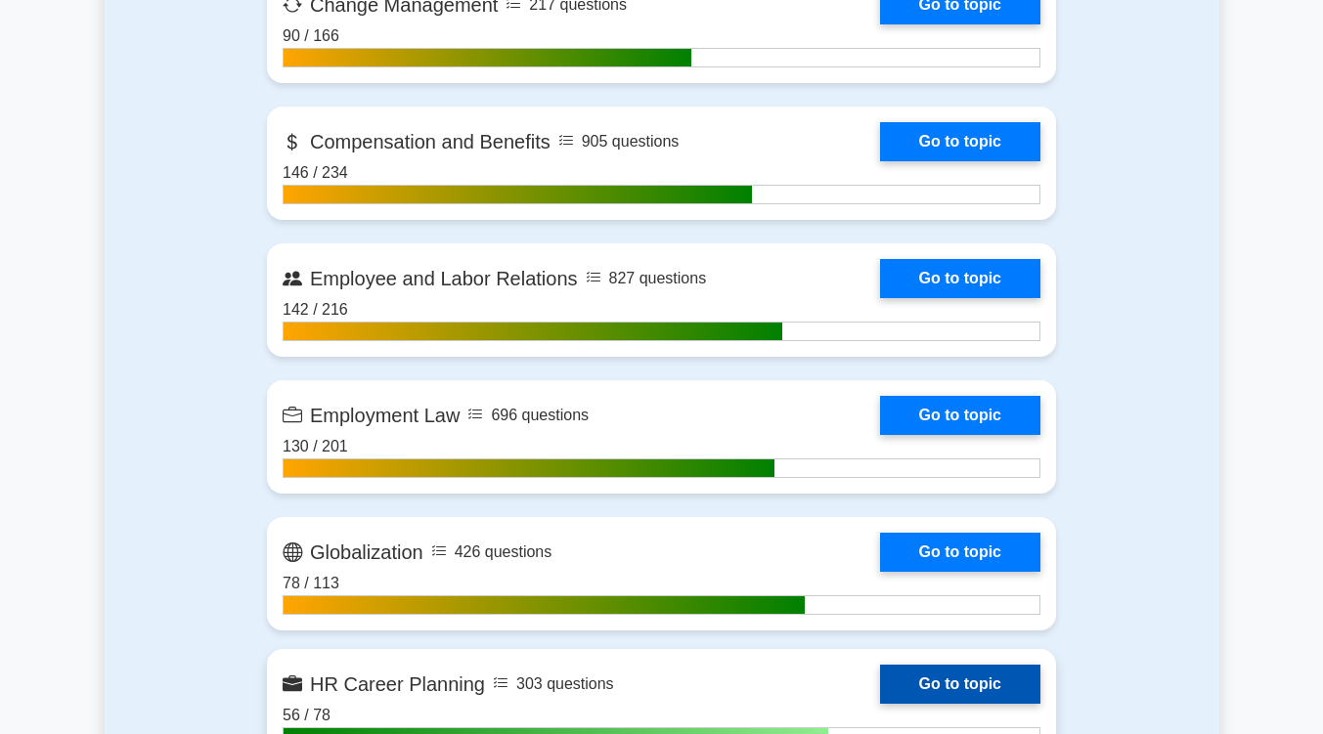
click at [978, 673] on link "Go to topic" at bounding box center [960, 684] width 160 height 39
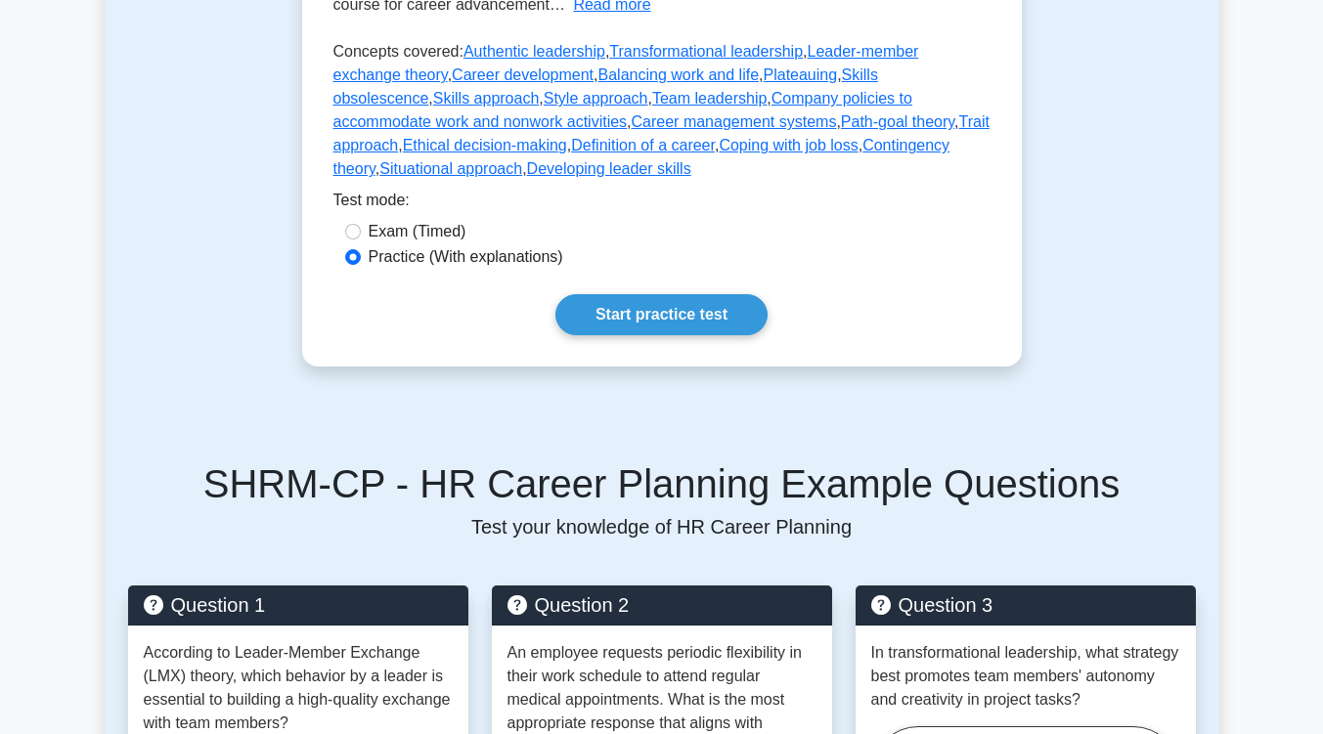
scroll to position [563, 0]
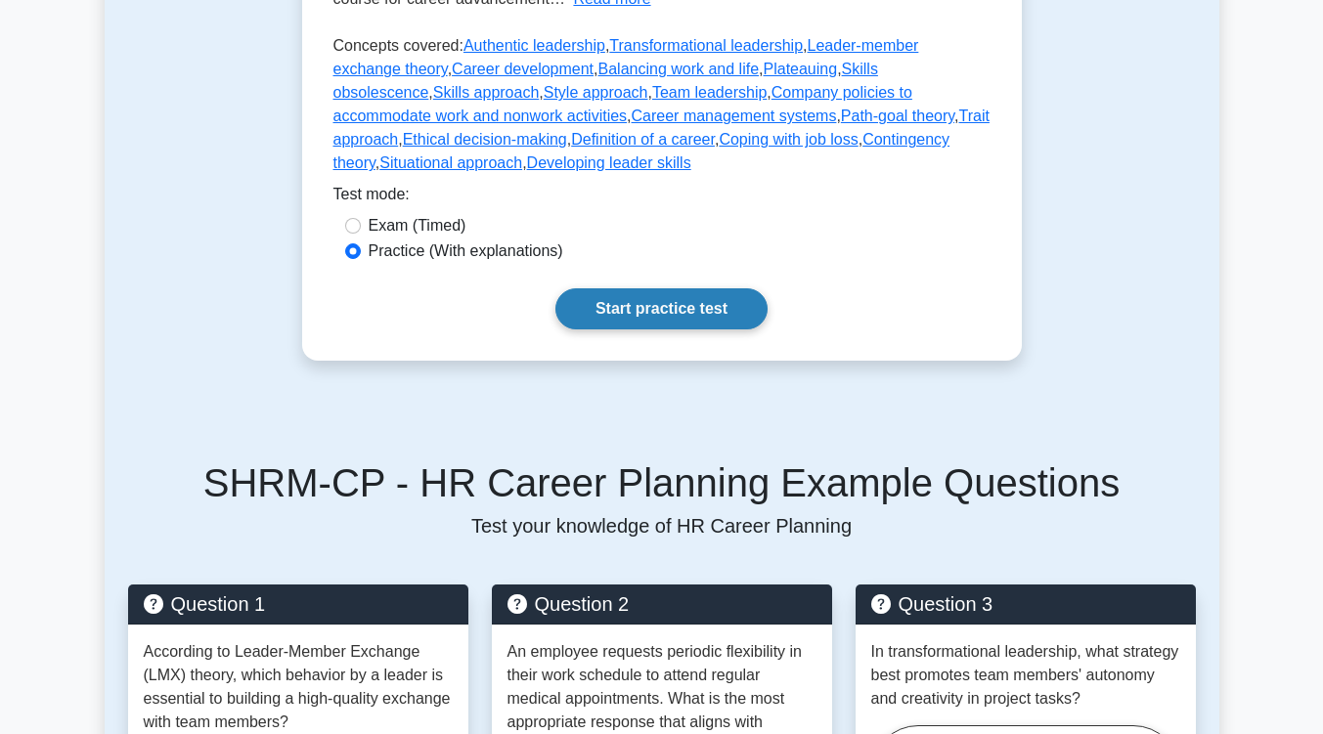
click at [718, 288] on link "Start practice test" at bounding box center [661, 308] width 212 height 41
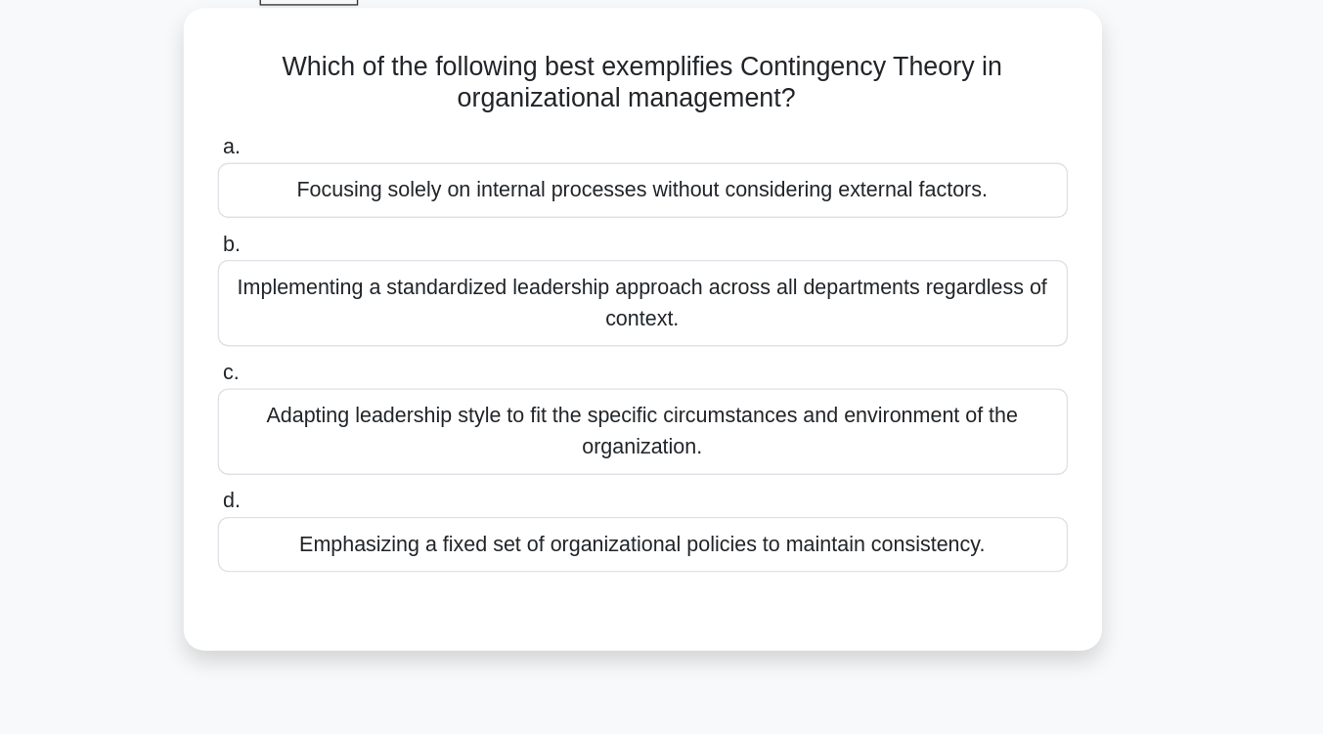
click at [691, 445] on div "Adapting leadership style to fit the specific circumstances and environment of …" at bounding box center [662, 425] width 634 height 65
click at [345, 388] on input "c. Adapting leadership style to fit the specific circumstances and environment …" at bounding box center [345, 382] width 0 height 13
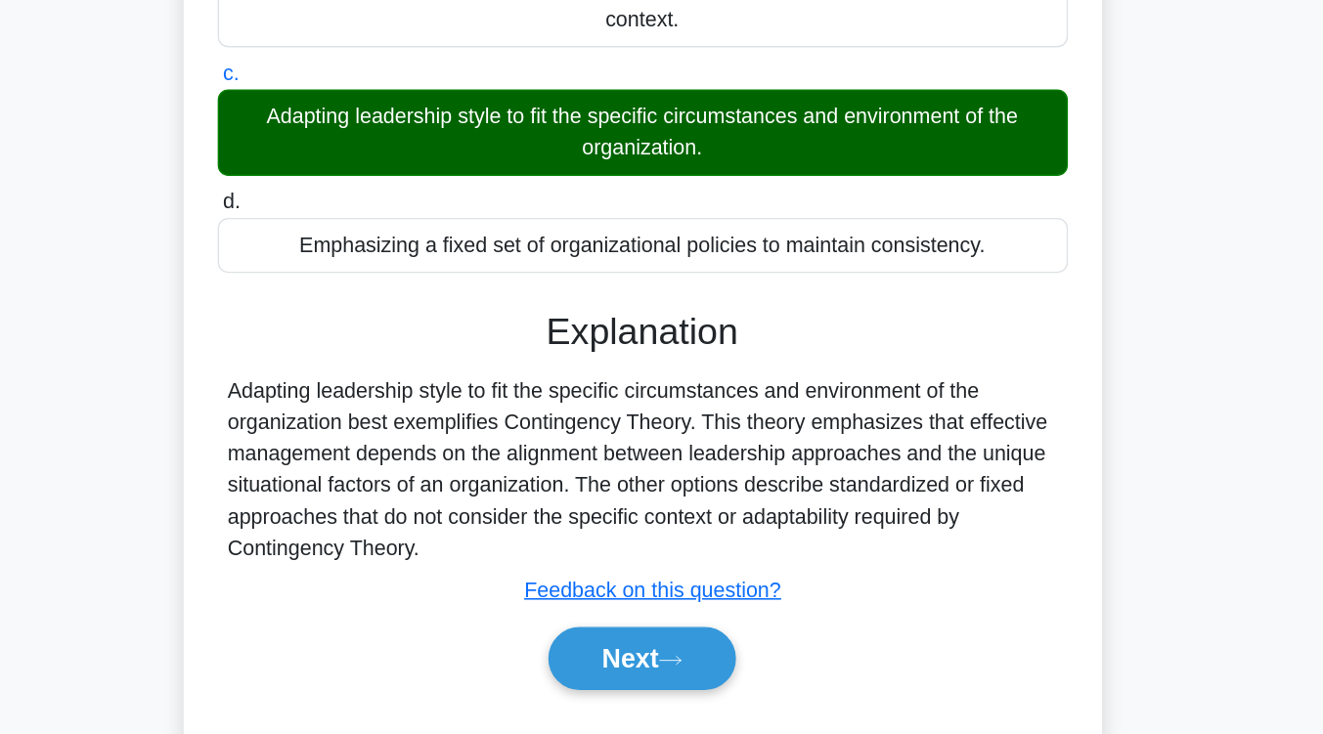
scroll to position [296, 0]
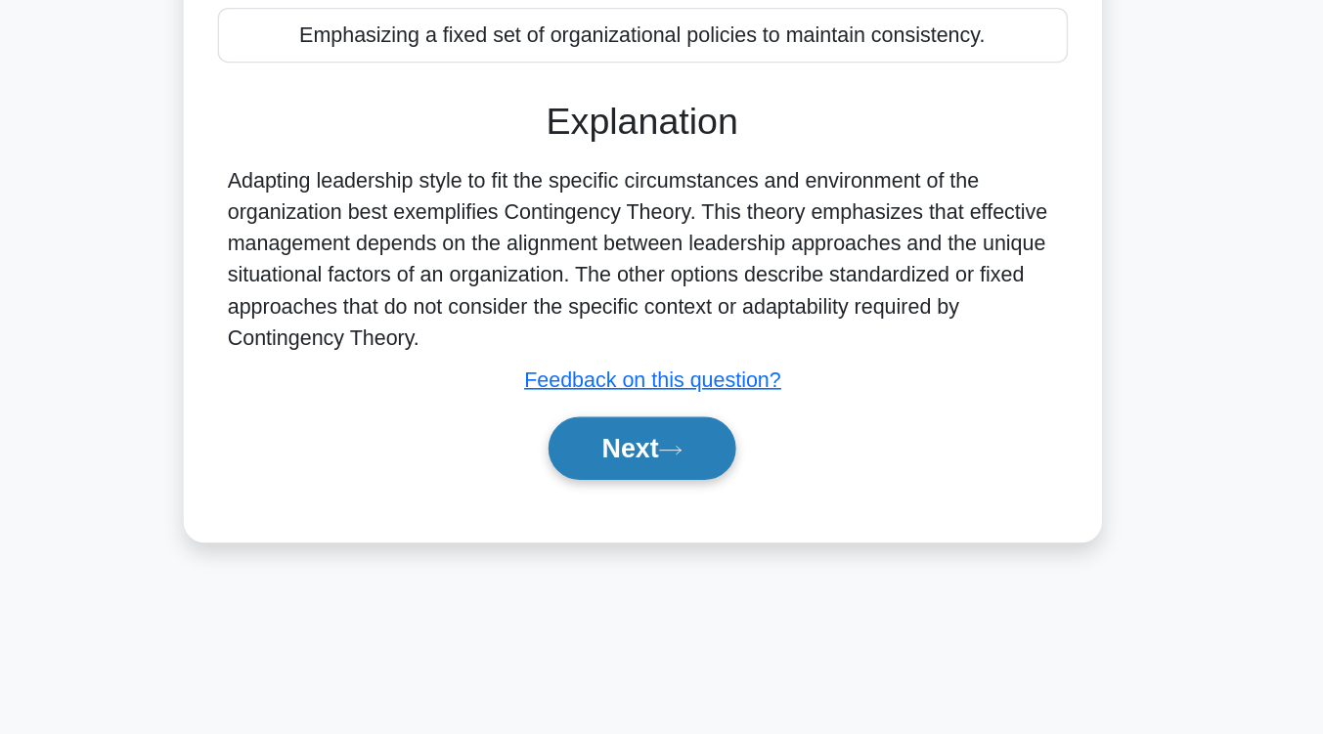
click at [681, 527] on button "Next" at bounding box center [662, 521] width 140 height 47
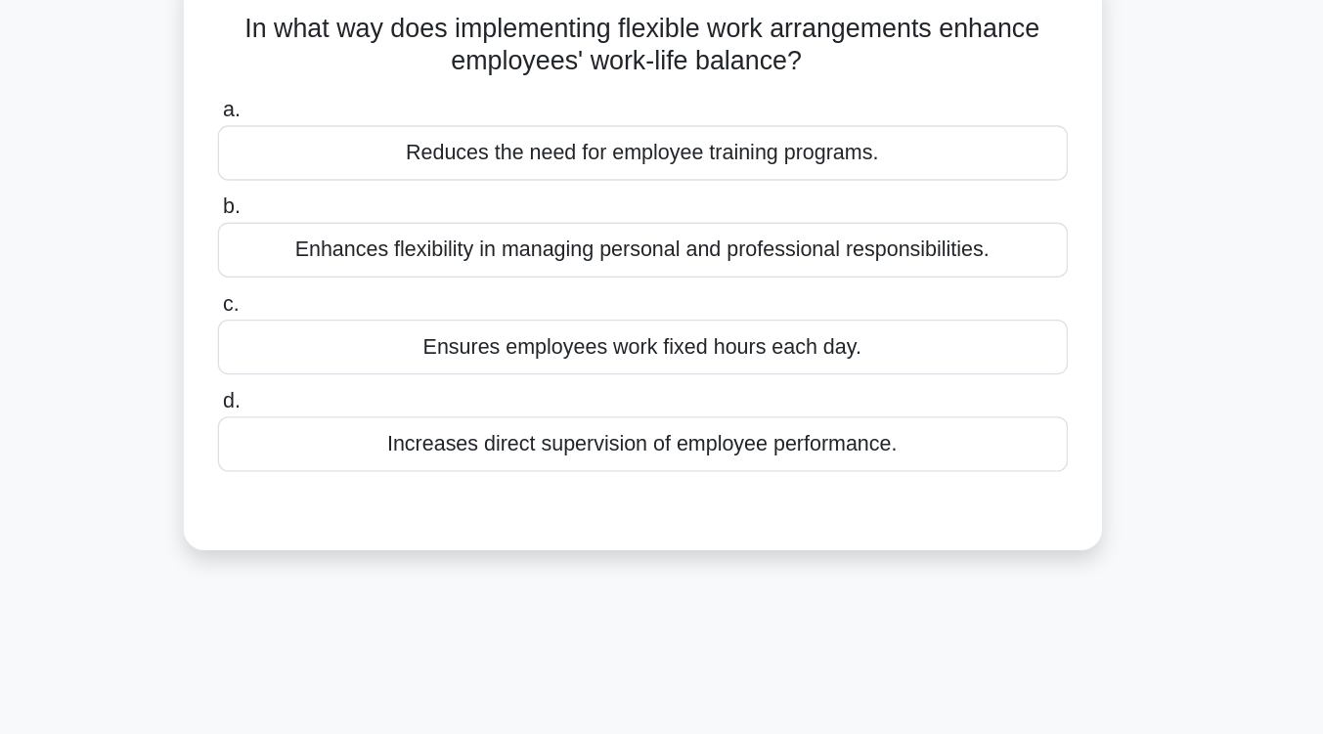
scroll to position [134, 0]
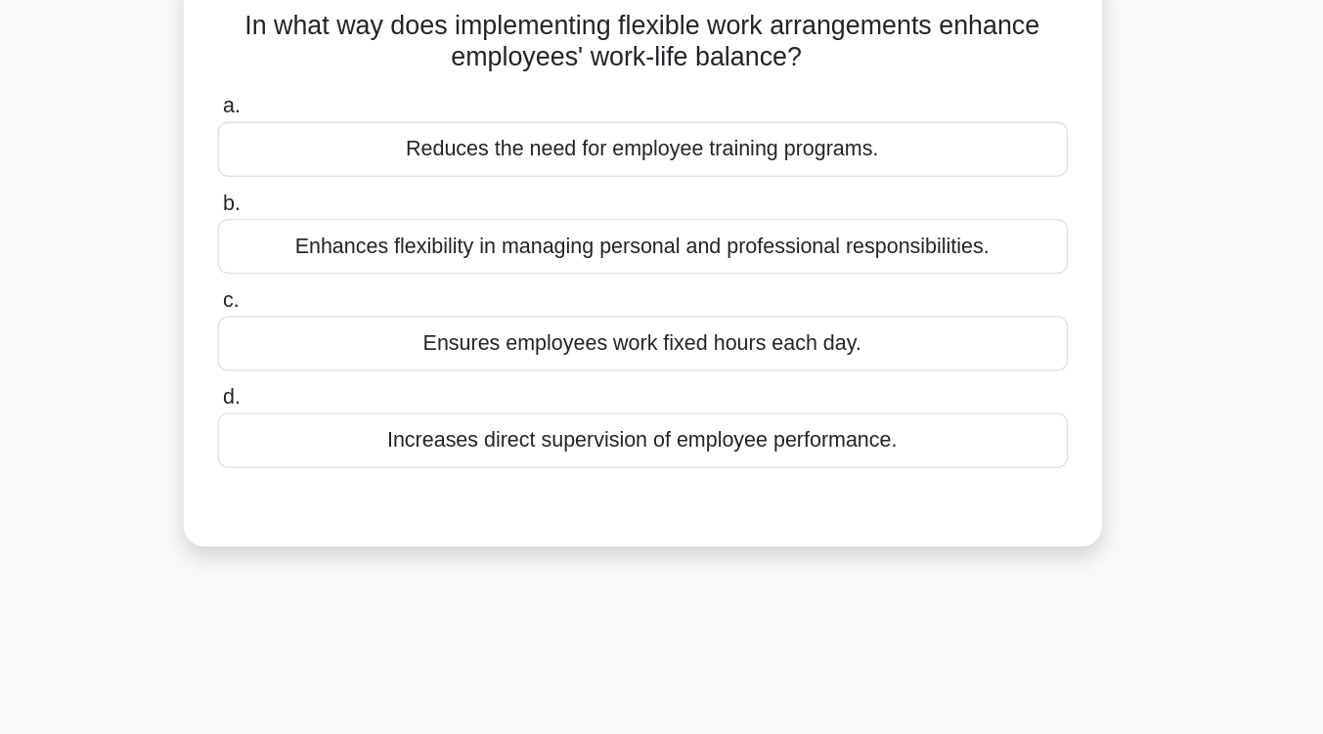
click at [700, 182] on div "Enhances flexibility in managing personal and professional responsibilities." at bounding box center [662, 183] width 634 height 41
click at [345, 158] on input "b. Enhances flexibility in managing personal and professional responsibilities." at bounding box center [345, 152] width 0 height 13
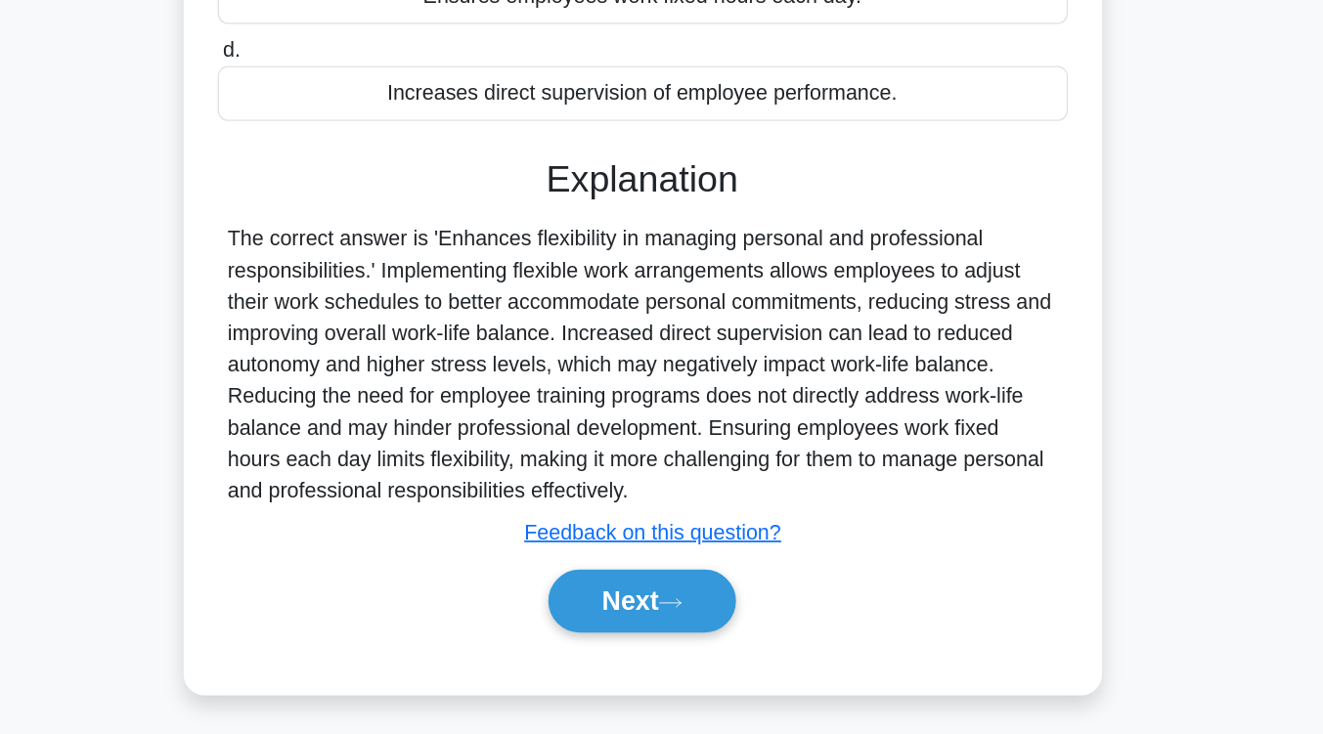
scroll to position [322, 0]
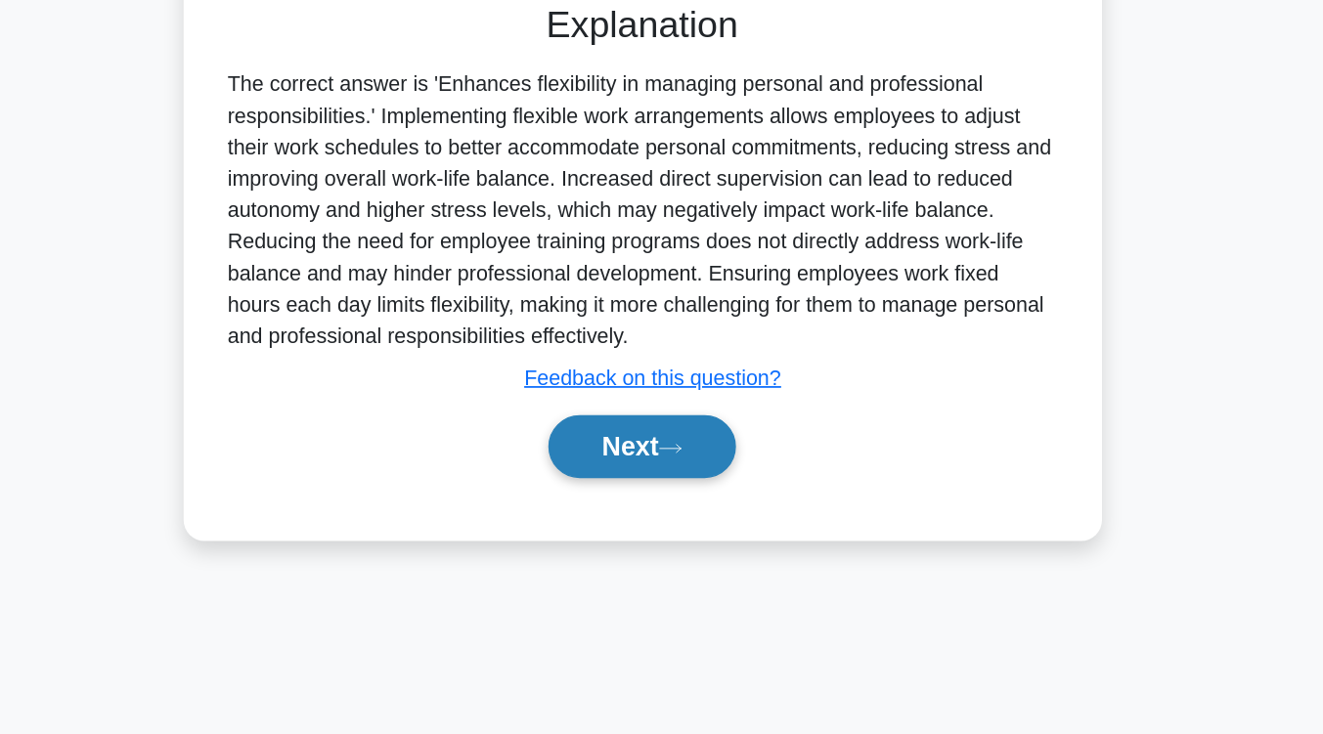
click at [671, 528] on button "Next" at bounding box center [662, 519] width 140 height 47
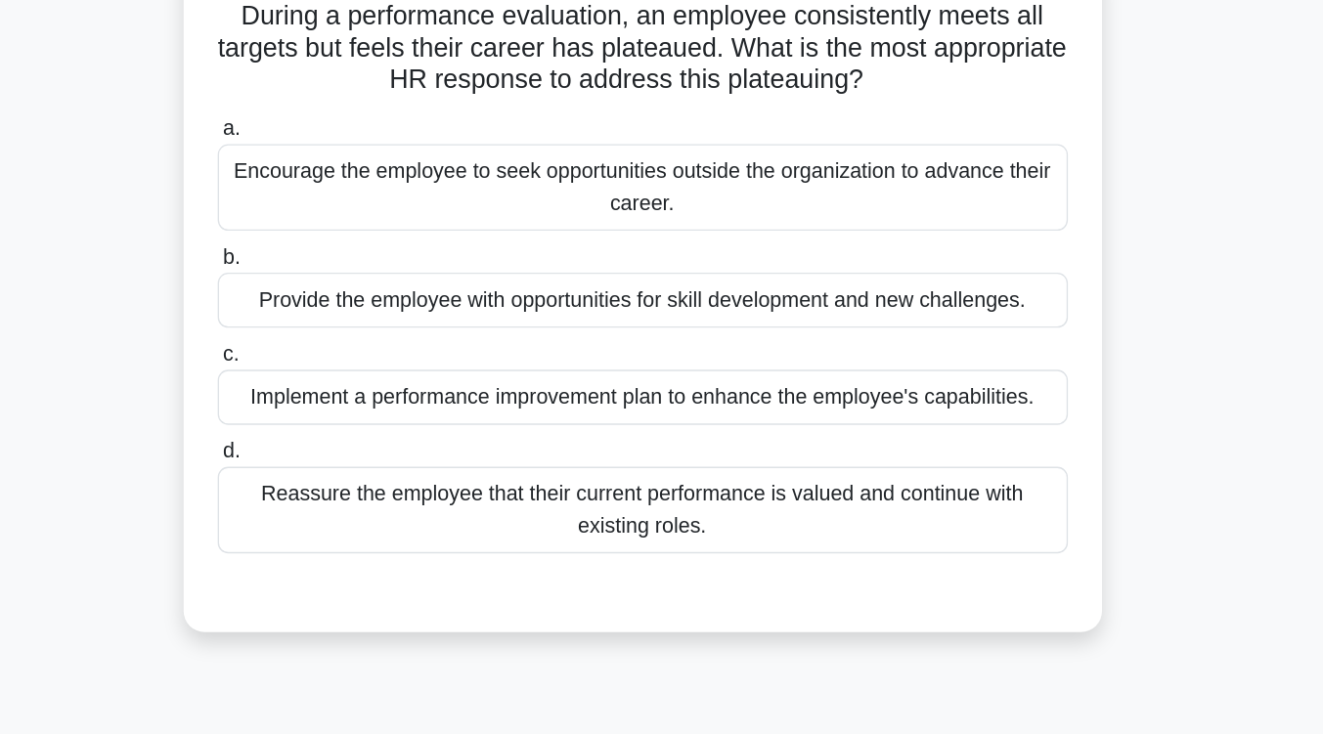
scroll to position [141, 0]
click at [695, 237] on div "Provide the employee with opportunities for skill development and new challenge…" at bounding box center [662, 223] width 634 height 41
click at [345, 199] on input "b. Provide the employee with opportunities for skill development and new challe…" at bounding box center [345, 192] width 0 height 13
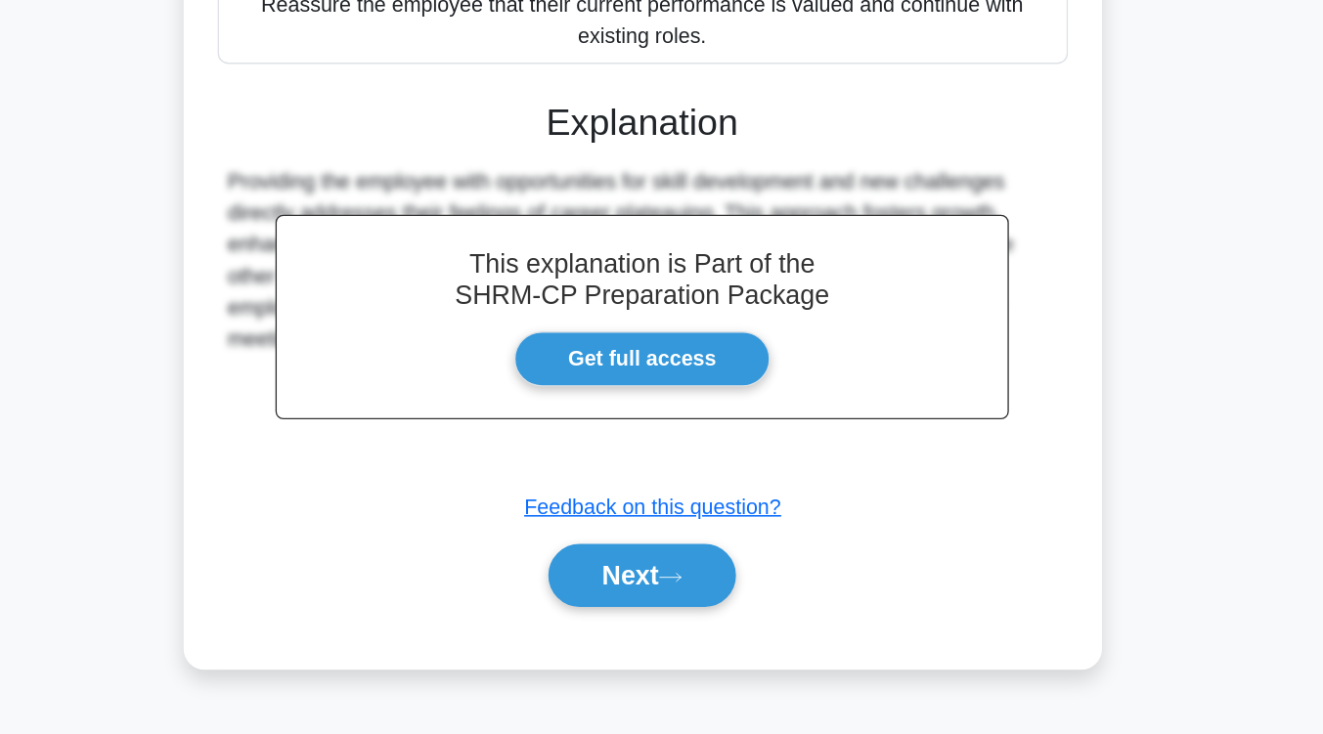
scroll to position [320, 0]
click at [658, 622] on button "Next" at bounding box center [662, 615] width 140 height 47
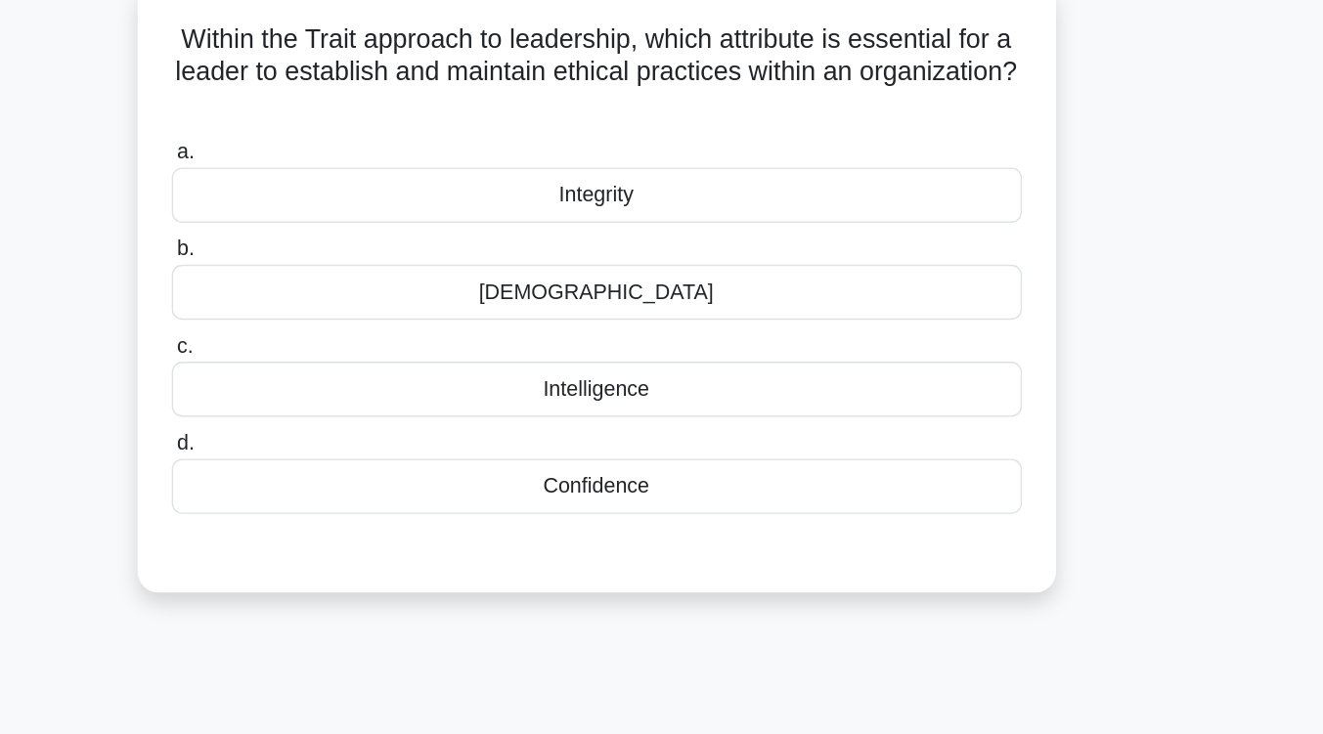
scroll to position [126, 0]
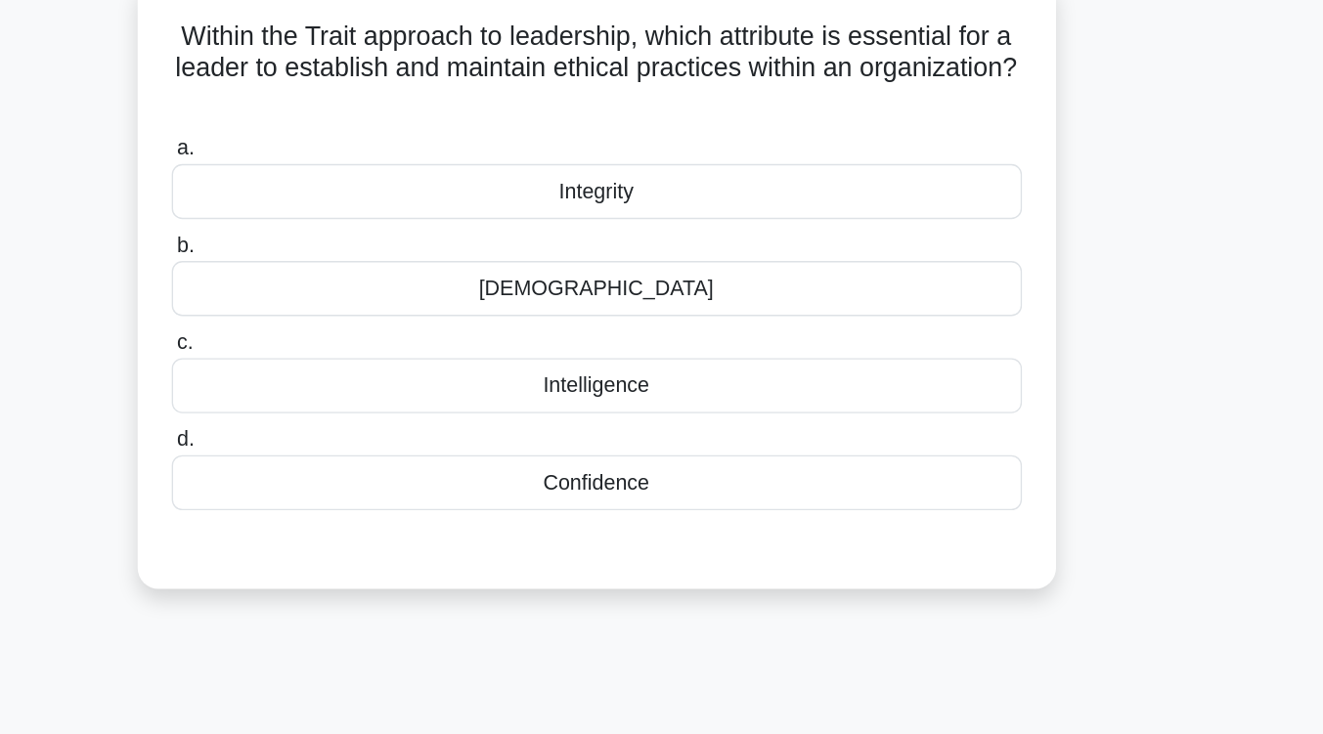
click at [767, 135] on div "Integrity" at bounding box center [662, 142] width 634 height 41
click at [345, 117] on input "a. Integrity" at bounding box center [345, 111] width 0 height 13
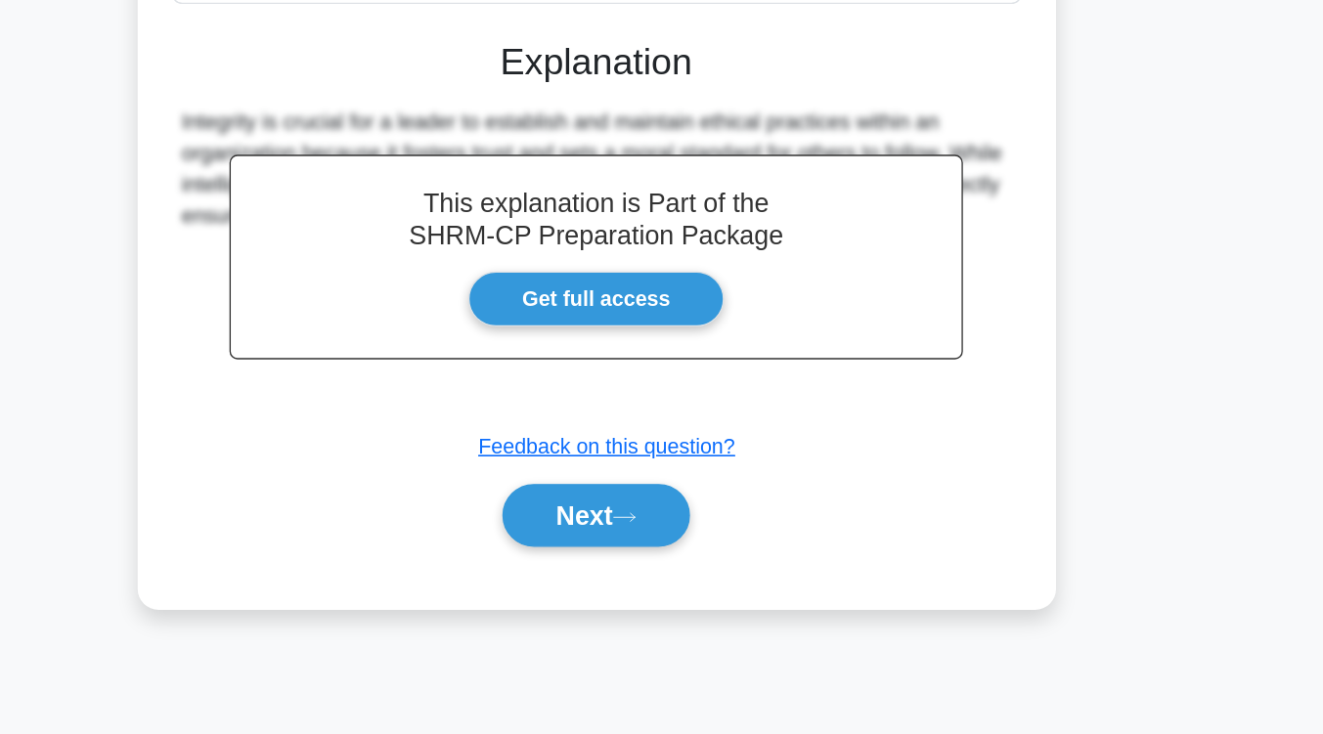
scroll to position [322, 0]
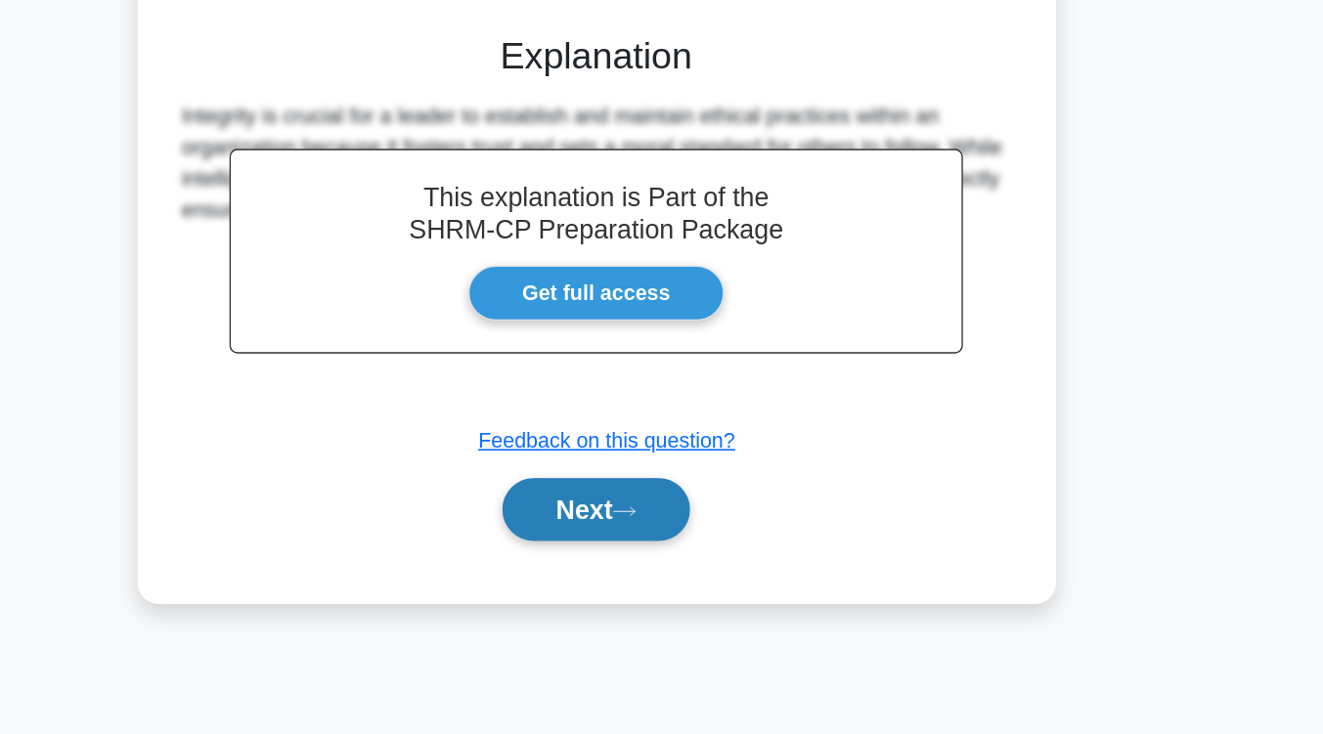
click at [682, 564] on icon at bounding box center [683, 567] width 18 height 11
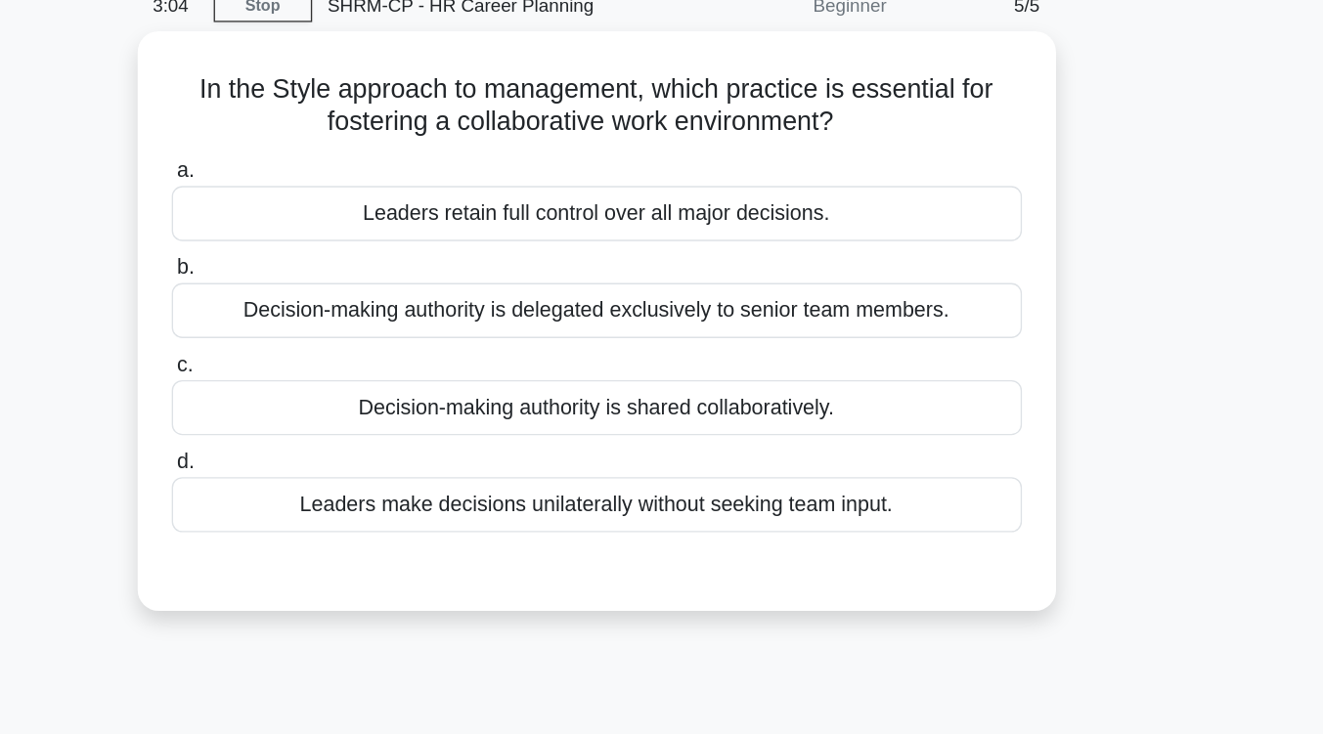
scroll to position [90, 0]
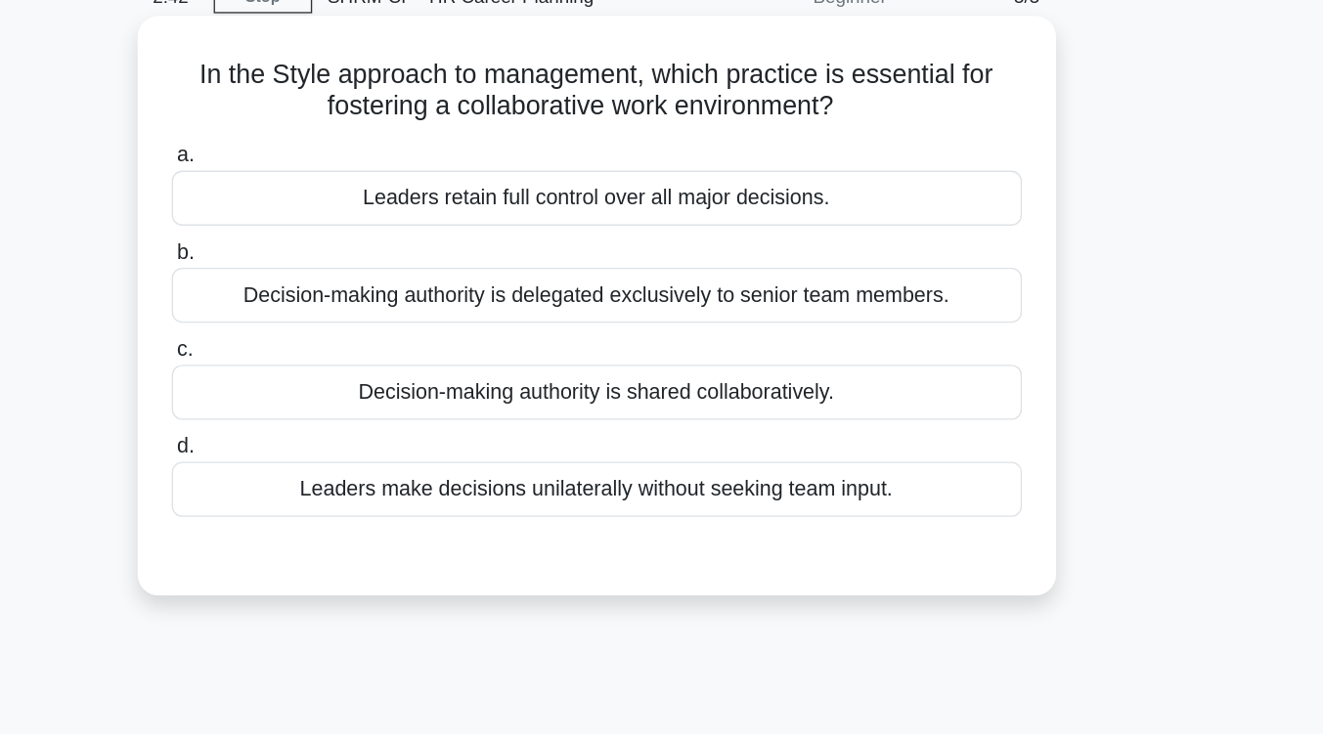
click at [701, 303] on div "Decision-making authority is shared collaboratively." at bounding box center [662, 300] width 634 height 41
click at [345, 275] on input "c. Decision-making authority is shared collaboratively." at bounding box center [345, 268] width 0 height 13
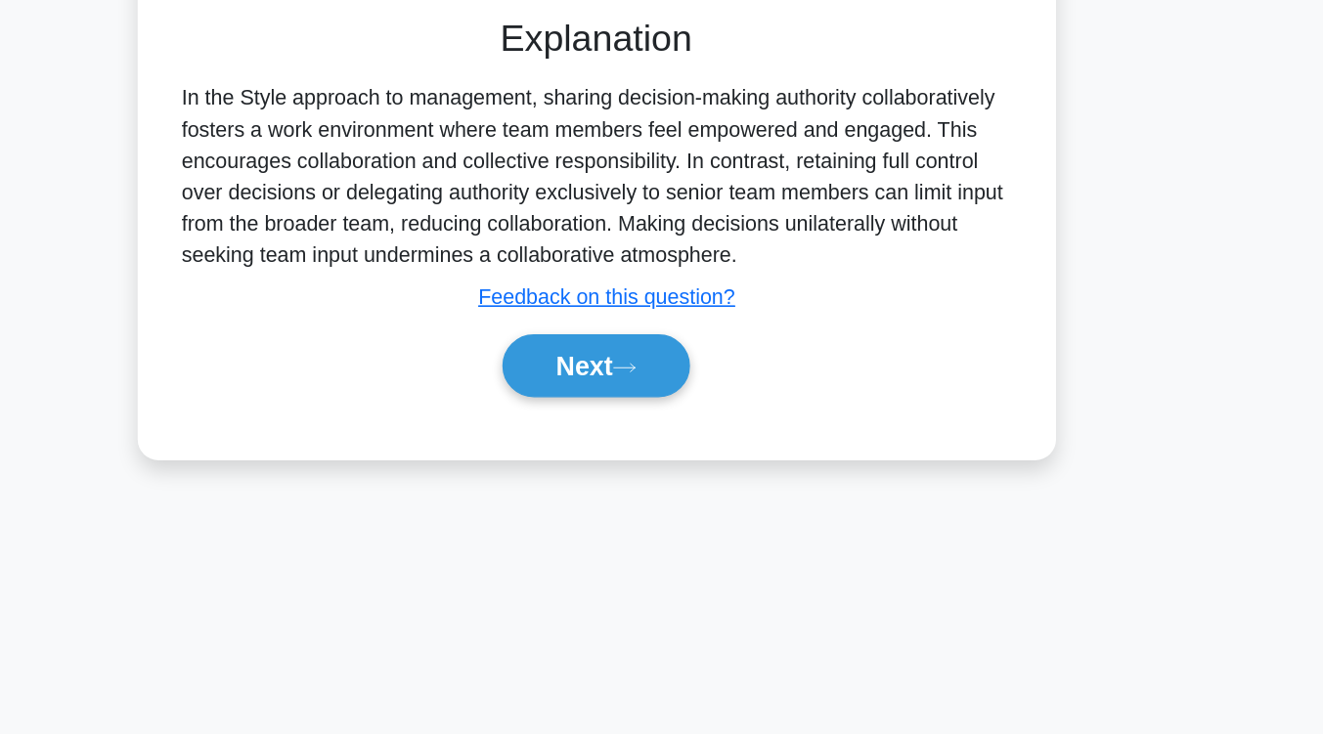
scroll to position [319, 0]
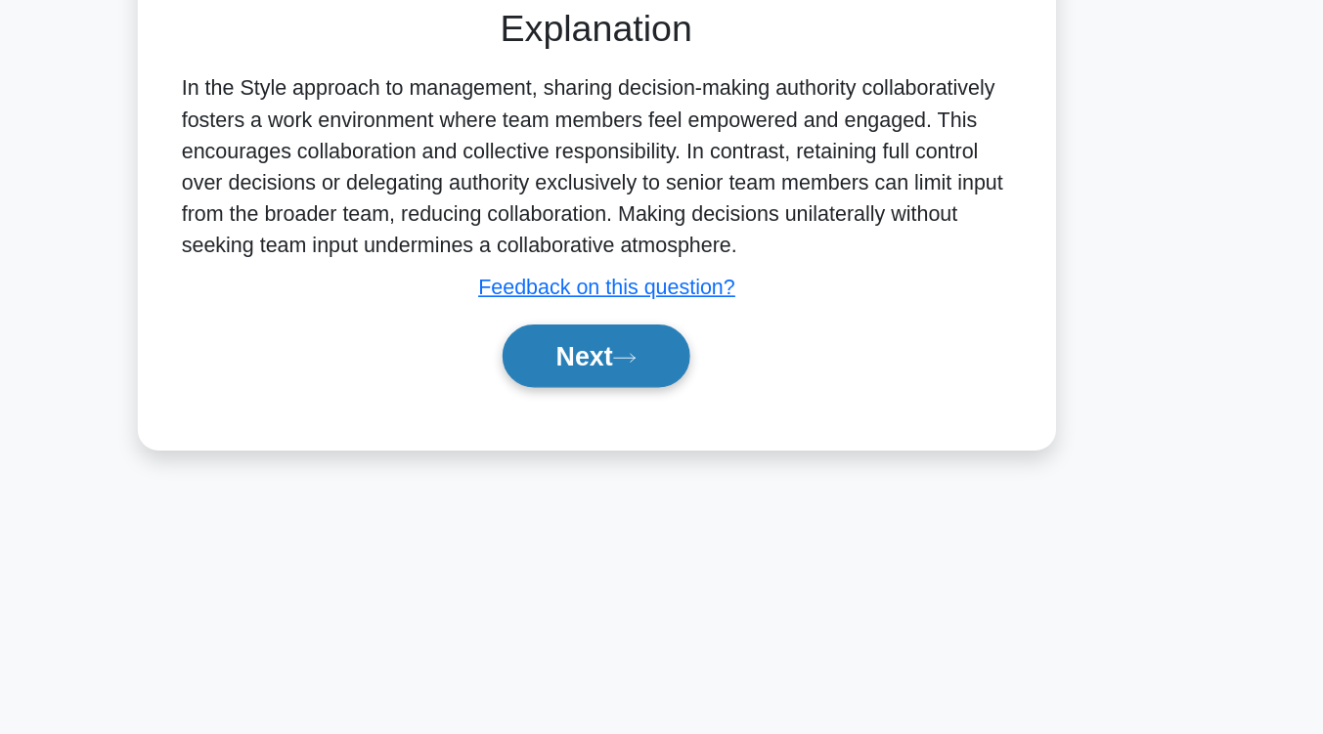
click at [668, 451] on button "Next" at bounding box center [662, 451] width 140 height 47
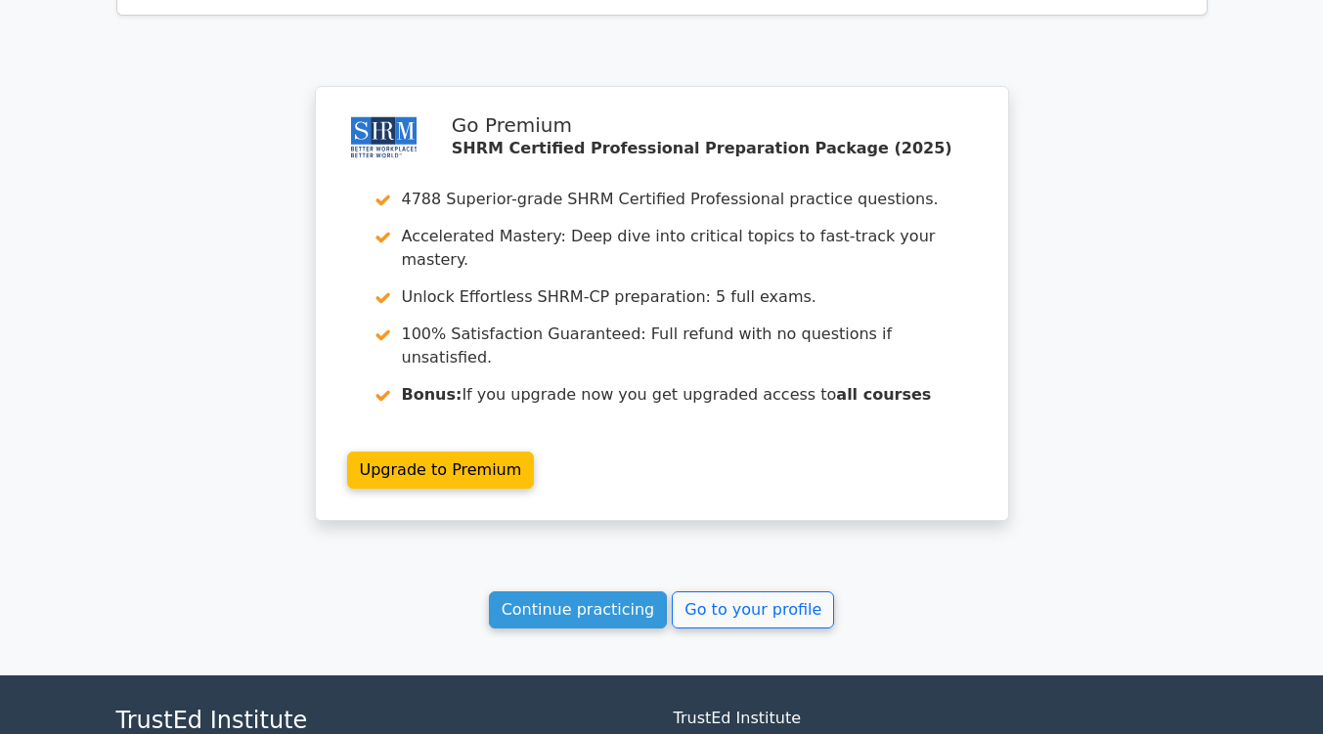
scroll to position [2497, 0]
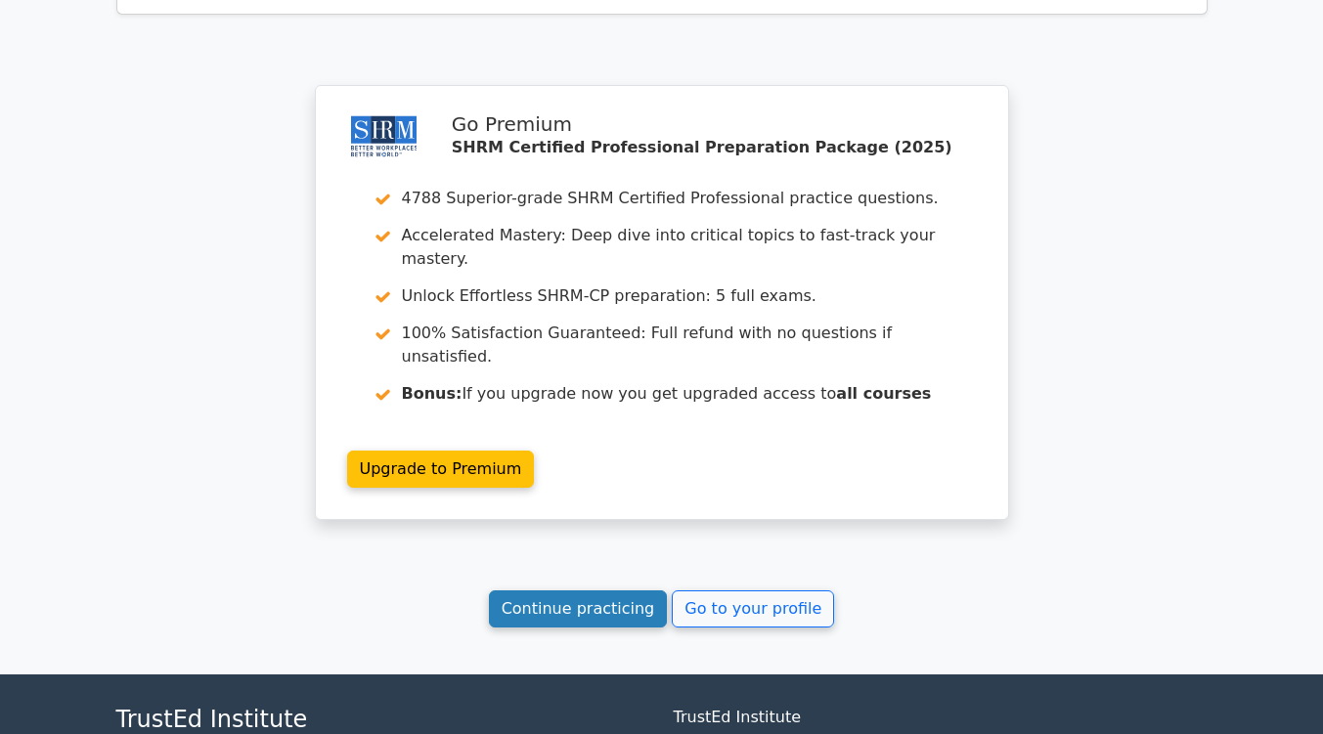
click at [611, 591] on link "Continue practicing" at bounding box center [578, 609] width 179 height 37
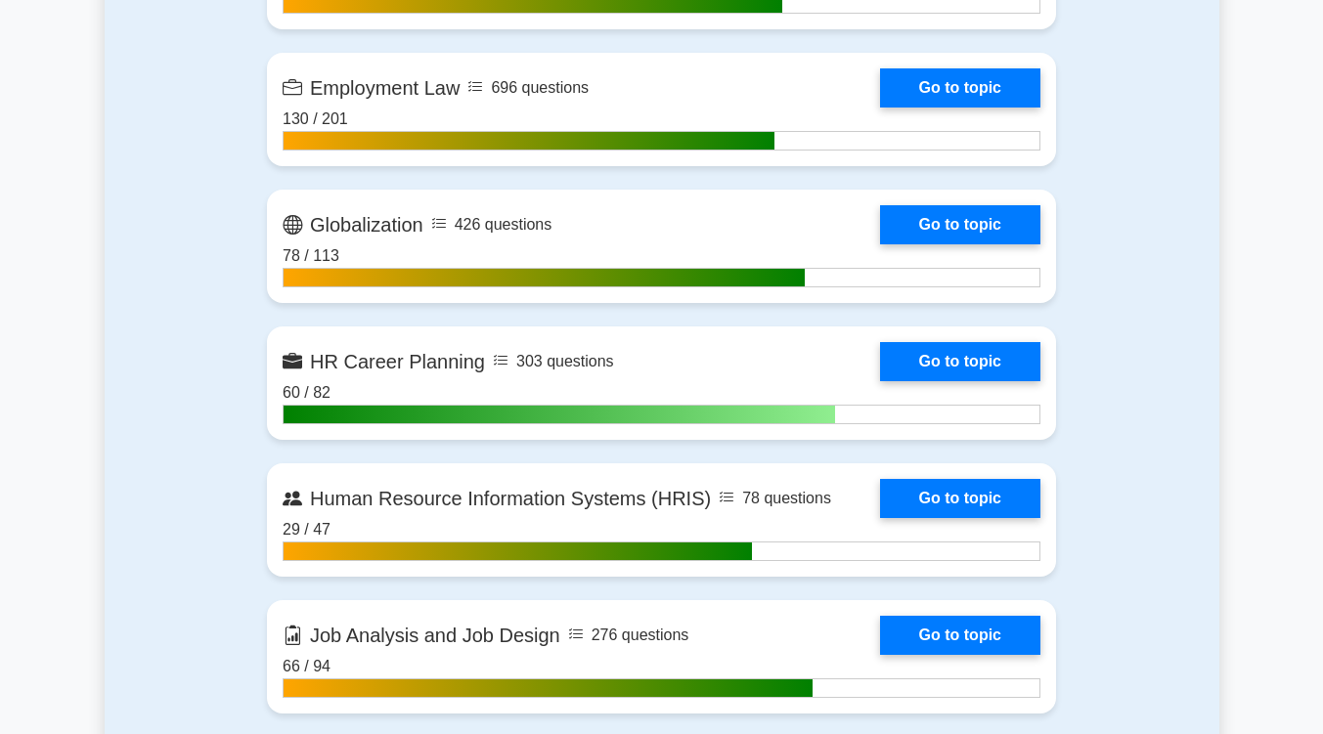
scroll to position [1744, 0]
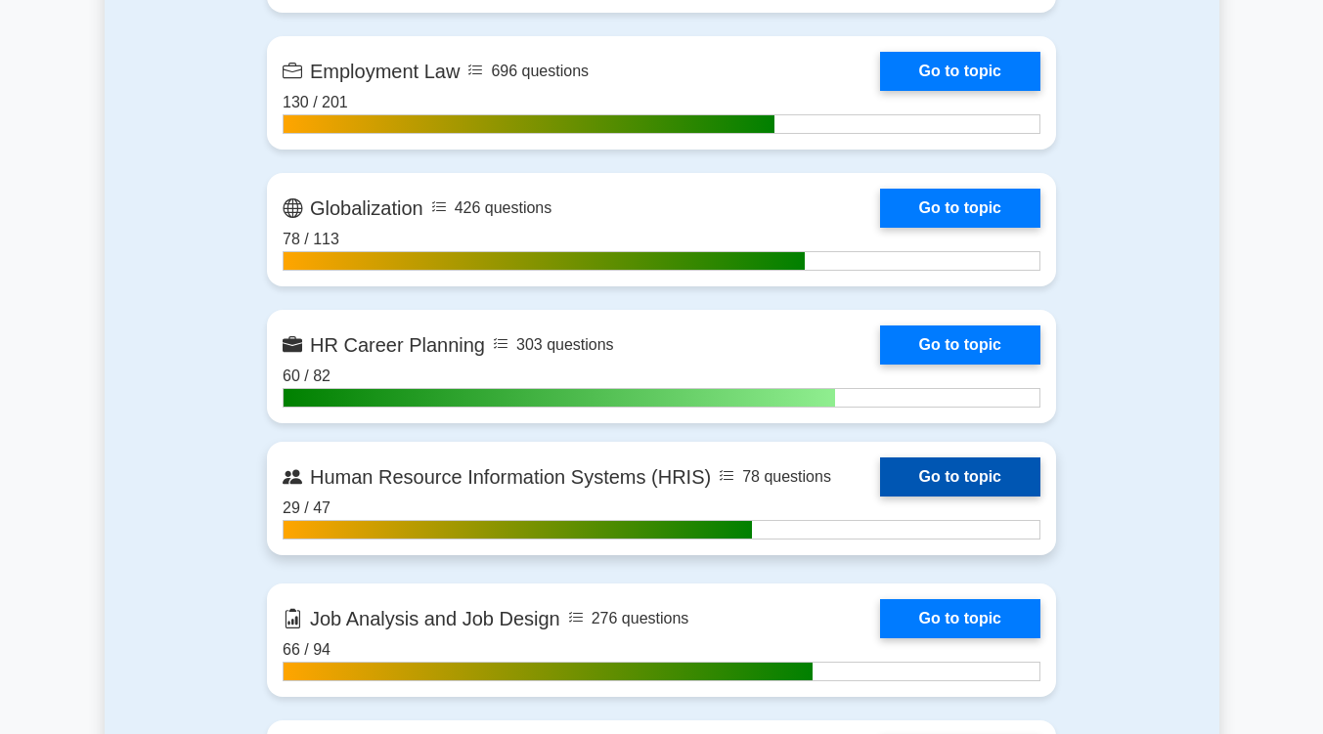
click at [962, 468] on link "Go to topic" at bounding box center [960, 477] width 160 height 39
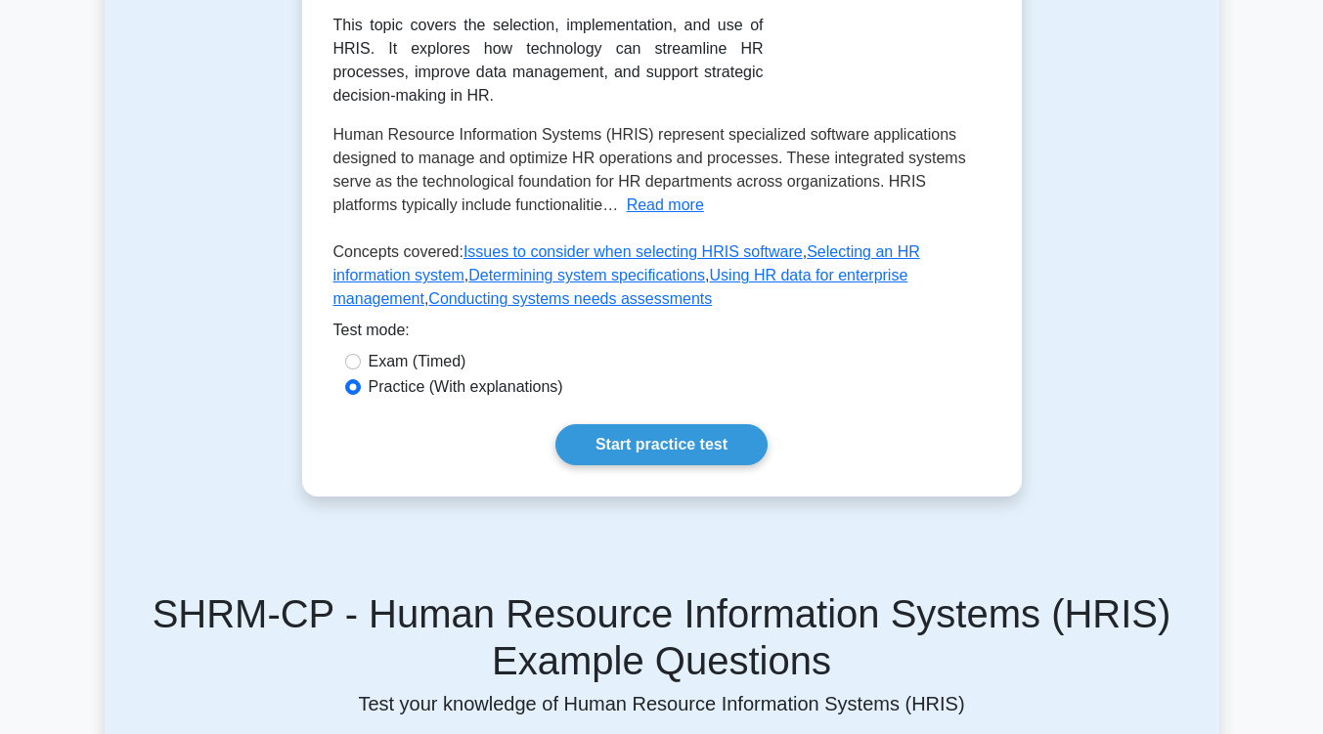
scroll to position [521, 0]
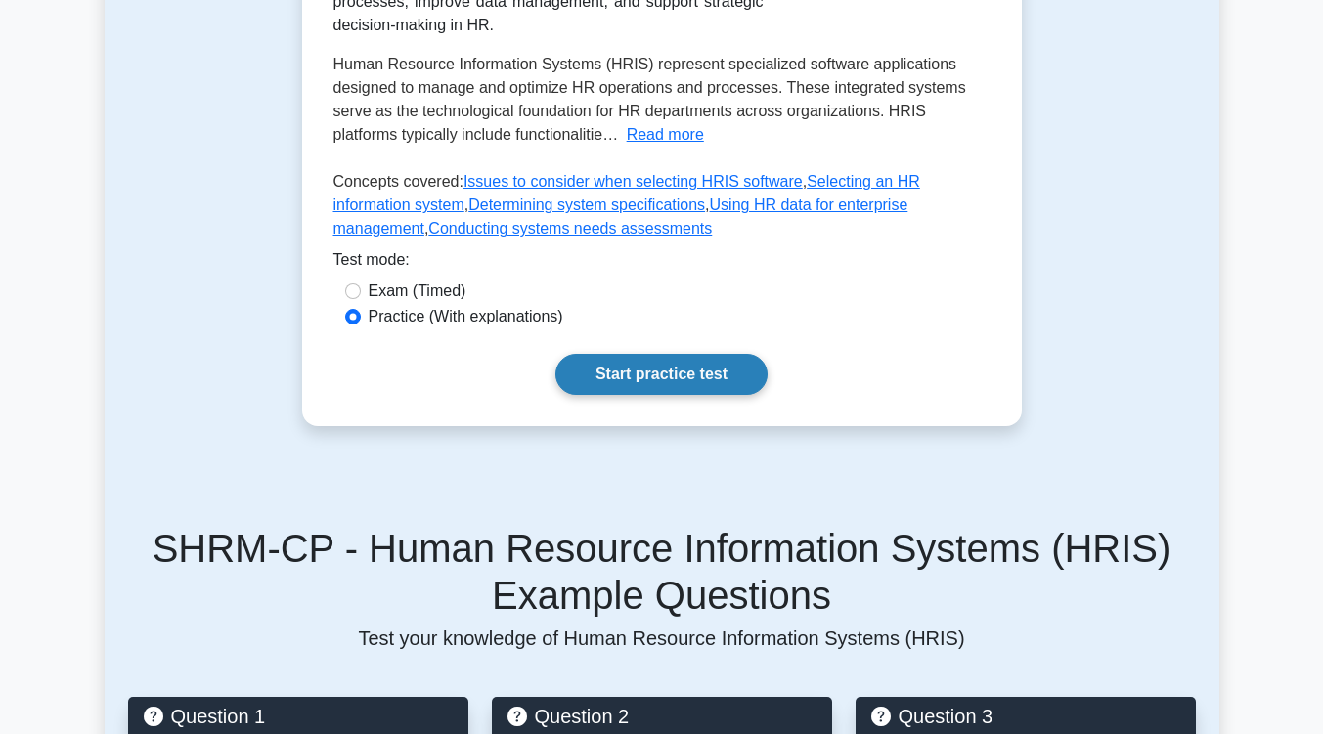
click at [724, 354] on link "Start practice test" at bounding box center [661, 374] width 212 height 41
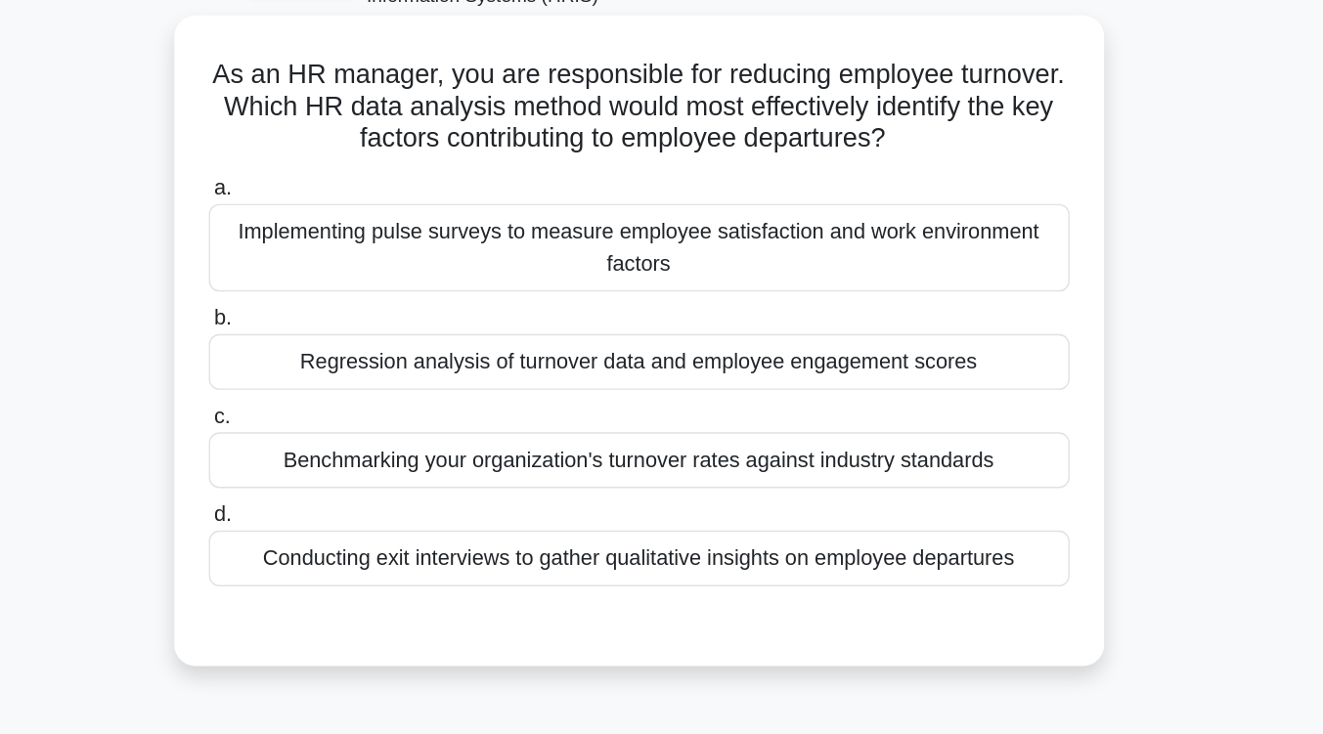
click at [723, 536] on div "Conducting exit interviews to gather qualitative insights on employee departures" at bounding box center [662, 532] width 634 height 41
click at [345, 508] on input "d. Conducting exit interviews to gather qualitative insights on employee depart…" at bounding box center [345, 501] width 0 height 13
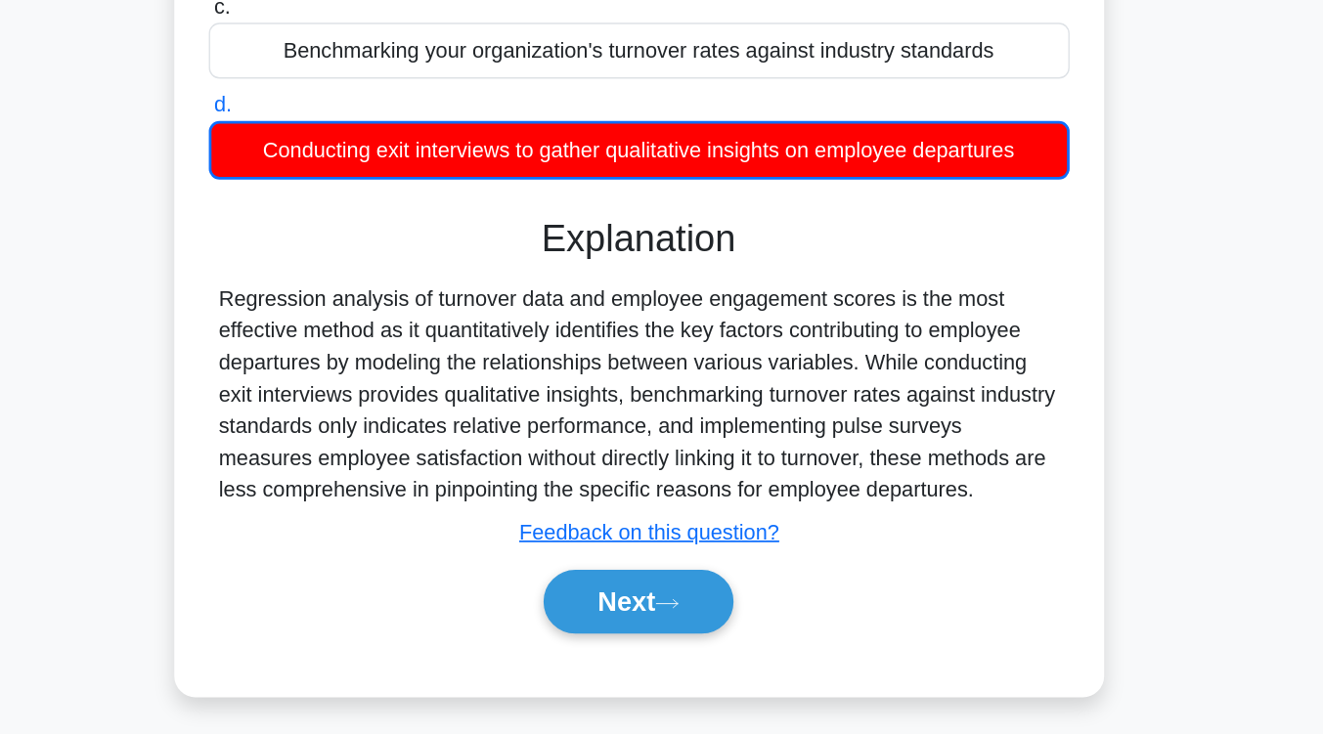
scroll to position [317, 0]
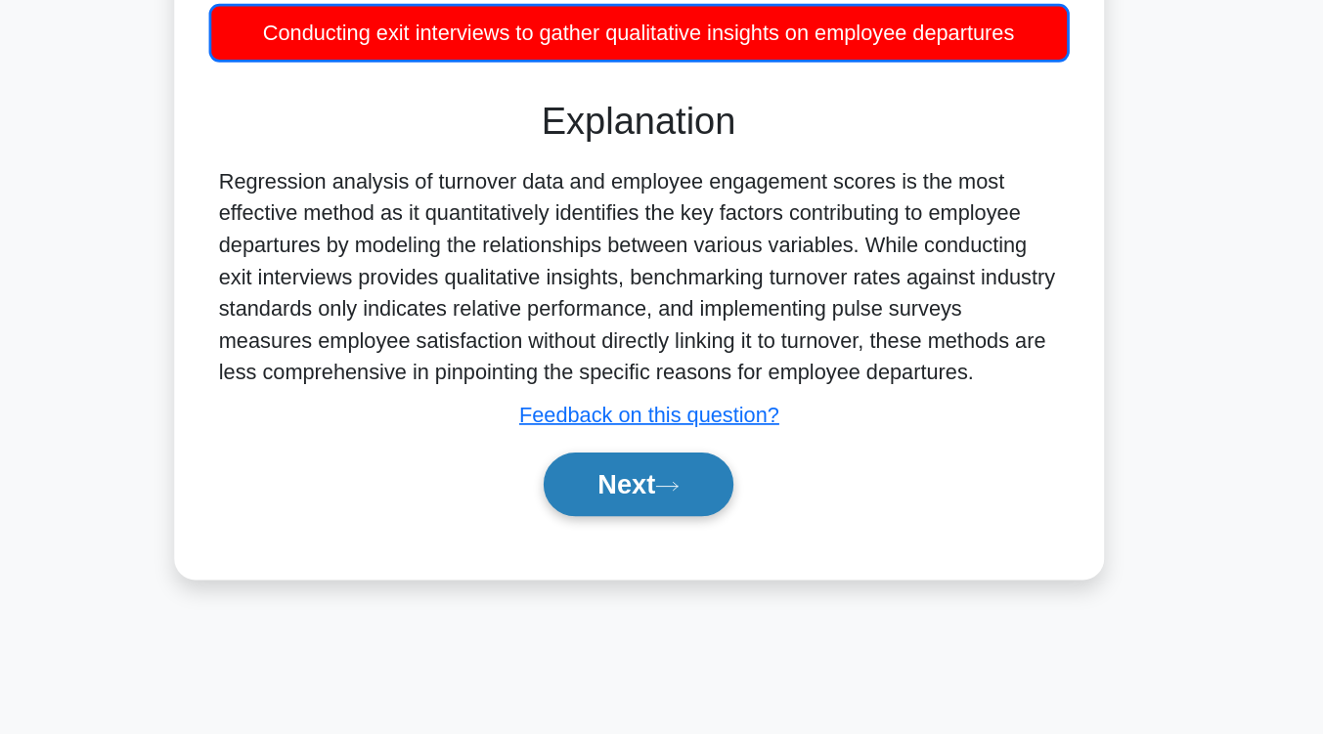
click at [663, 535] on button "Next" at bounding box center [662, 549] width 140 height 47
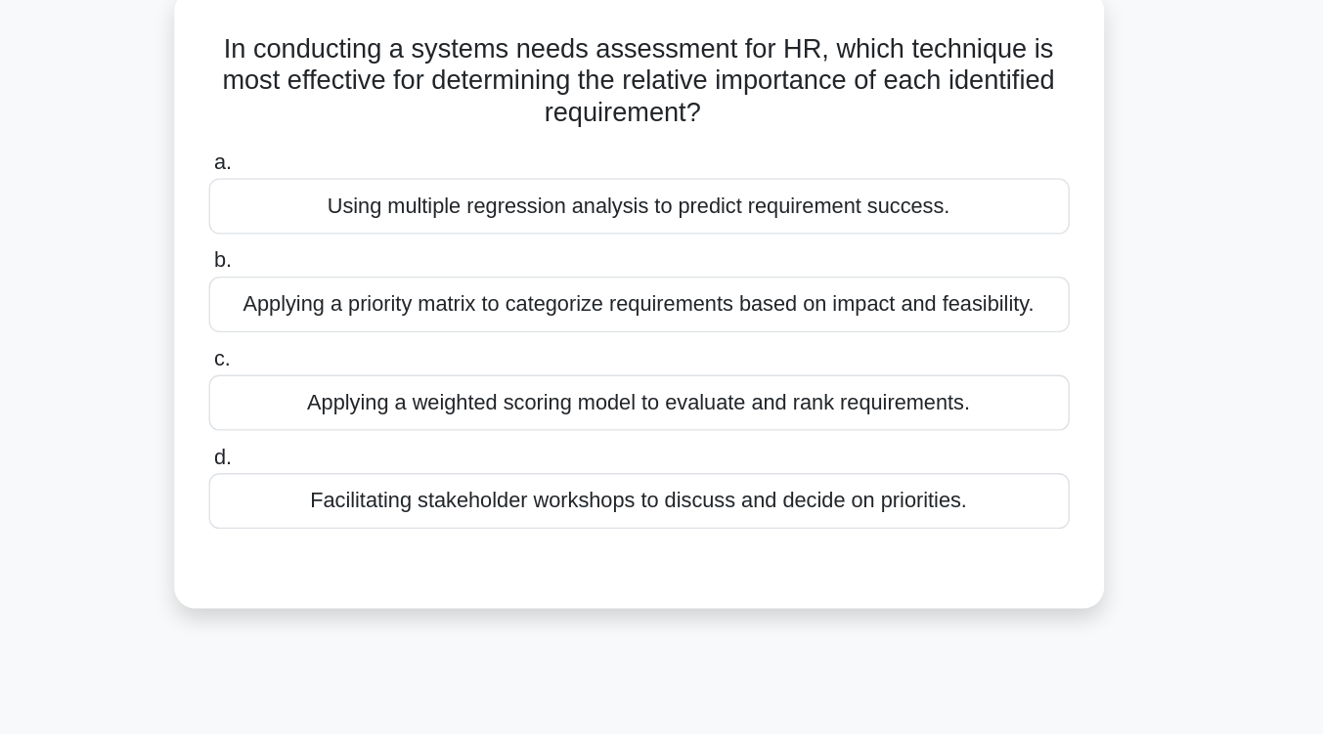
scroll to position [146, 0]
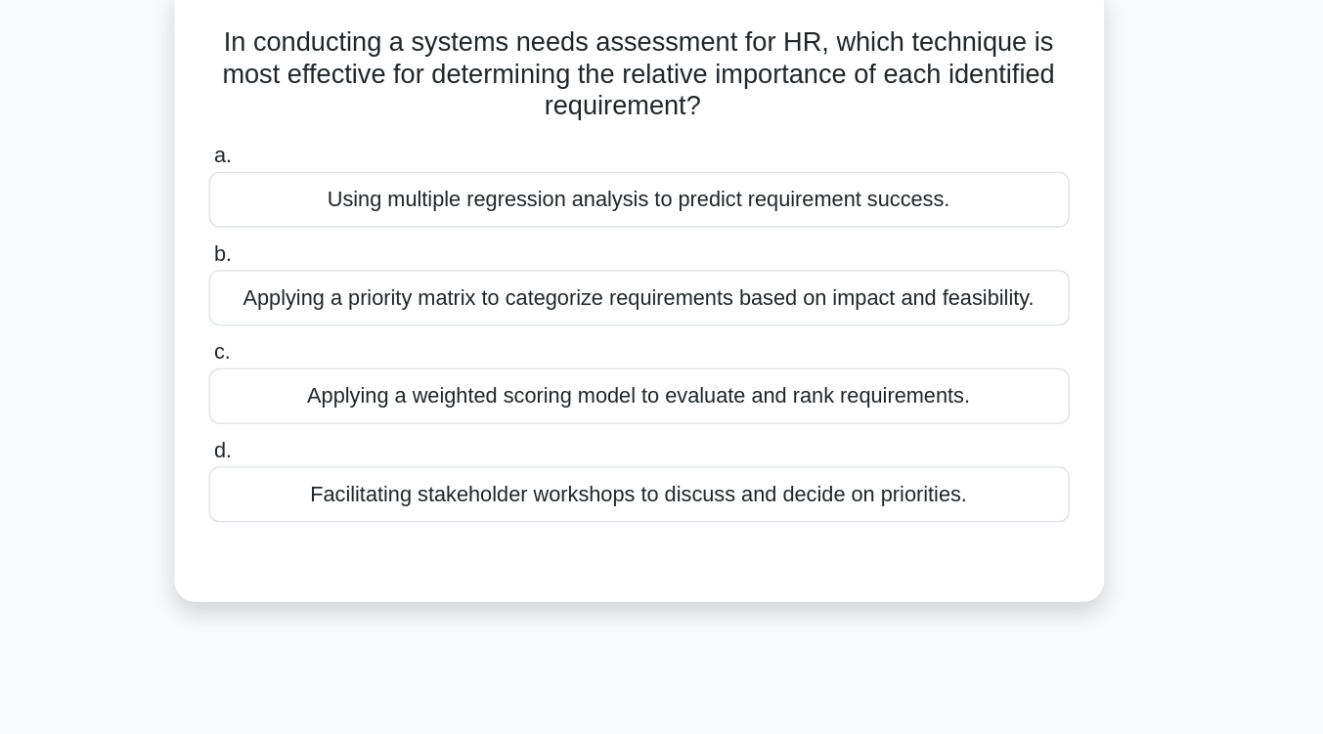
click at [726, 214] on div "Applying a priority matrix to categorize requirements based on impact and feasi…" at bounding box center [662, 219] width 634 height 41
click at [345, 194] on input "b. Applying a priority matrix to categorize requirements based on impact and fe…" at bounding box center [345, 187] width 0 height 13
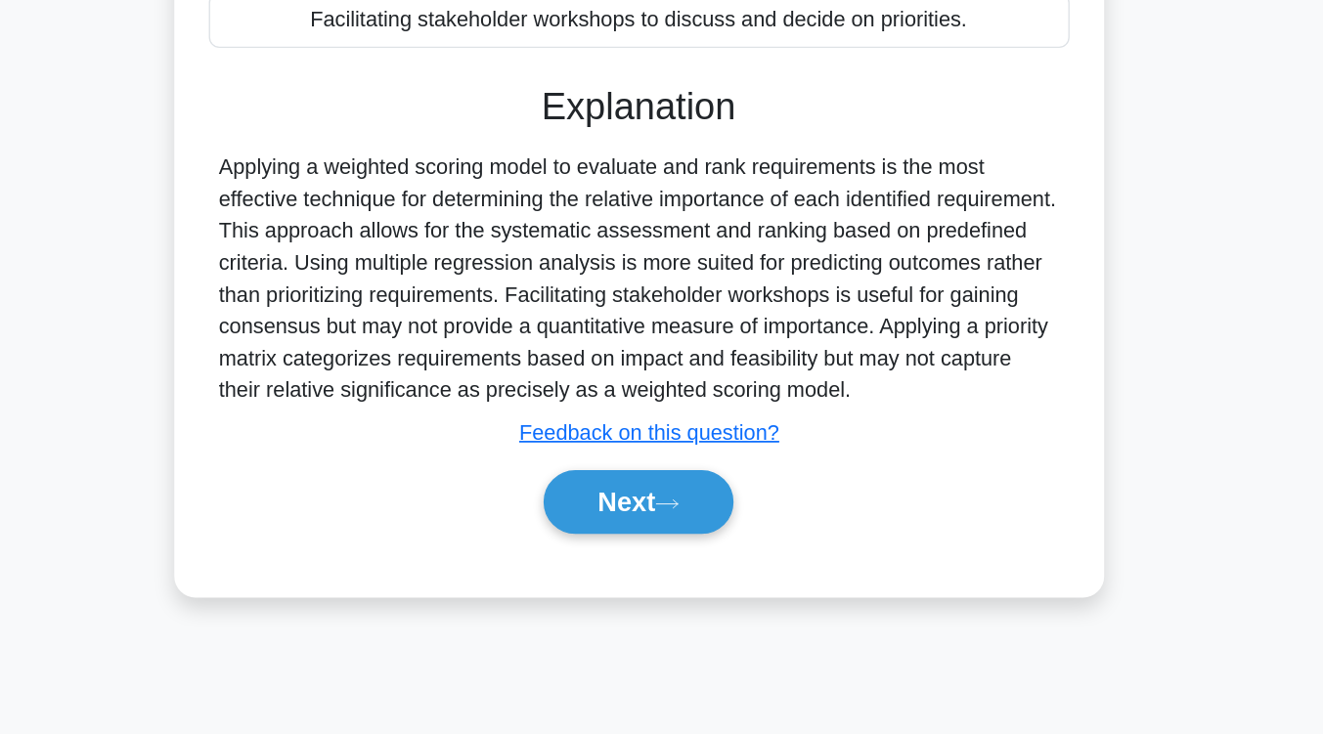
scroll to position [322, 0]
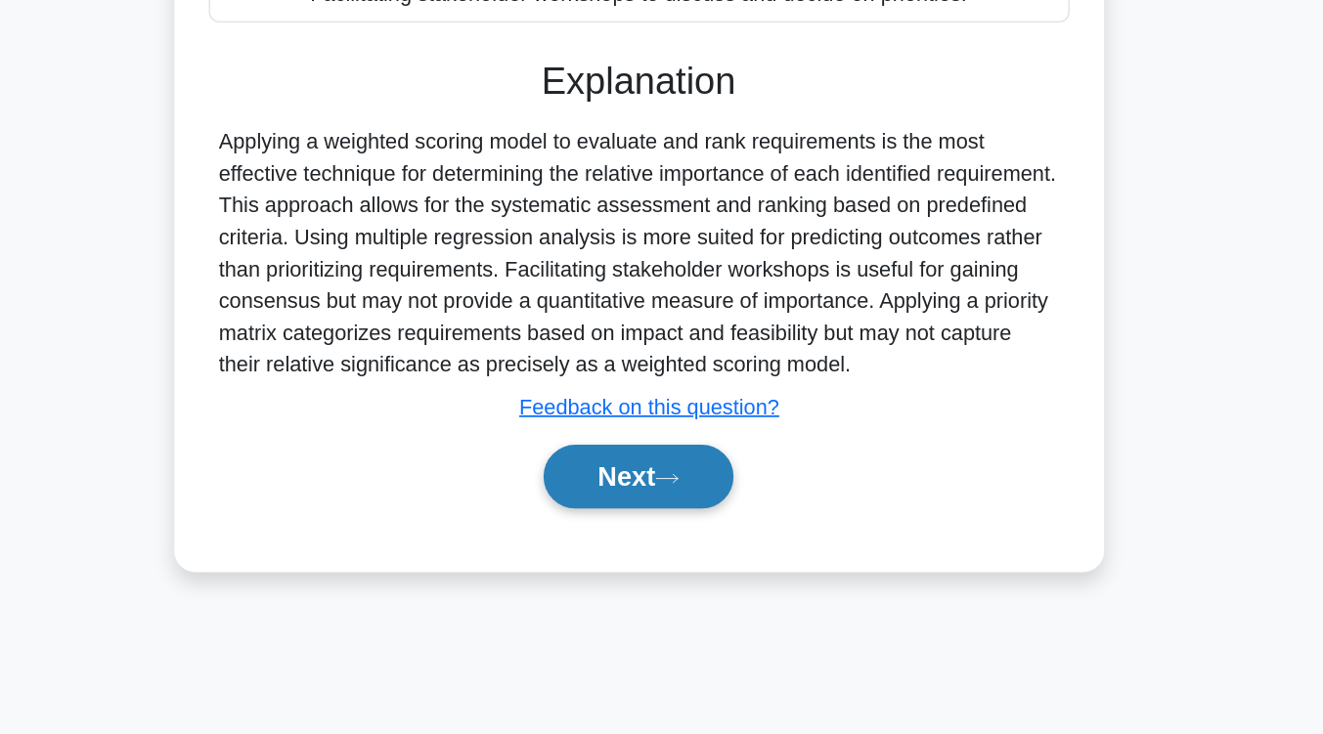
click at [688, 539] on button "Next" at bounding box center [662, 544] width 140 height 47
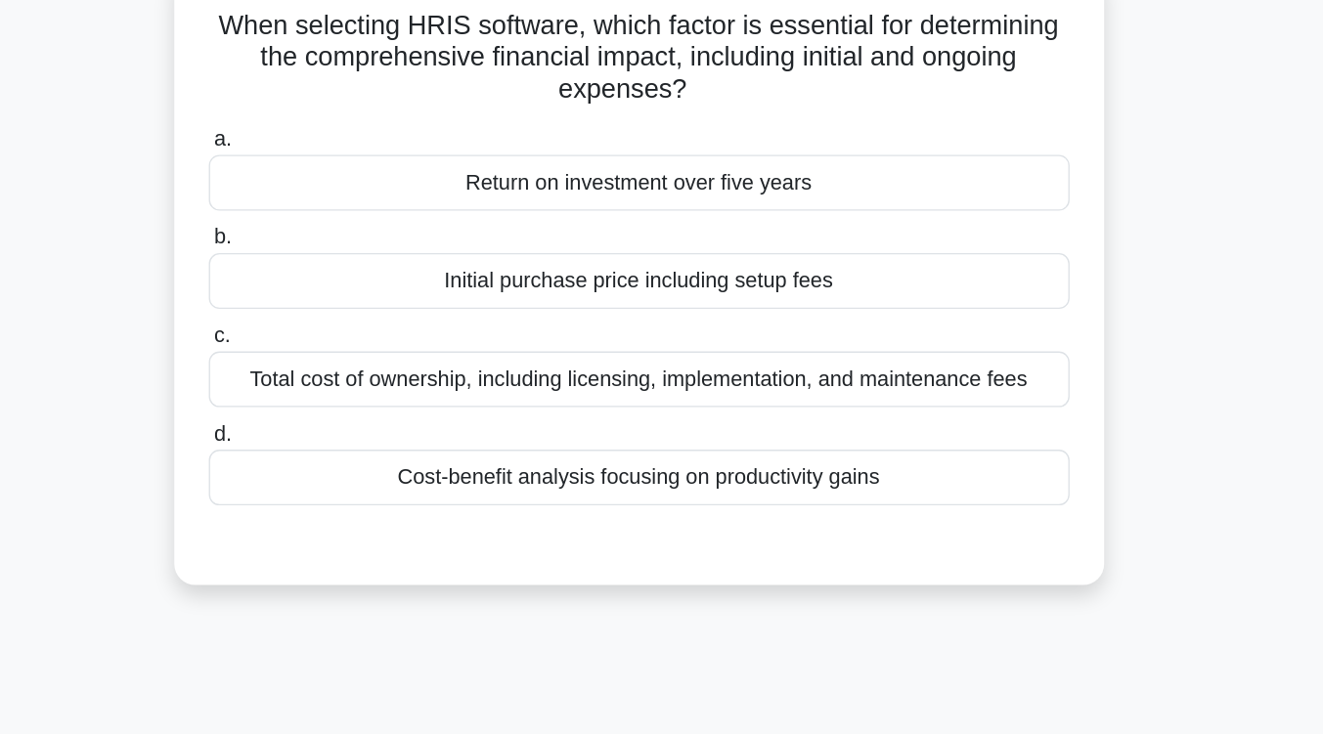
scroll to position [158, 0]
click at [771, 288] on div "Total cost of ownership, including licensing, implementation, and maintenance f…" at bounding box center [662, 278] width 634 height 41
click at [345, 253] on input "c. Total cost of ownership, including licensing, implementation, and maintenanc…" at bounding box center [345, 247] width 0 height 13
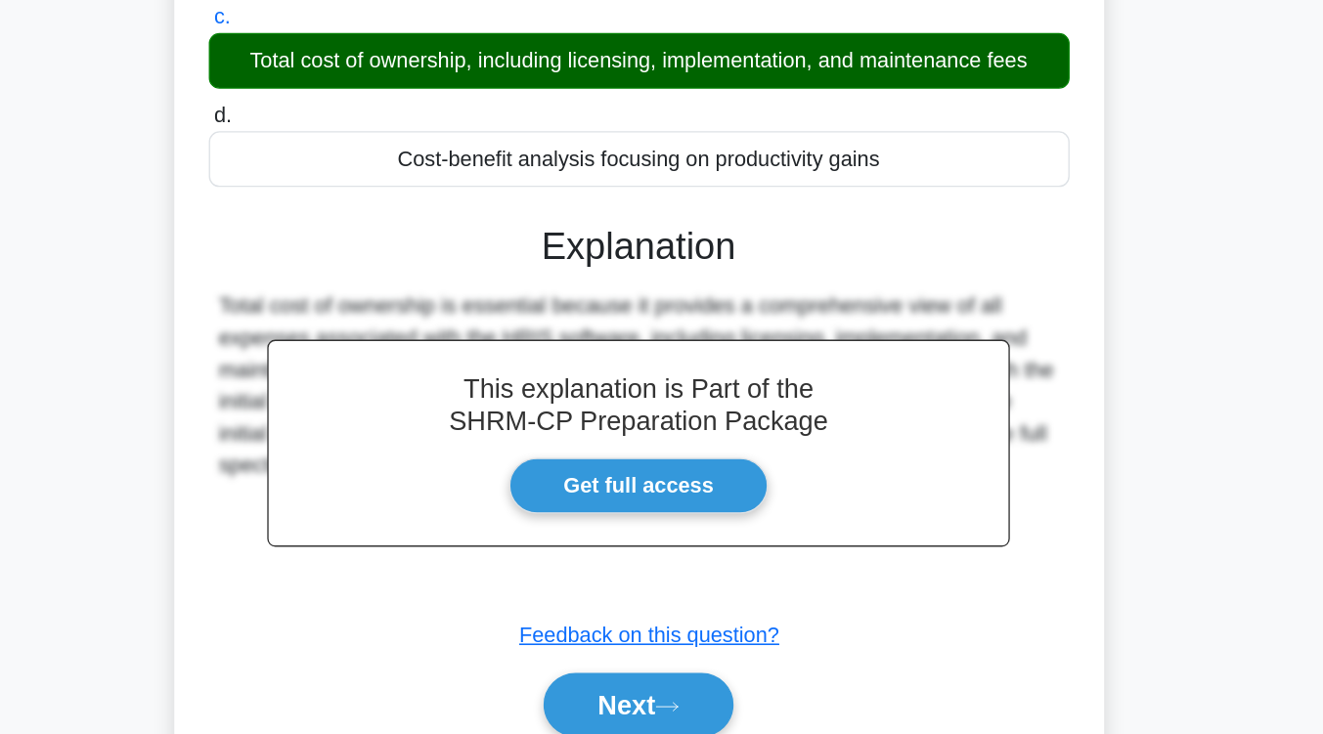
scroll to position [322, 0]
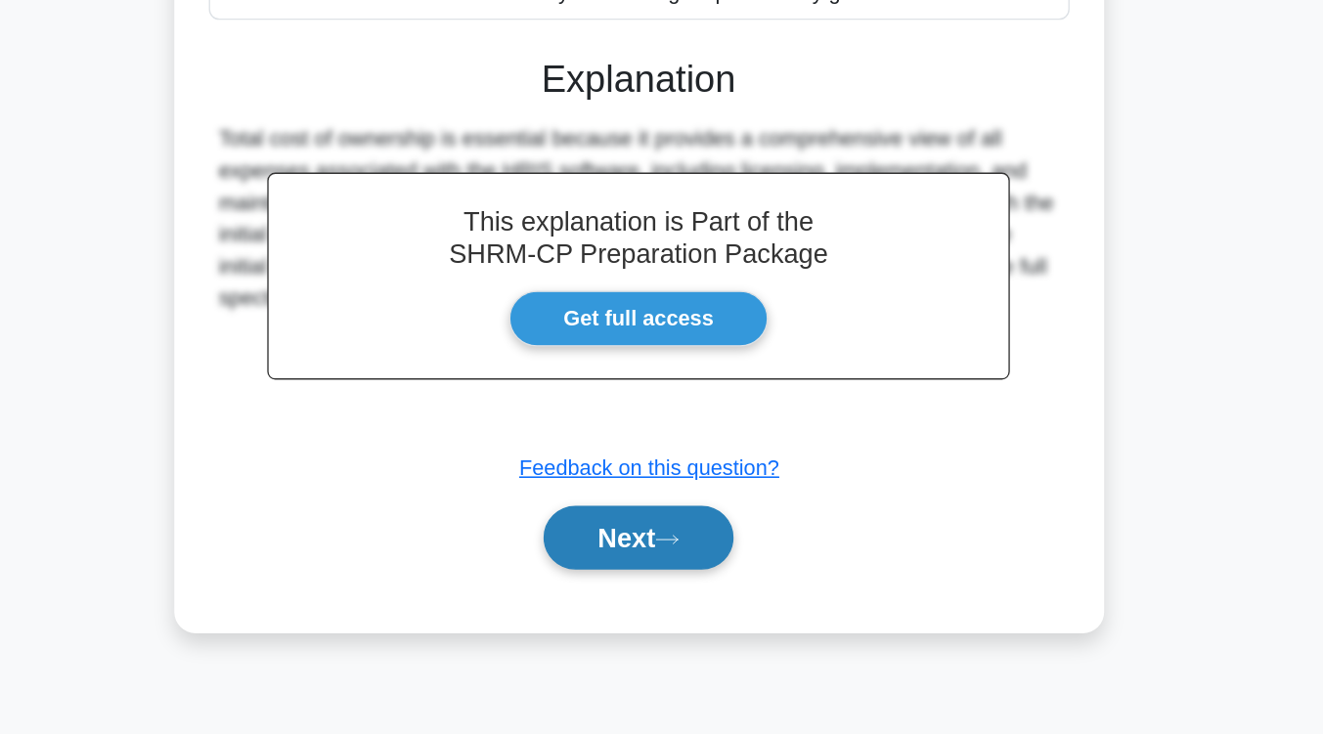
click at [674, 591] on button "Next" at bounding box center [662, 589] width 140 height 47
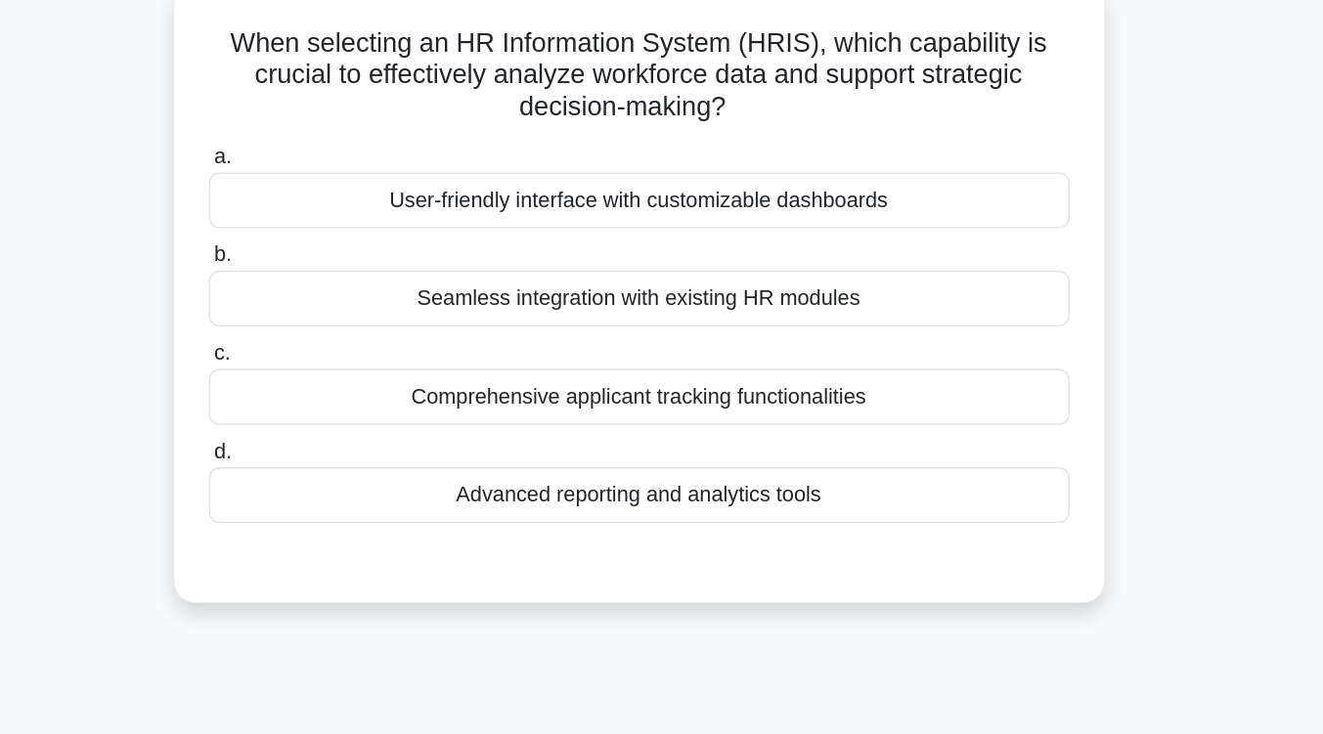
scroll to position [141, 0]
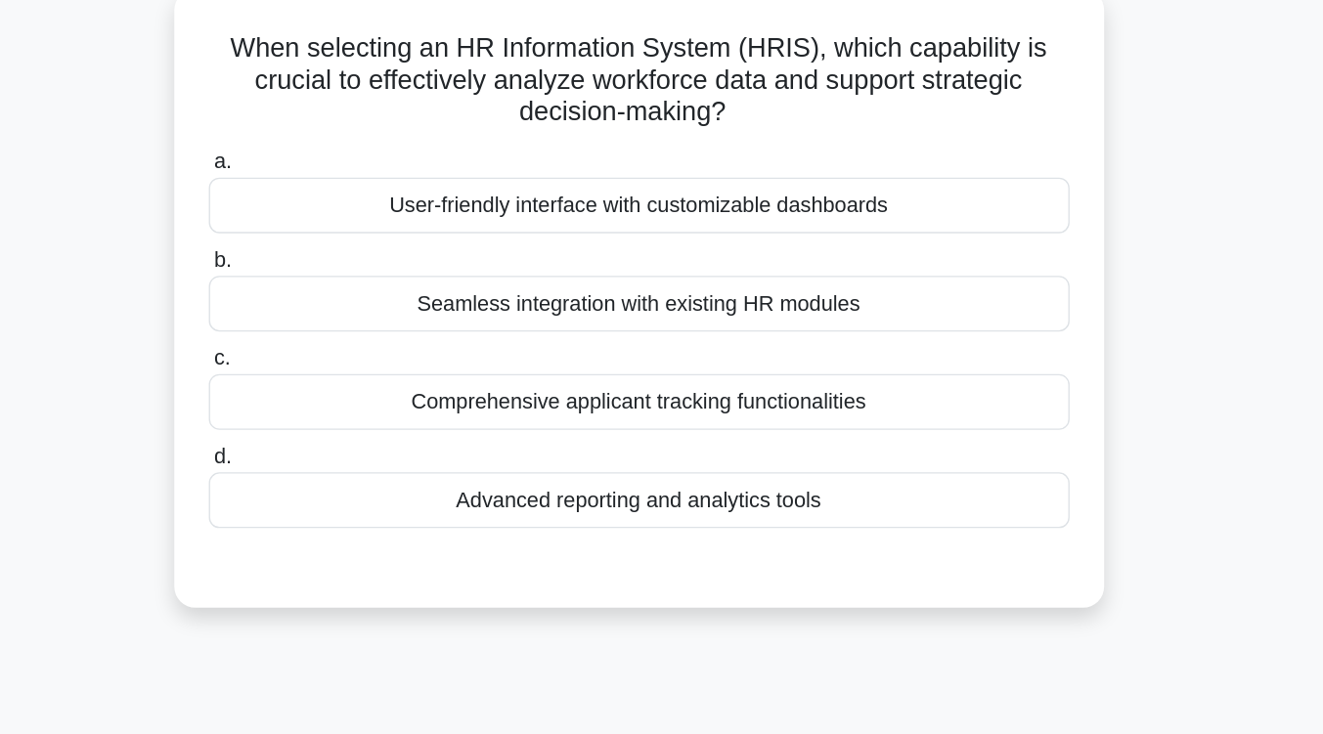
click at [674, 369] on div "Advanced reporting and analytics tools" at bounding box center [662, 368] width 634 height 41
click at [345, 343] on input "d. Advanced reporting and analytics tools" at bounding box center [345, 337] width 0 height 13
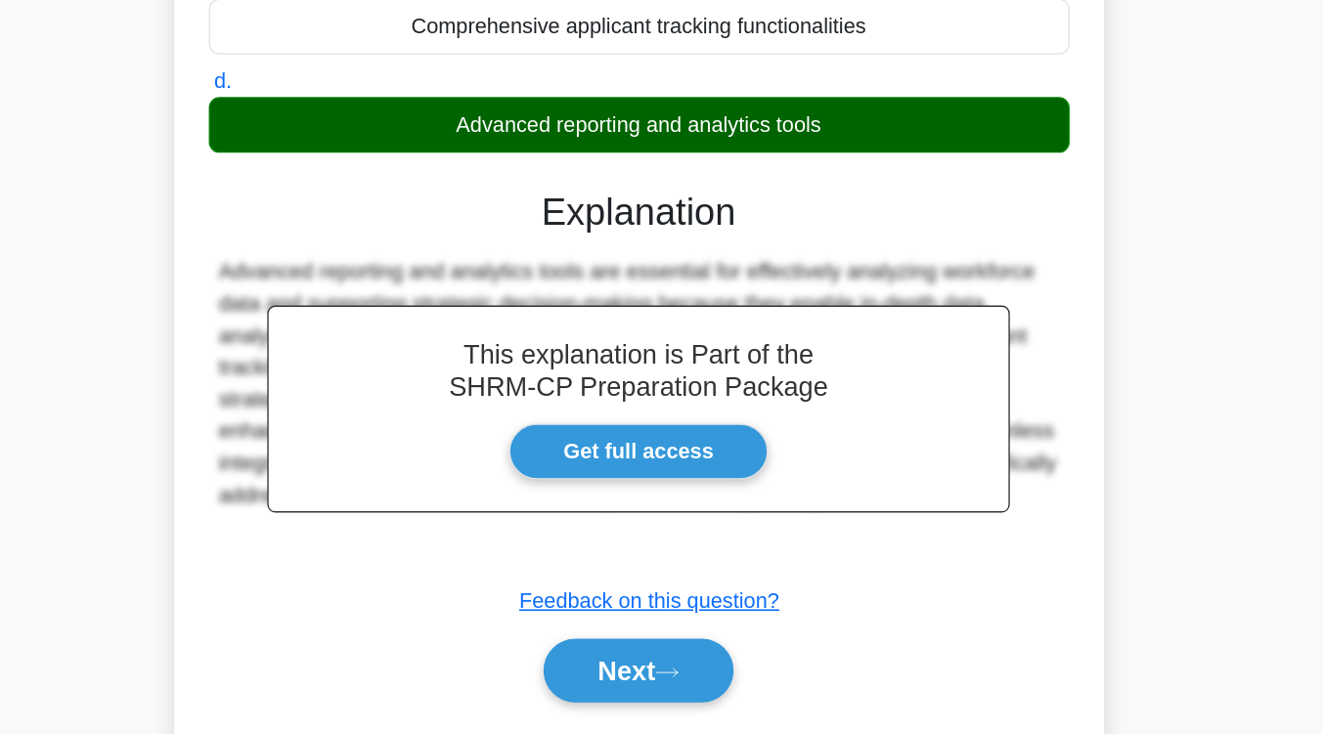
scroll to position [322, 0]
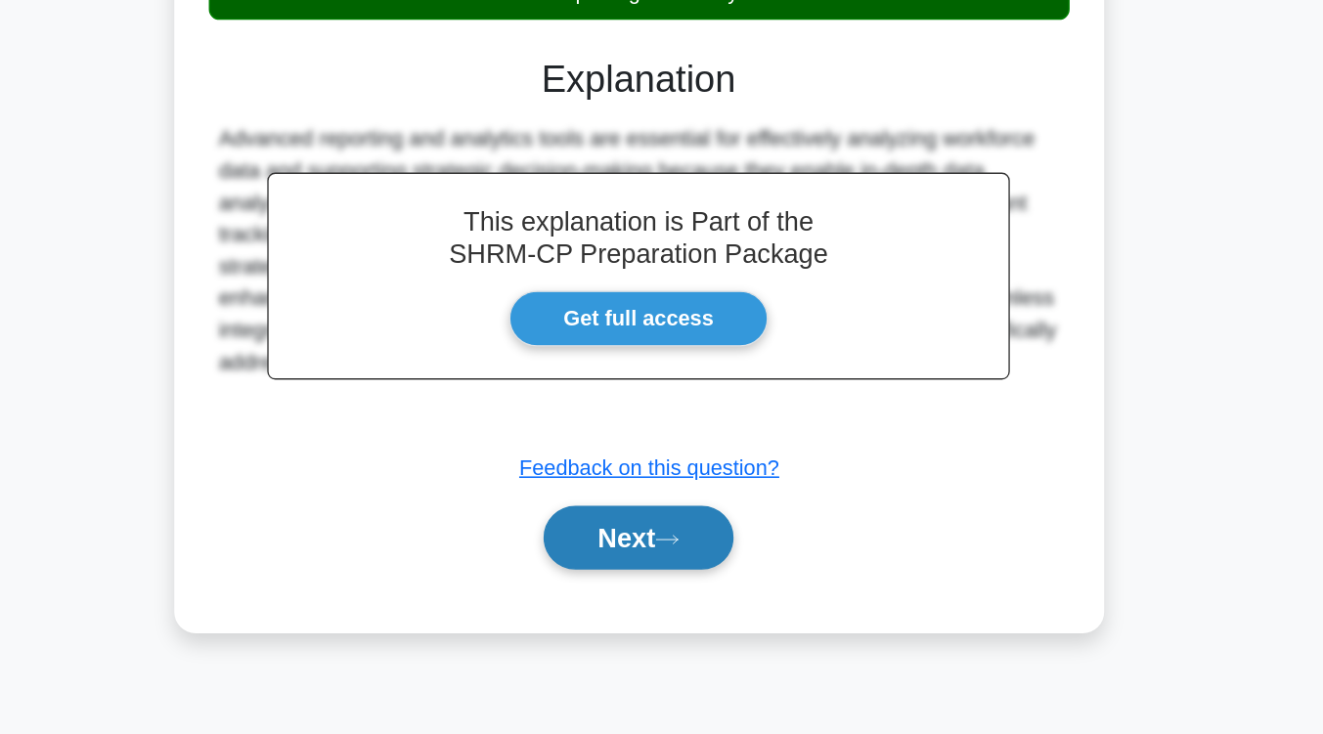
click at [668, 598] on button "Next" at bounding box center [662, 589] width 140 height 47
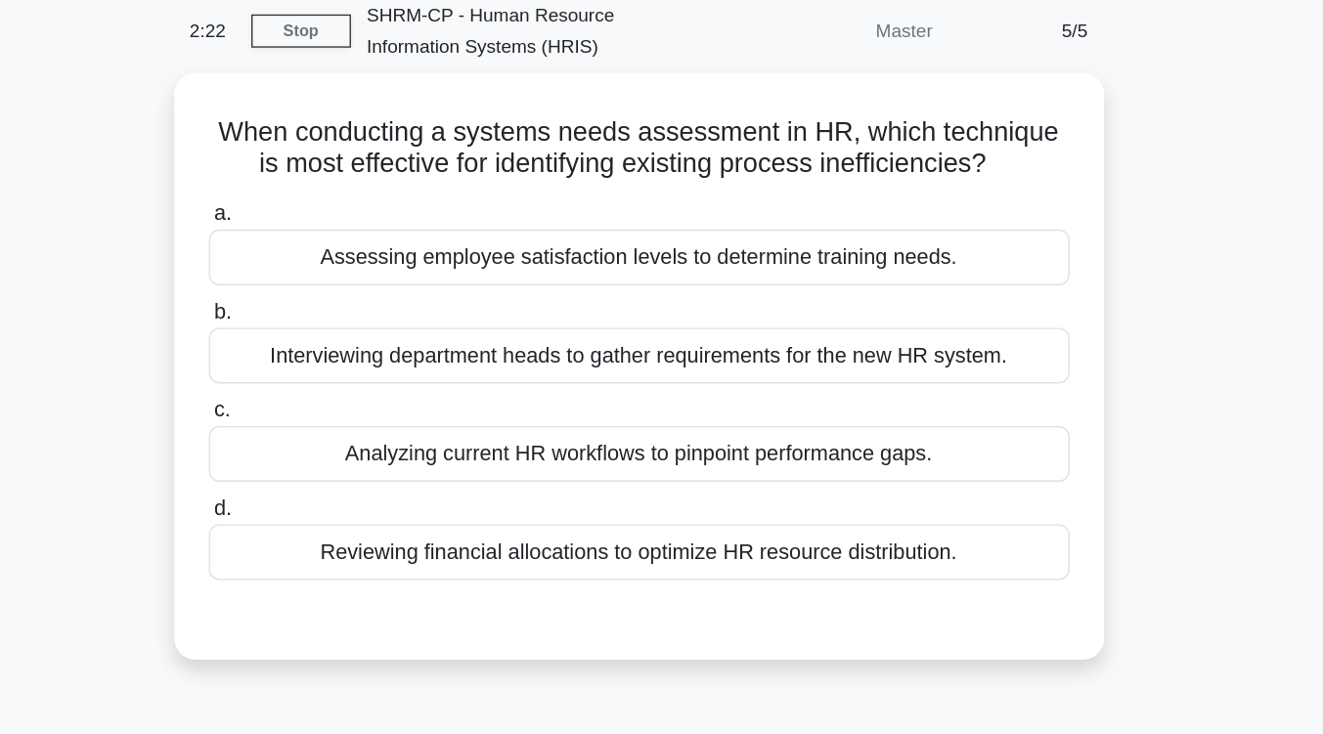
scroll to position [65, 0]
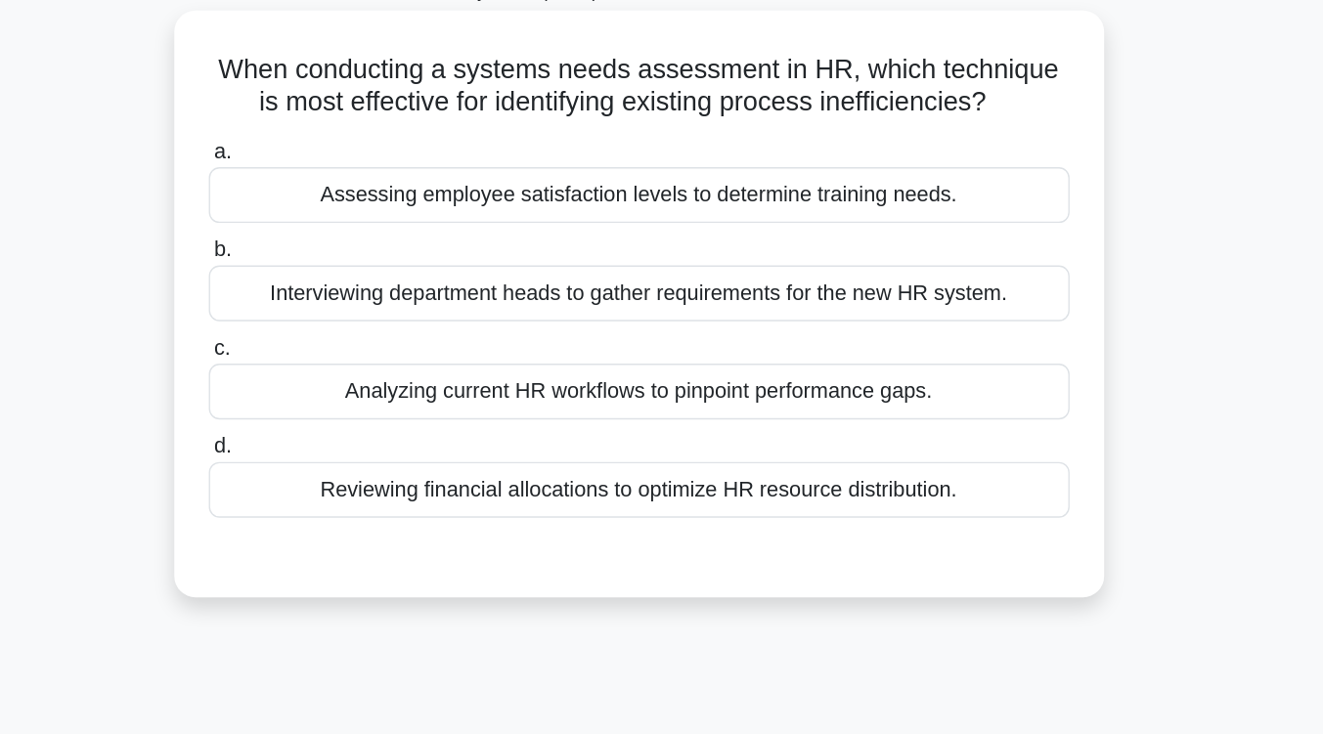
click at [666, 358] on div "Analyzing current HR workflows to pinpoint performance gaps." at bounding box center [662, 349] width 634 height 41
click at [345, 324] on input "c. Analyzing current HR workflows to pinpoint performance gaps." at bounding box center [345, 317] width 0 height 13
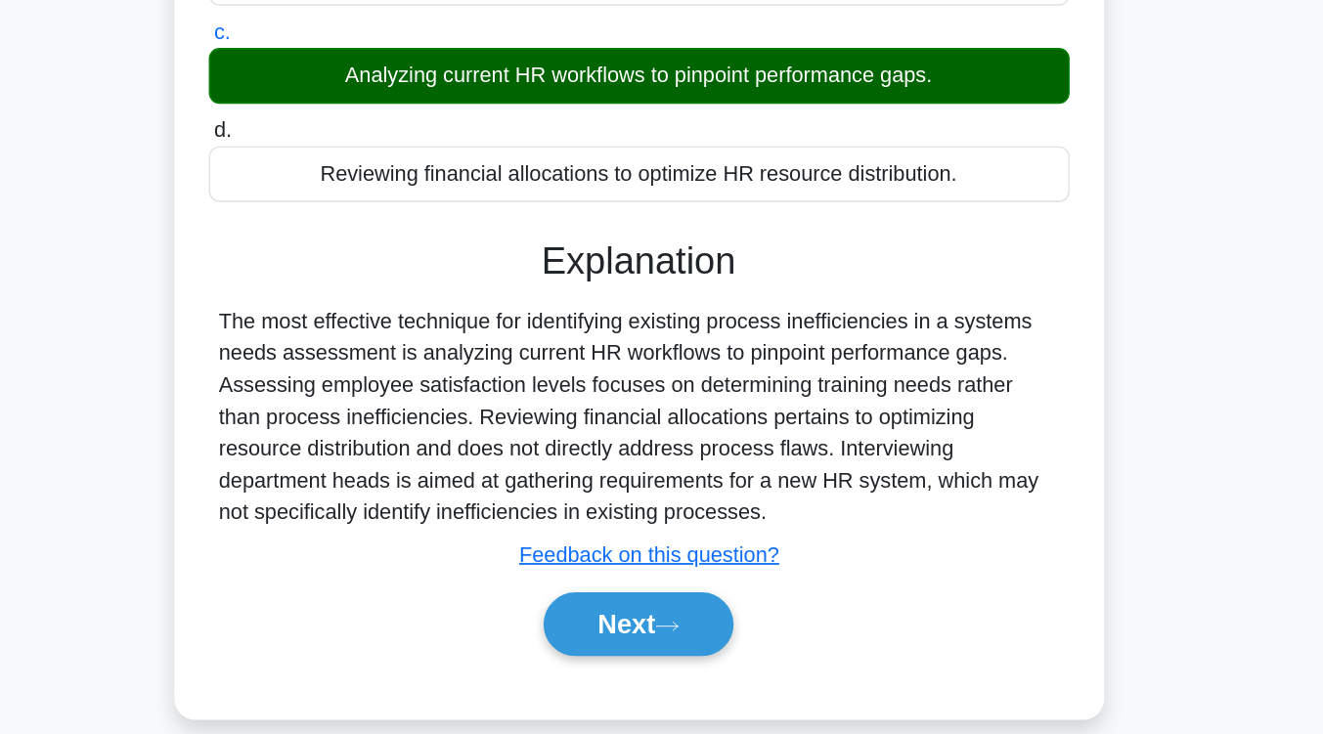
scroll to position [293, 0]
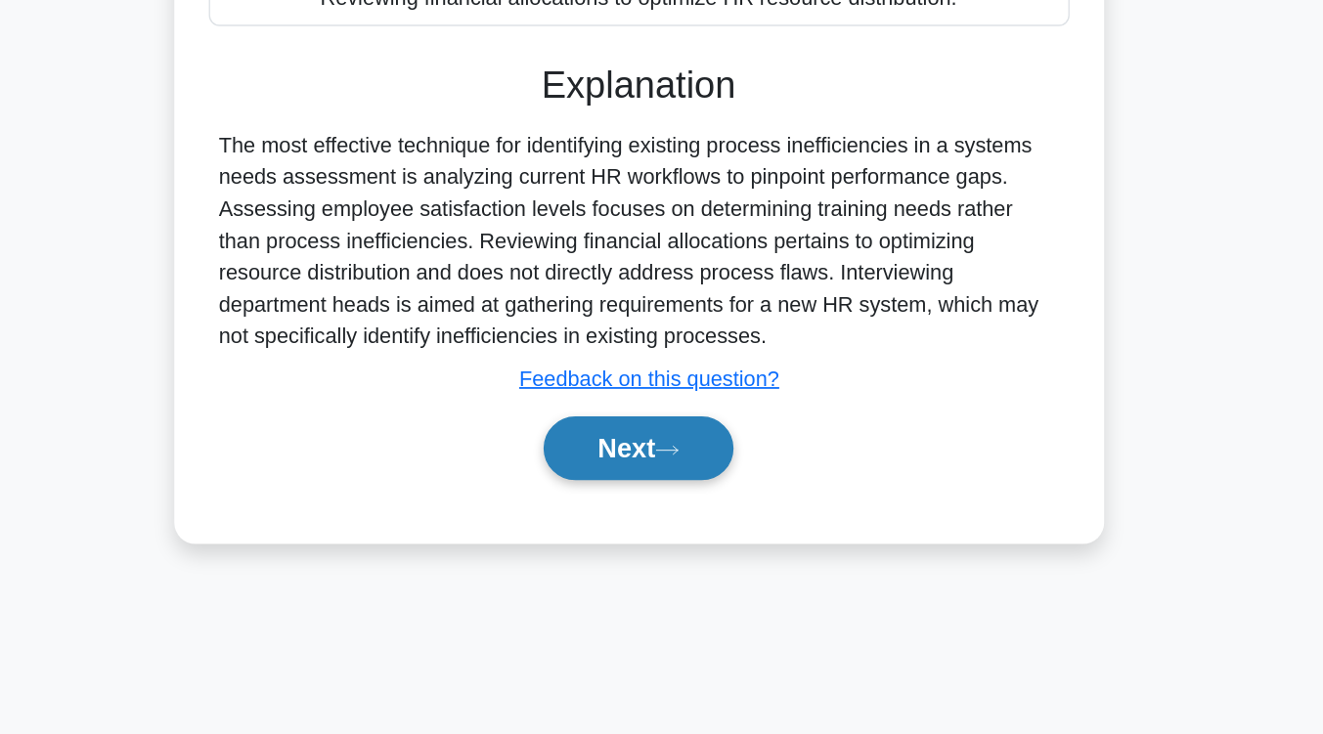
click at [665, 523] on button "Next" at bounding box center [662, 524] width 140 height 47
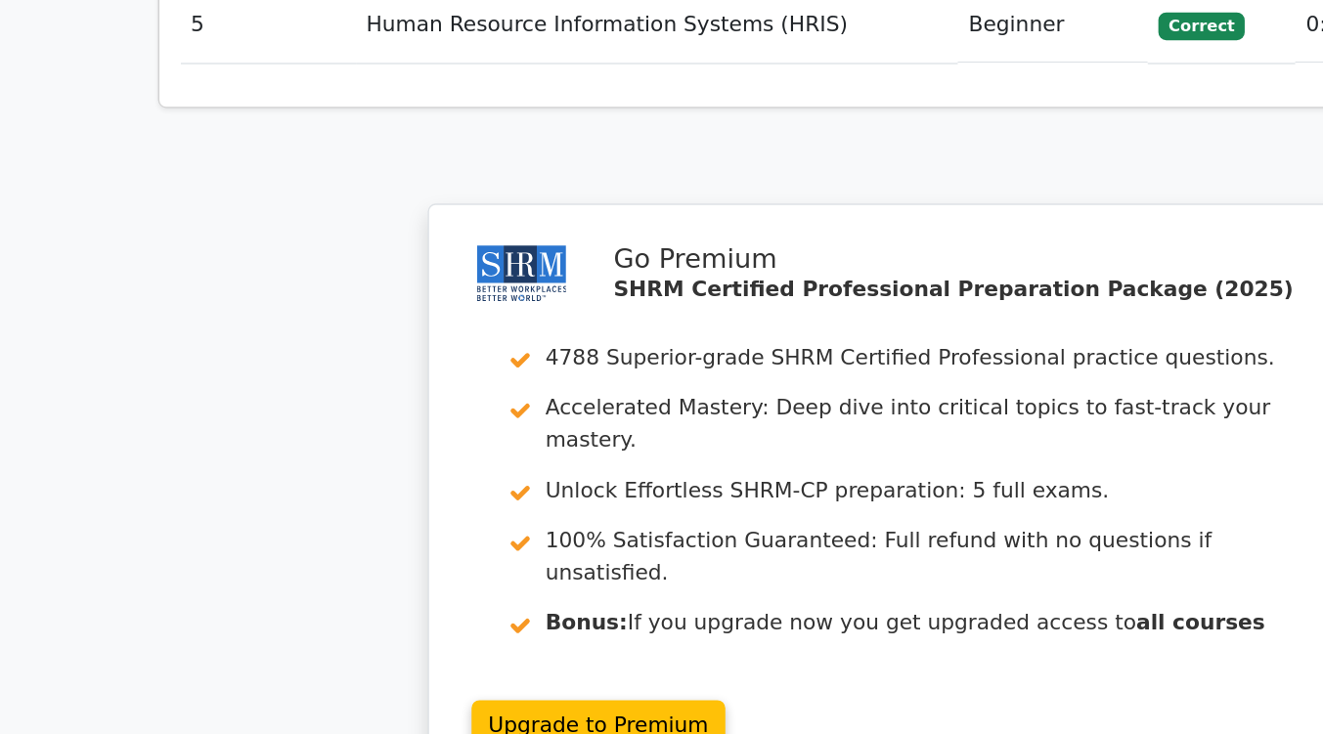
scroll to position [2419, 0]
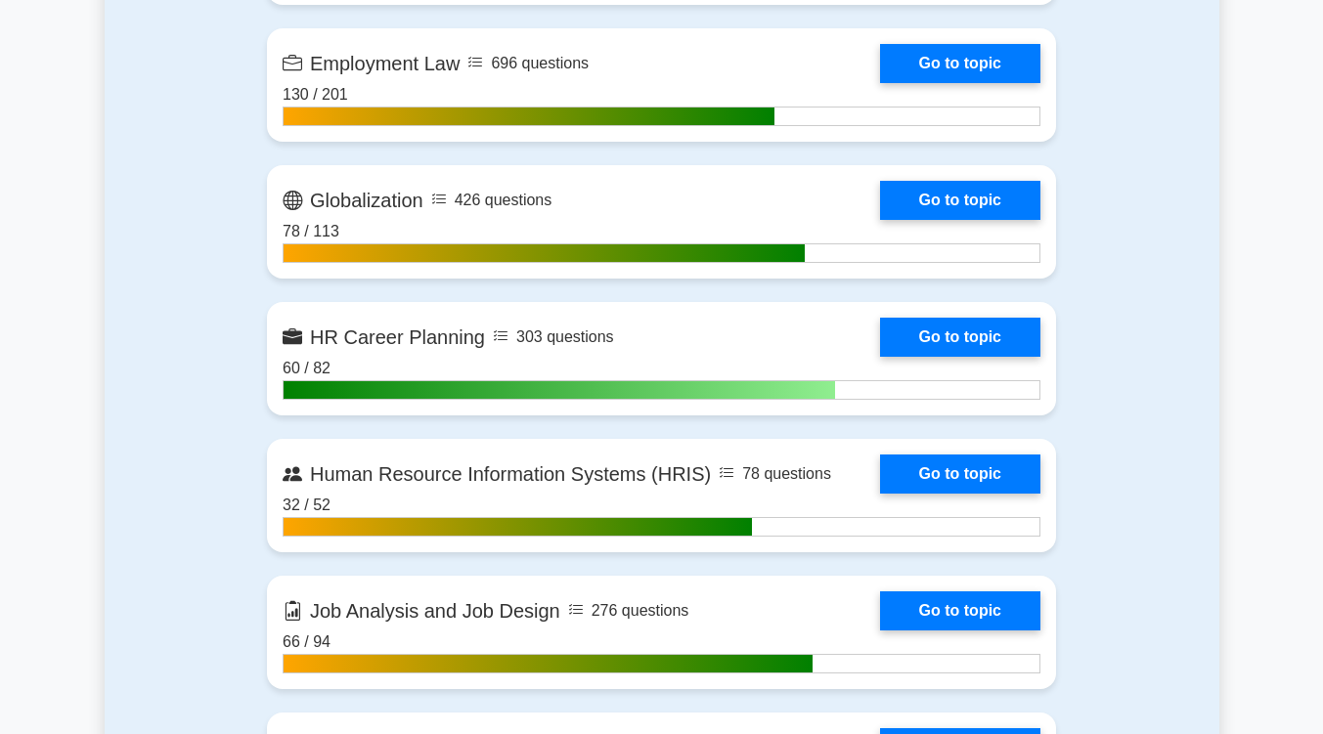
scroll to position [1759, 0]
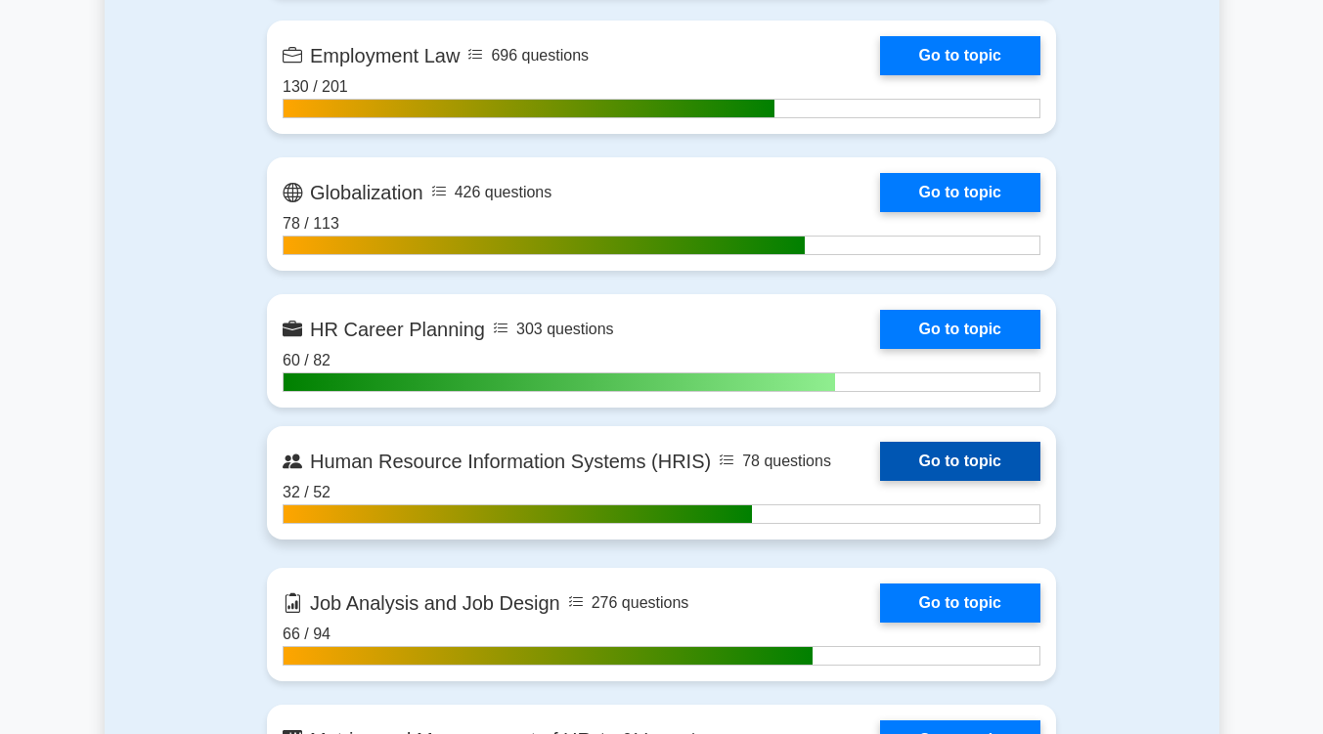
click at [933, 465] on link "Go to topic" at bounding box center [960, 461] width 160 height 39
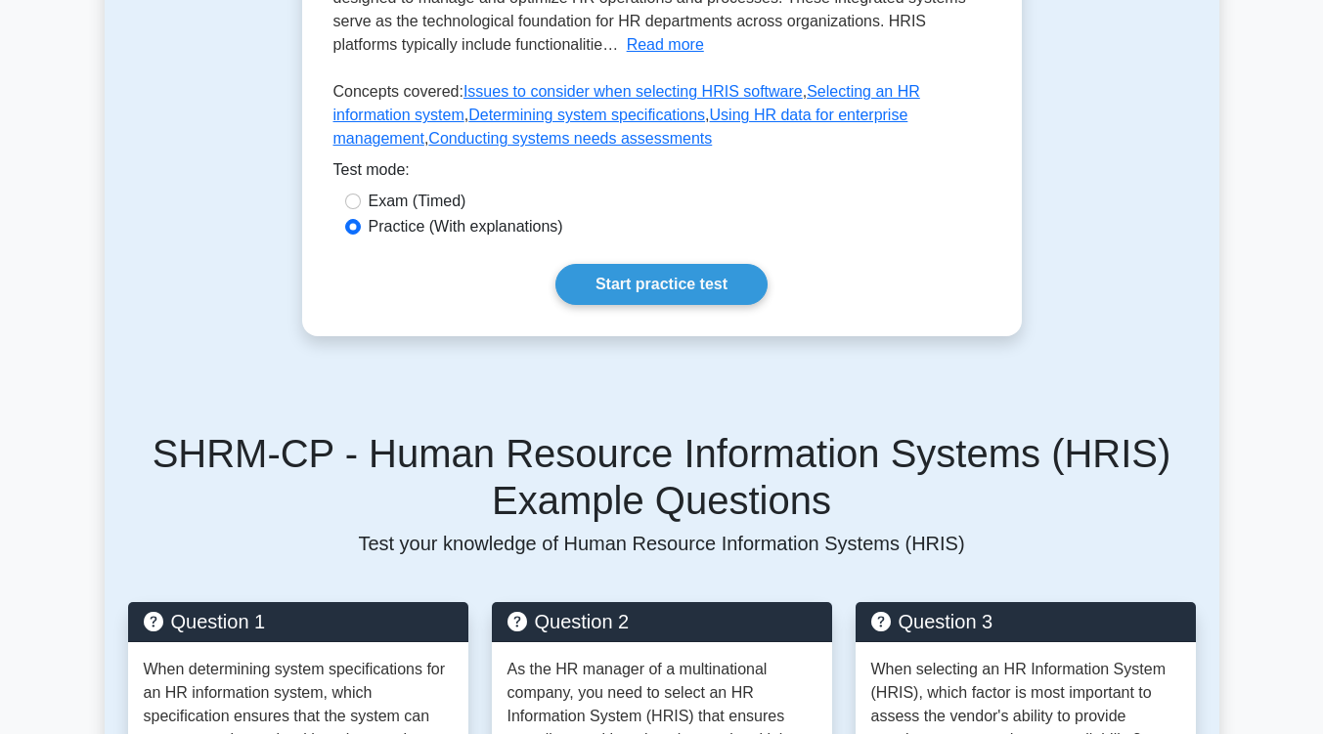
scroll to position [624, 0]
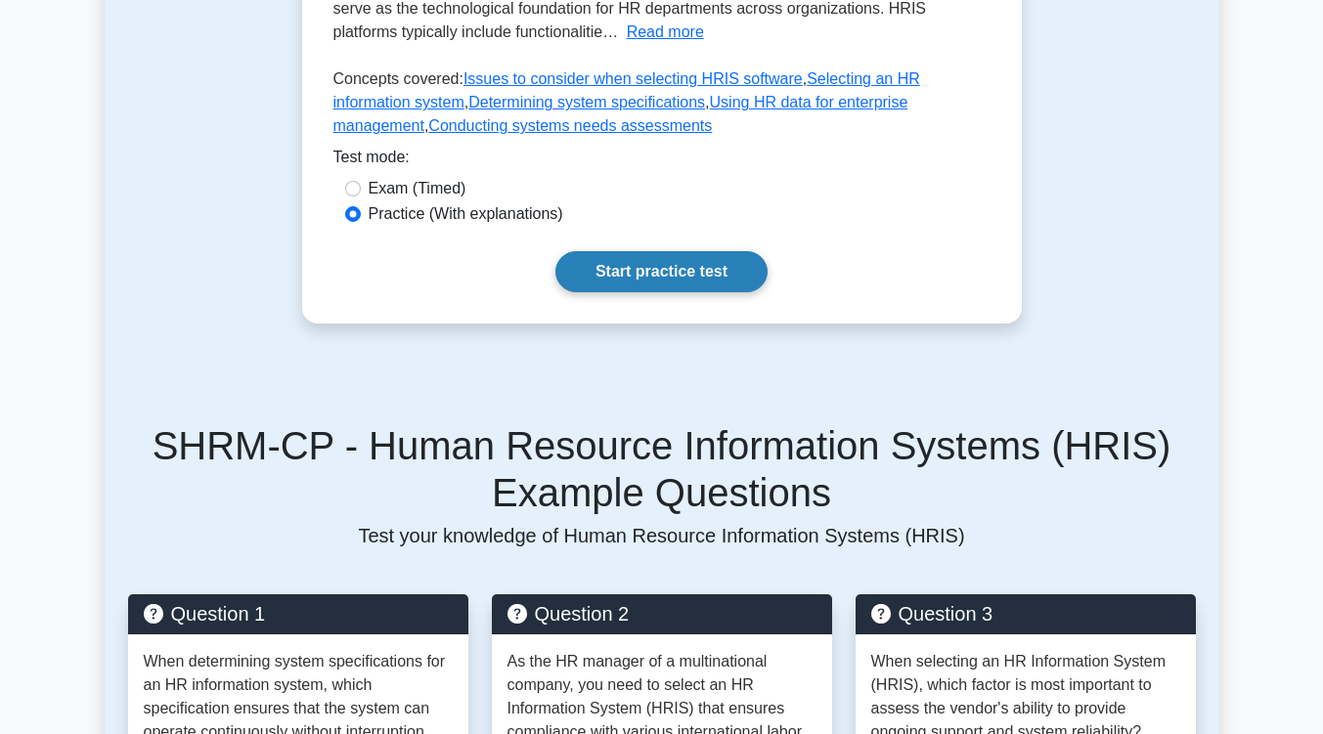
click at [742, 251] on link "Start practice test" at bounding box center [661, 271] width 212 height 41
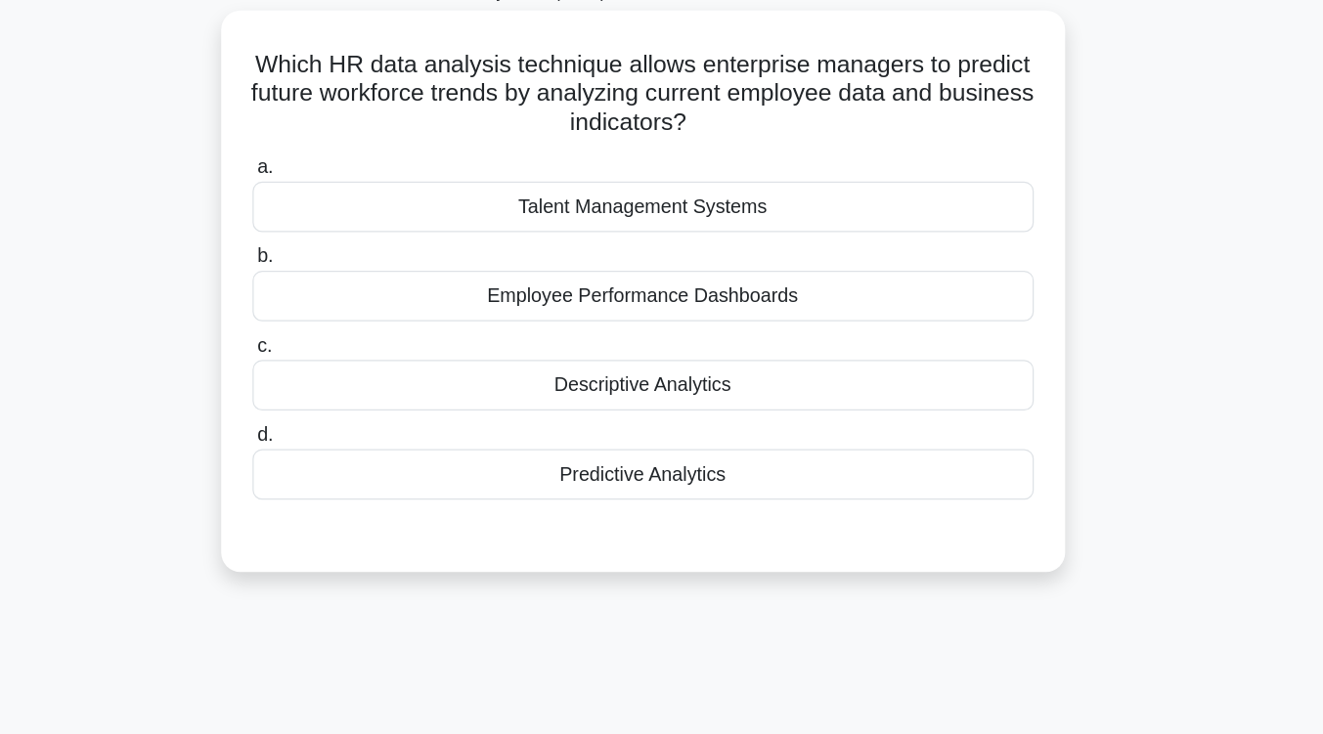
click at [719, 505] on div "Predictive Analytics" at bounding box center [662, 509] width 634 height 41
click at [345, 484] on input "d. Predictive Analytics" at bounding box center [345, 477] width 0 height 13
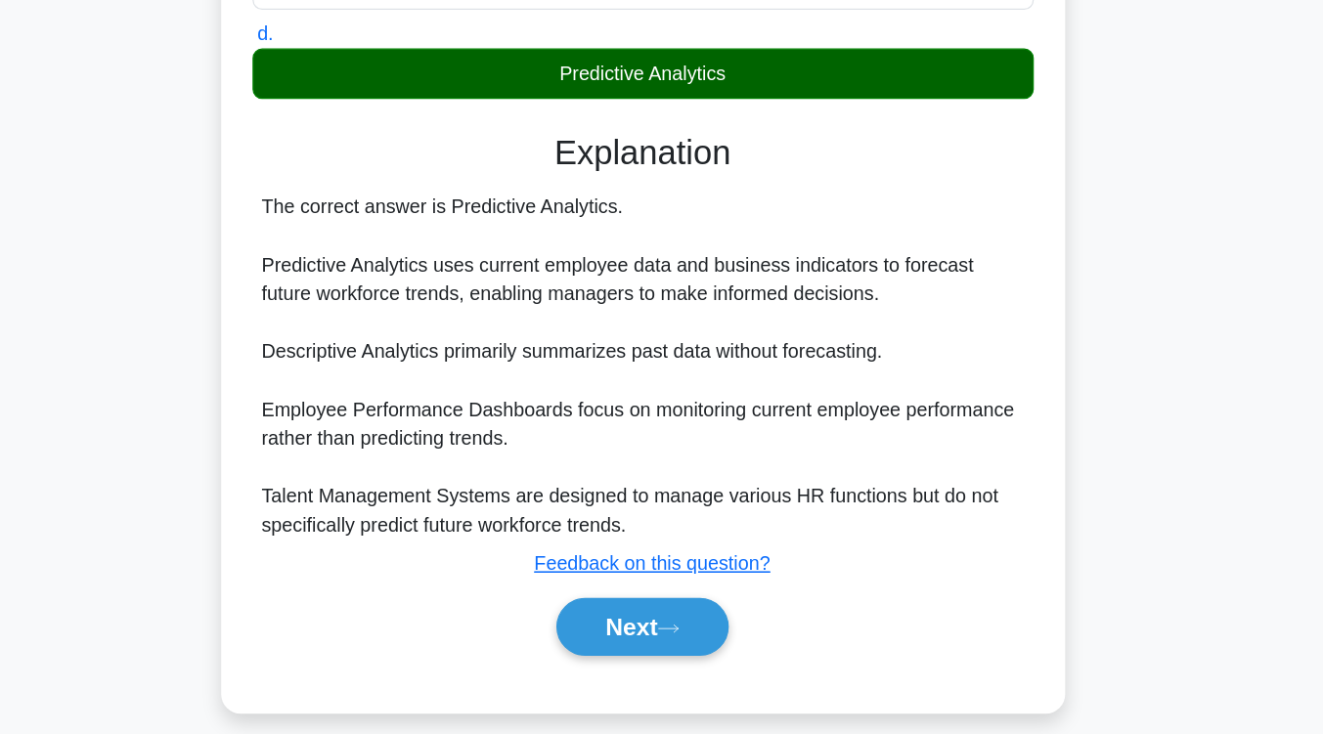
scroll to position [332, 0]
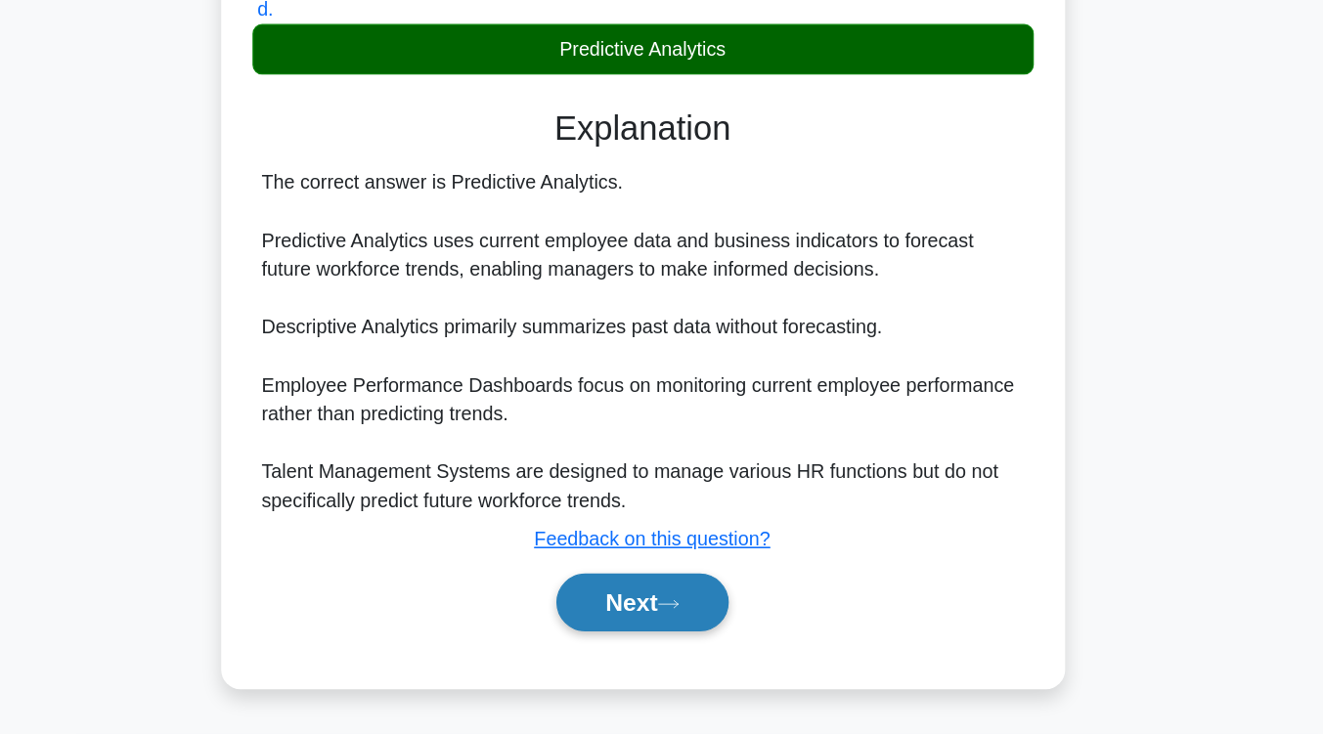
click at [700, 620] on button "Next" at bounding box center [662, 627] width 140 height 47
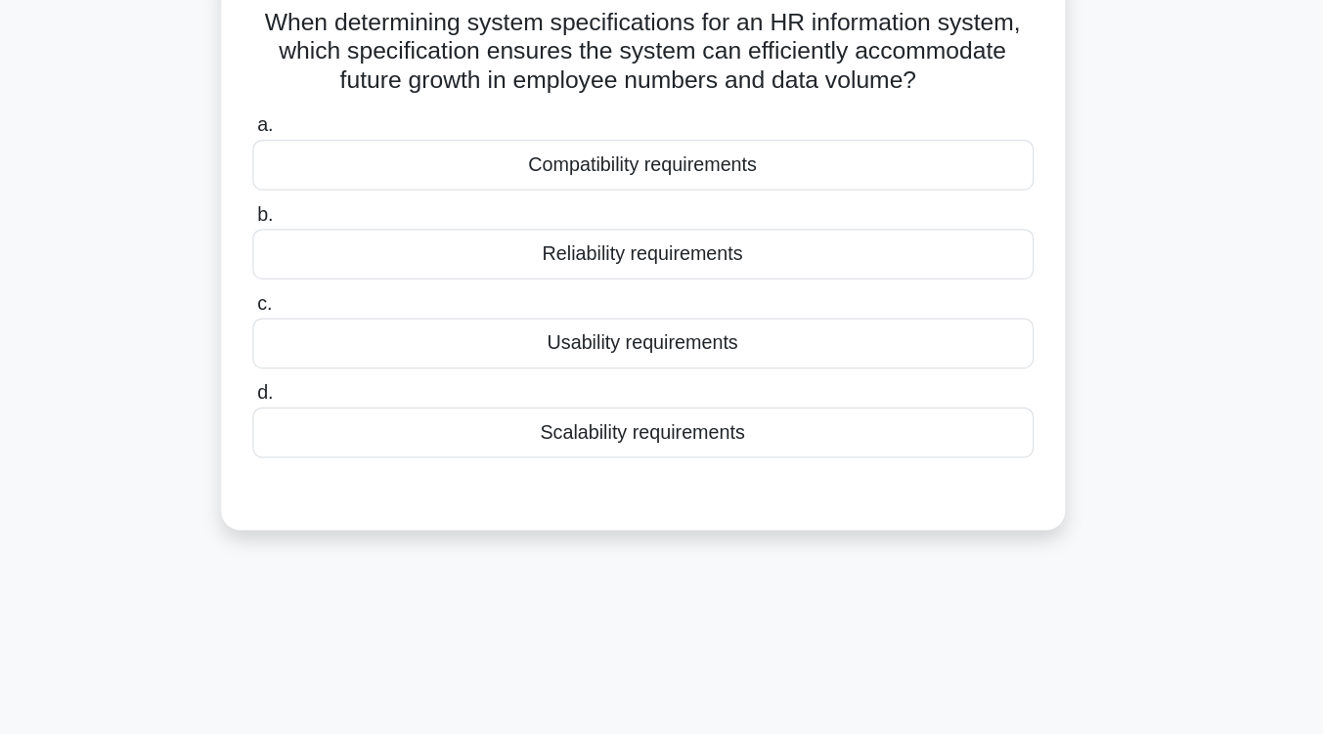
scroll to position [162, 0]
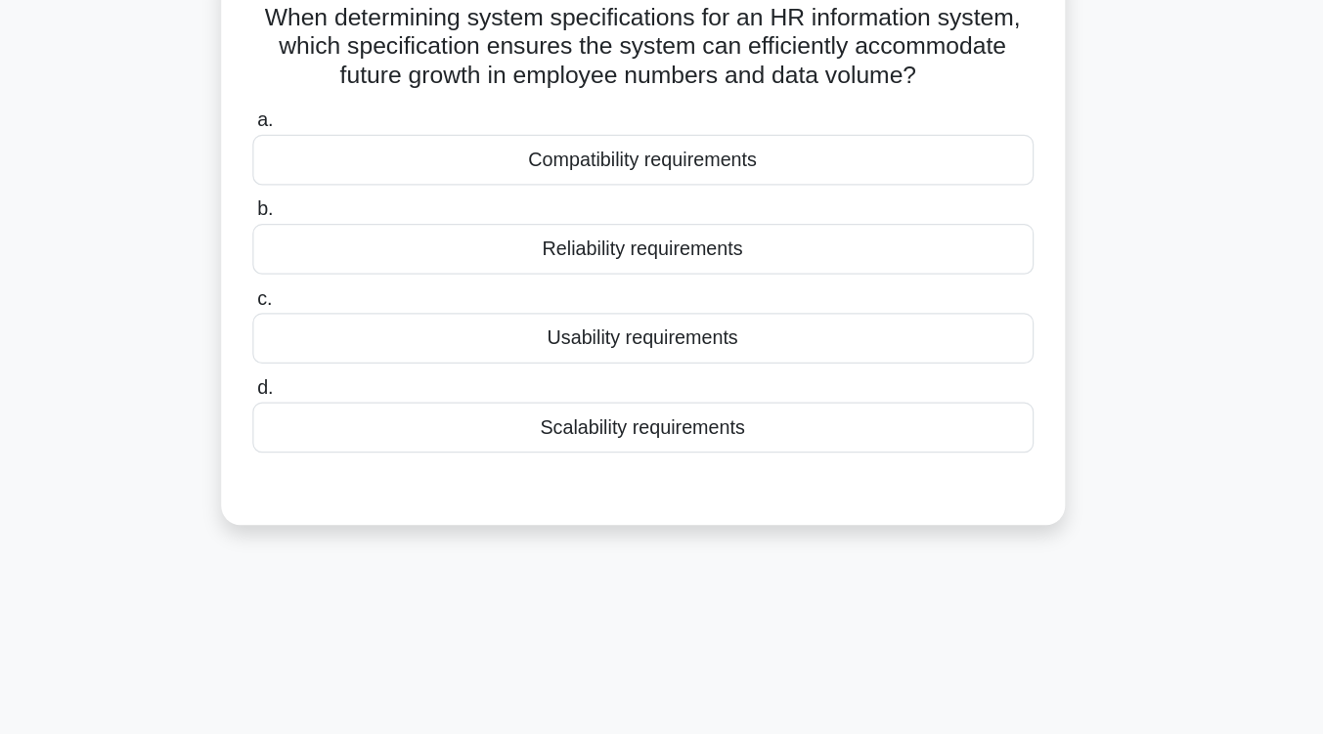
click at [660, 346] on div "Scalability requirements" at bounding box center [662, 347] width 634 height 41
click at [345, 322] on input "d. Scalability requirements" at bounding box center [345, 315] width 0 height 13
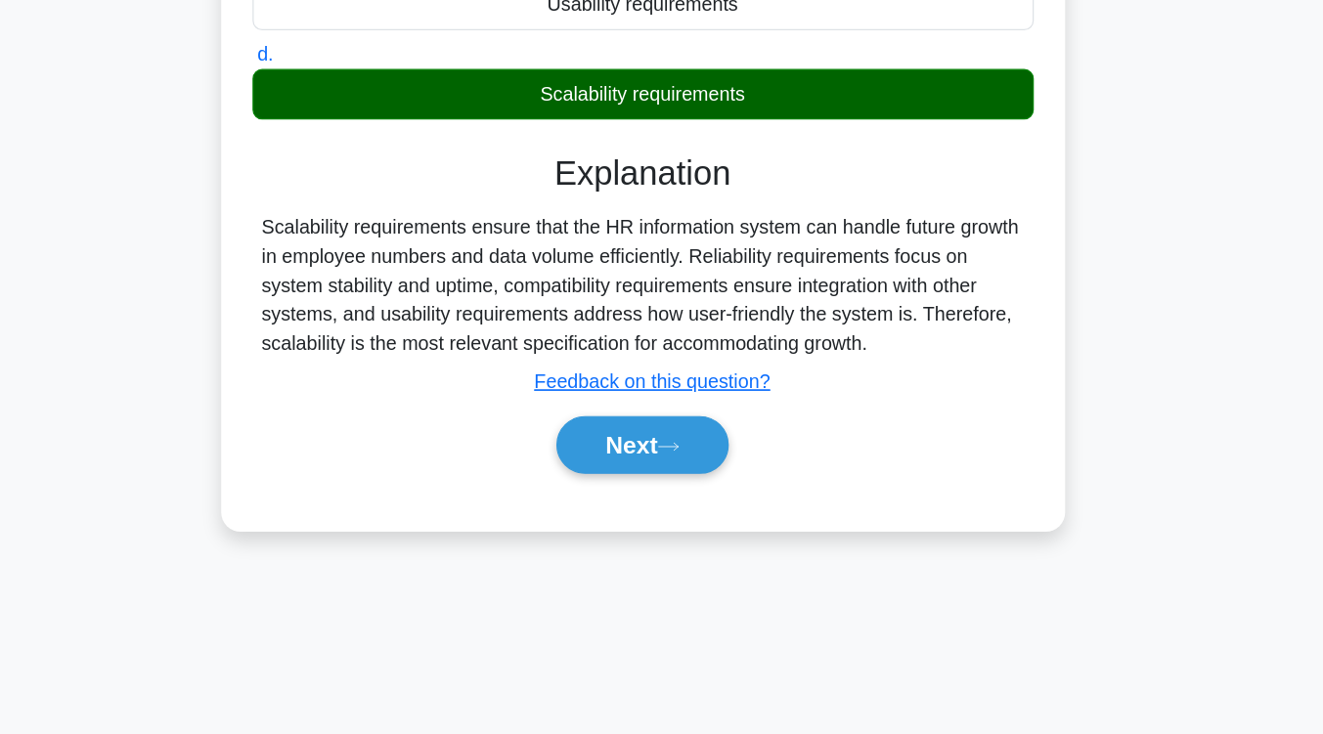
scroll to position [322, 0]
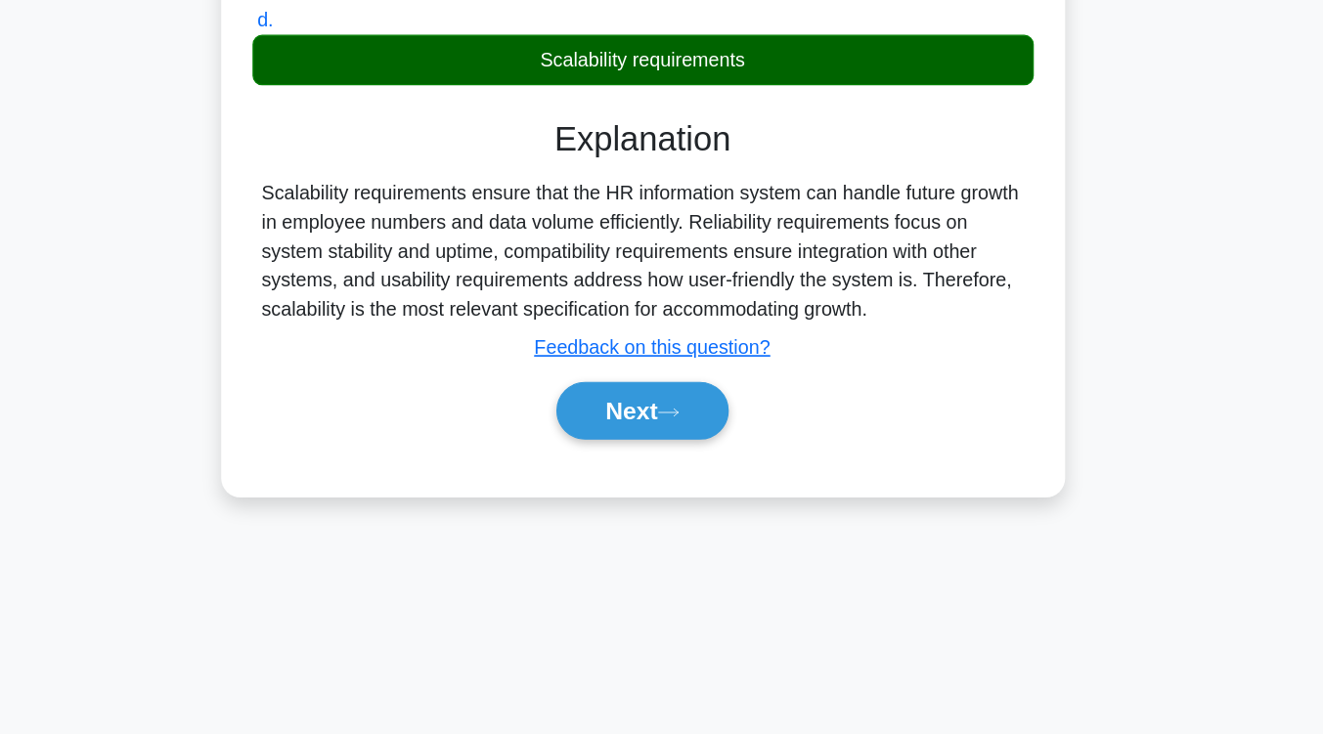
click at [660, 484] on button "Next" at bounding box center [662, 472] width 140 height 47
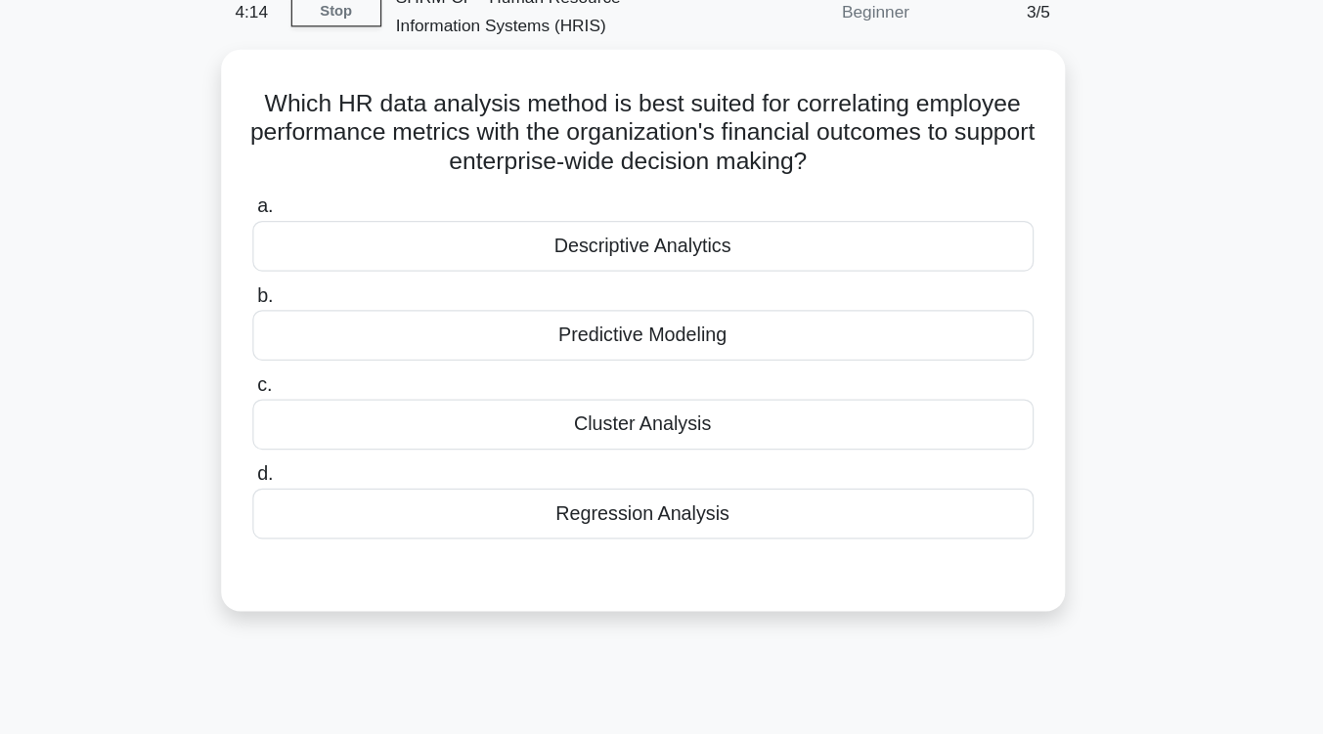
scroll to position [97, 0]
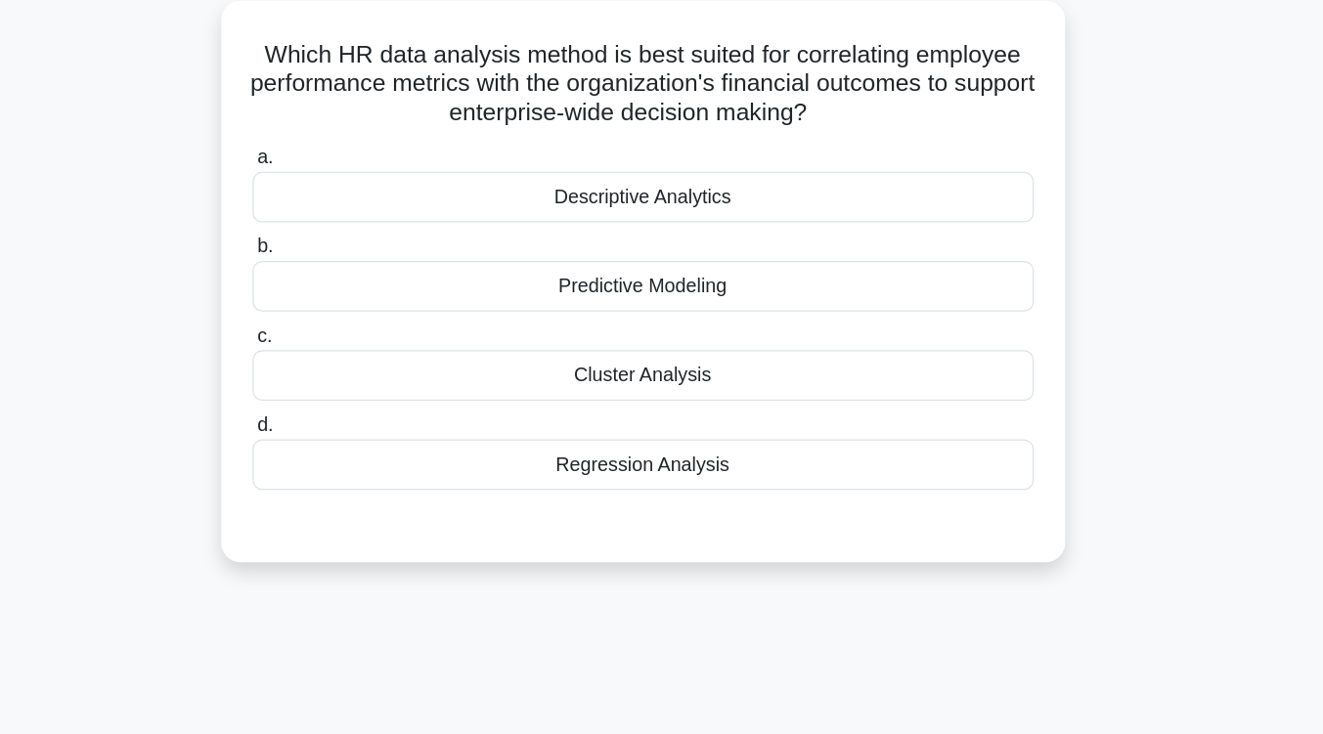
click at [656, 335] on div "Cluster Analysis" at bounding box center [662, 340] width 634 height 41
click at [345, 315] on input "c. Cluster Analysis" at bounding box center [345, 308] width 0 height 13
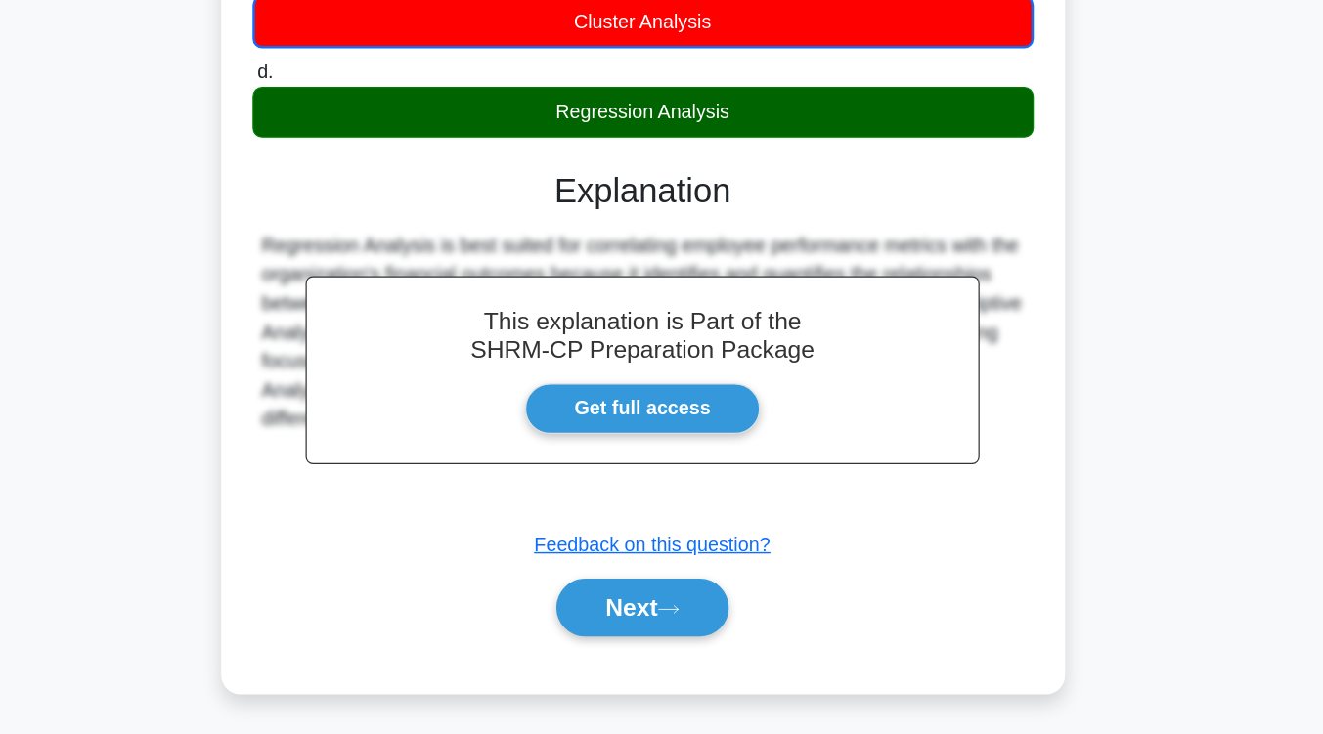
scroll to position [283, 0]
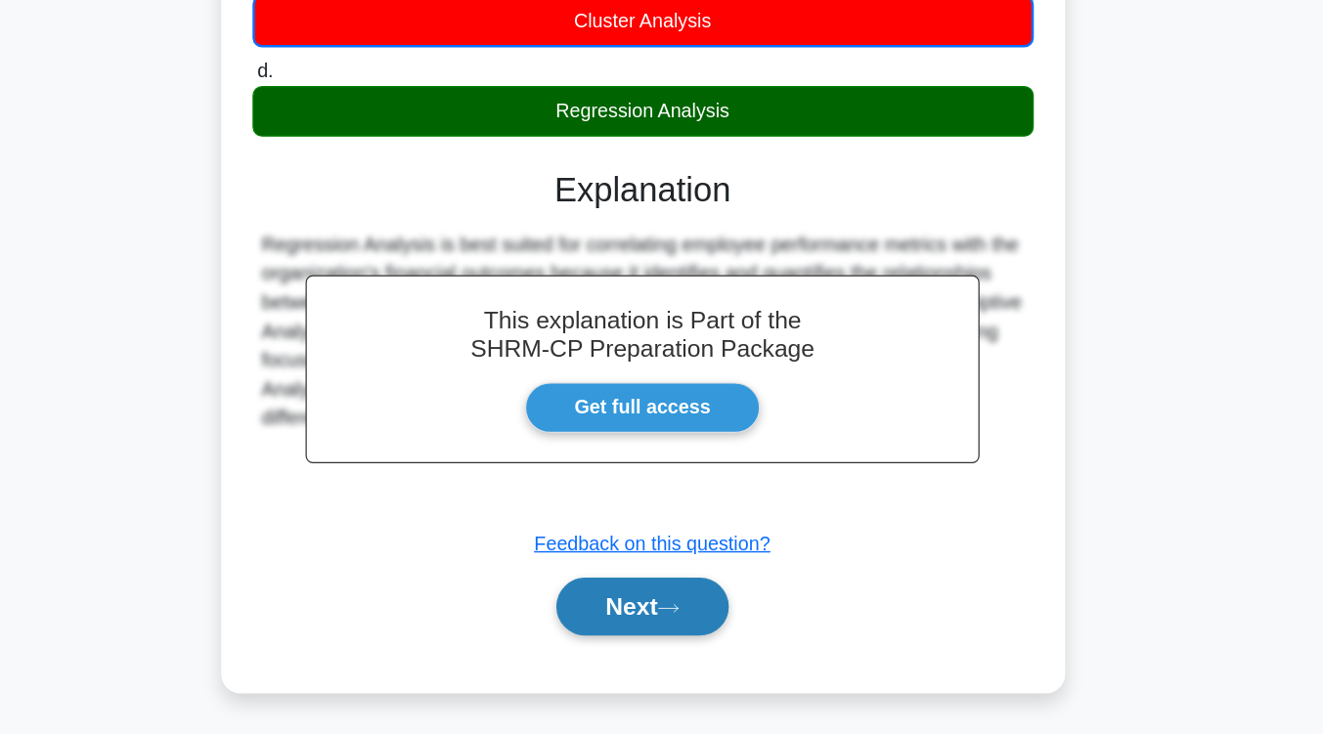
click at [652, 647] on button "Next" at bounding box center [662, 630] width 140 height 47
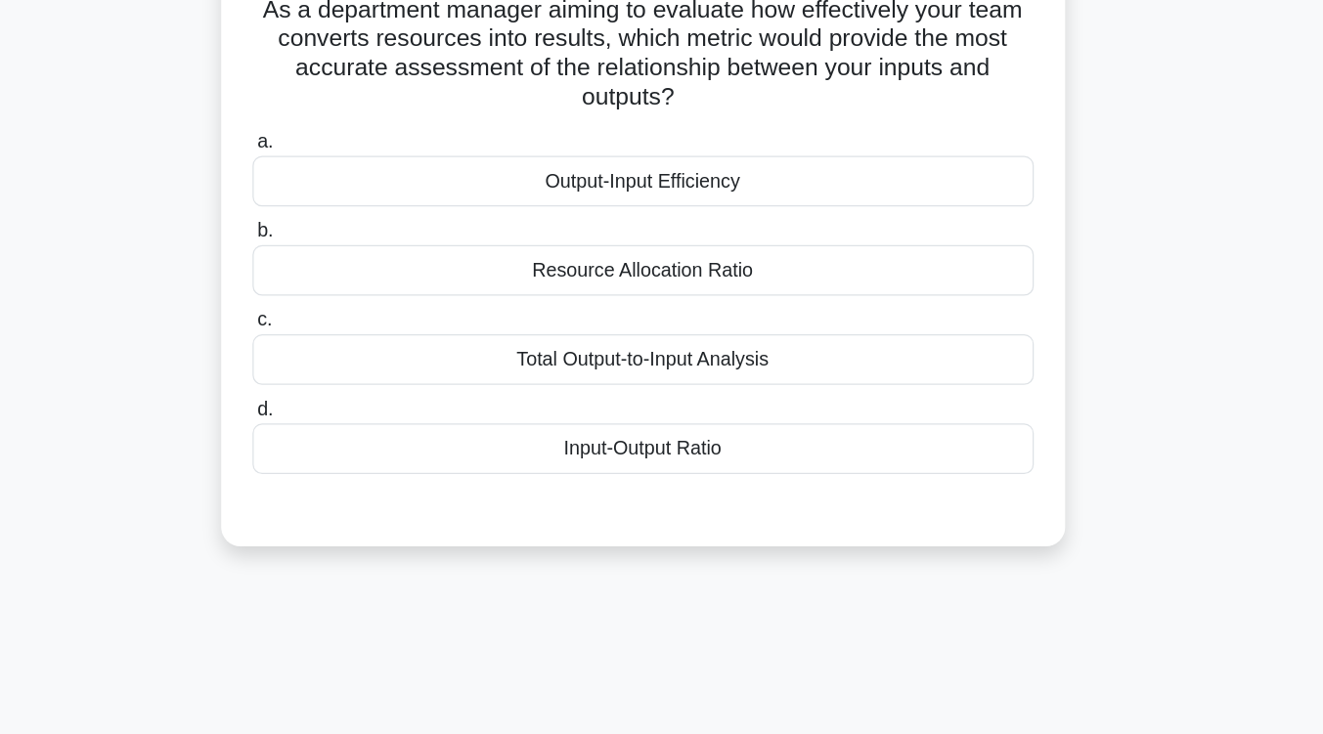
scroll to position [161, 0]
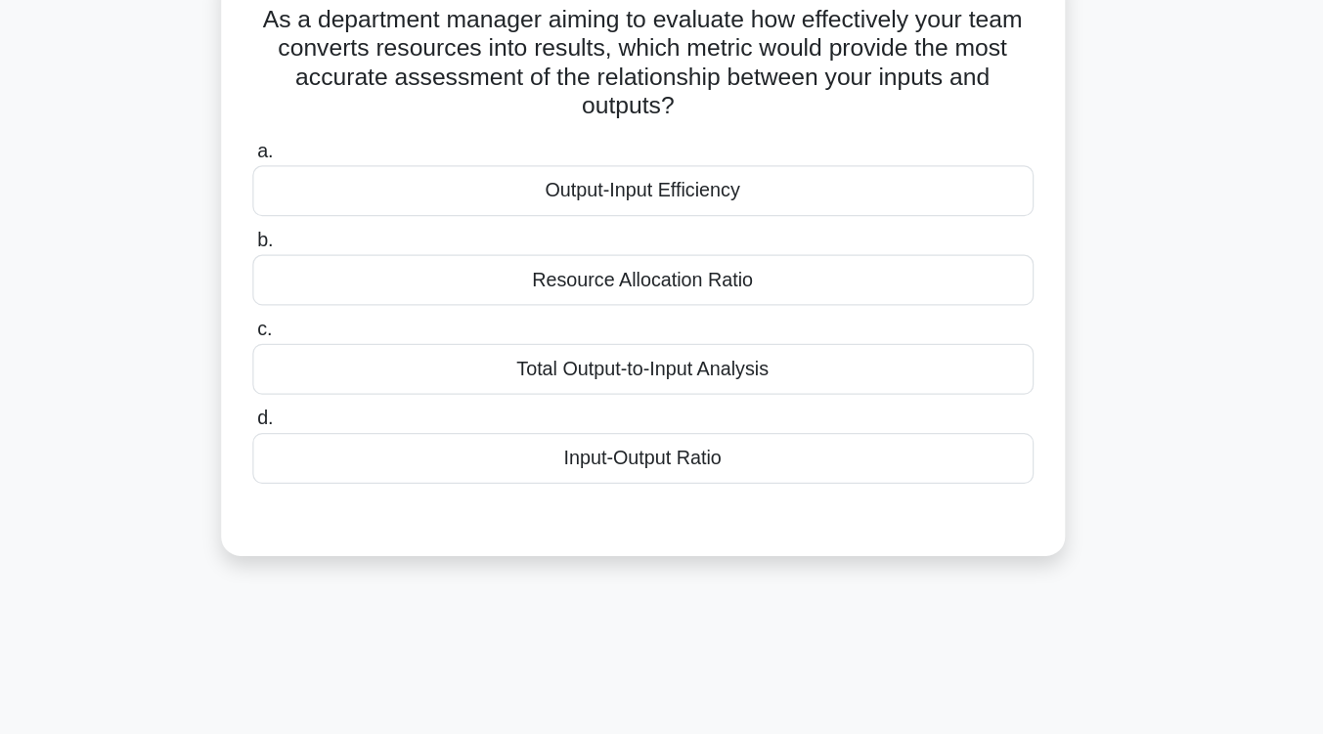
click at [725, 159] on div "Output-Input Efficiency" at bounding box center [662, 154] width 634 height 41
click at [345, 129] on input "a. Output-Input Efficiency" at bounding box center [345, 122] width 0 height 13
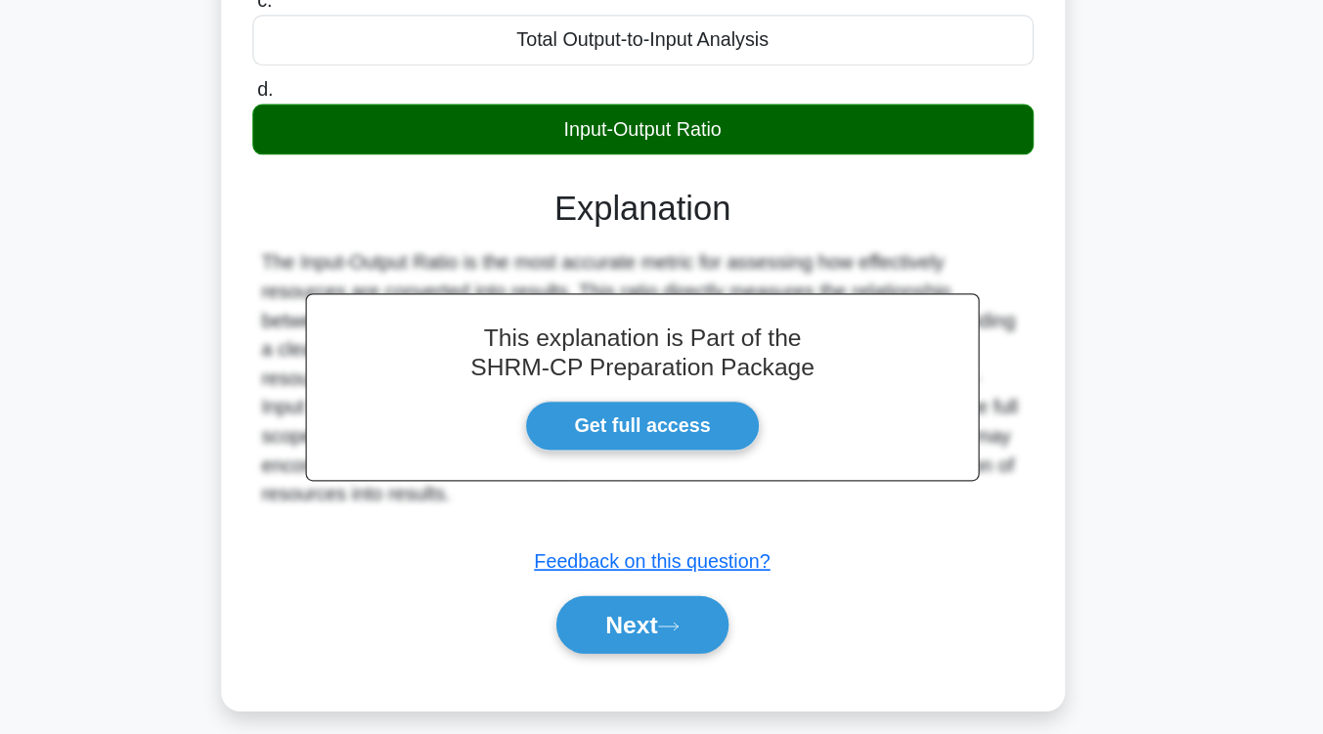
scroll to position [292, 0]
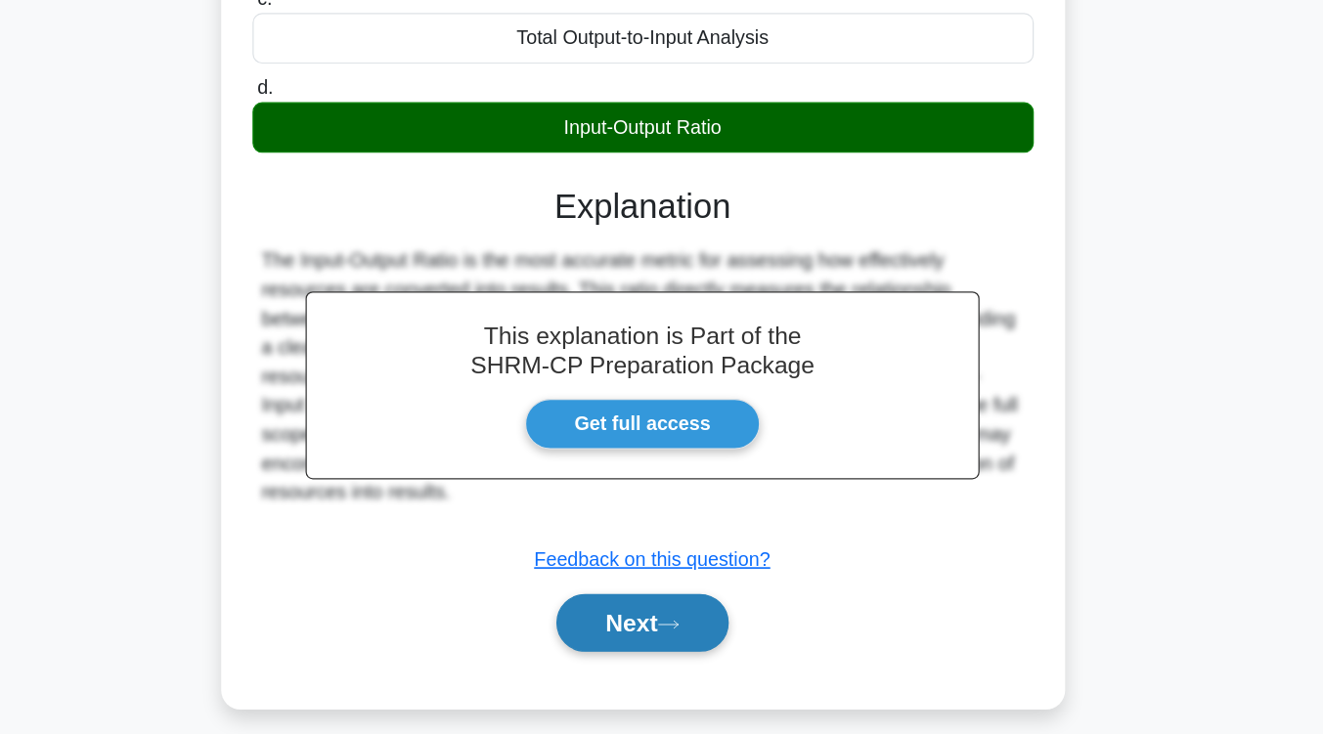
click at [669, 636] on button "Next" at bounding box center [662, 644] width 140 height 47
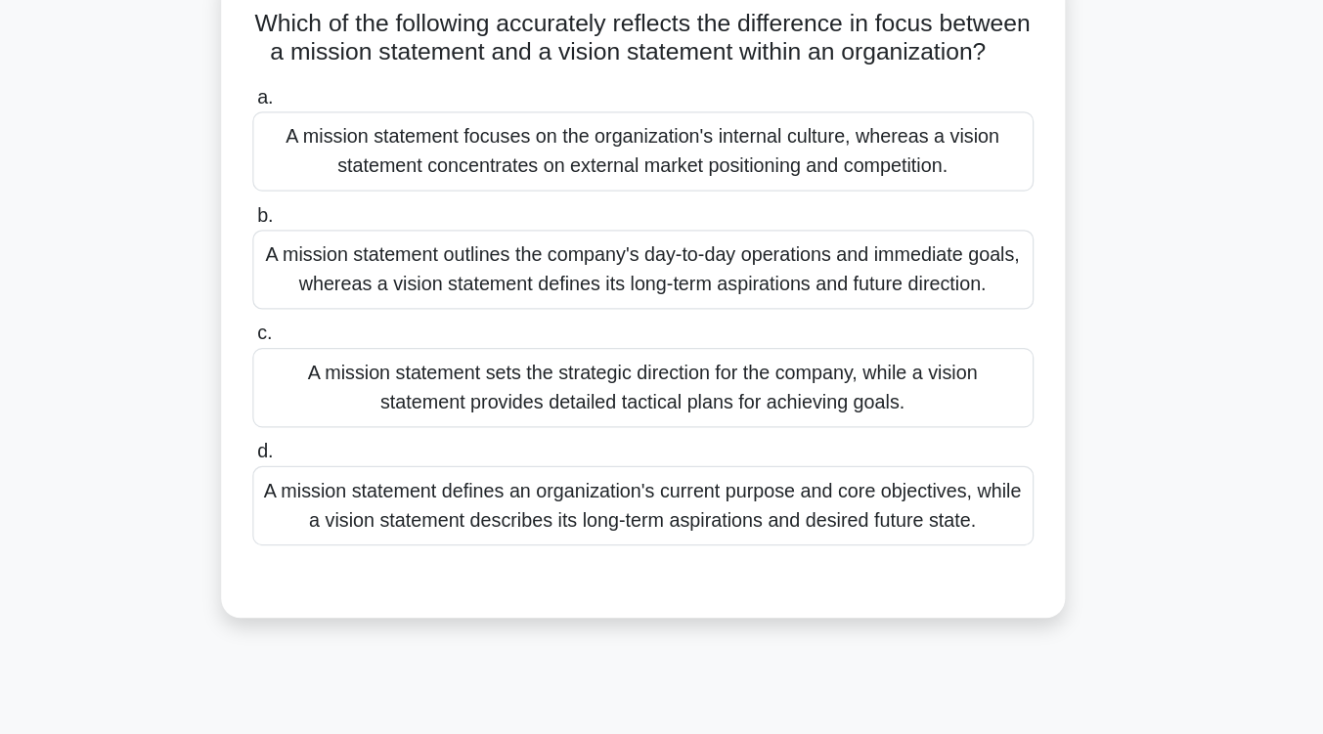
scroll to position [161, 0]
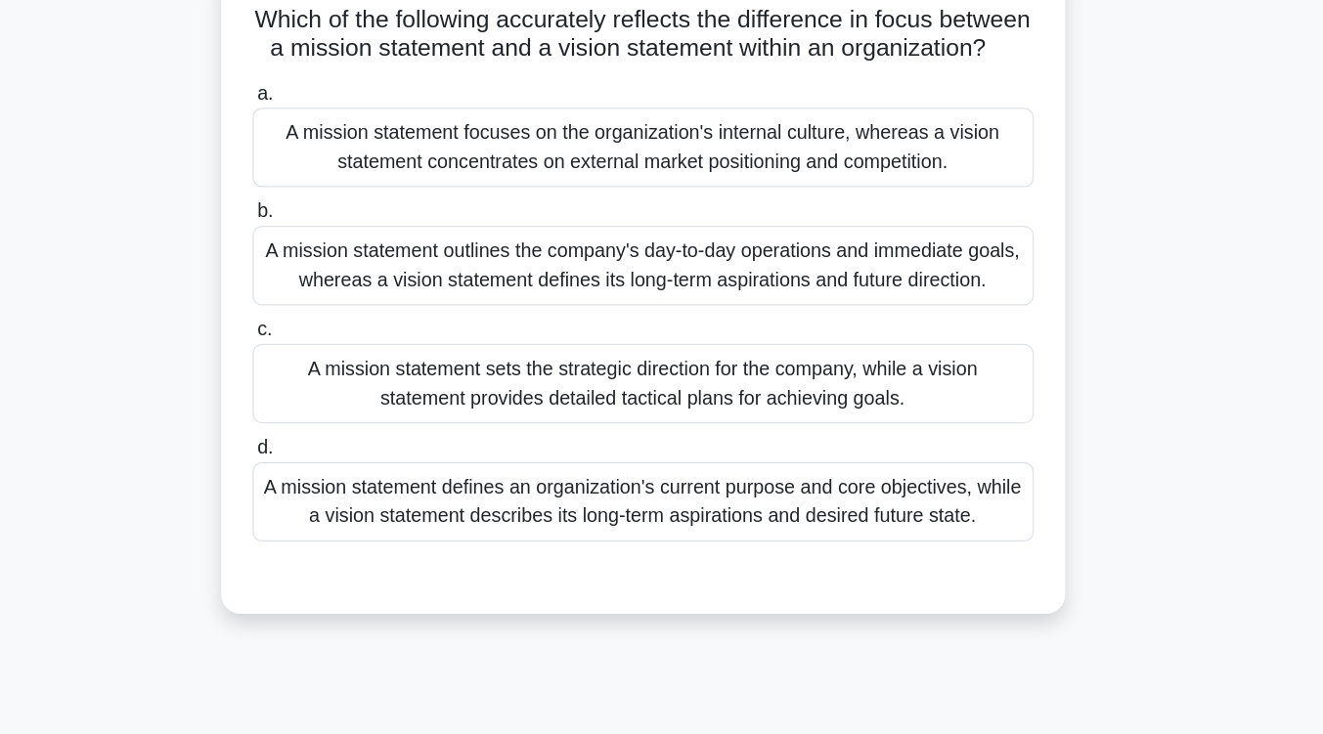
click at [693, 439] on div "A mission statement defines an organization's current purpose and core objectiv…" at bounding box center [662, 407] width 634 height 65
click at [345, 370] on input "d. A mission statement defines an organization's current purpose and core objec…" at bounding box center [345, 363] width 0 height 13
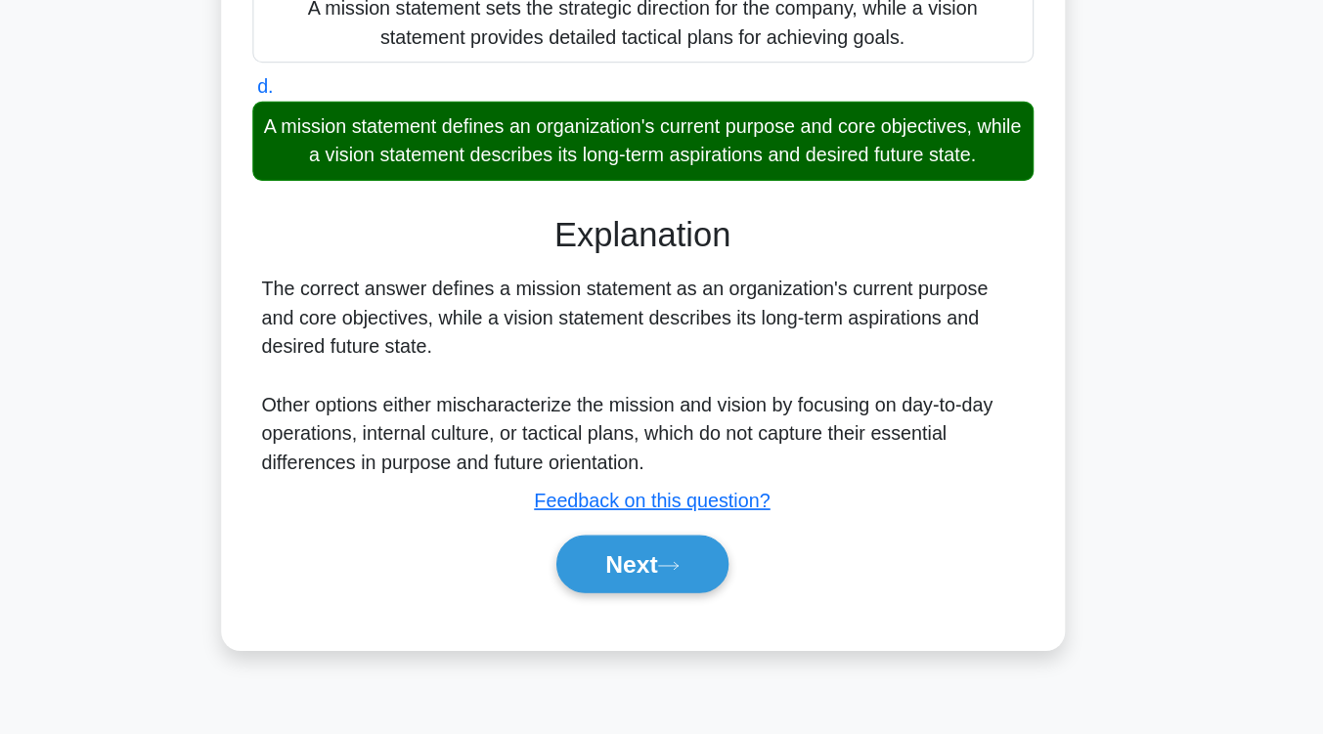
scroll to position [322, 0]
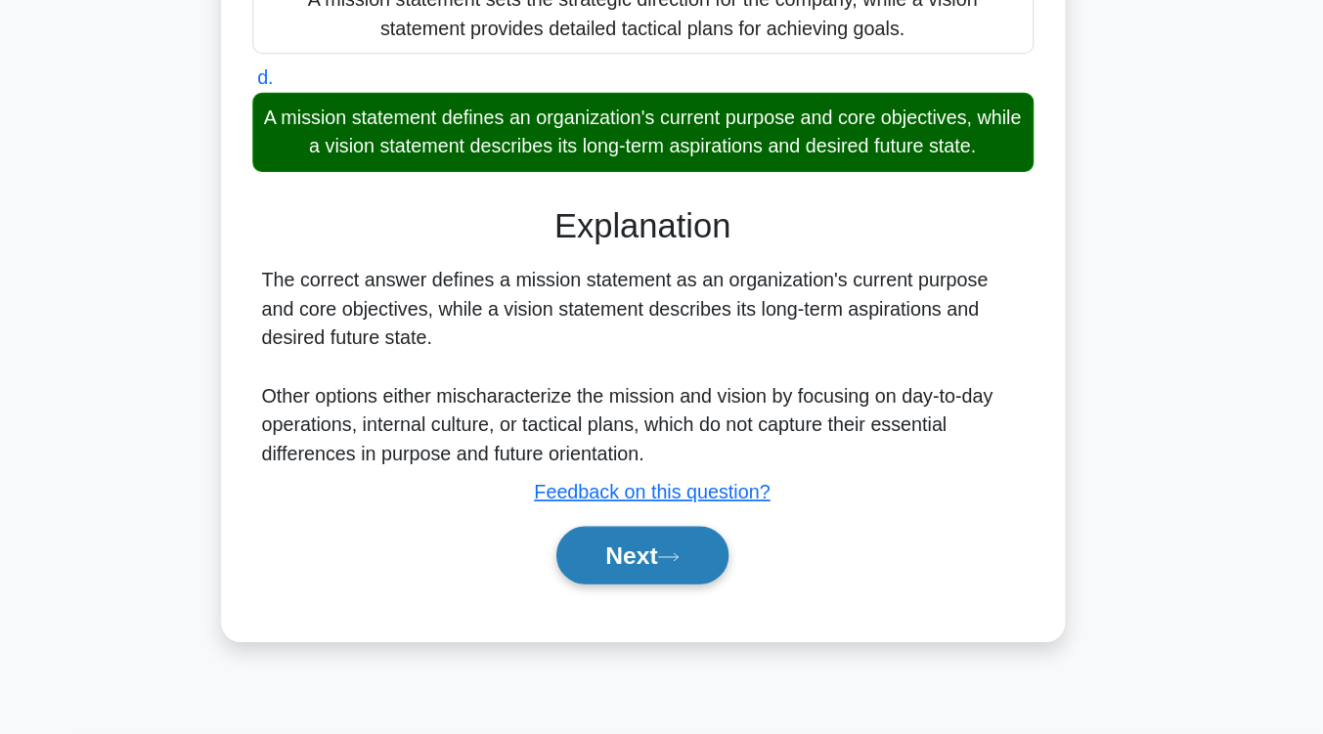
click at [687, 597] on icon at bounding box center [683, 591] width 18 height 11
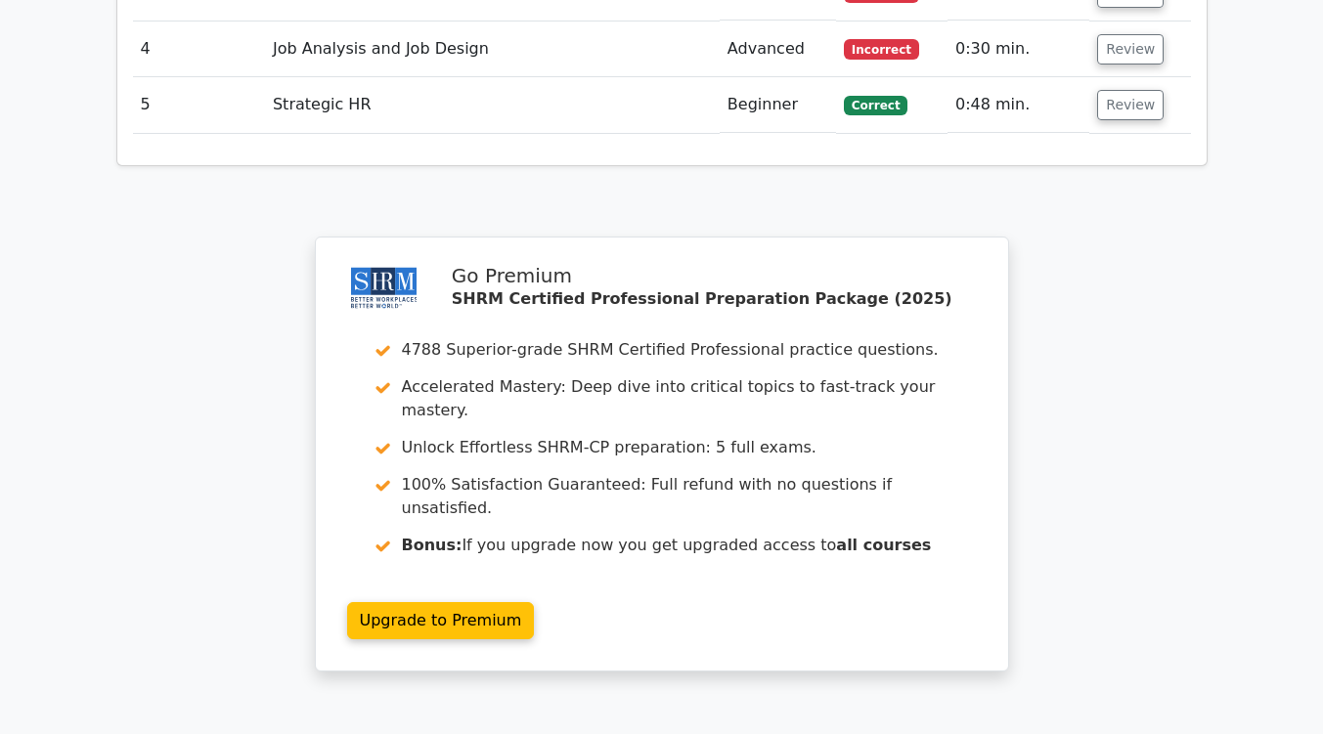
scroll to position [2693, 0]
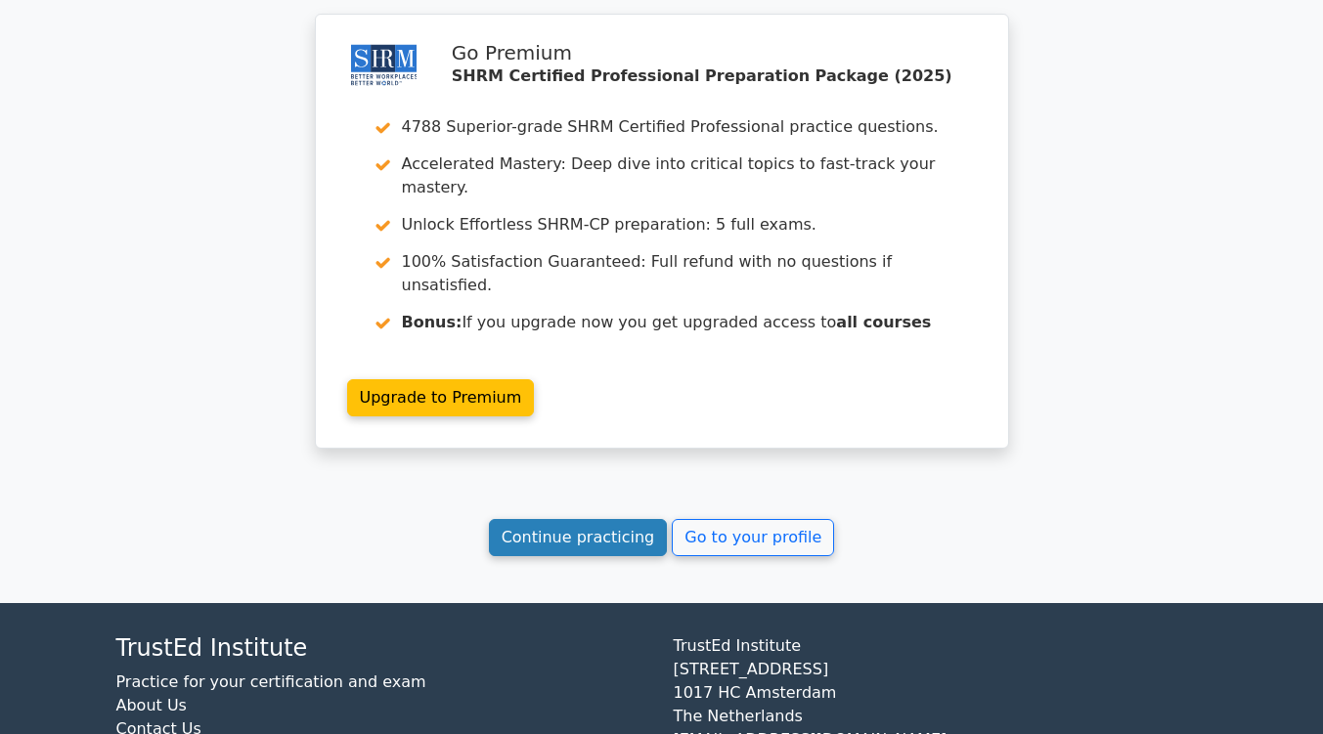
click at [571, 519] on link "Continue practicing" at bounding box center [578, 537] width 179 height 37
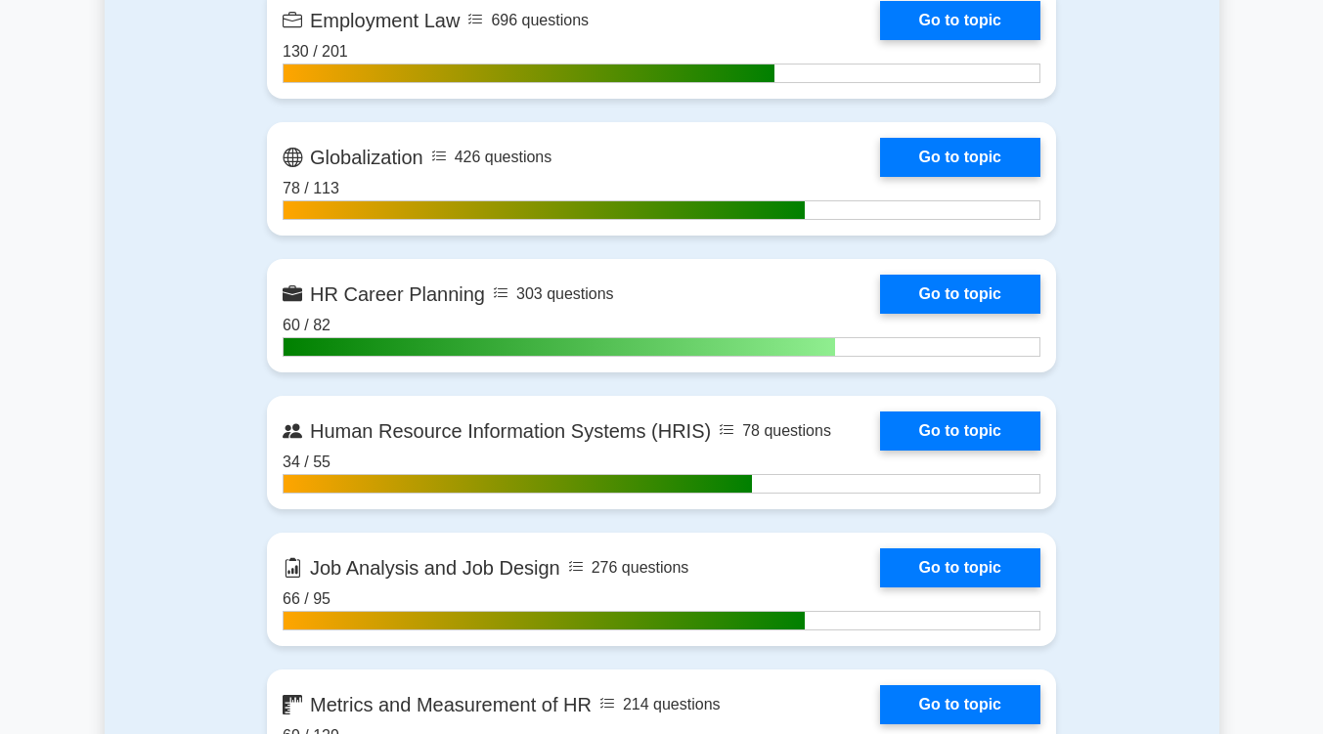
scroll to position [1797, 0]
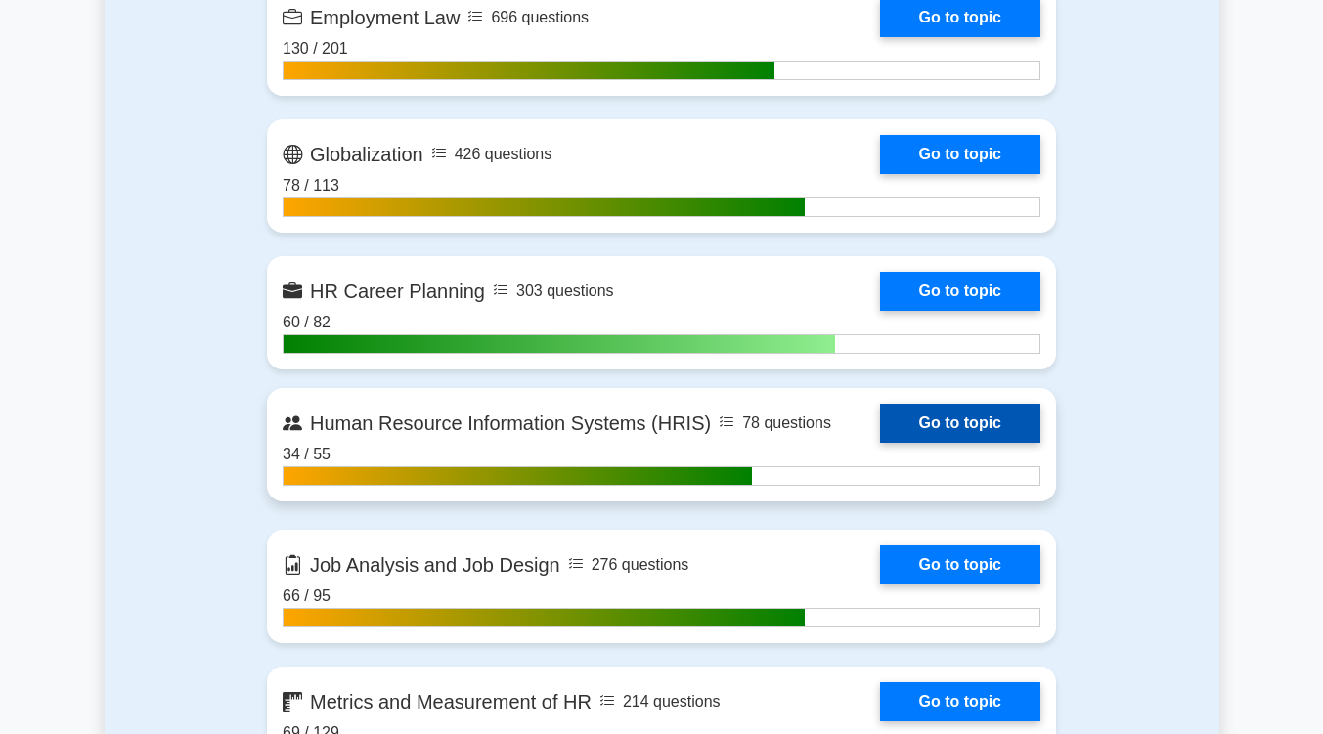
click at [951, 425] on link "Go to topic" at bounding box center [960, 423] width 160 height 39
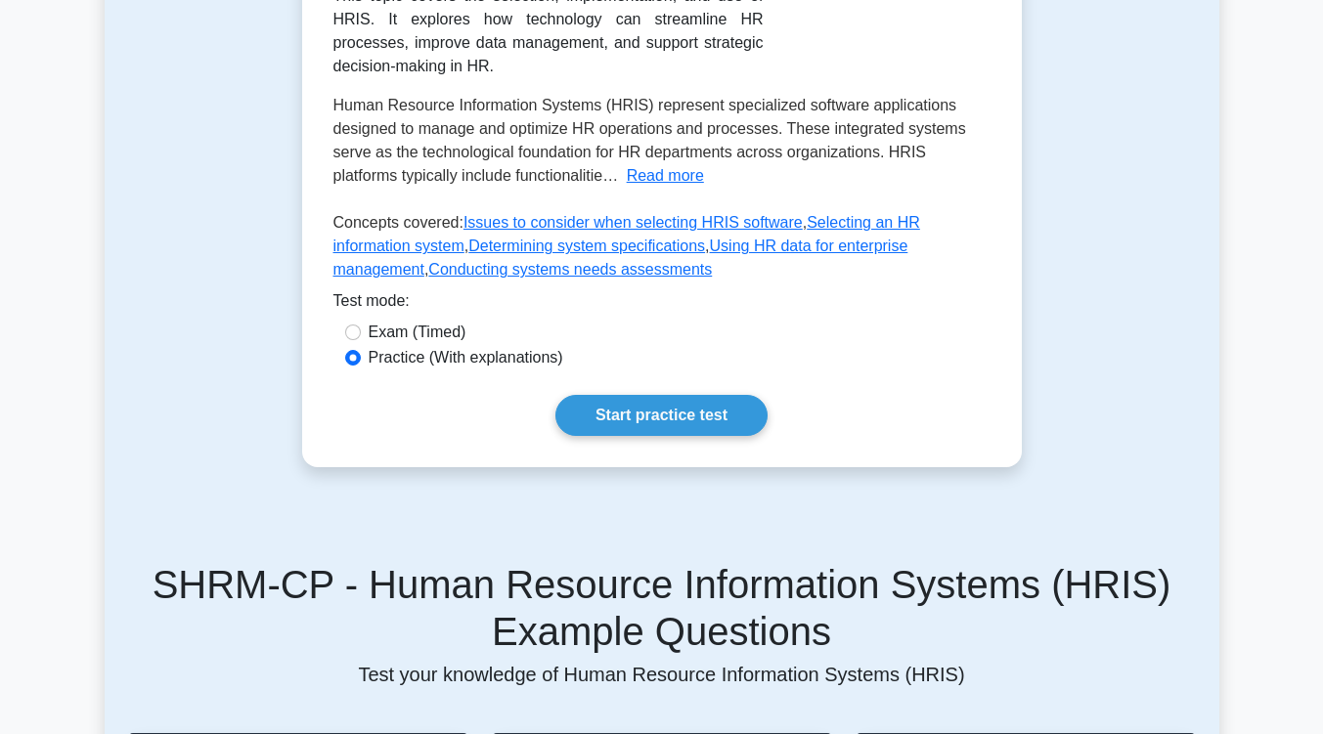
scroll to position [486, 0]
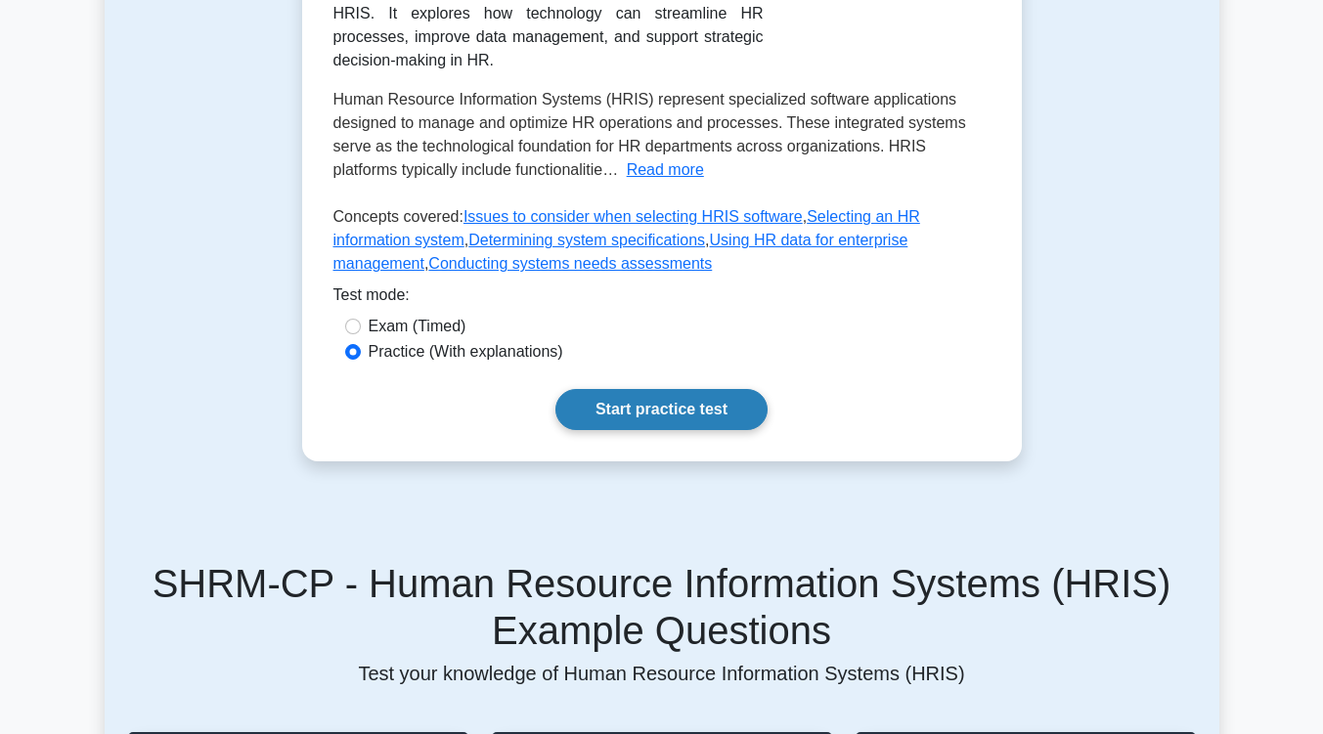
click at [695, 389] on link "Start practice test" at bounding box center [661, 409] width 212 height 41
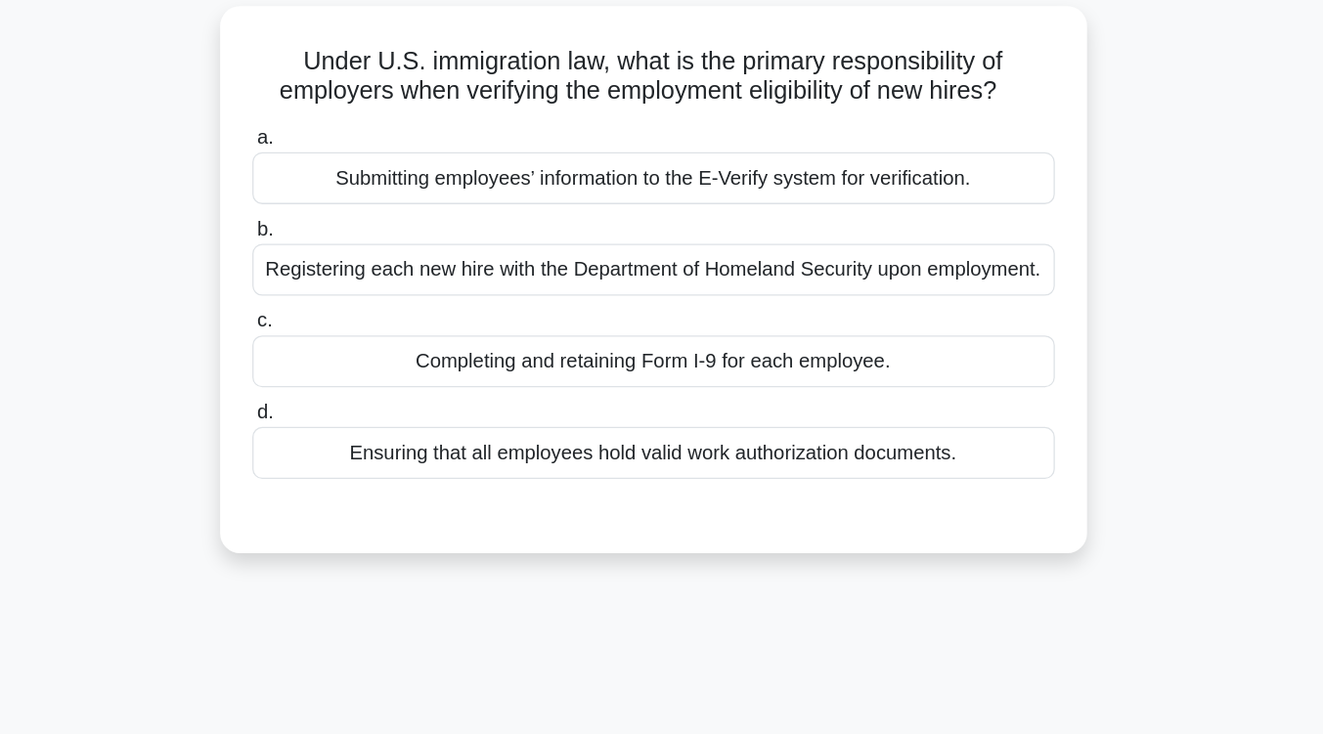
click at [685, 279] on div "Submitting employees’ information to the E-Verify system for verification." at bounding box center [662, 268] width 634 height 41
click at [345, 244] on input "a. Submitting employees’ information to the E-Verify system for verification." at bounding box center [345, 237] width 0 height 13
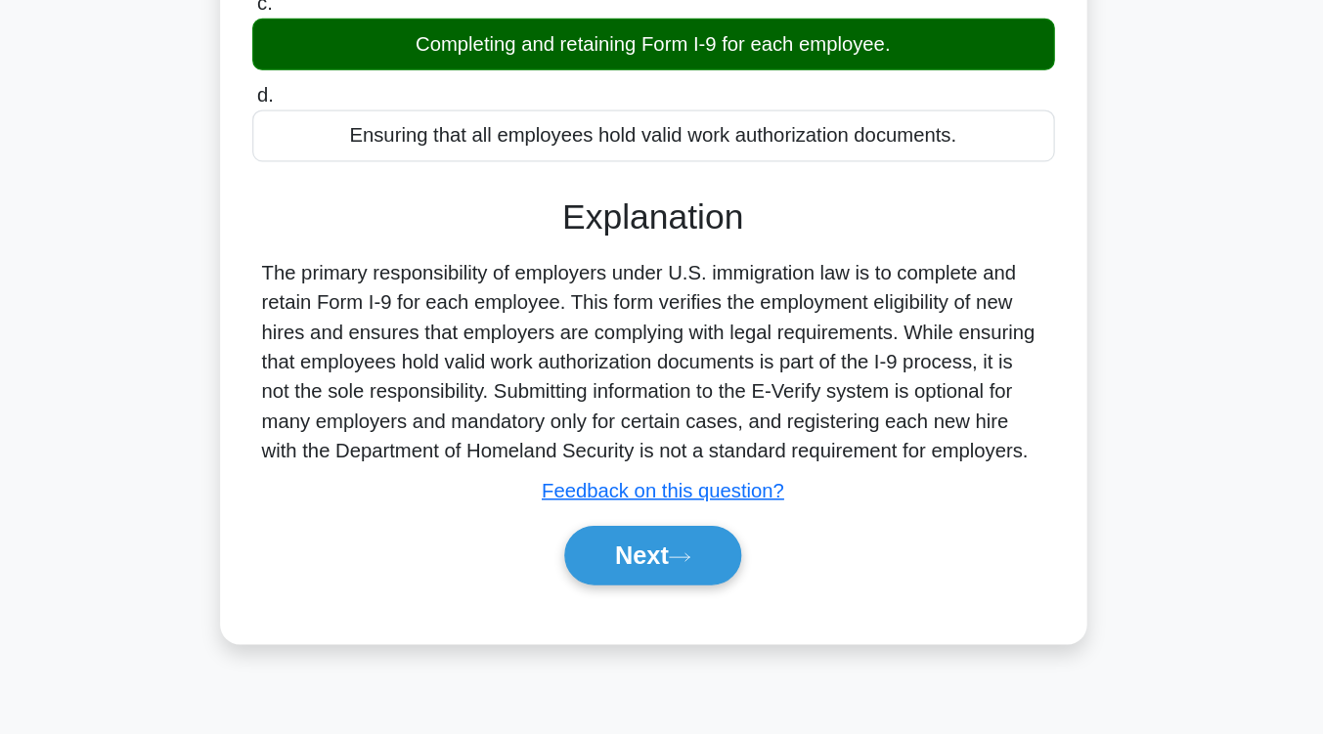
scroll to position [311, 0]
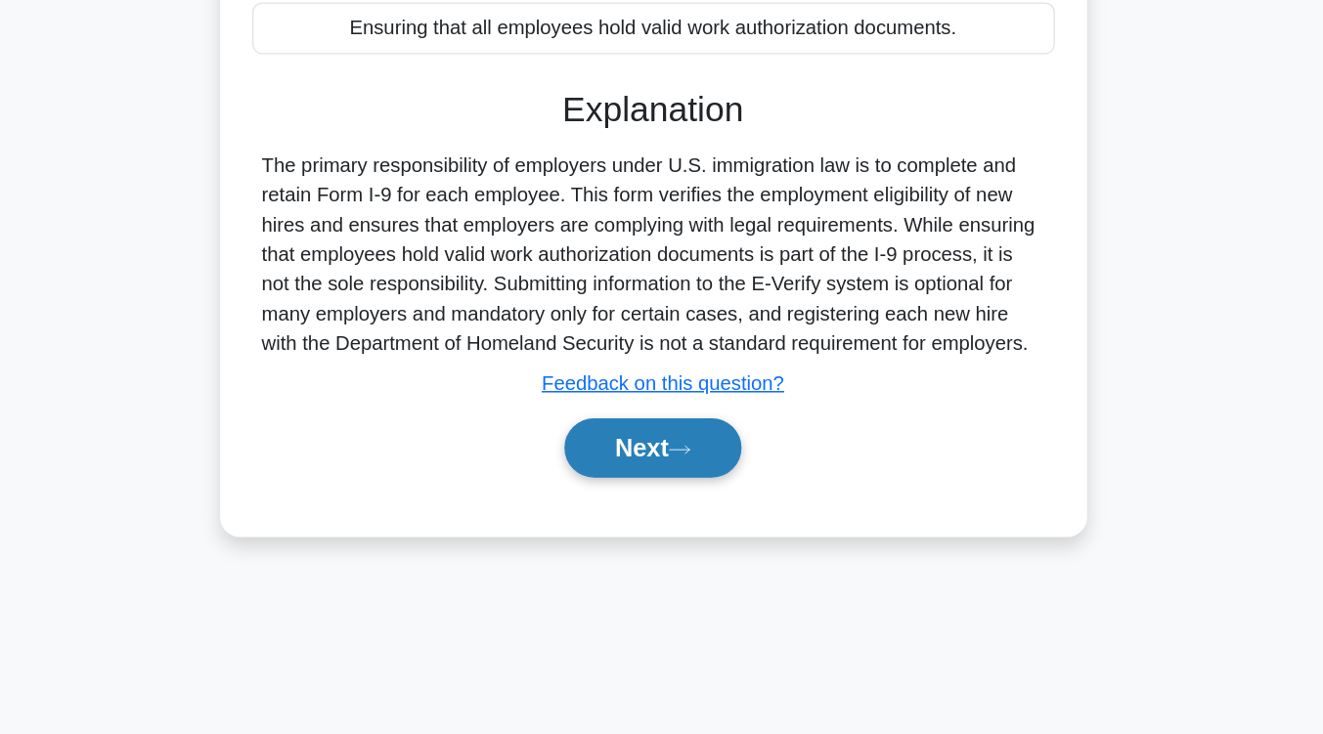
click at [678, 502] on button "Next" at bounding box center [662, 508] width 140 height 47
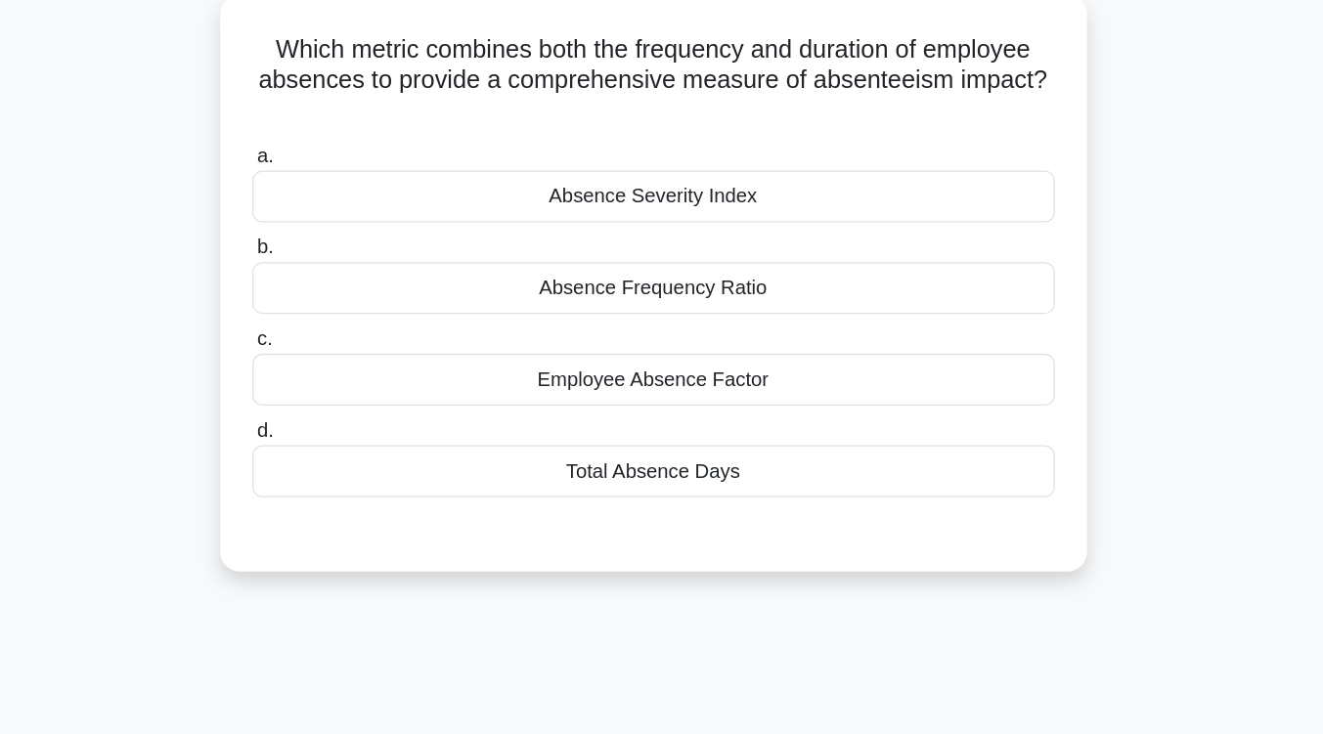
scroll to position [132, 0]
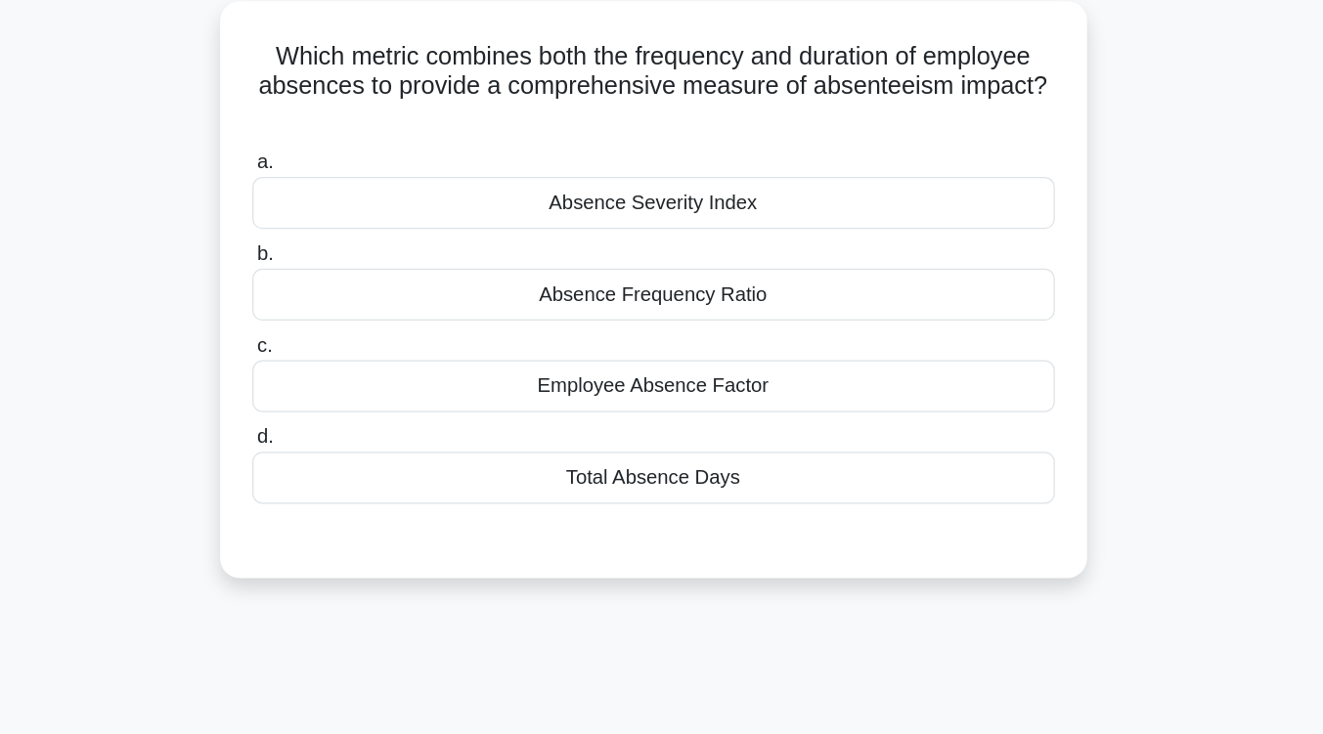
click at [672, 238] on div "Absence Frequency Ratio" at bounding box center [662, 232] width 634 height 41
click at [345, 207] on input "b. Absence Frequency Ratio" at bounding box center [345, 201] width 0 height 13
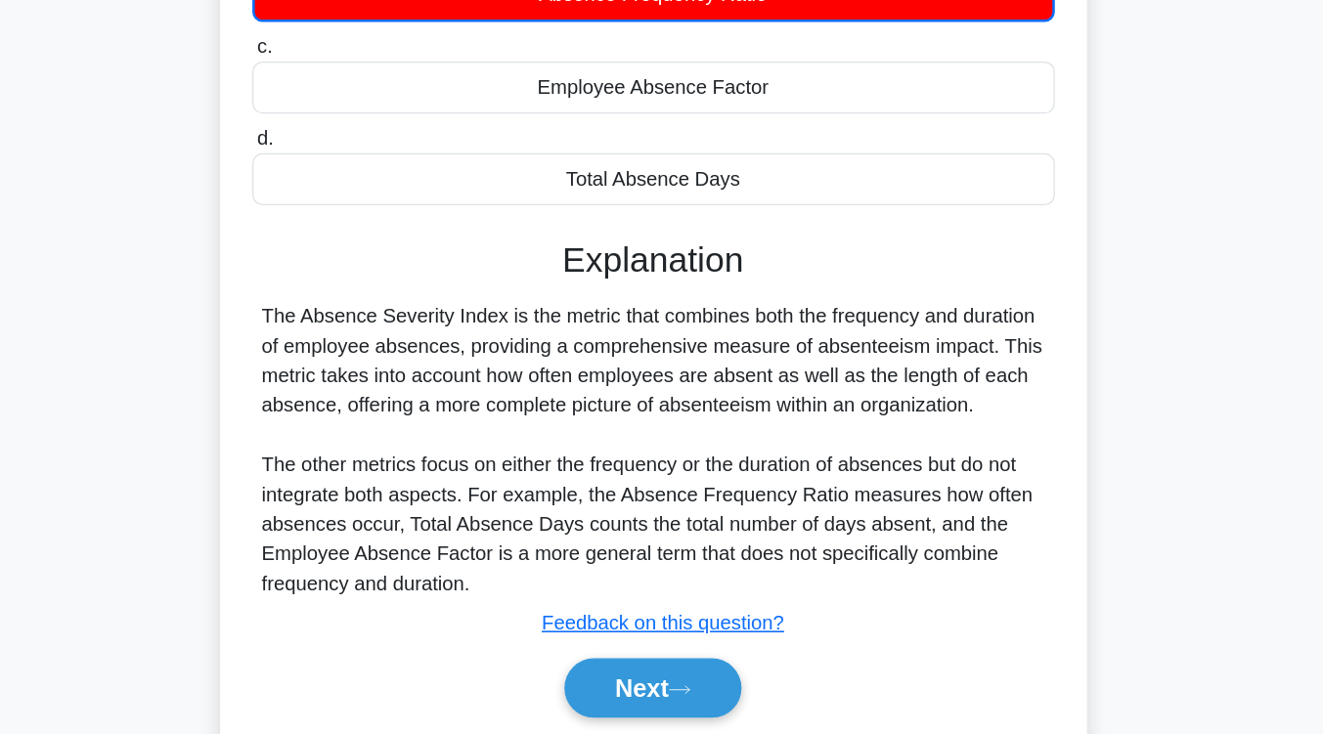
scroll to position [322, 0]
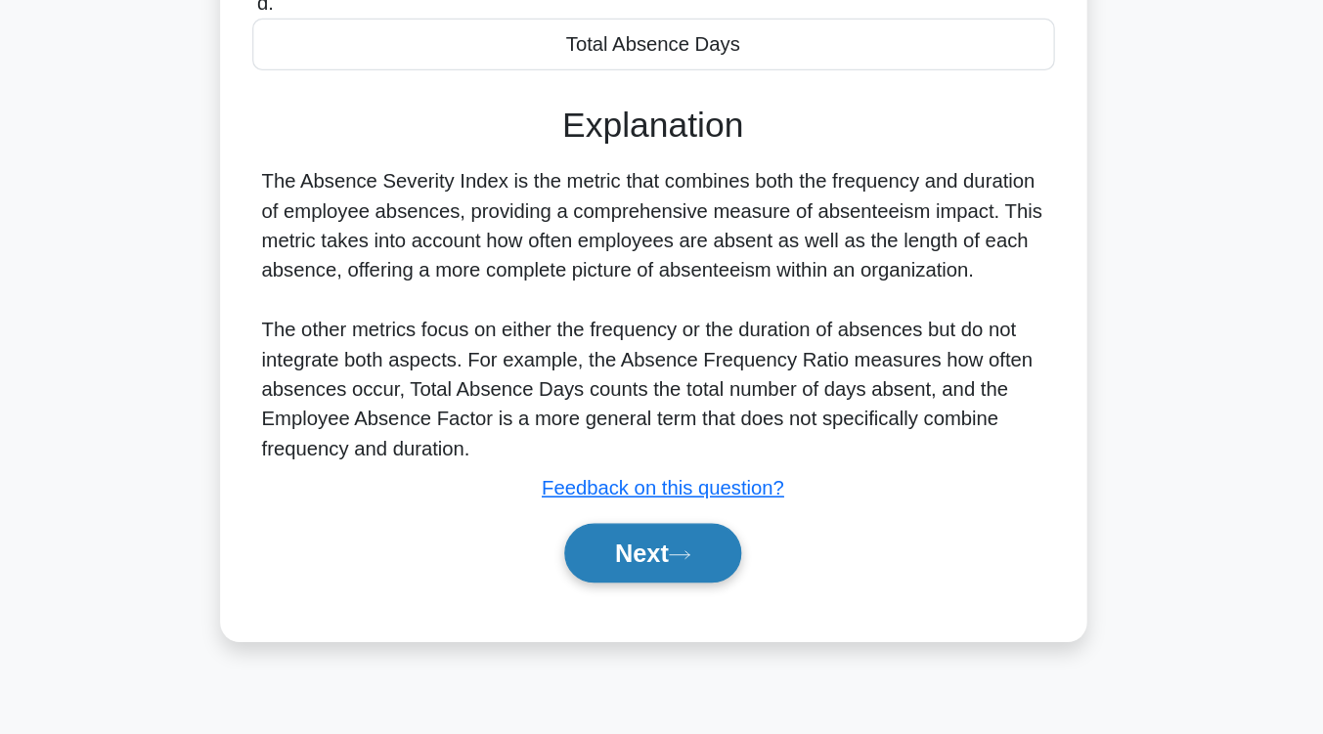
click at [664, 582] on button "Next" at bounding box center [662, 591] width 140 height 47
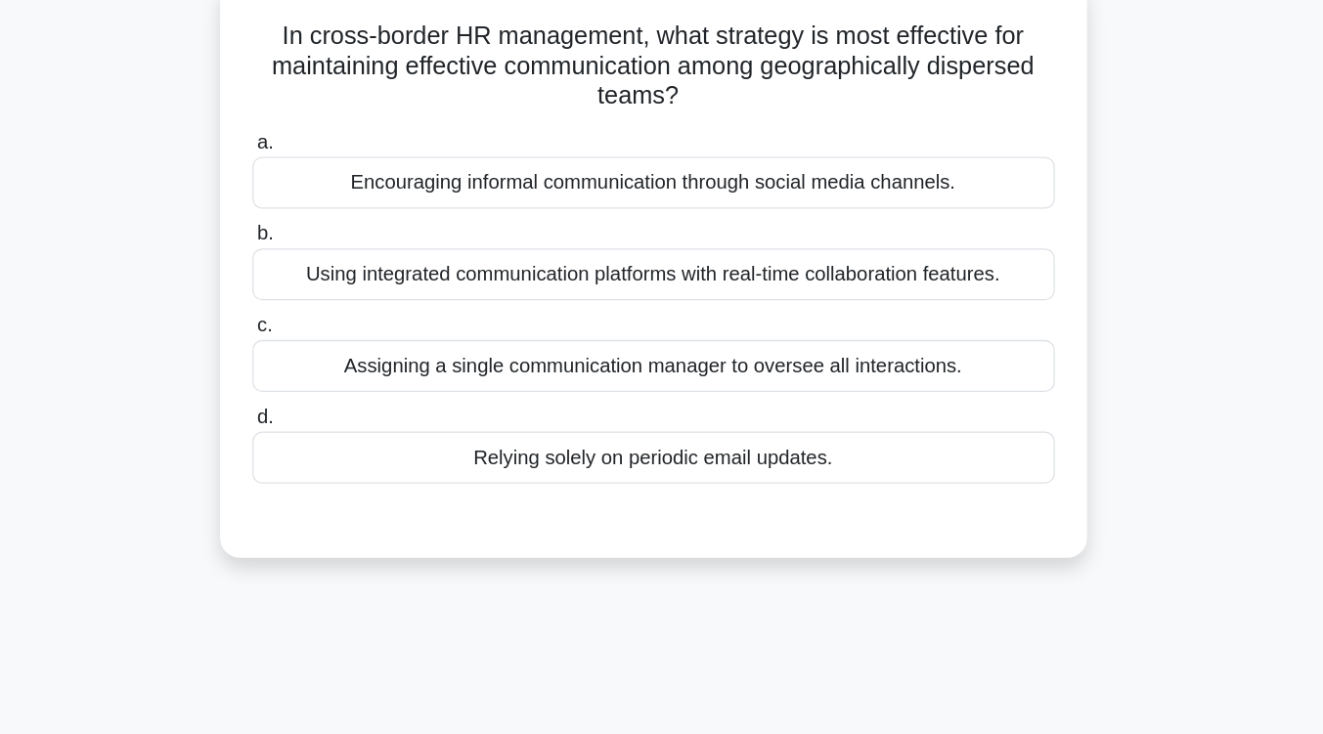
scroll to position [145, 0]
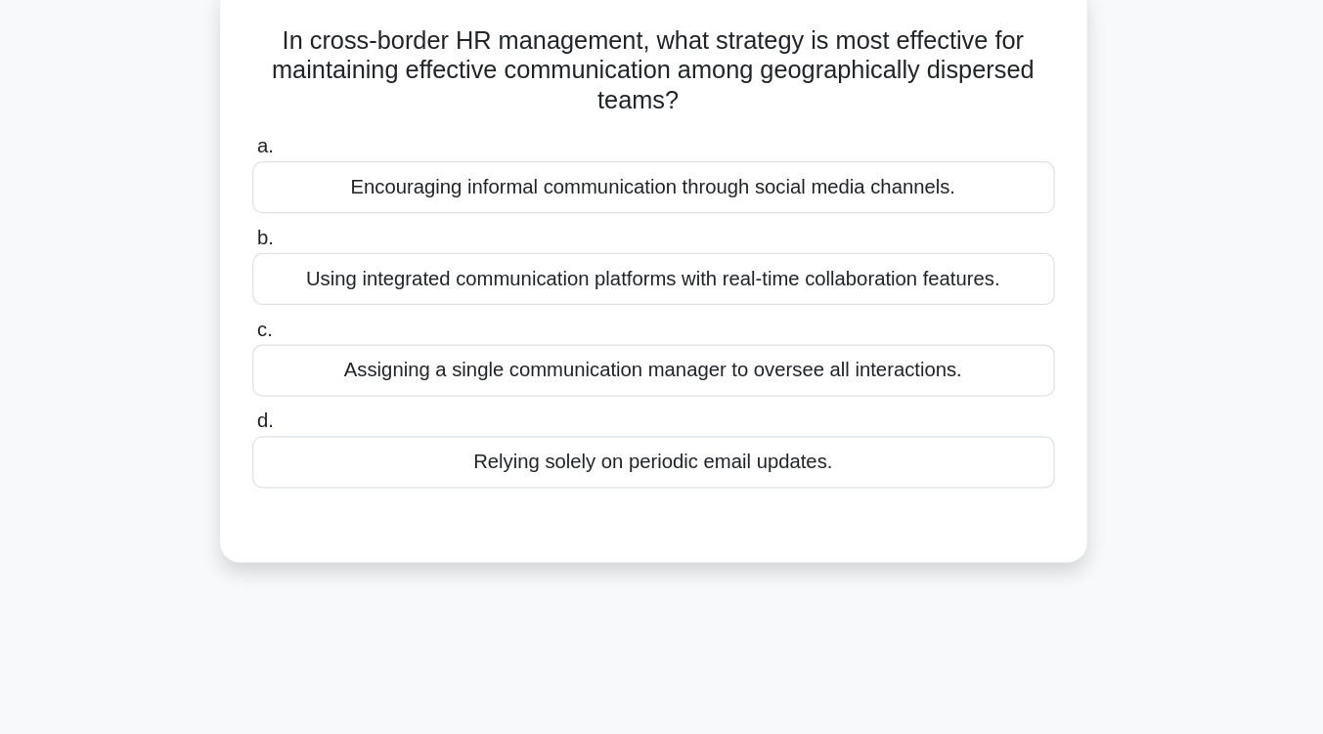
click at [665, 238] on div "Using integrated communication platforms with real-time collaboration features." at bounding box center [662, 219] width 634 height 41
click at [345, 195] on input "b. Using integrated communication platforms with real-time collaboration featur…" at bounding box center [345, 188] width 0 height 13
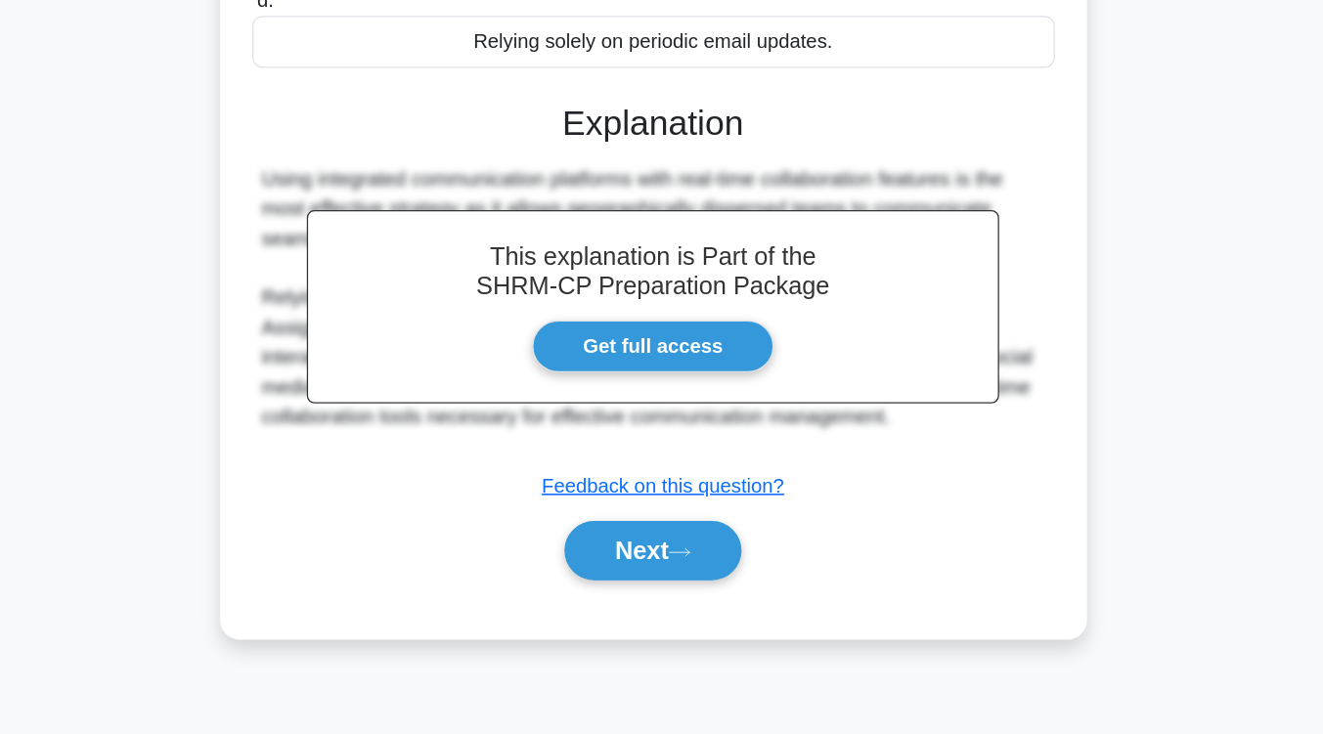
scroll to position [322, 0]
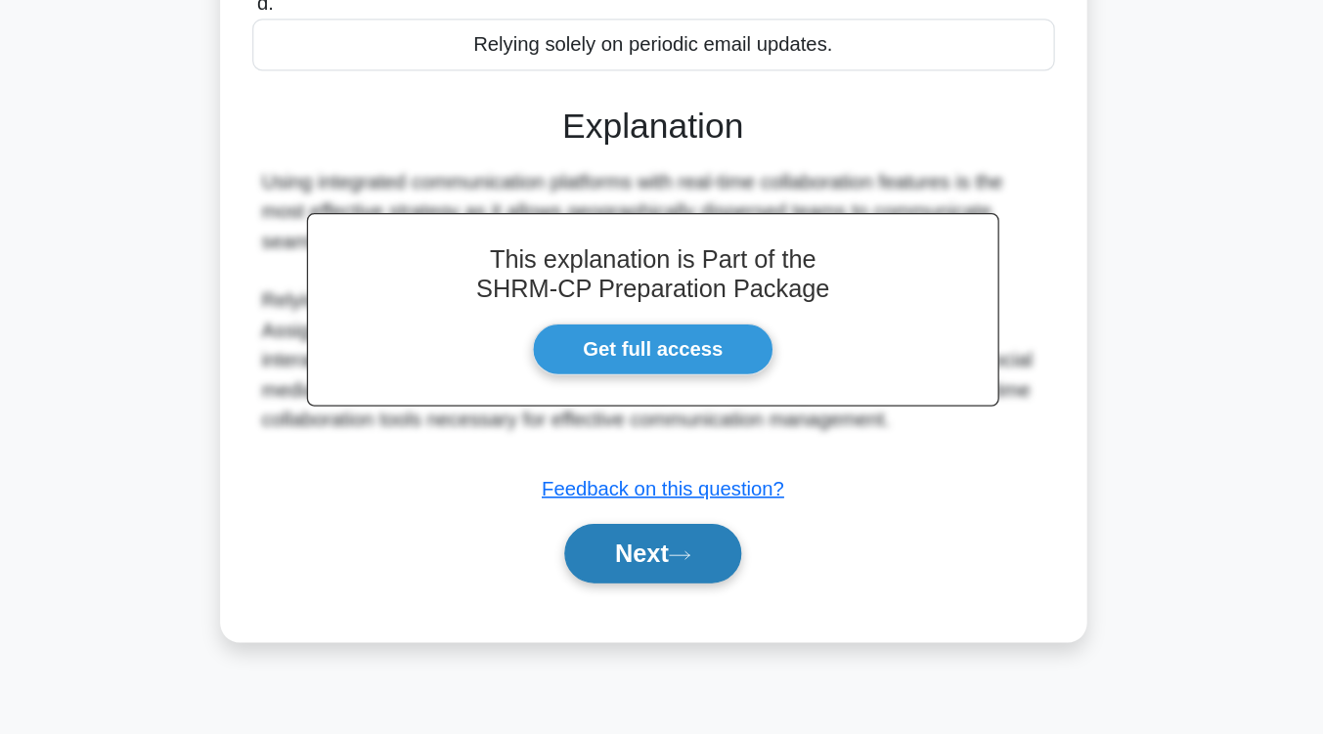
click at [680, 572] on button "Next" at bounding box center [662, 589] width 140 height 47
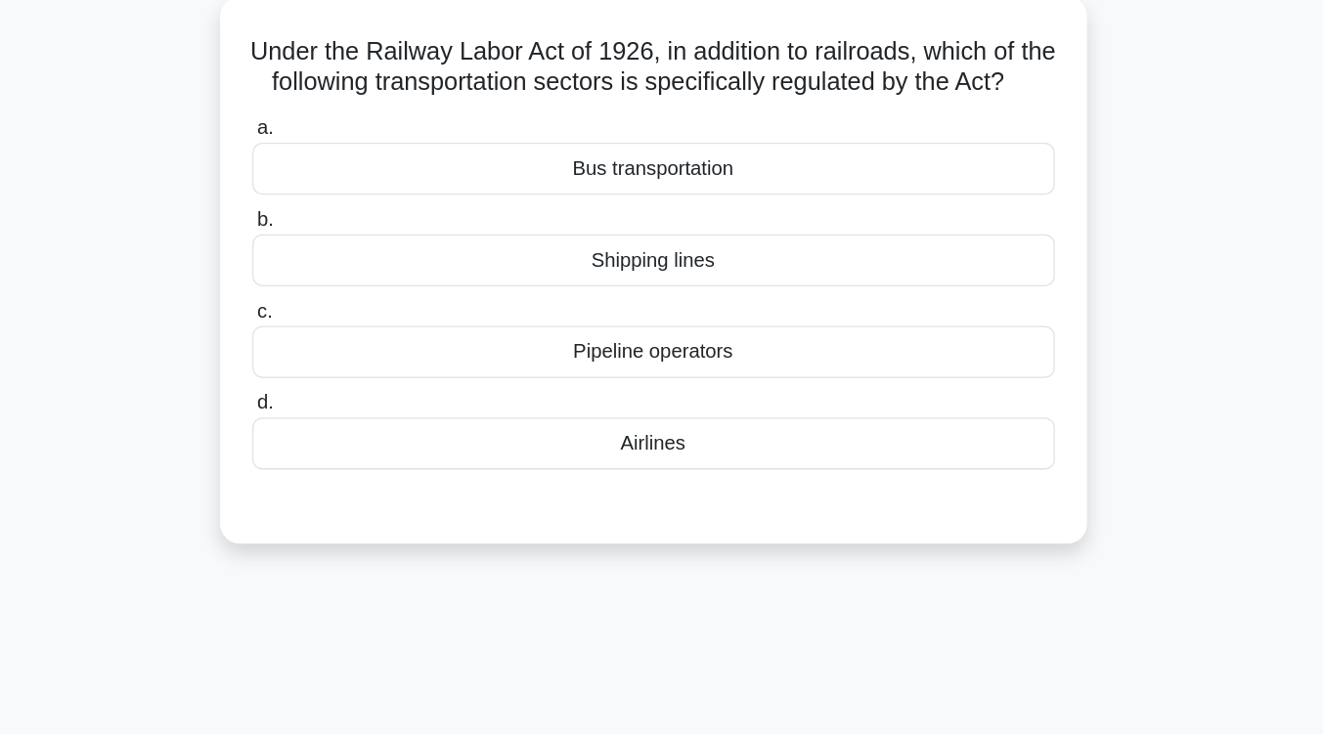
scroll to position [138, 0]
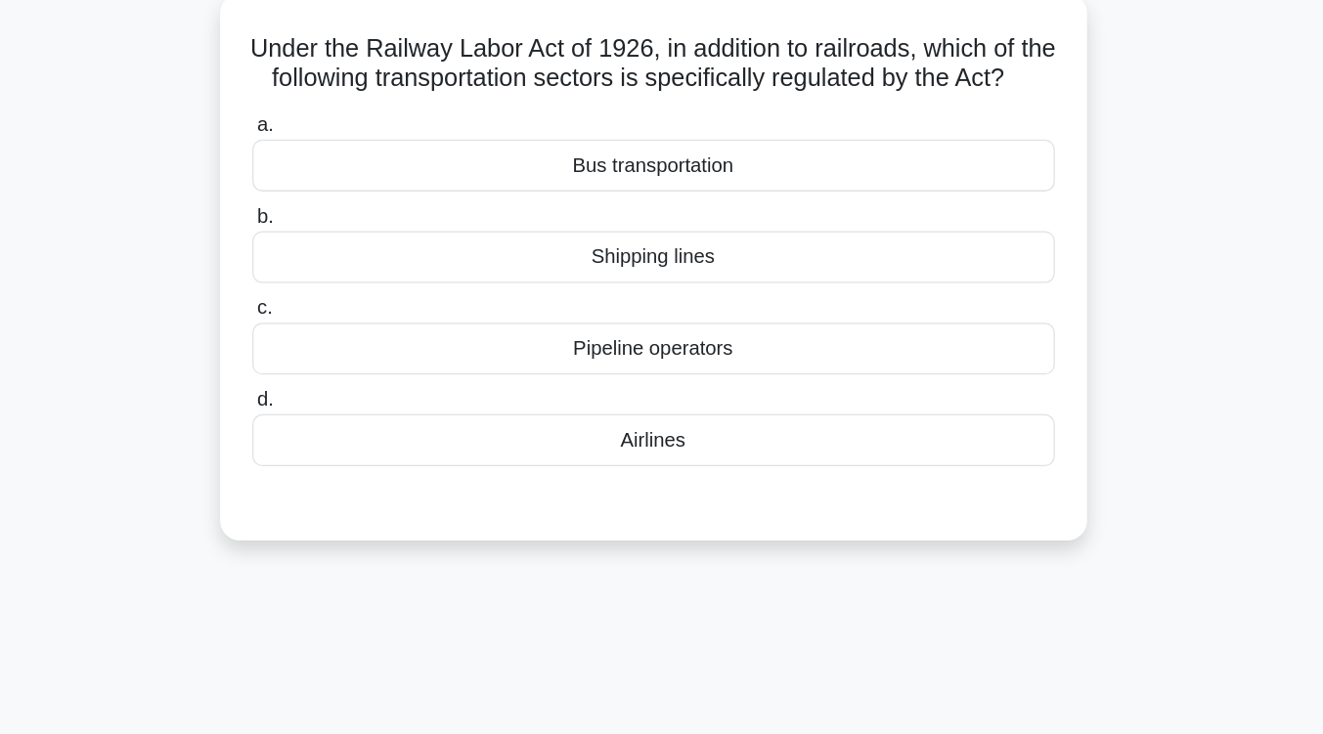
click at [677, 369] on div "Airlines" at bounding box center [662, 348] width 634 height 41
click at [345, 323] on input "d. Airlines" at bounding box center [345, 316] width 0 height 13
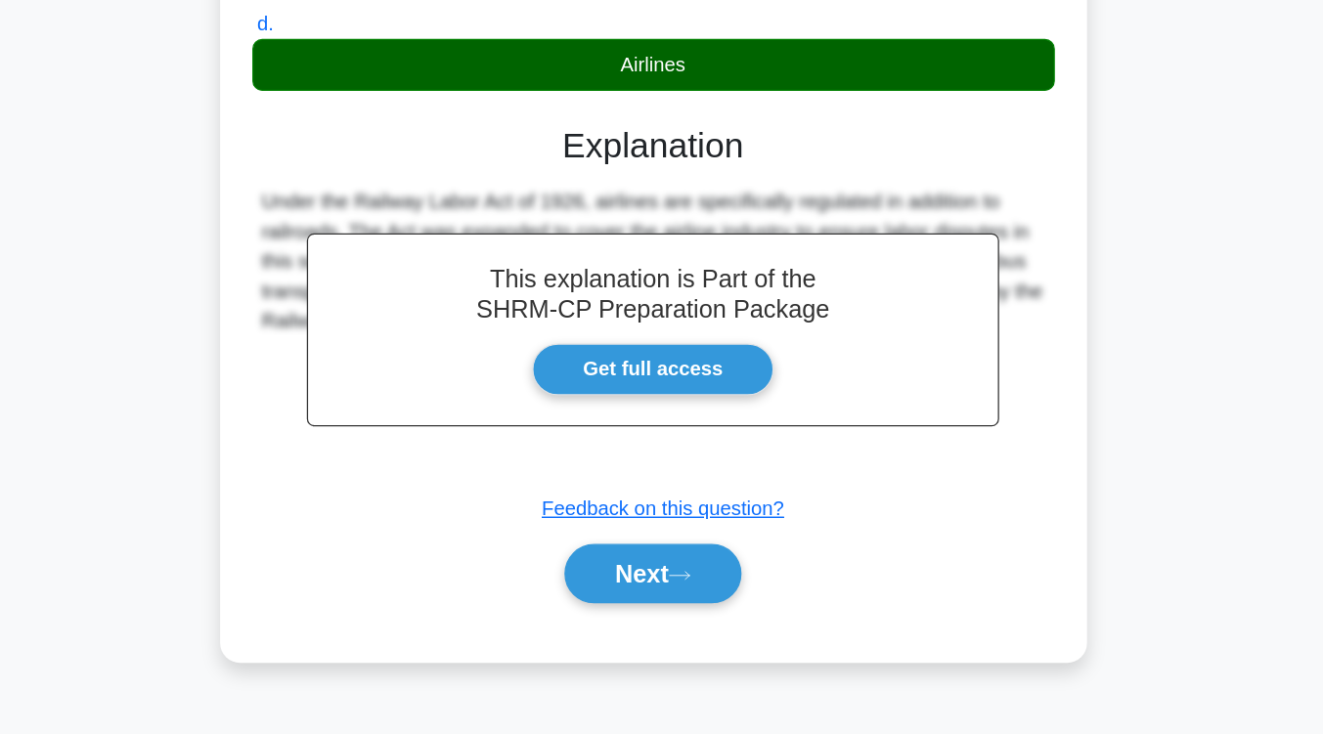
scroll to position [322, 0]
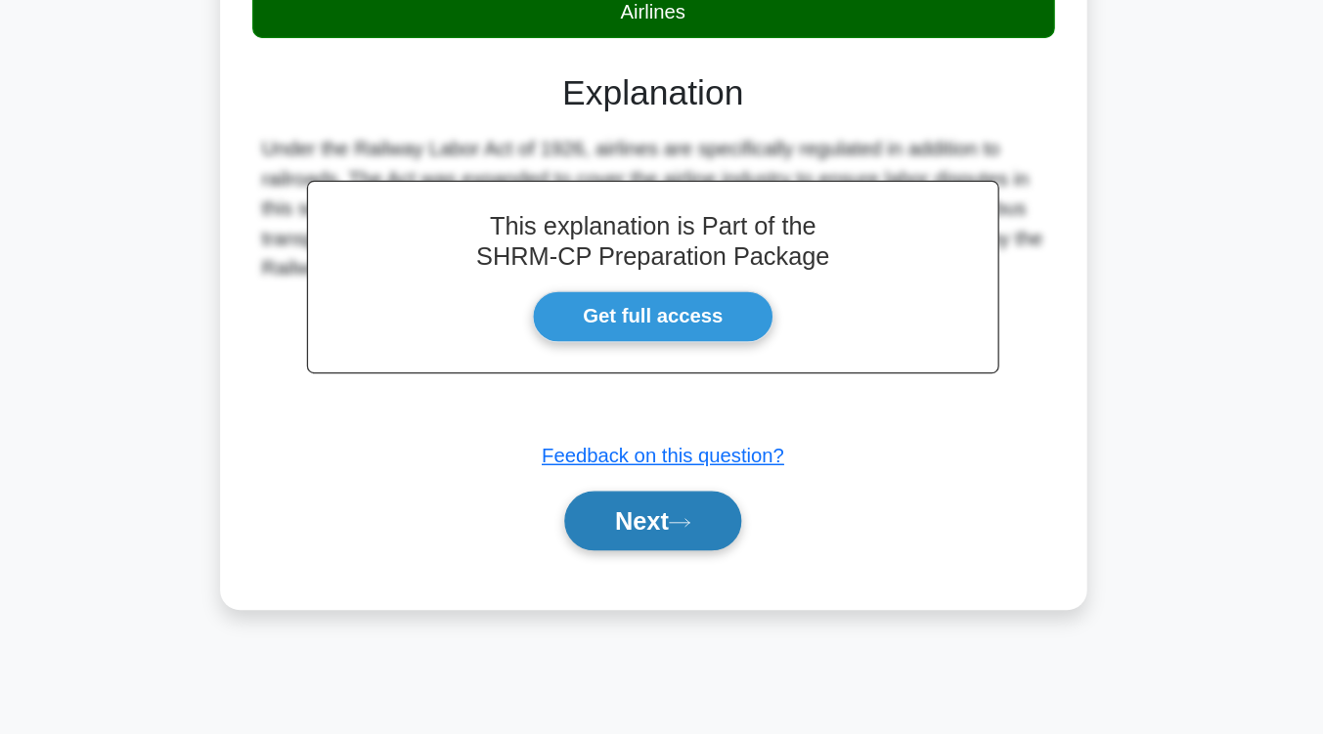
click at [679, 586] on button "Next" at bounding box center [662, 566] width 140 height 47
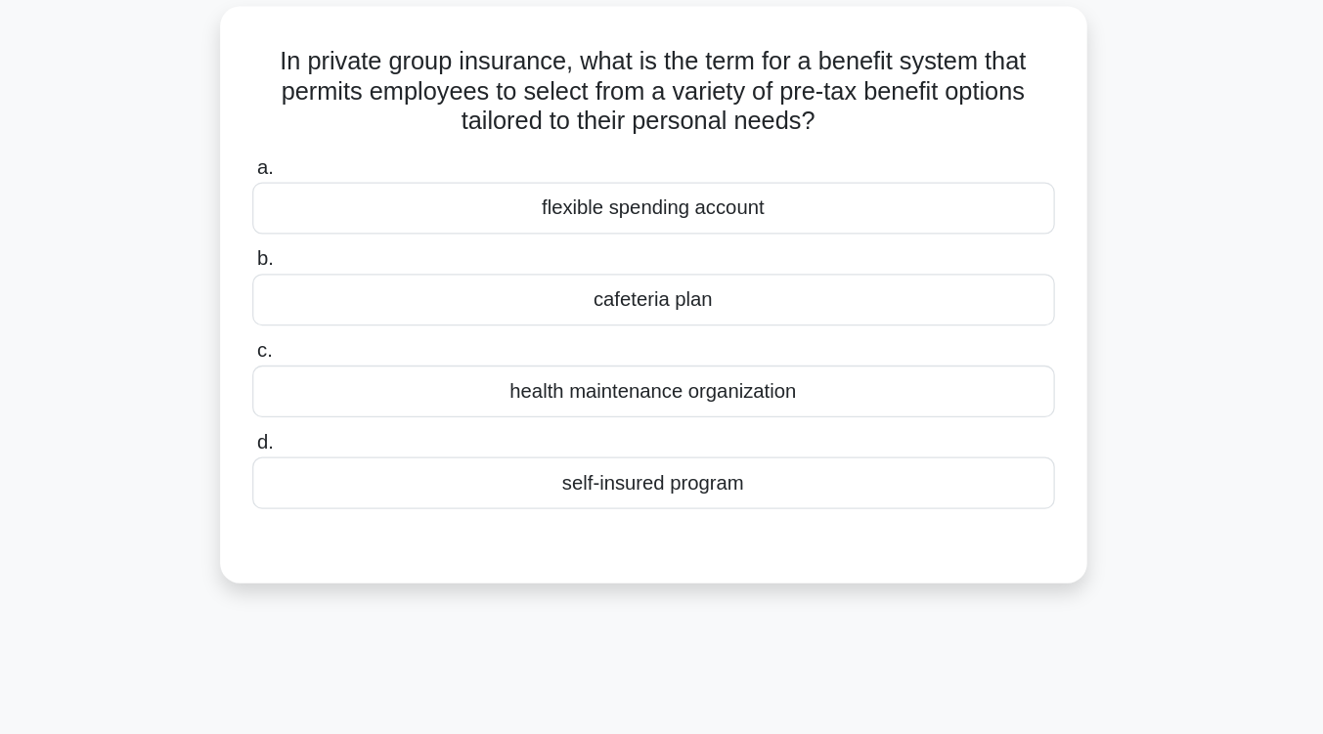
scroll to position [119, 0]
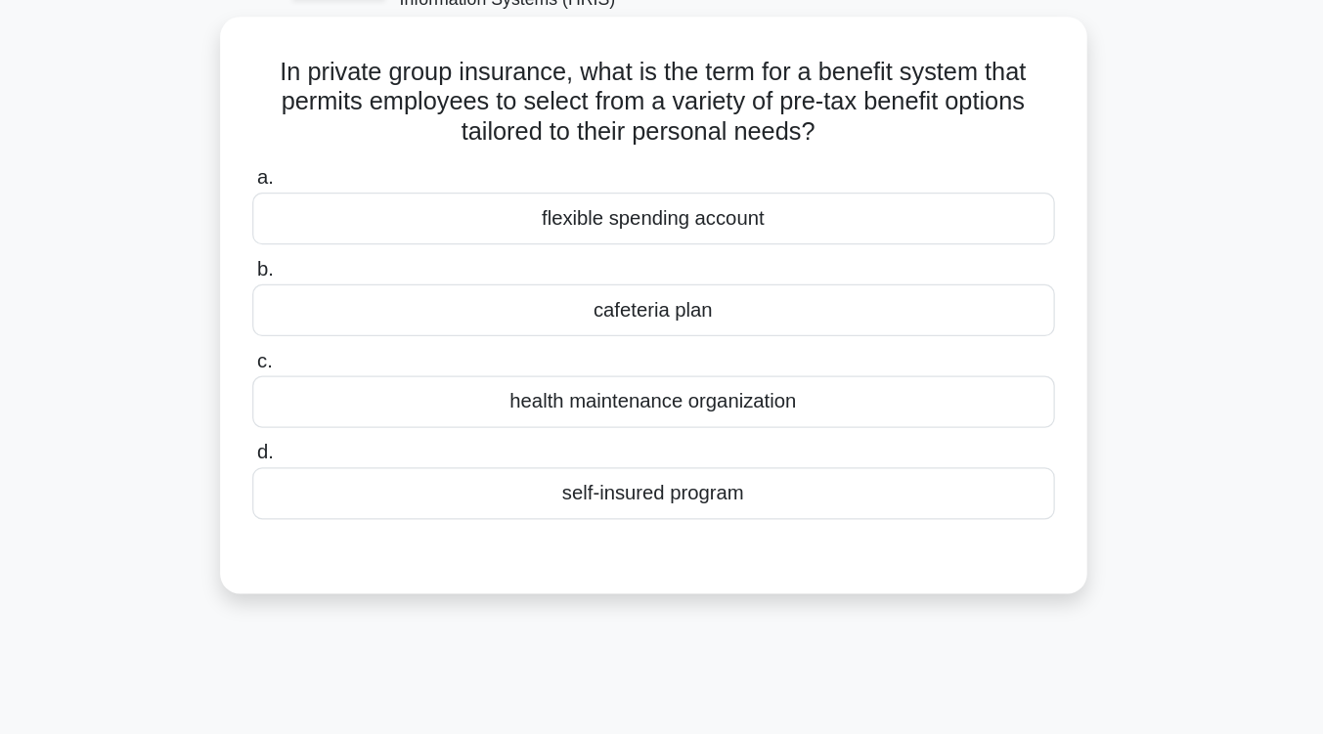
click at [677, 181] on div "flexible spending account" at bounding box center [662, 173] width 634 height 41
click at [345, 148] on input "a. flexible spending account" at bounding box center [345, 141] width 0 height 13
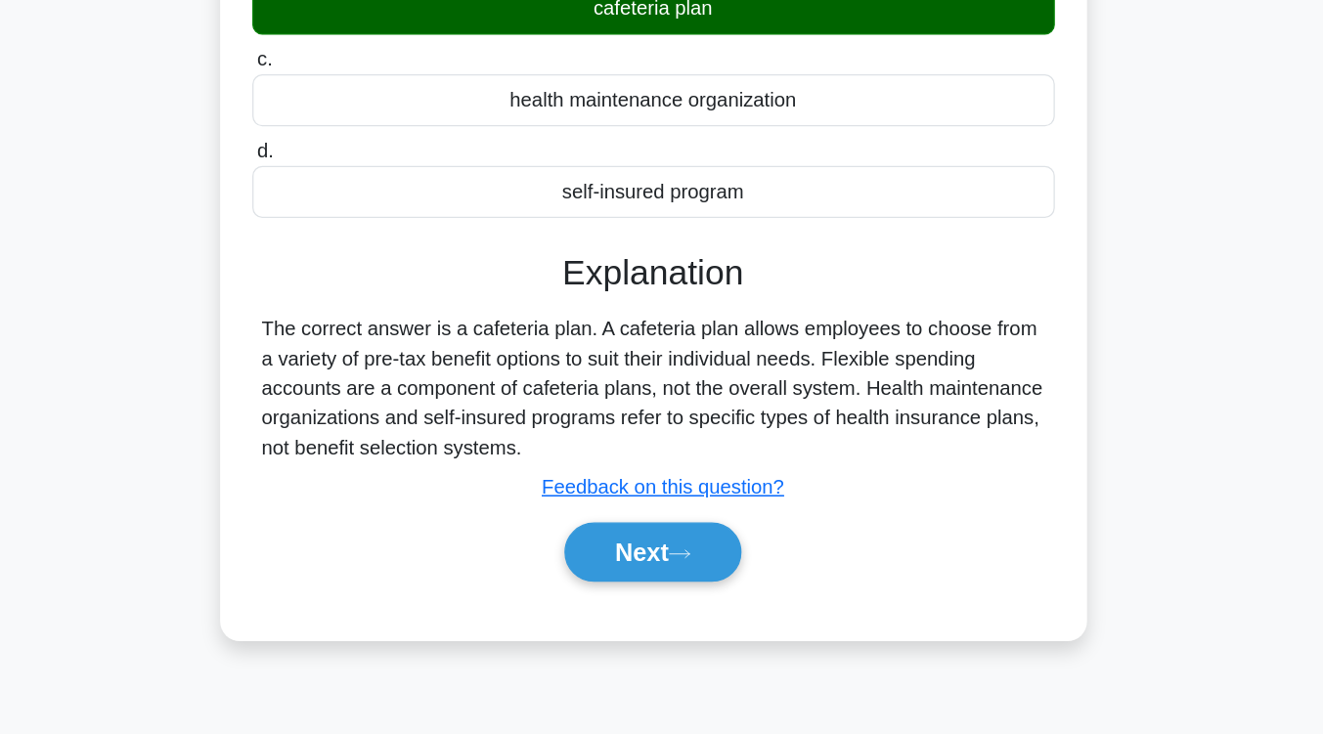
scroll to position [287, 0]
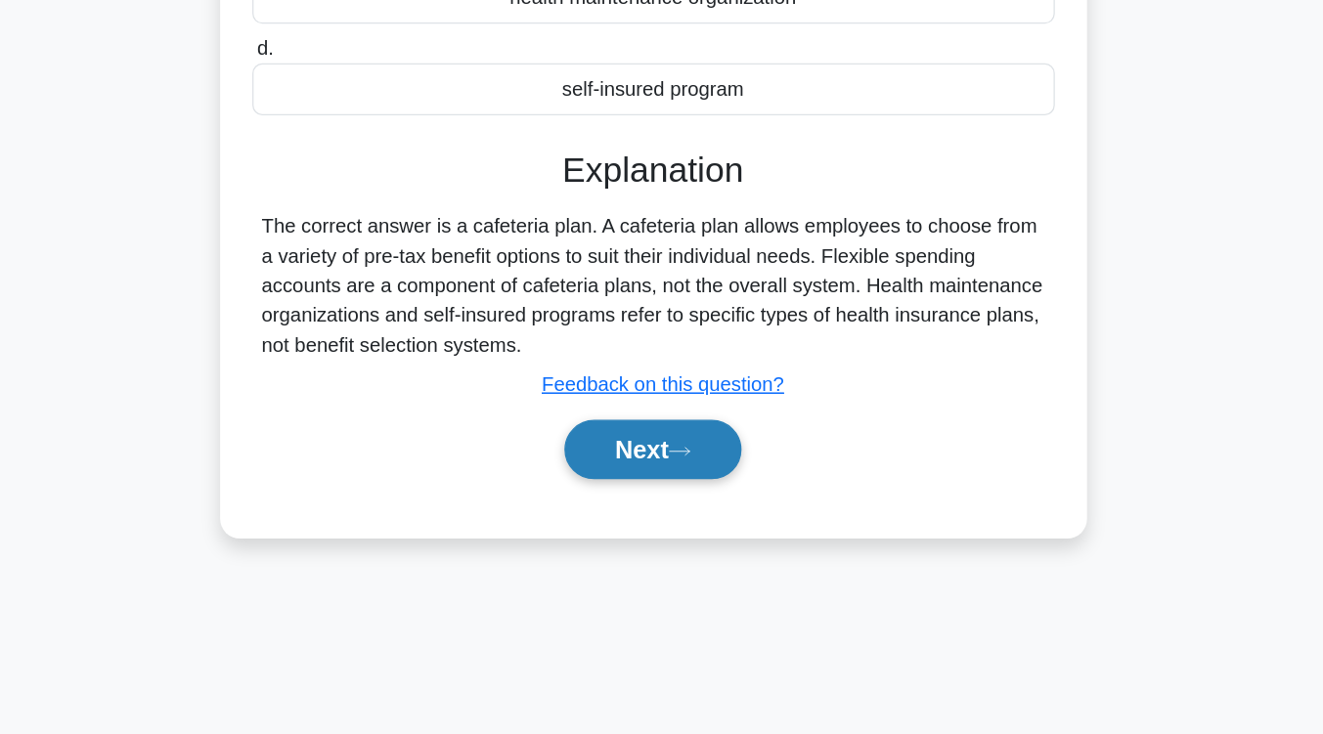
click at [636, 513] on button "Next" at bounding box center [662, 509] width 140 height 47
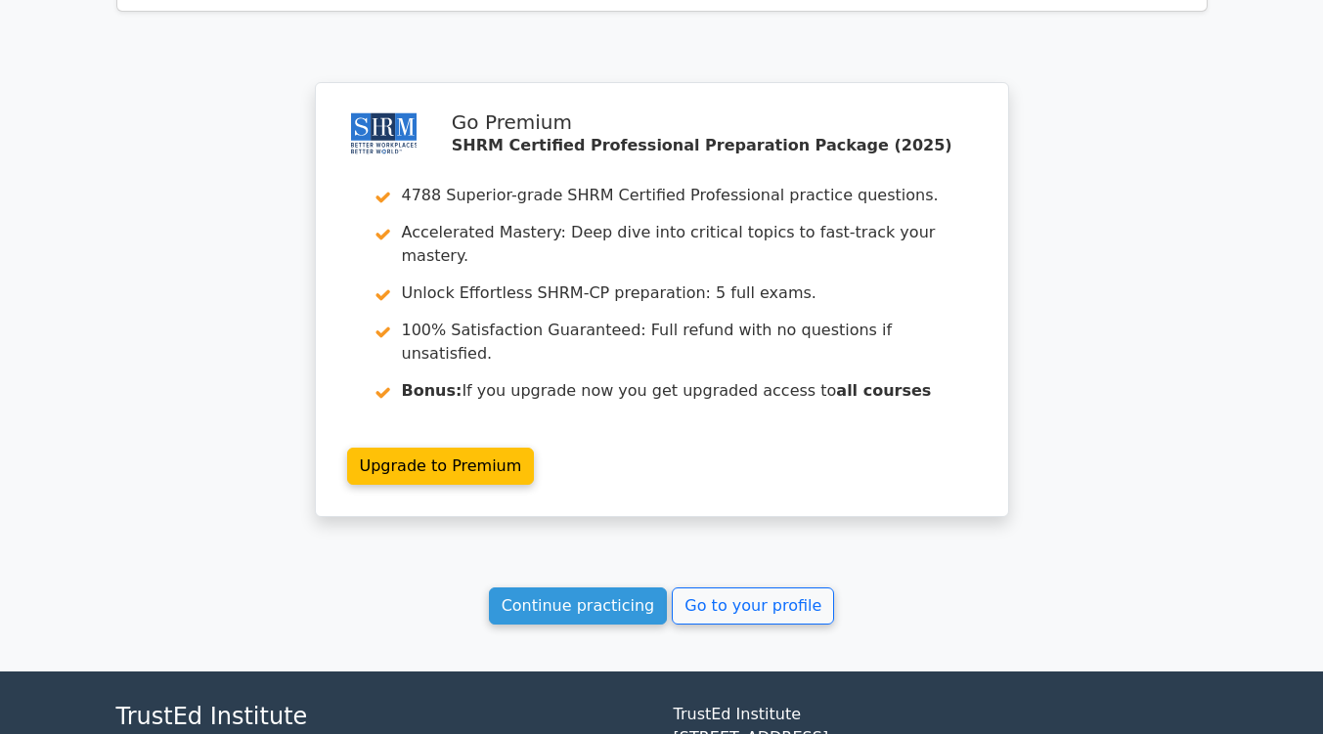
scroll to position [2568, 0]
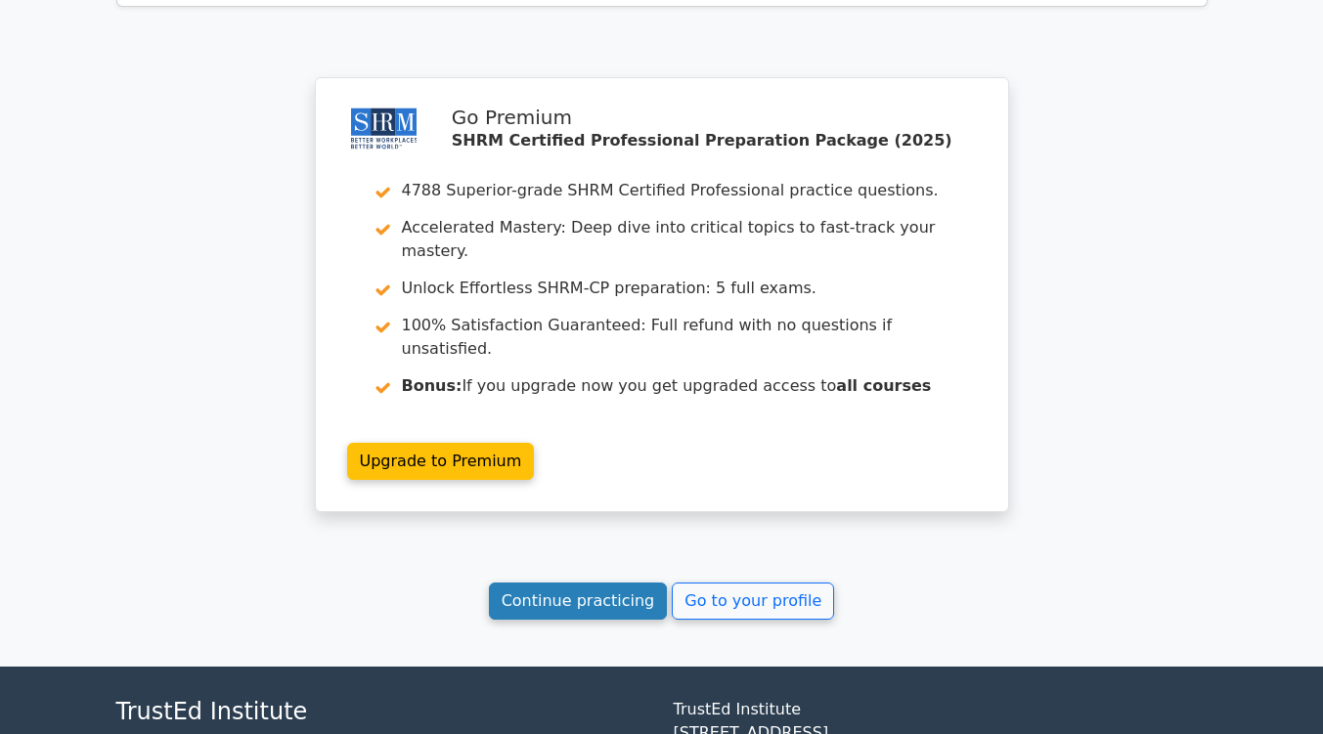
click at [589, 583] on link "Continue practicing" at bounding box center [578, 601] width 179 height 37
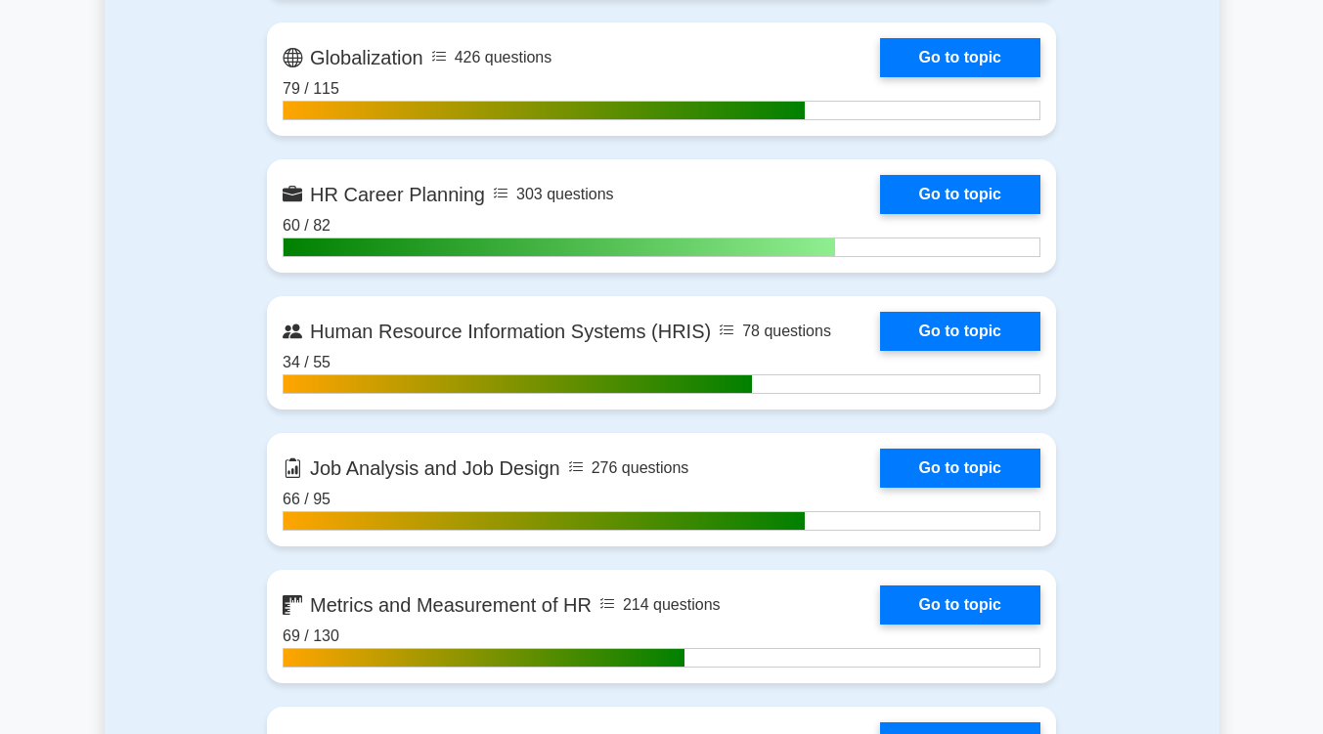
scroll to position [1904, 0]
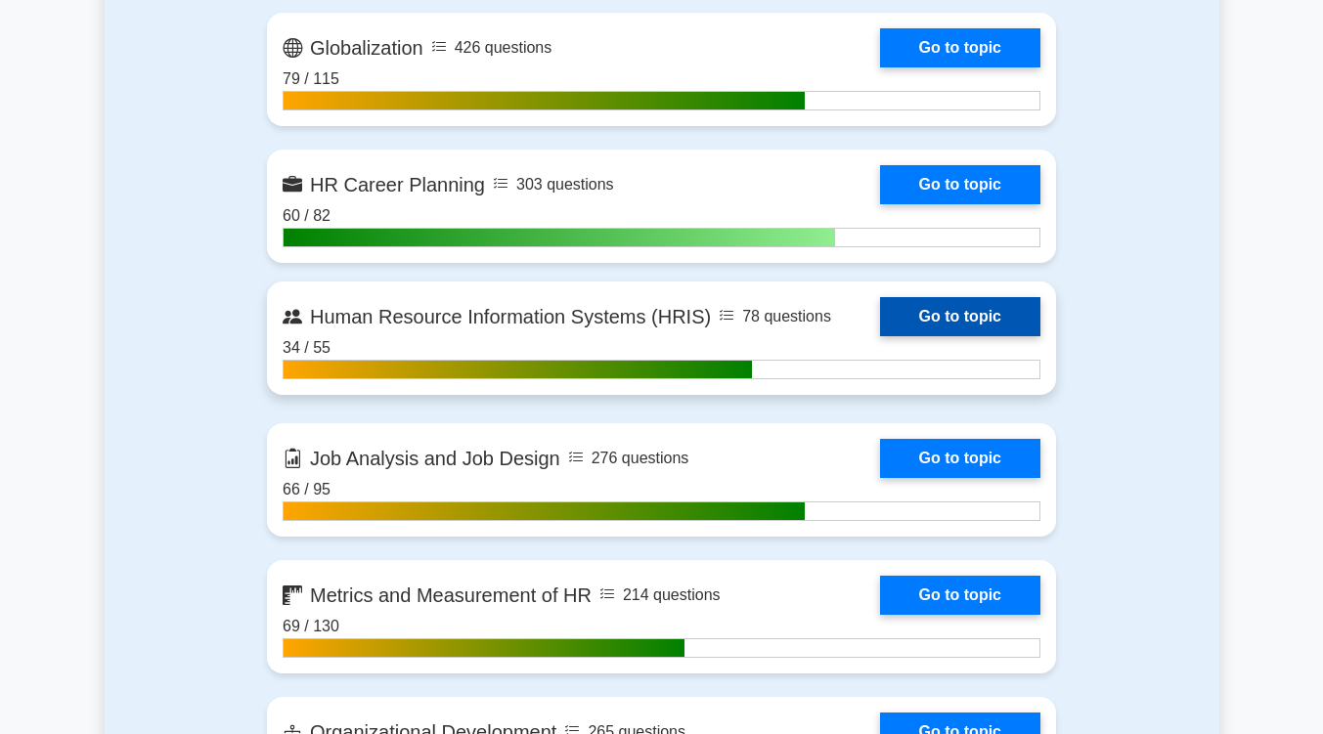
click at [953, 311] on link "Go to topic" at bounding box center [960, 316] width 160 height 39
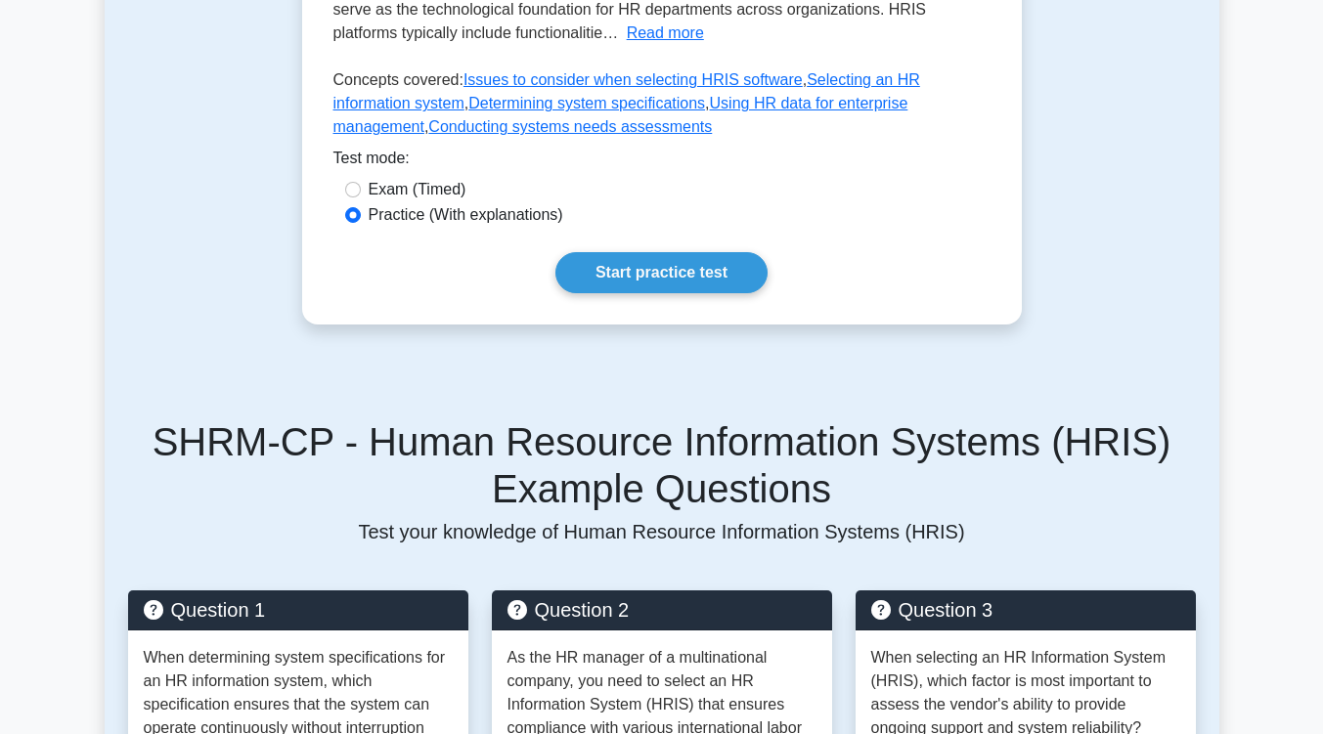
scroll to position [630, 0]
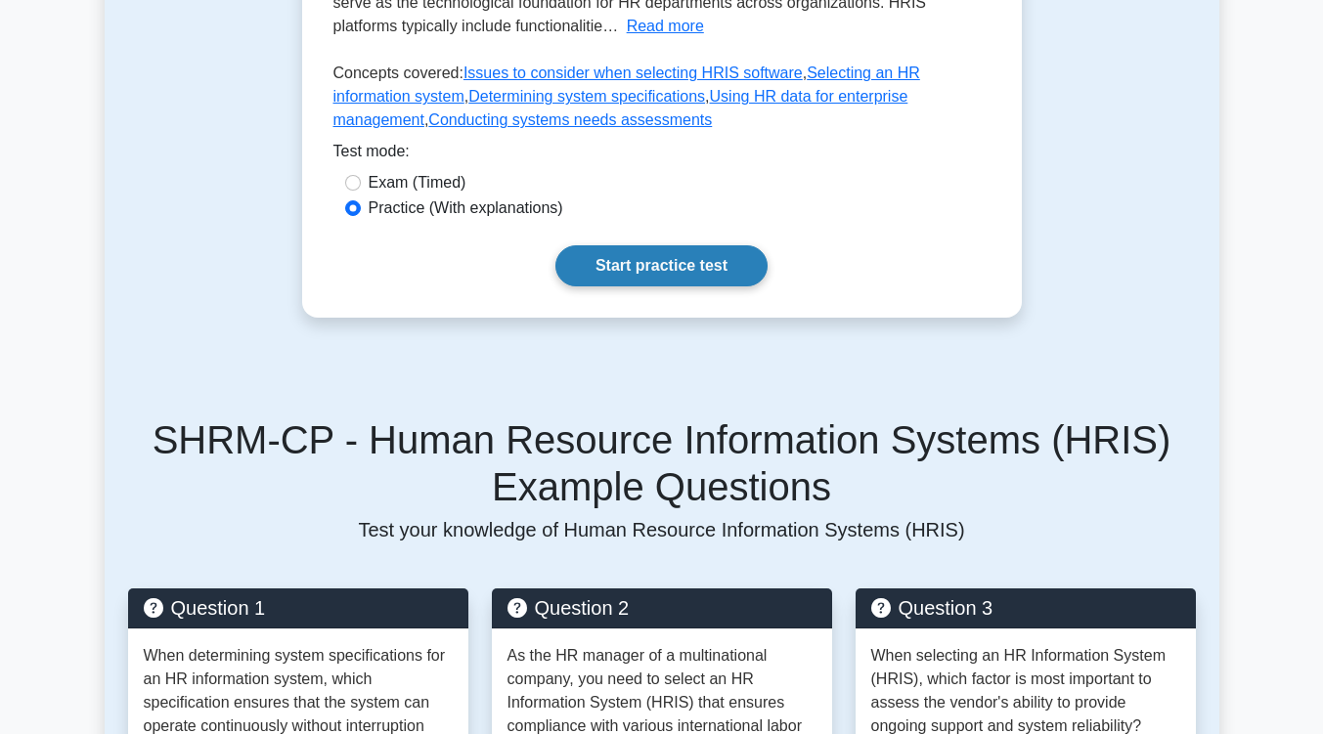
click at [648, 246] on link "Start practice test" at bounding box center [661, 265] width 212 height 41
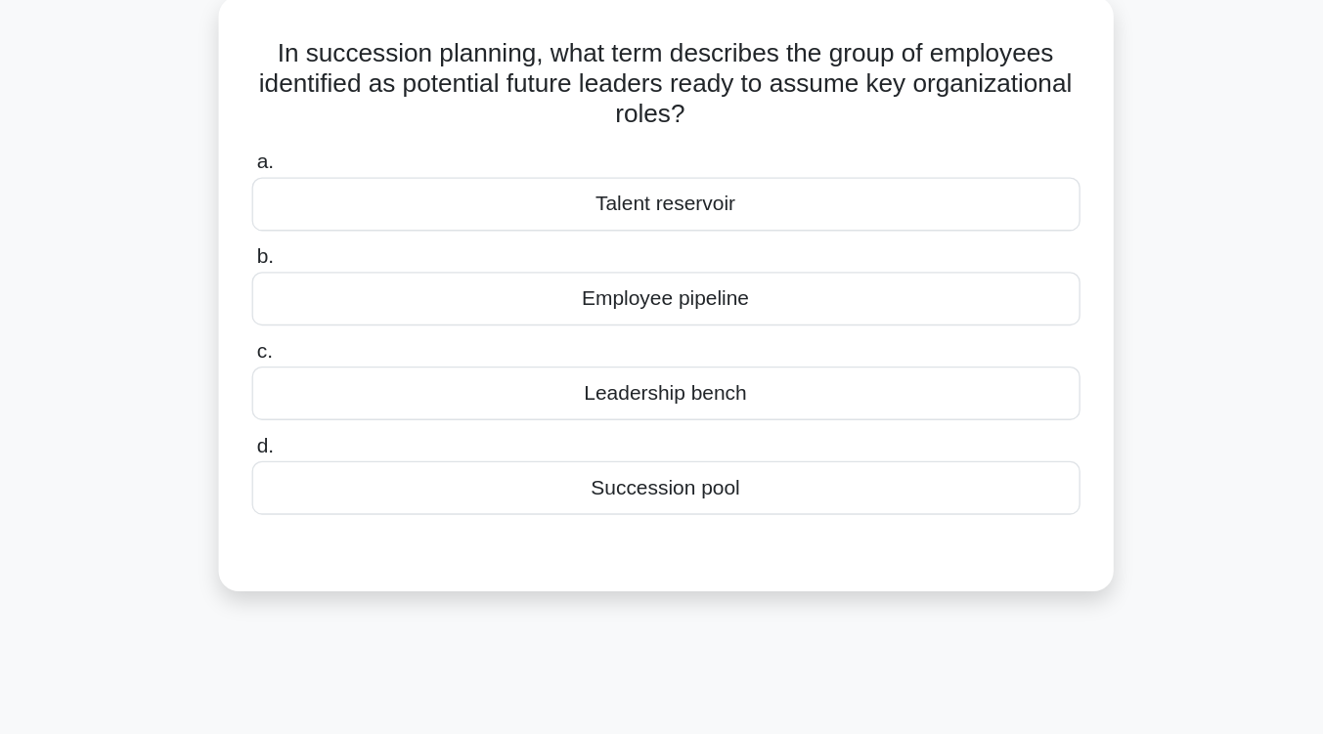
click at [667, 516] on div "Succession pool" at bounding box center [662, 509] width 634 height 41
click at [345, 484] on input "d. Succession pool" at bounding box center [345, 477] width 0 height 13
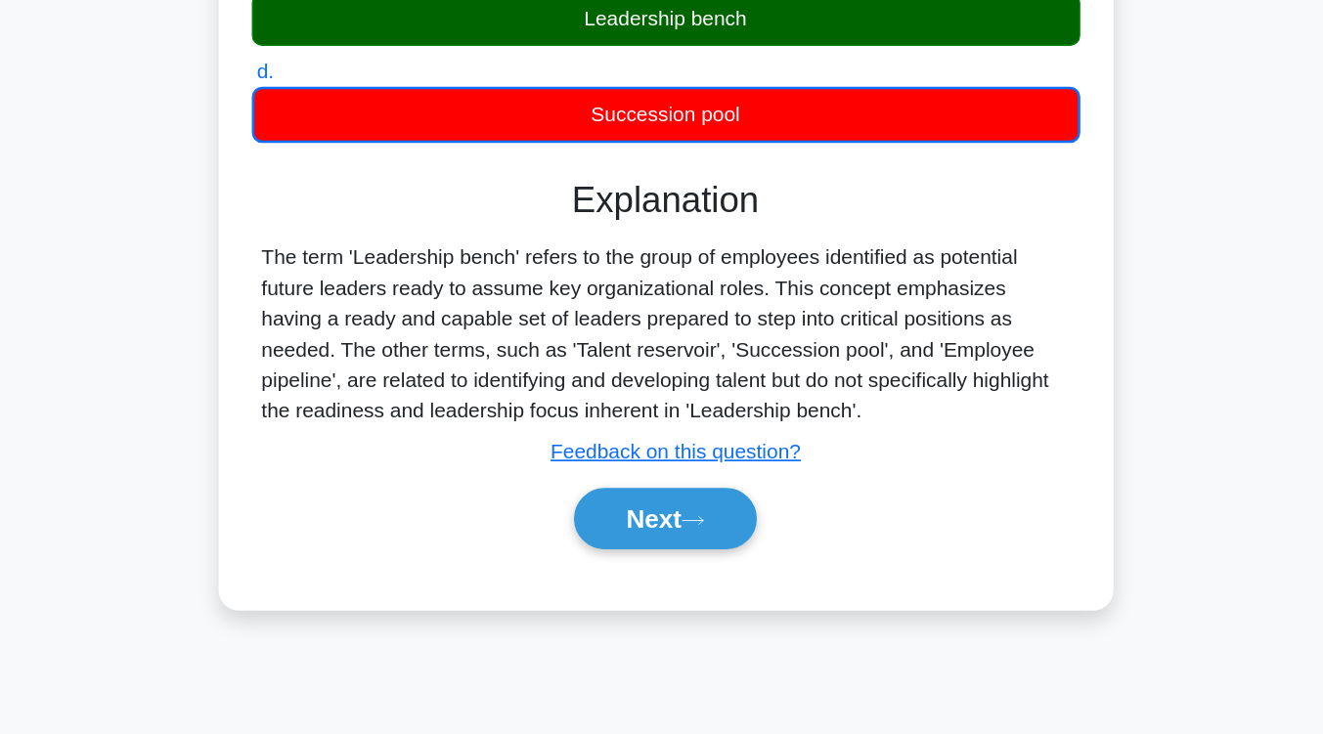
scroll to position [322, 0]
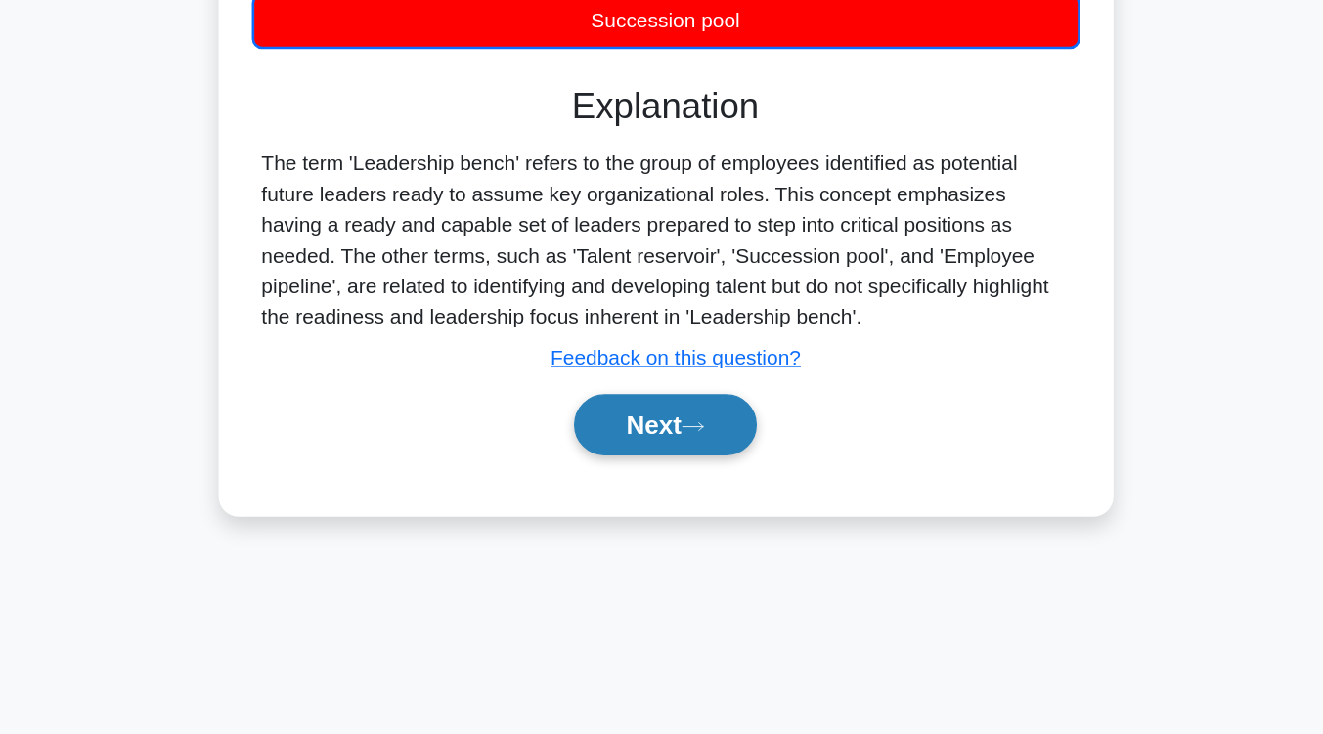
click at [646, 502] on button "Next" at bounding box center [662, 497] width 140 height 47
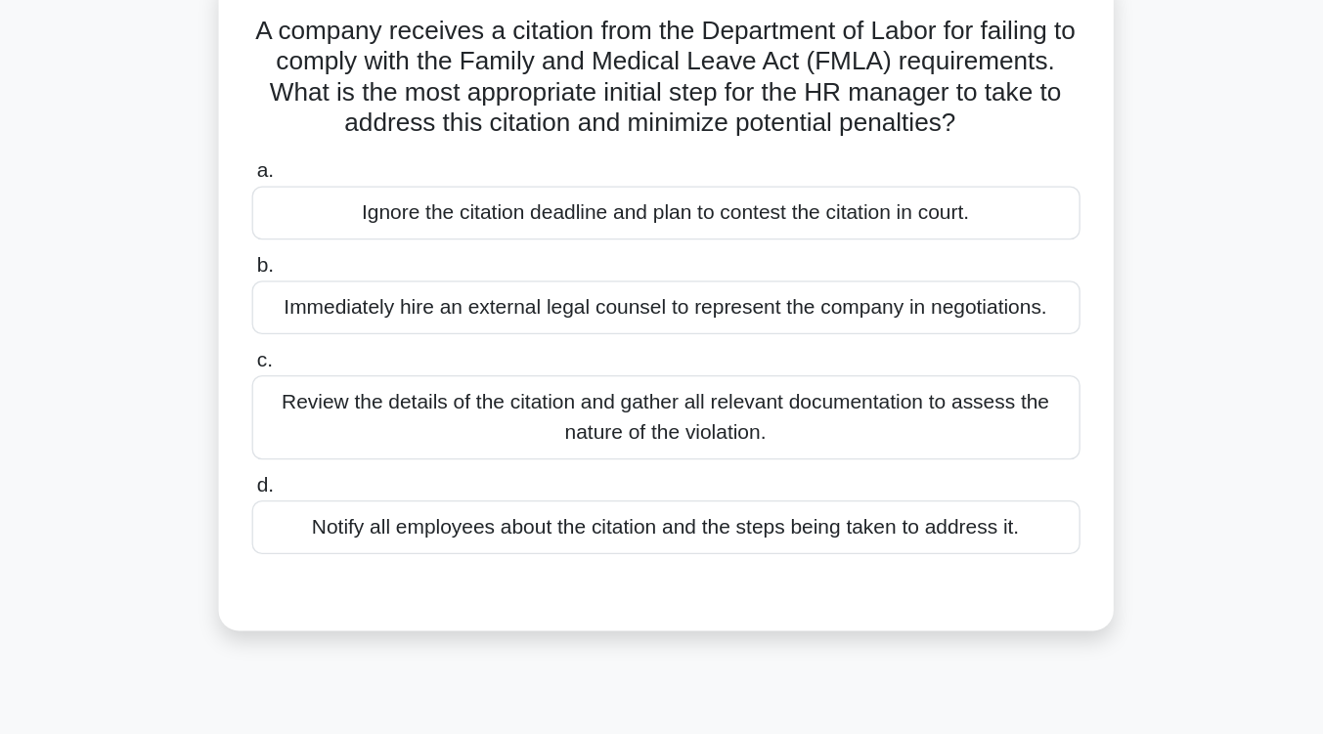
scroll to position [156, 0]
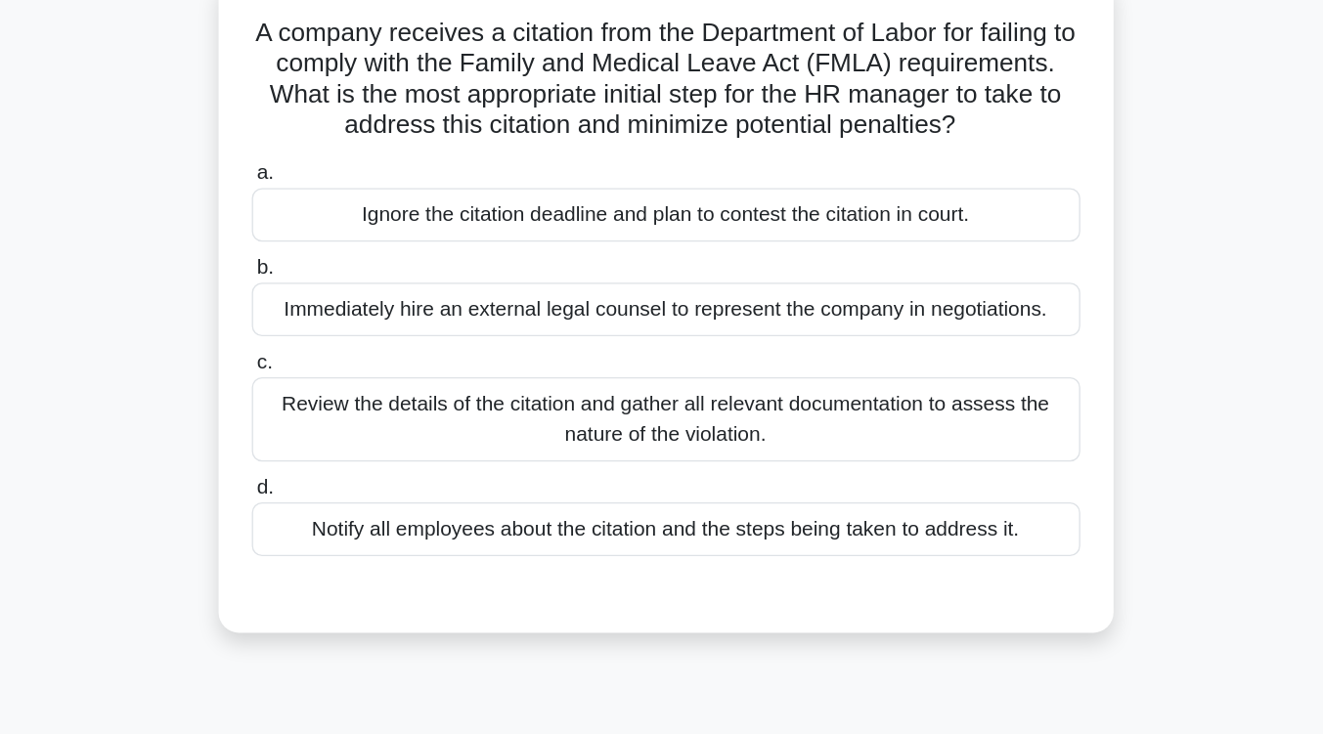
click at [646, 330] on div "Review the details of the citation and gather all relevant documentation to ass…" at bounding box center [662, 320] width 634 height 65
click at [345, 284] on input "c. Review the details of the citation and gather all relevant documentation to …" at bounding box center [345, 277] width 0 height 13
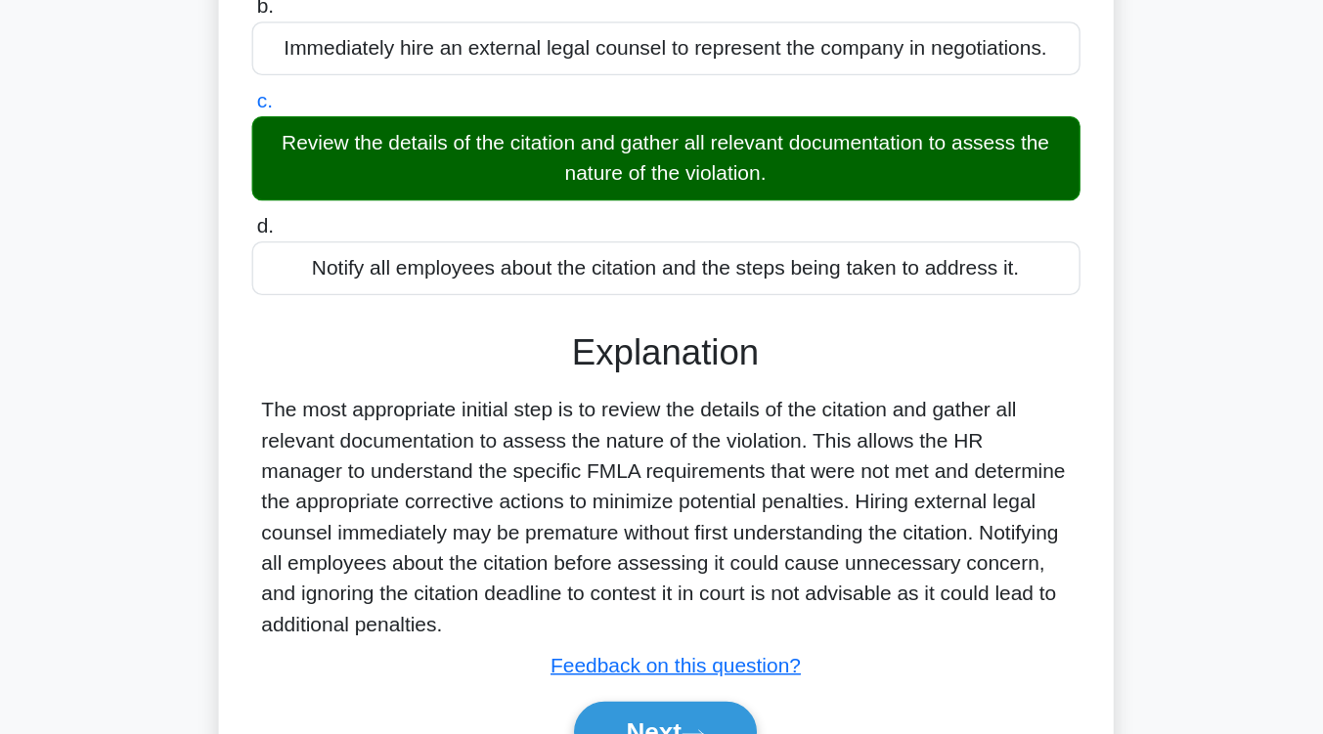
scroll to position [322, 0]
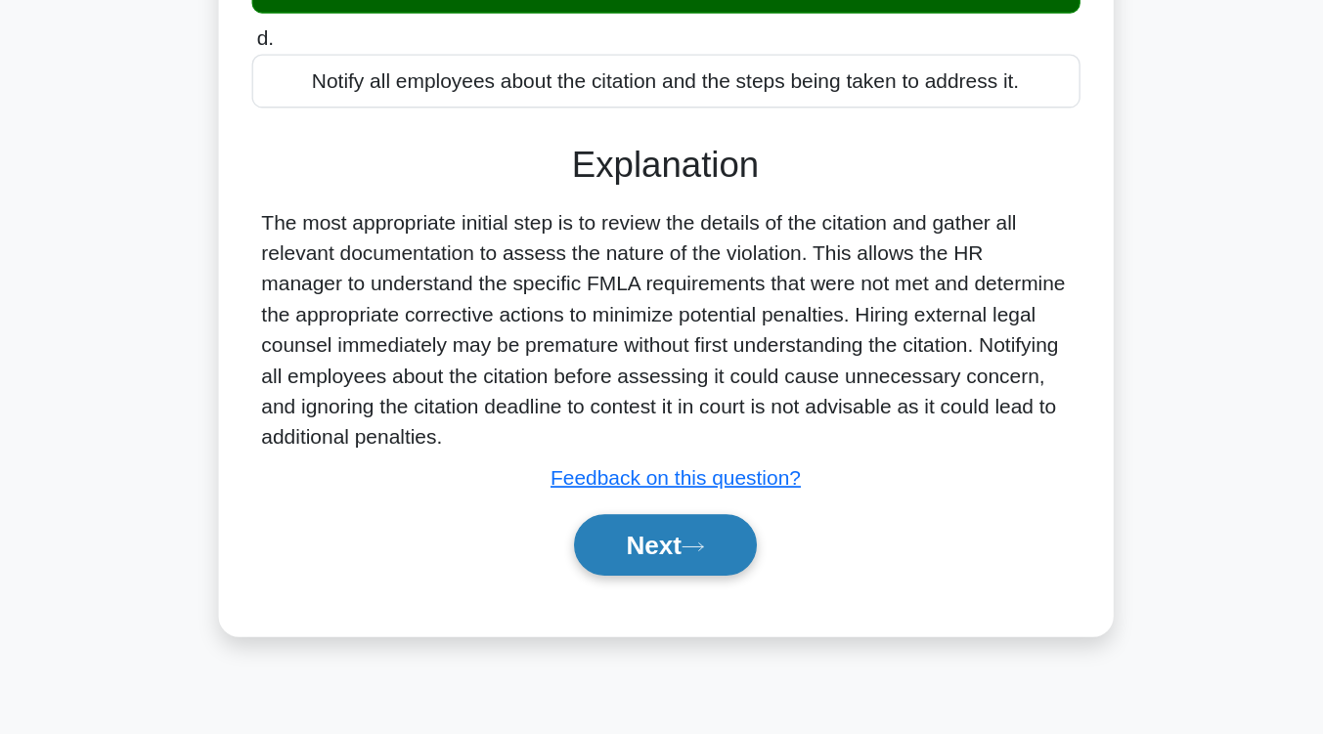
click at [648, 595] on button "Next" at bounding box center [662, 589] width 140 height 47
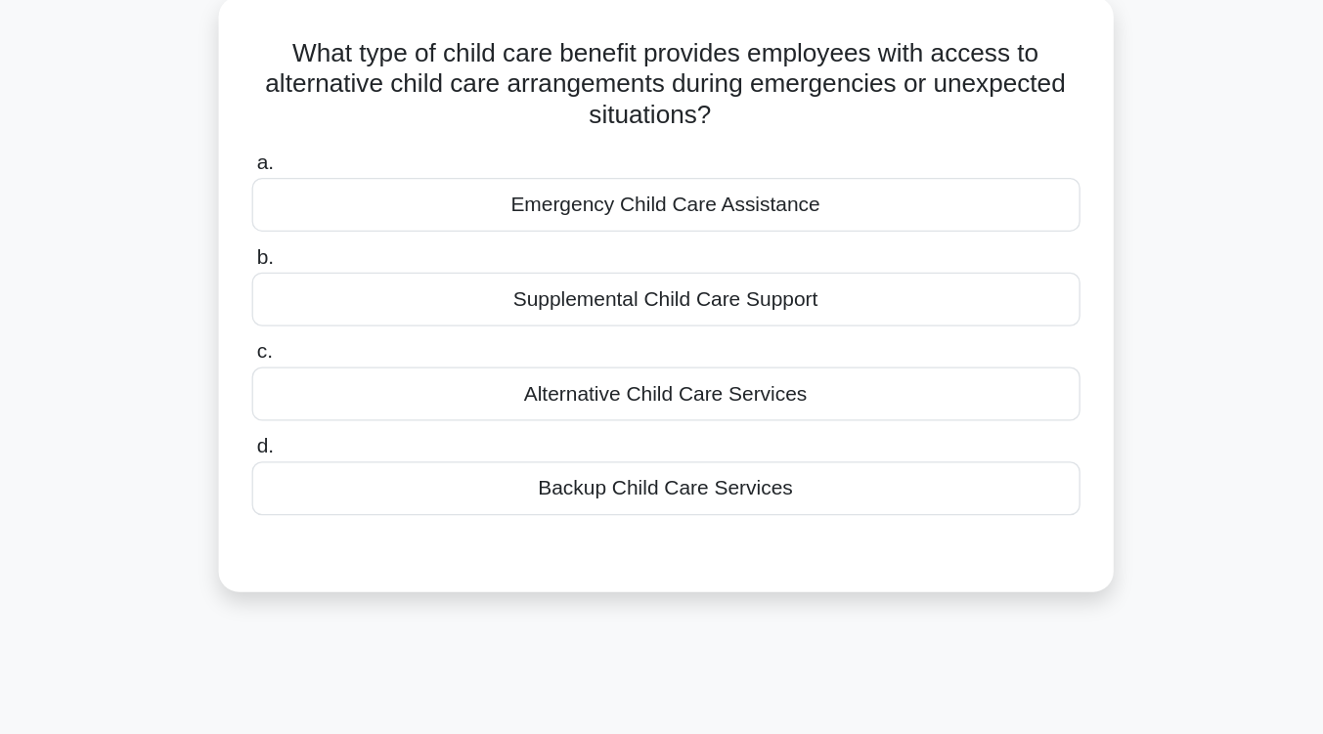
scroll to position [133, 0]
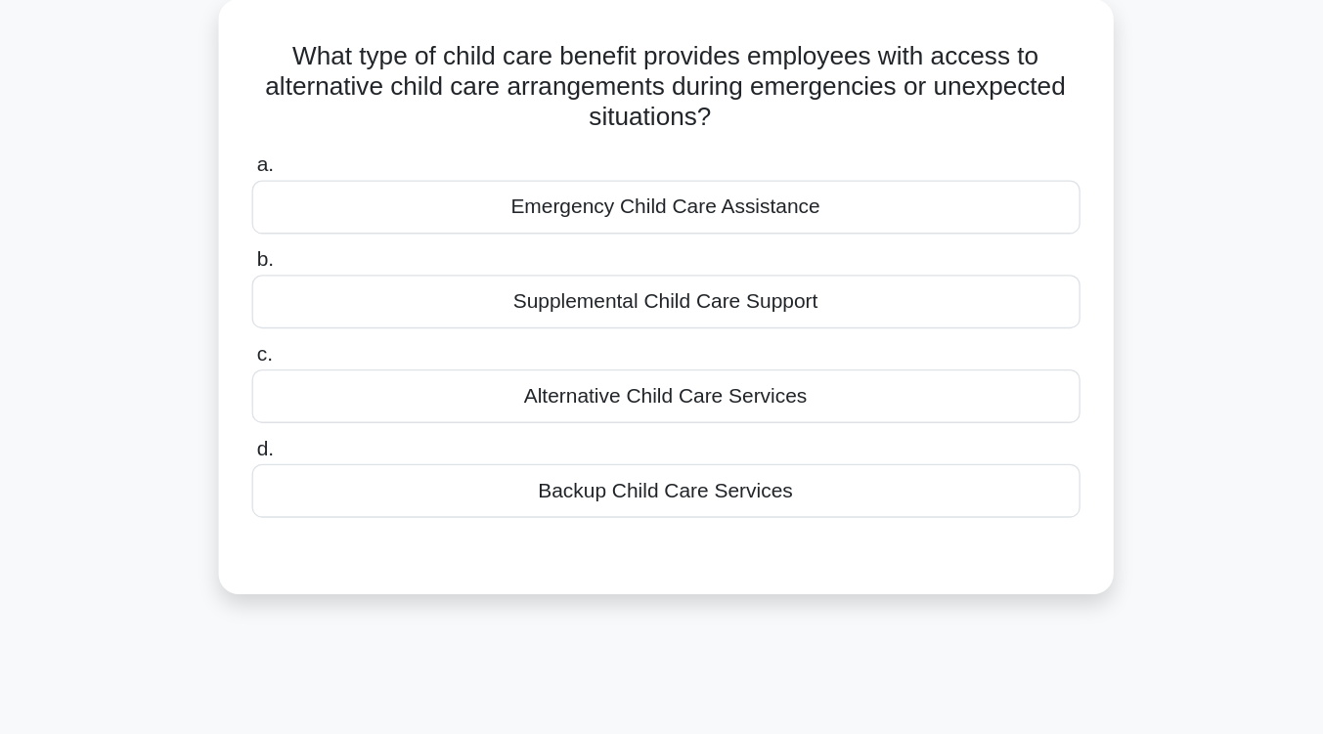
click at [683, 299] on div "Alternative Child Care Services" at bounding box center [662, 304] width 634 height 41
click at [345, 279] on input "c. Alternative Child Care Services" at bounding box center [345, 272] width 0 height 13
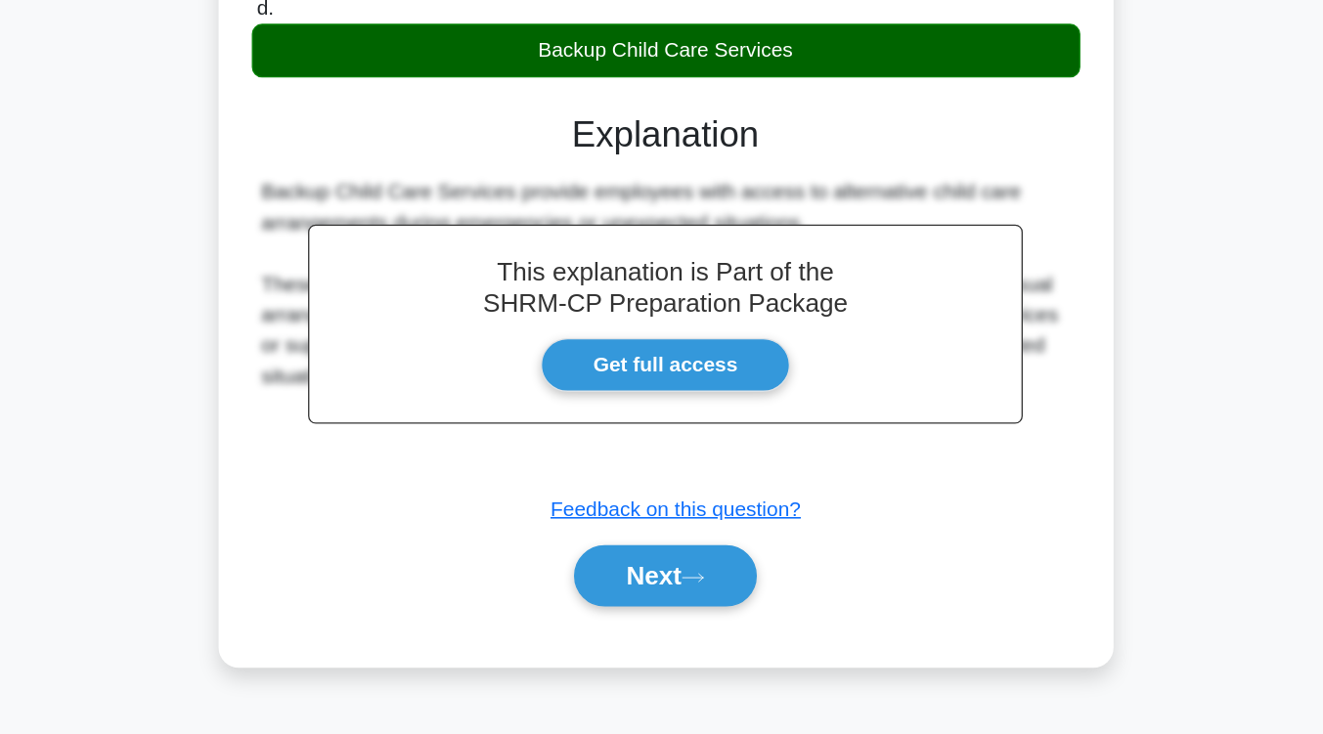
scroll to position [301, 0]
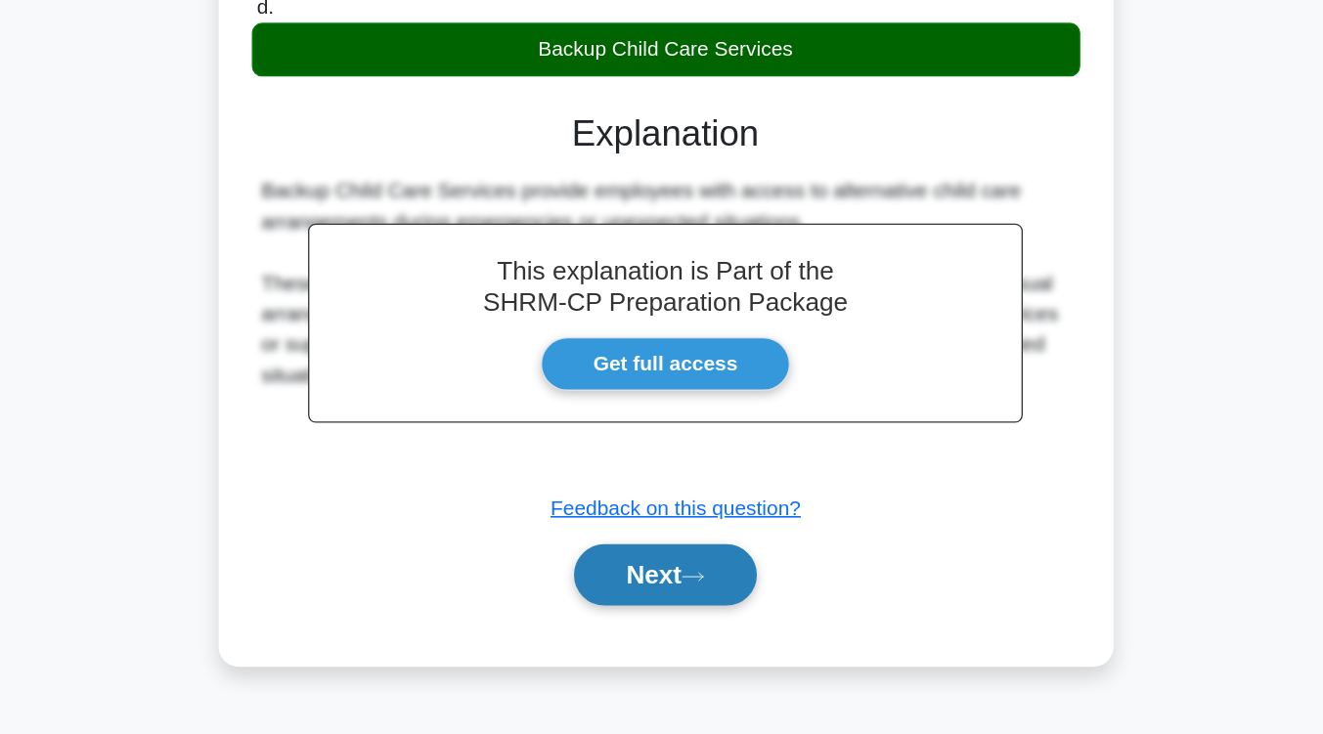
click at [681, 619] on button "Next" at bounding box center [662, 612] width 140 height 47
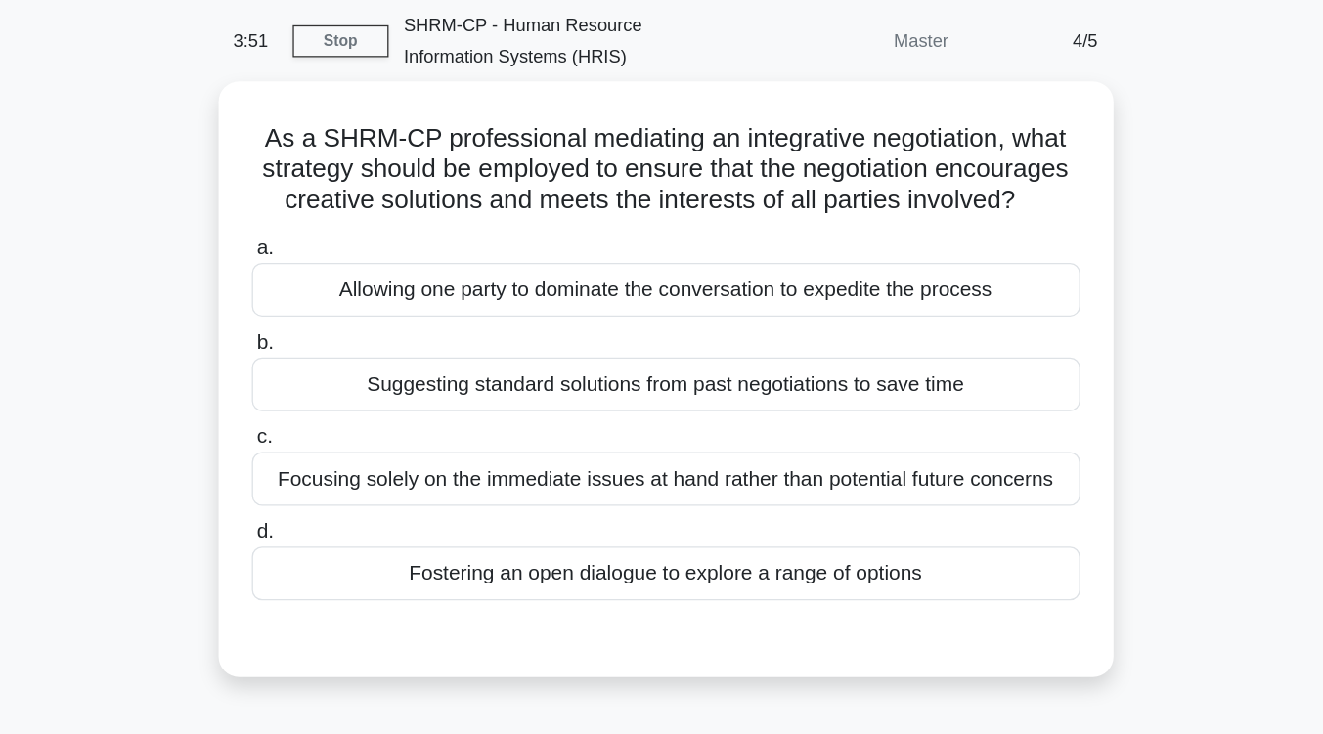
scroll to position [73, 0]
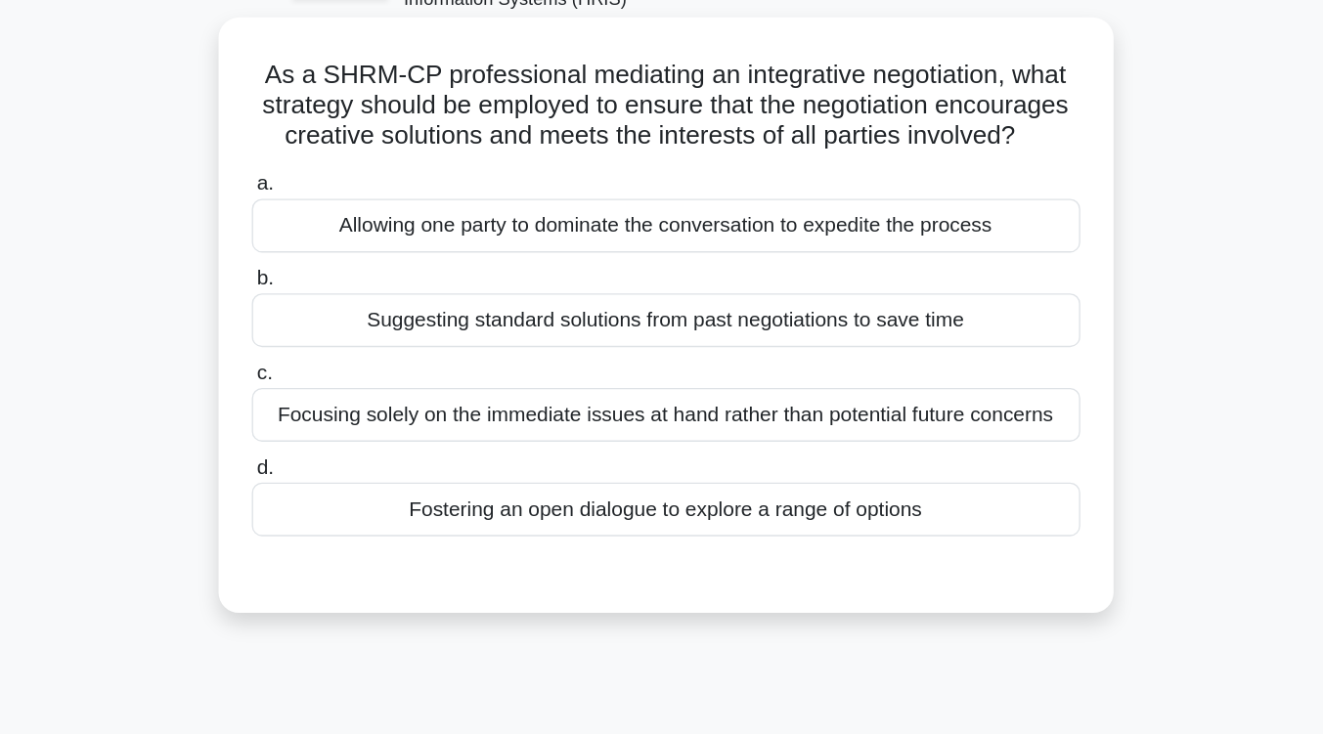
click at [691, 457] on div "Fostering an open dialogue to explore a range of options" at bounding box center [662, 436] width 634 height 41
click at [345, 411] on input "d. Fostering an open dialogue to explore a range of options" at bounding box center [345, 404] width 0 height 13
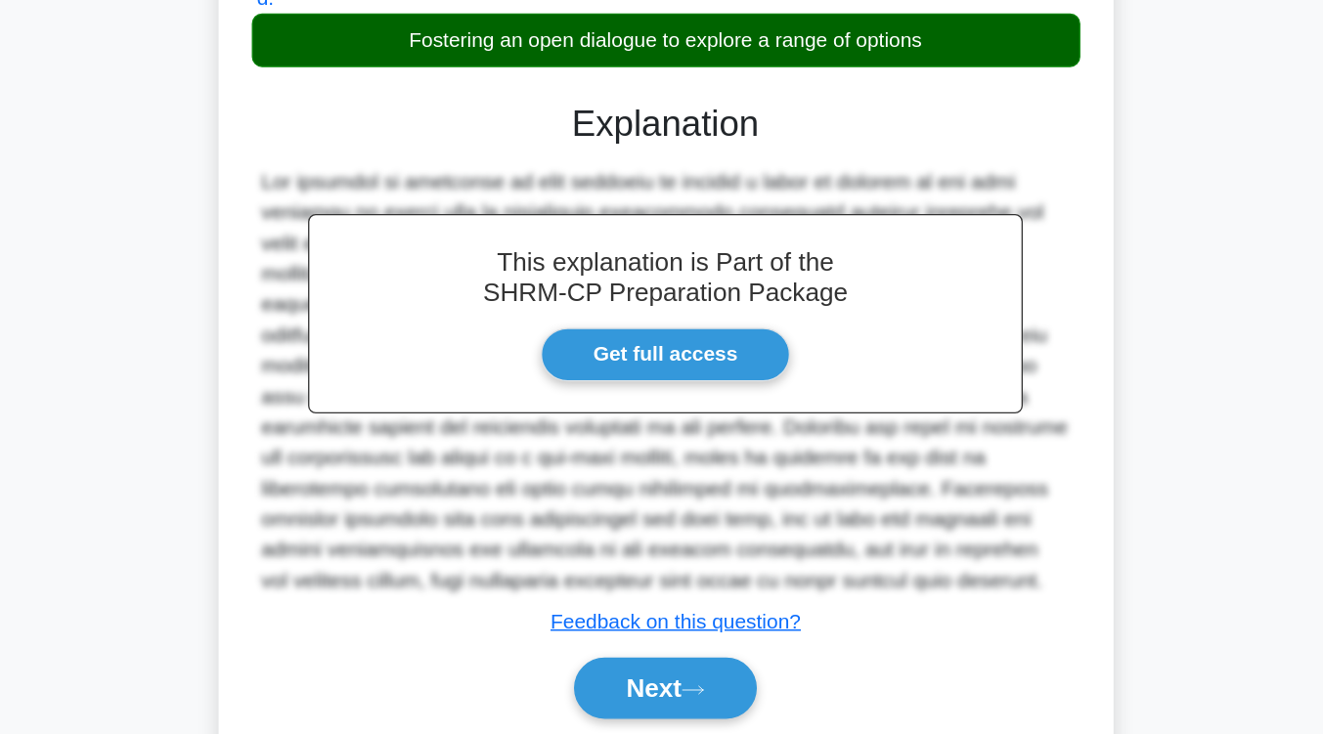
scroll to position [382, 0]
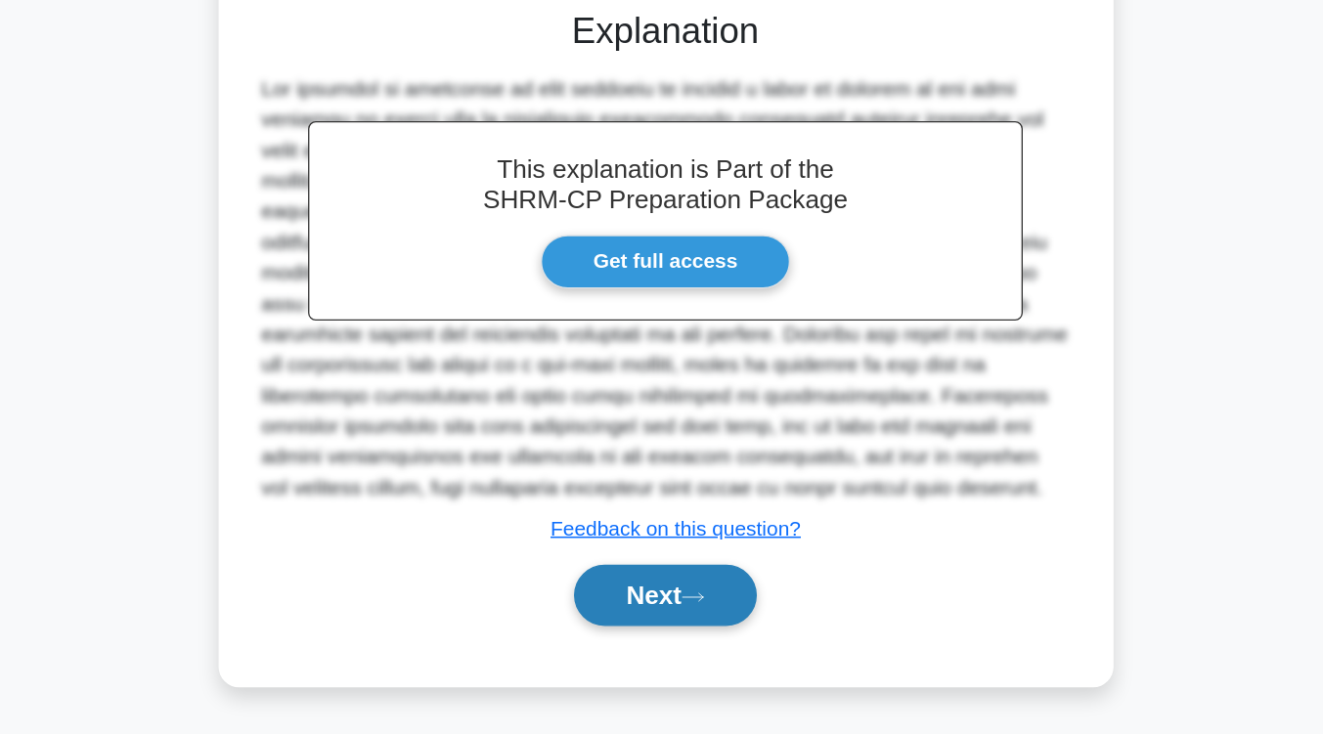
click at [689, 642] on button "Next" at bounding box center [662, 627] width 140 height 47
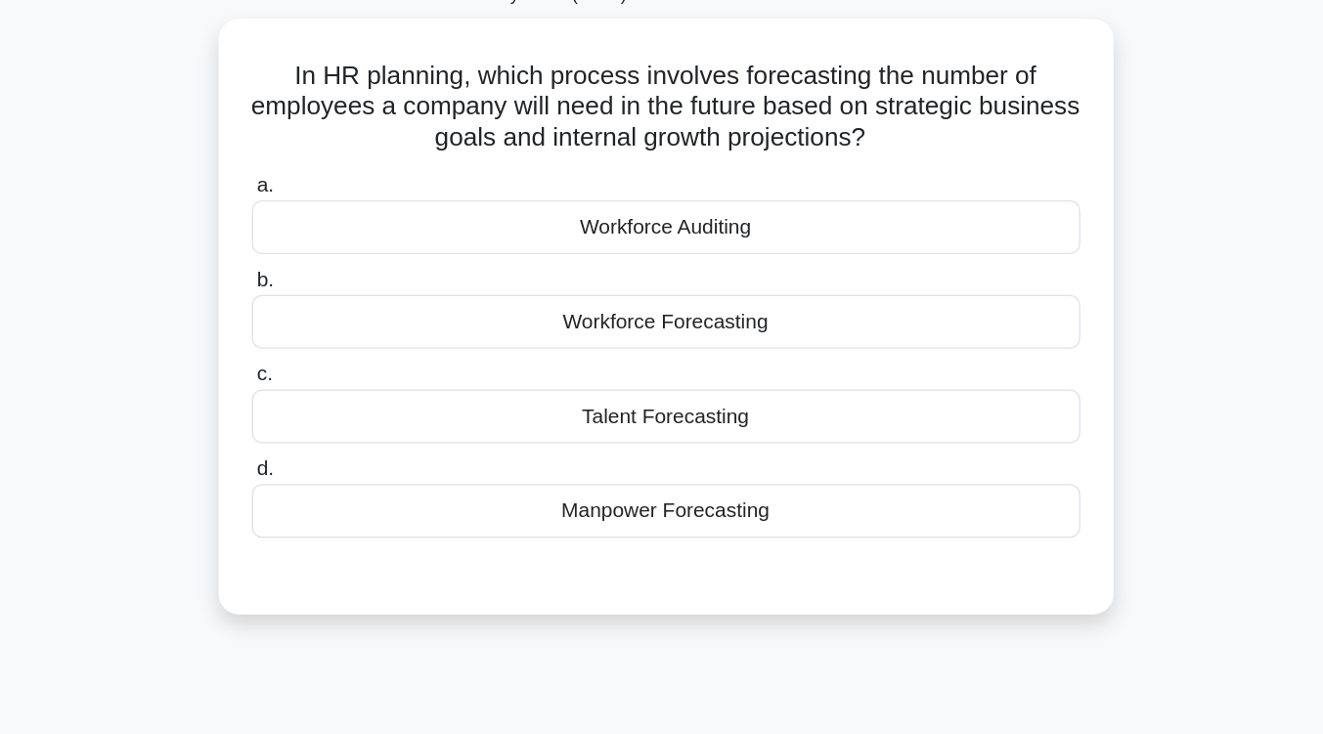
scroll to position [116, 0]
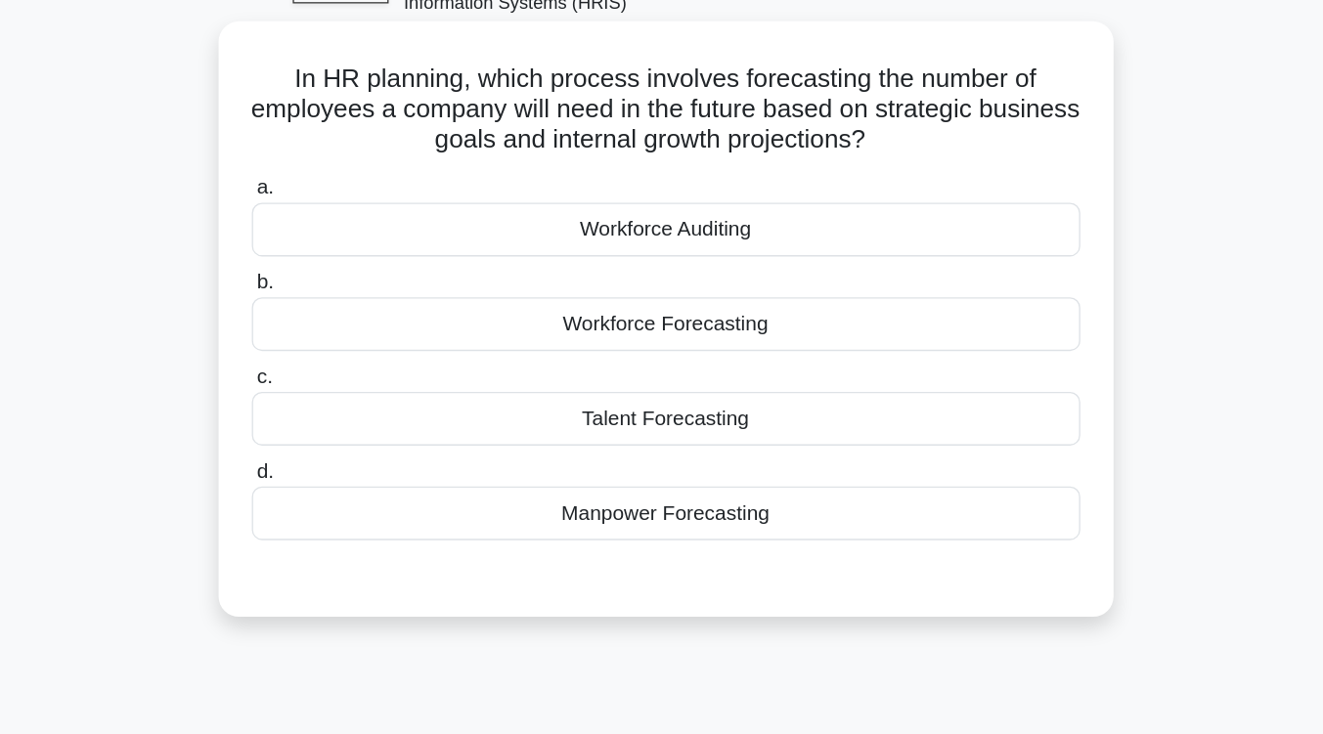
click at [710, 249] on div "Workforce Forecasting" at bounding box center [662, 248] width 634 height 41
click at [345, 223] on input "b. Workforce Forecasting" at bounding box center [345, 216] width 0 height 13
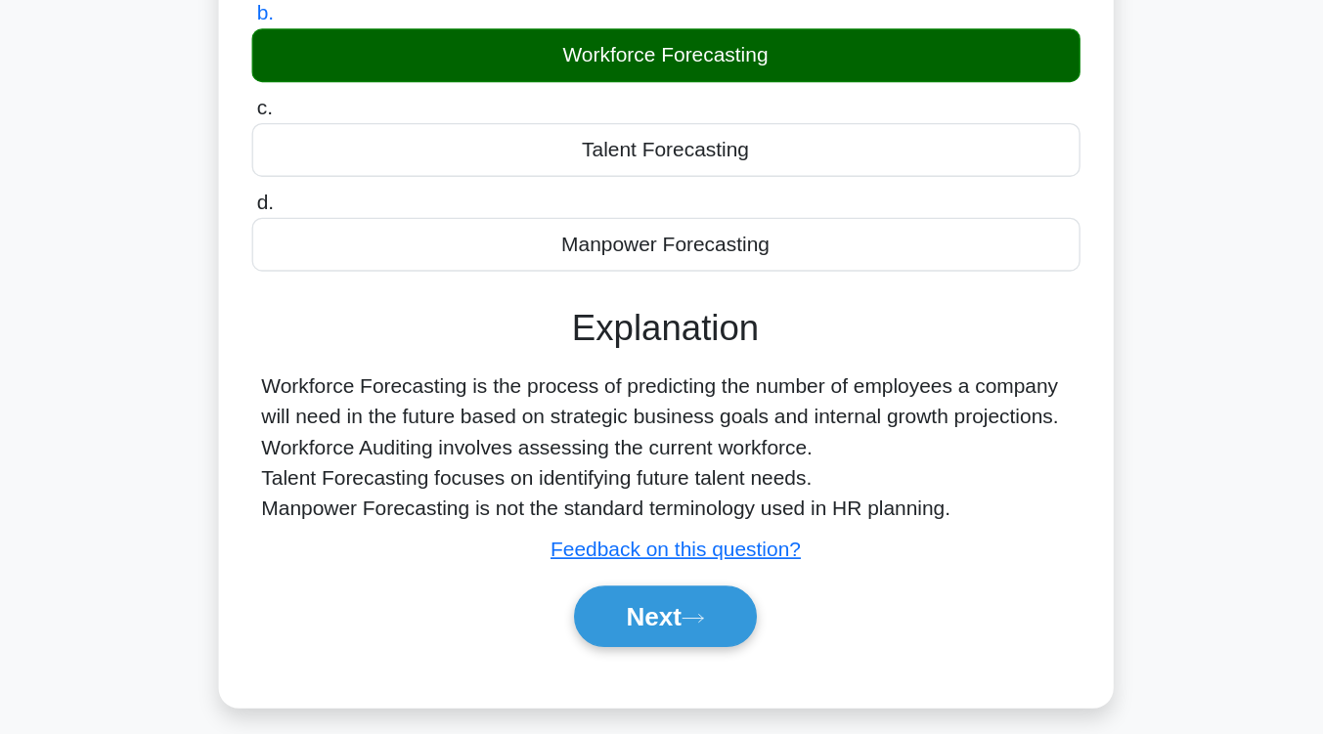
scroll to position [322, 0]
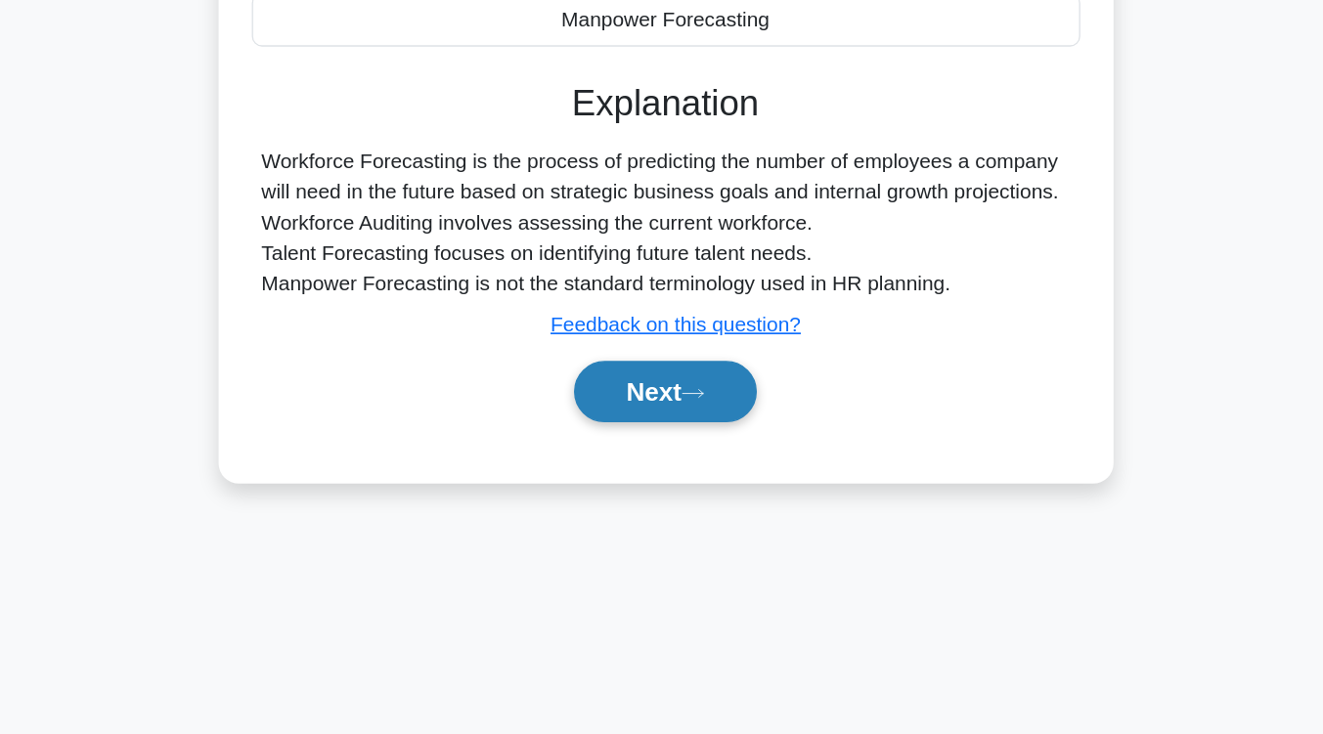
click at [685, 490] on button "Next" at bounding box center [662, 472] width 140 height 47
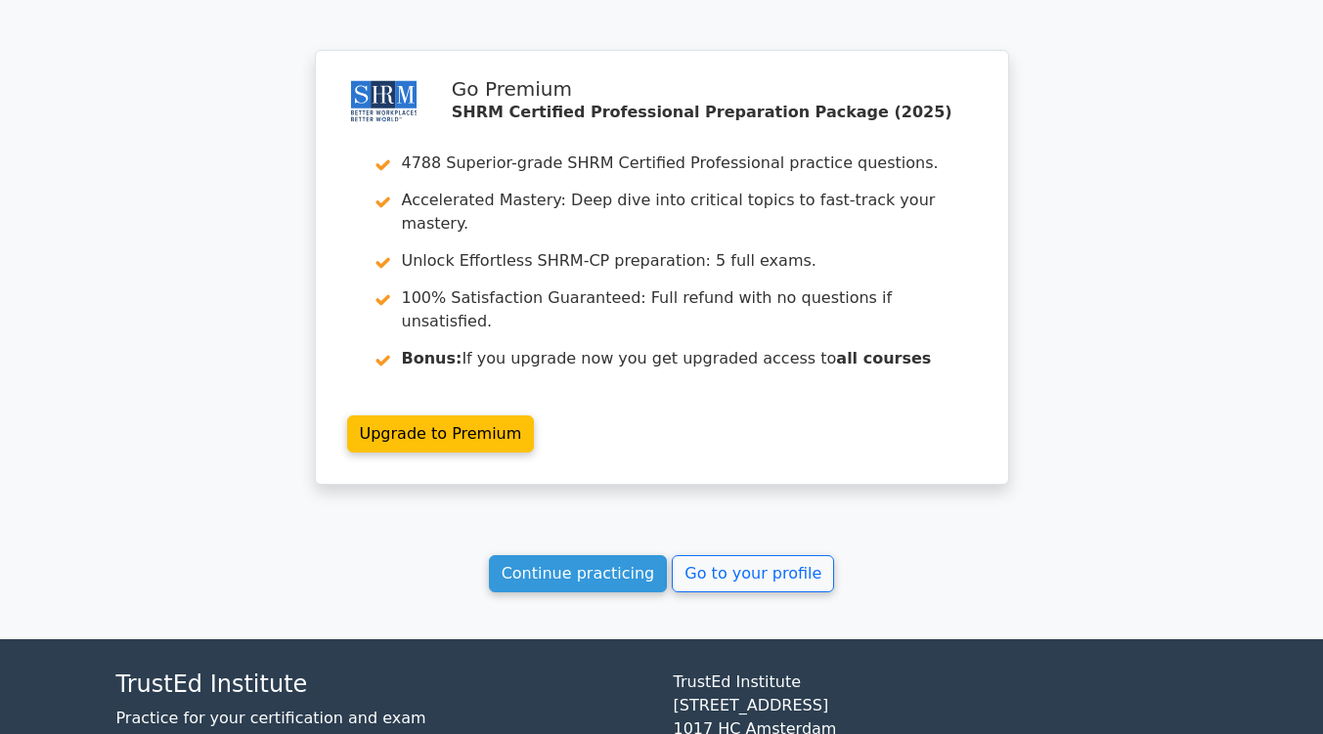
scroll to position [2617, 0]
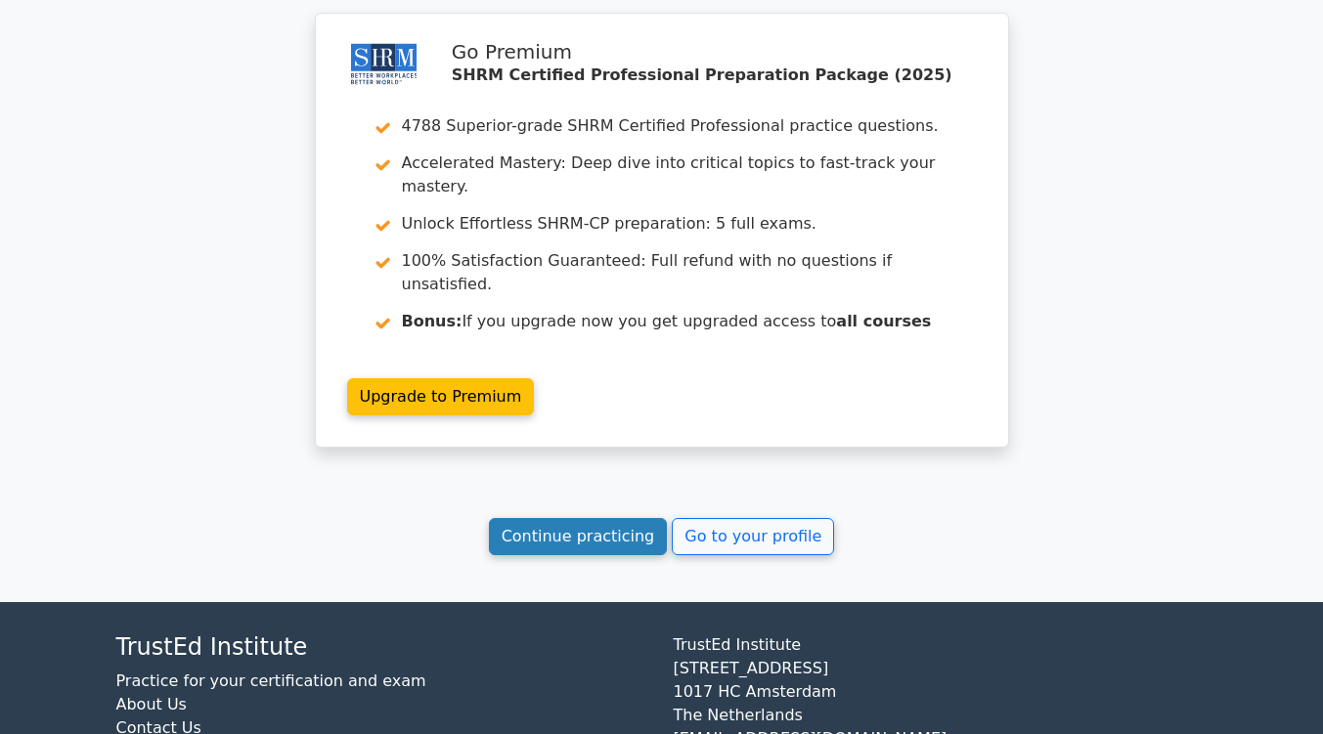
click at [619, 518] on link "Continue practicing" at bounding box center [578, 536] width 179 height 37
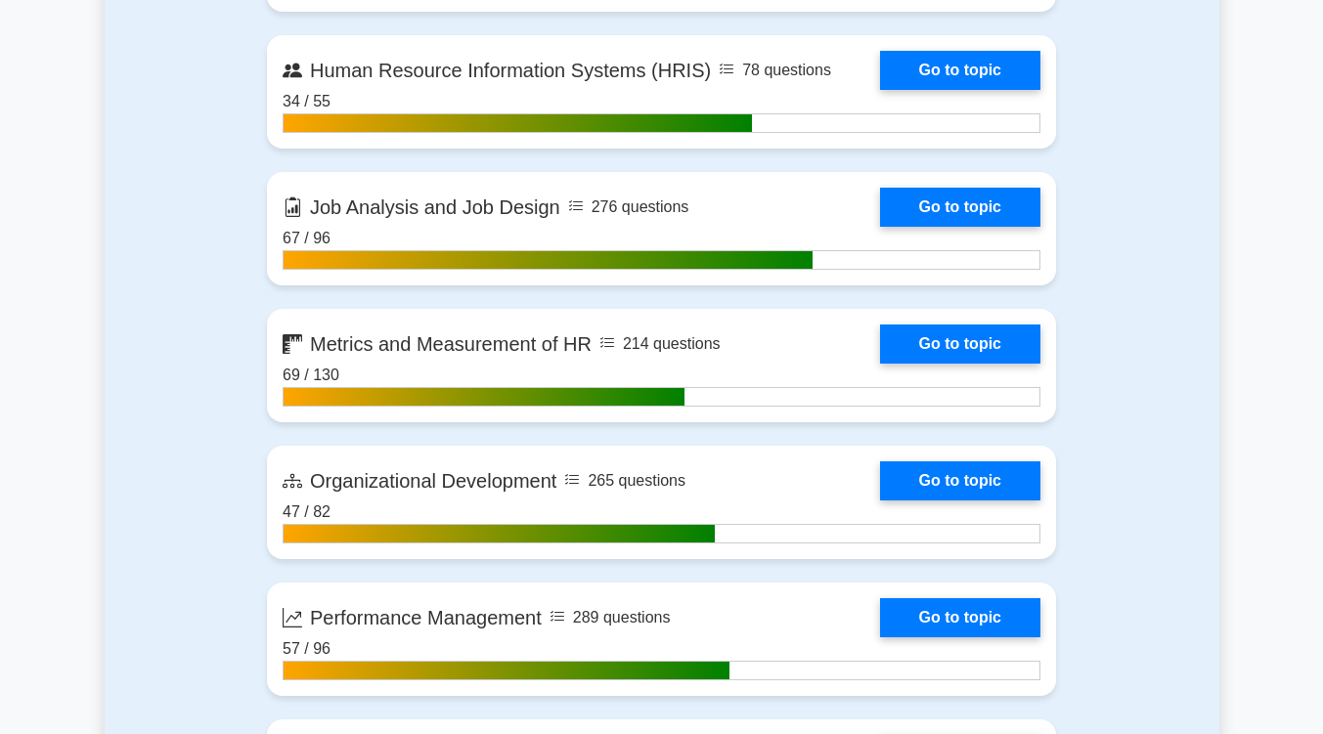
scroll to position [2153, 0]
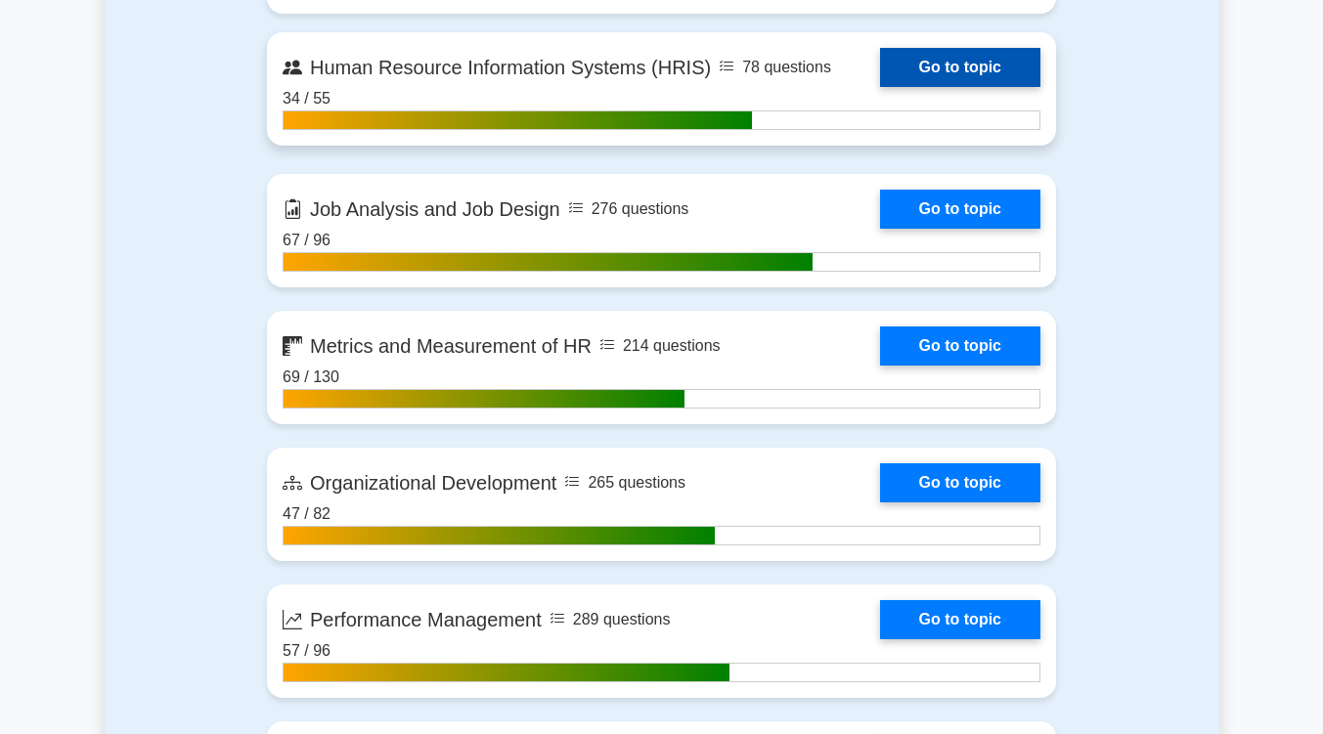
click at [992, 61] on link "Go to topic" at bounding box center [960, 67] width 160 height 39
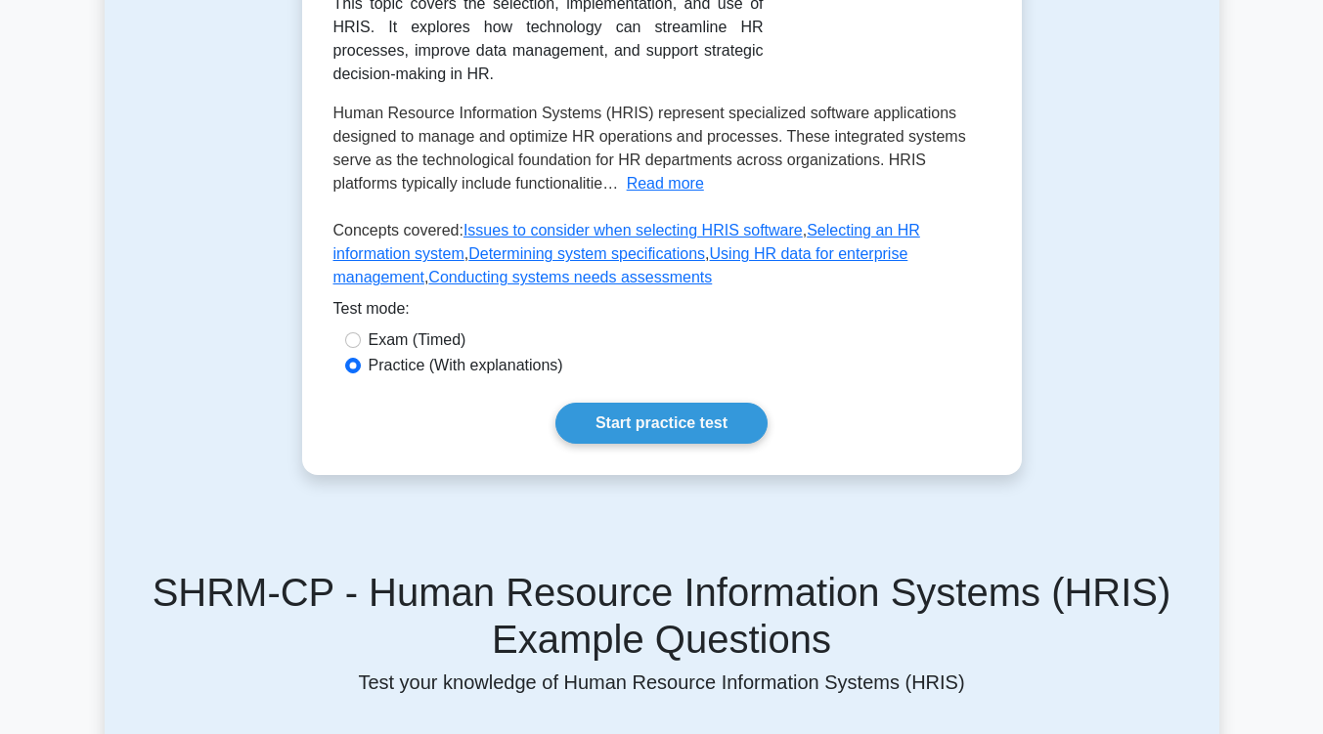
scroll to position [479, 0]
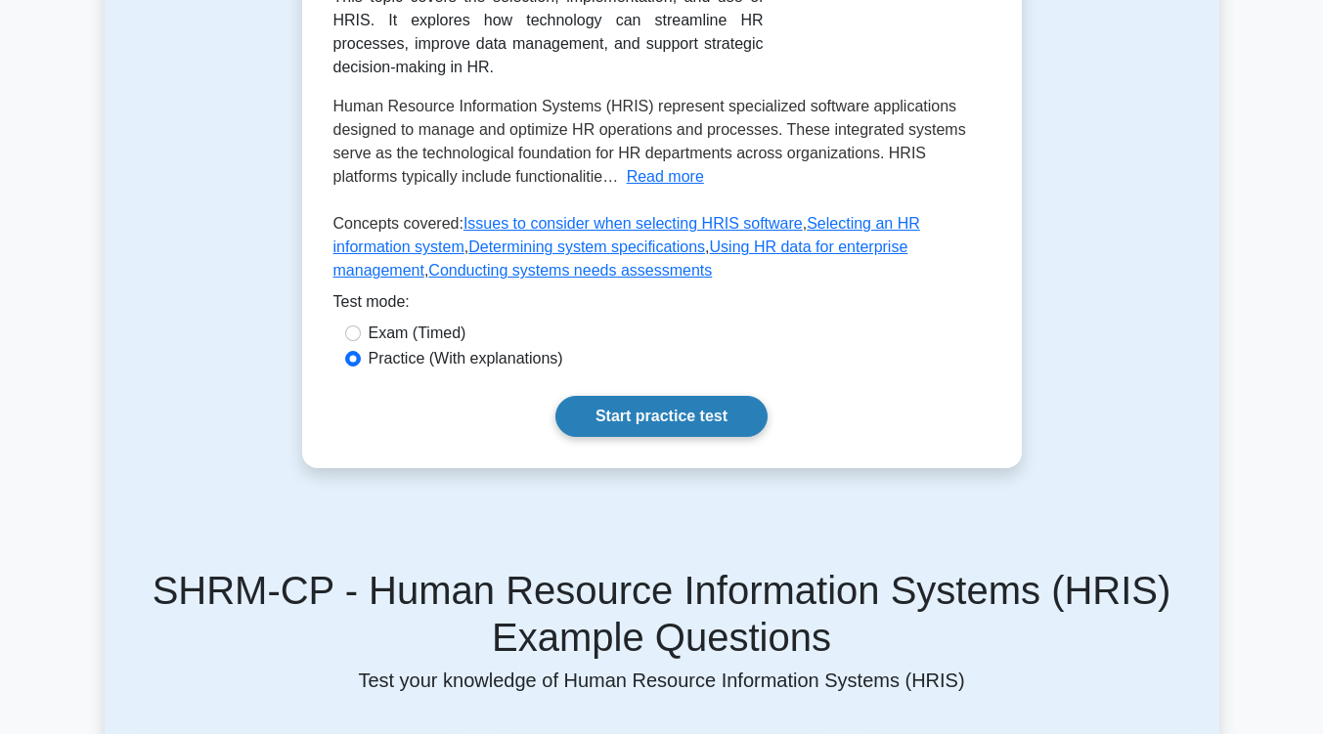
click at [712, 396] on link "Start practice test" at bounding box center [661, 416] width 212 height 41
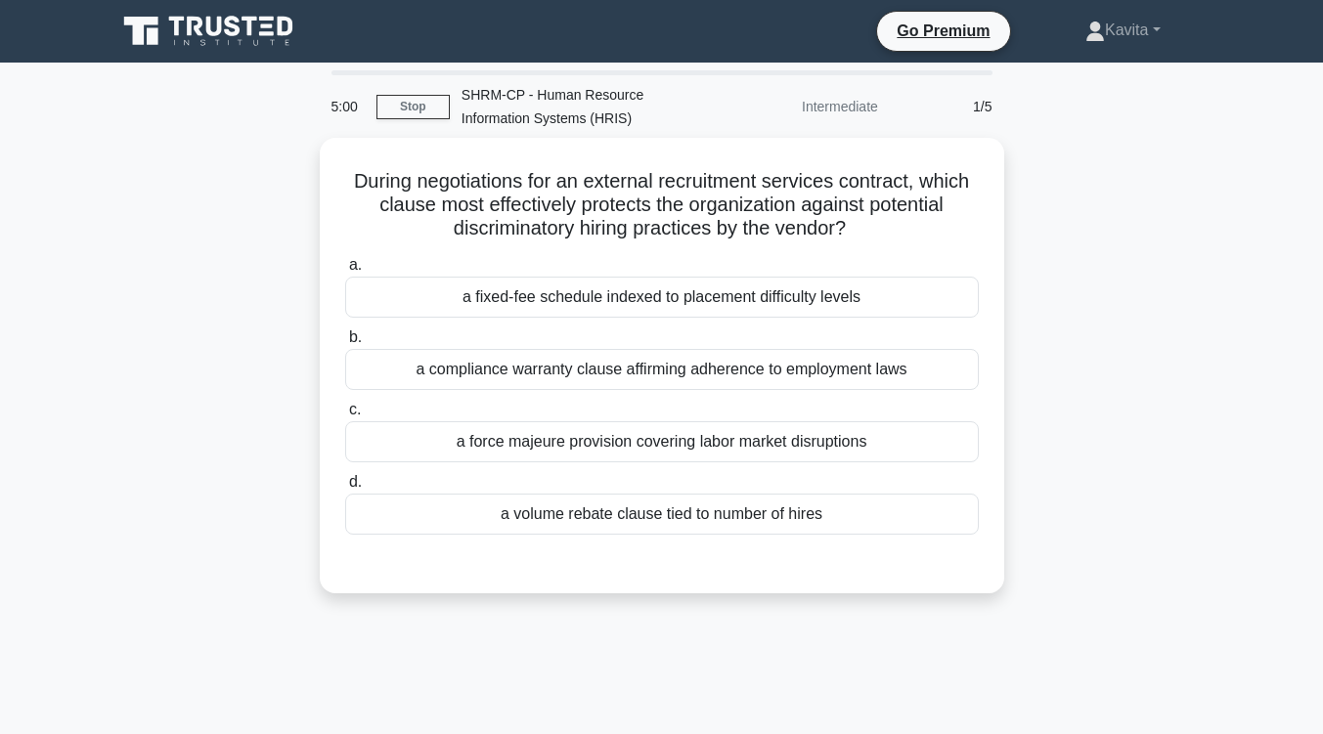
scroll to position [8, 0]
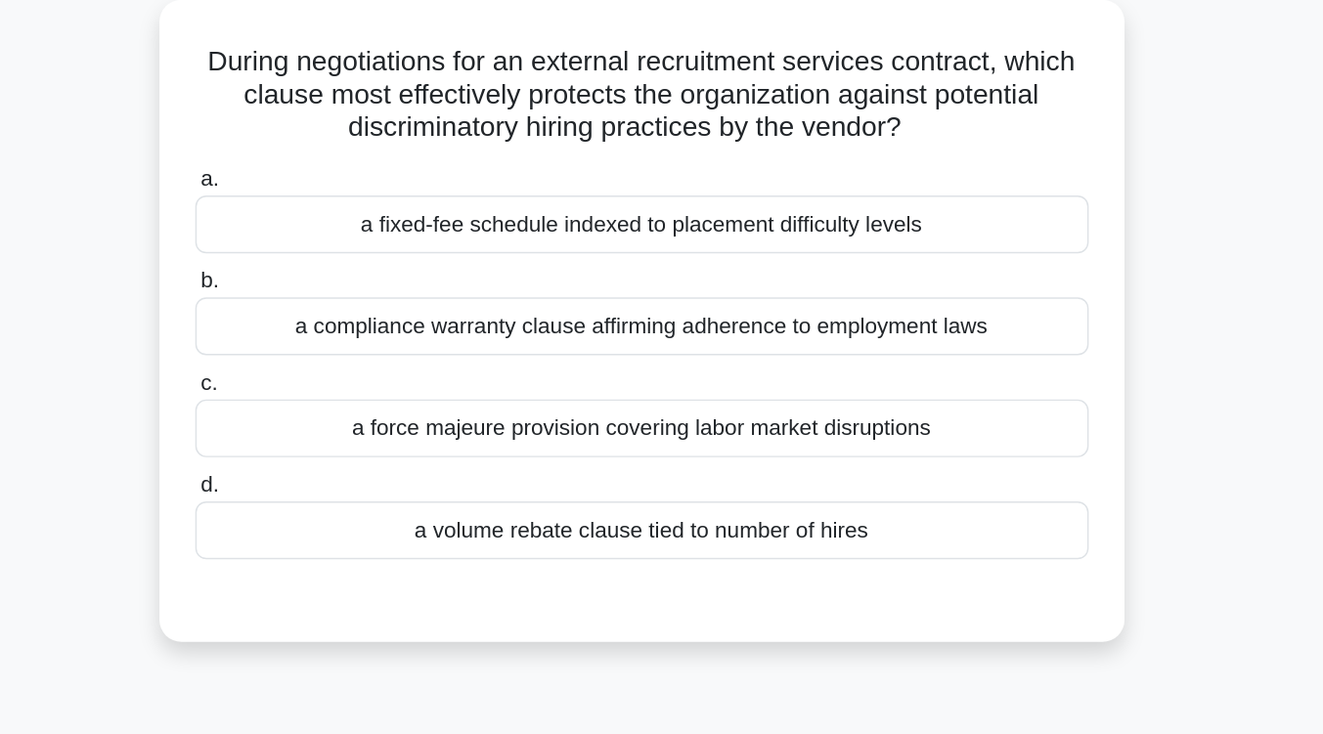
click at [707, 368] on div "a compliance warranty clause affirming adherence to employment laws" at bounding box center [662, 356] width 634 height 41
click at [345, 332] on input "b. a compliance warranty clause affirming adherence to employment laws" at bounding box center [345, 325] width 0 height 13
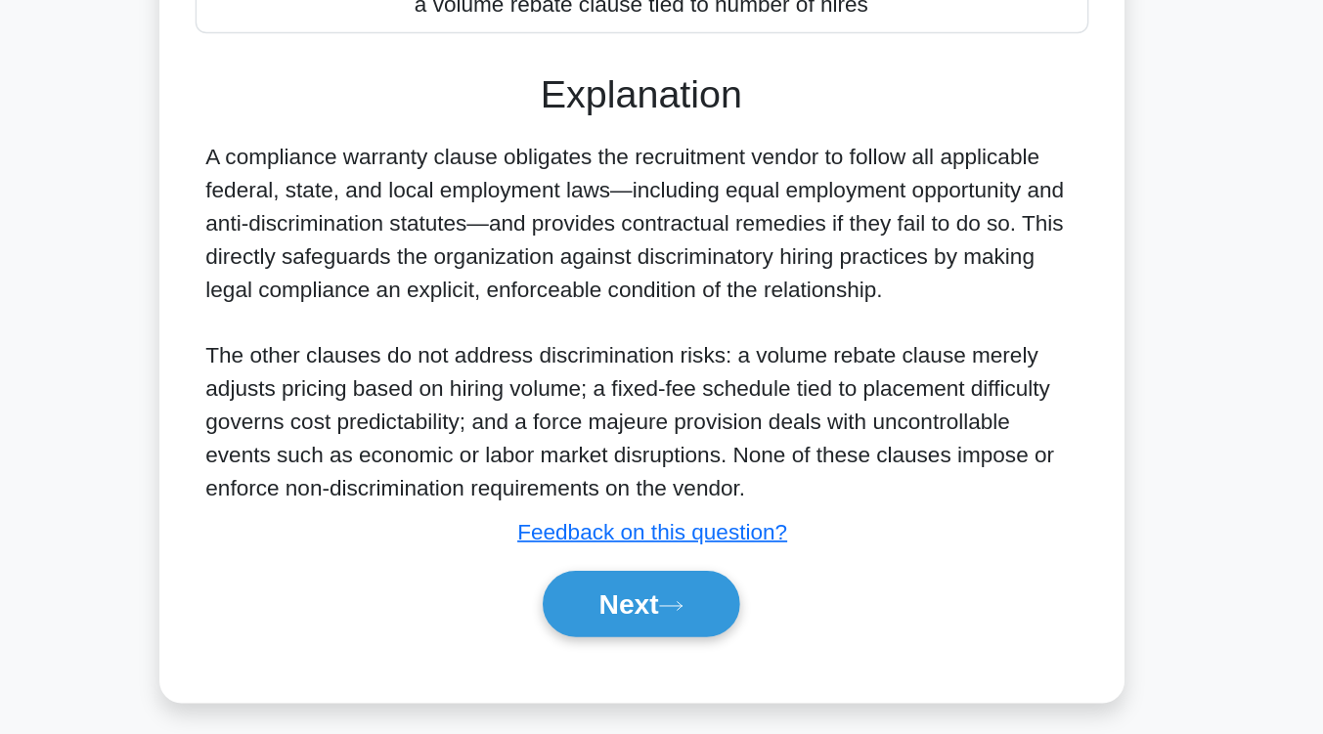
scroll to position [294, 0]
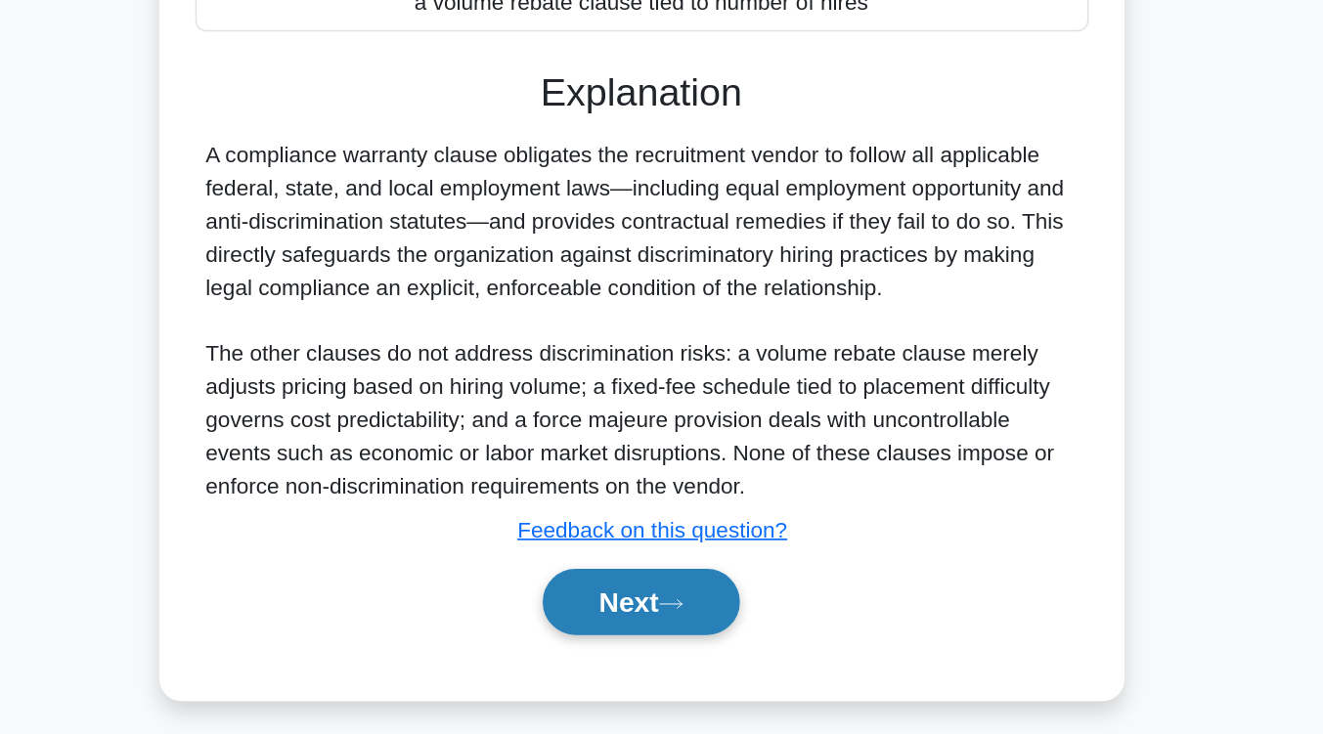
click at [691, 646] on icon at bounding box center [683, 642] width 18 height 11
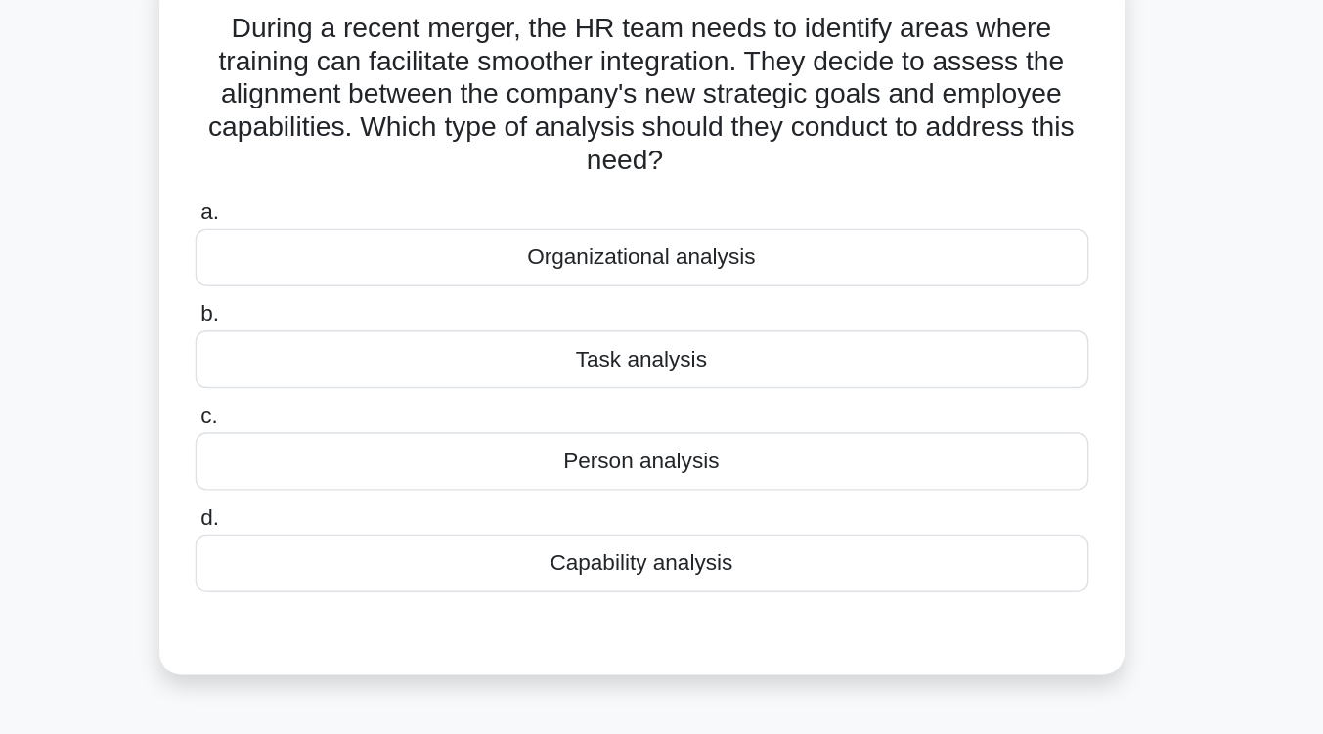
scroll to position [159, 0]
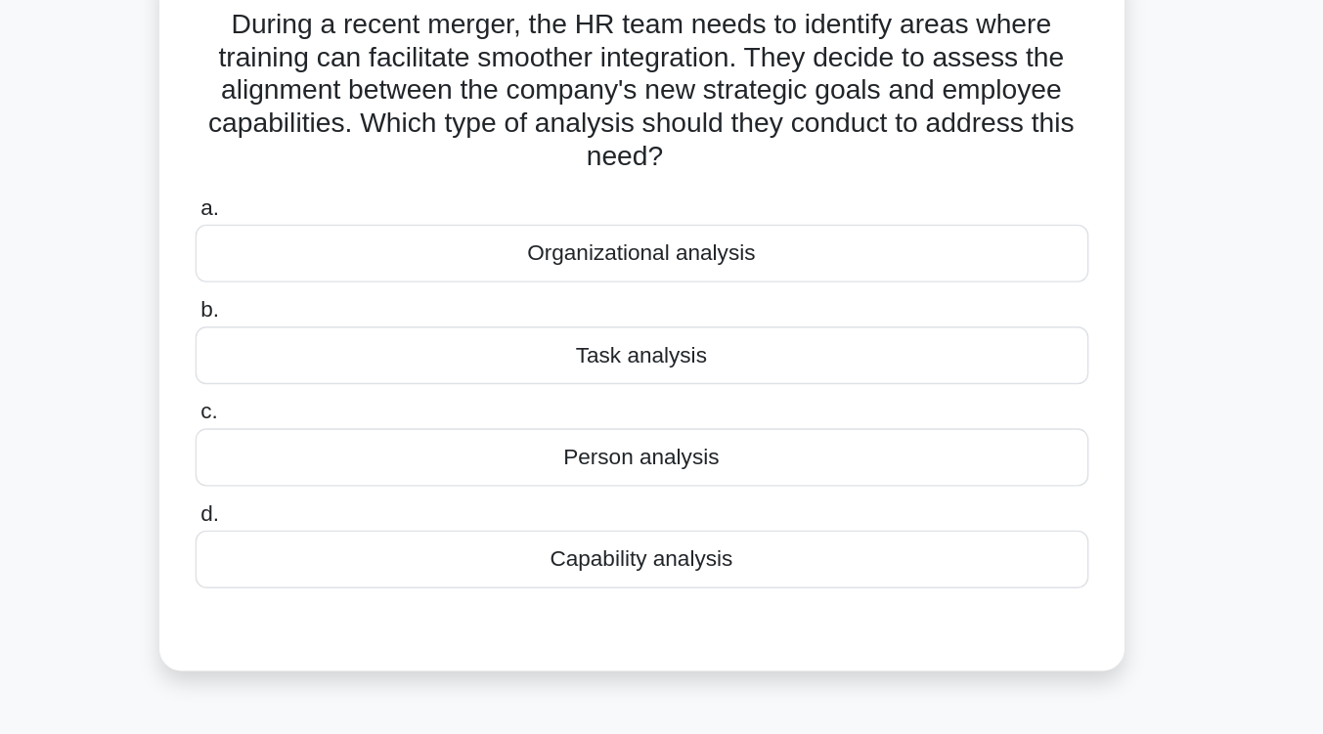
click at [690, 406] on div "Capability analysis" at bounding box center [662, 397] width 634 height 41
click at [345, 372] on input "d. Capability analysis" at bounding box center [345, 365] width 0 height 13
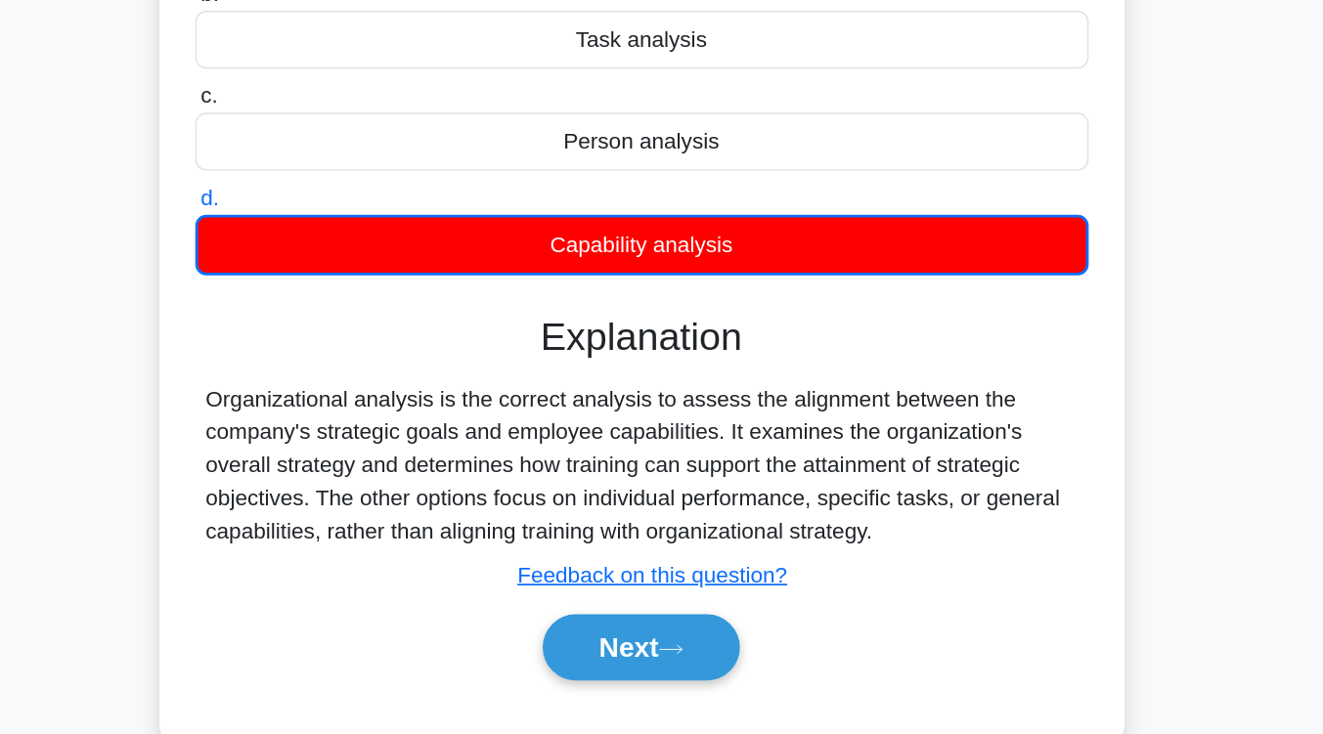
scroll to position [322, 0]
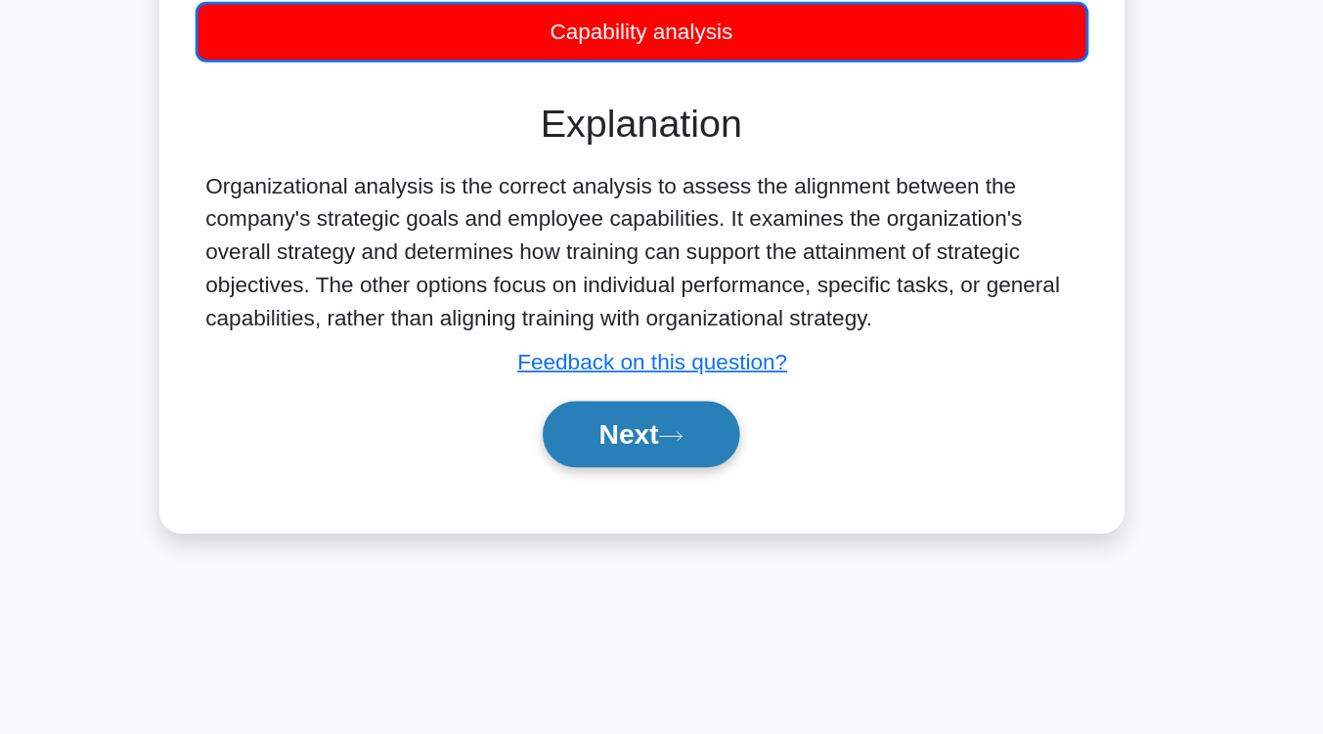
click at [651, 526] on button "Next" at bounding box center [662, 521] width 140 height 47
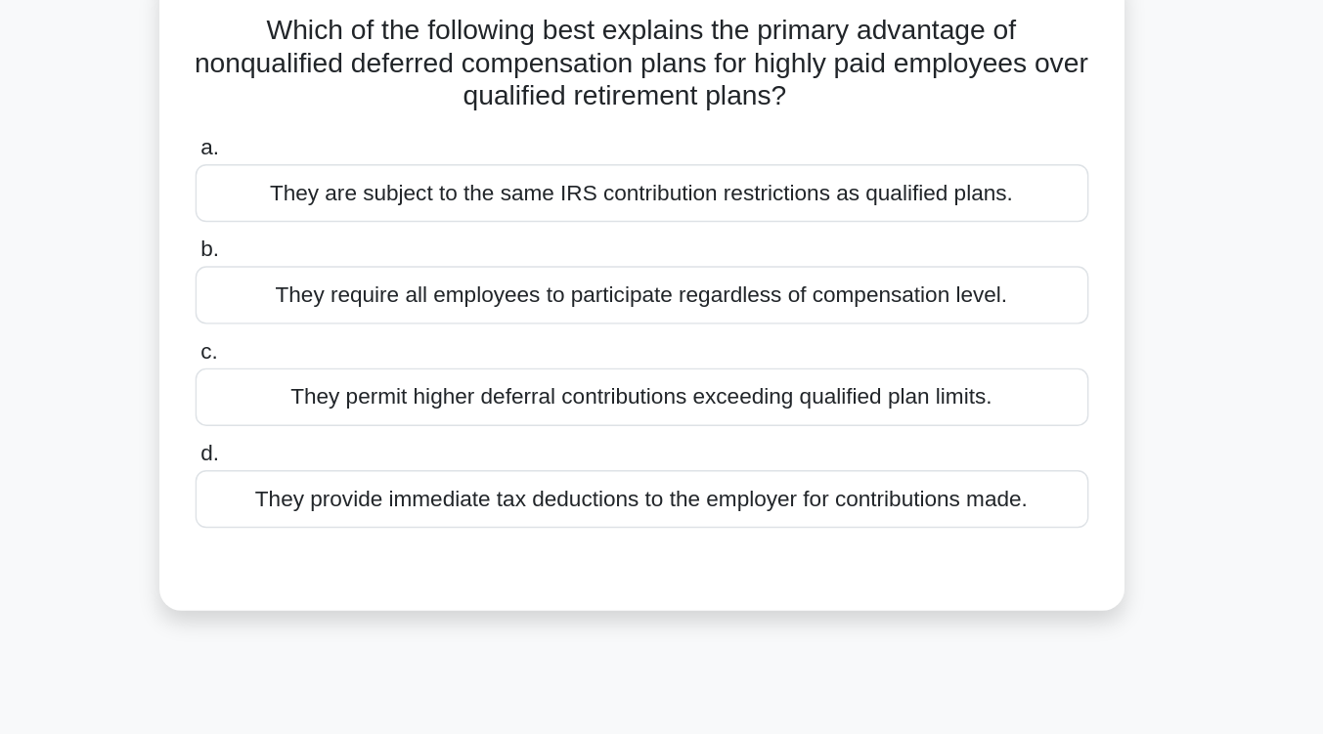
scroll to position [156, 0]
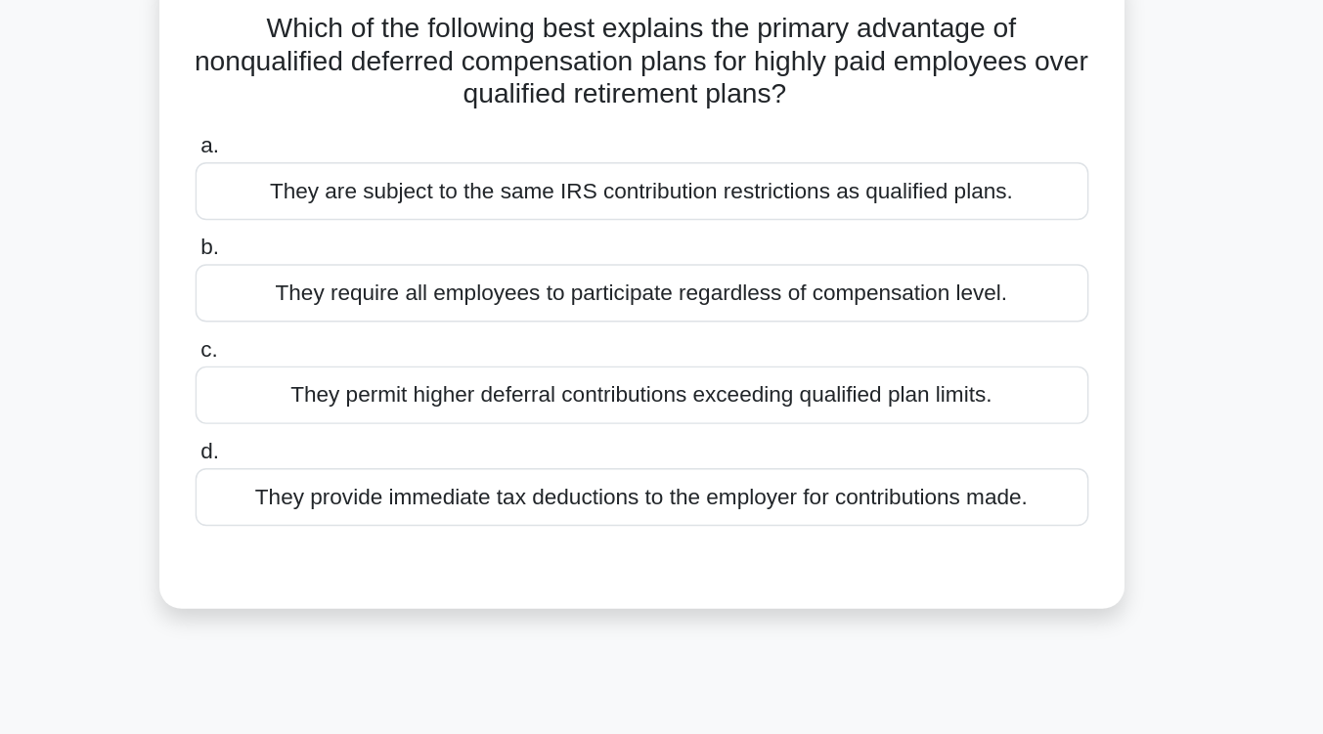
click at [648, 288] on div "They permit higher deferral contributions exceeding qualified plan limits." at bounding box center [662, 280] width 634 height 41
click at [345, 255] on input "c. They permit higher deferral contributions exceeding qualified plan limits." at bounding box center [345, 249] width 0 height 13
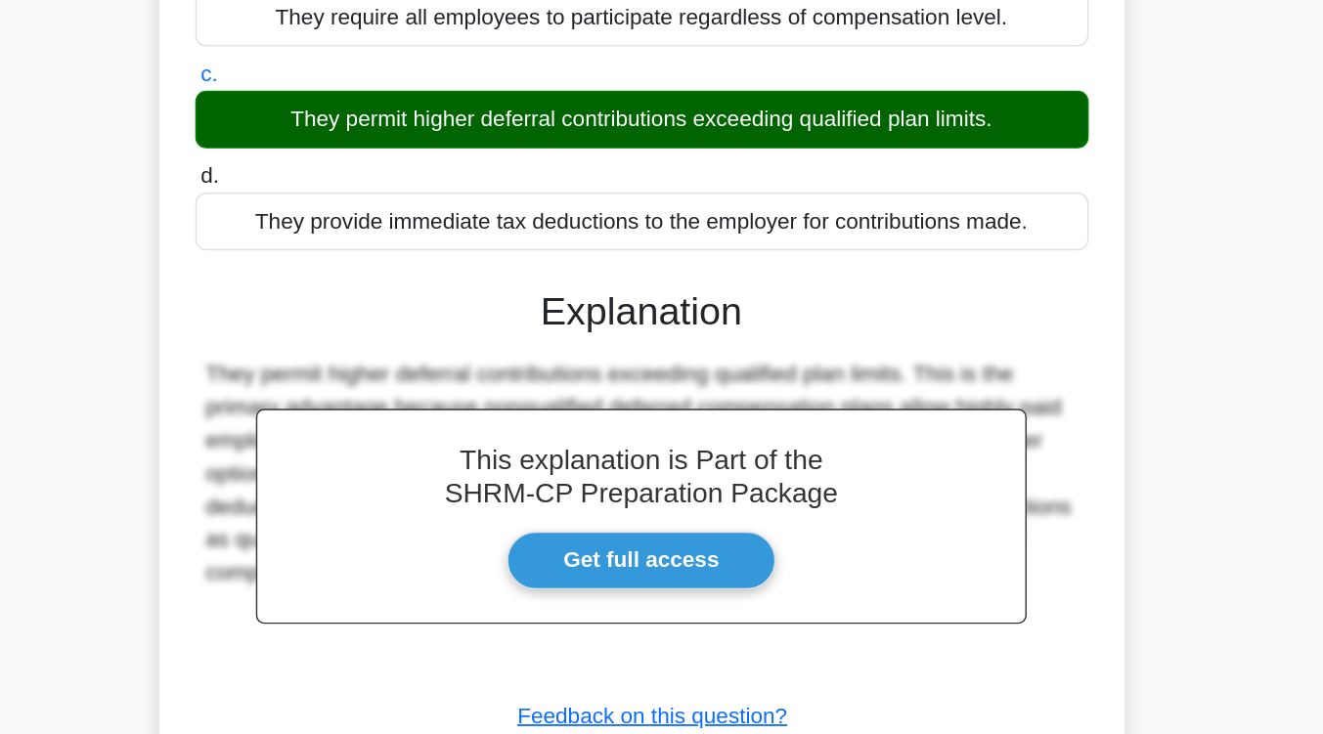
scroll to position [322, 0]
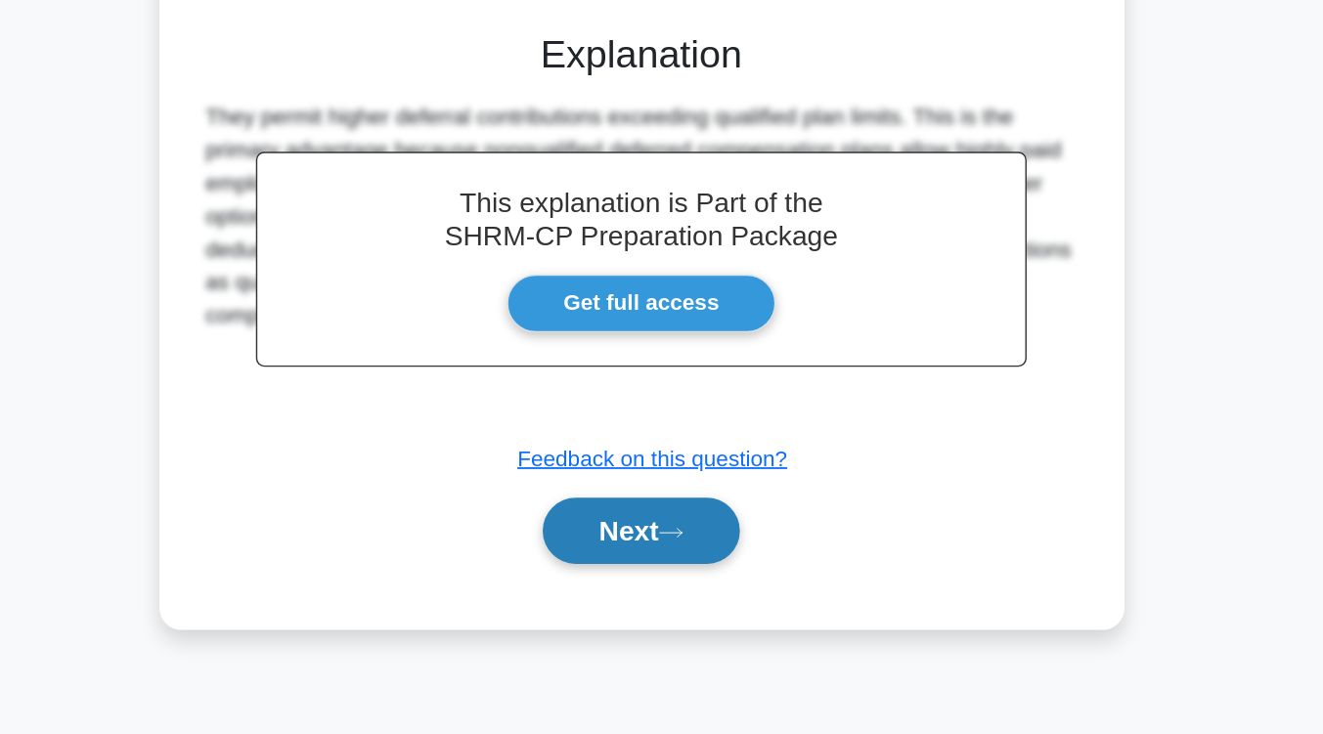
click at [653, 591] on button "Next" at bounding box center [662, 589] width 140 height 47
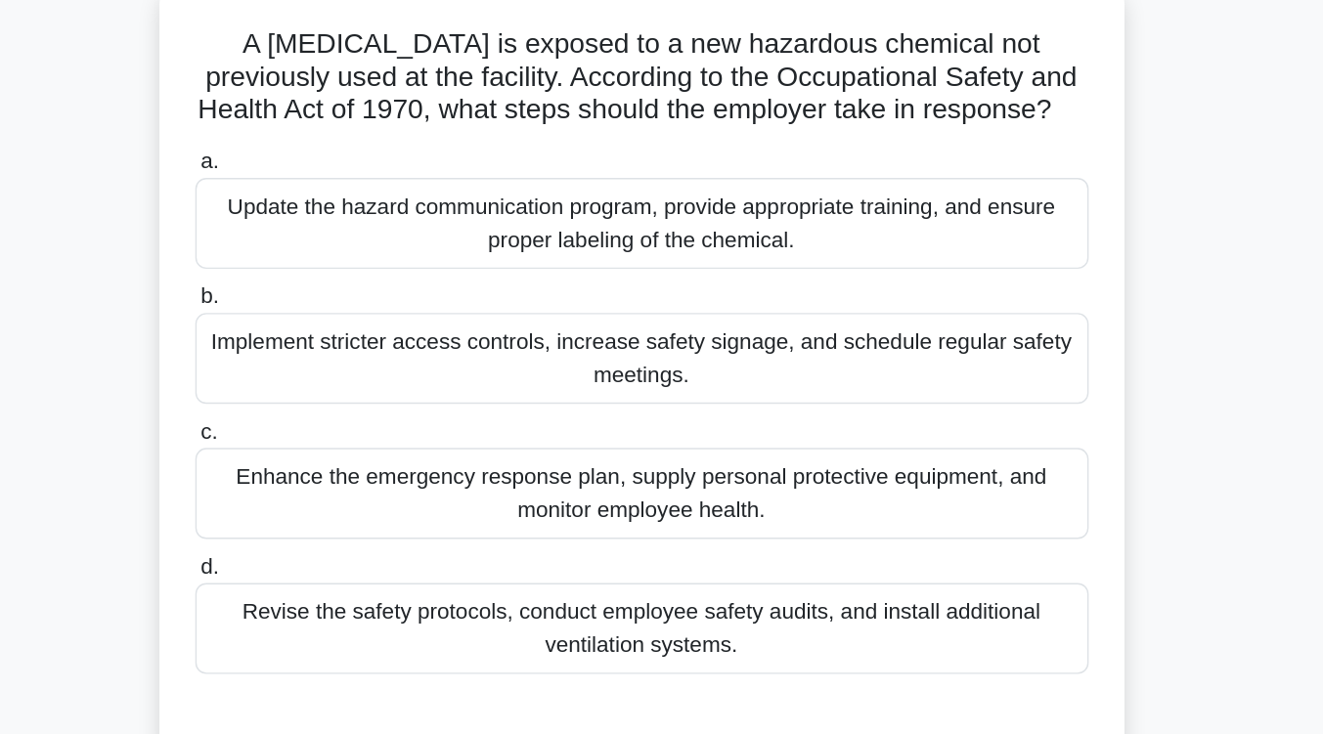
scroll to position [150, 0]
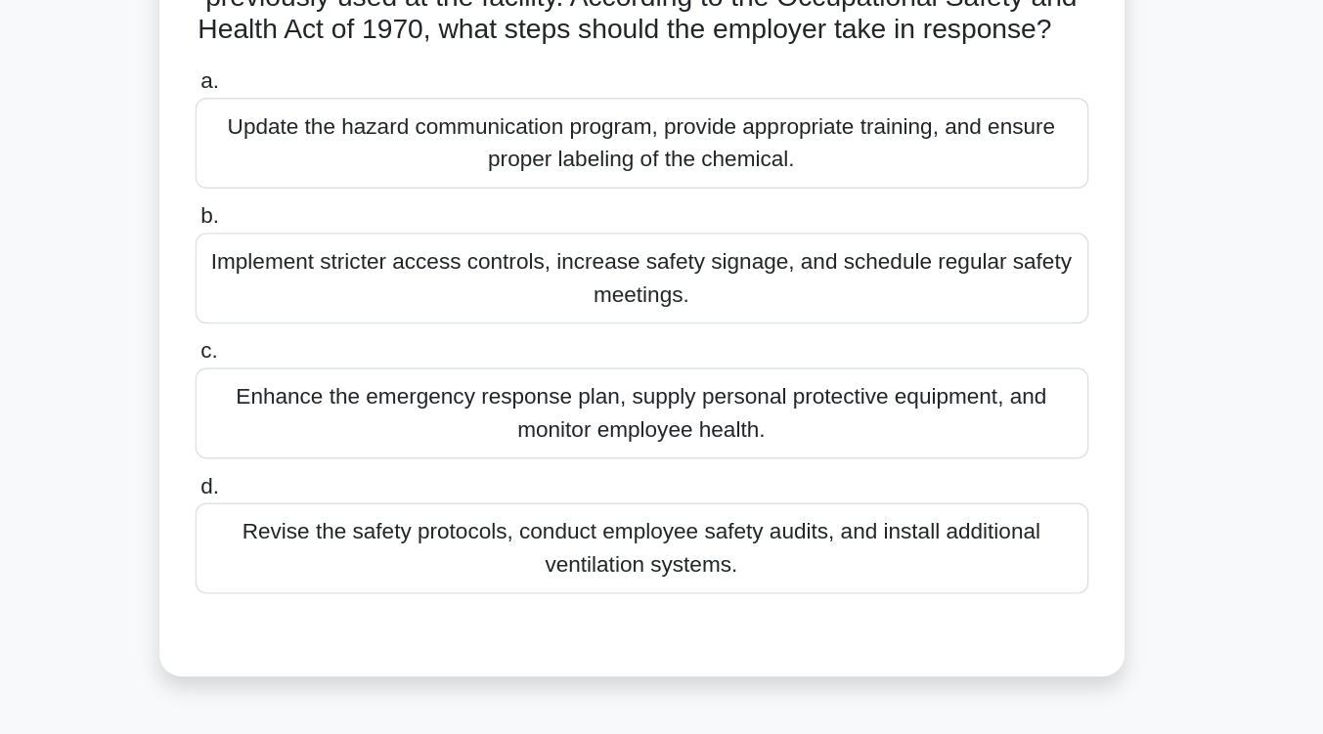
click at [661, 187] on div "Update the hazard communication program, provide appropriate training, and ensu…" at bounding box center [662, 154] width 634 height 65
click at [345, 117] on input "a. Update the hazard communication program, provide appropriate training, and e…" at bounding box center [345, 111] width 0 height 13
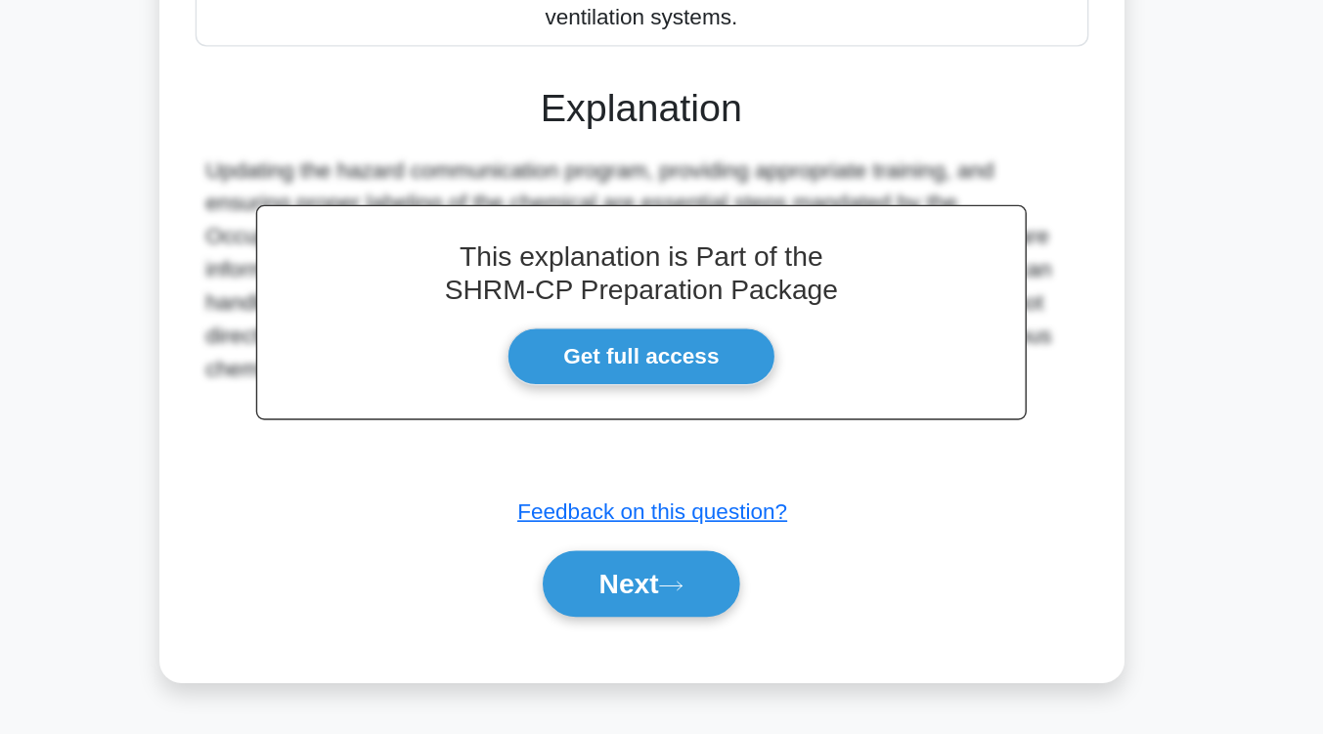
scroll to position [381, 0]
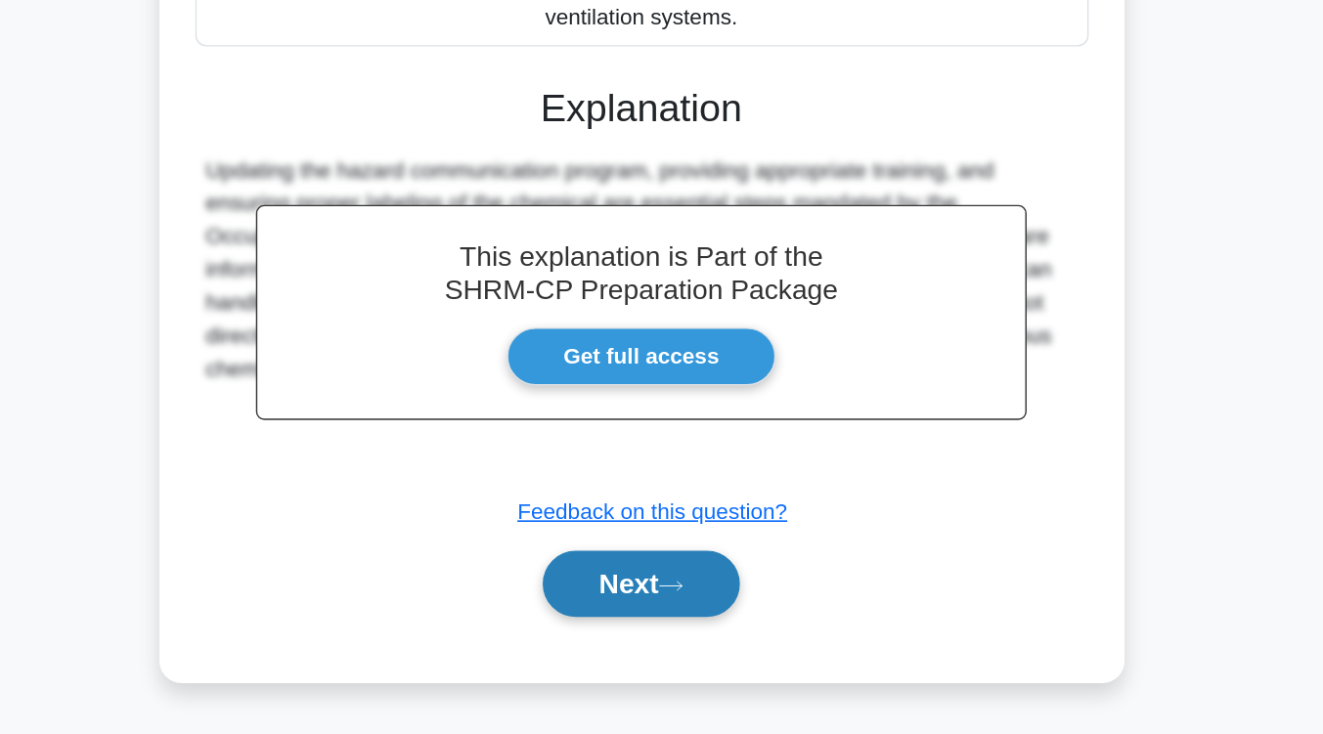
click at [657, 640] on button "Next" at bounding box center [662, 627] width 140 height 47
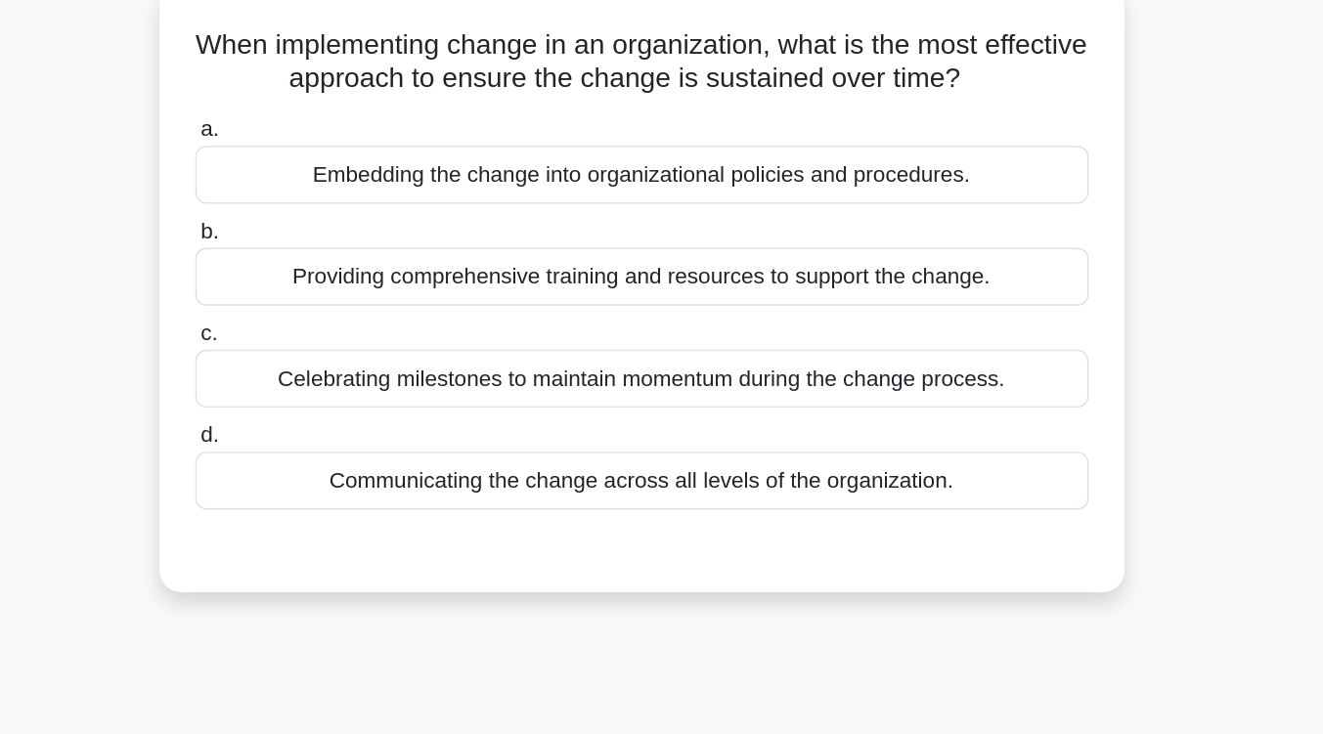
scroll to position [149, 0]
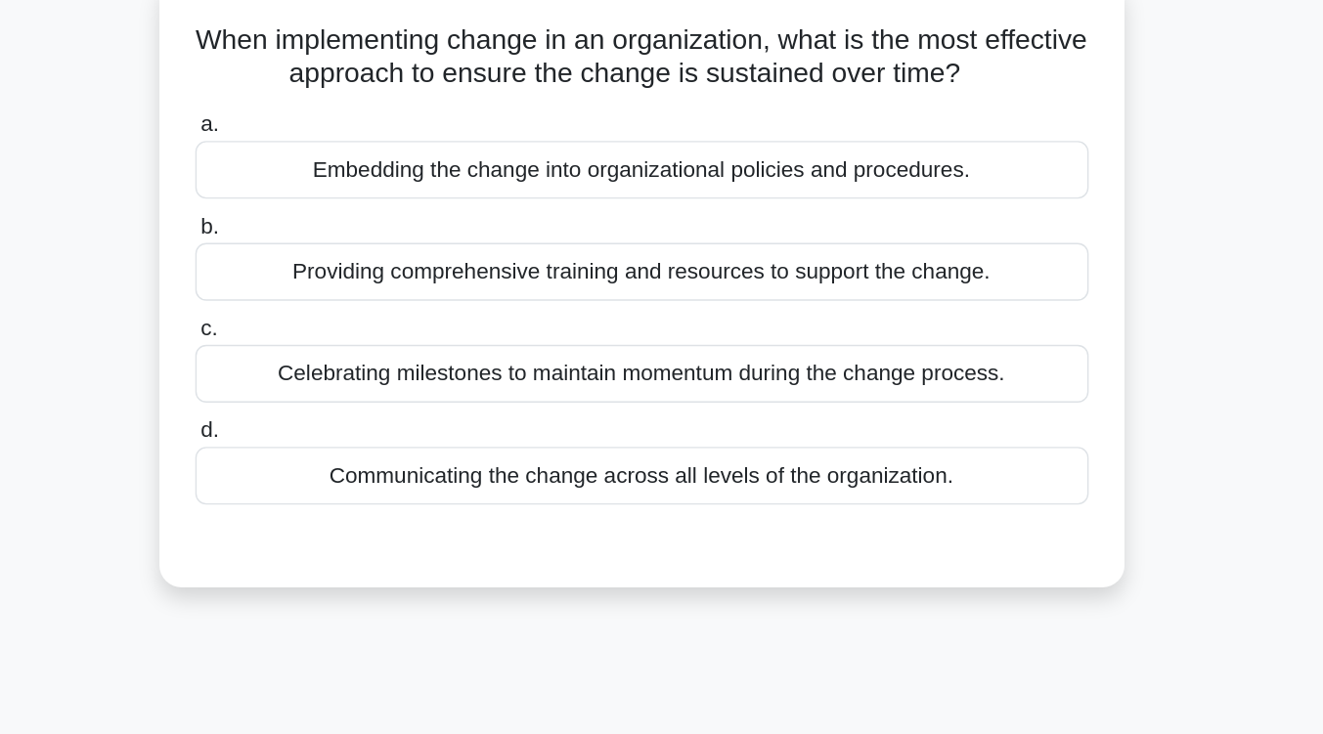
click at [734, 339] on div "Communicating the change across all levels of the organization." at bounding box center [662, 337] width 634 height 41
click at [345, 312] on input "d. Communicating the change across all levels of the organization." at bounding box center [345, 305] width 0 height 13
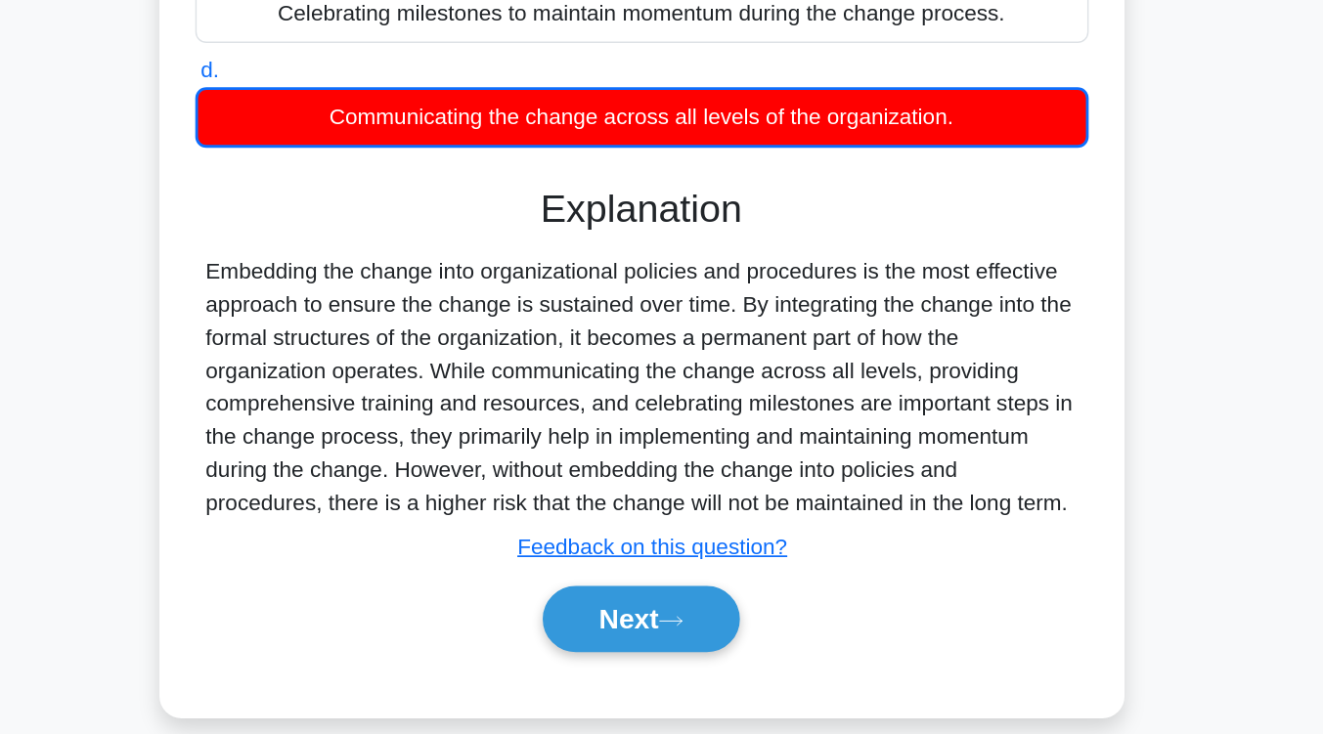
scroll to position [285, 0]
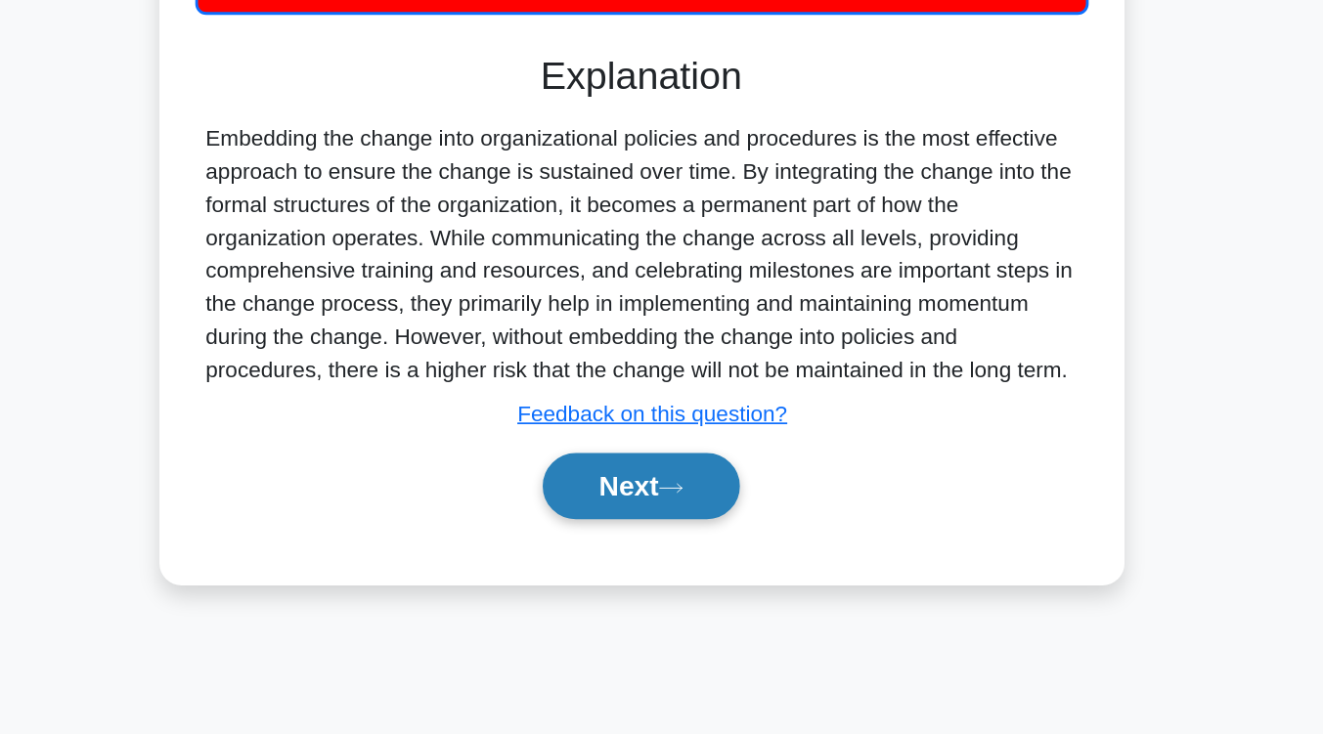
click at [679, 578] on button "Next" at bounding box center [662, 558] width 140 height 47
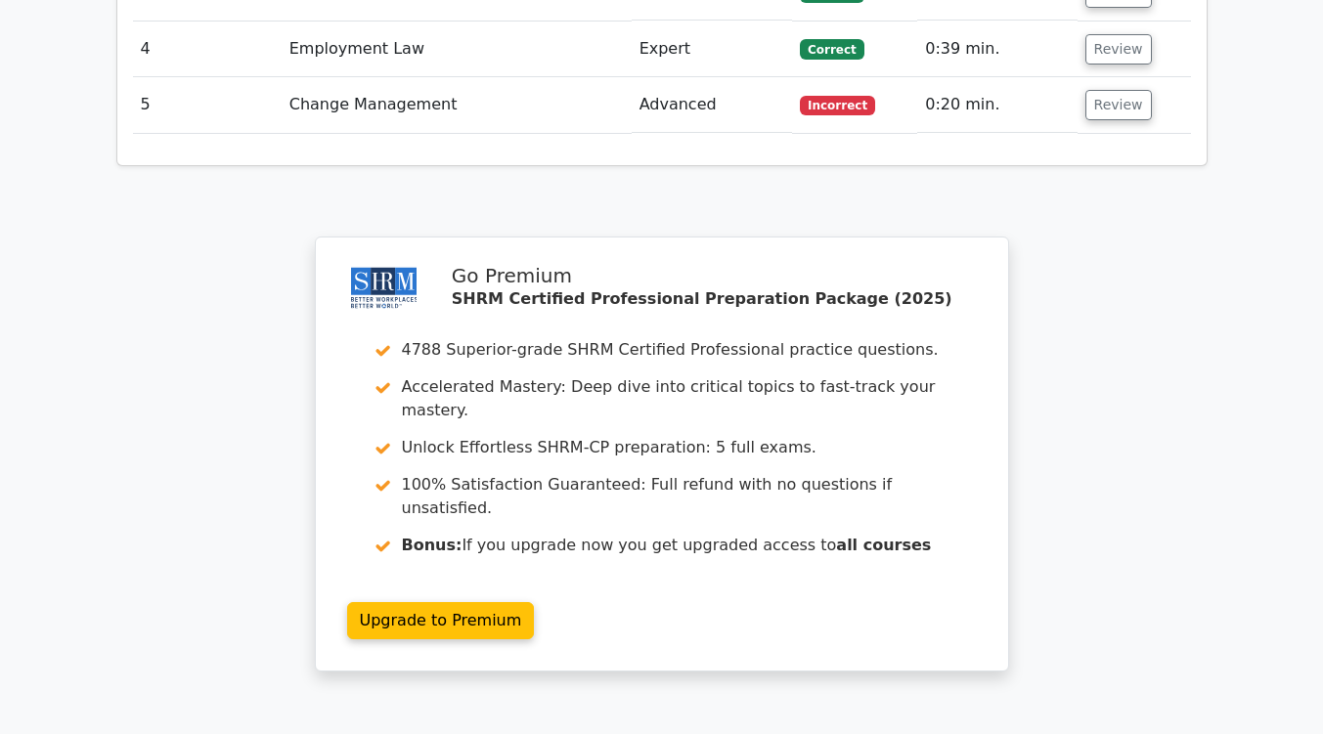
scroll to position [2719, 0]
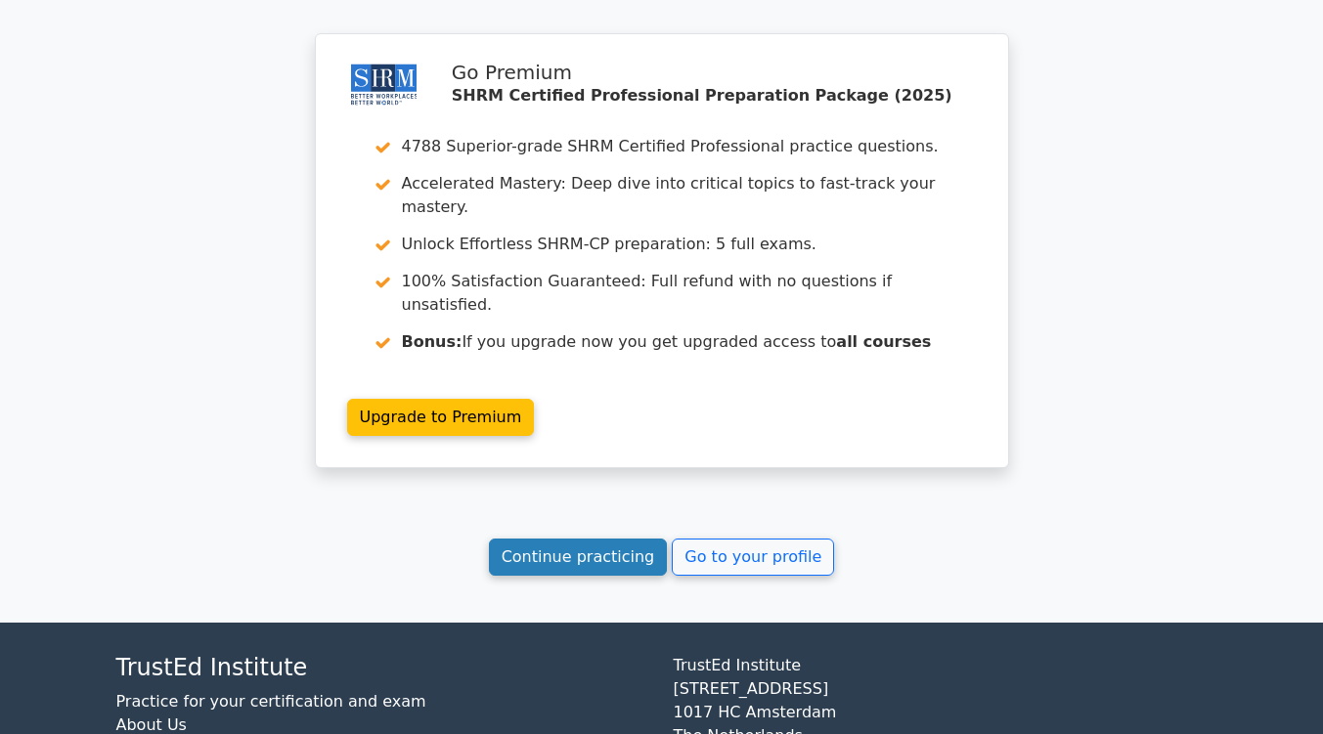
click at [594, 539] on link "Continue practicing" at bounding box center [578, 557] width 179 height 37
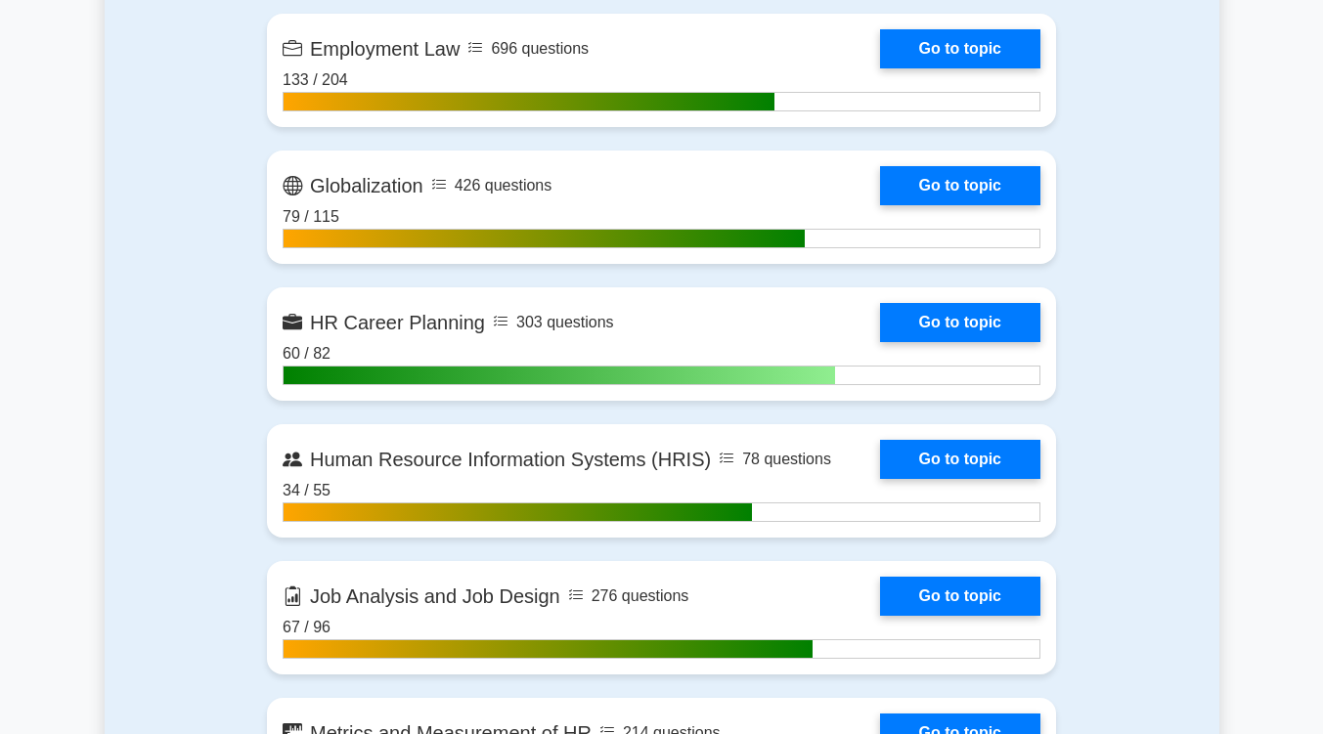
scroll to position [1774, 0]
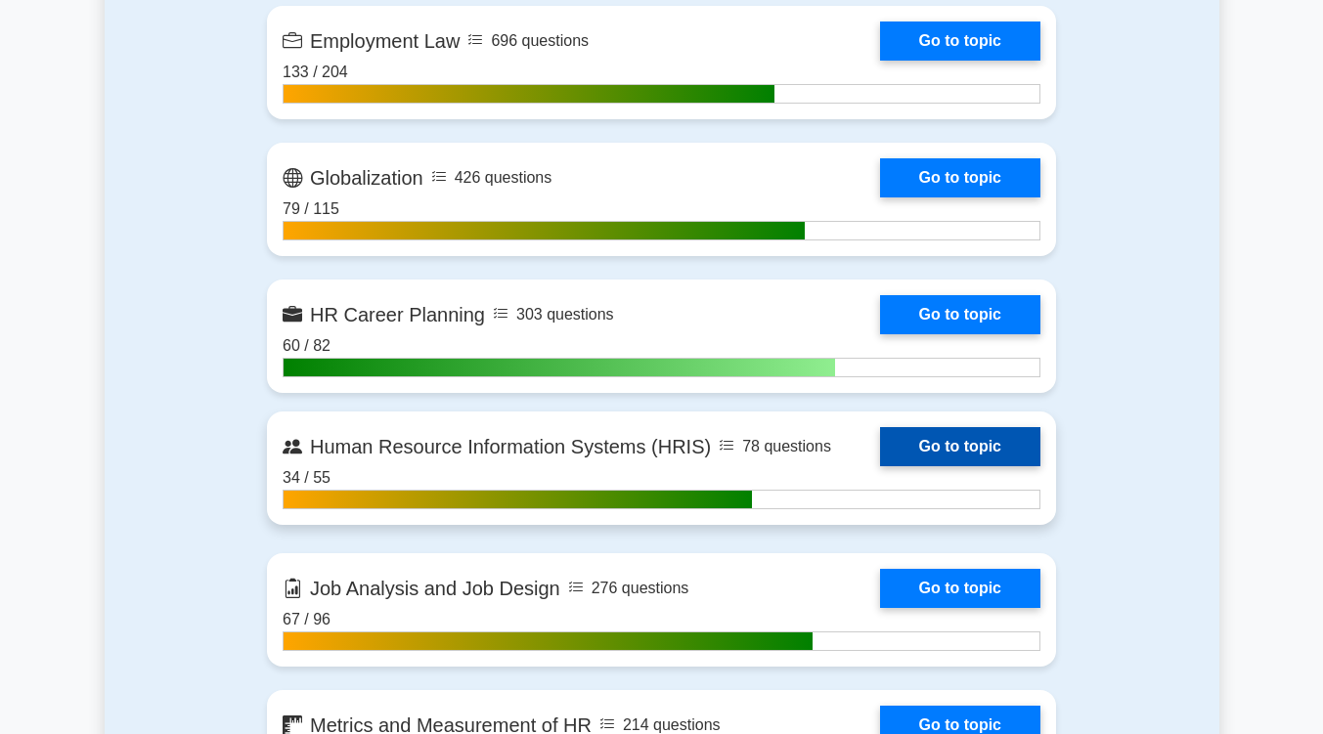
click at [946, 432] on link "Go to topic" at bounding box center [960, 446] width 160 height 39
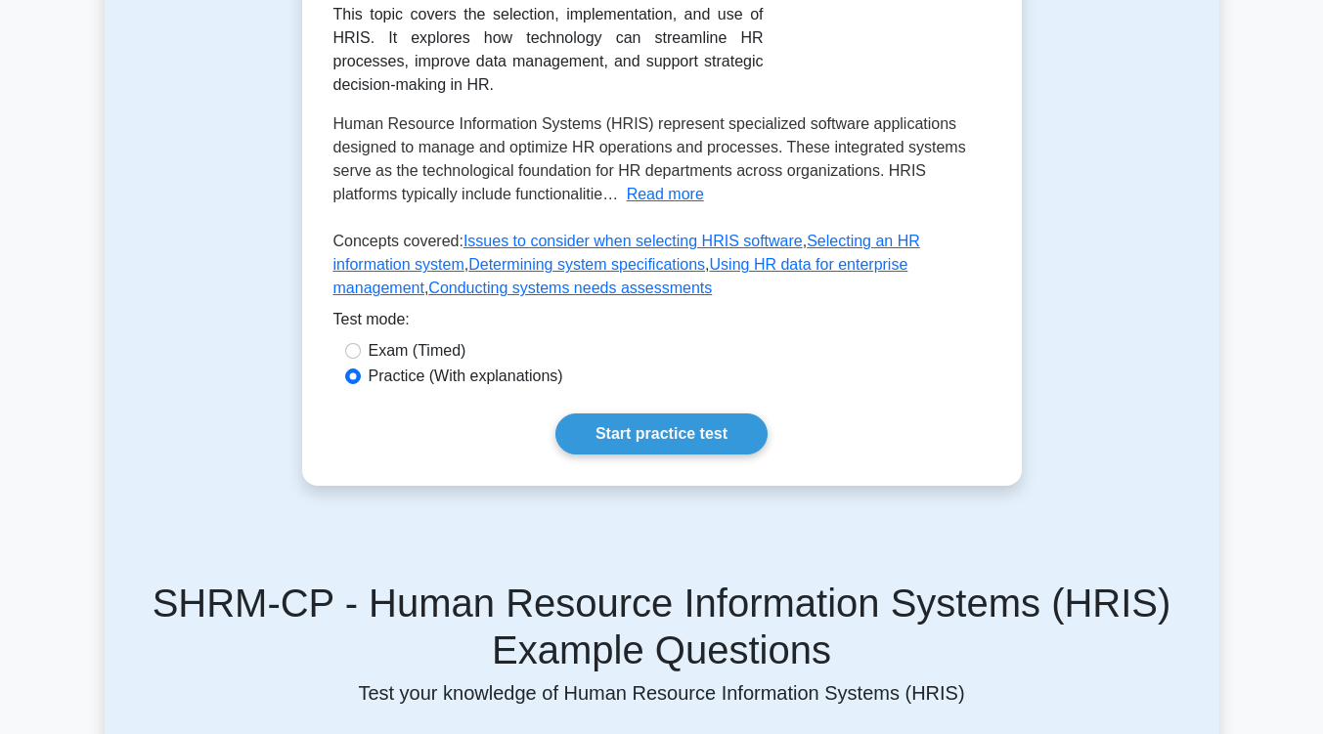
scroll to position [486, 0]
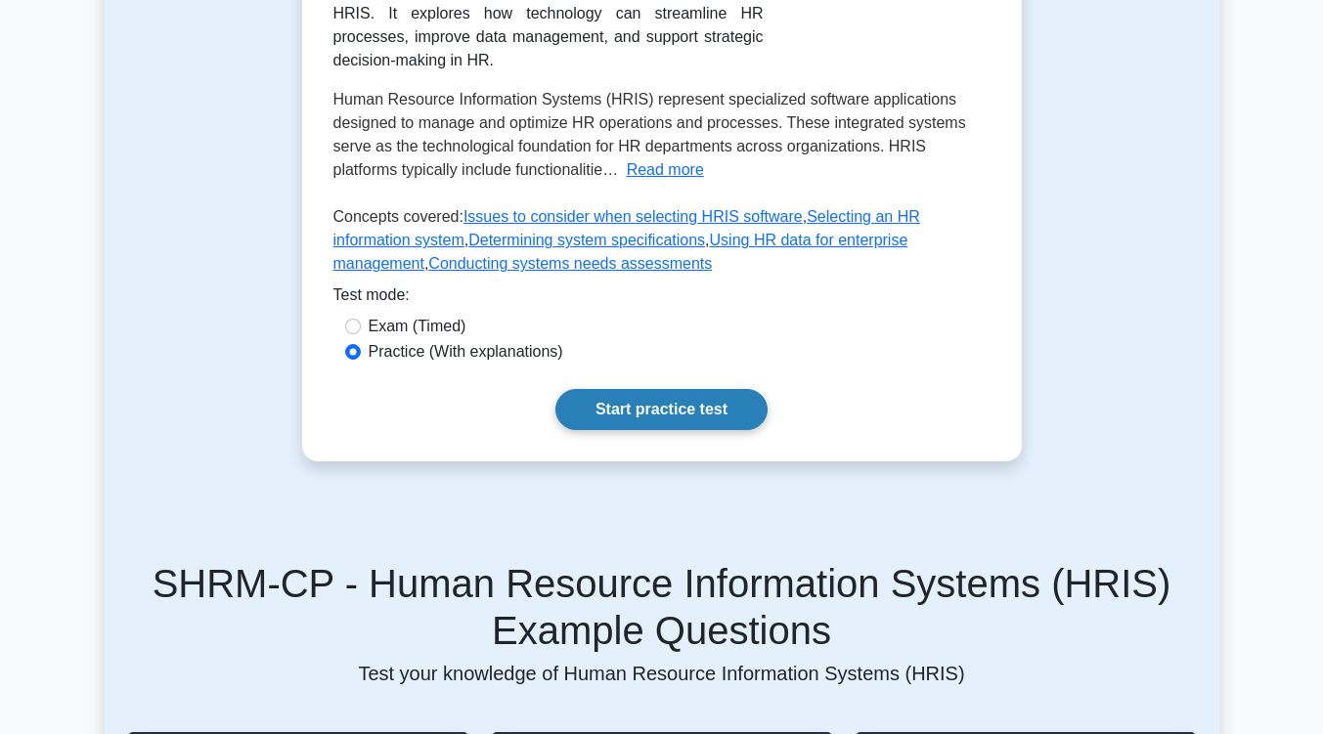
click at [739, 389] on link "Start practice test" at bounding box center [661, 409] width 212 height 41
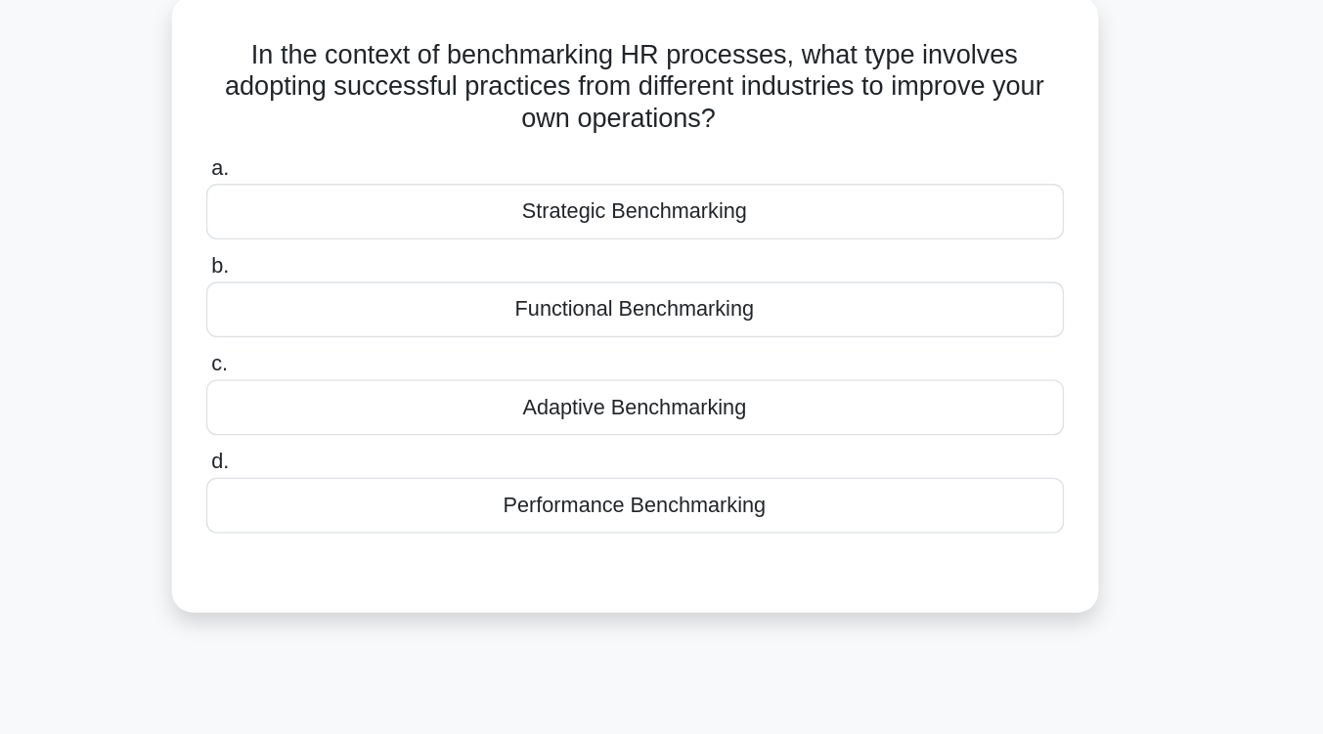
click at [738, 424] on div "Adaptive Benchmarking" at bounding box center [662, 441] width 634 height 41
click at [345, 417] on input "c. Adaptive Benchmarking" at bounding box center [345, 410] width 0 height 13
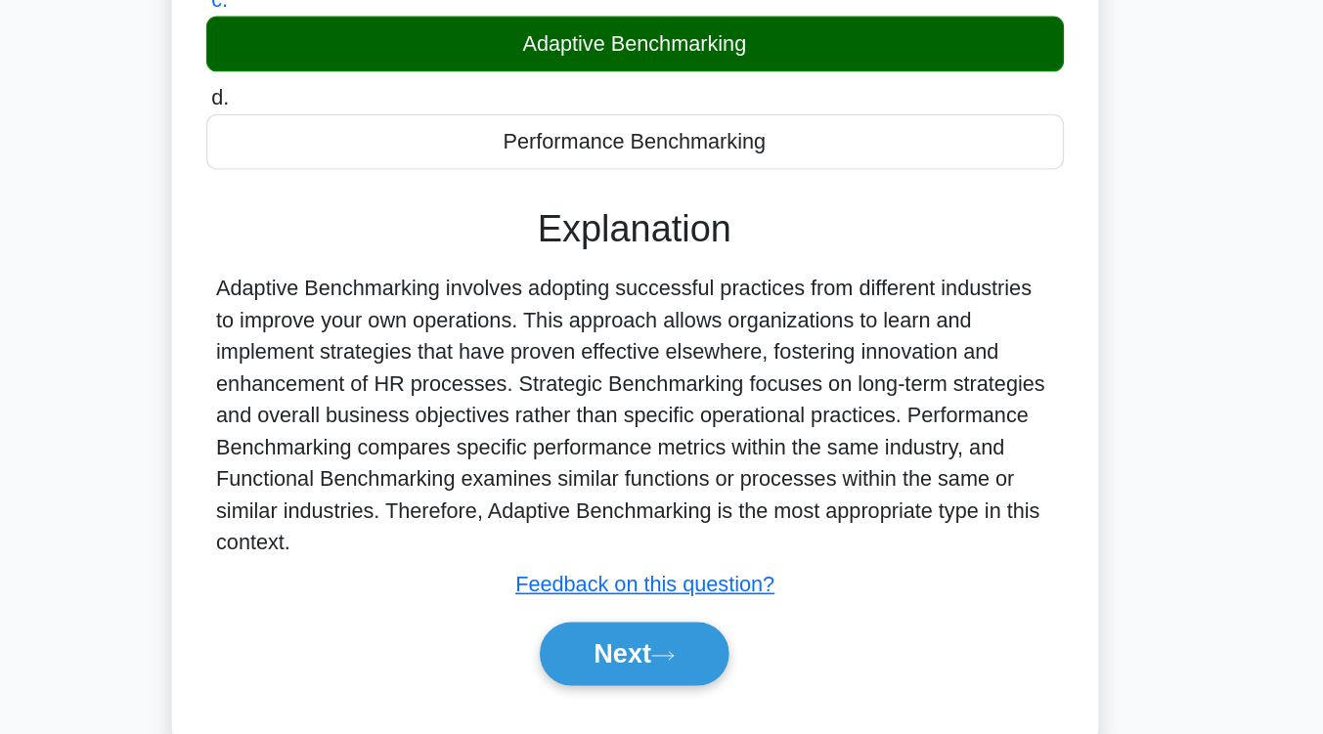
scroll to position [322, 0]
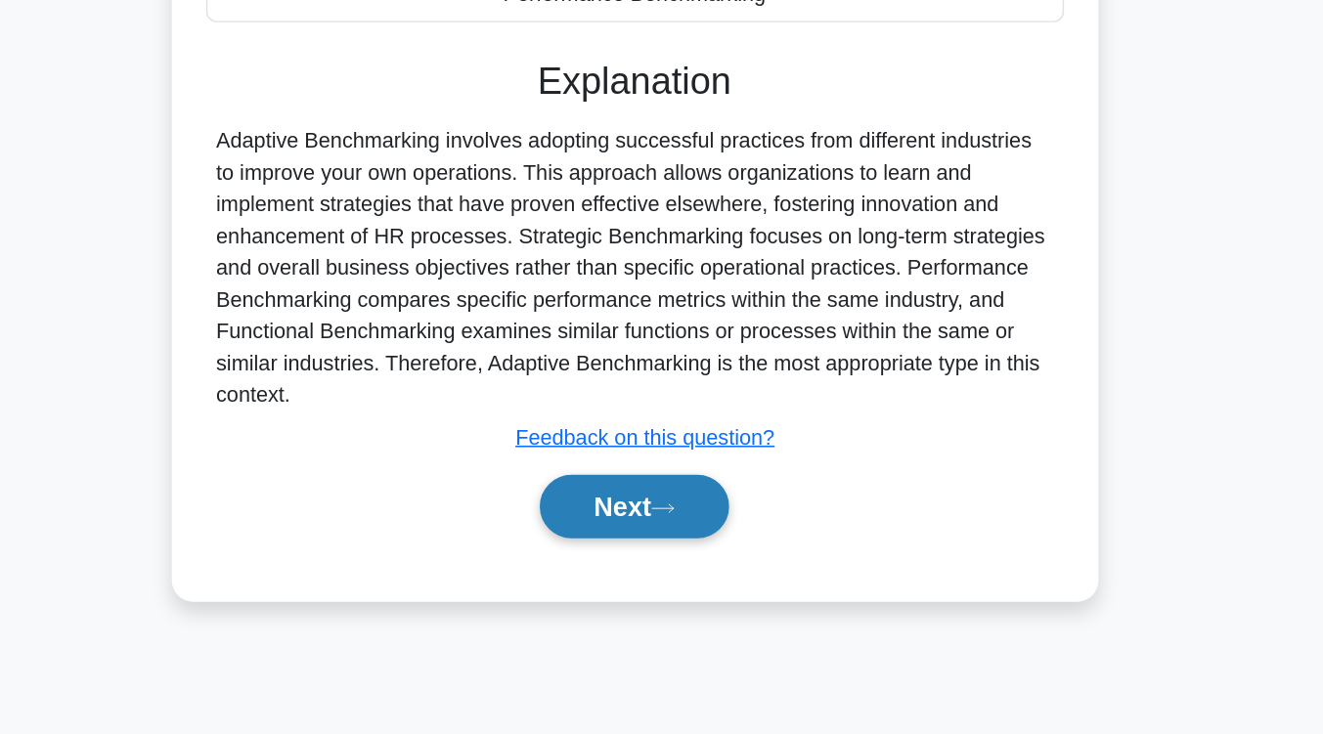
click at [717, 567] on button "Next" at bounding box center [662, 566] width 140 height 47
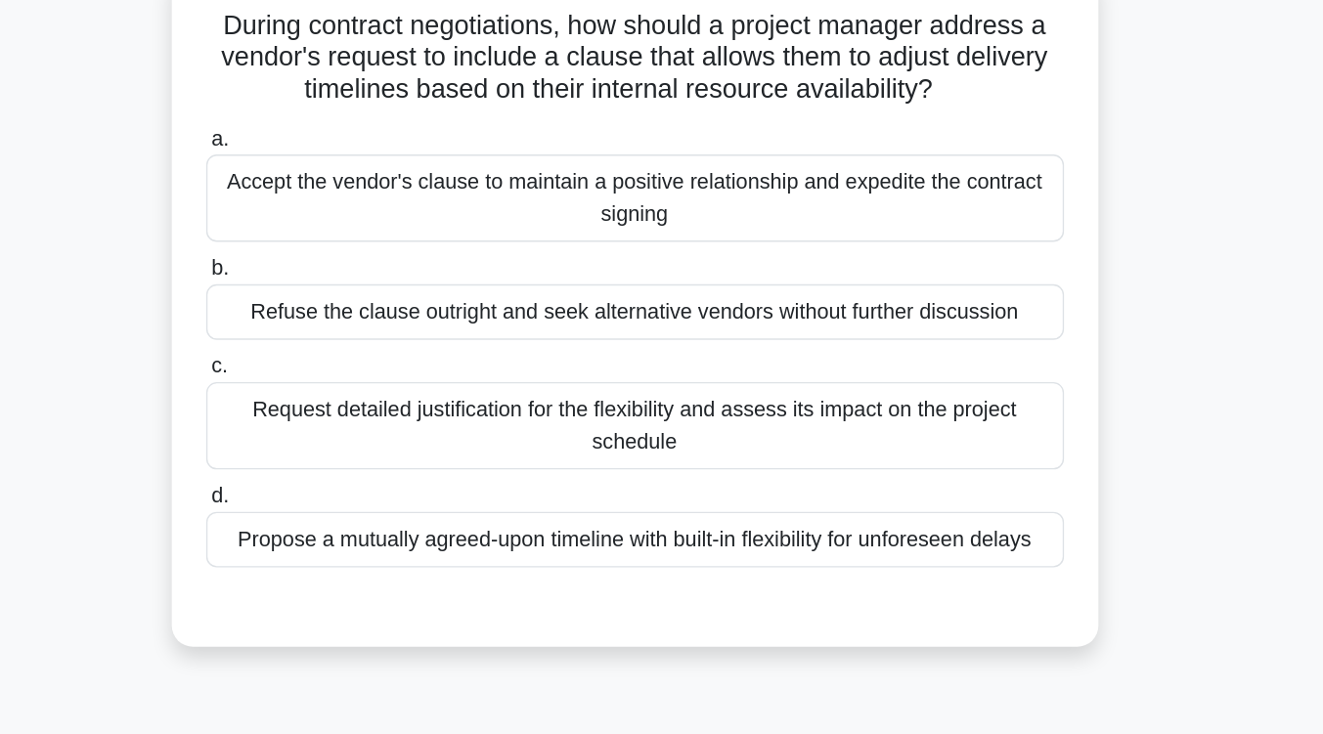
scroll to position [158, 0]
click at [718, 401] on div "Propose a mutually agreed-upon timeline with built-in flexibility for unforesee…" at bounding box center [662, 397] width 634 height 41
click at [345, 373] on input "d. Propose a mutually agreed-upon timeline with built-in flexibility for unfore…" at bounding box center [345, 366] width 0 height 13
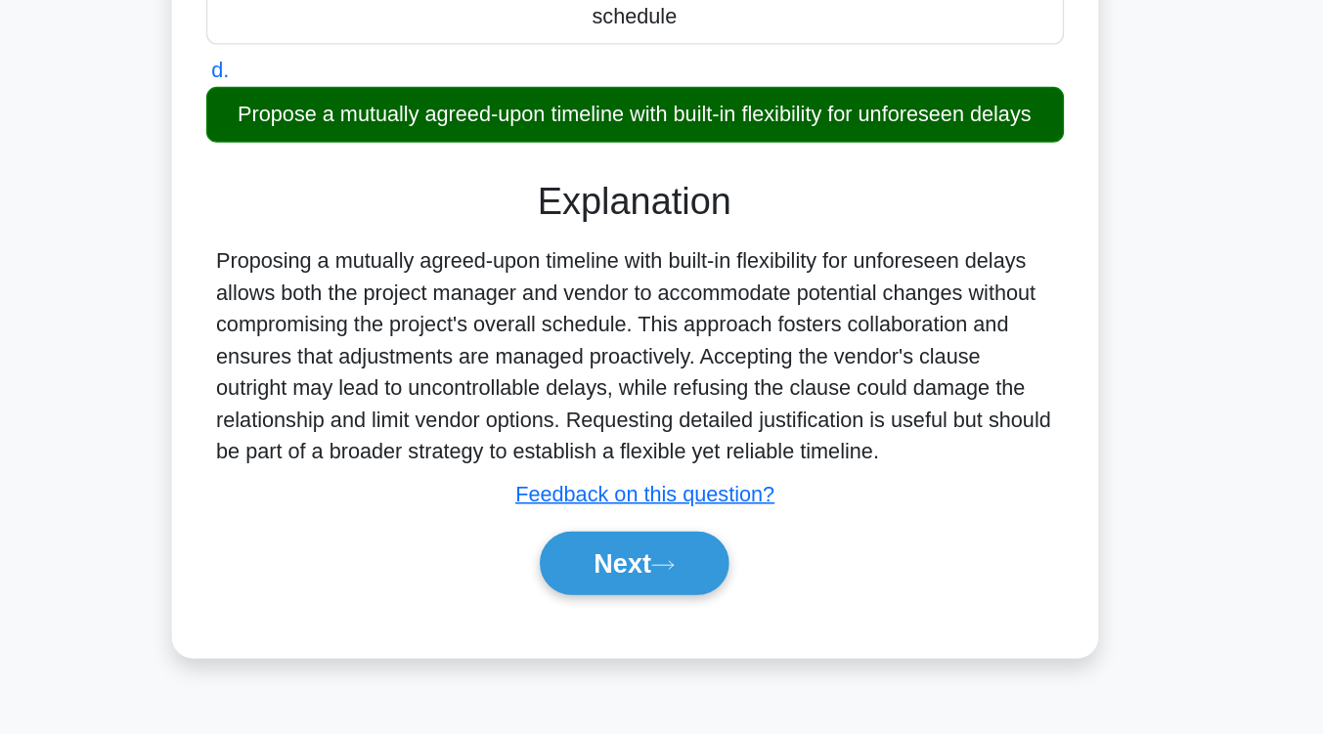
scroll to position [322, 0]
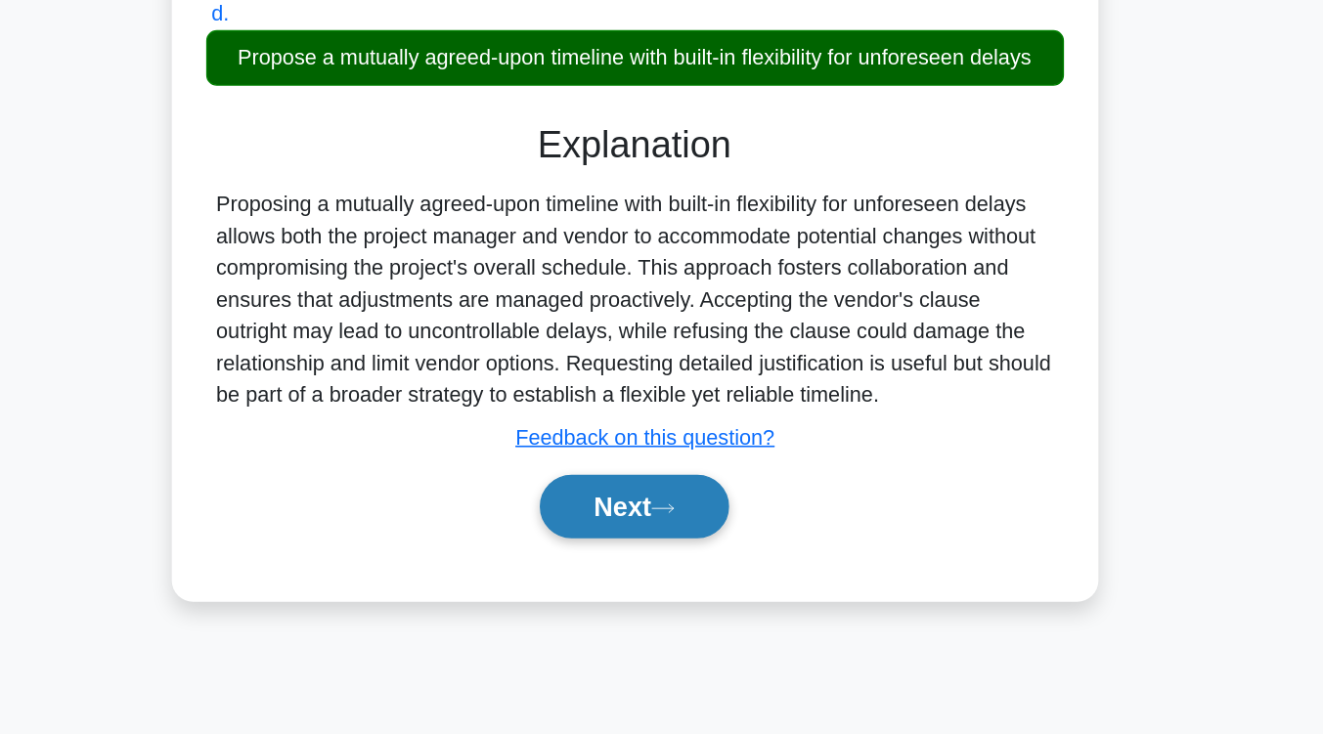
click at [688, 575] on button "Next" at bounding box center [662, 566] width 140 height 47
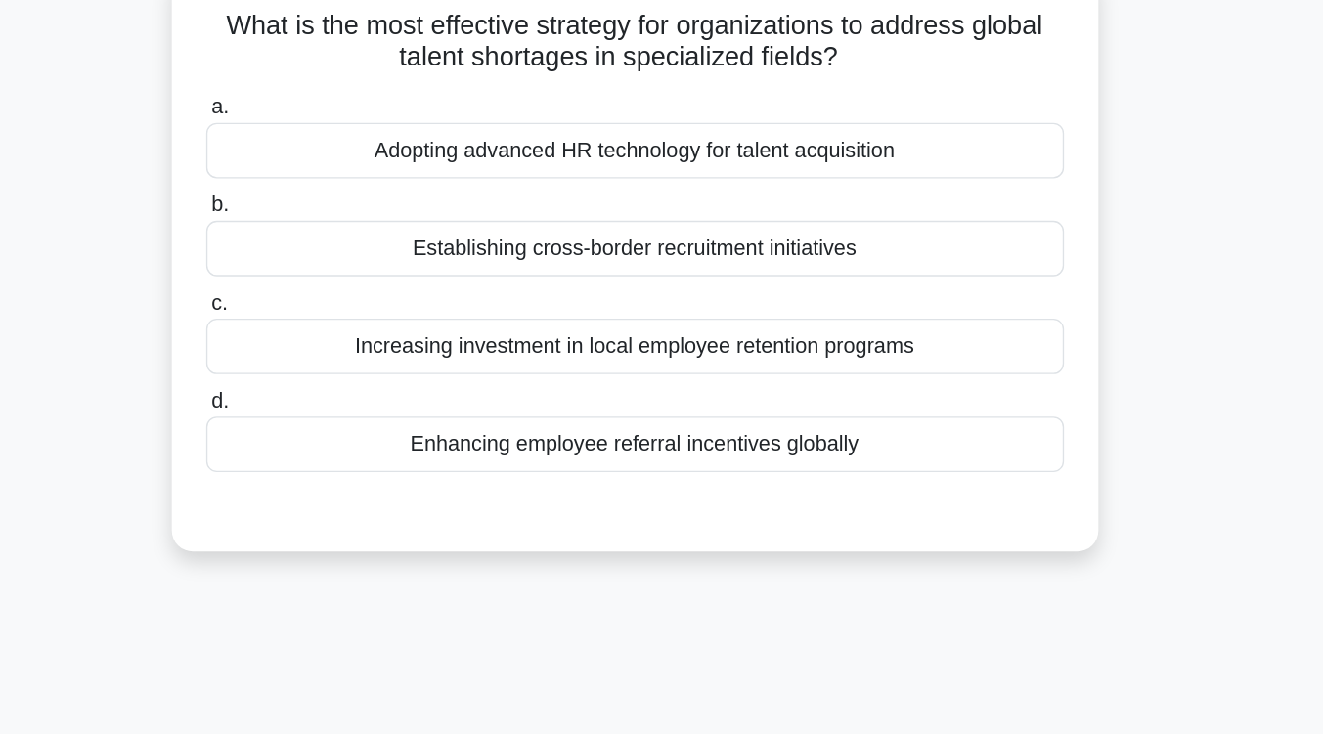
scroll to position [161, 0]
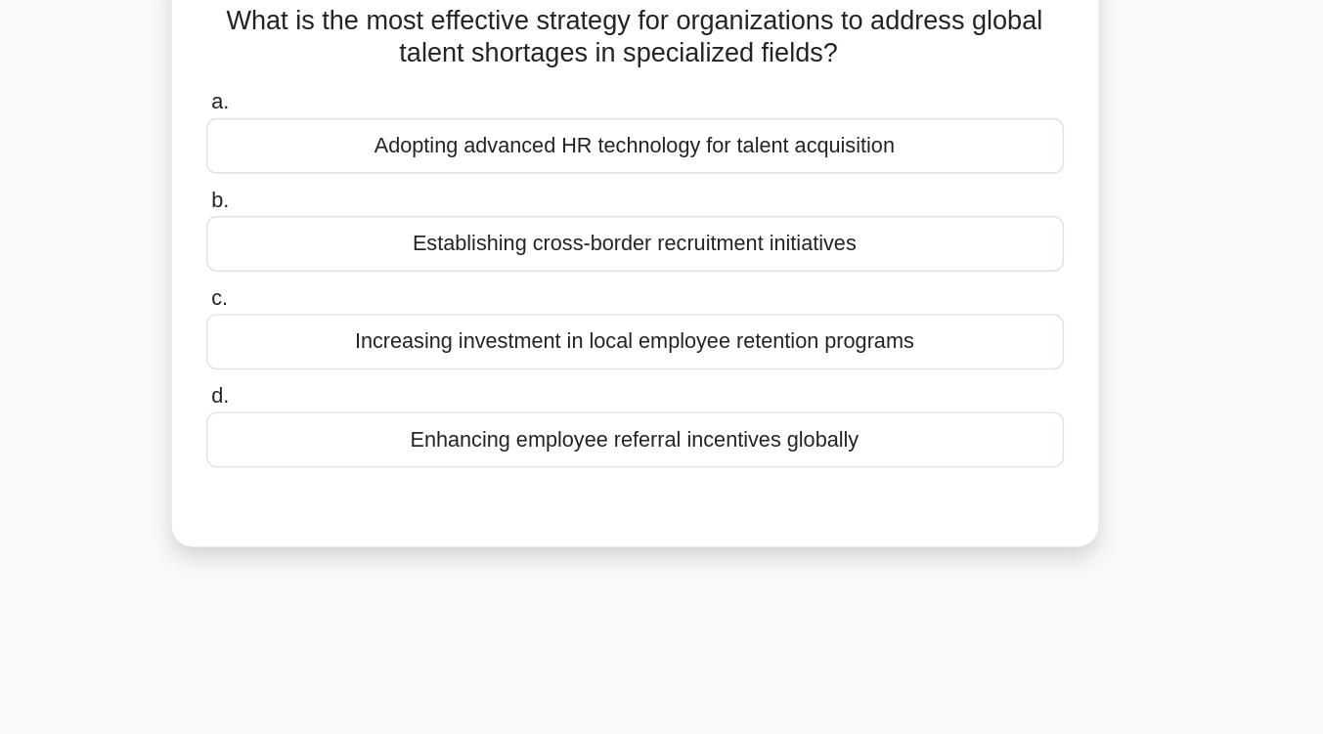
click at [707, 178] on div "Establishing cross-border recruitment initiatives" at bounding box center [662, 179] width 634 height 41
click at [345, 155] on input "b. Establishing cross-border recruitment initiatives" at bounding box center [345, 148] width 0 height 13
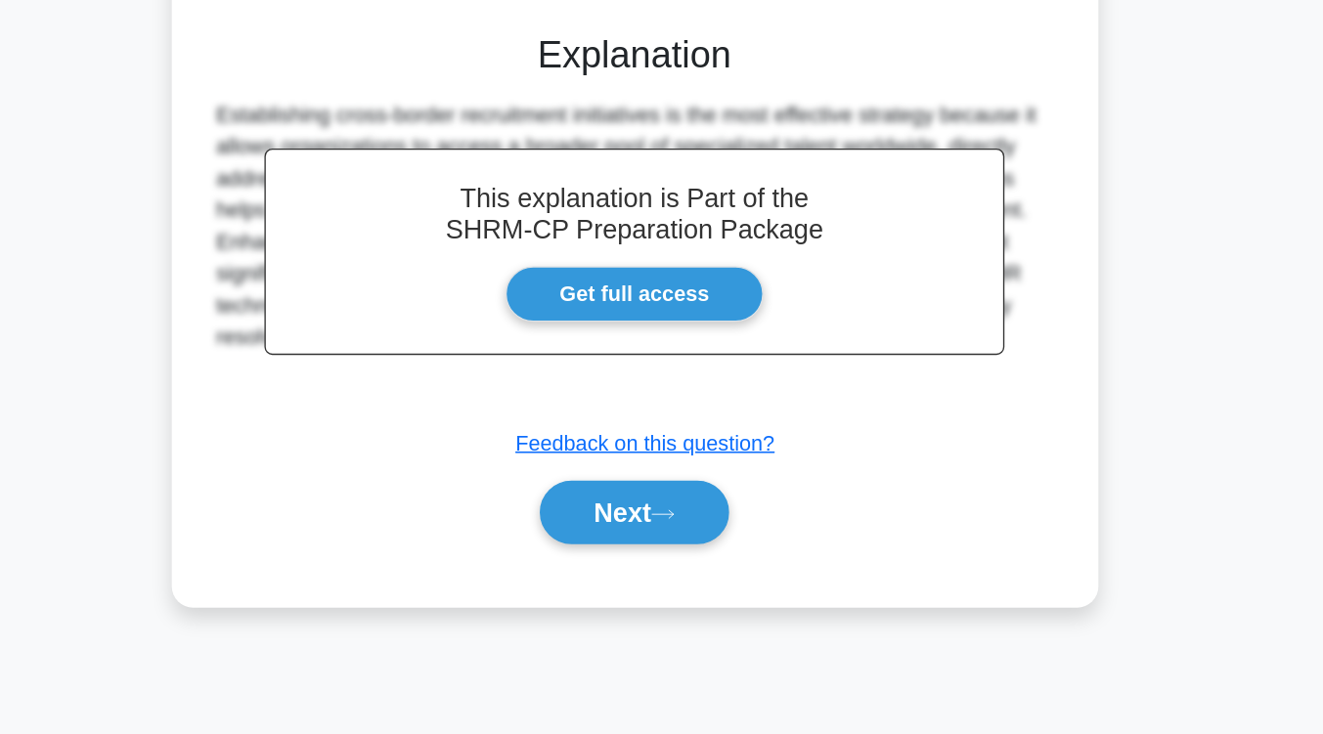
scroll to position [322, 0]
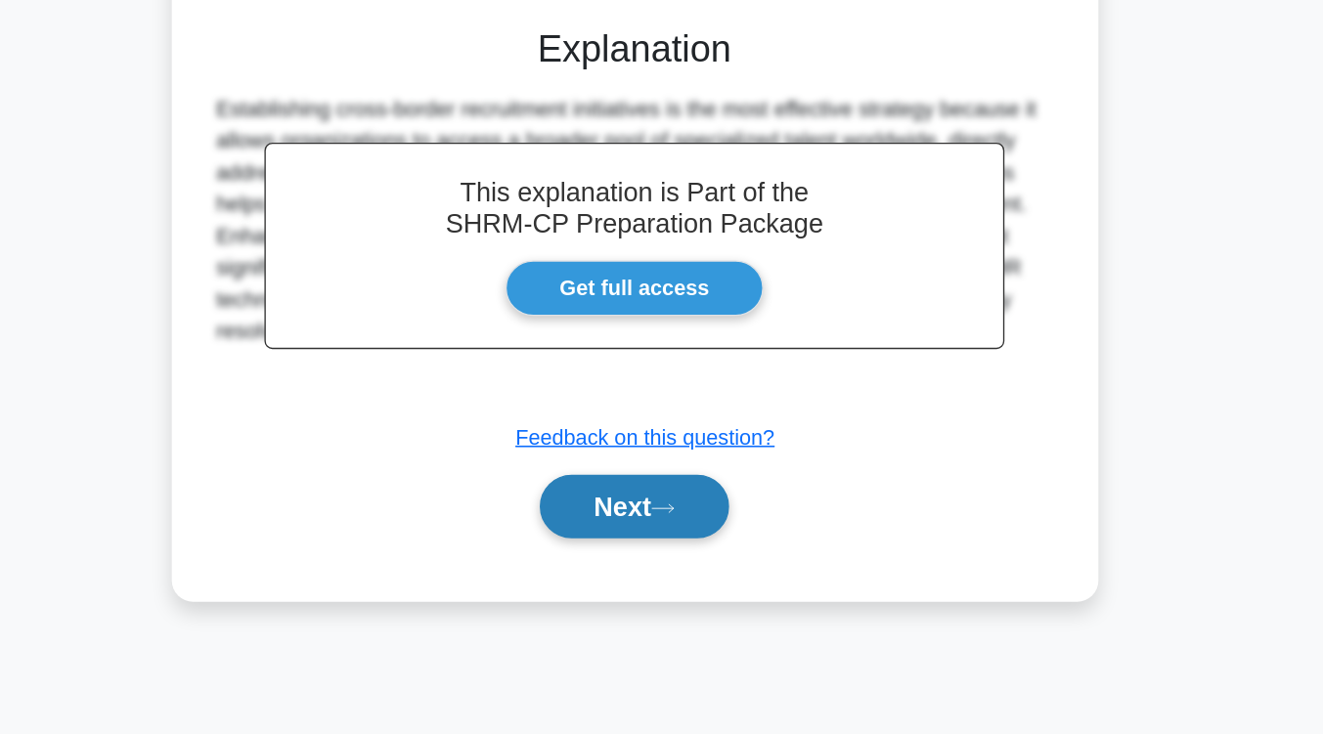
click at [697, 556] on button "Next" at bounding box center [662, 566] width 140 height 47
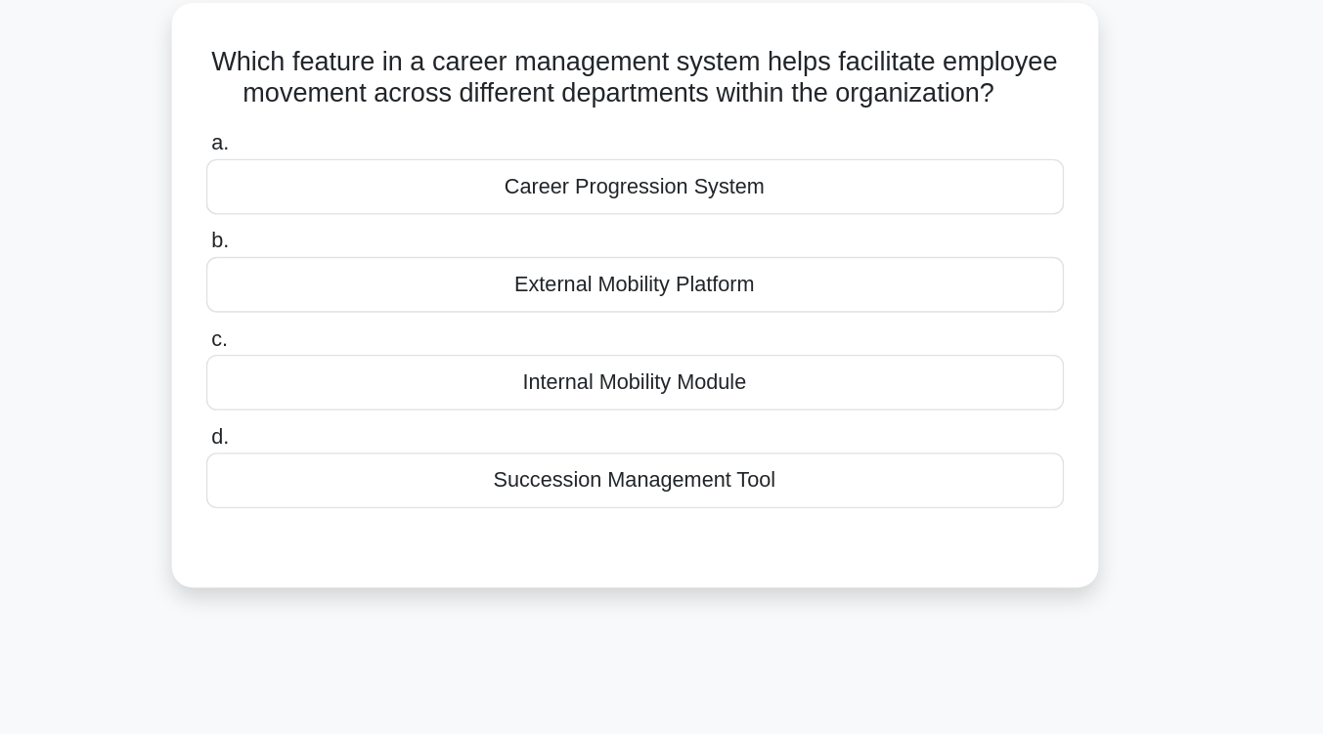
scroll to position [135, 0]
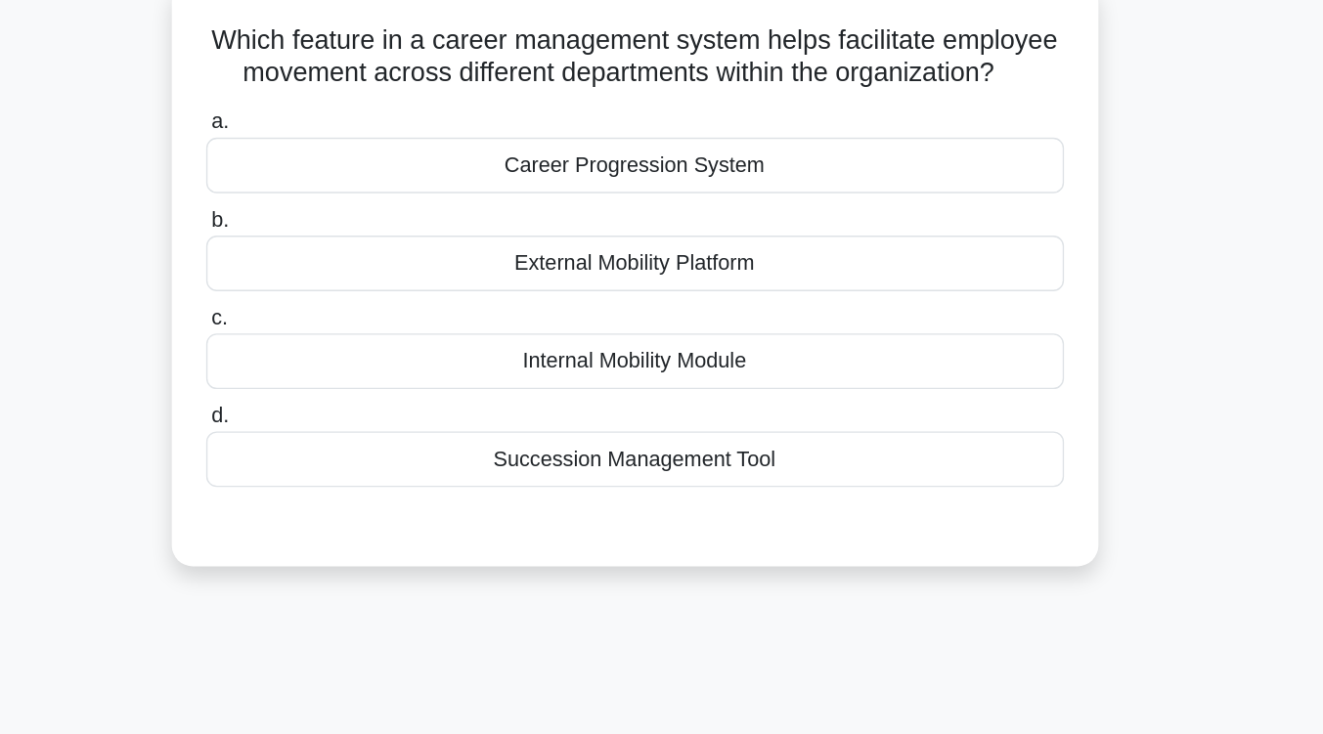
click at [739, 155] on div "Career Progression System" at bounding box center [662, 133] width 634 height 41
click at [345, 109] on input "a. Career Progression System" at bounding box center [345, 102] width 0 height 13
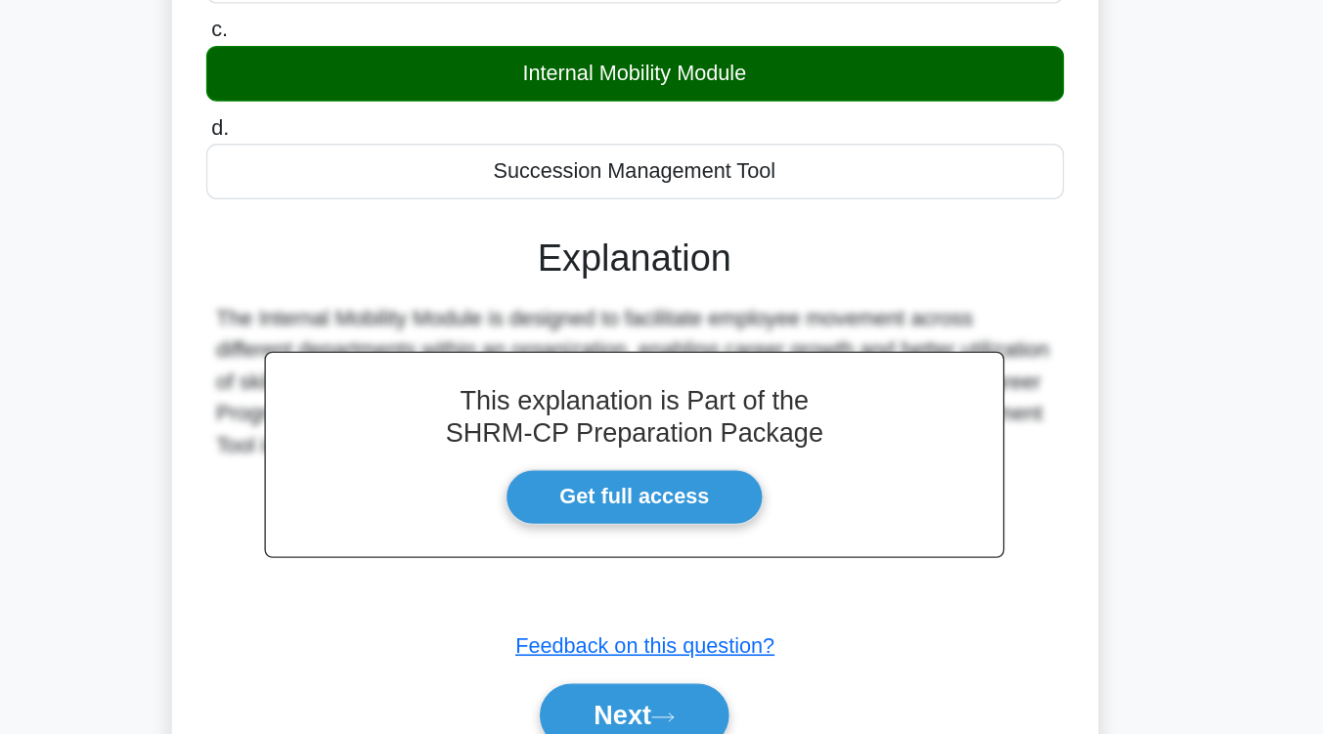
scroll to position [322, 0]
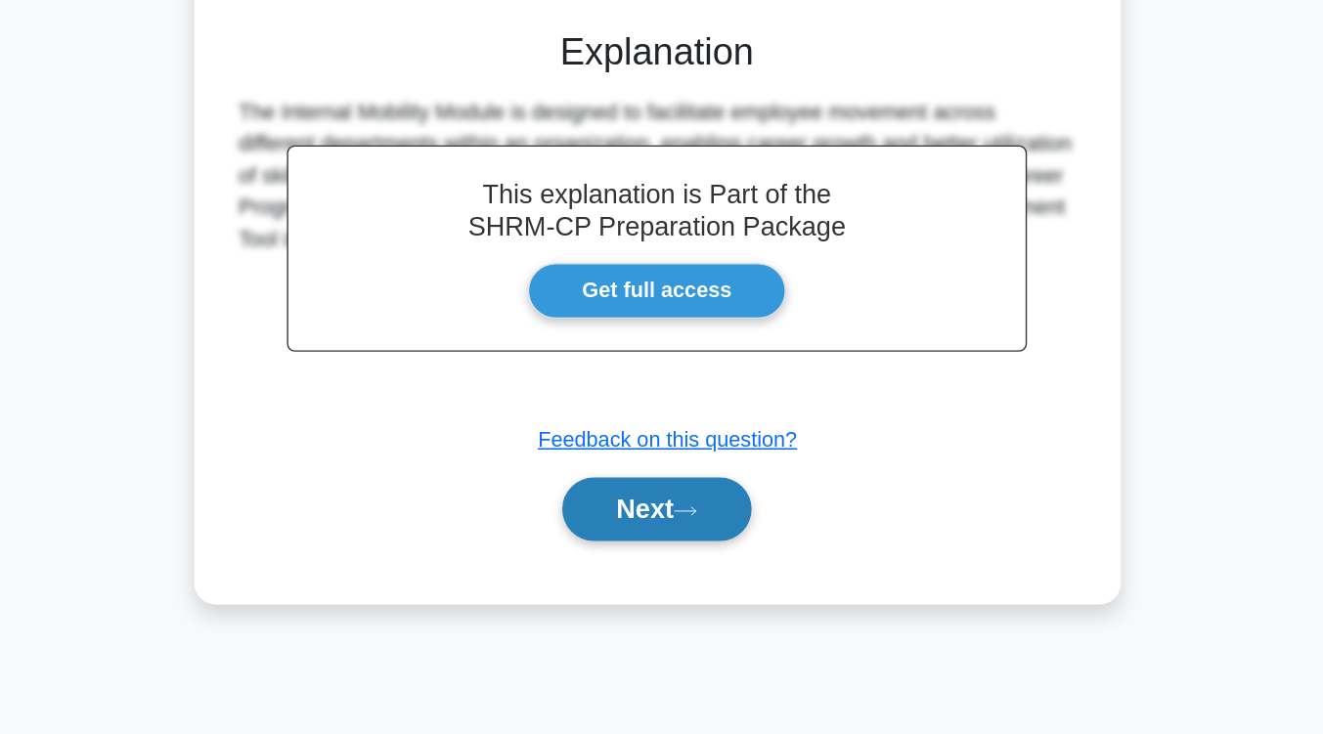
click at [687, 587] on button "Next" at bounding box center [662, 568] width 140 height 47
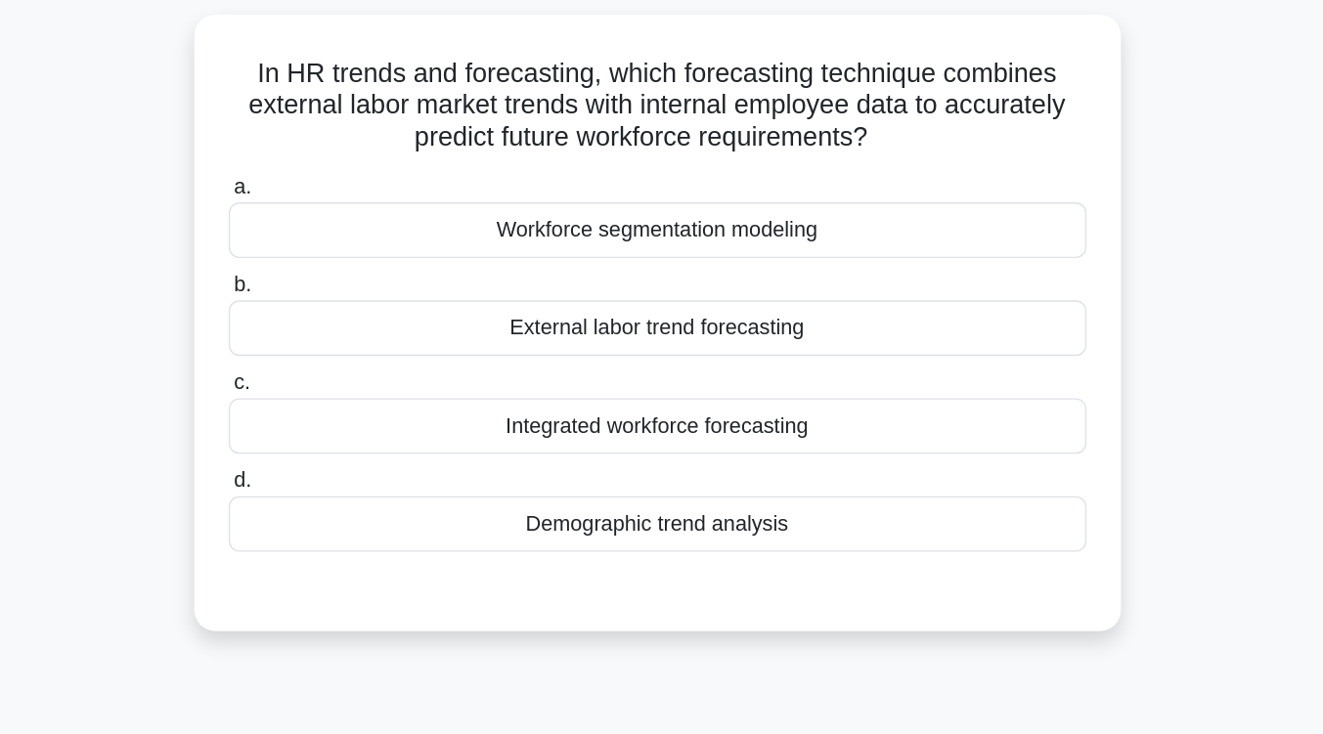
scroll to position [126, 0]
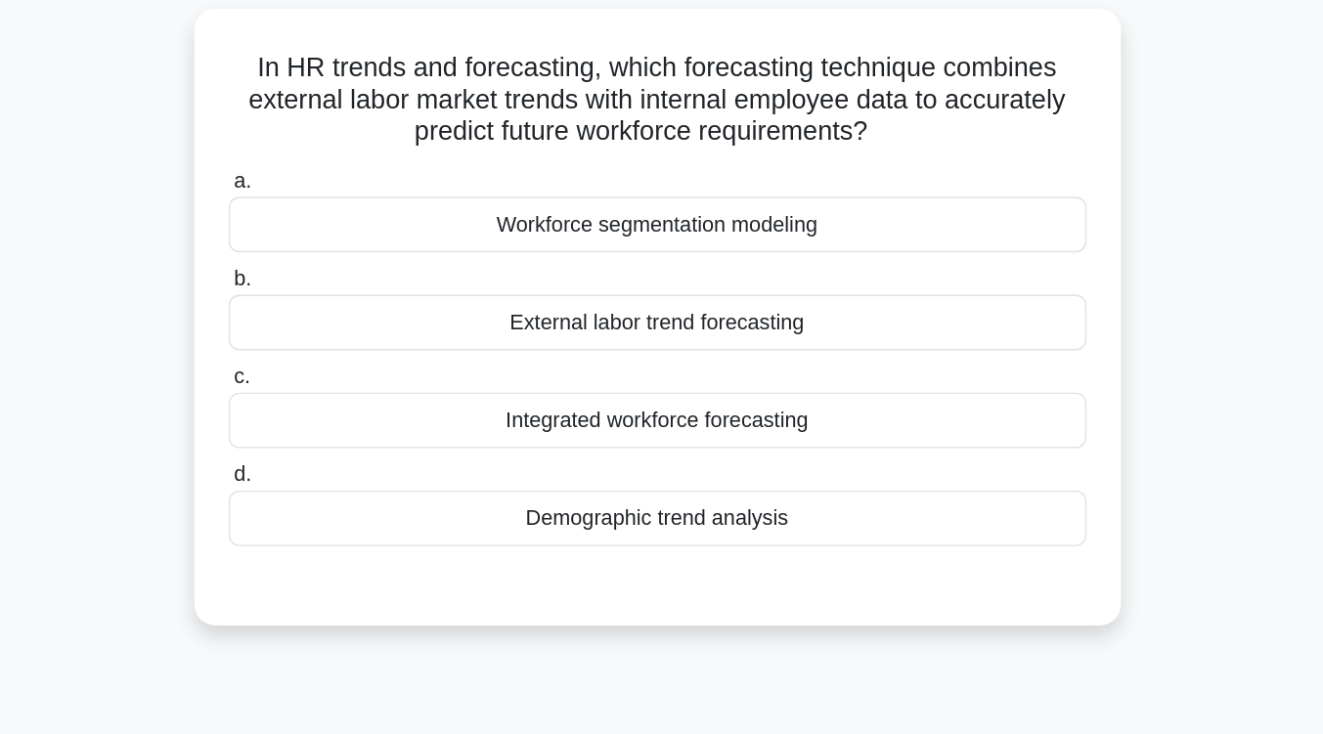
click at [705, 174] on div "Workforce segmentation modeling" at bounding box center [662, 166] width 634 height 41
click at [345, 141] on input "a. Workforce segmentation modeling" at bounding box center [345, 134] width 0 height 13
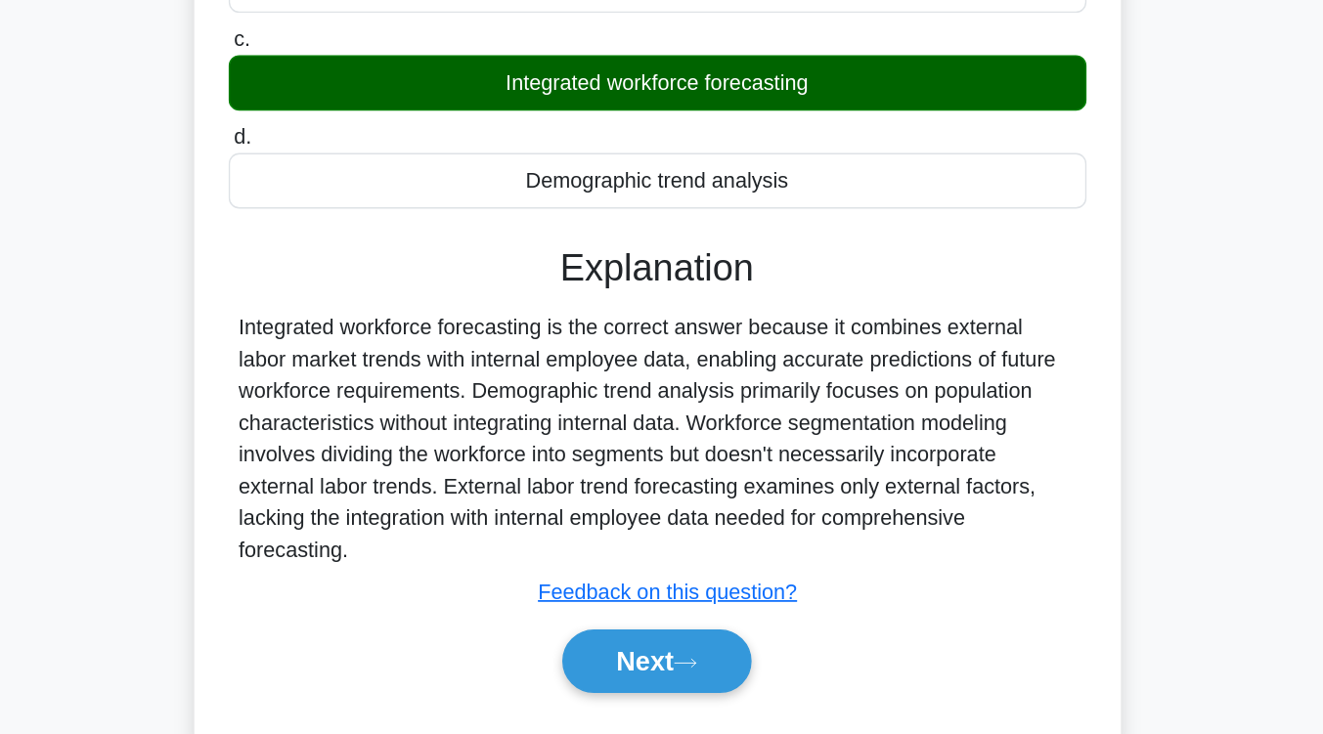
scroll to position [322, 0]
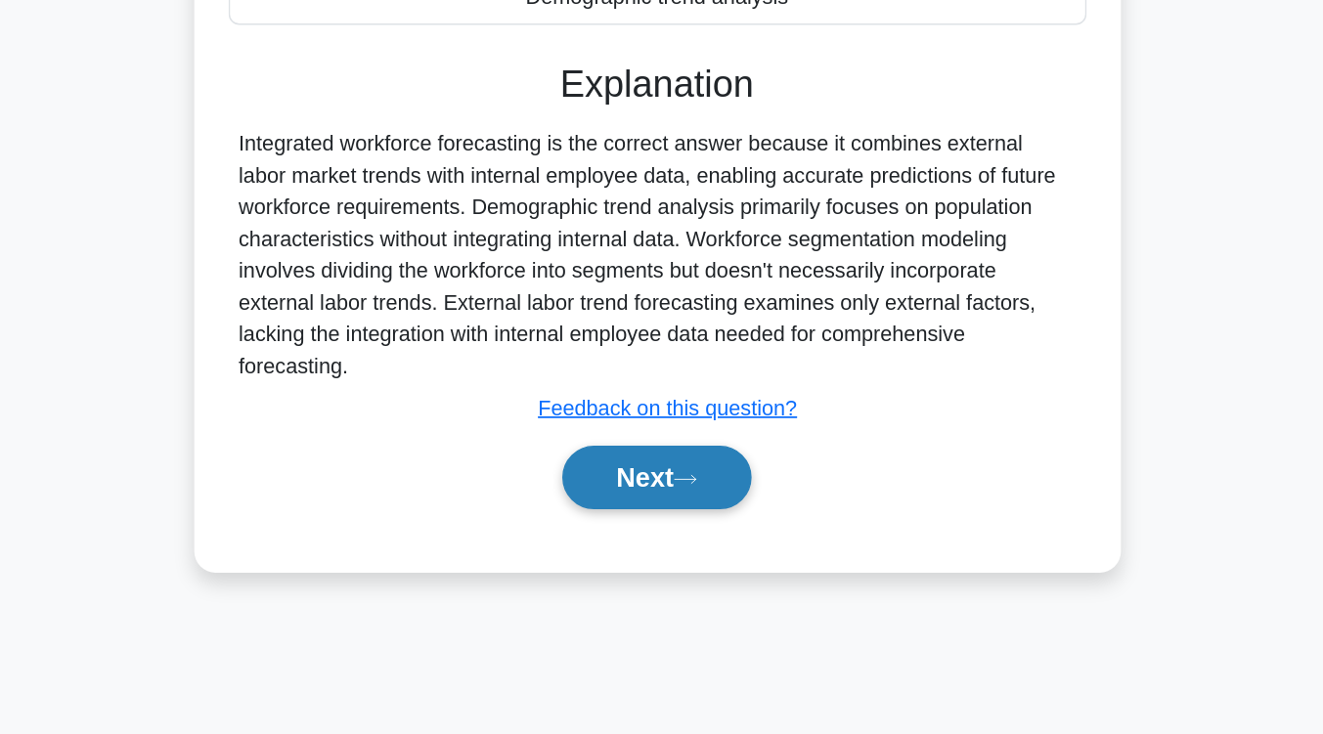
click at [685, 548] on icon at bounding box center [683, 546] width 18 height 11
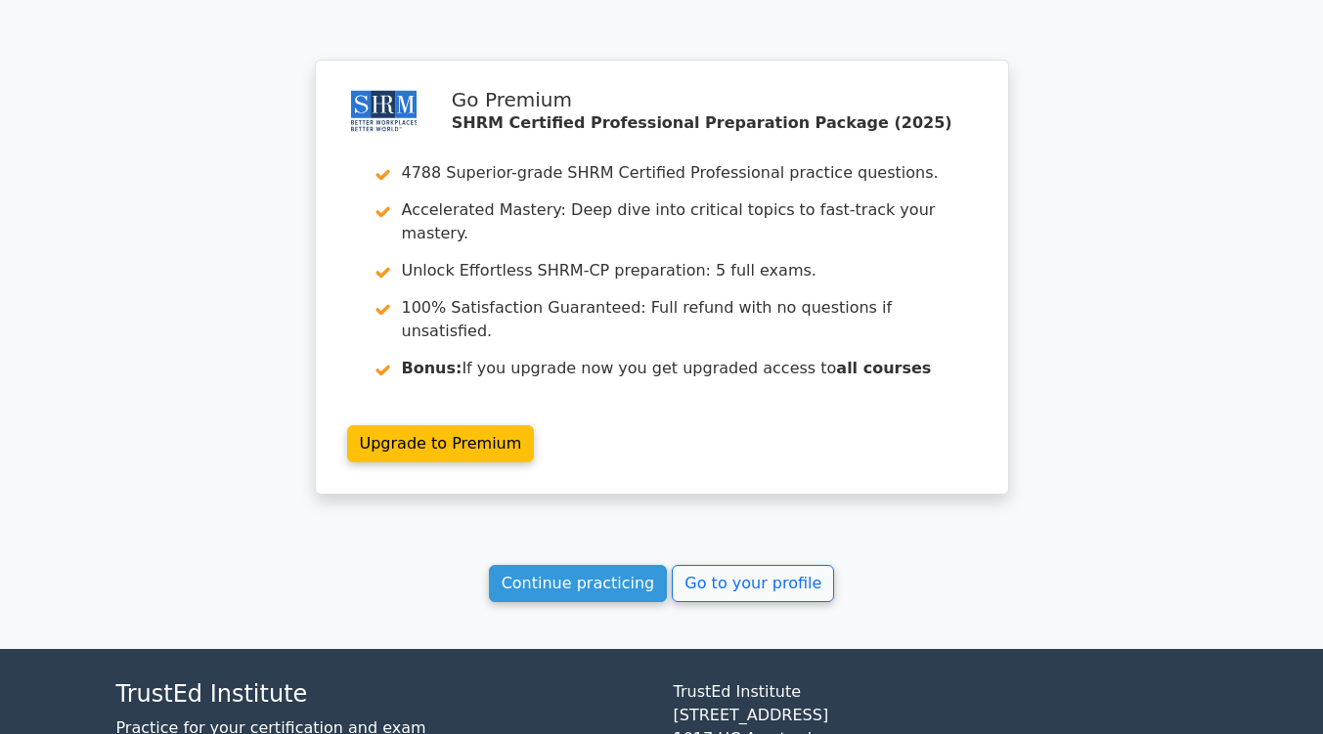
scroll to position [2678, 0]
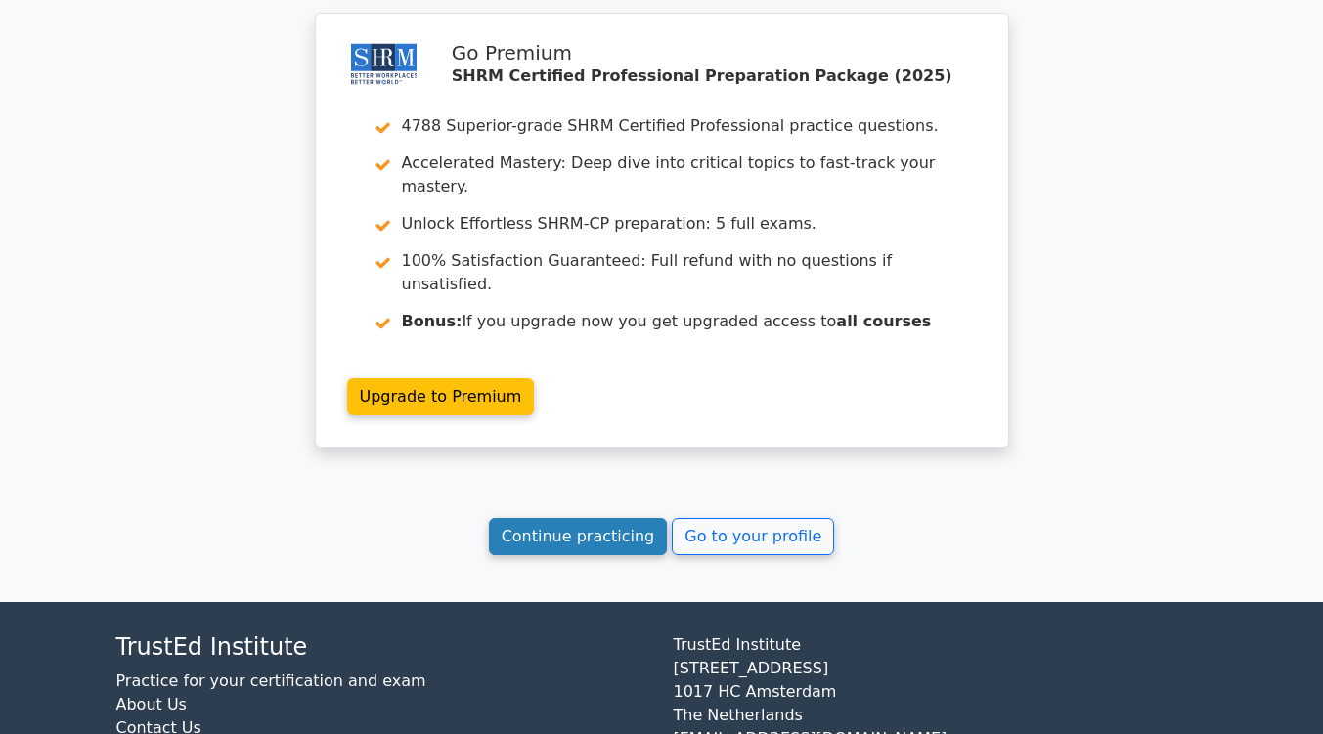
click at [602, 518] on link "Continue practicing" at bounding box center [578, 536] width 179 height 37
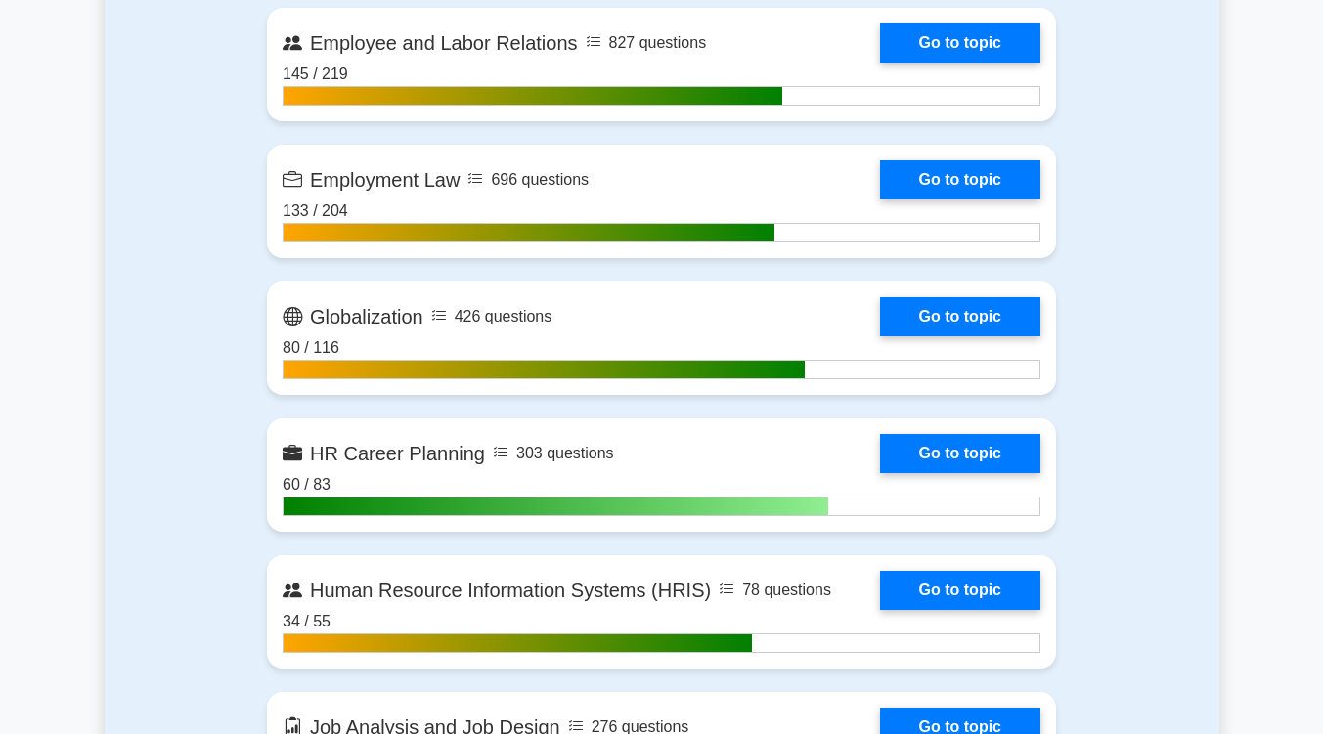
scroll to position [1637, 0]
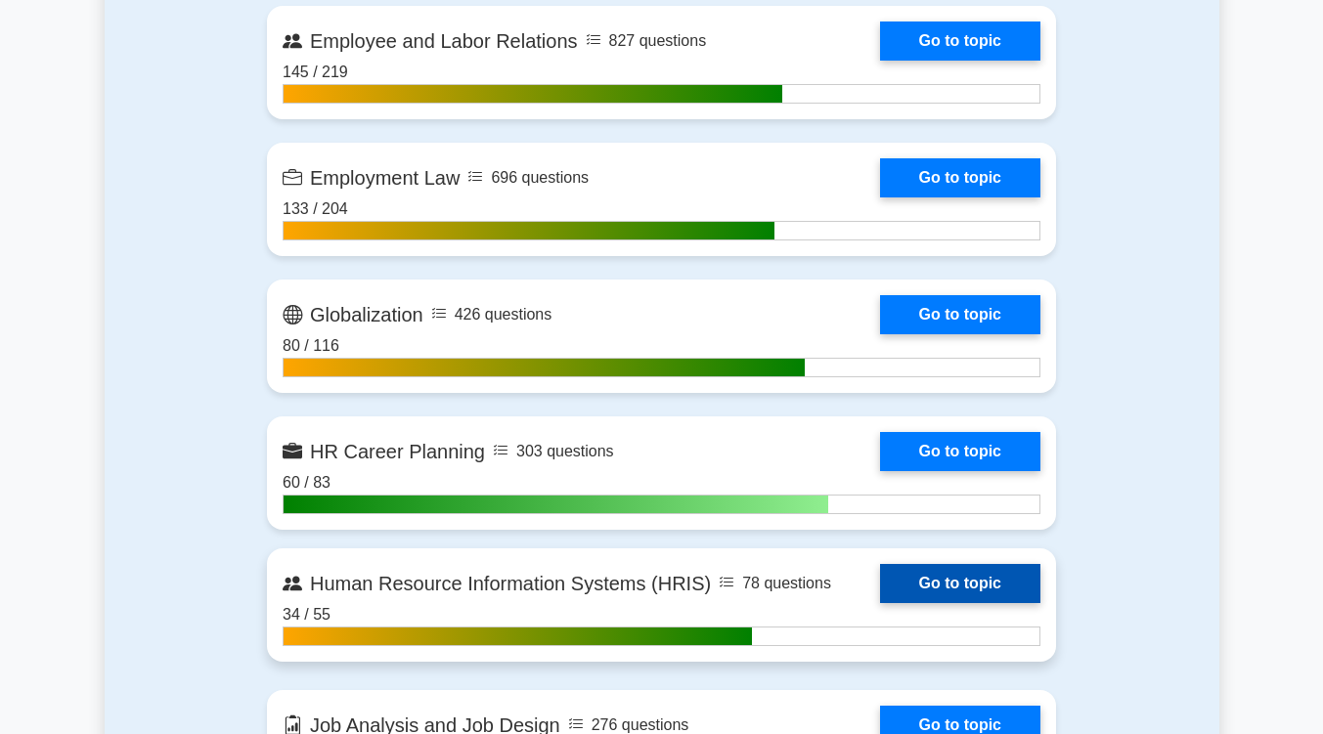
click at [910, 584] on link "Go to topic" at bounding box center [960, 583] width 160 height 39
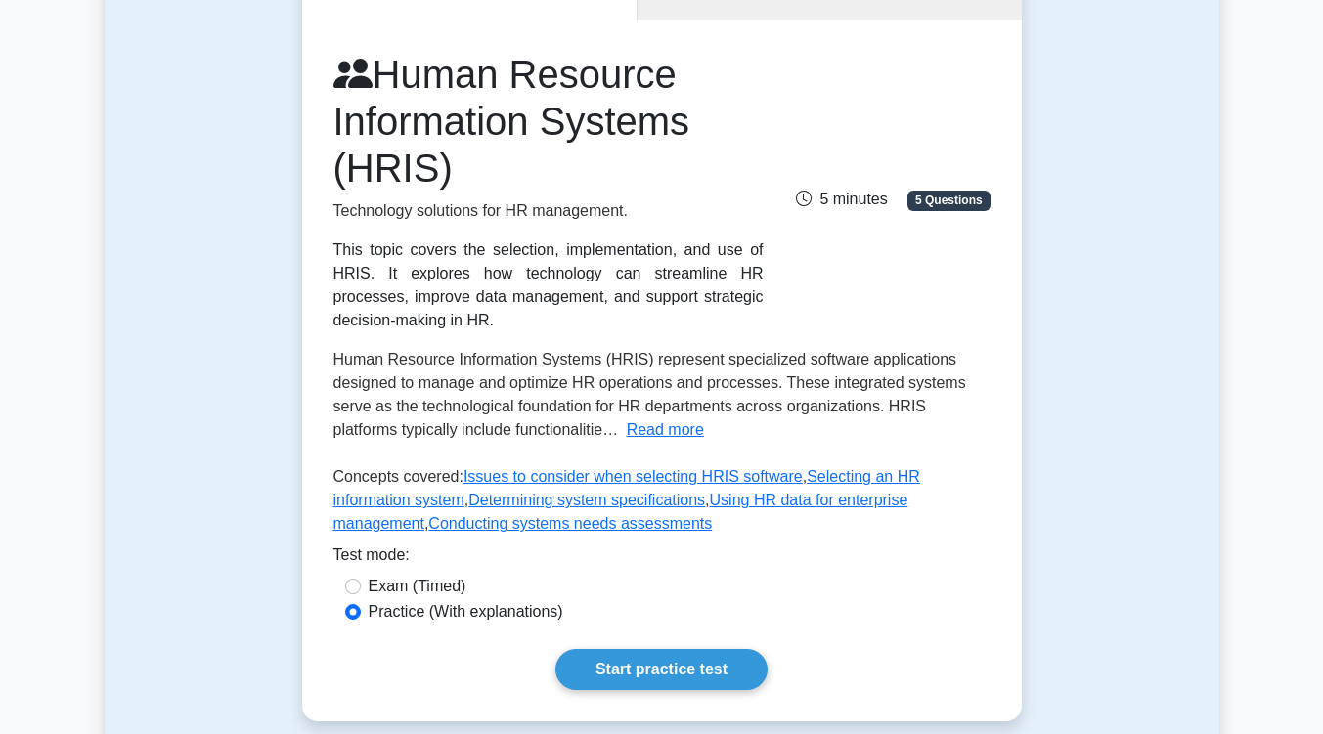
scroll to position [458, 0]
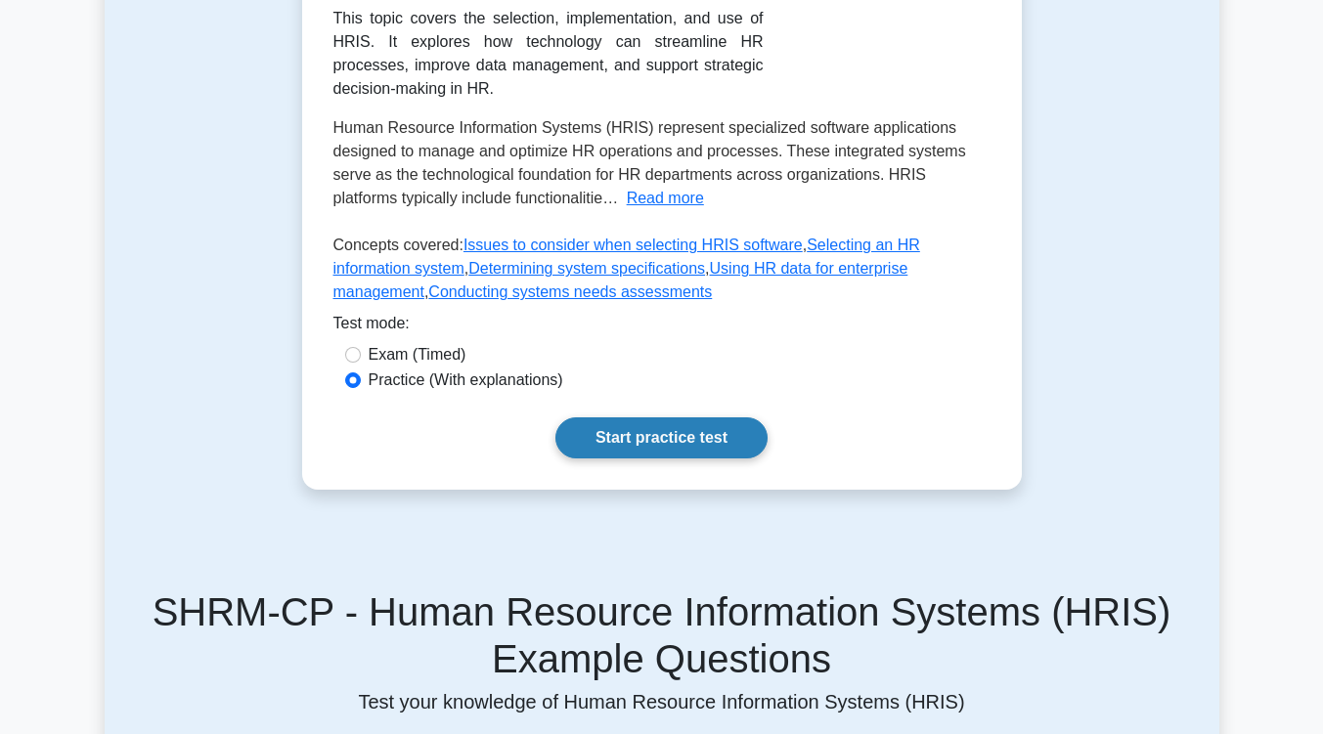
click at [658, 435] on link "Start practice test" at bounding box center [661, 438] width 212 height 41
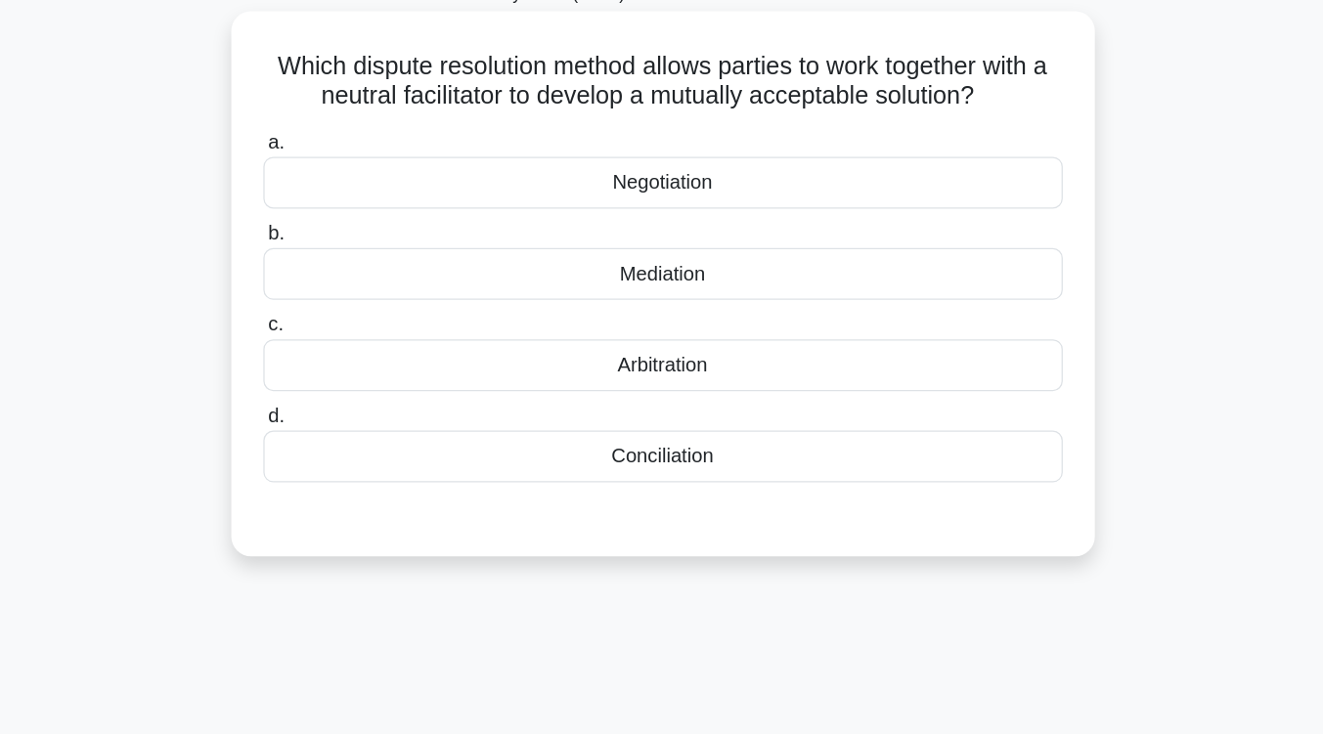
click at [663, 404] on div "Arbitration" at bounding box center [662, 413] width 634 height 41
click at [345, 388] on input "c. Arbitration" at bounding box center [345, 382] width 0 height 13
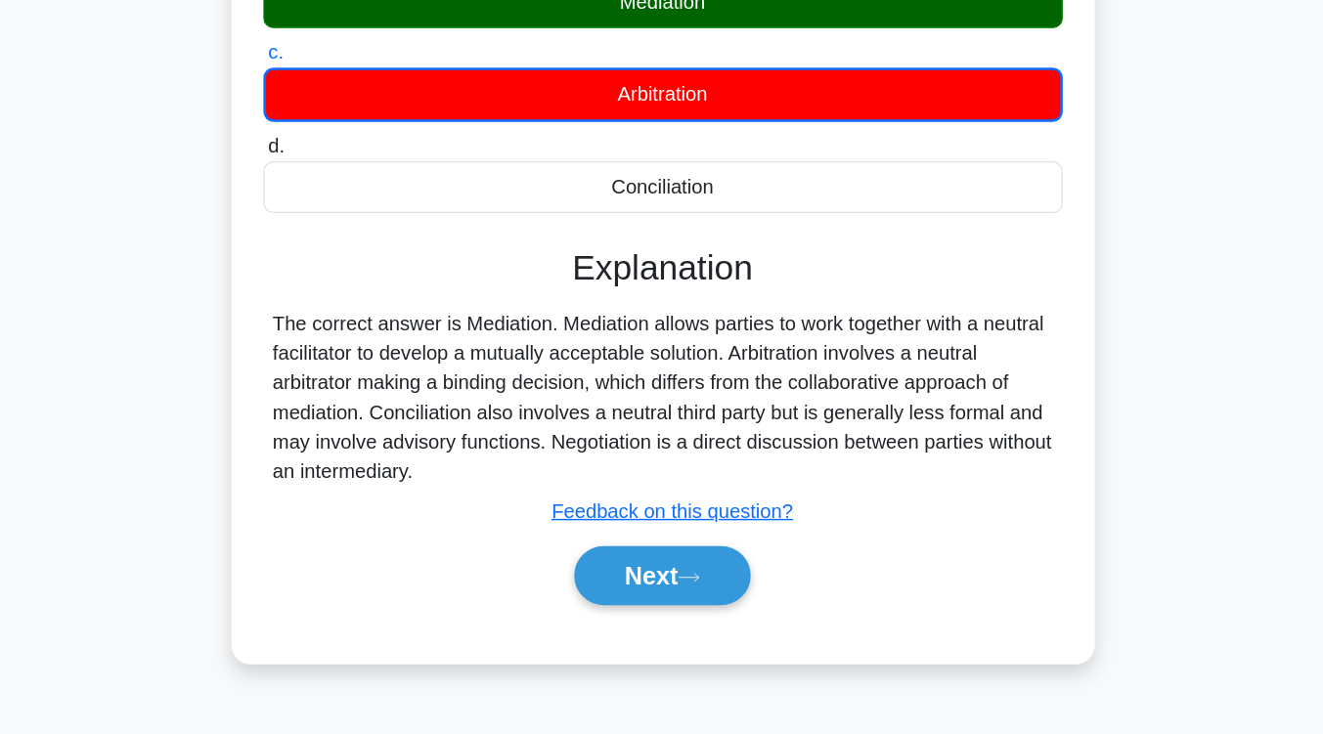
scroll to position [189, 0]
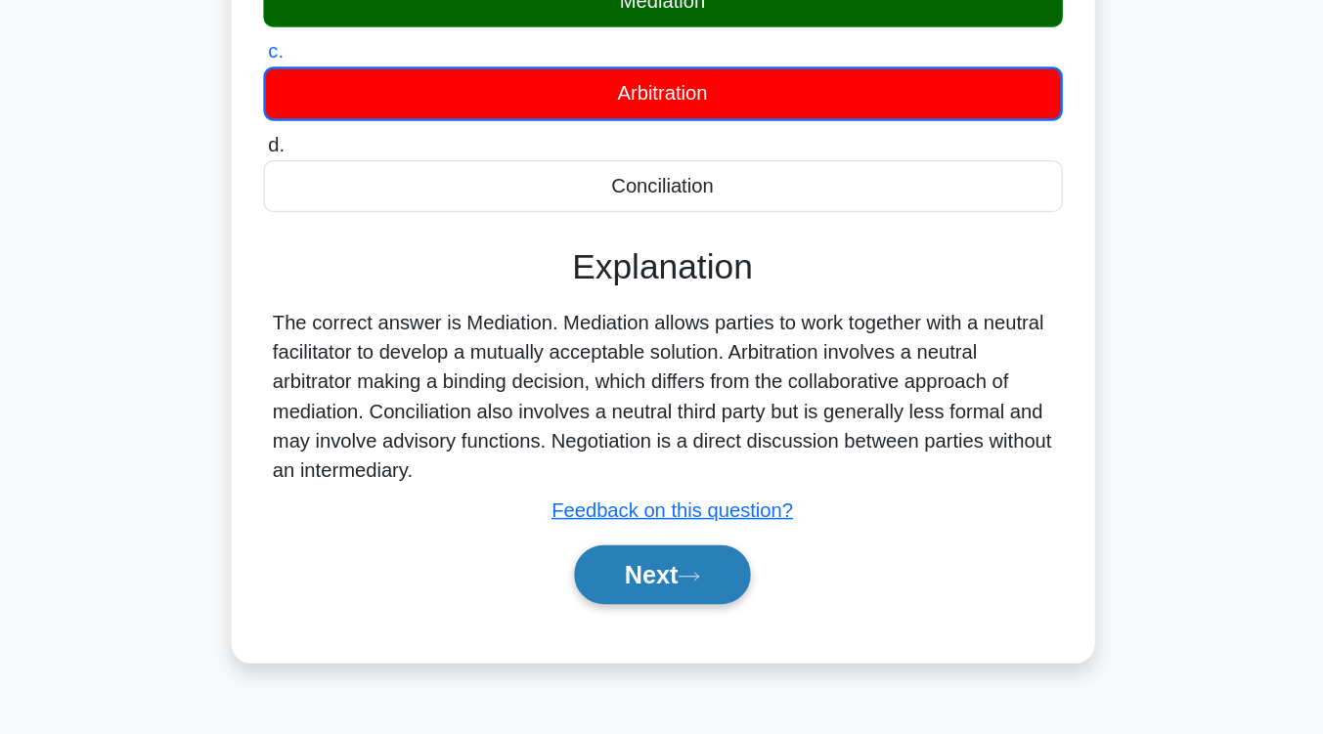
click at [664, 599] on button "Next" at bounding box center [662, 607] width 140 height 47
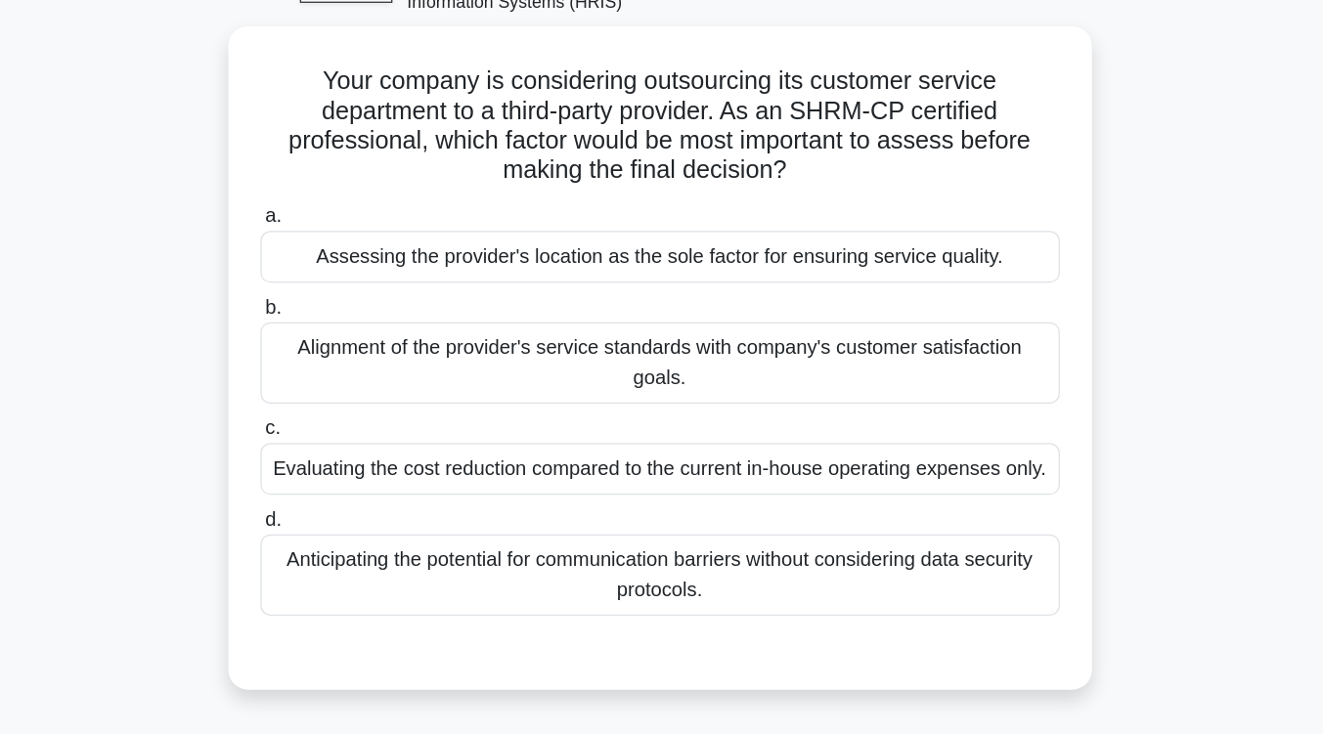
scroll to position [114, 0]
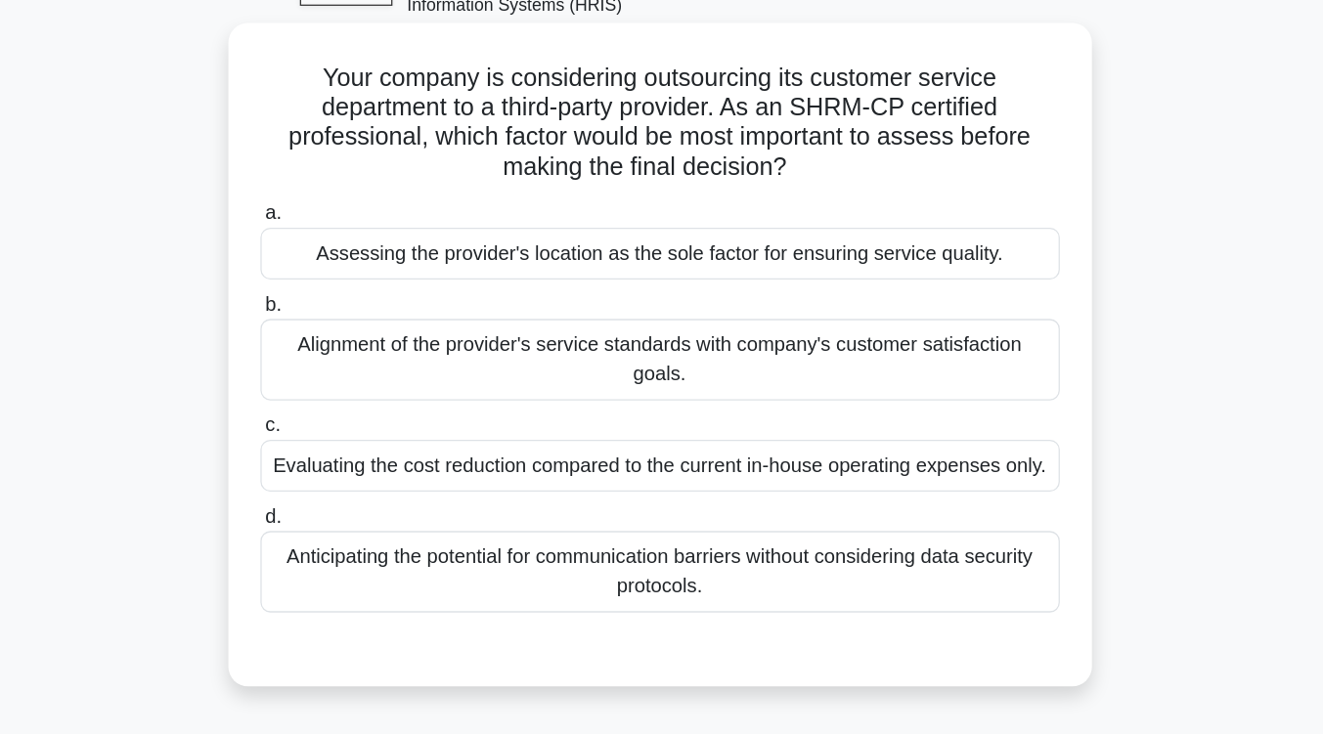
click at [685, 292] on div "Alignment of the provider's service standards with company's customer satisfact…" at bounding box center [662, 285] width 634 height 65
click at [345, 248] on input "b. Alignment of the provider's service standards with company's customer satisf…" at bounding box center [345, 242] width 0 height 13
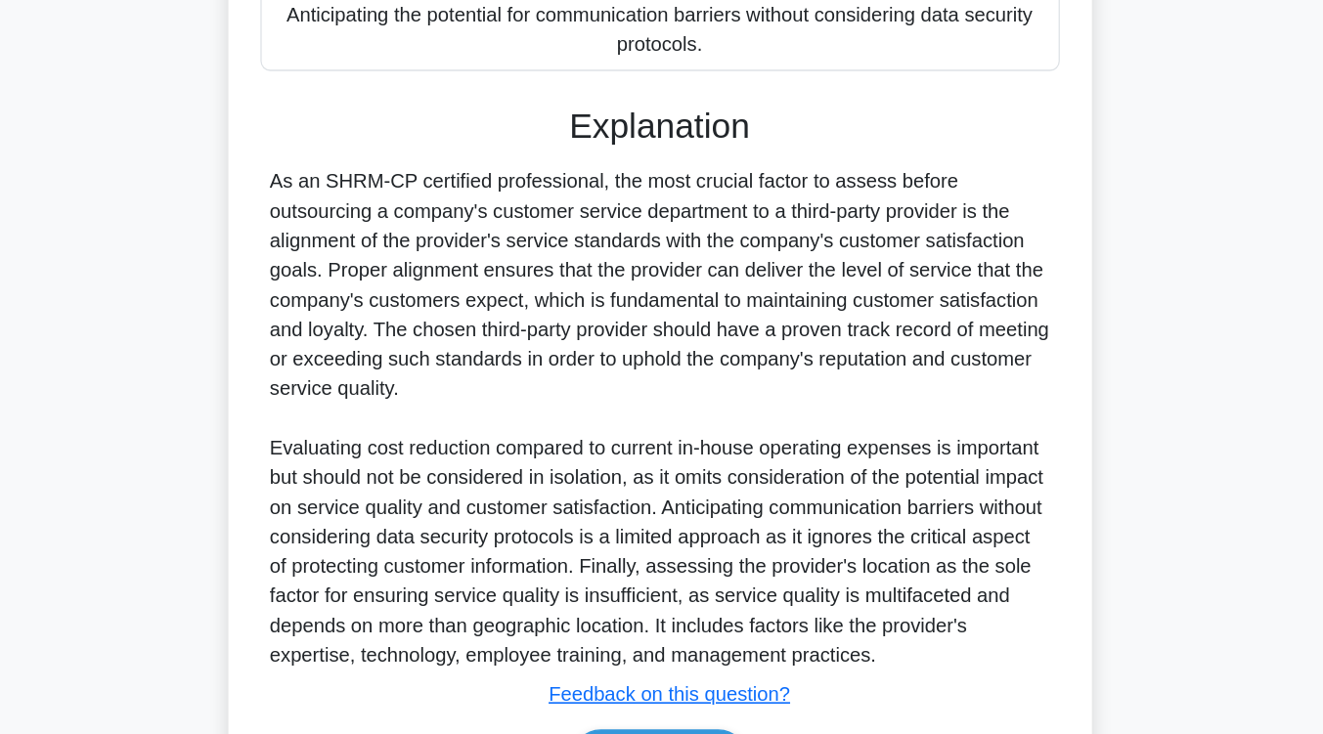
scroll to position [519, 0]
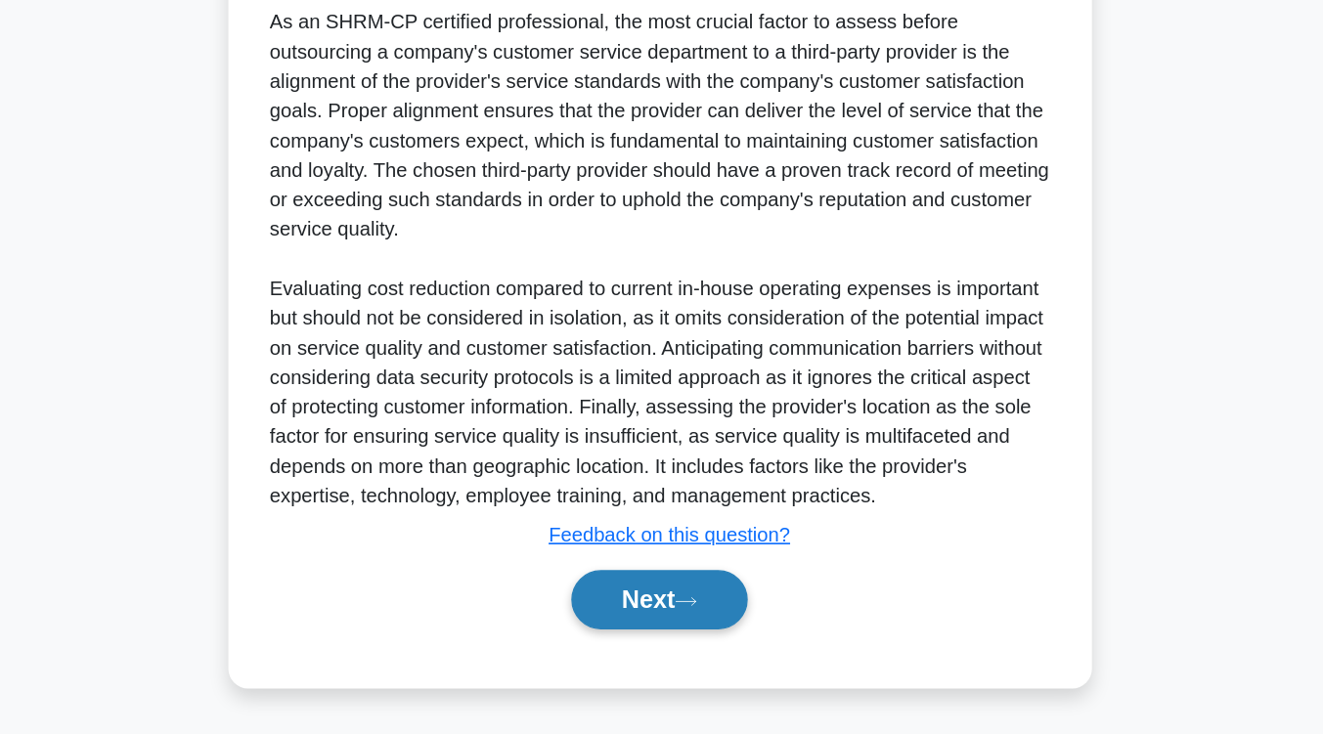
click at [652, 614] on button "Next" at bounding box center [662, 627] width 140 height 47
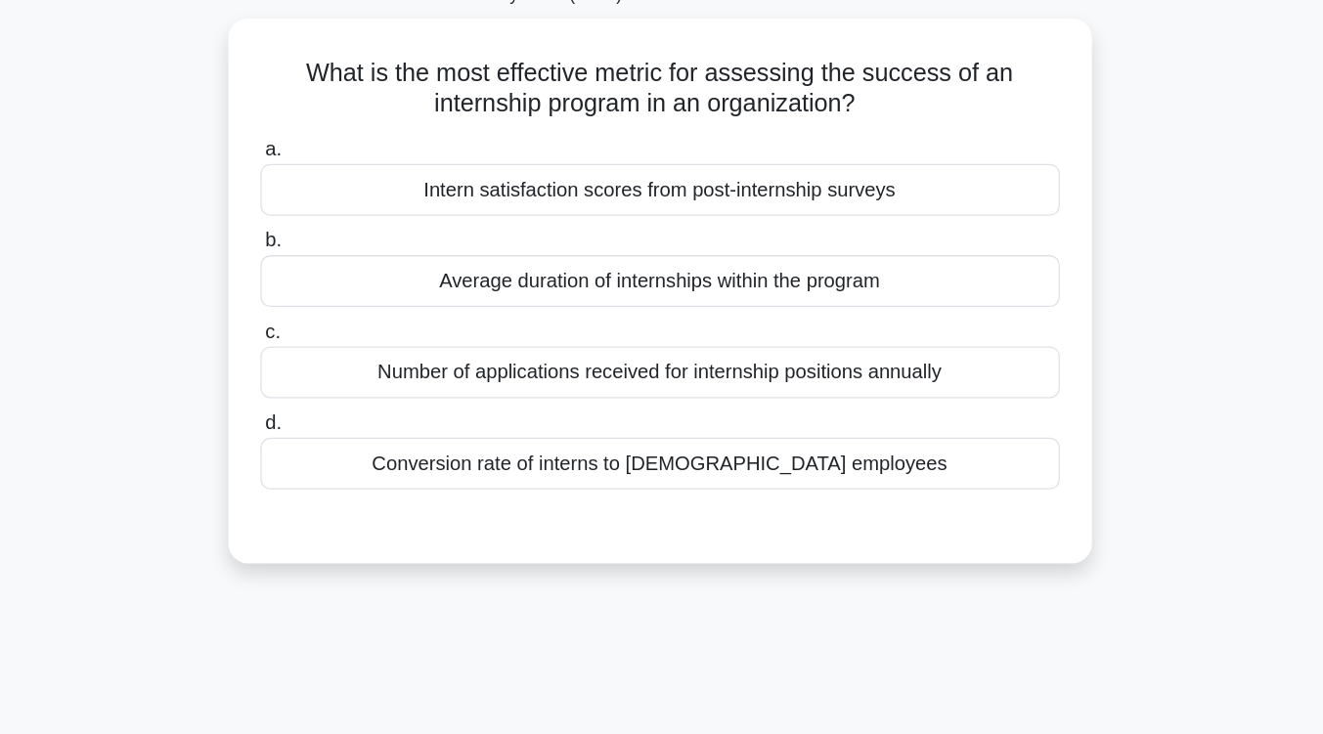
scroll to position [122, 0]
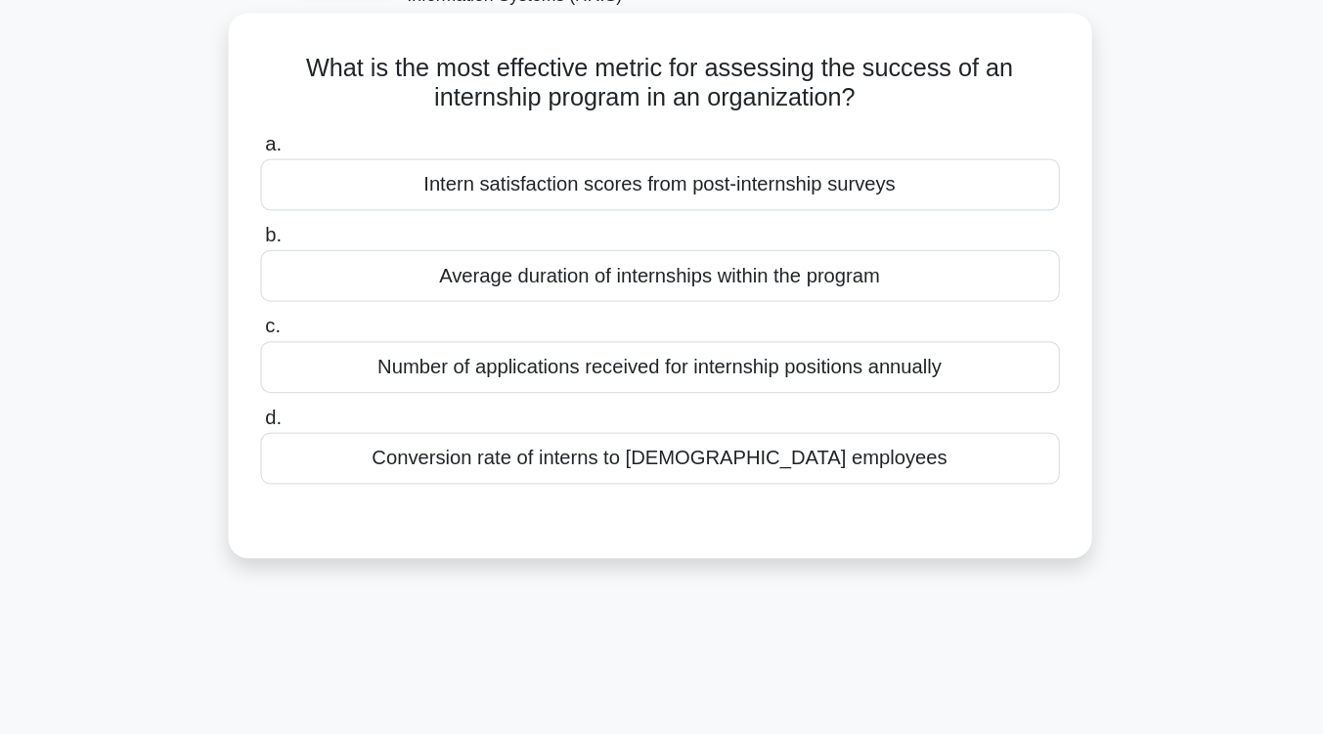
click at [656, 362] on div "Conversion rate of interns to full-time employees" at bounding box center [662, 363] width 634 height 41
click at [345, 338] on input "d. Conversion rate of interns to full-time employees" at bounding box center [345, 332] width 0 height 13
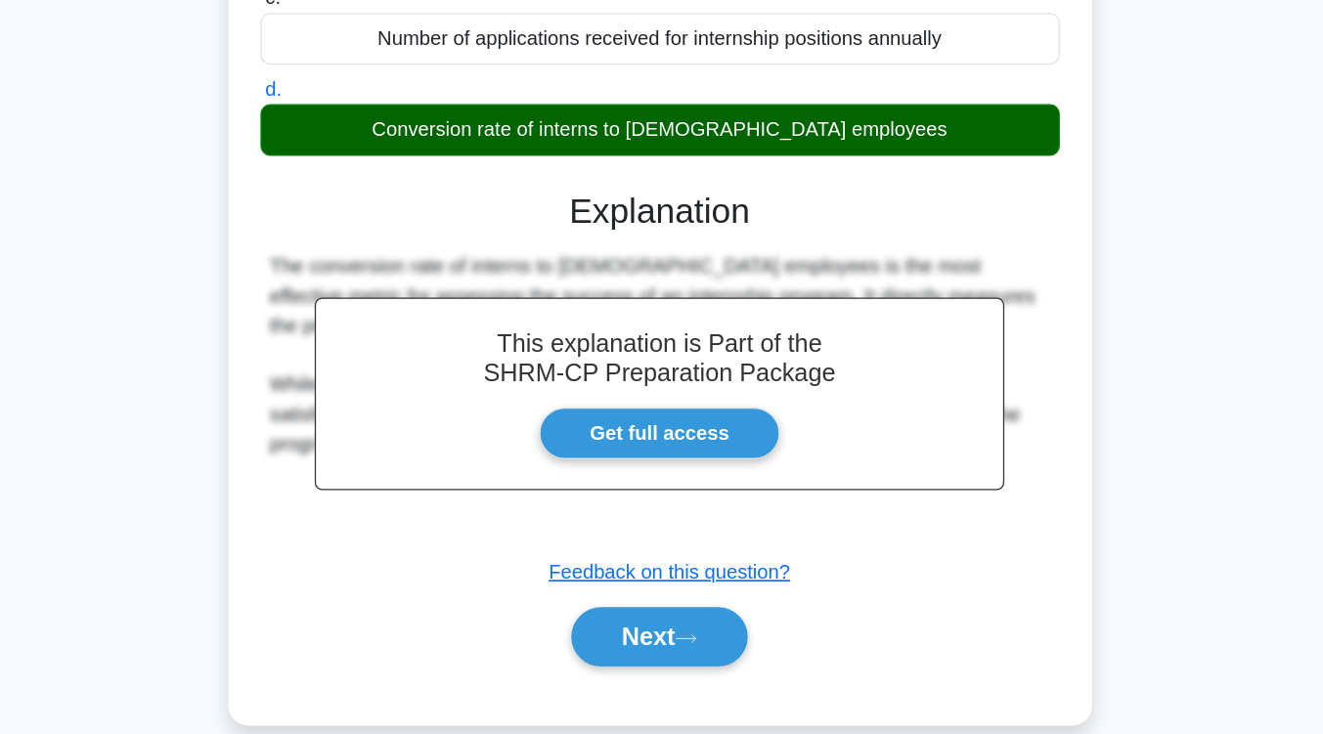
scroll to position [322, 0]
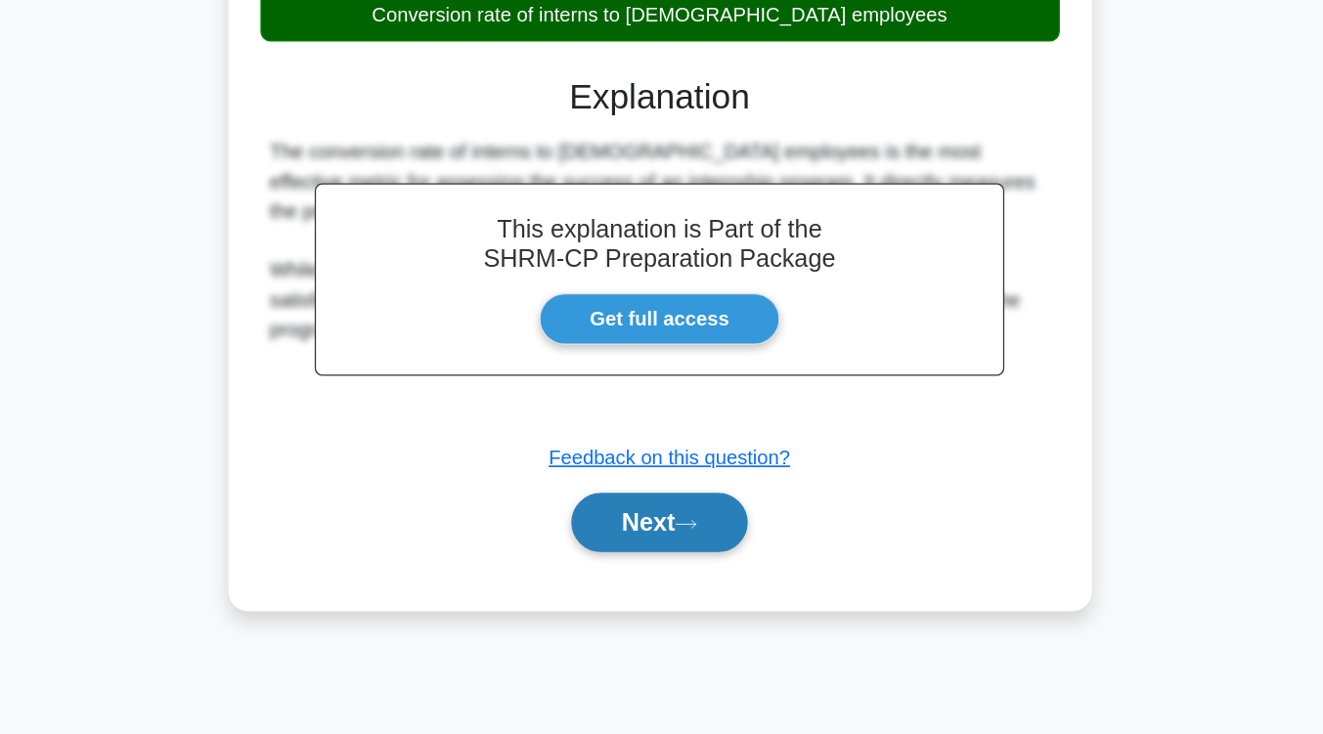
click at [656, 564] on button "Next" at bounding box center [662, 566] width 140 height 47
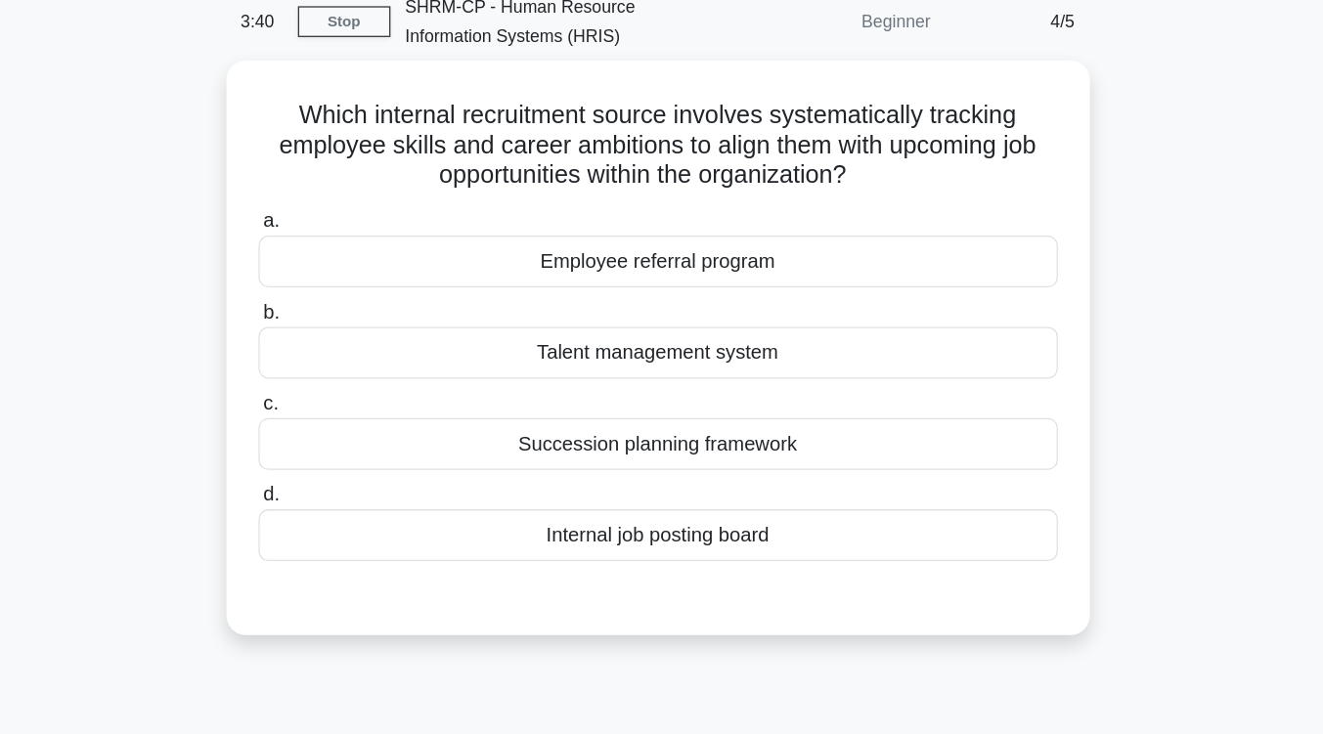
scroll to position [90, 0]
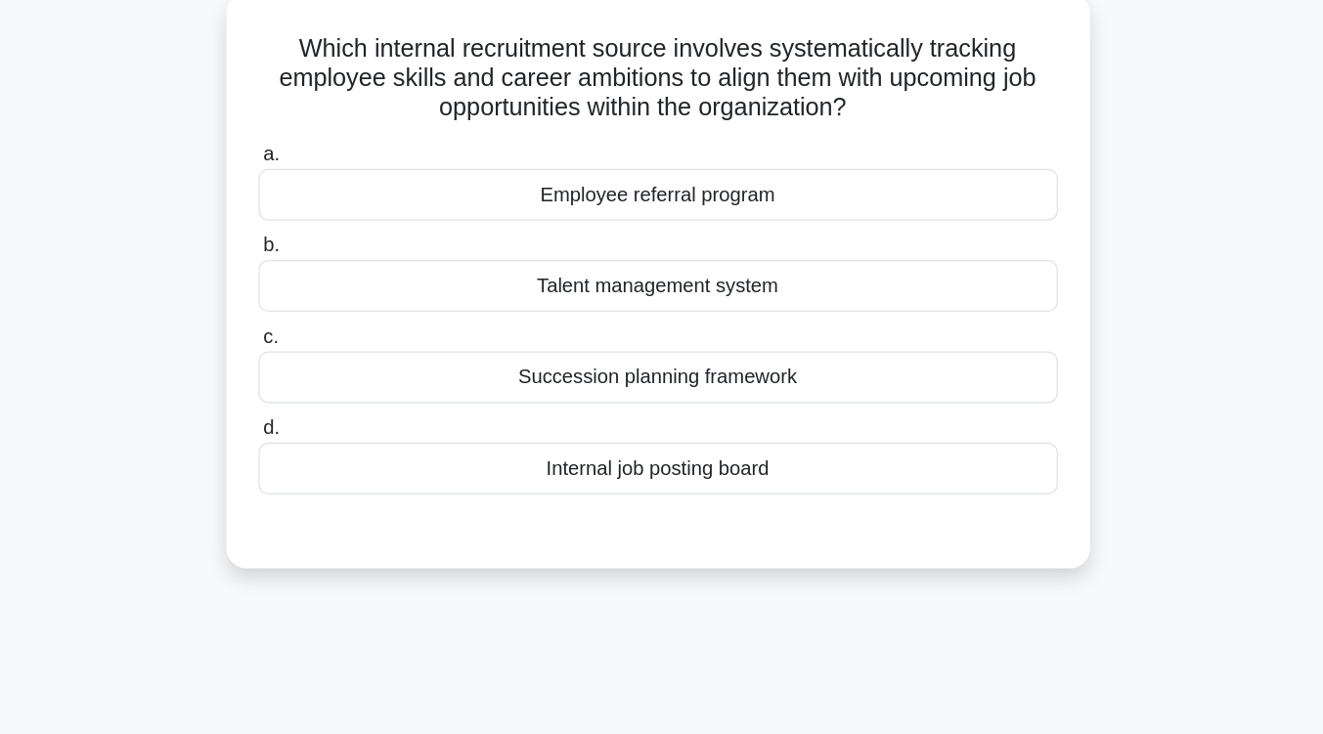
click at [665, 427] on div "Internal job posting board" at bounding box center [662, 419] width 634 height 41
click at [345, 394] on input "d. Internal job posting board" at bounding box center [345, 387] width 0 height 13
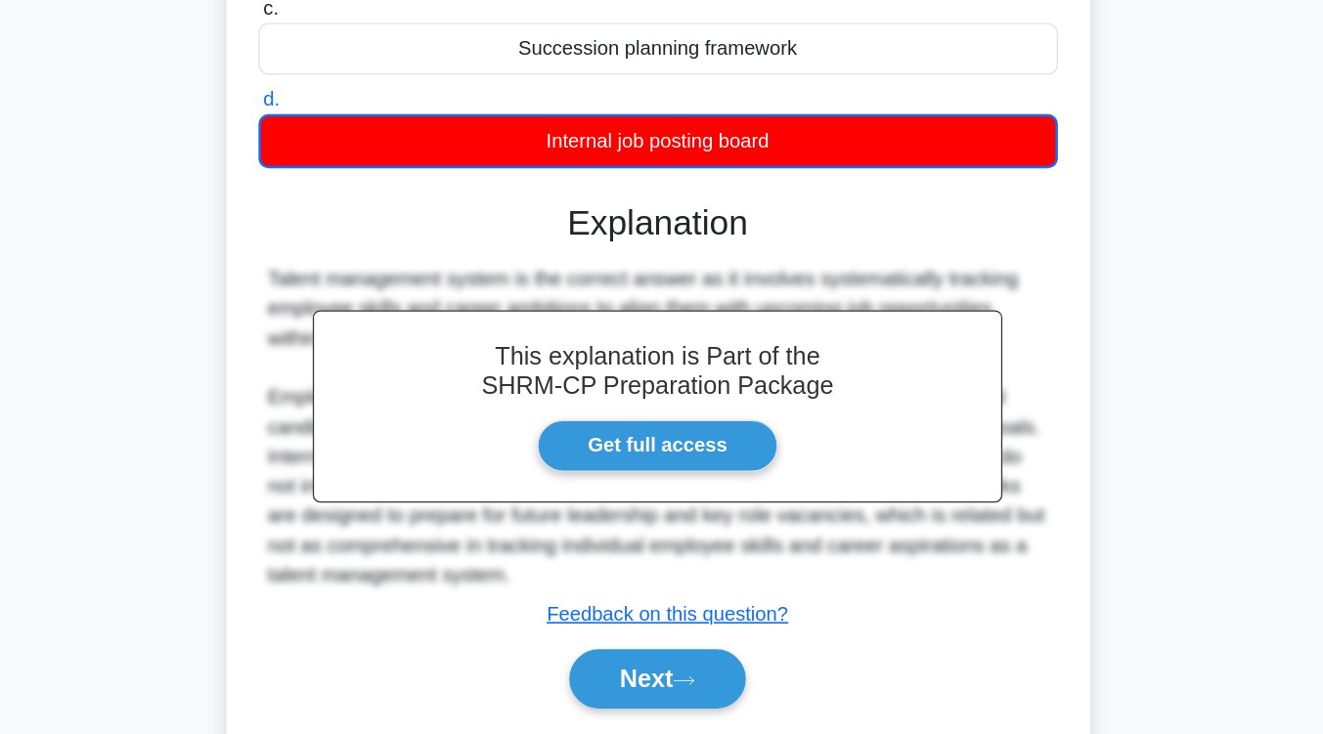
scroll to position [322, 0]
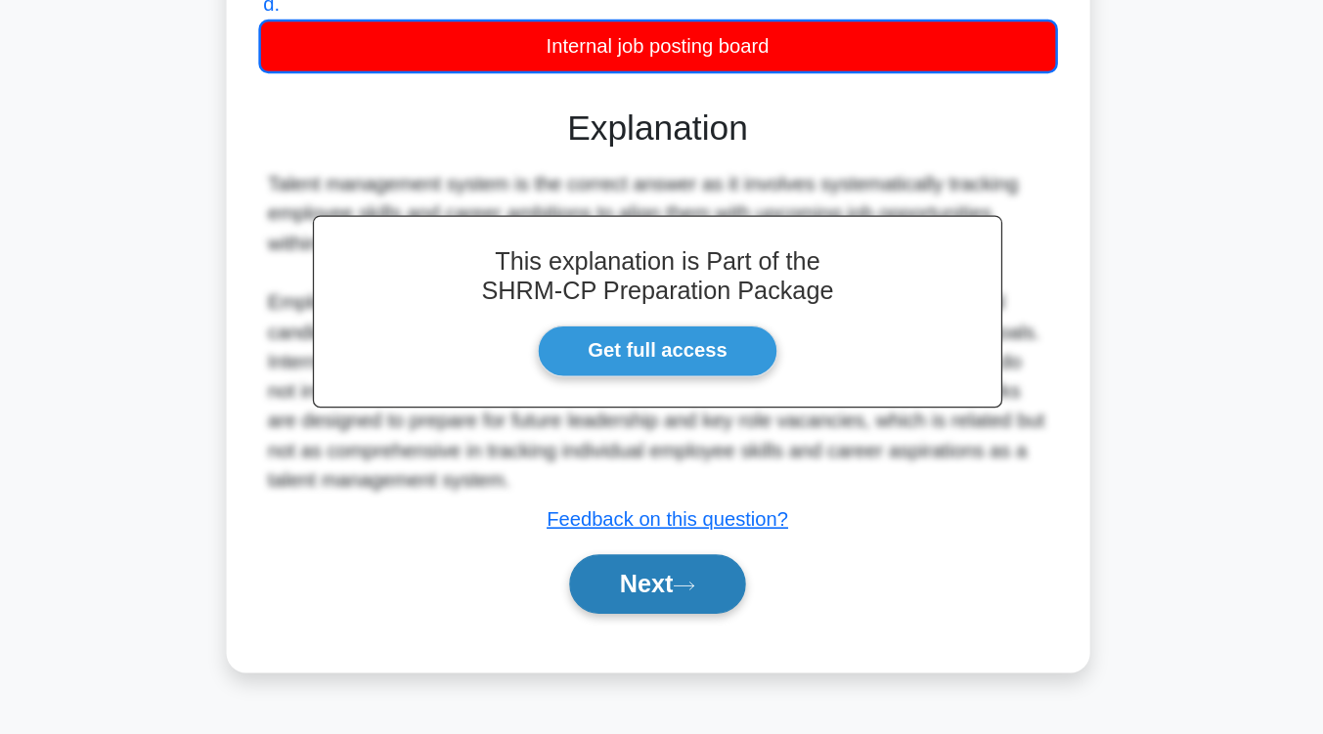
click at [658, 629] on button "Next" at bounding box center [662, 615] width 140 height 47
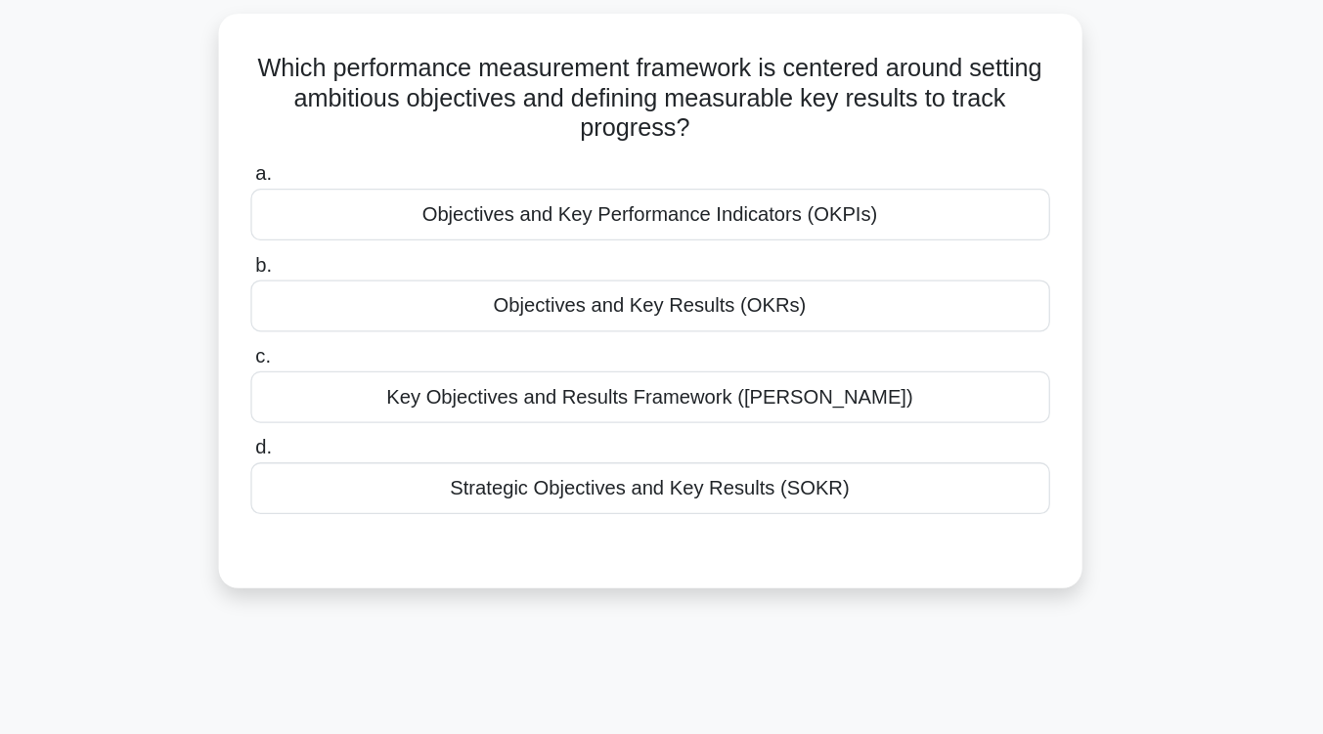
scroll to position [127, 0]
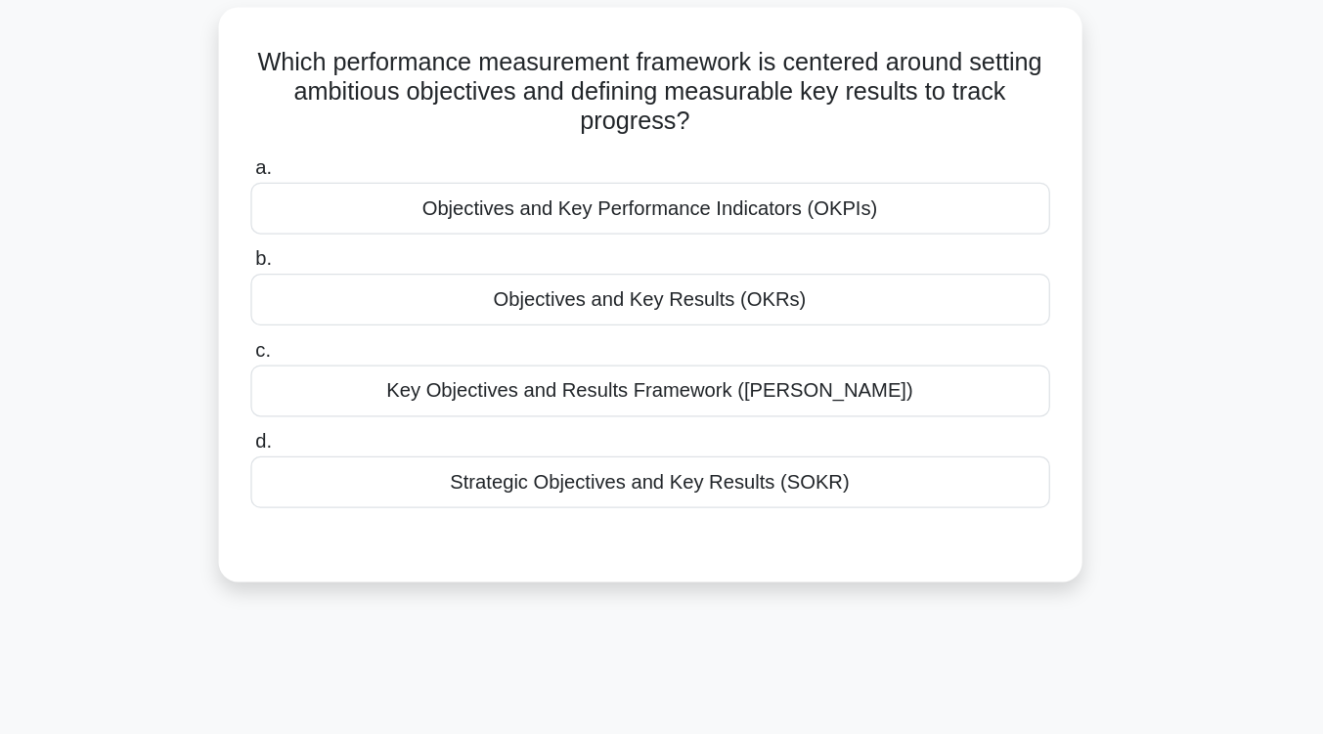
click at [695, 247] on div "Objectives and Key Results (OKRs)" at bounding box center [662, 237] width 634 height 41
click at [345, 212] on input "b. Objectives and Key Results (OKRs)" at bounding box center [345, 205] width 0 height 13
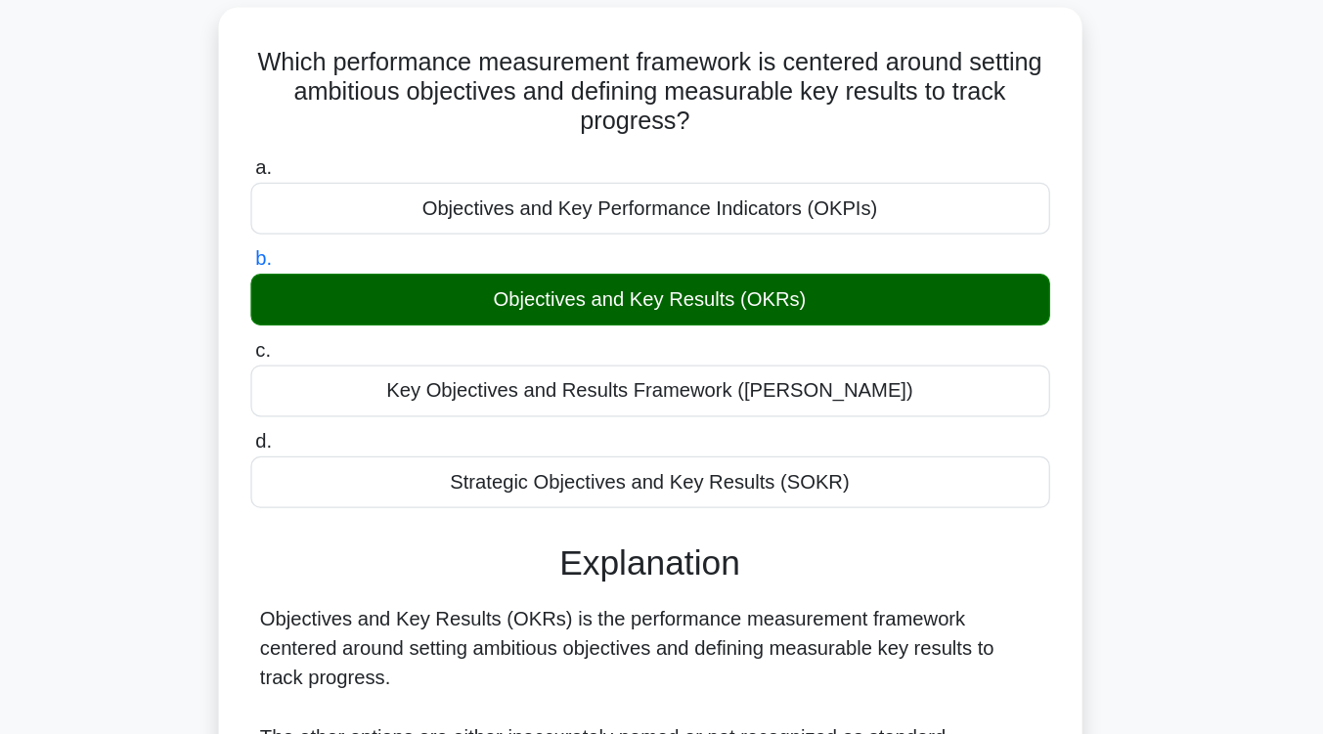
scroll to position [322, 0]
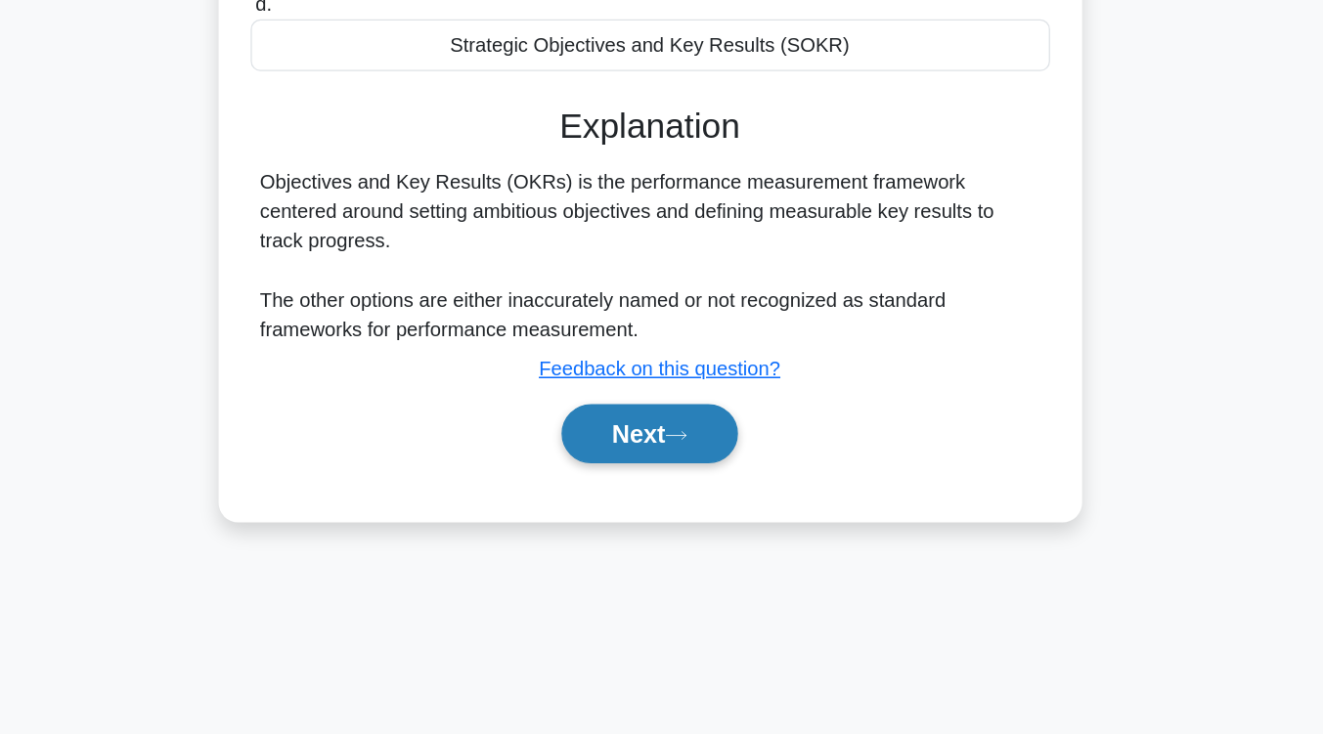
click at [687, 488] on button "Next" at bounding box center [662, 495] width 140 height 47
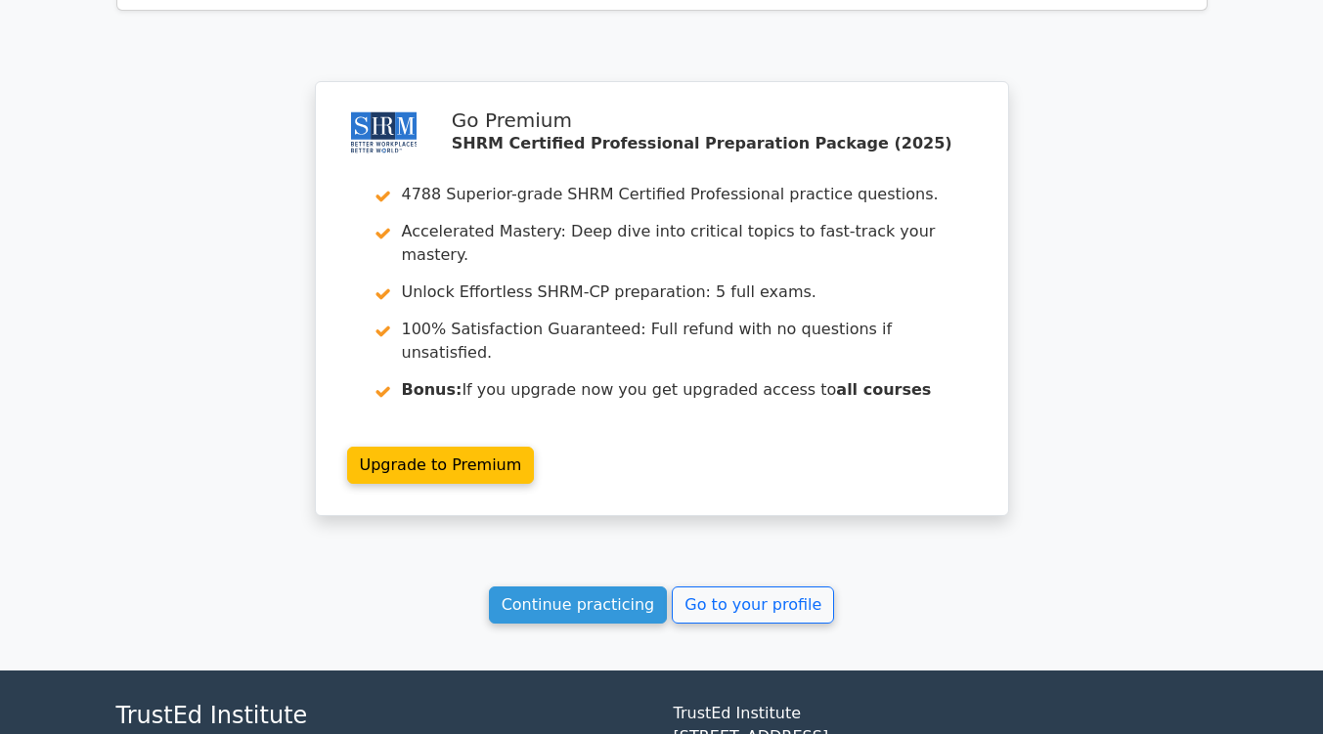
scroll to position [2504, 0]
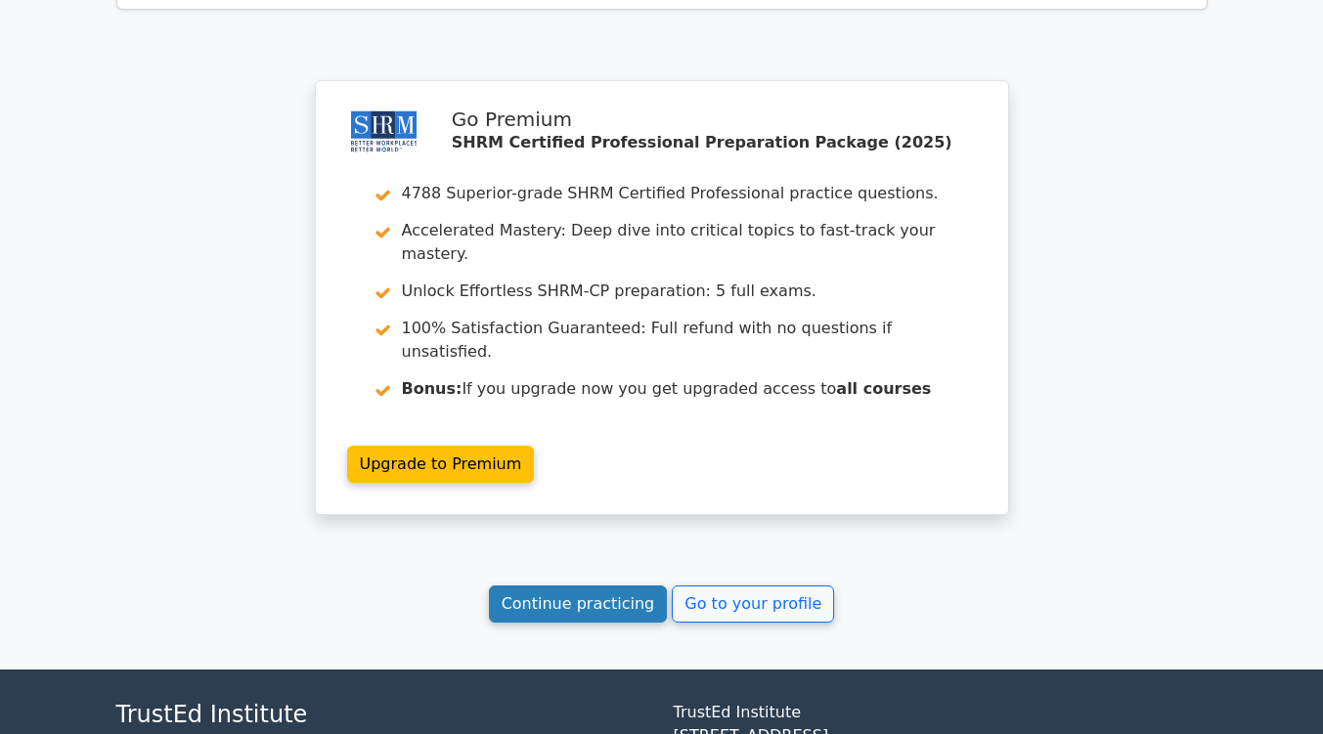
click at [634, 586] on link "Continue practicing" at bounding box center [578, 604] width 179 height 37
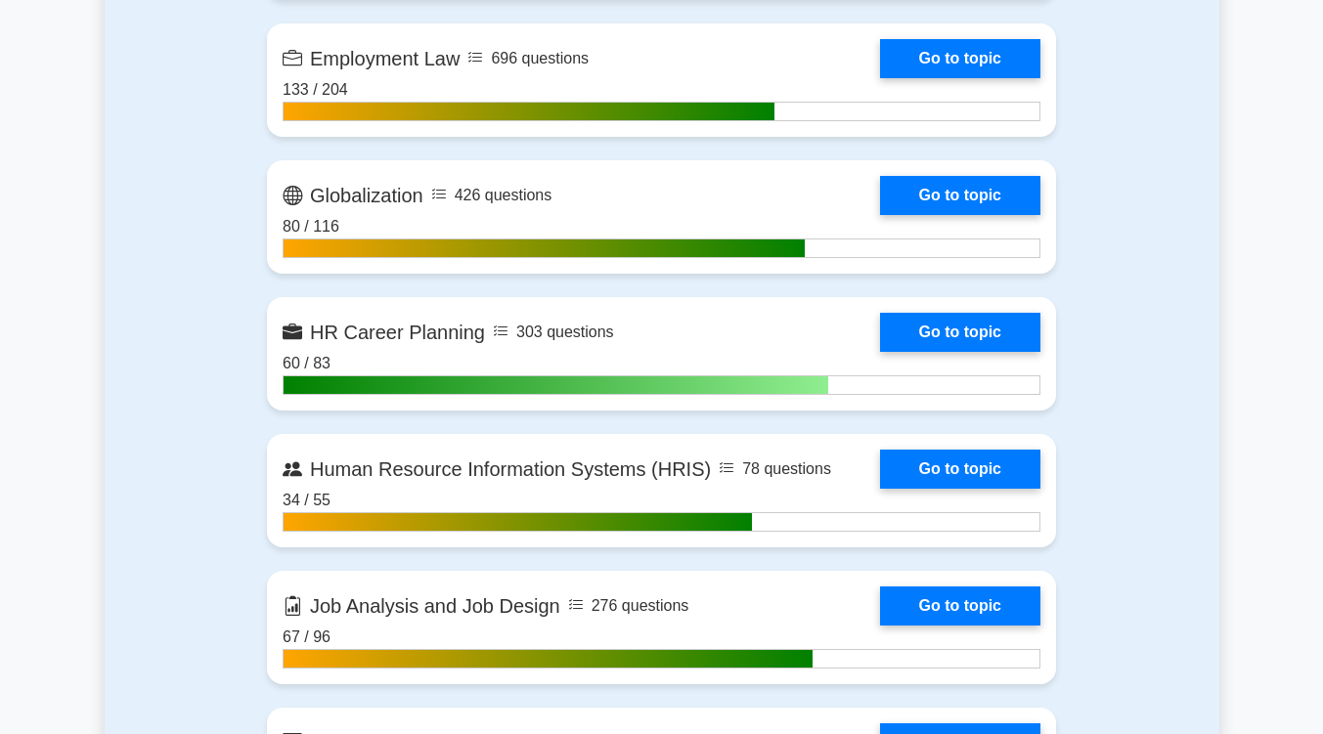
scroll to position [1757, 0]
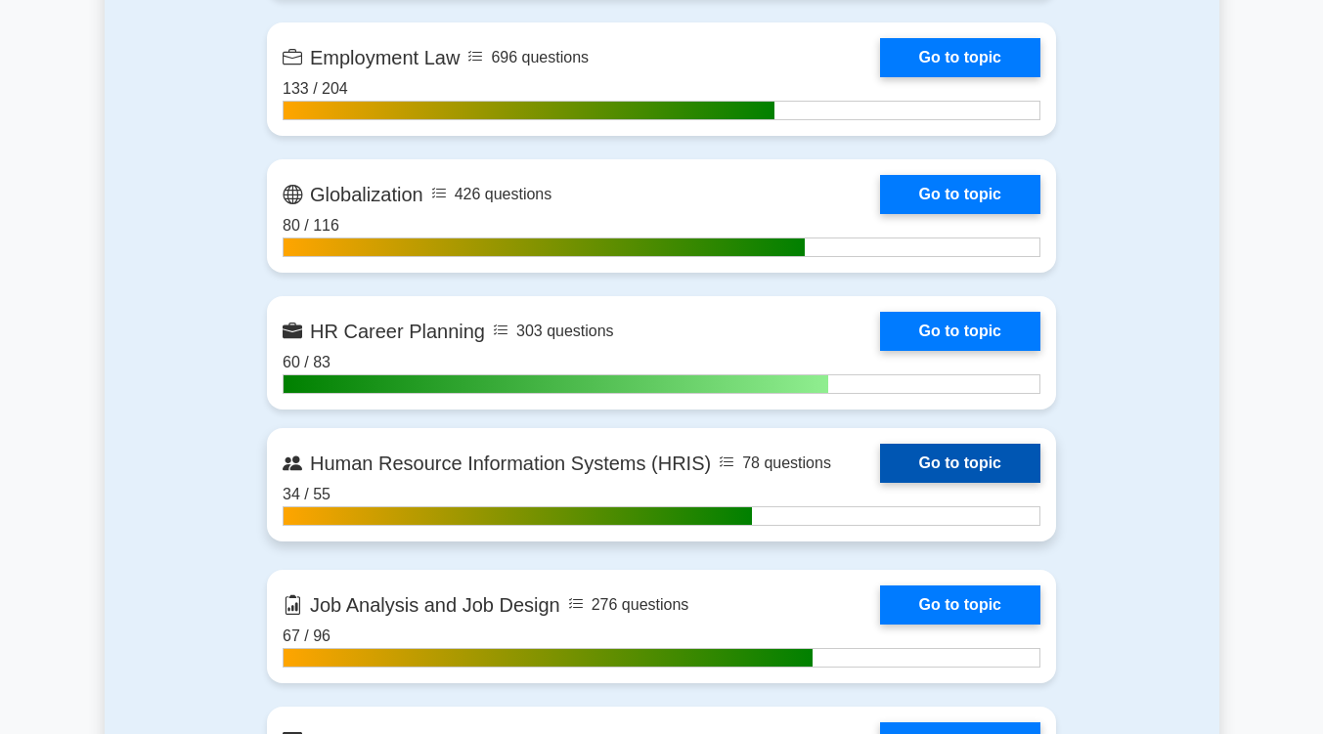
click at [954, 449] on link "Go to topic" at bounding box center [960, 463] width 160 height 39
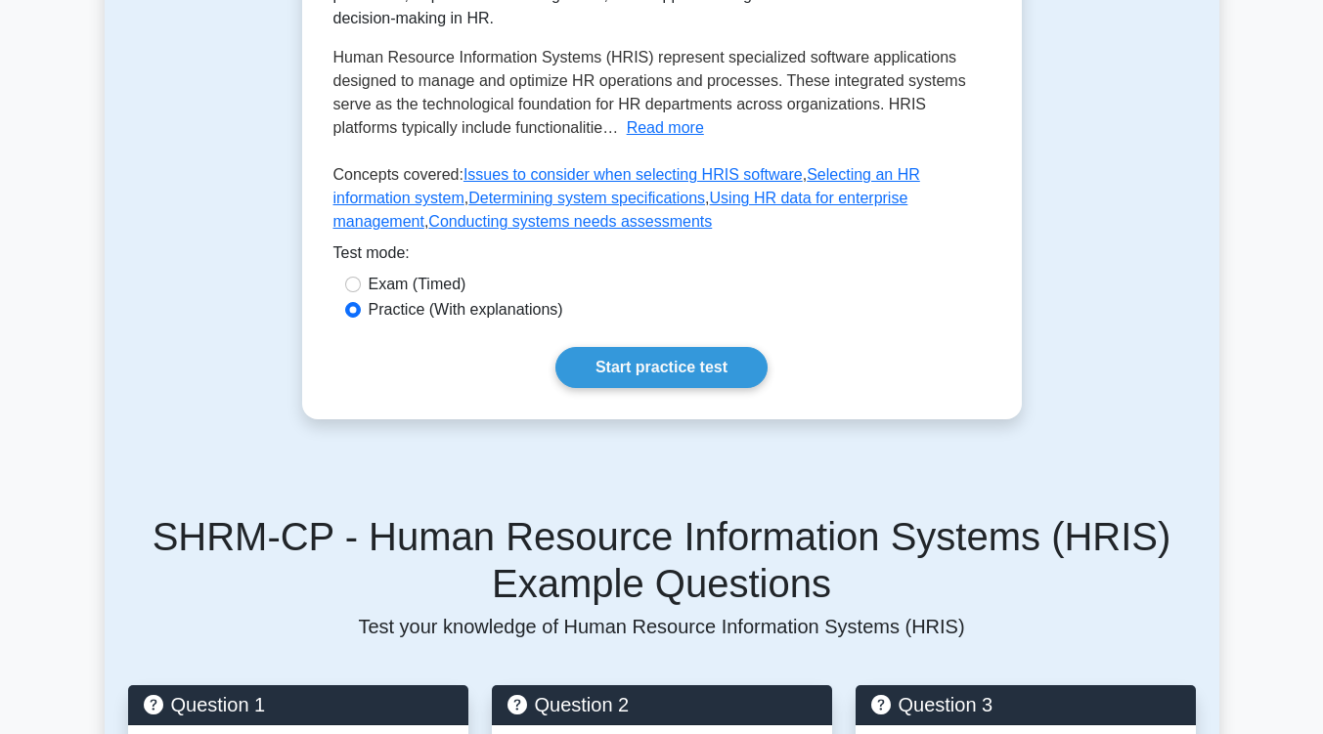
scroll to position [534, 0]
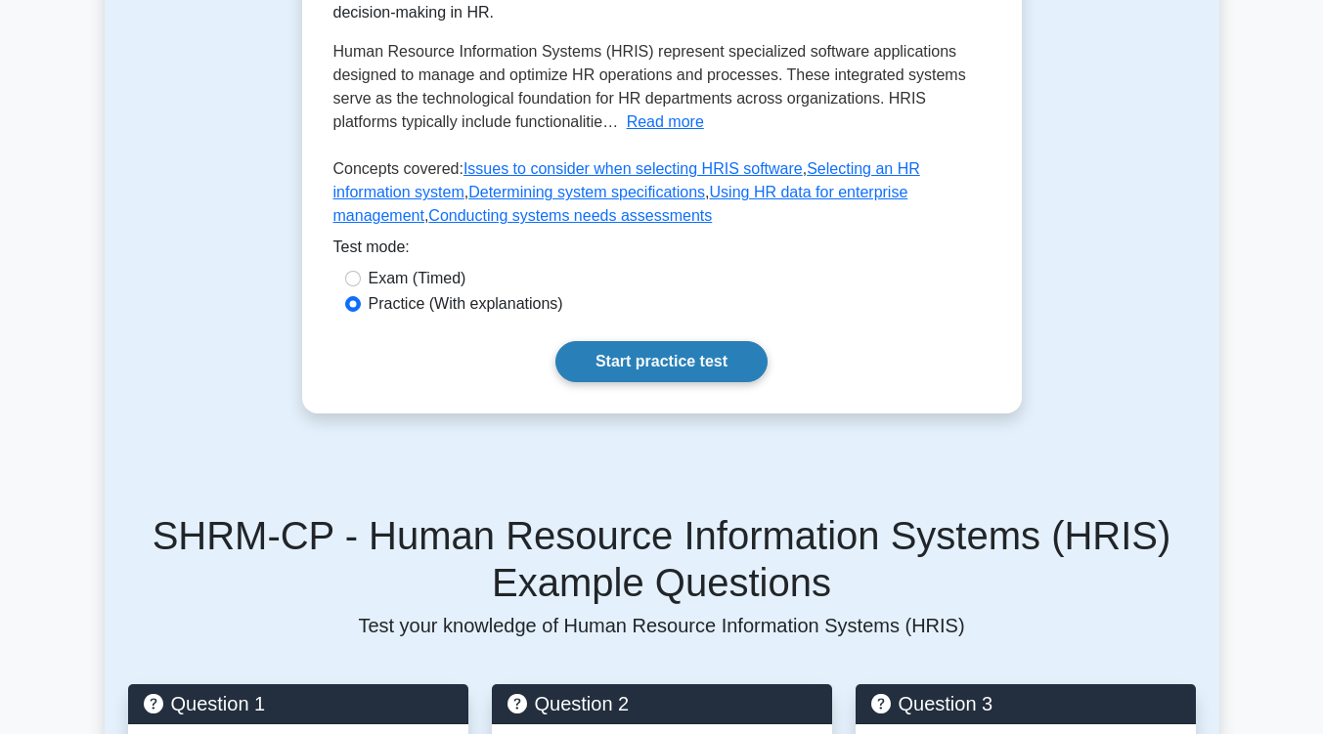
click at [702, 341] on link "Start practice test" at bounding box center [661, 361] width 212 height 41
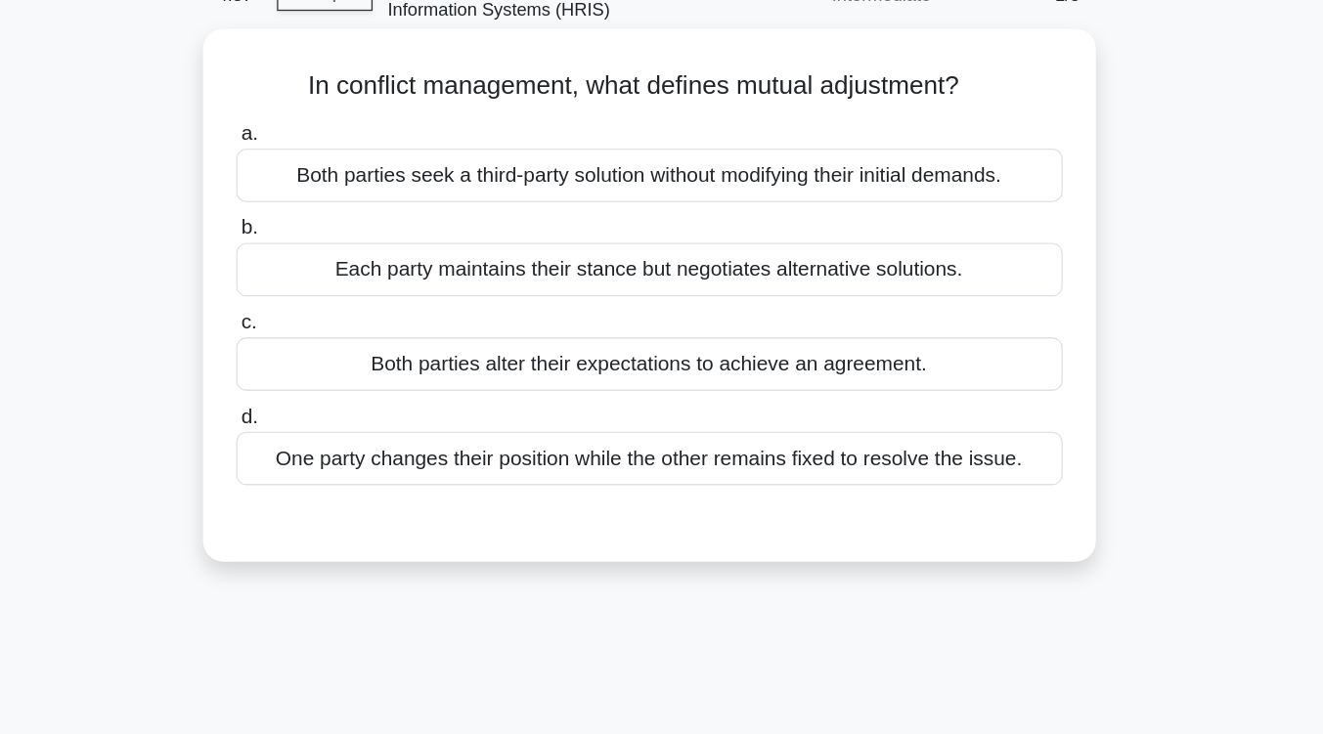
click at [698, 401] on div "Both parties alter their expectations to achieve an agreement." at bounding box center [662, 390] width 634 height 41
click at [345, 365] on input "c. Both parties alter their expectations to achieve an agreement." at bounding box center [345, 358] width 0 height 13
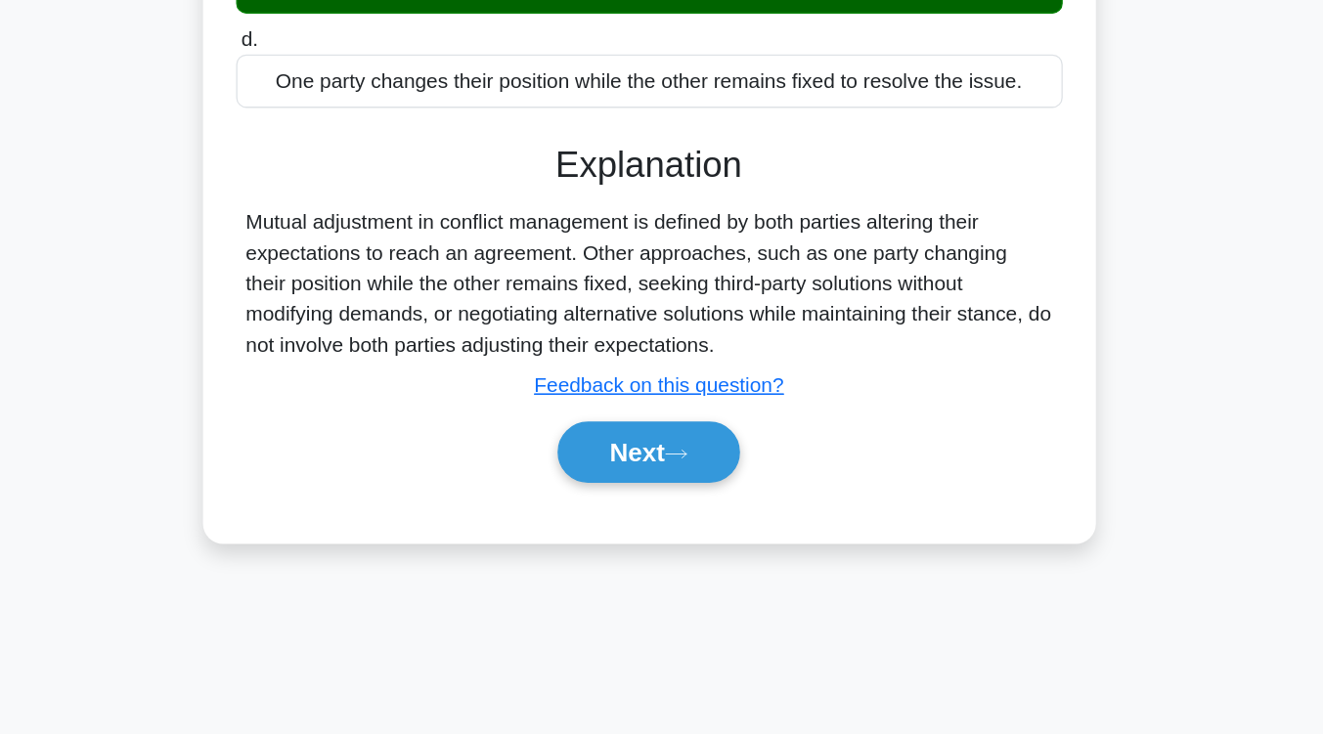
scroll to position [280, 0]
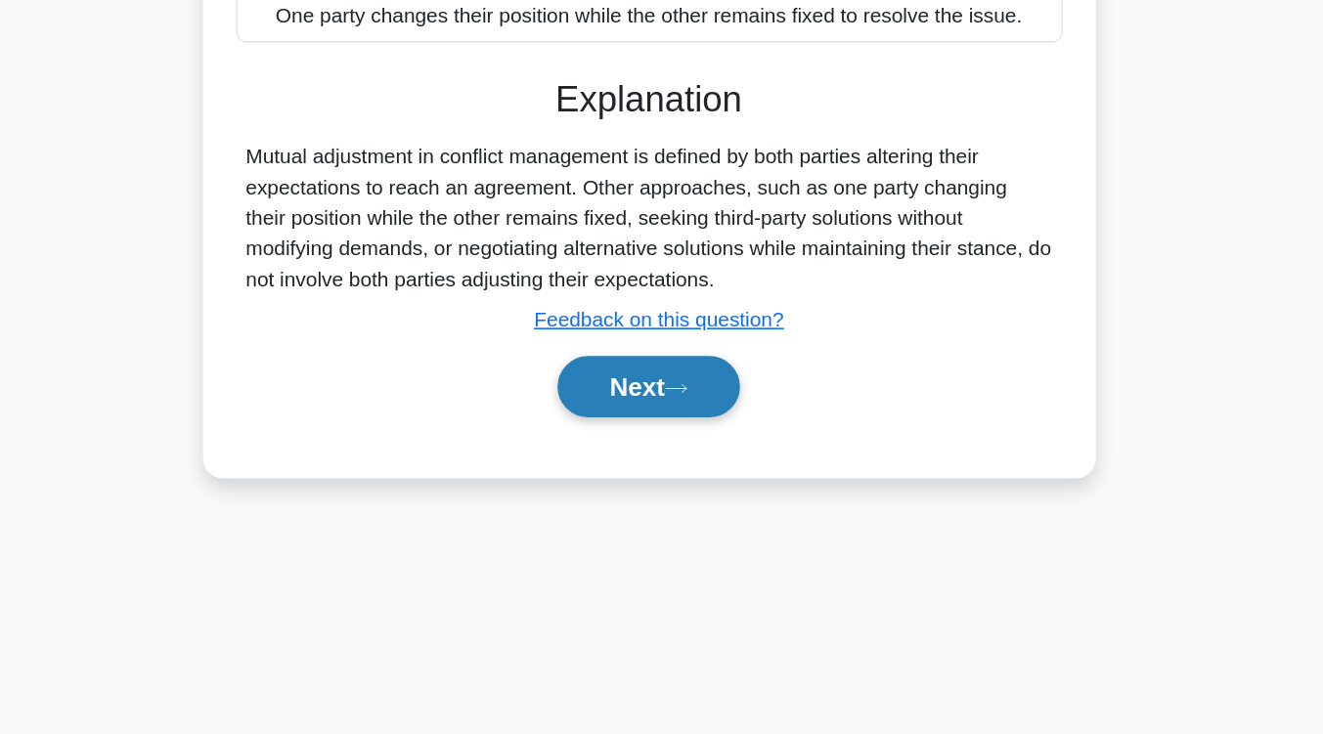
click at [686, 474] on icon at bounding box center [683, 469] width 18 height 11
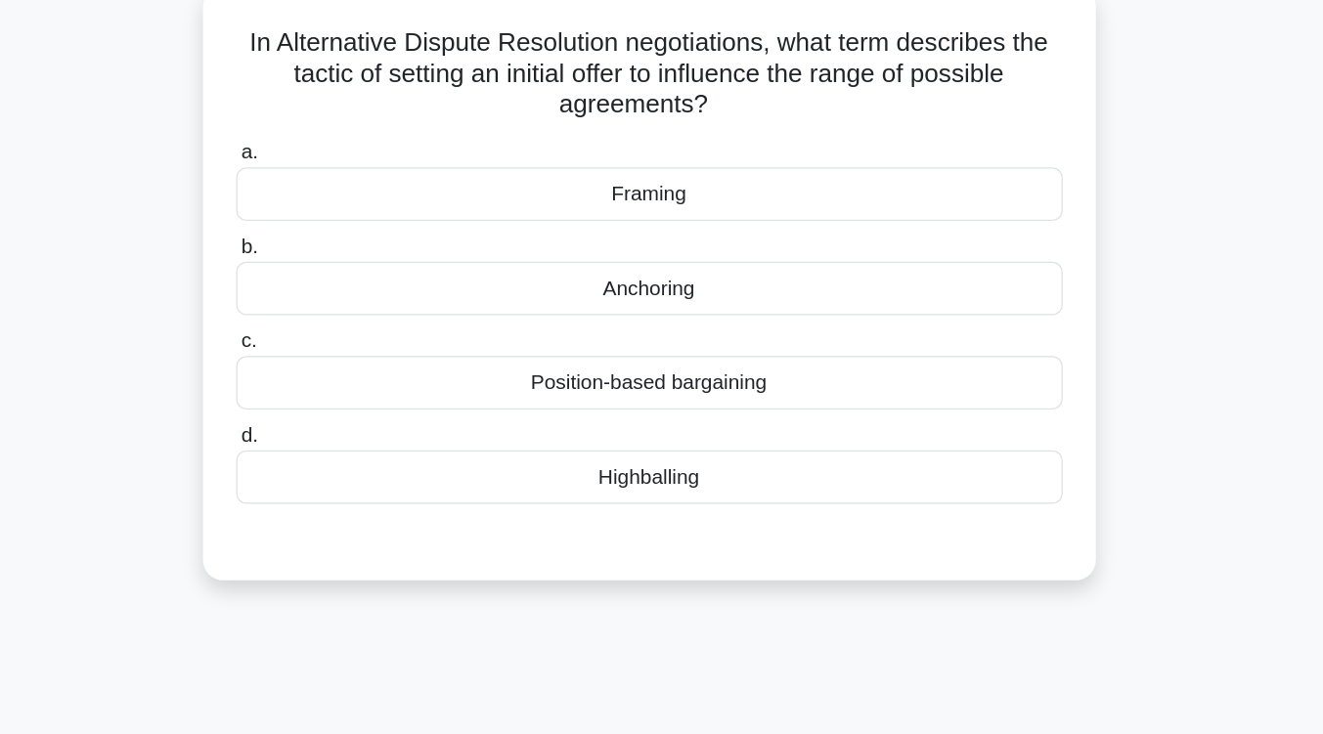
scroll to position [148, 0]
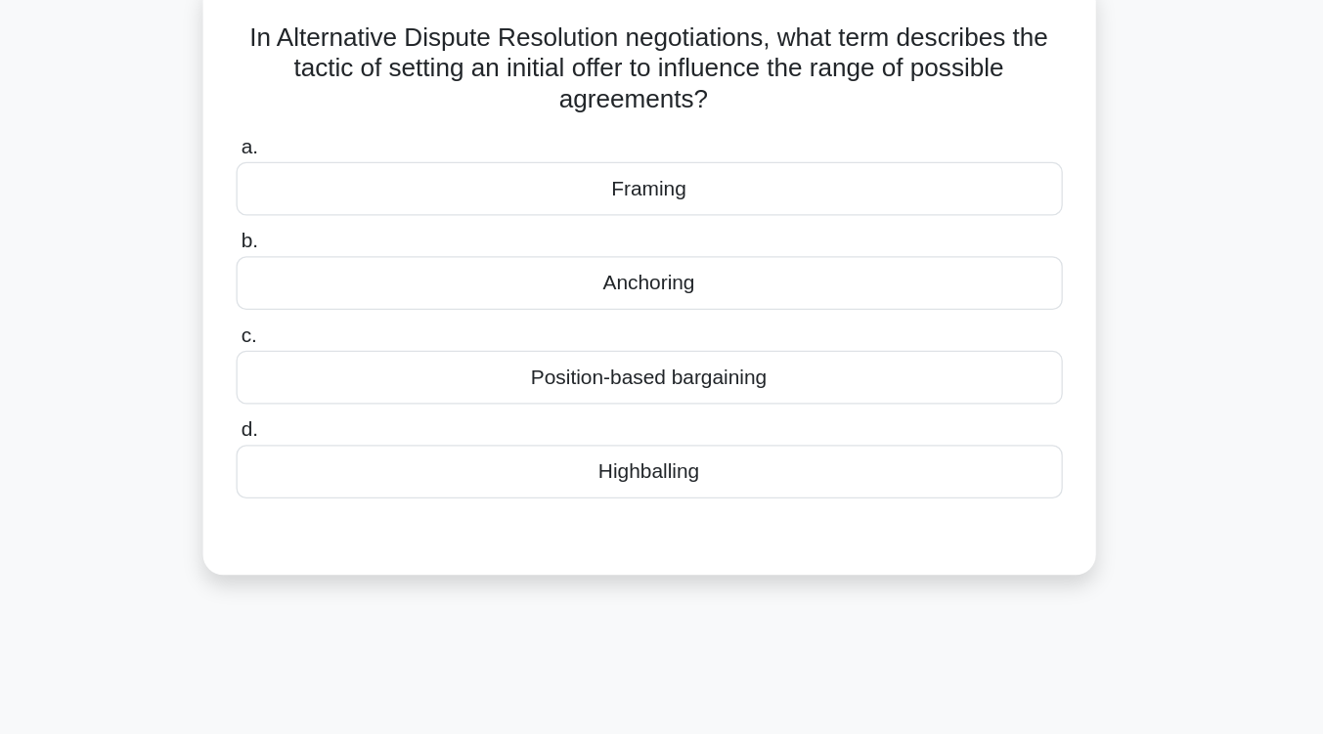
click at [696, 201] on div "Anchoring" at bounding box center [662, 217] width 634 height 41
click at [345, 192] on input "b. Anchoring" at bounding box center [345, 185] width 0 height 13
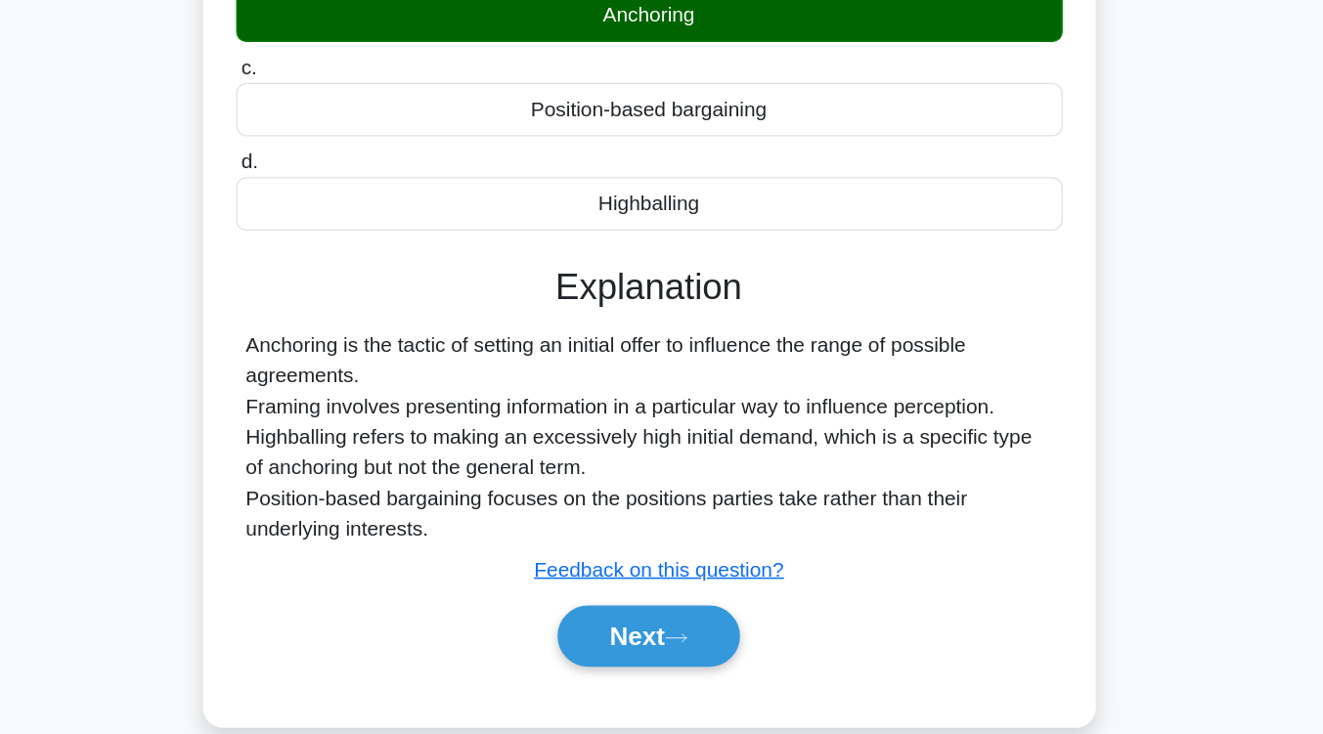
scroll to position [321, 0]
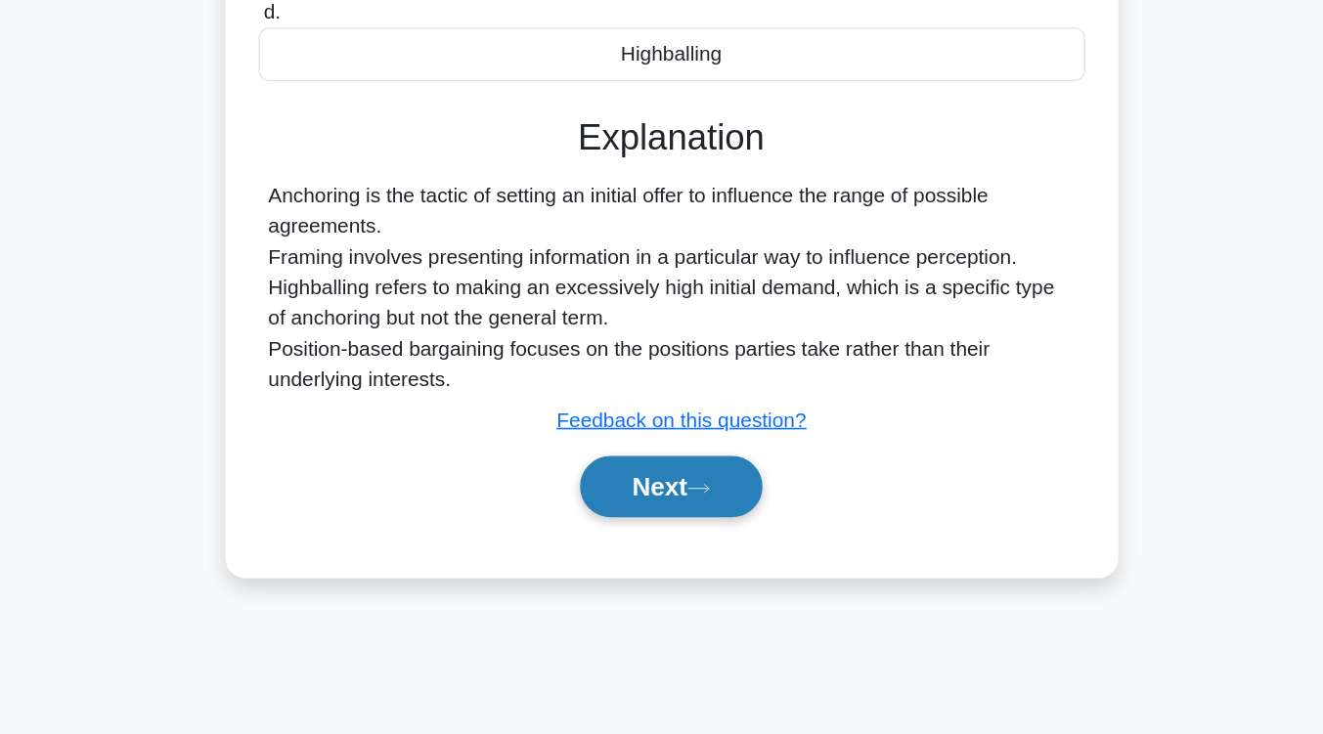
click at [672, 524] on button "Next" at bounding box center [662, 520] width 140 height 47
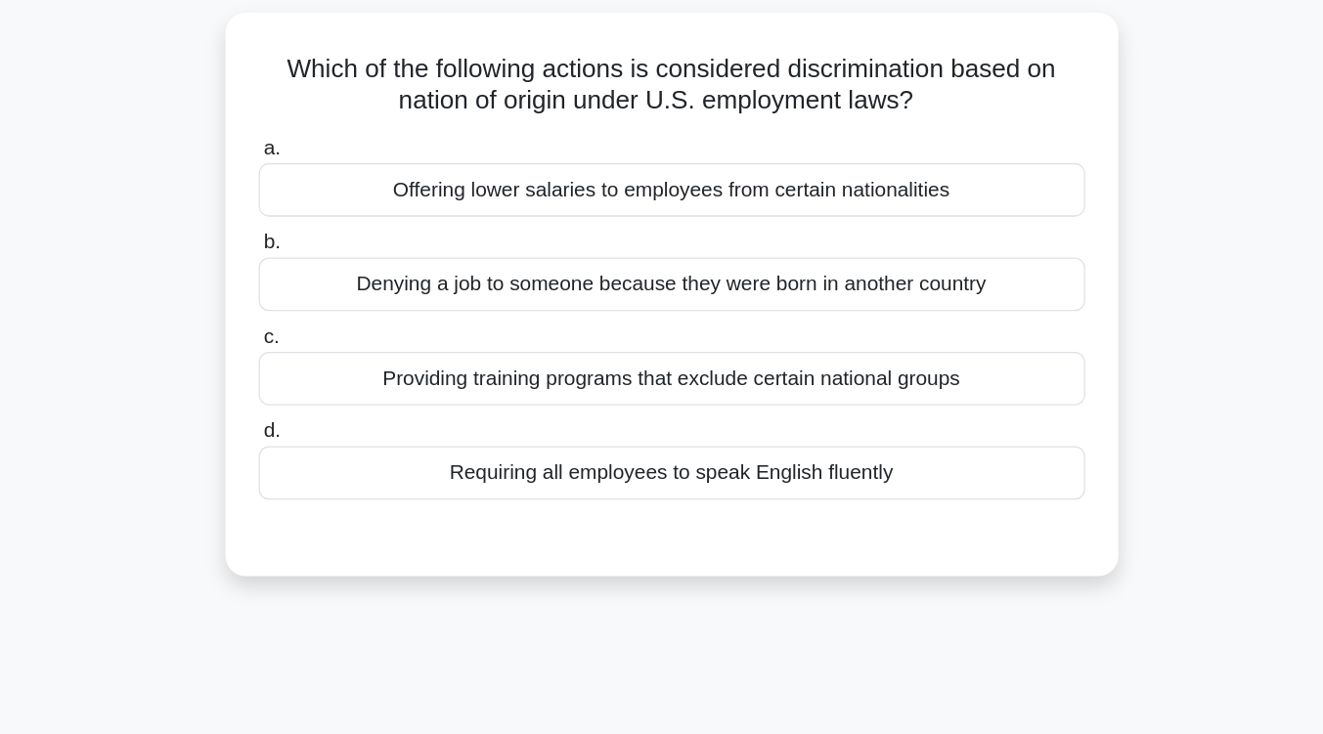
scroll to position [128, 0]
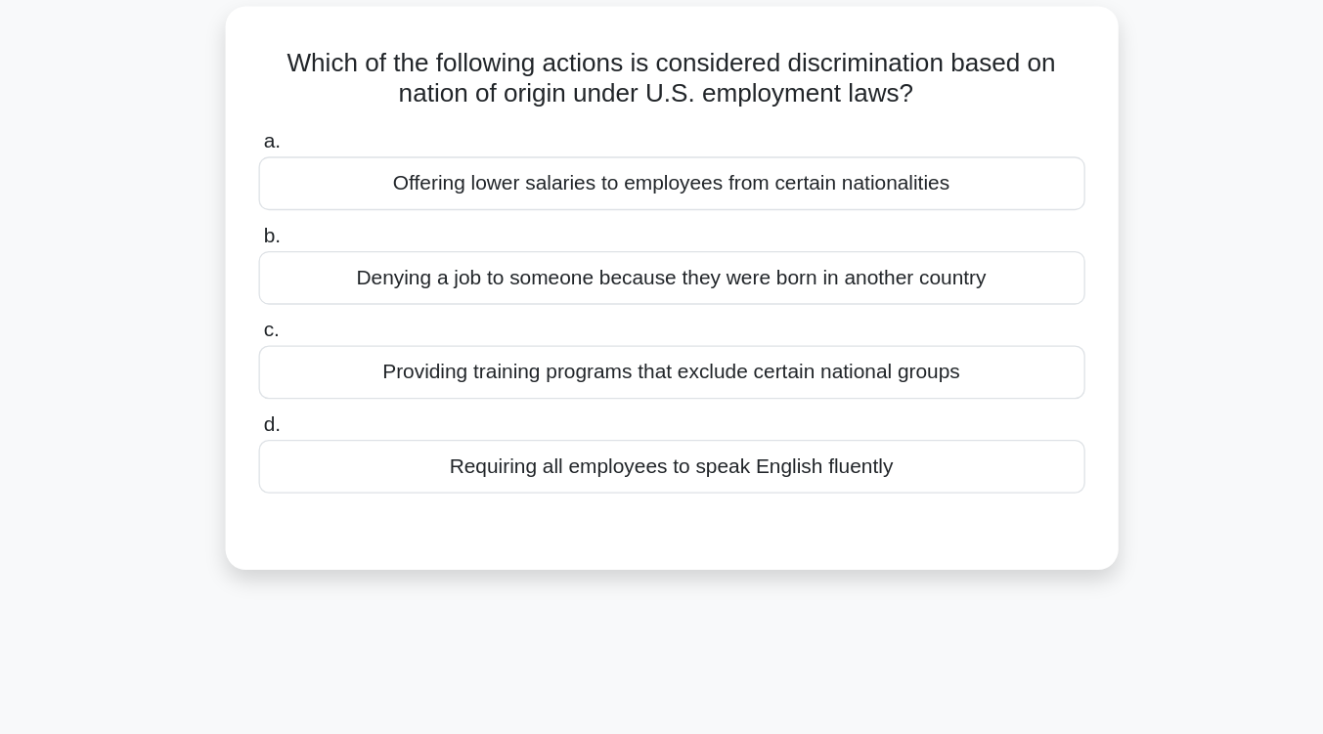
click at [699, 221] on div "Denying a job to someone because they were born in another country" at bounding box center [662, 213] width 634 height 41
click at [345, 188] on input "b. Denying a job to someone because they were born in another country" at bounding box center [345, 181] width 0 height 13
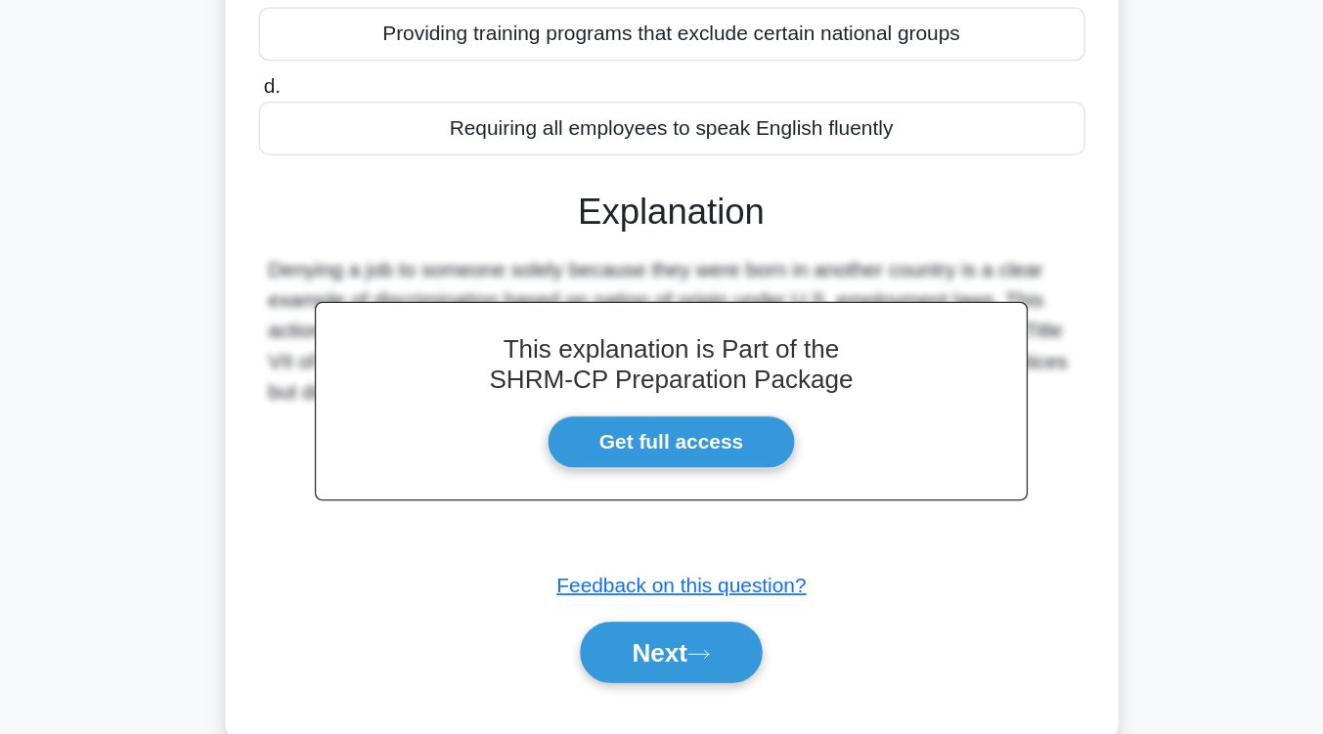
scroll to position [322, 0]
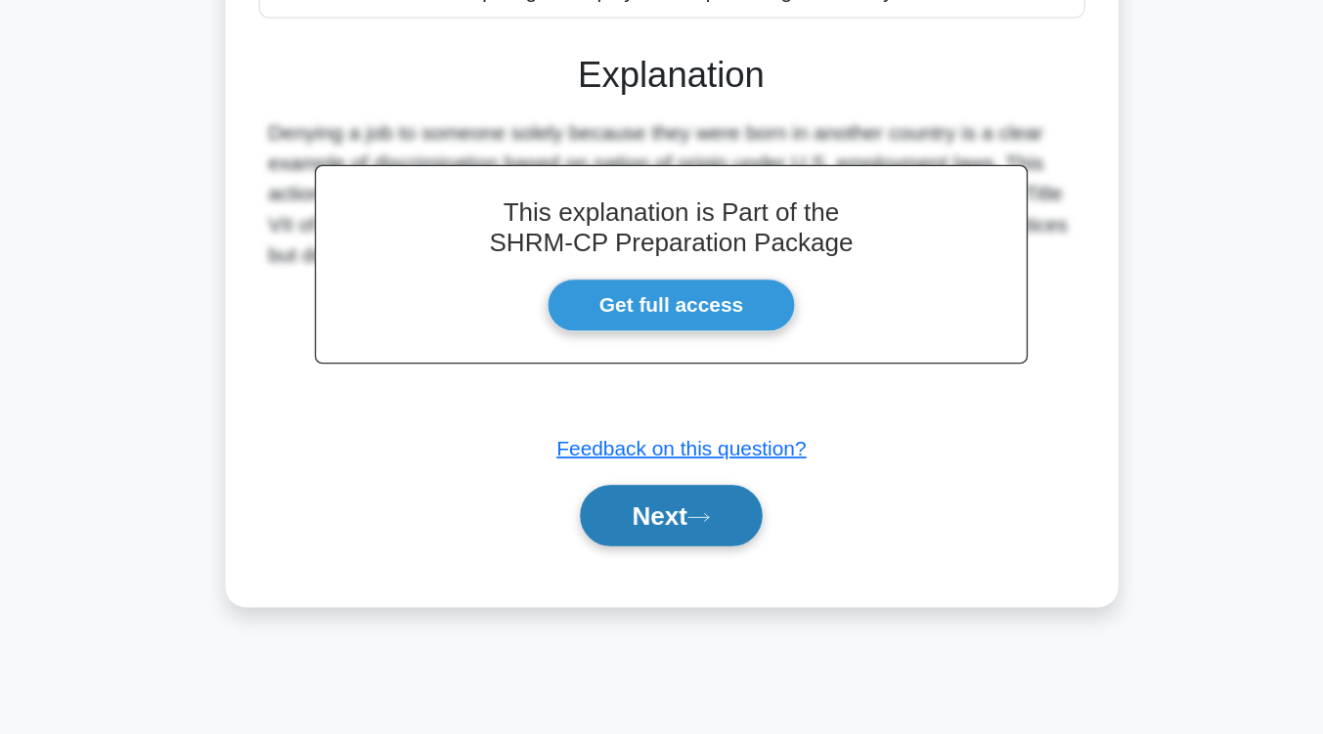
click at [690, 588] on button "Next" at bounding box center [662, 566] width 140 height 47
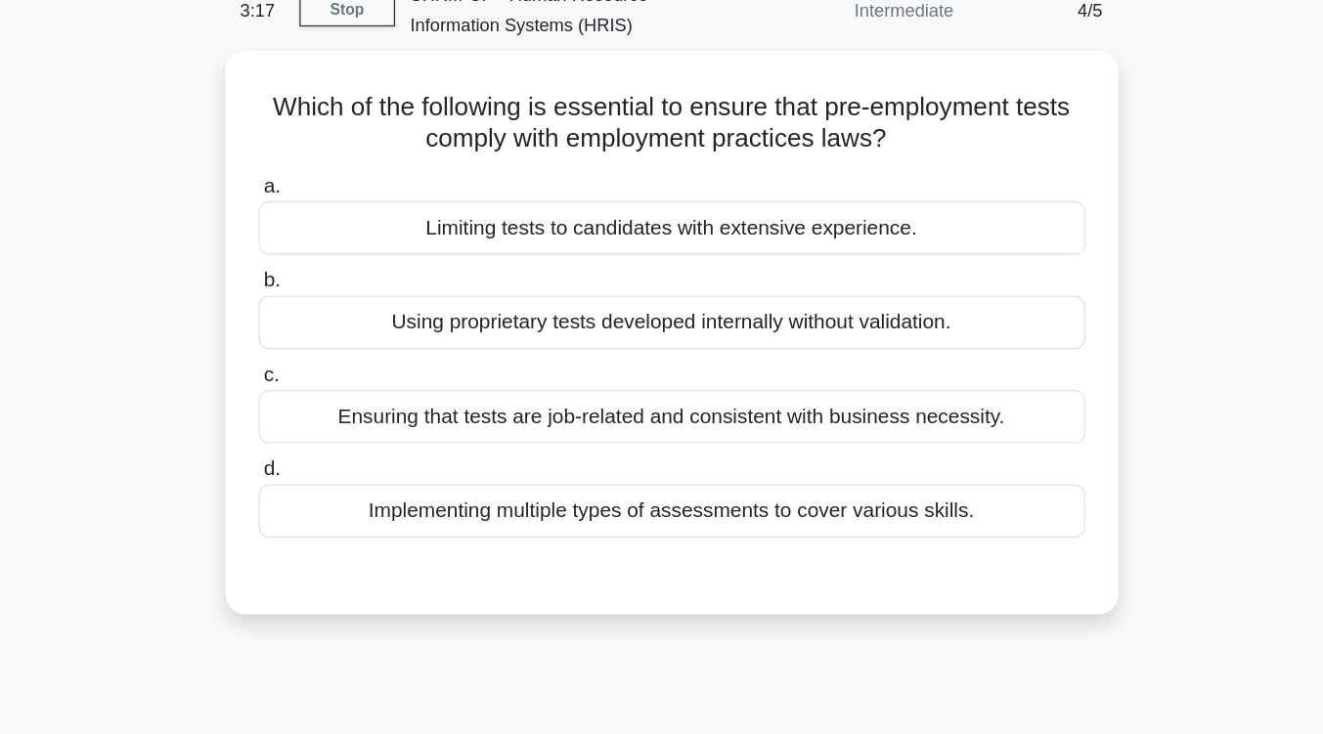
scroll to position [92, 0]
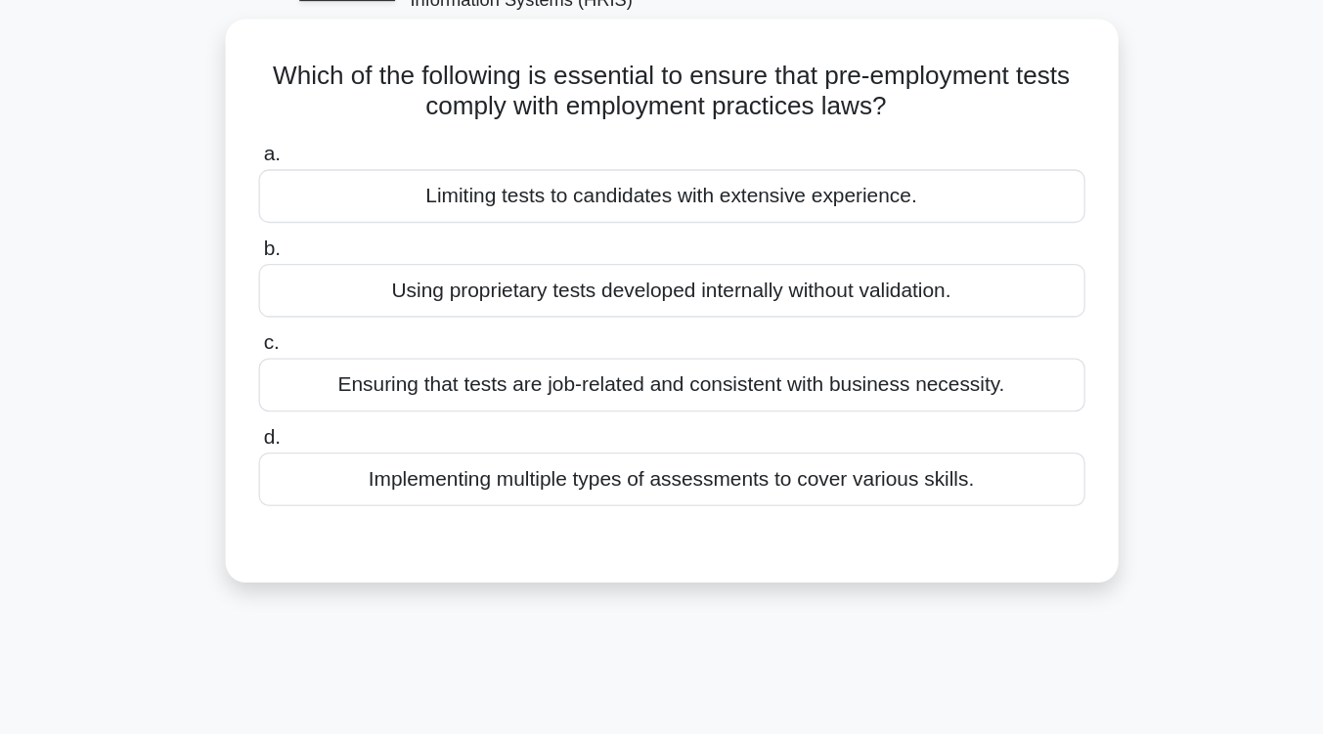
click at [752, 335] on div "Ensuring that tests are job-related and consistent with business necessity." at bounding box center [662, 321] width 634 height 41
click at [345, 296] on input "c. Ensuring that tests are job-related and consistent with business necessity." at bounding box center [345, 290] width 0 height 13
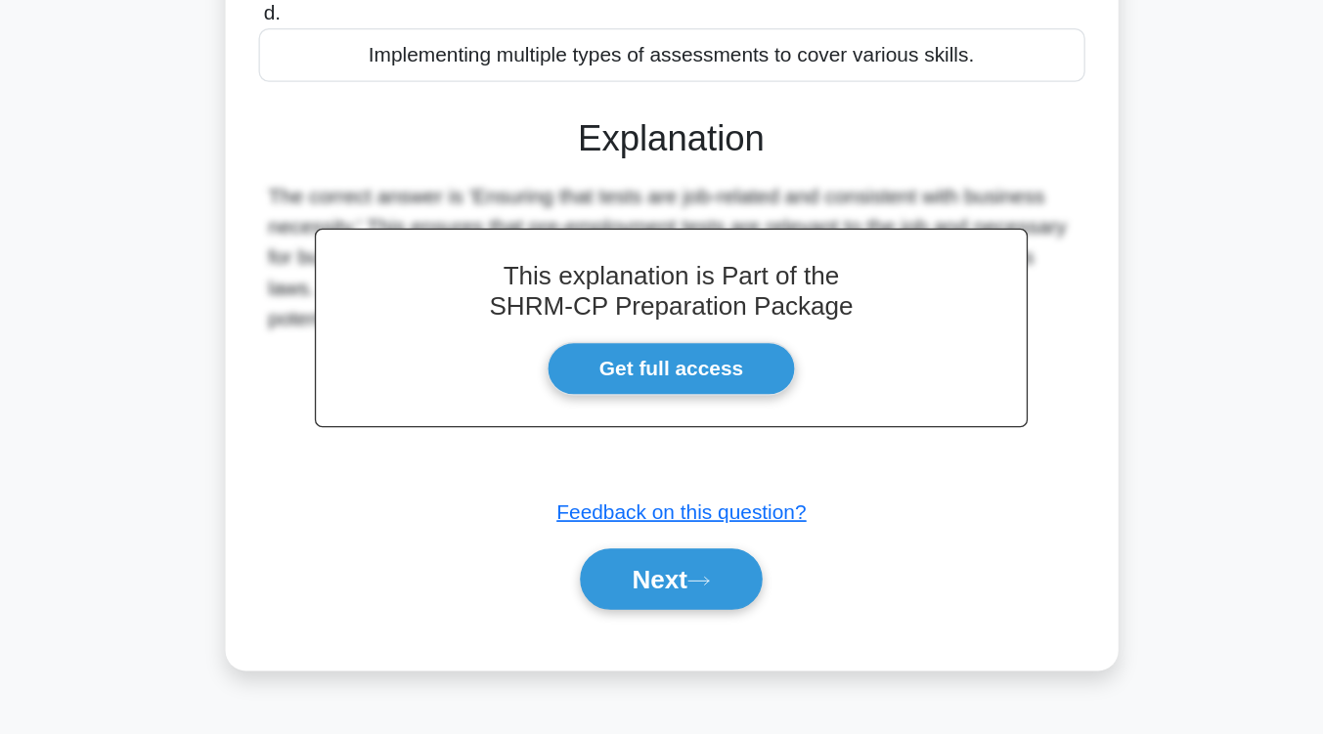
scroll to position [322, 0]
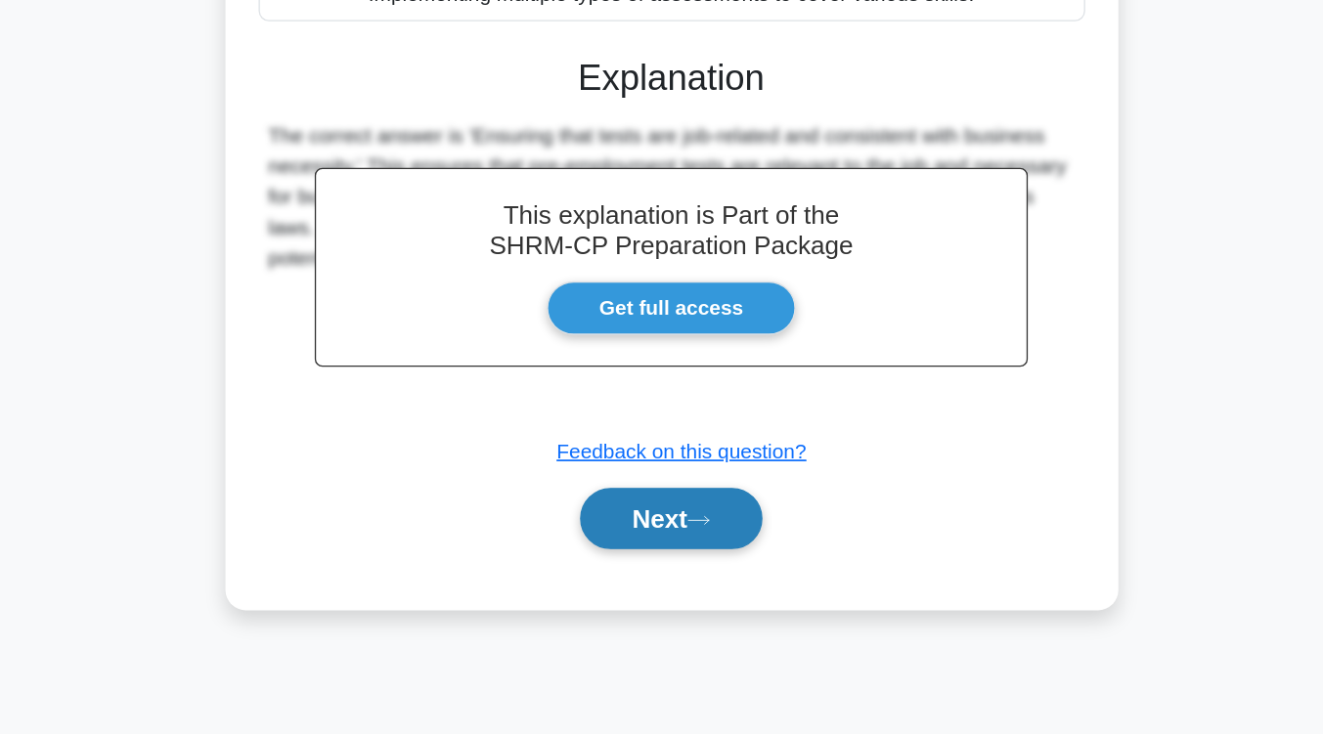
click at [707, 581] on button "Next" at bounding box center [662, 566] width 140 height 47
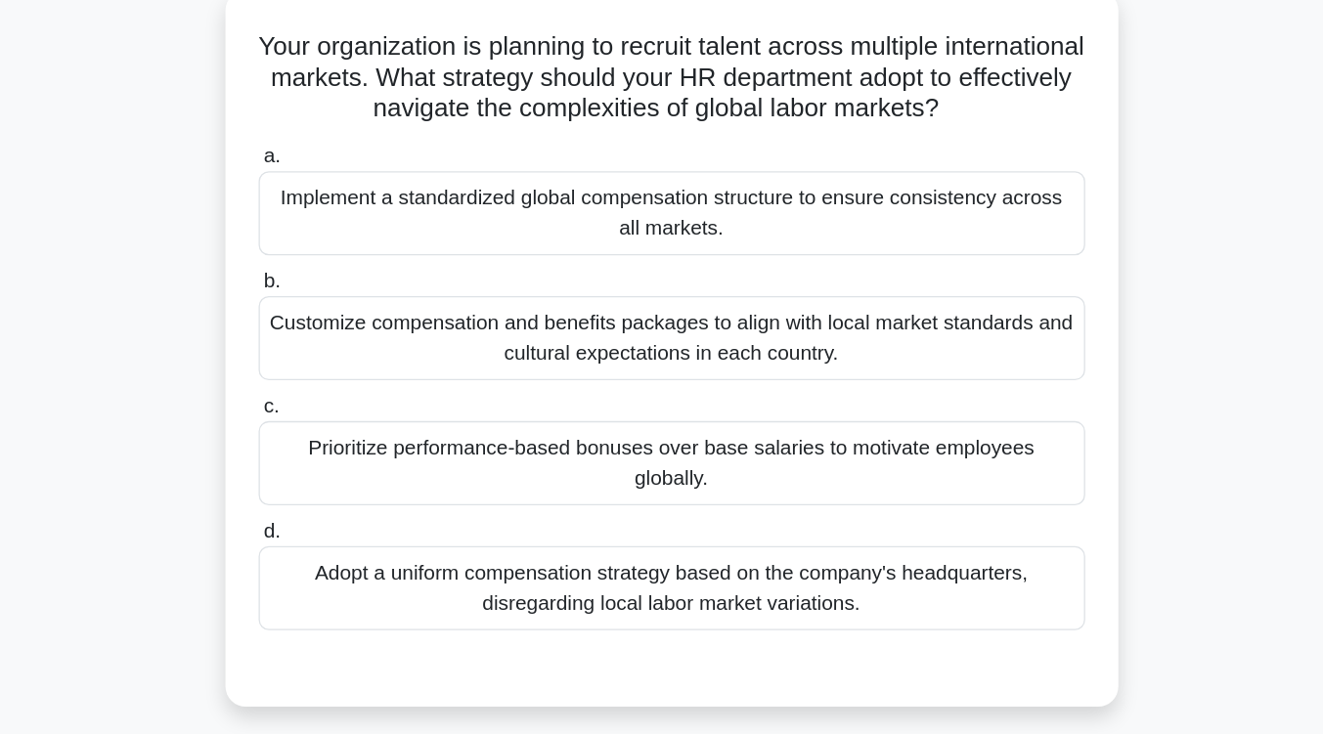
scroll to position [144, 0]
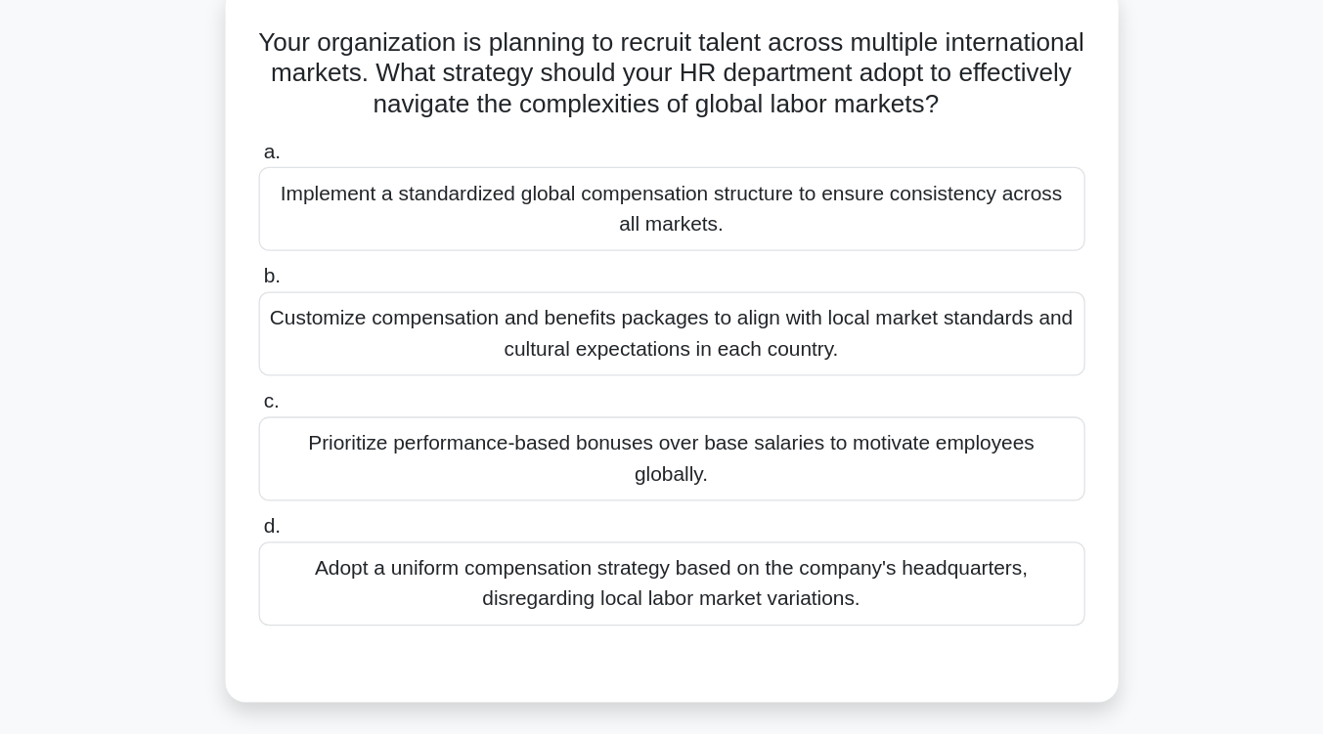
click at [715, 268] on div "Customize compensation and benefits packages to align with local market standar…" at bounding box center [662, 256] width 634 height 65
click at [345, 219] on input "b. Customize compensation and benefits packages to align with local market stan…" at bounding box center [345, 212] width 0 height 13
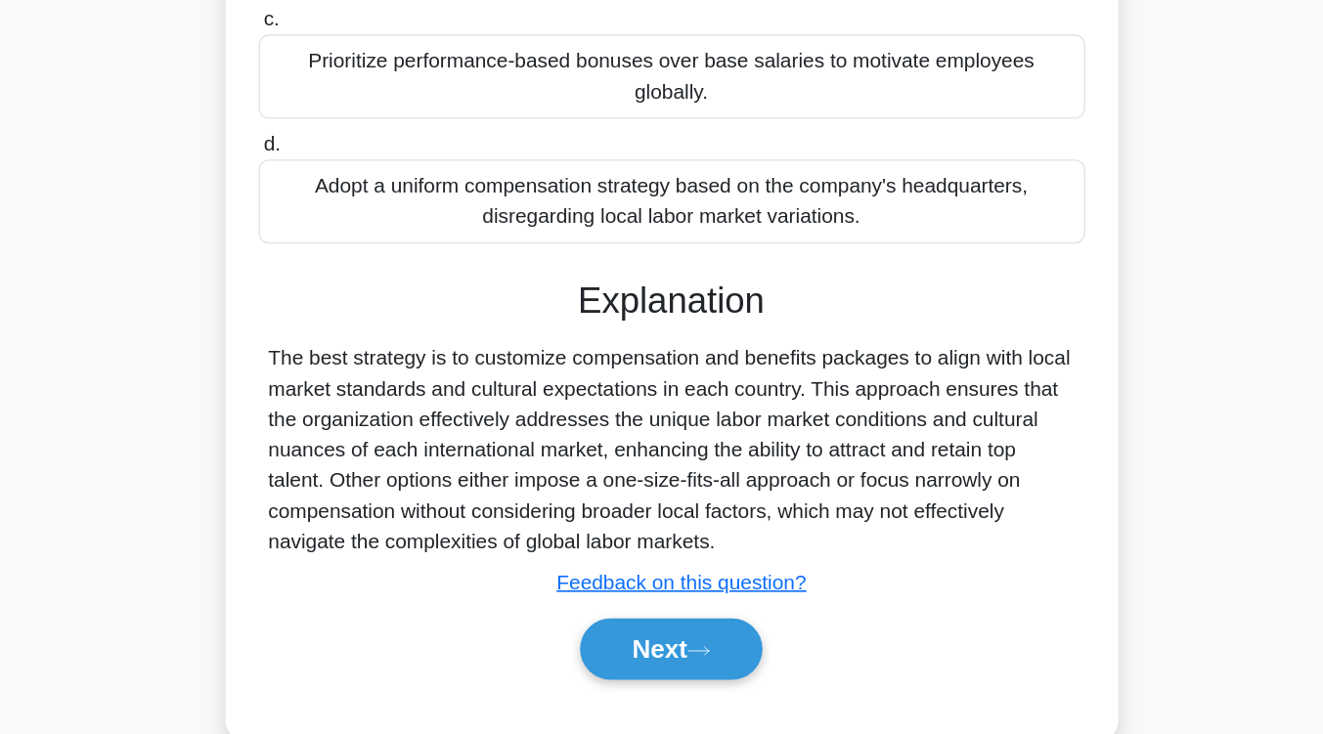
scroll to position [322, 0]
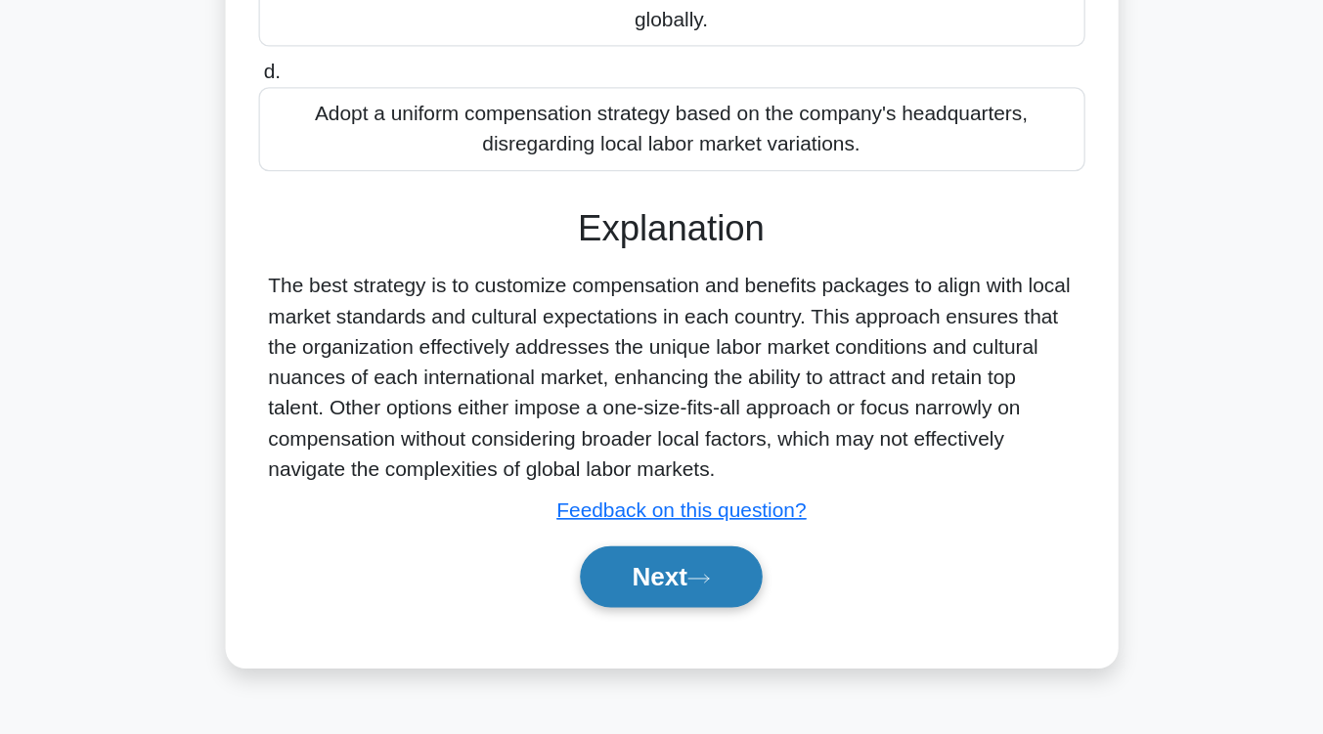
click at [702, 590] on button "Next" at bounding box center [662, 613] width 140 height 47
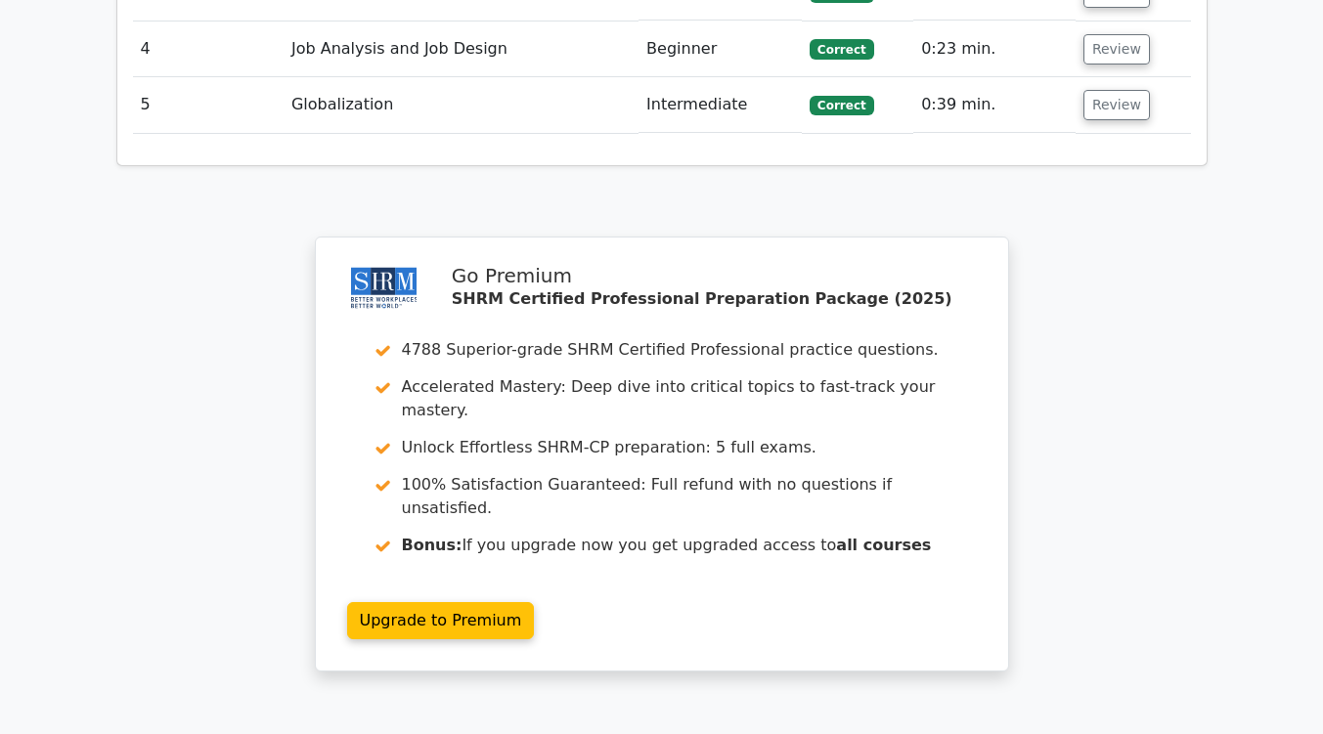
scroll to position [2504, 0]
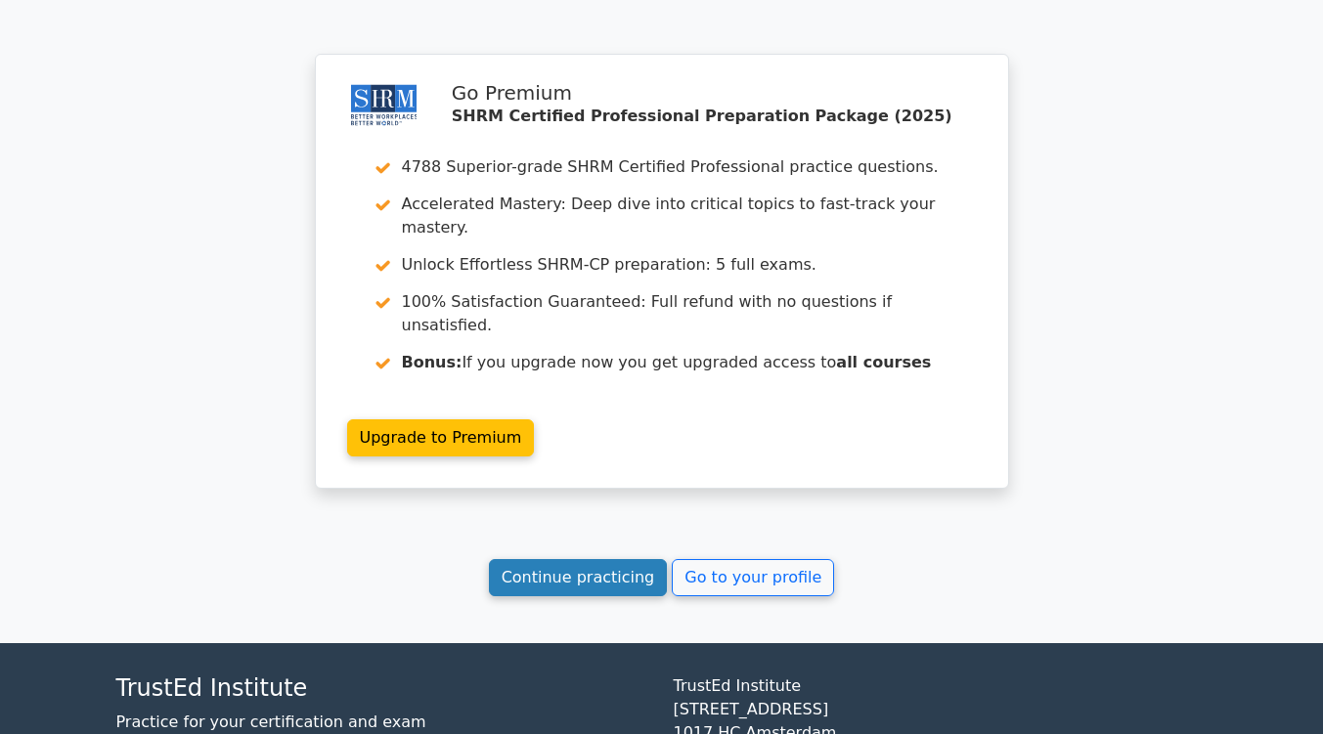
click at [613, 559] on link "Continue practicing" at bounding box center [578, 577] width 179 height 37
